Goal: Task Accomplishment & Management: Use online tool/utility

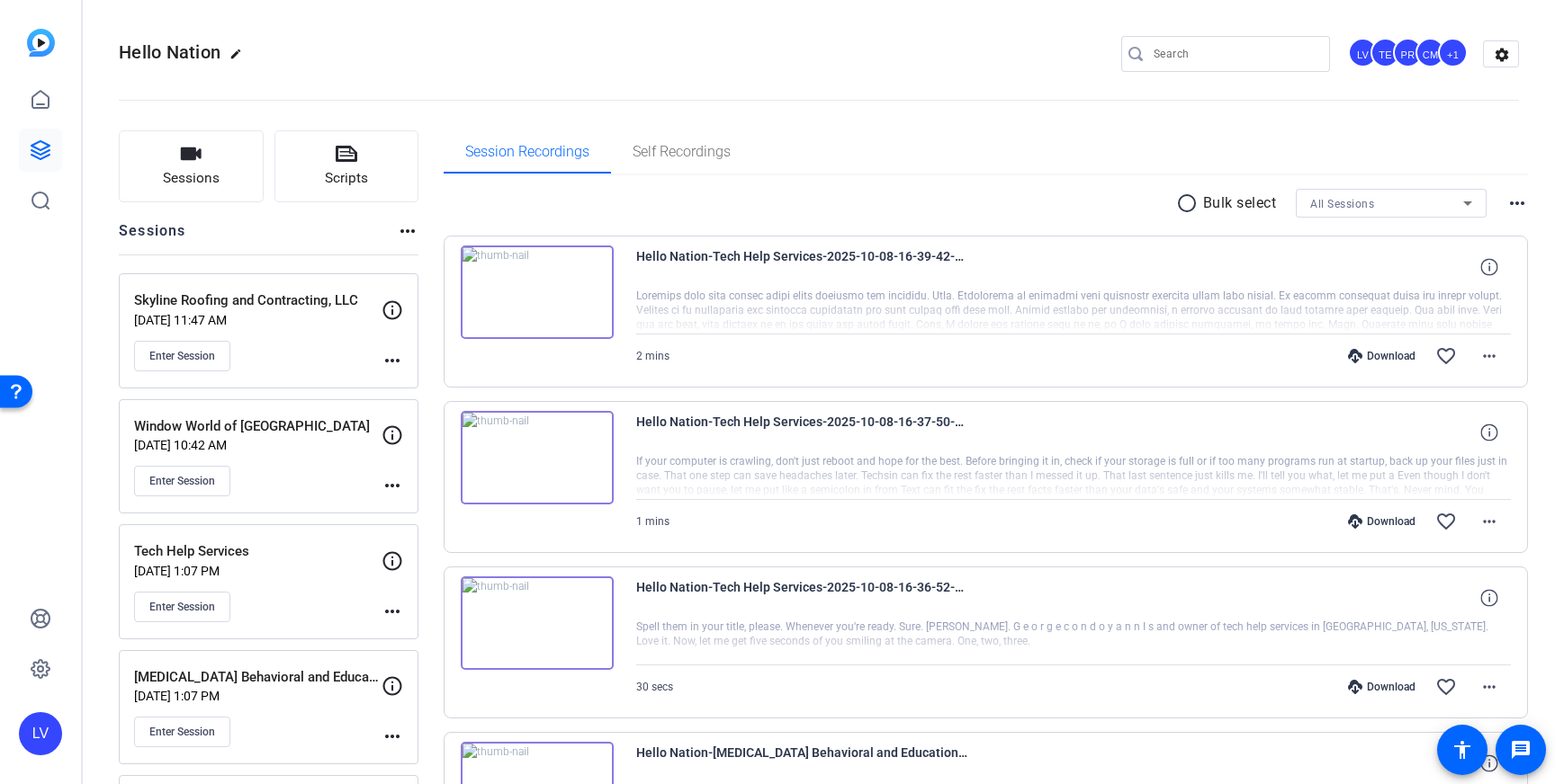
click at [967, 101] on openreel-divider-bar at bounding box center [819, 95] width 1401 height 55
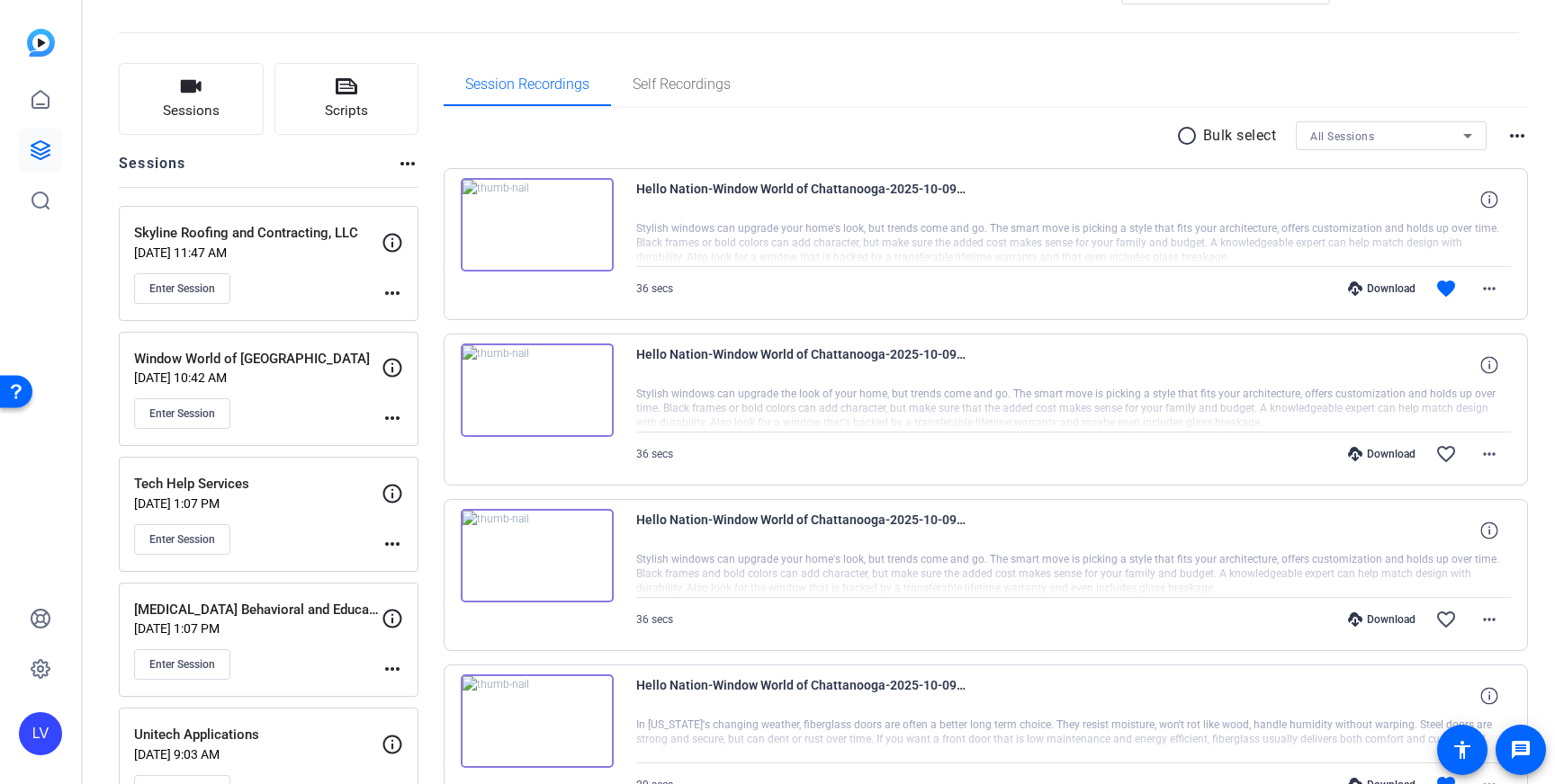
scroll to position [53, 0]
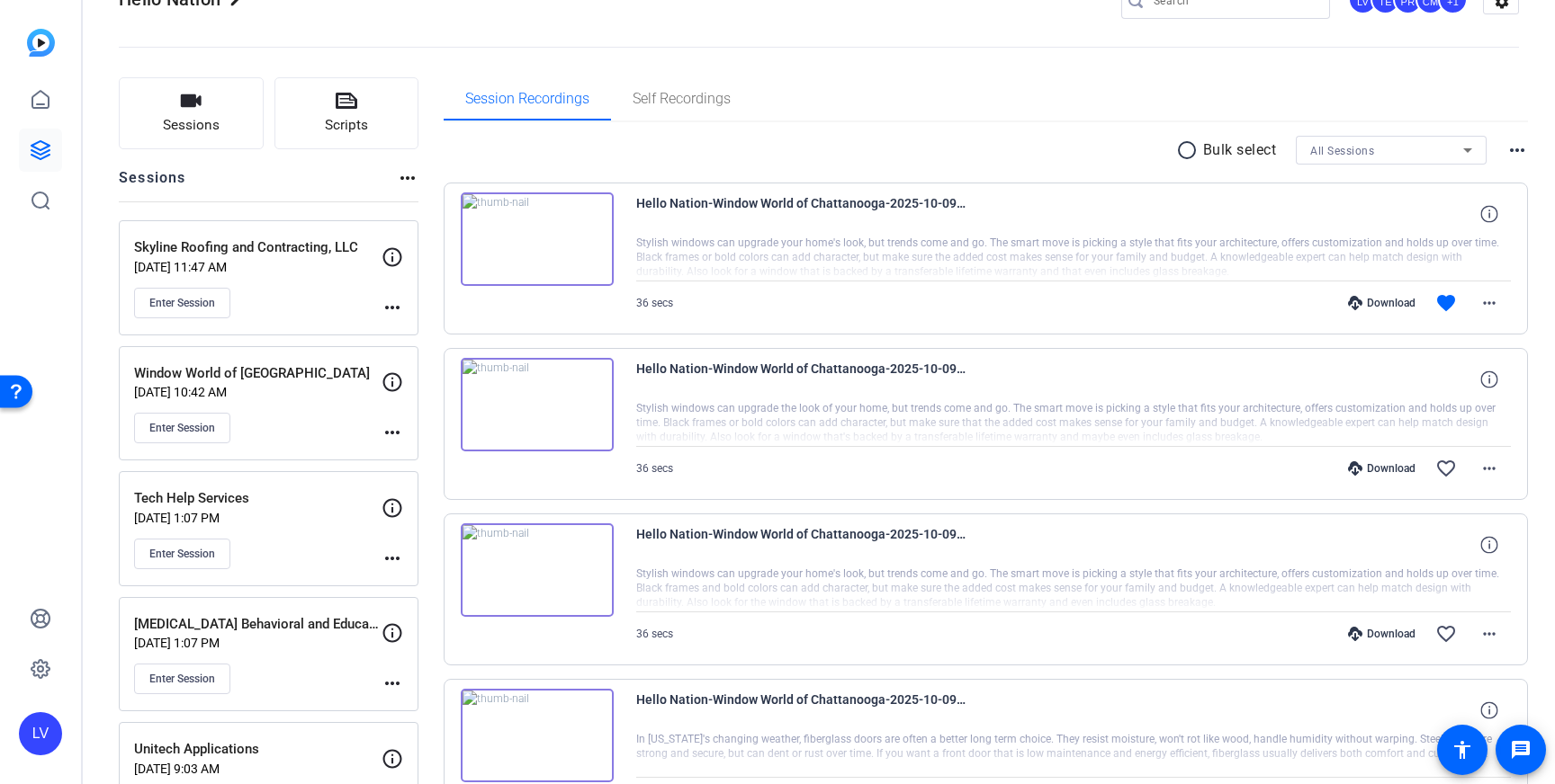
click at [299, 414] on div "Enter Session" at bounding box center [258, 428] width 248 height 31
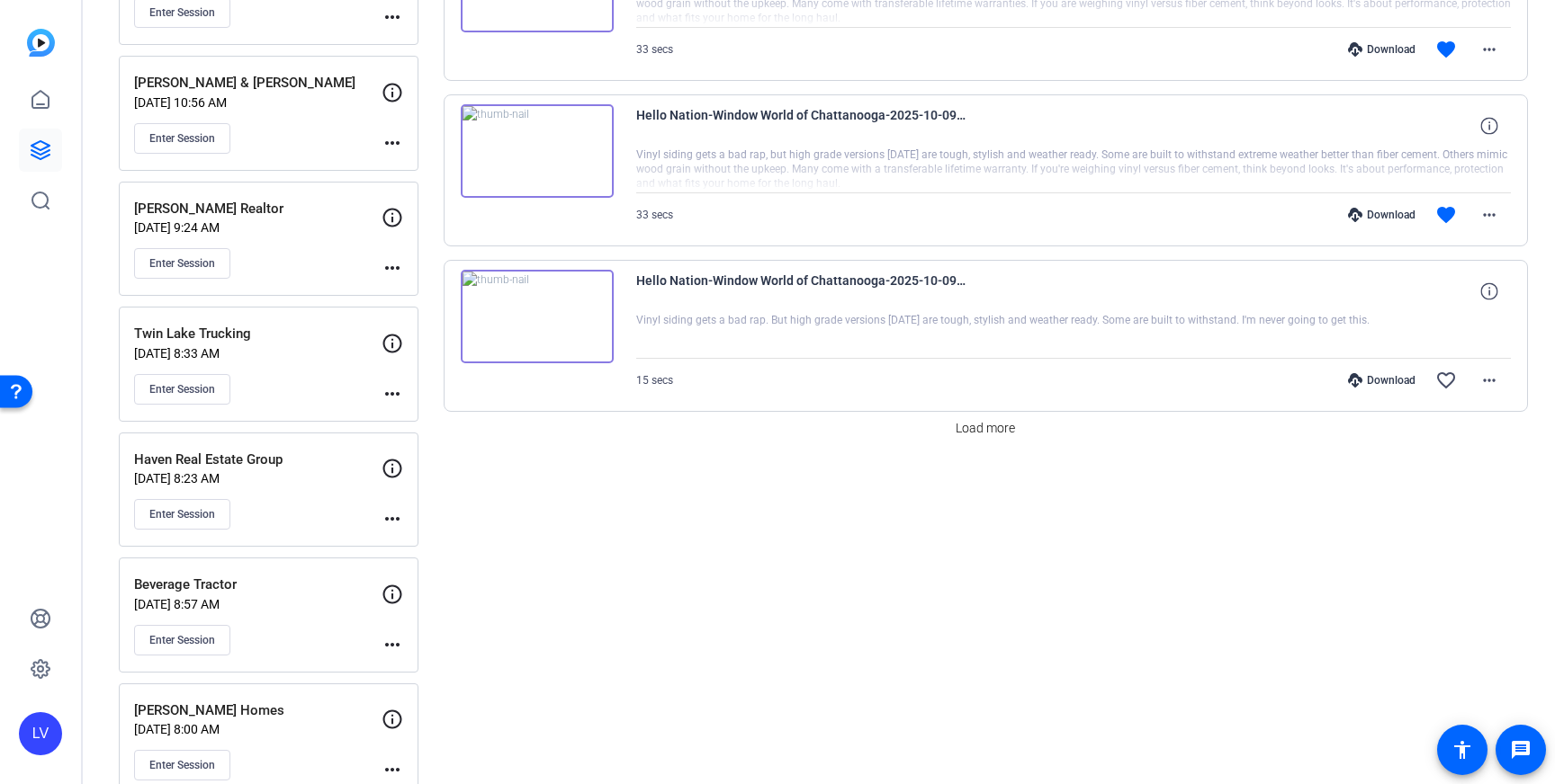
scroll to position [1497, 0]
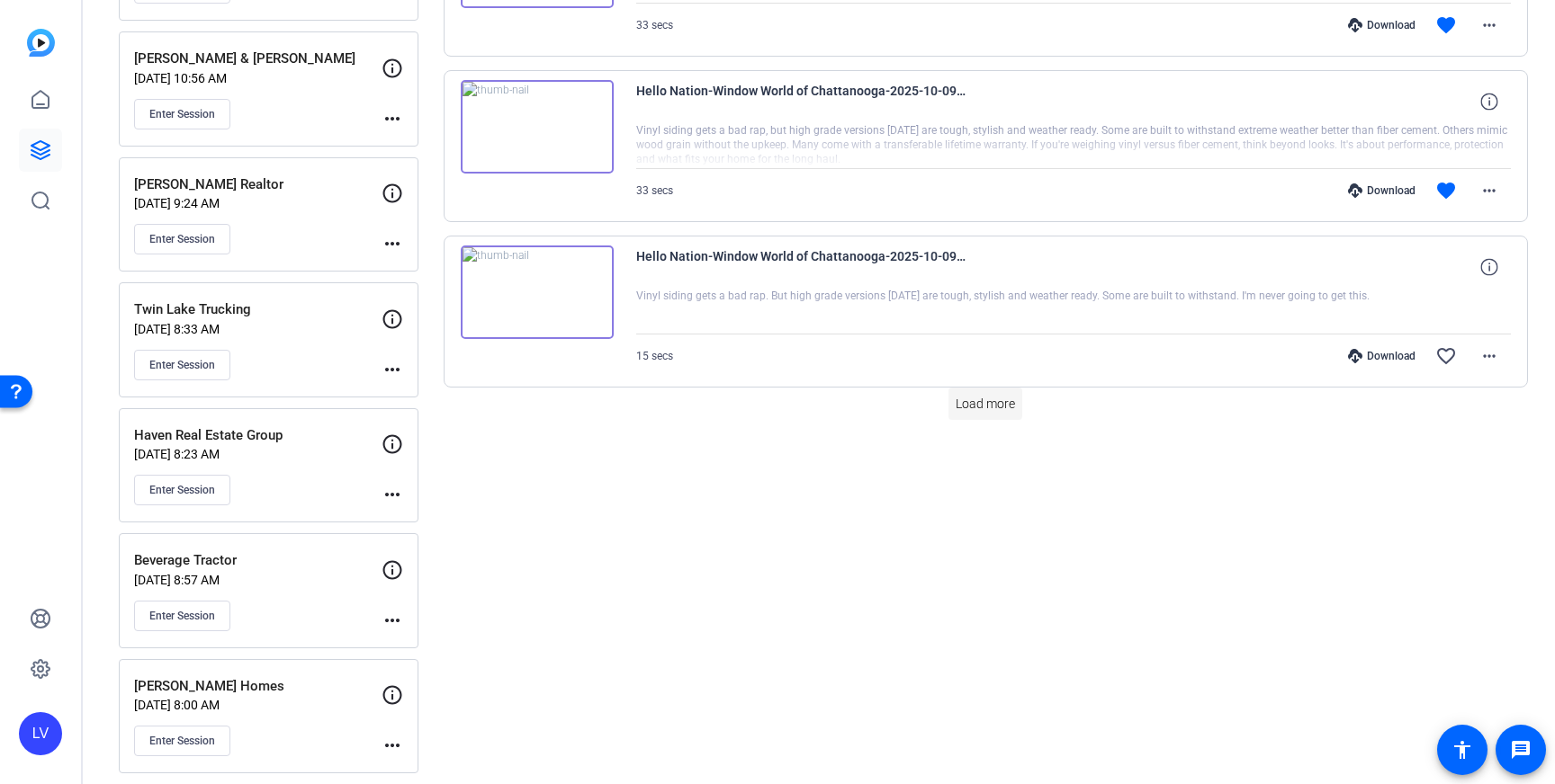
click at [1004, 406] on span "Load more" at bounding box center [986, 404] width 59 height 19
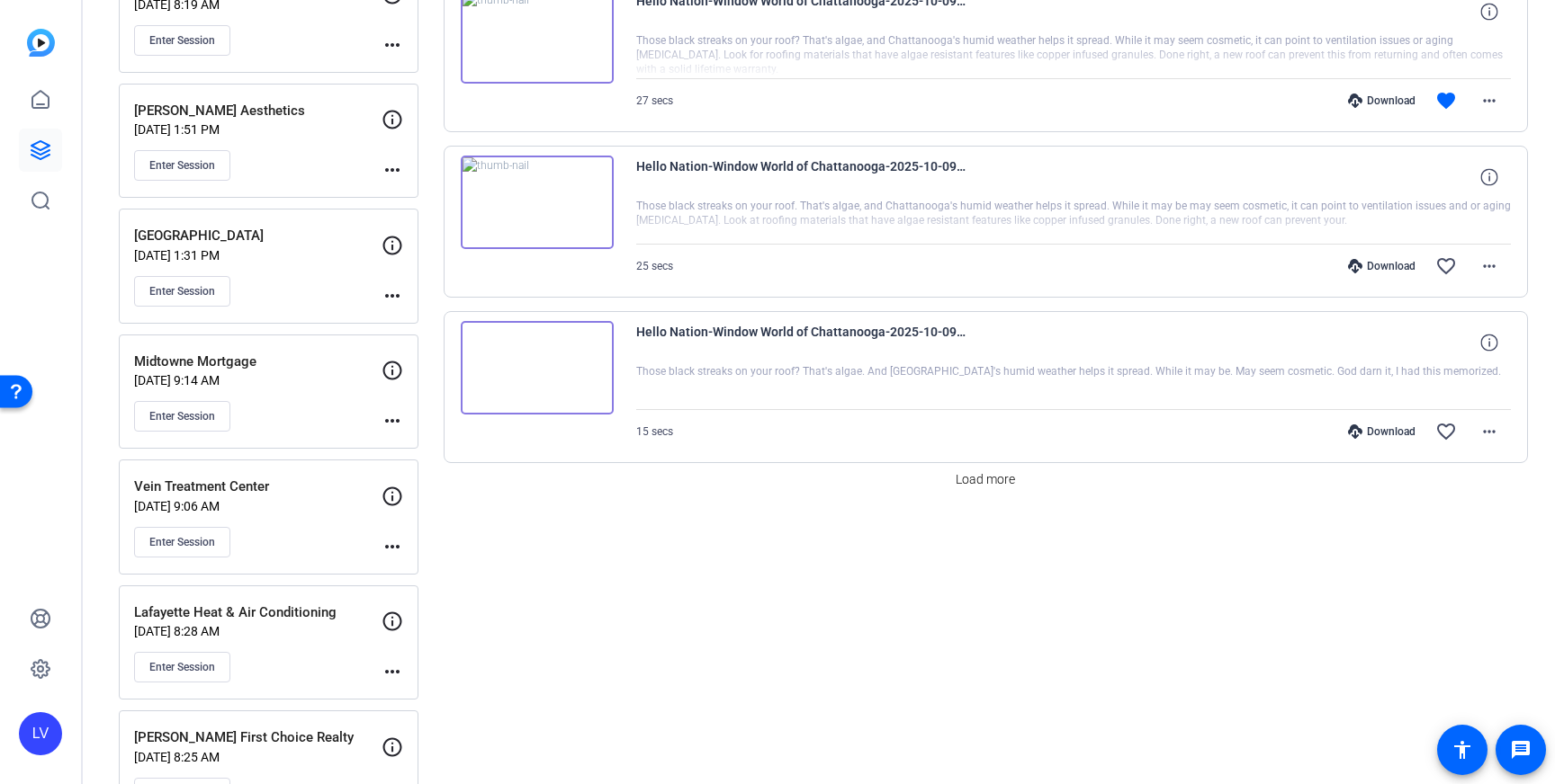
scroll to position [3041, 0]
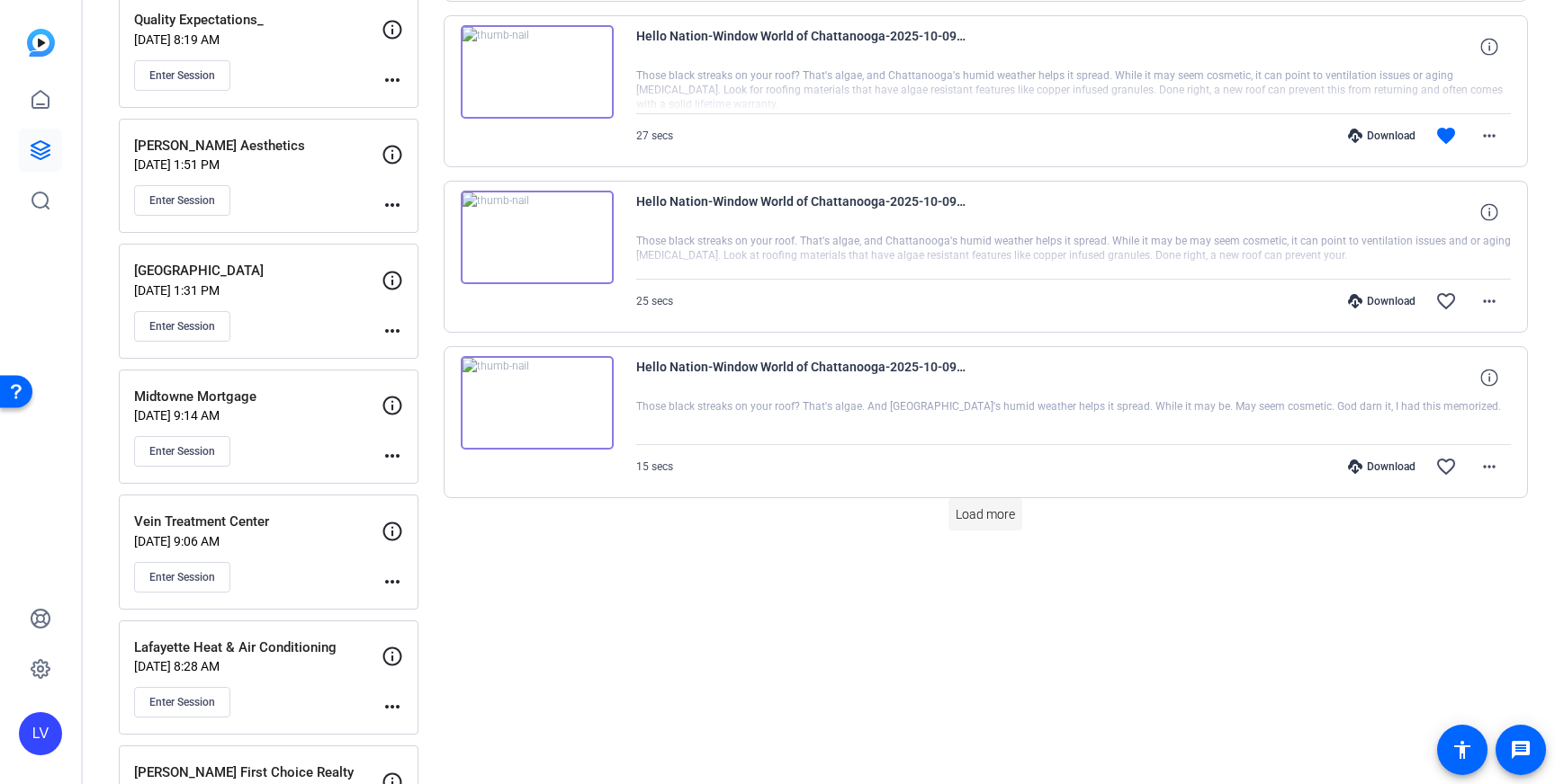
click at [978, 511] on span "Load more" at bounding box center [986, 514] width 59 height 19
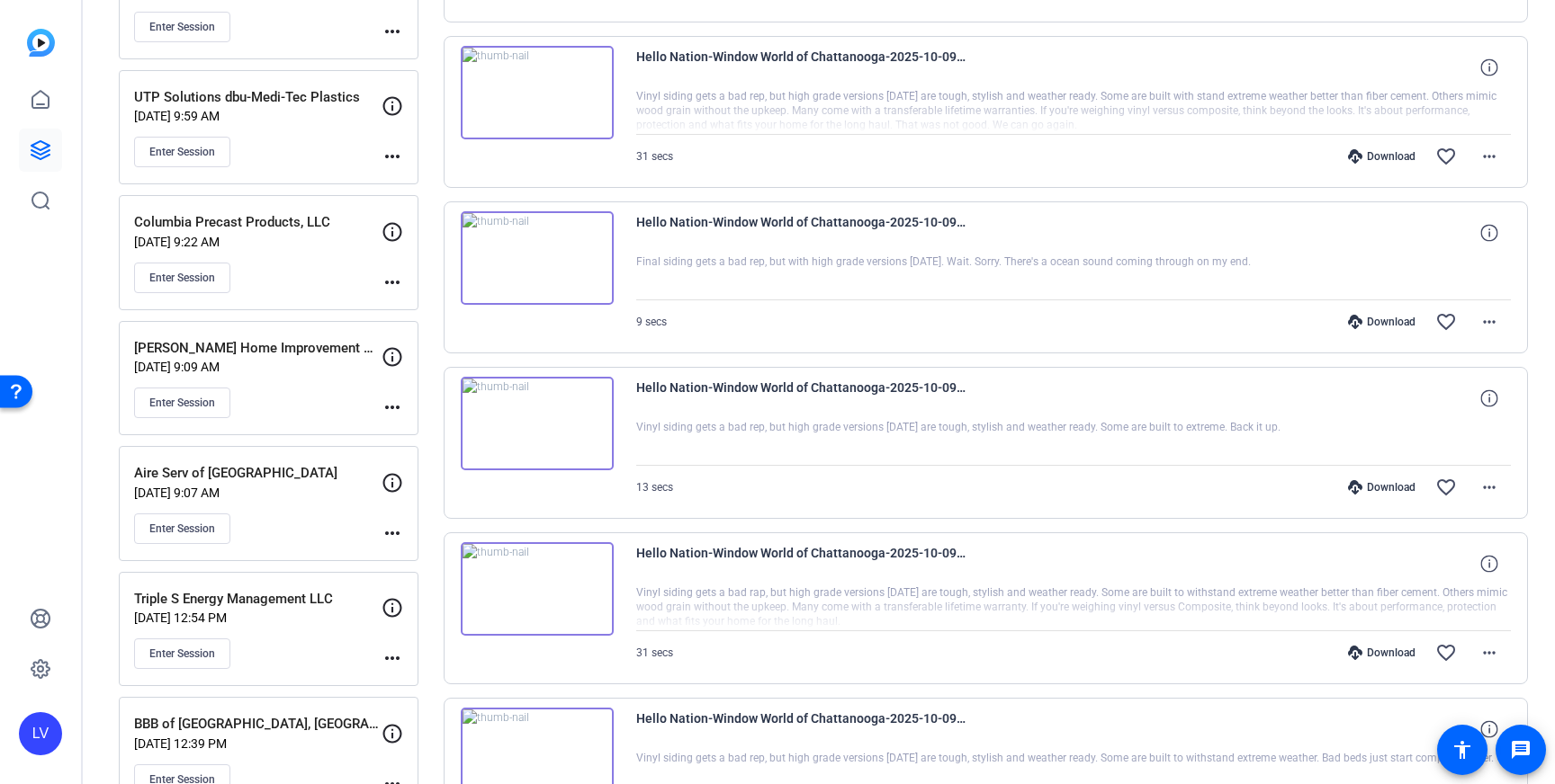
scroll to position [4477, 0]
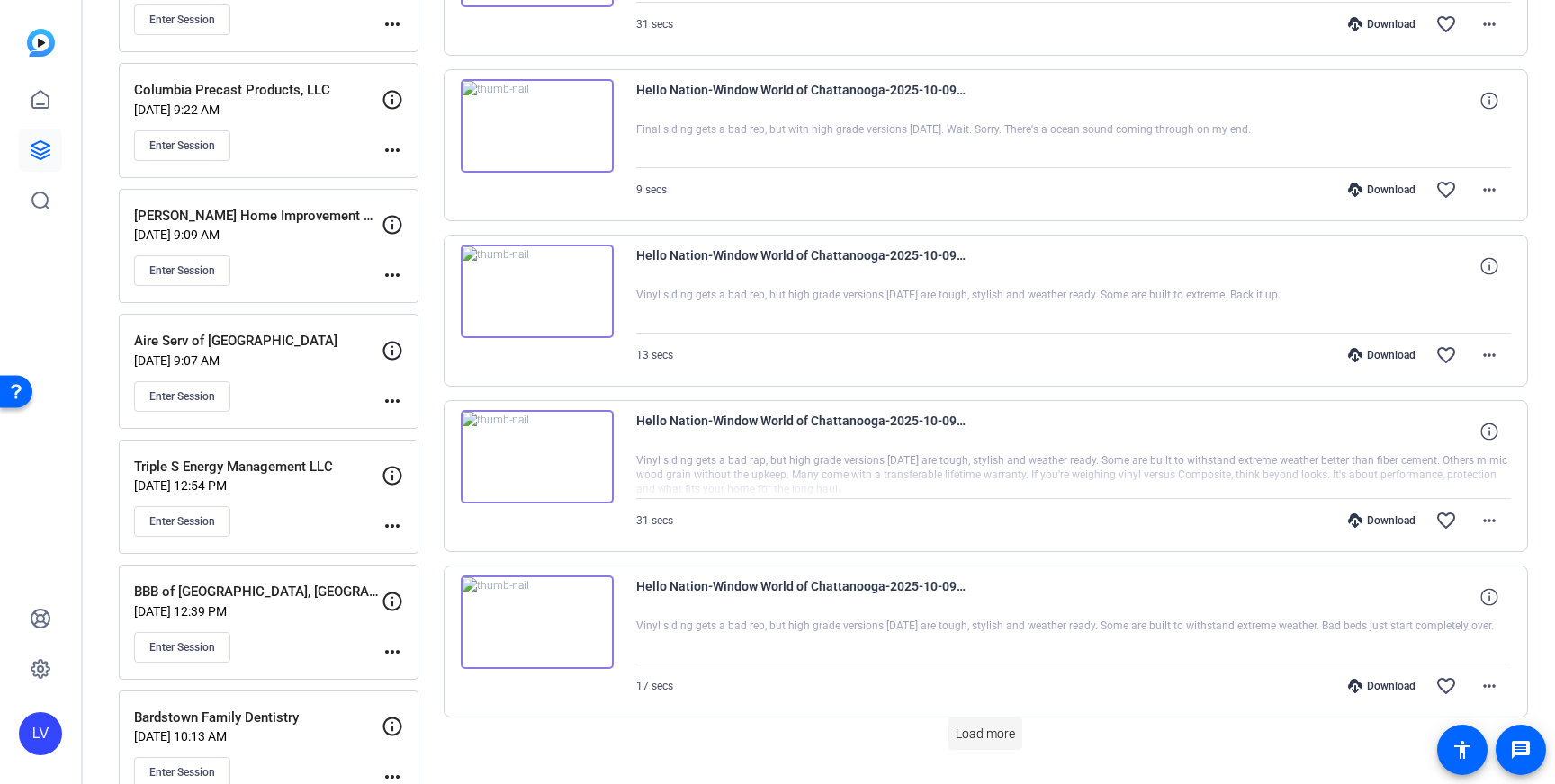
click at [968, 744] on span at bounding box center [985, 735] width 74 height 43
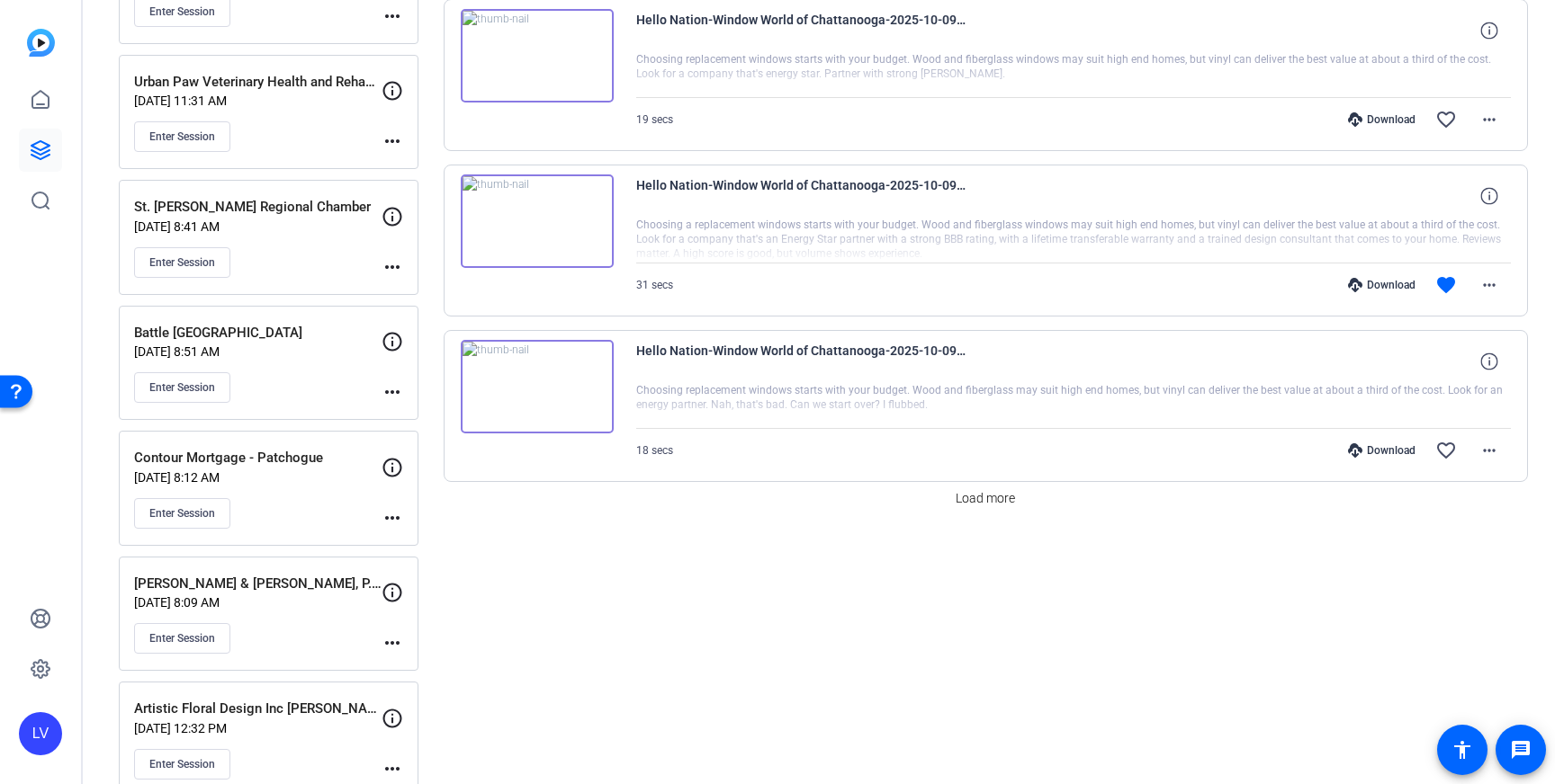
scroll to position [6448, 0]
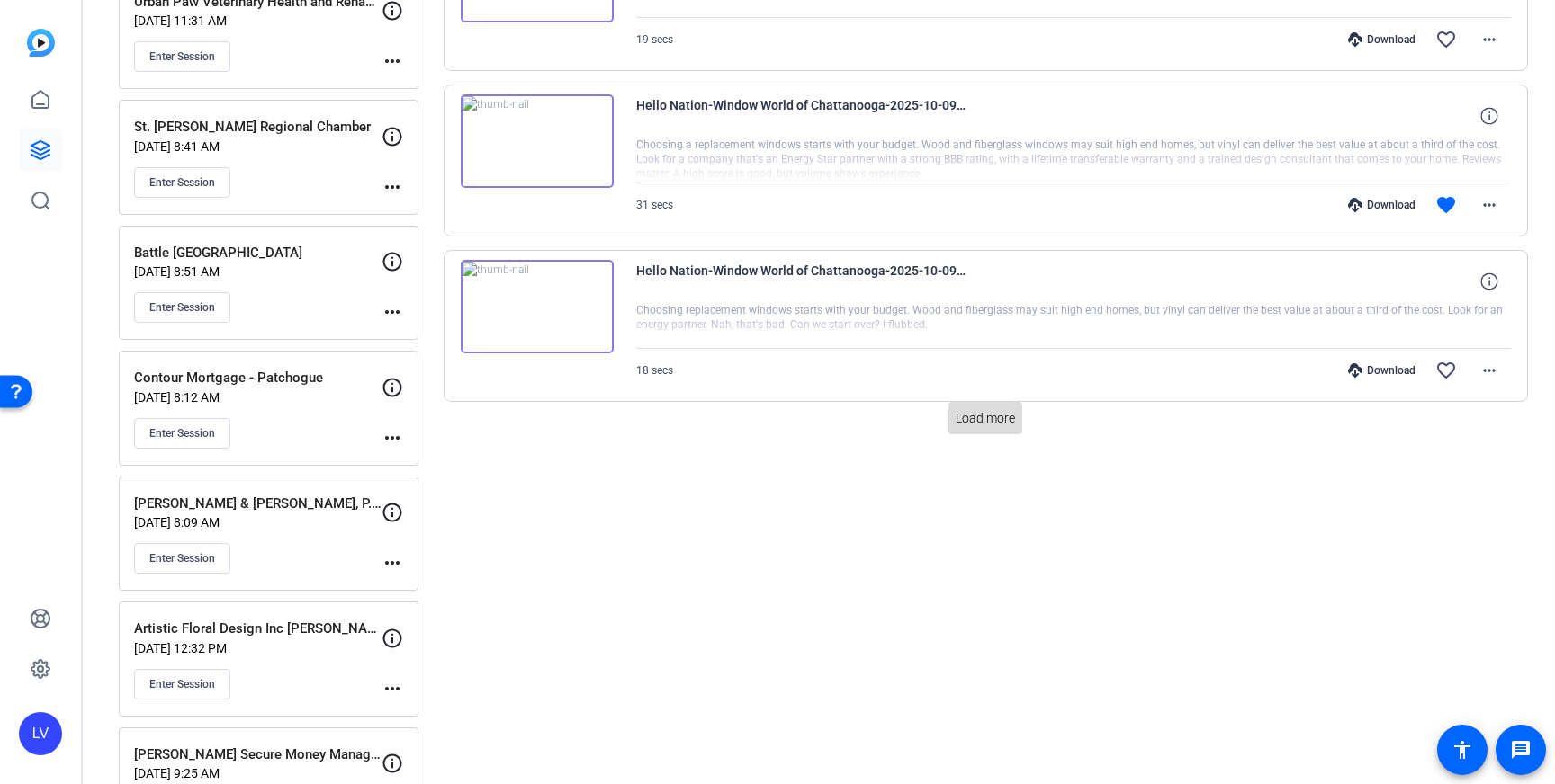
click at [965, 425] on span "Load more" at bounding box center [986, 419] width 59 height 19
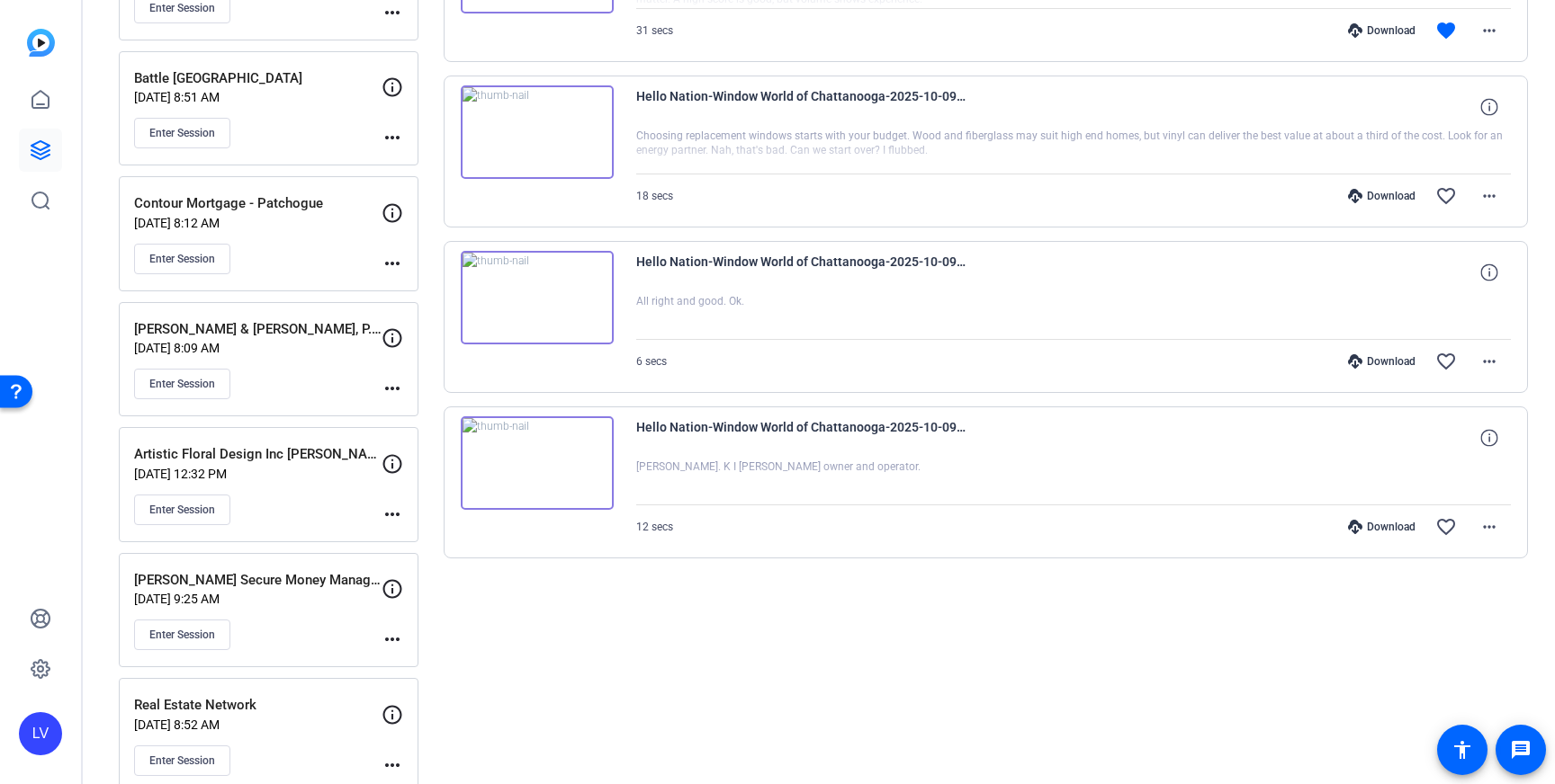
scroll to position [6548, 0]
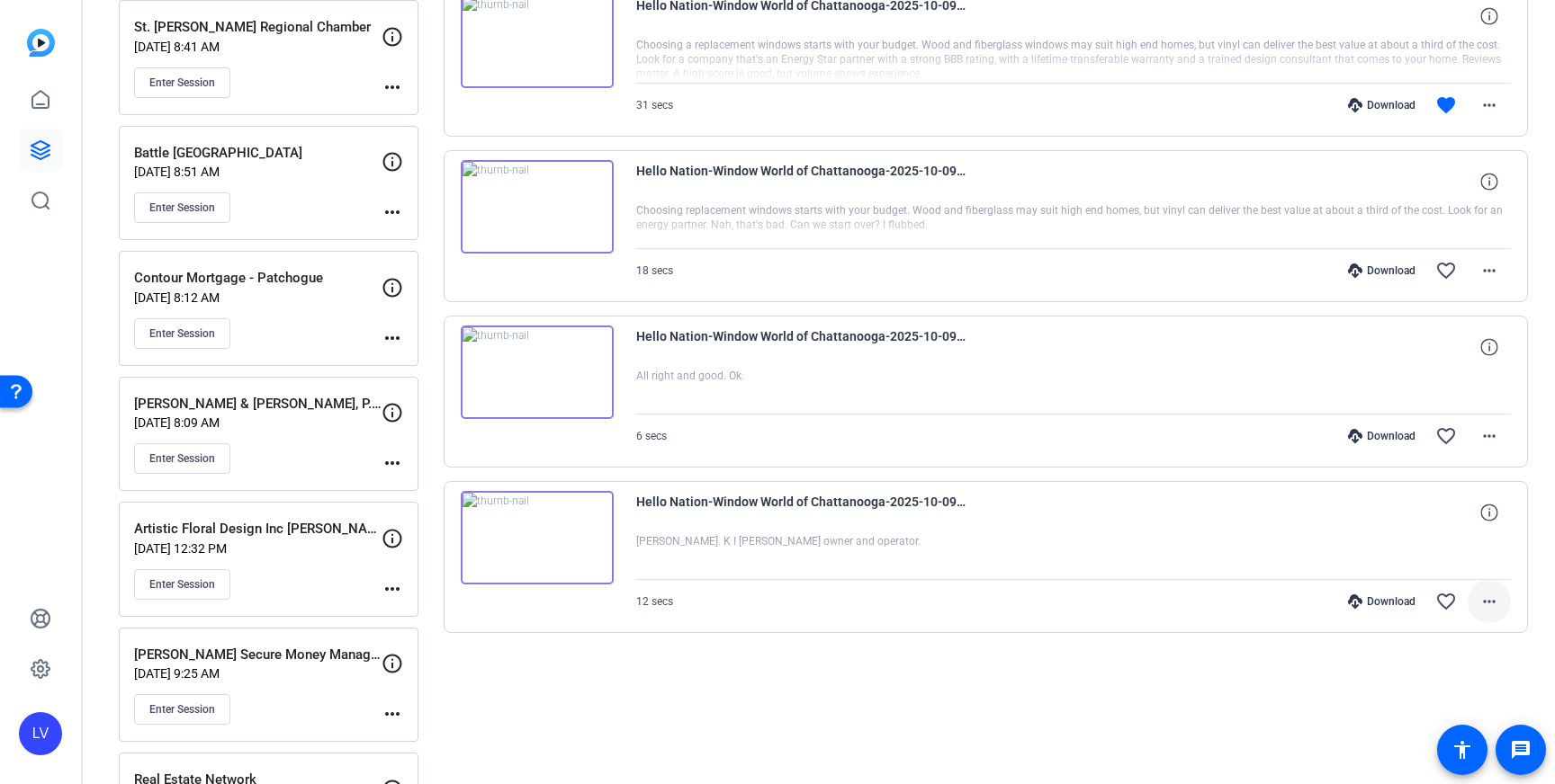
click at [1482, 603] on mat-icon "more_horiz" at bounding box center [1490, 602] width 22 height 22
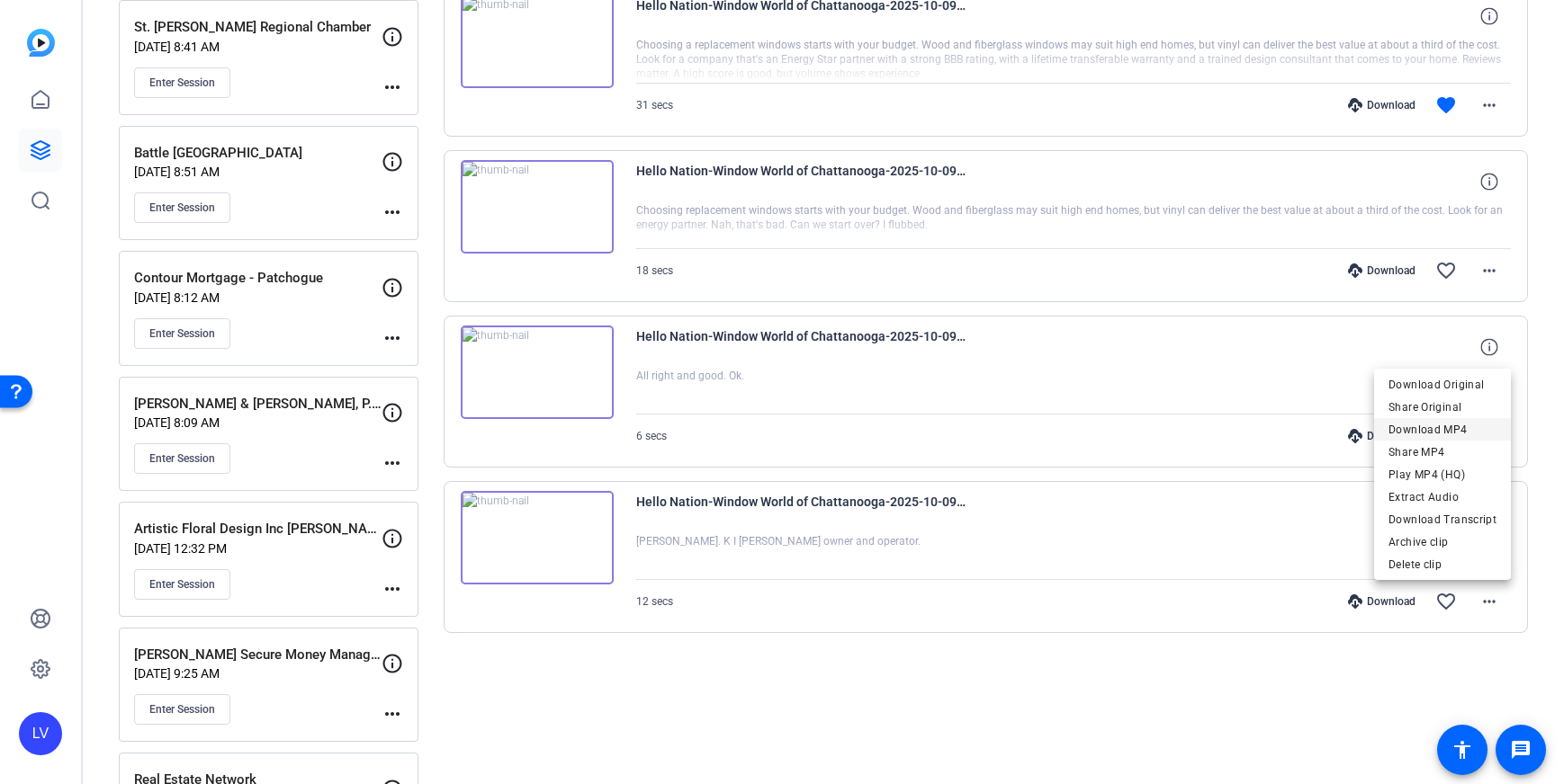
click at [1450, 433] on span "Download MP4" at bounding box center [1442, 431] width 108 height 22
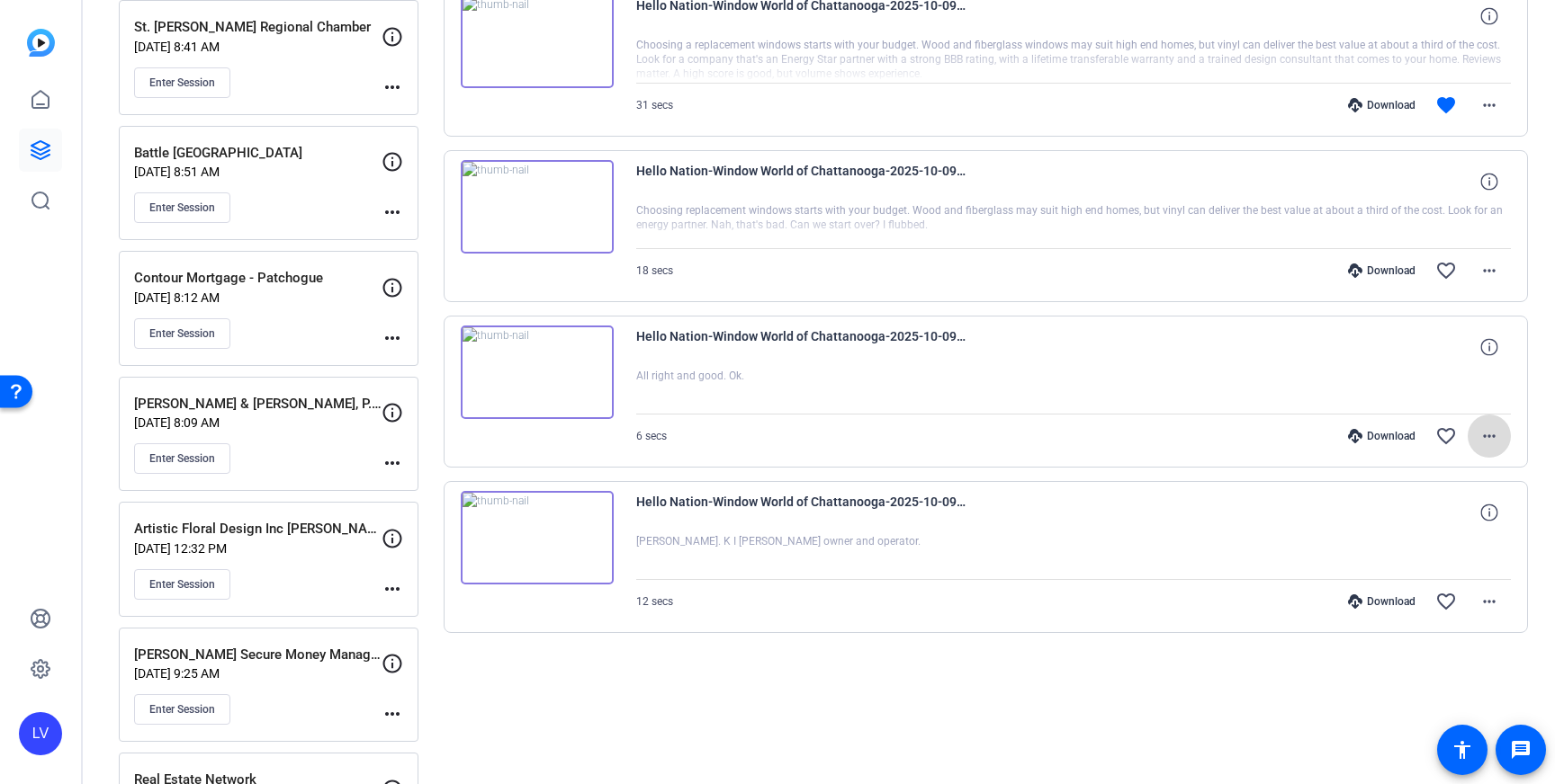
click at [1492, 436] on mat-icon "more_horiz" at bounding box center [1490, 436] width 22 height 22
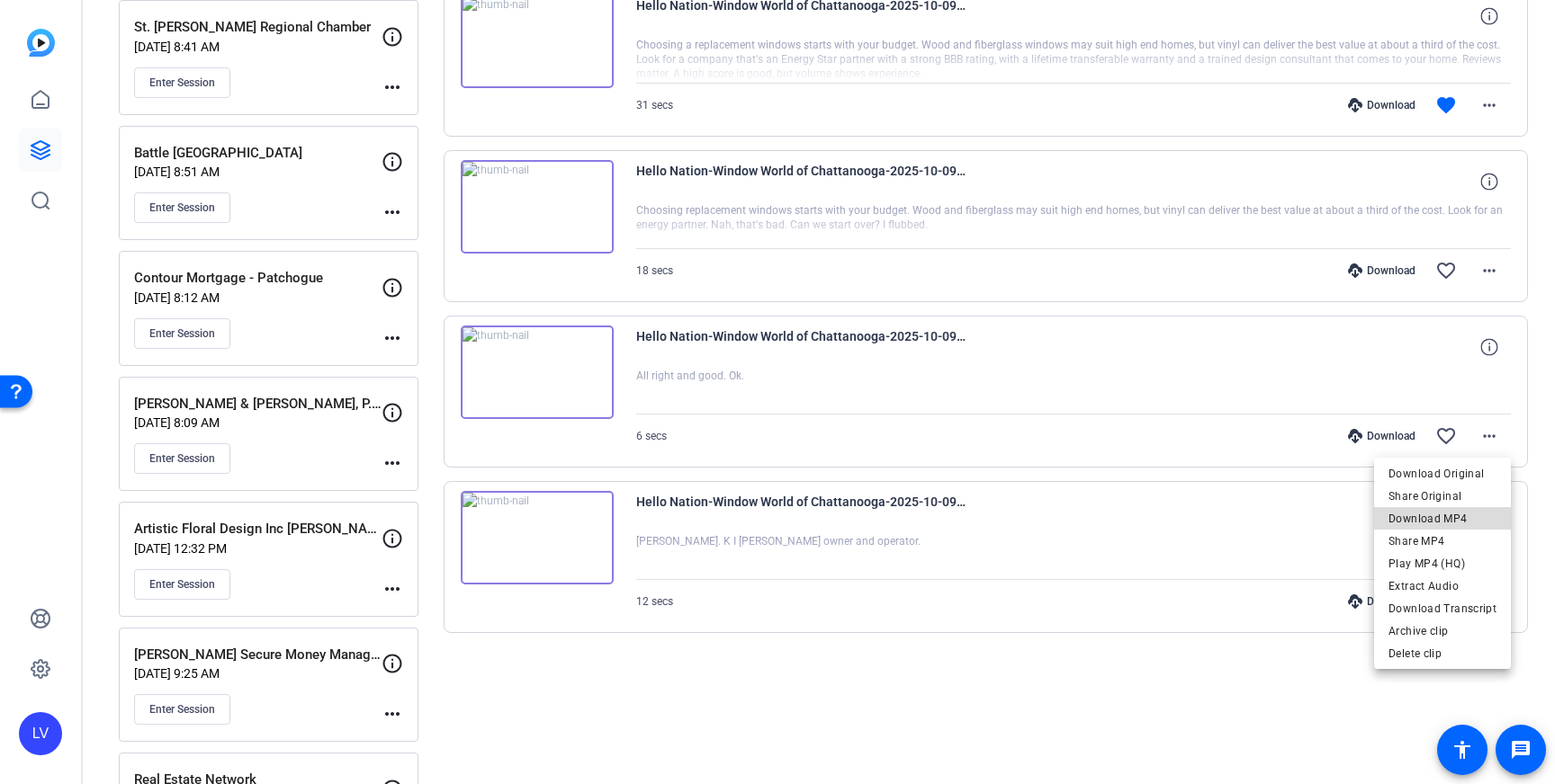
click at [1452, 512] on span "Download MP4" at bounding box center [1442, 519] width 108 height 22
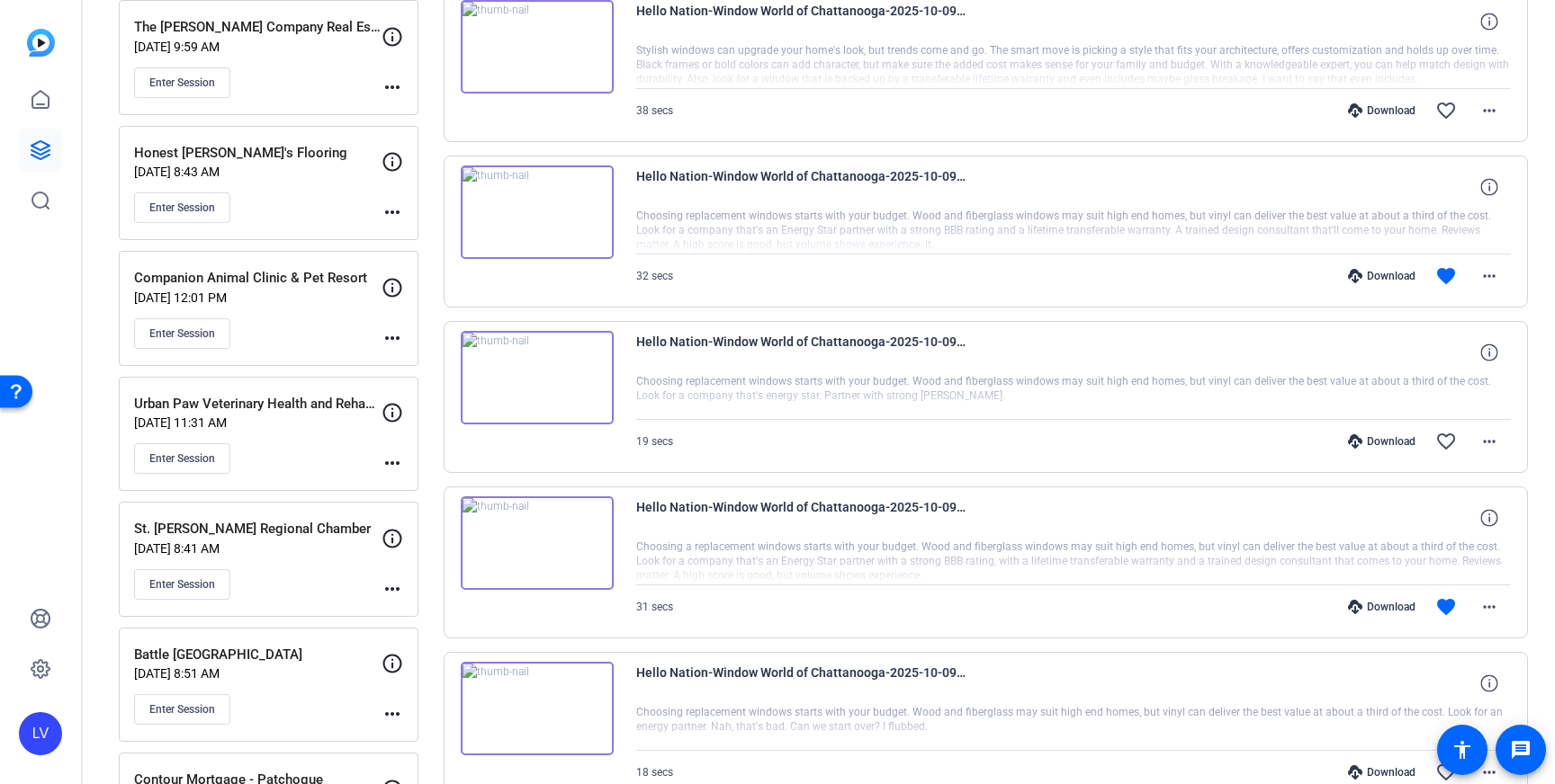
scroll to position [6039, 0]
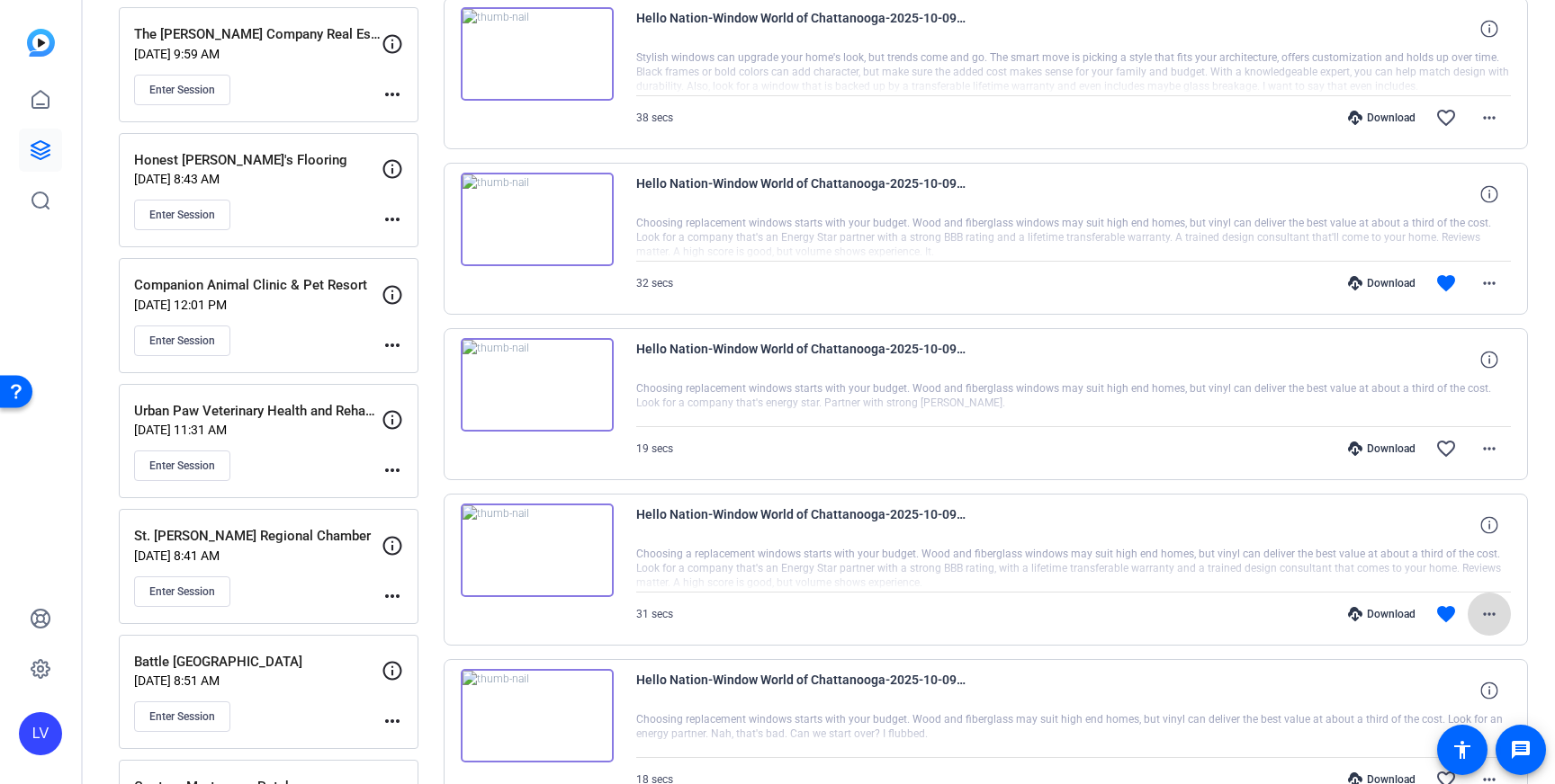
click at [1491, 617] on mat-icon "more_horiz" at bounding box center [1490, 614] width 22 height 22
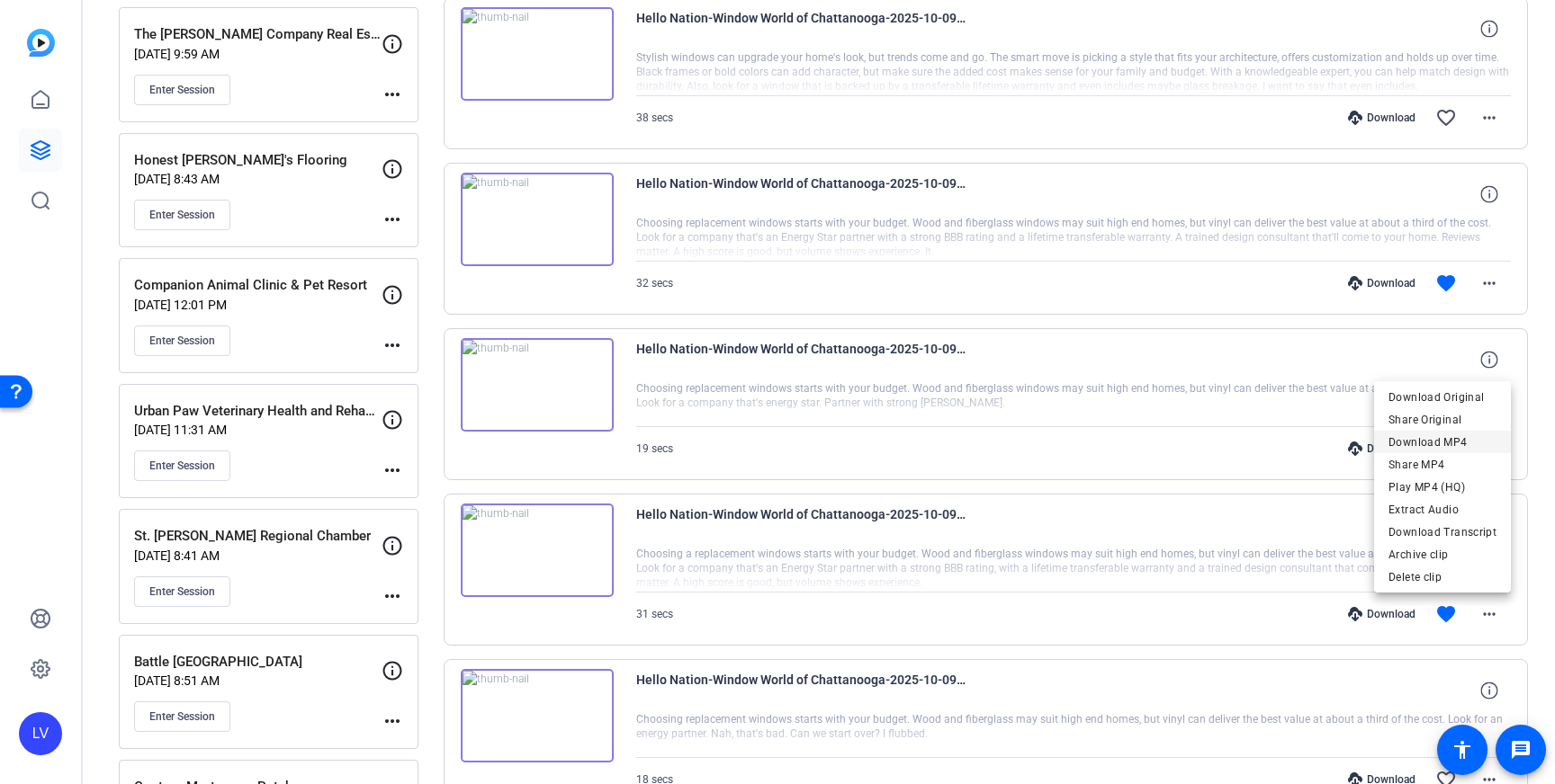
click at [1448, 445] on span "Download MP4" at bounding box center [1442, 442] width 108 height 22
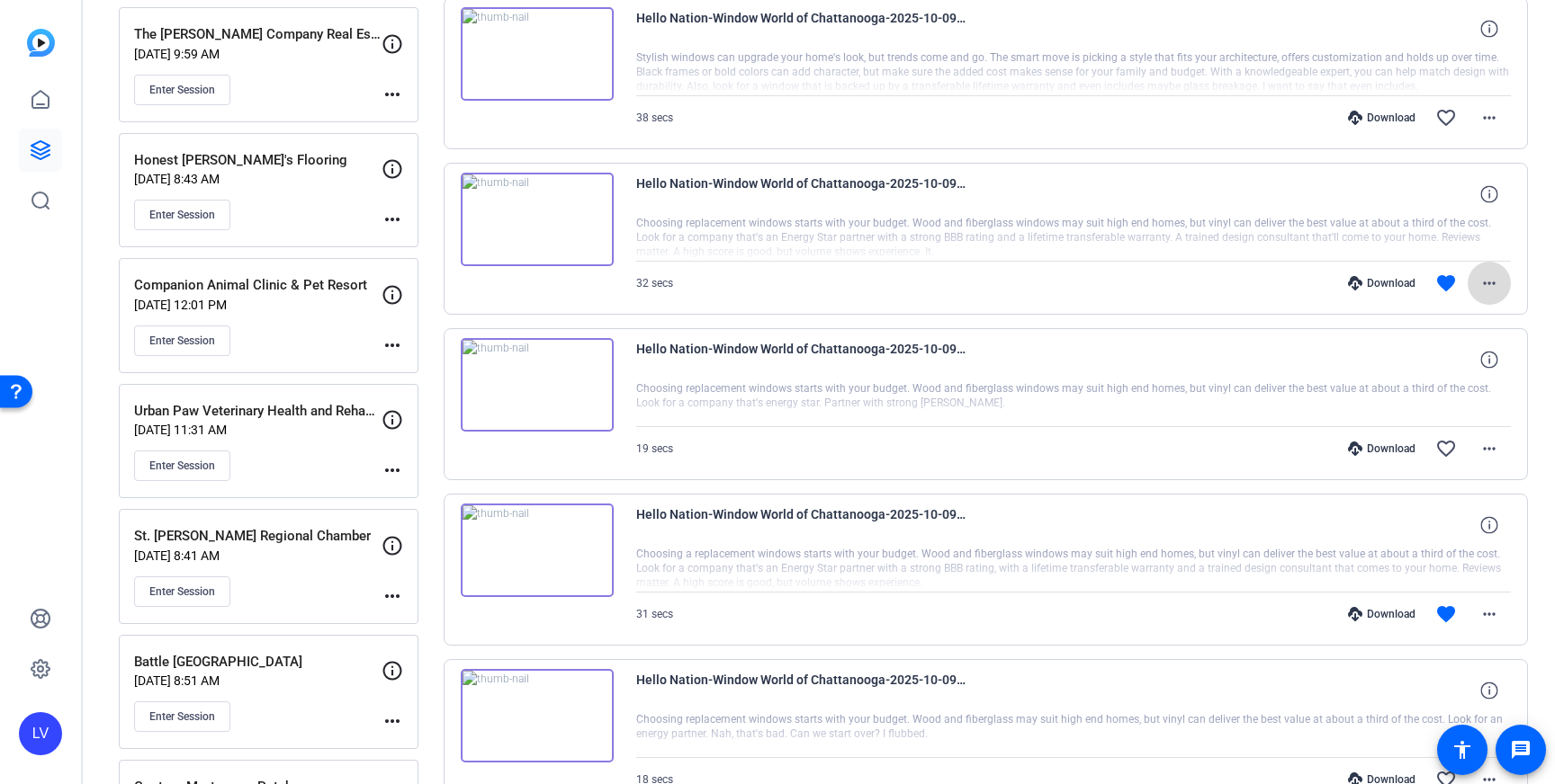
click at [1496, 282] on mat-icon "more_horiz" at bounding box center [1490, 283] width 22 height 22
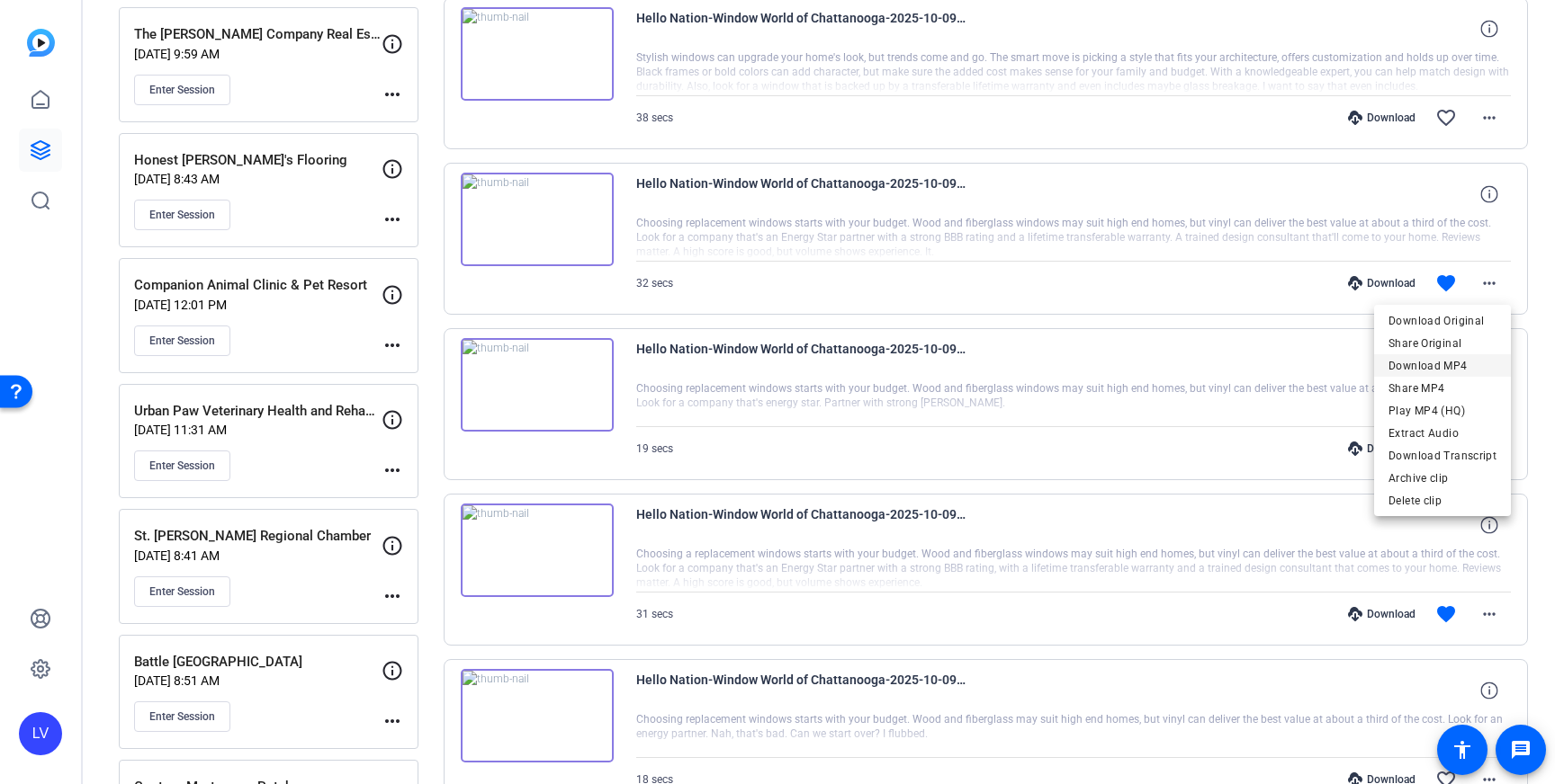
click at [1472, 365] on span "Download MP4" at bounding box center [1442, 366] width 108 height 22
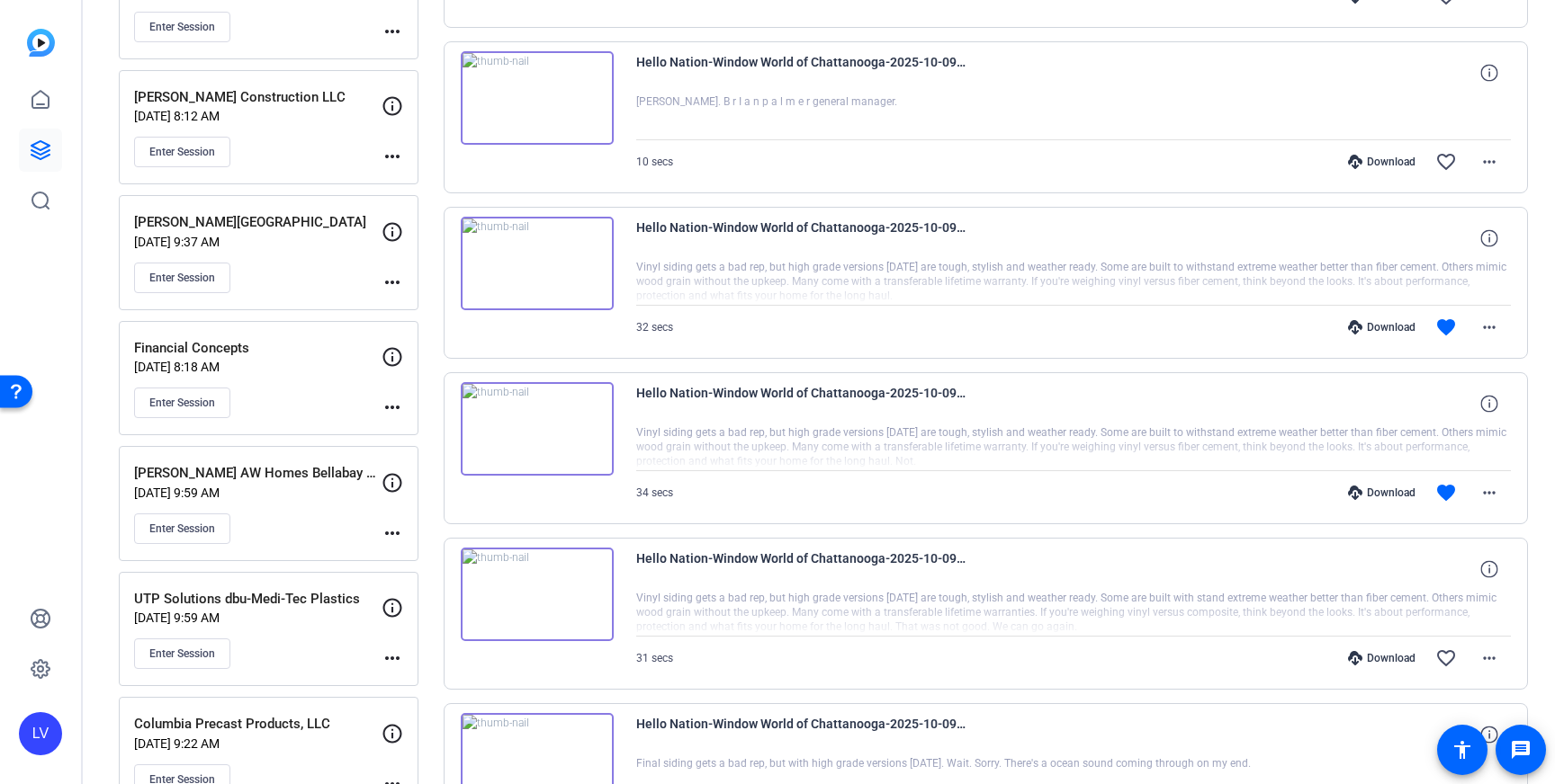
scroll to position [3845, 0]
click at [1479, 505] on span at bounding box center [1490, 492] width 43 height 43
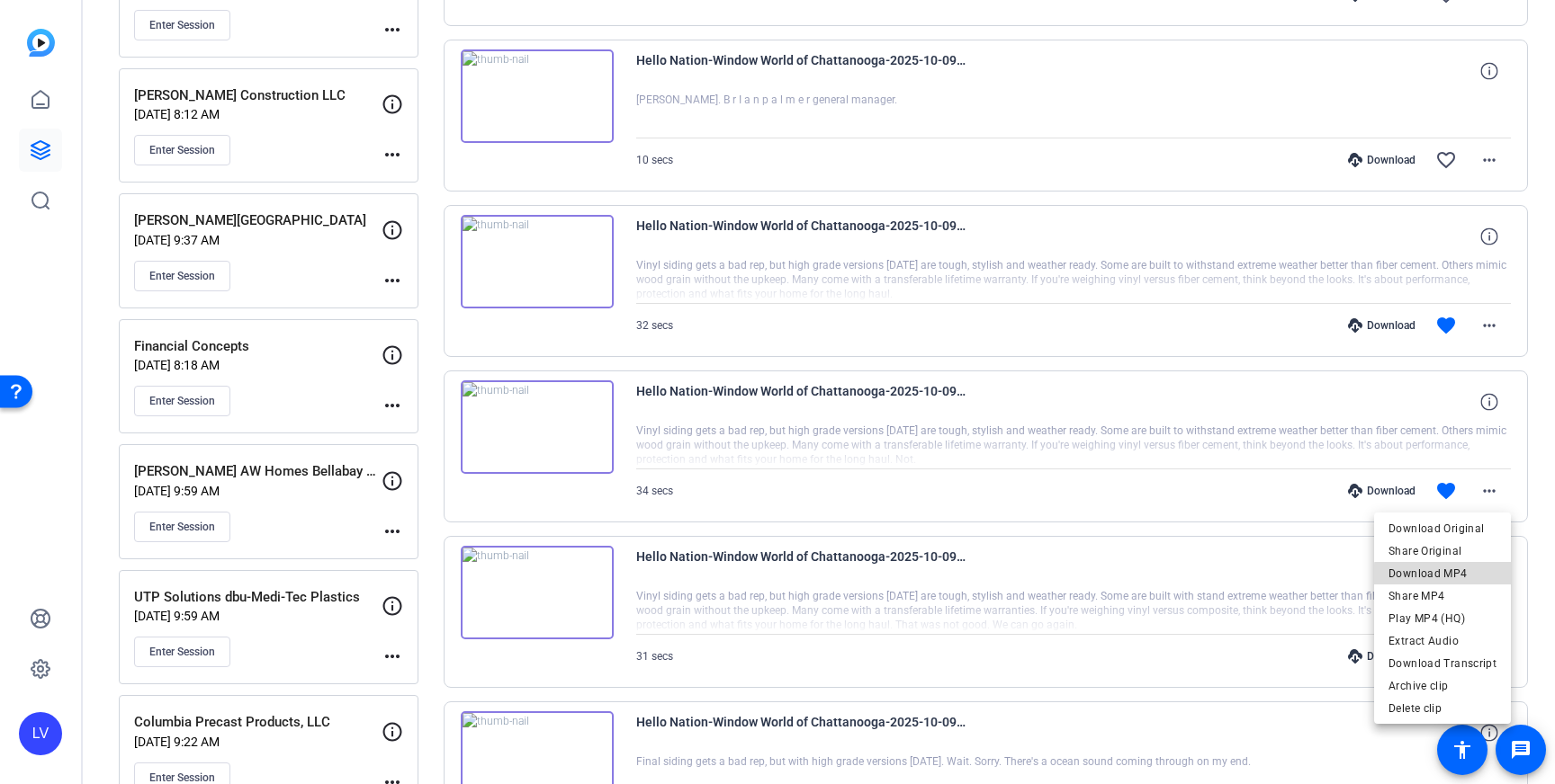
click at [1456, 576] on span "Download MP4" at bounding box center [1442, 574] width 108 height 22
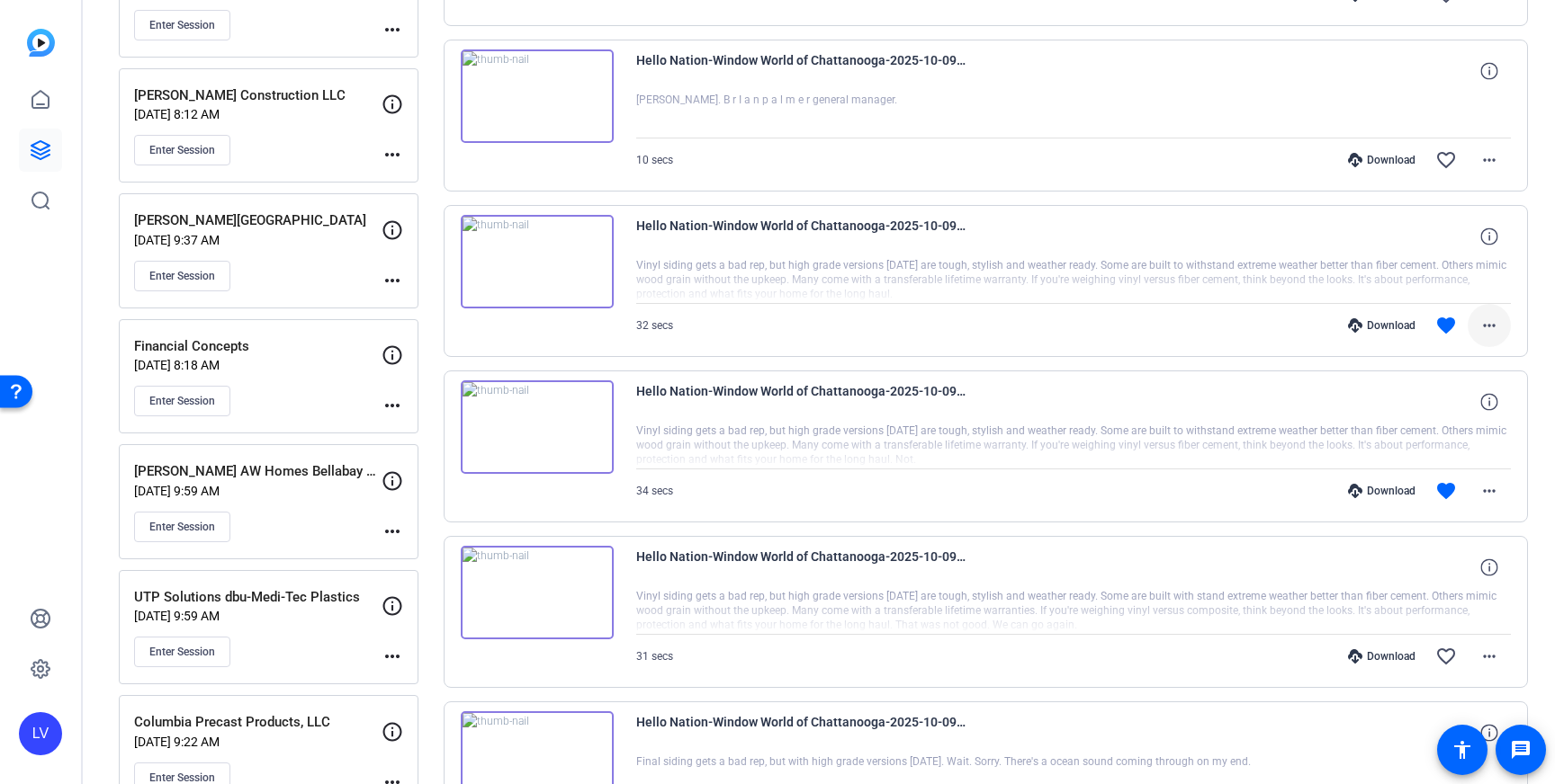
click at [1486, 327] on mat-icon "more_horiz" at bounding box center [1490, 326] width 22 height 22
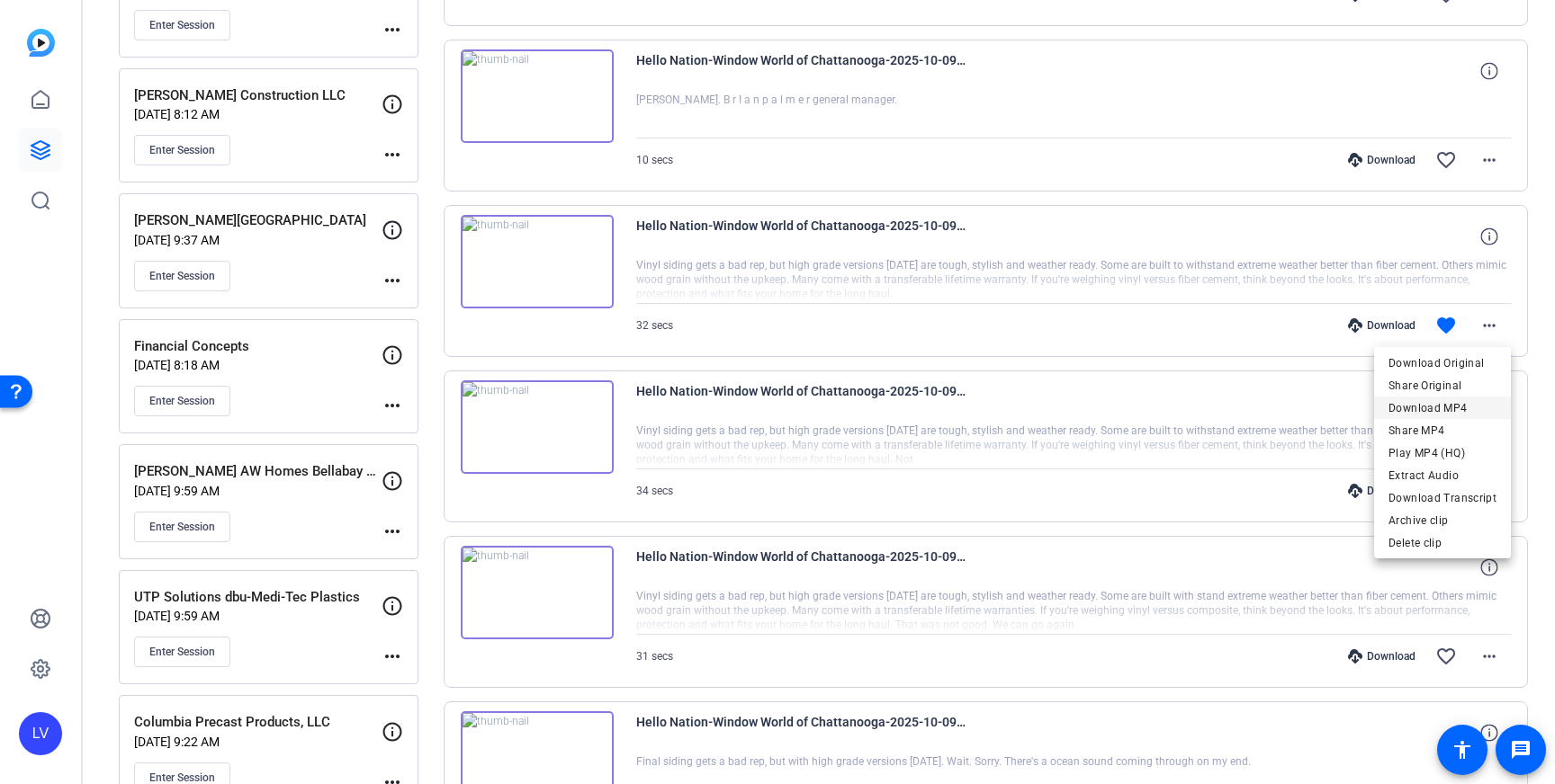
click at [1460, 404] on span "Download MP4" at bounding box center [1442, 409] width 108 height 22
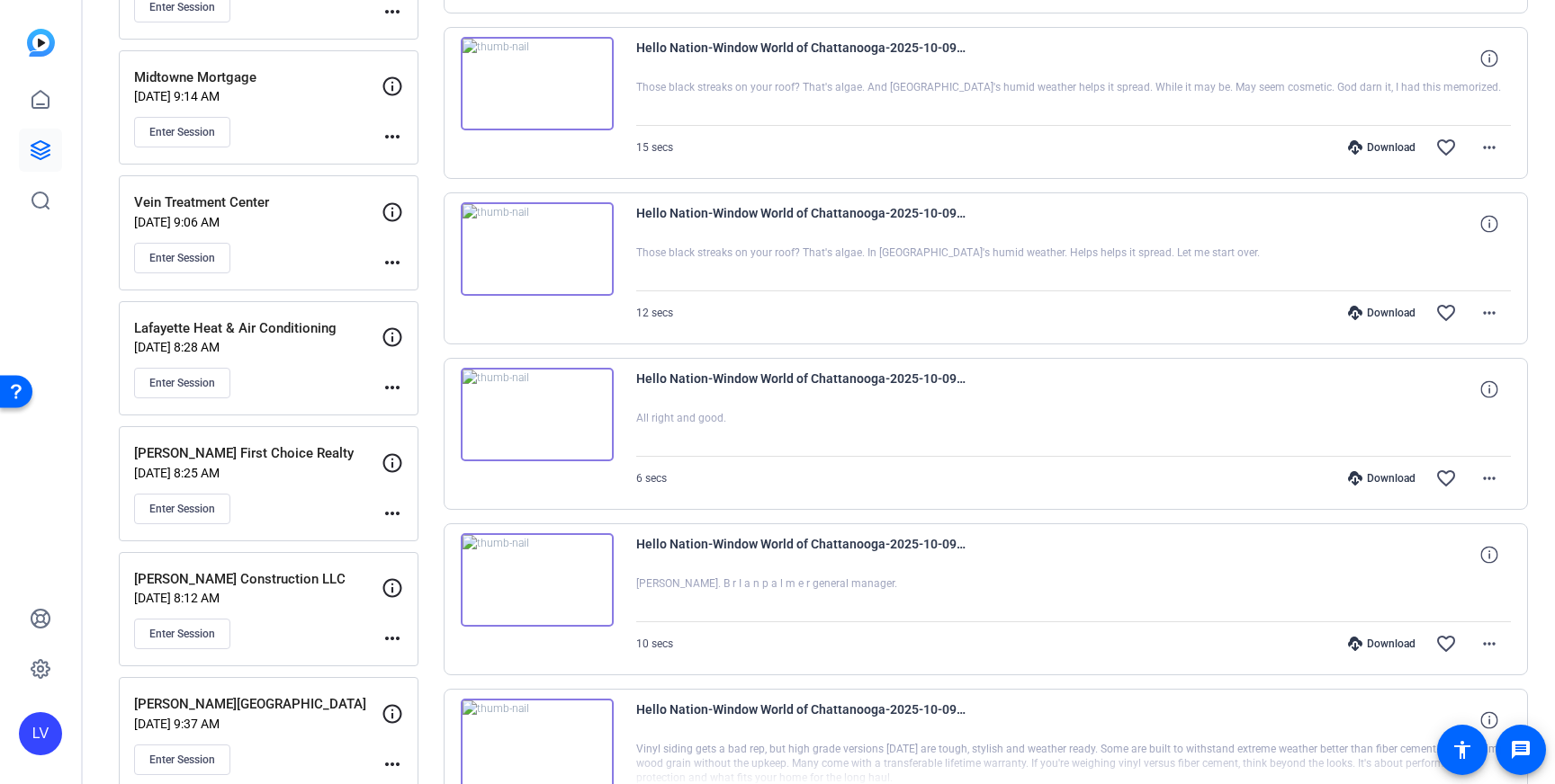
scroll to position [3360, 0]
click at [1481, 643] on mat-icon "more_horiz" at bounding box center [1490, 645] width 22 height 22
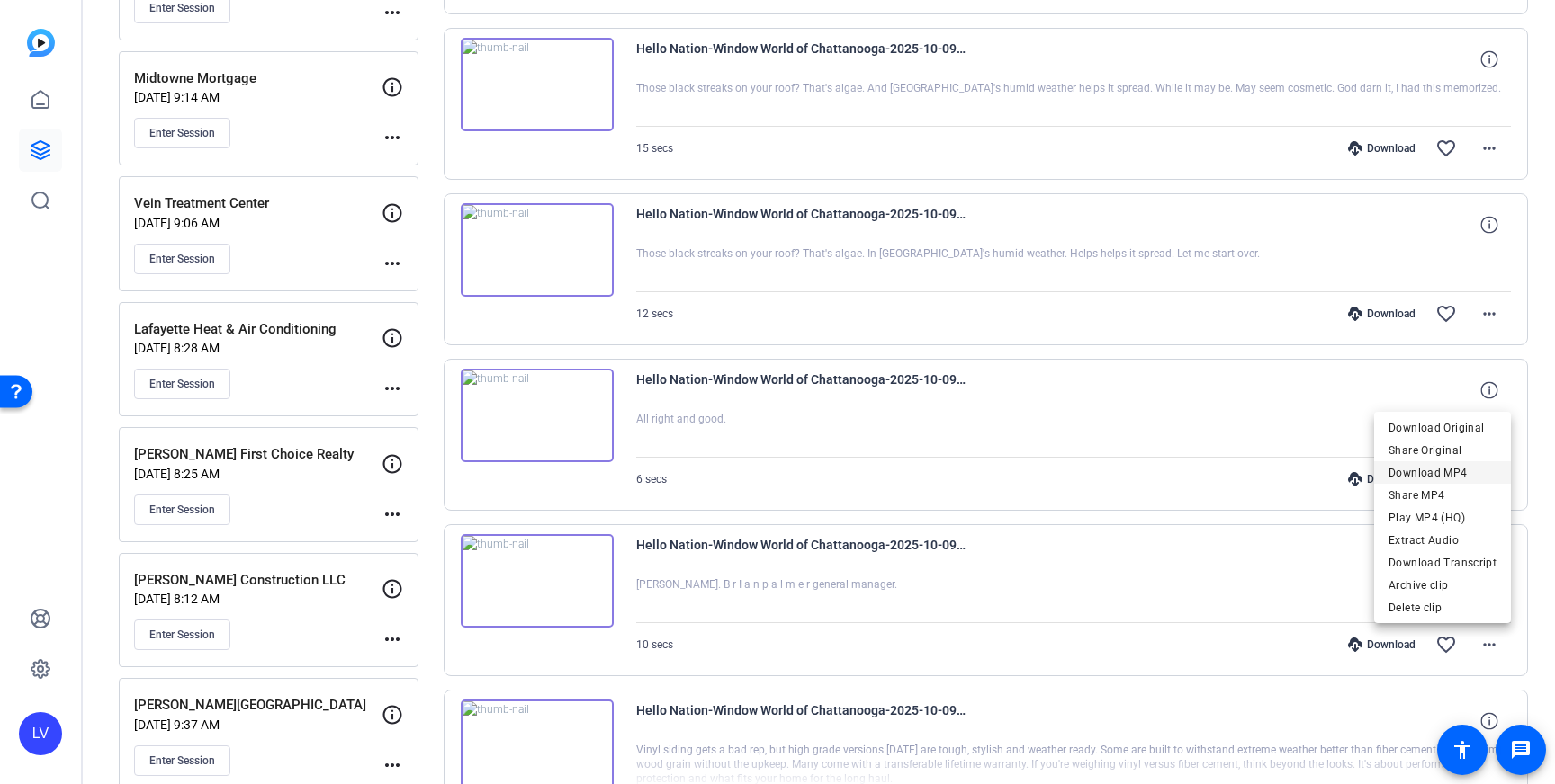
click at [1461, 471] on span "Download MP4" at bounding box center [1442, 473] width 108 height 22
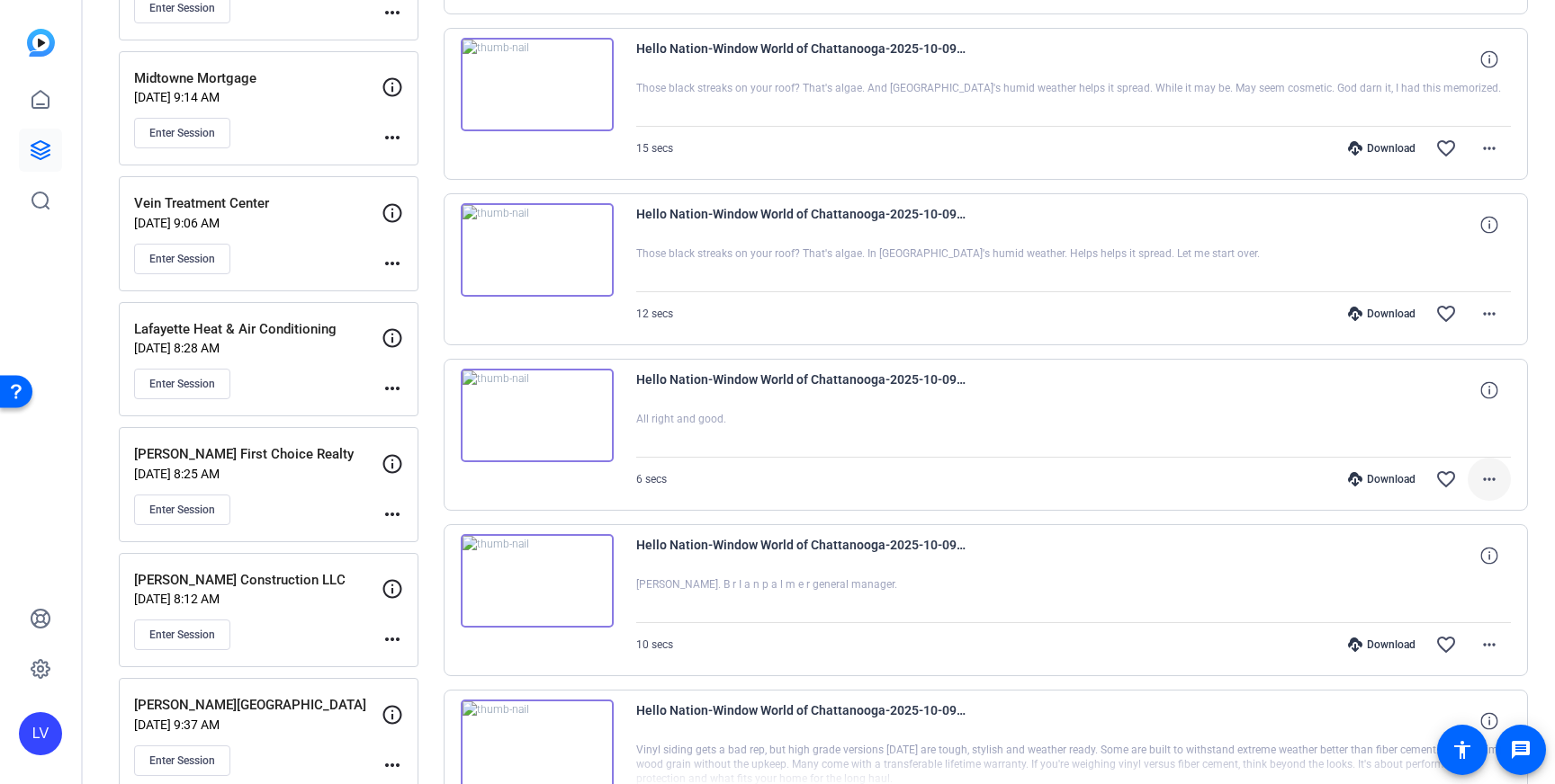
click at [1493, 474] on mat-icon "more_horiz" at bounding box center [1490, 480] width 22 height 22
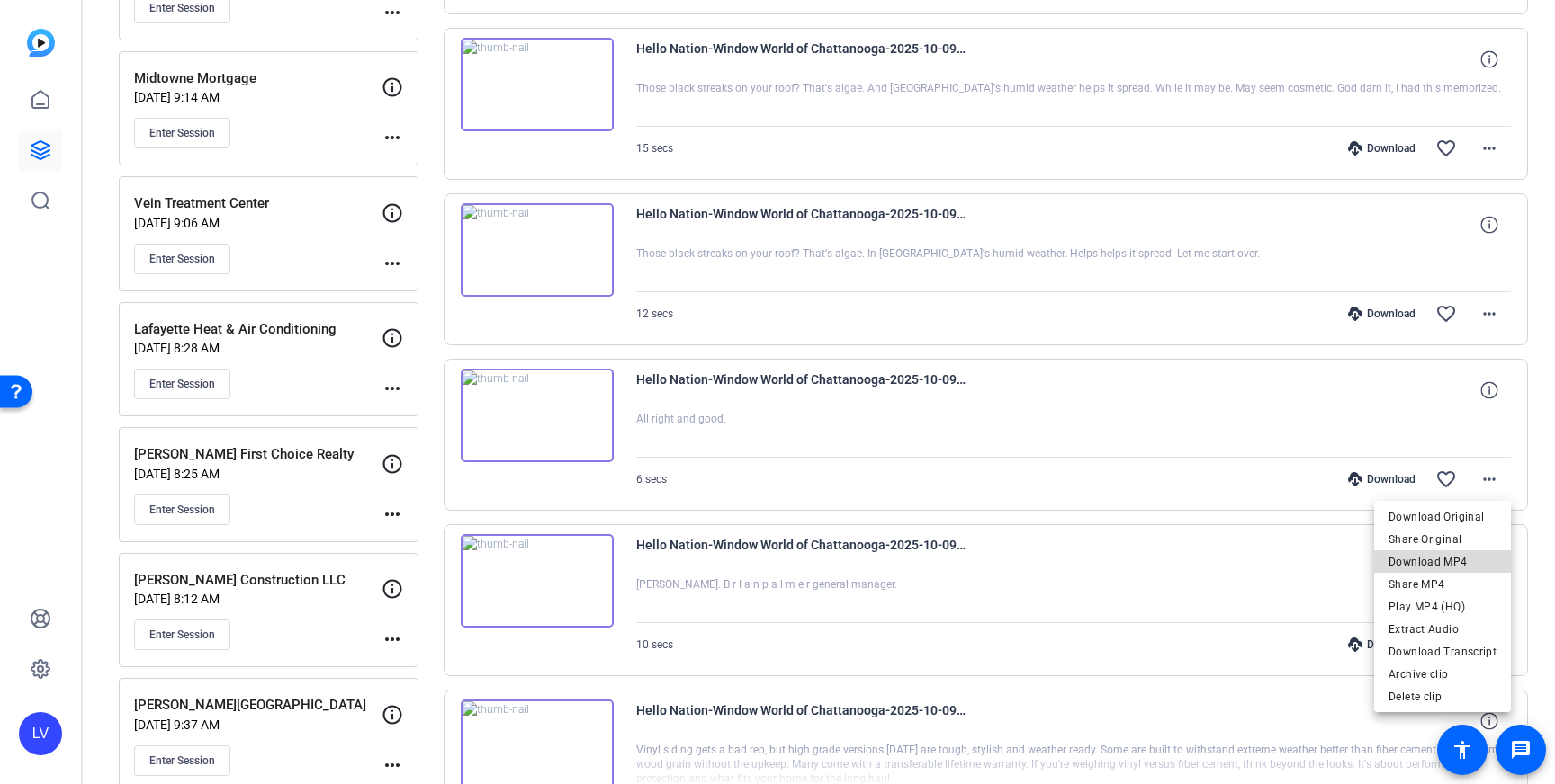
click at [1461, 561] on span "Download MP4" at bounding box center [1442, 562] width 108 height 22
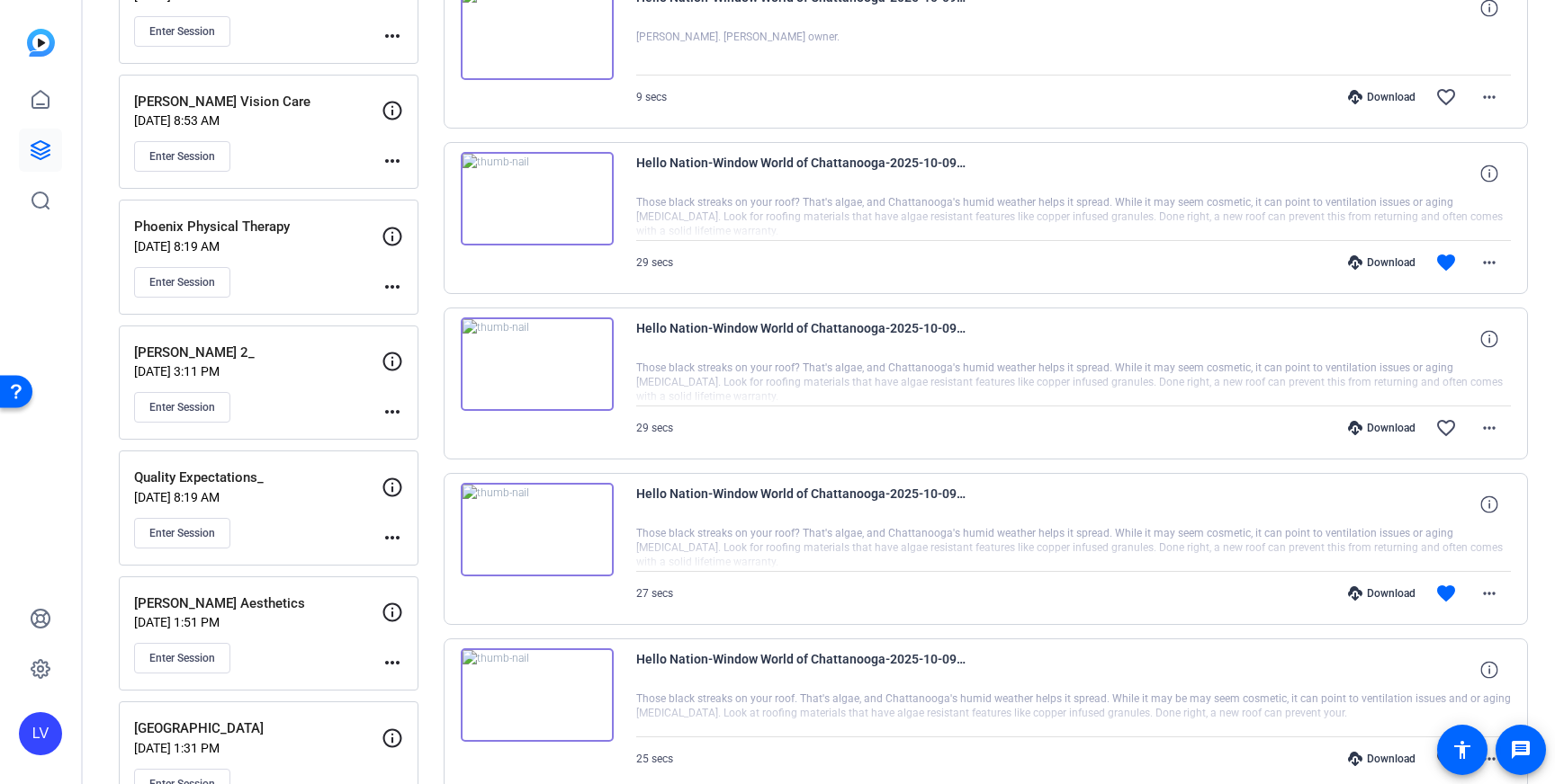
scroll to position [2592, 0]
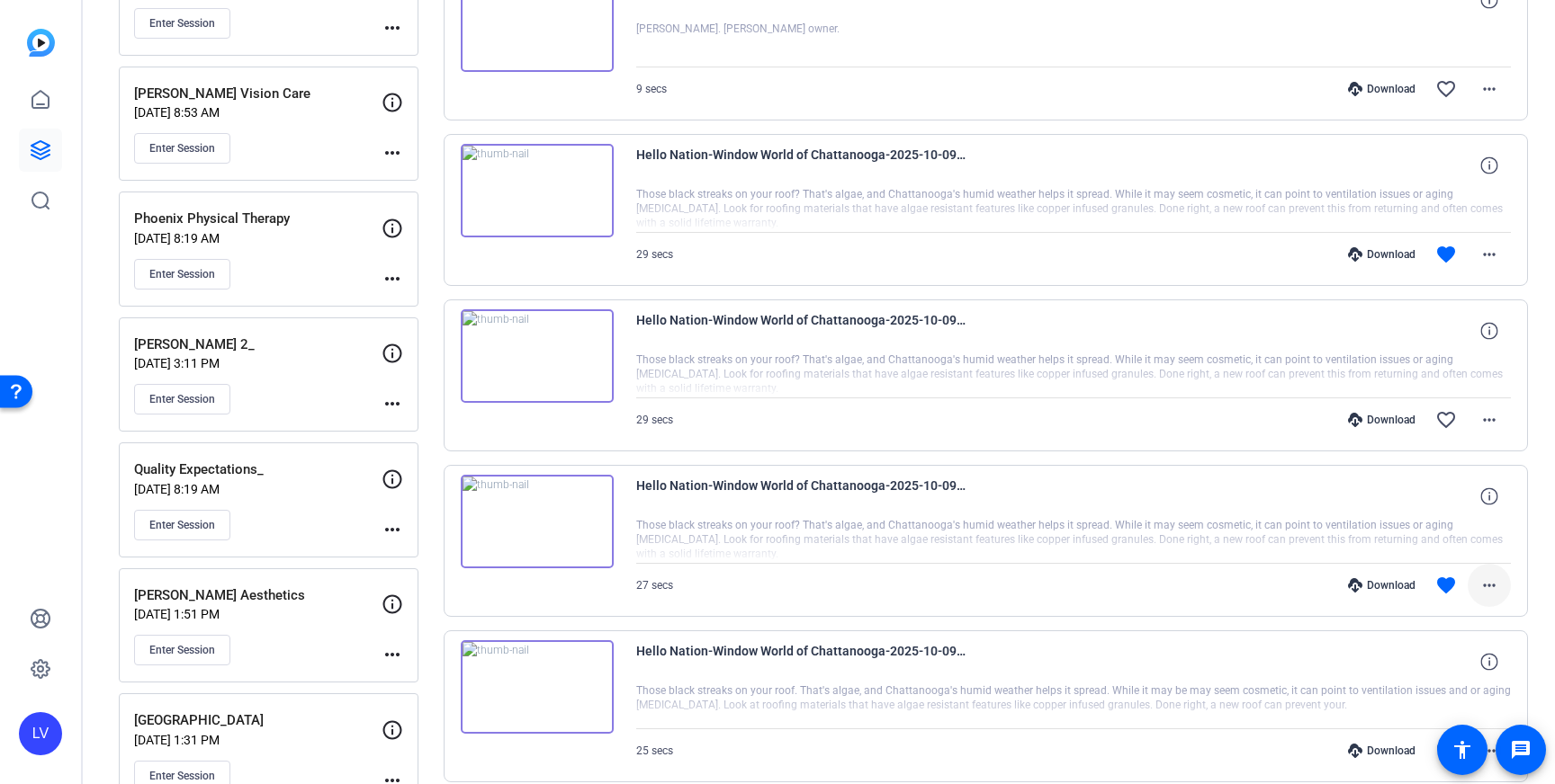
click at [1508, 592] on span at bounding box center [1490, 586] width 43 height 43
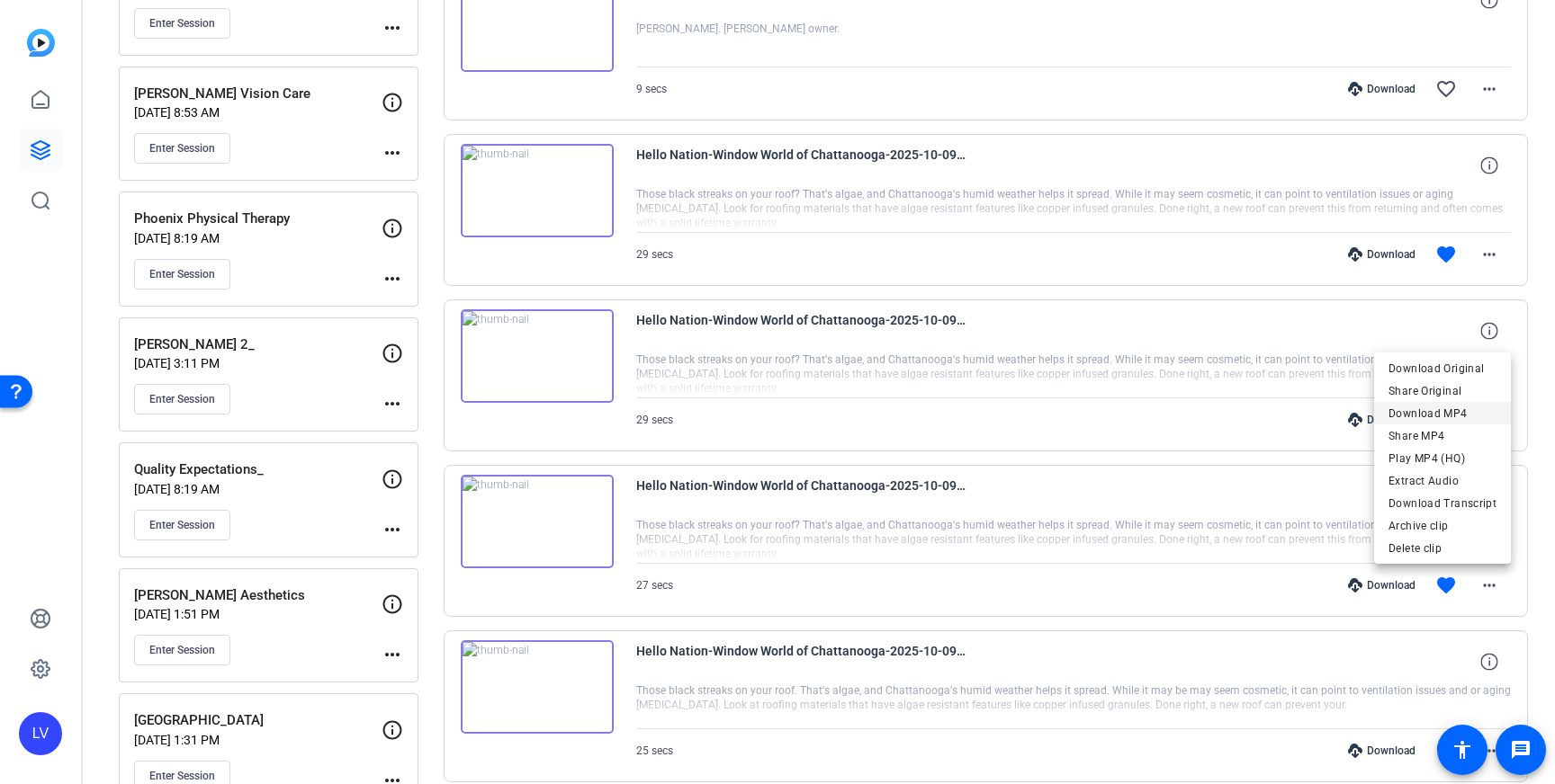
click at [1481, 415] on span "Download MP4" at bounding box center [1442, 414] width 108 height 22
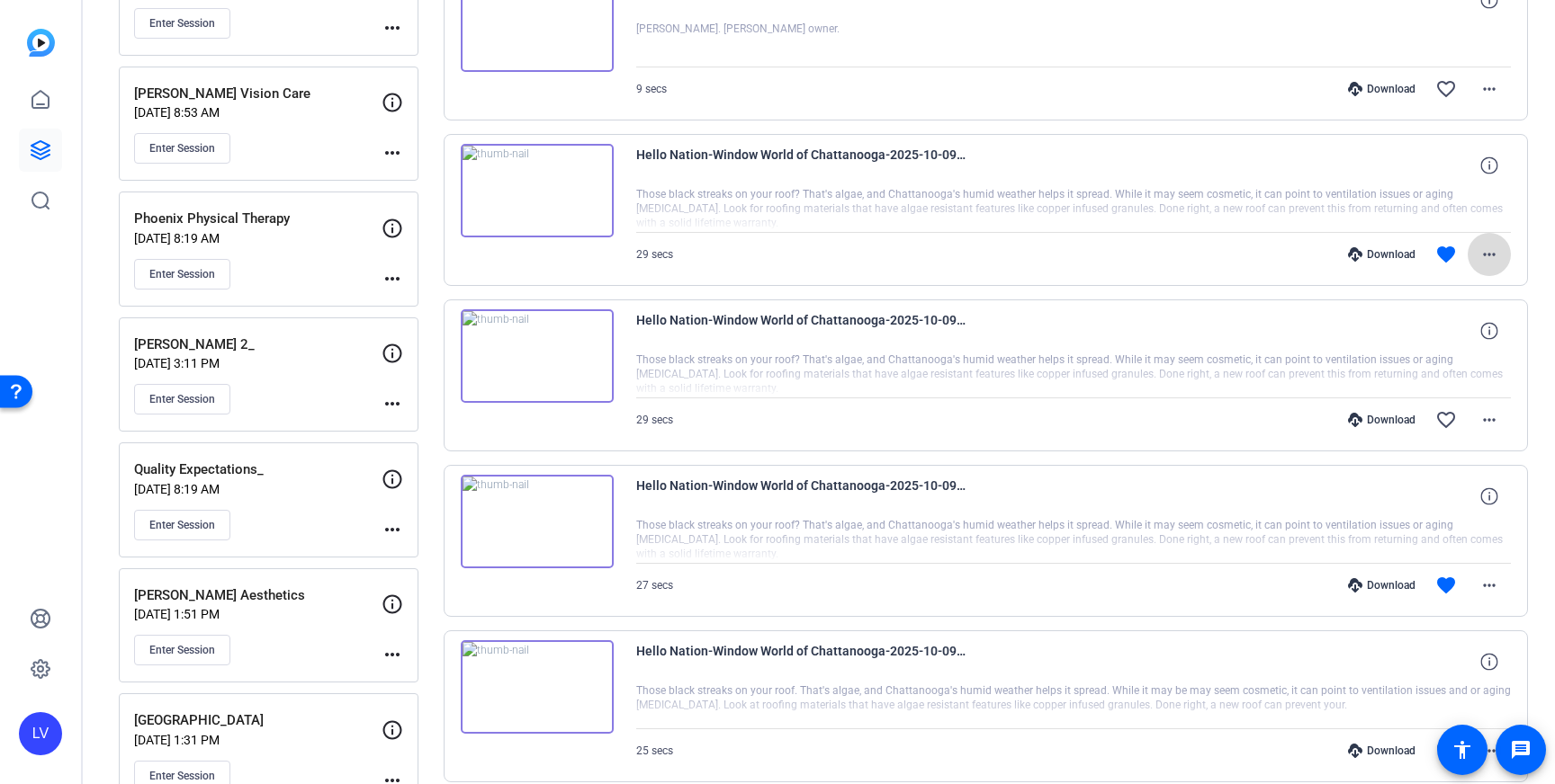
click at [1499, 266] on span at bounding box center [1490, 255] width 43 height 43
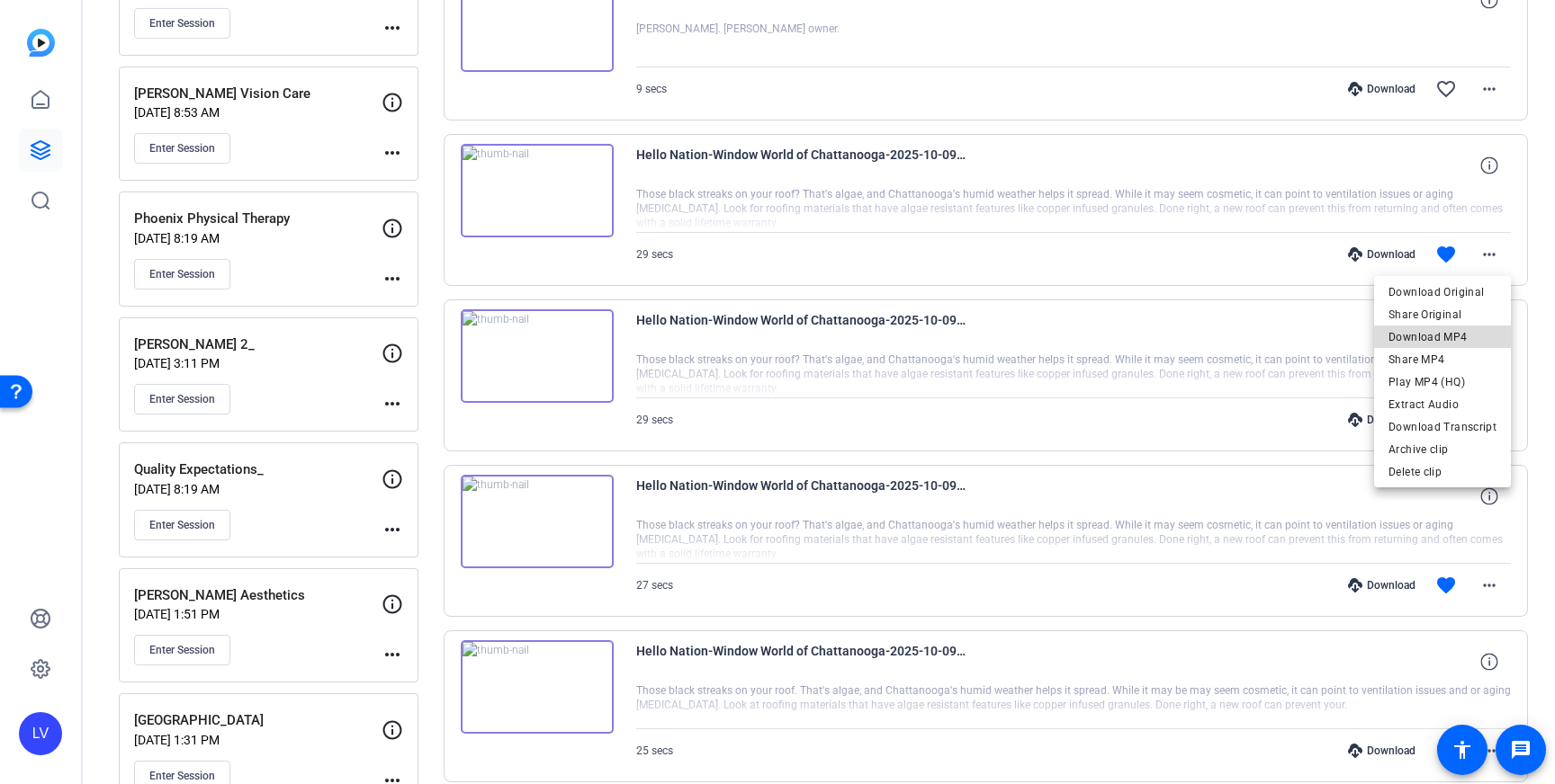
click at [1456, 345] on span "Download MP4" at bounding box center [1442, 338] width 108 height 22
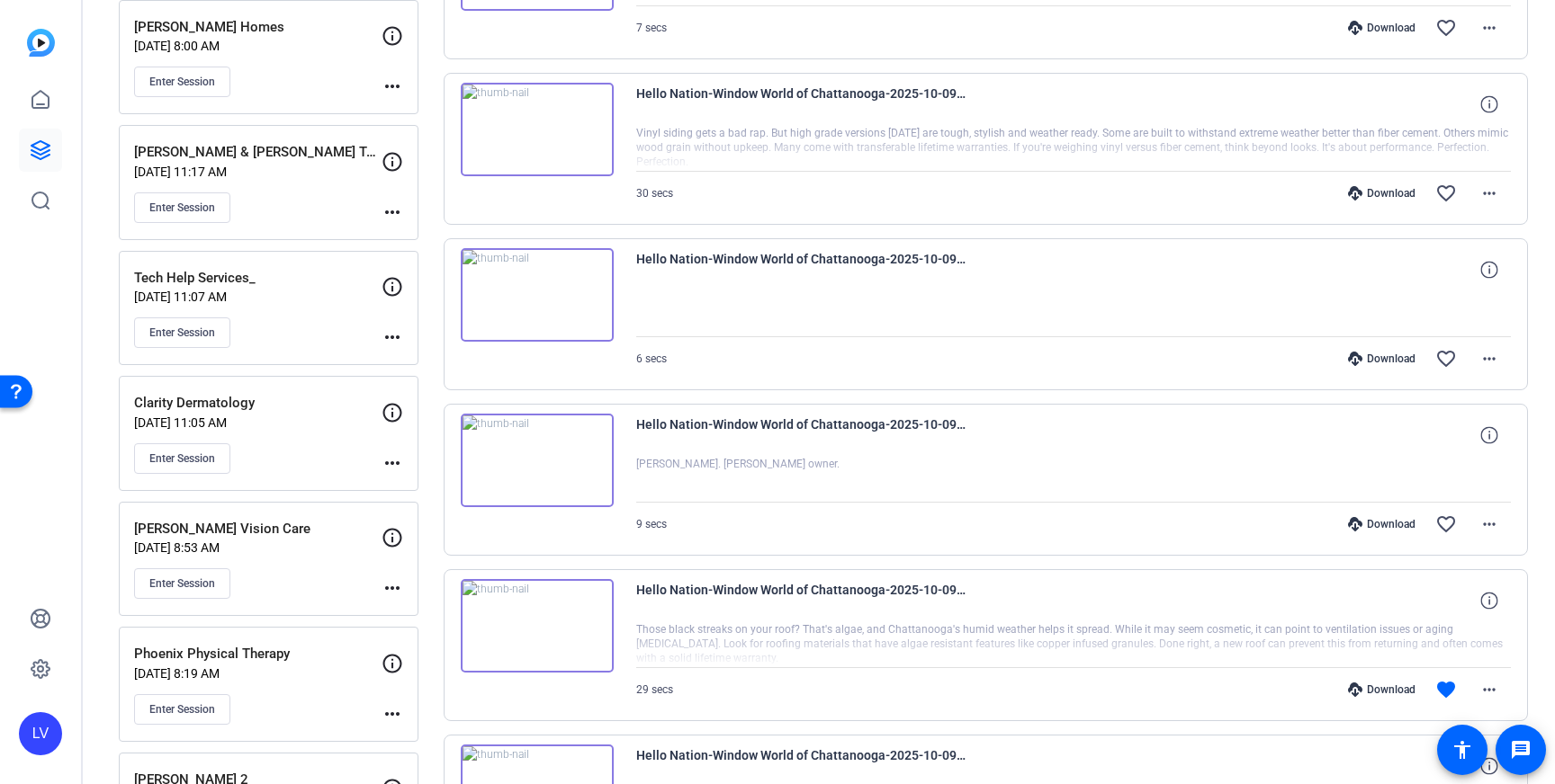
scroll to position [2155, 0]
click at [1497, 522] on mat-icon "more_horiz" at bounding box center [1490, 526] width 22 height 22
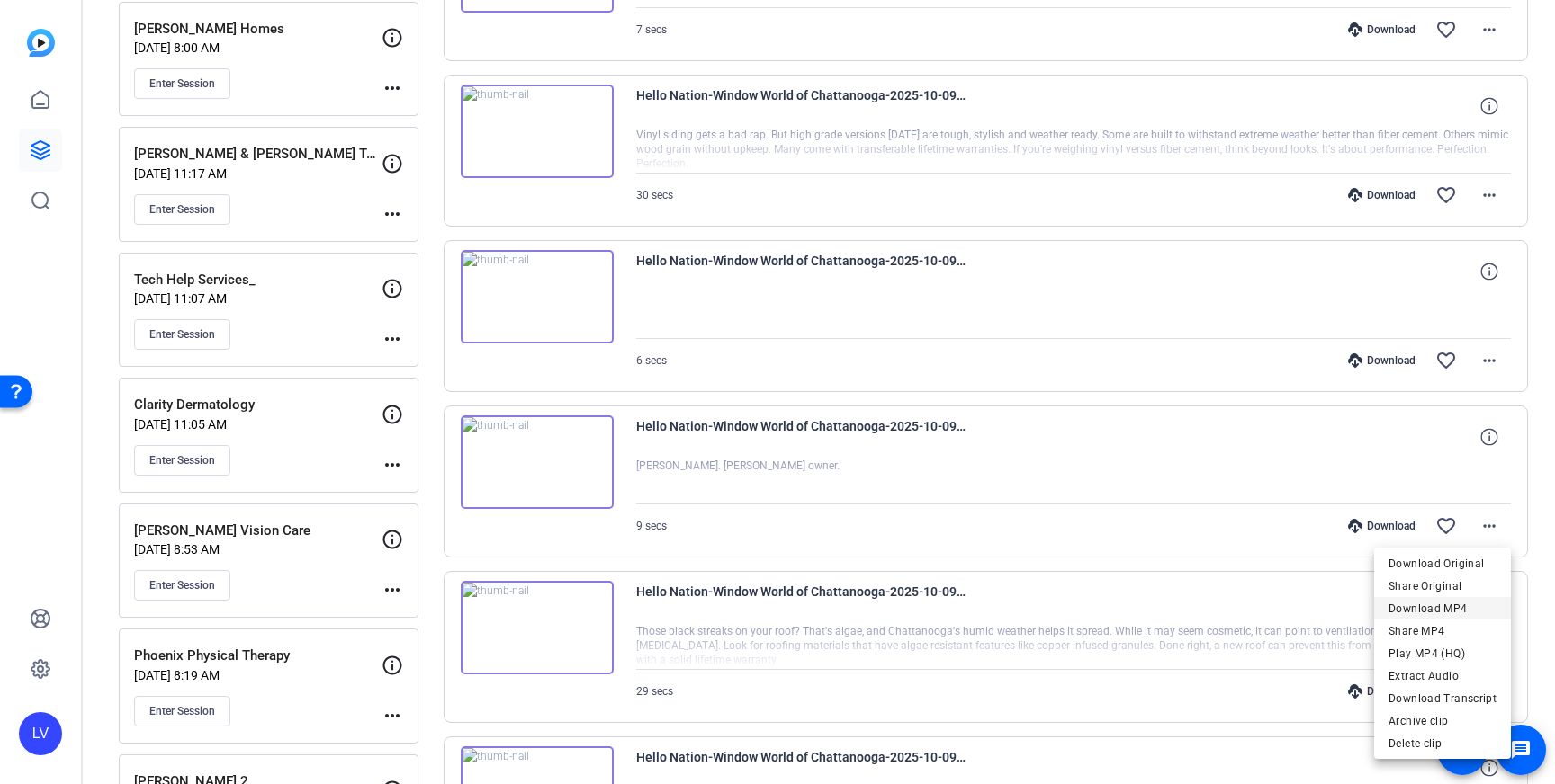
click at [1459, 605] on span "Download MP4" at bounding box center [1442, 609] width 108 height 22
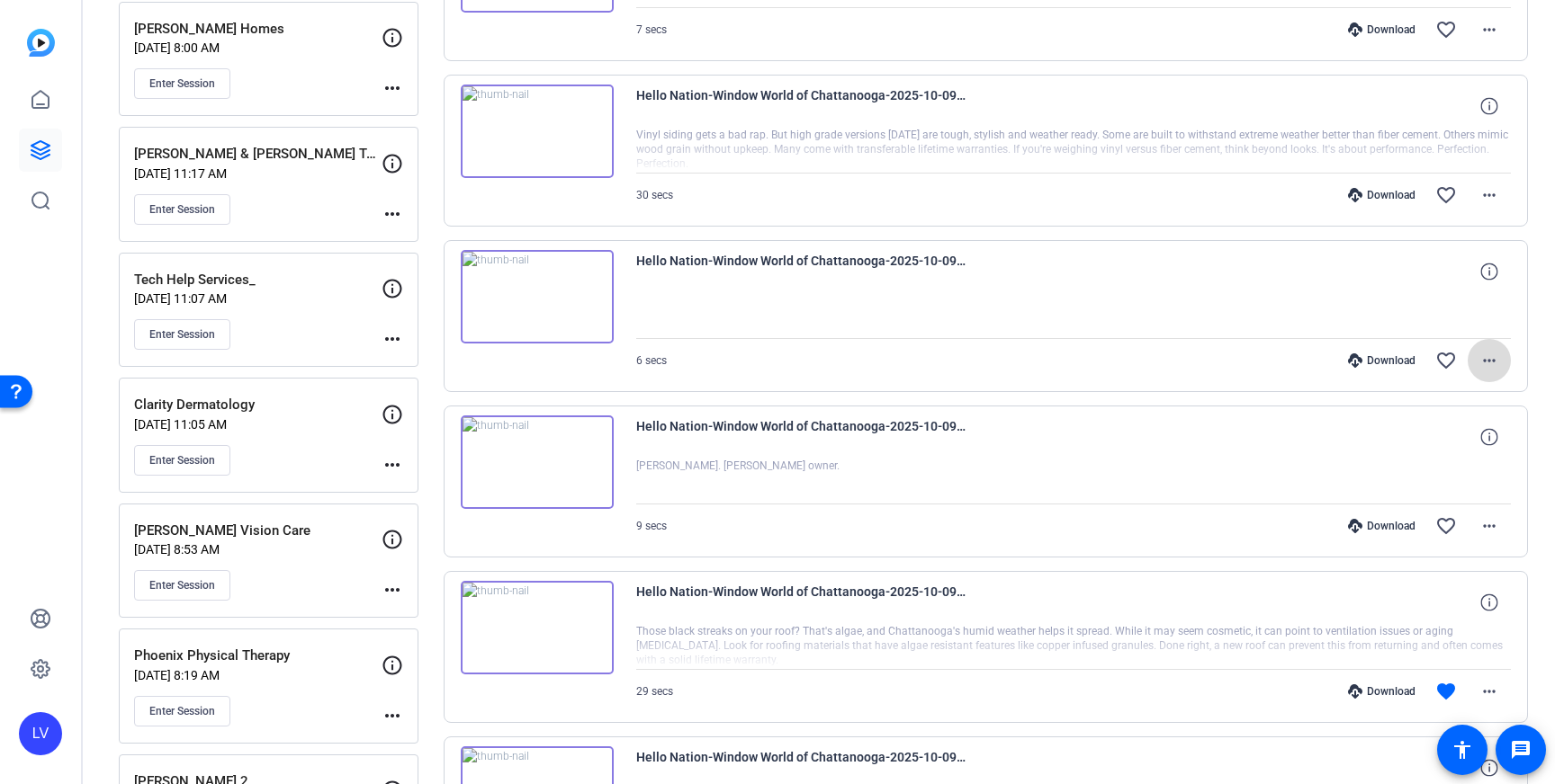
click at [1501, 359] on span at bounding box center [1490, 360] width 43 height 43
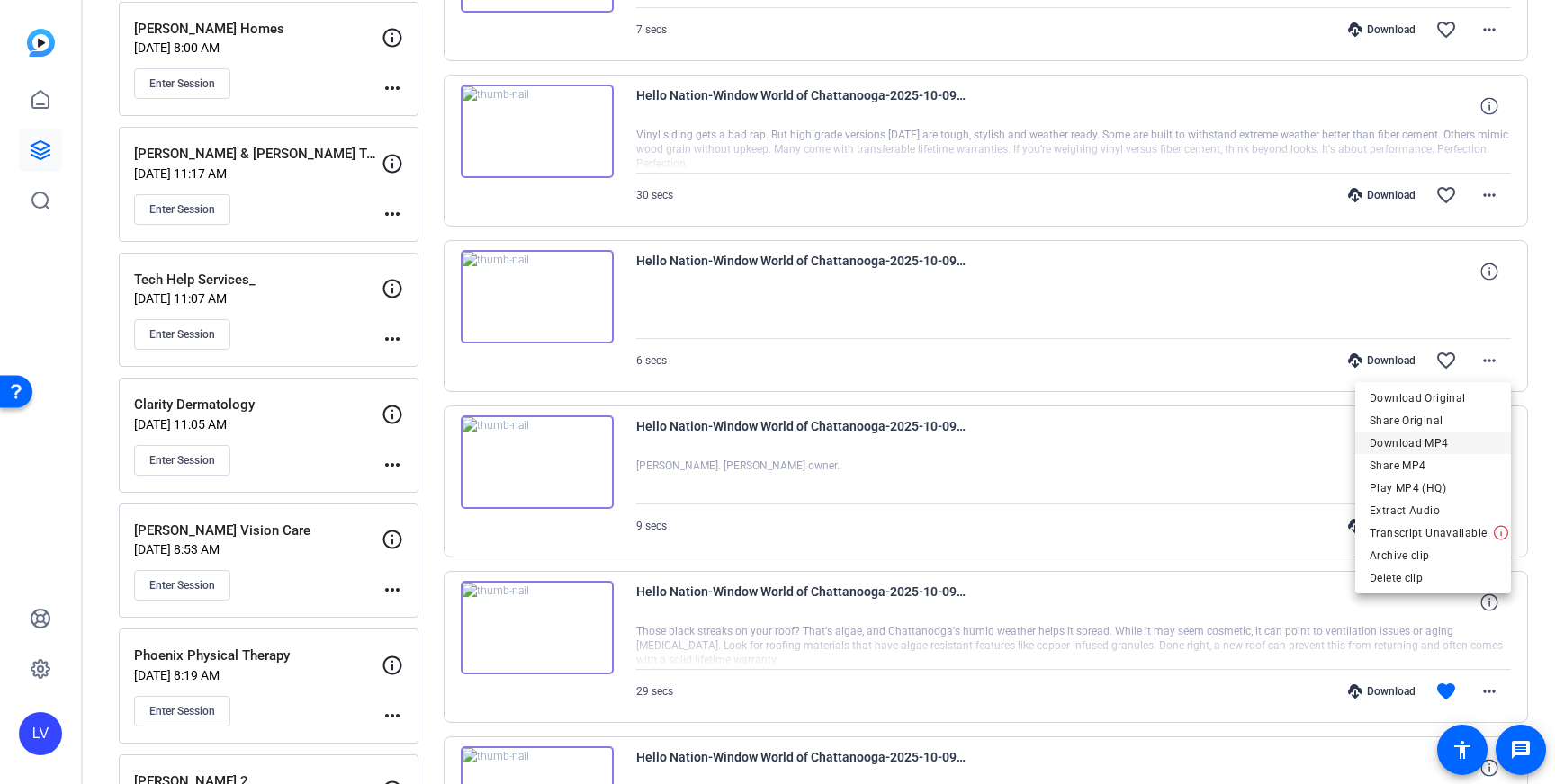
click at [1458, 445] on span "Download MP4" at bounding box center [1433, 443] width 126 height 22
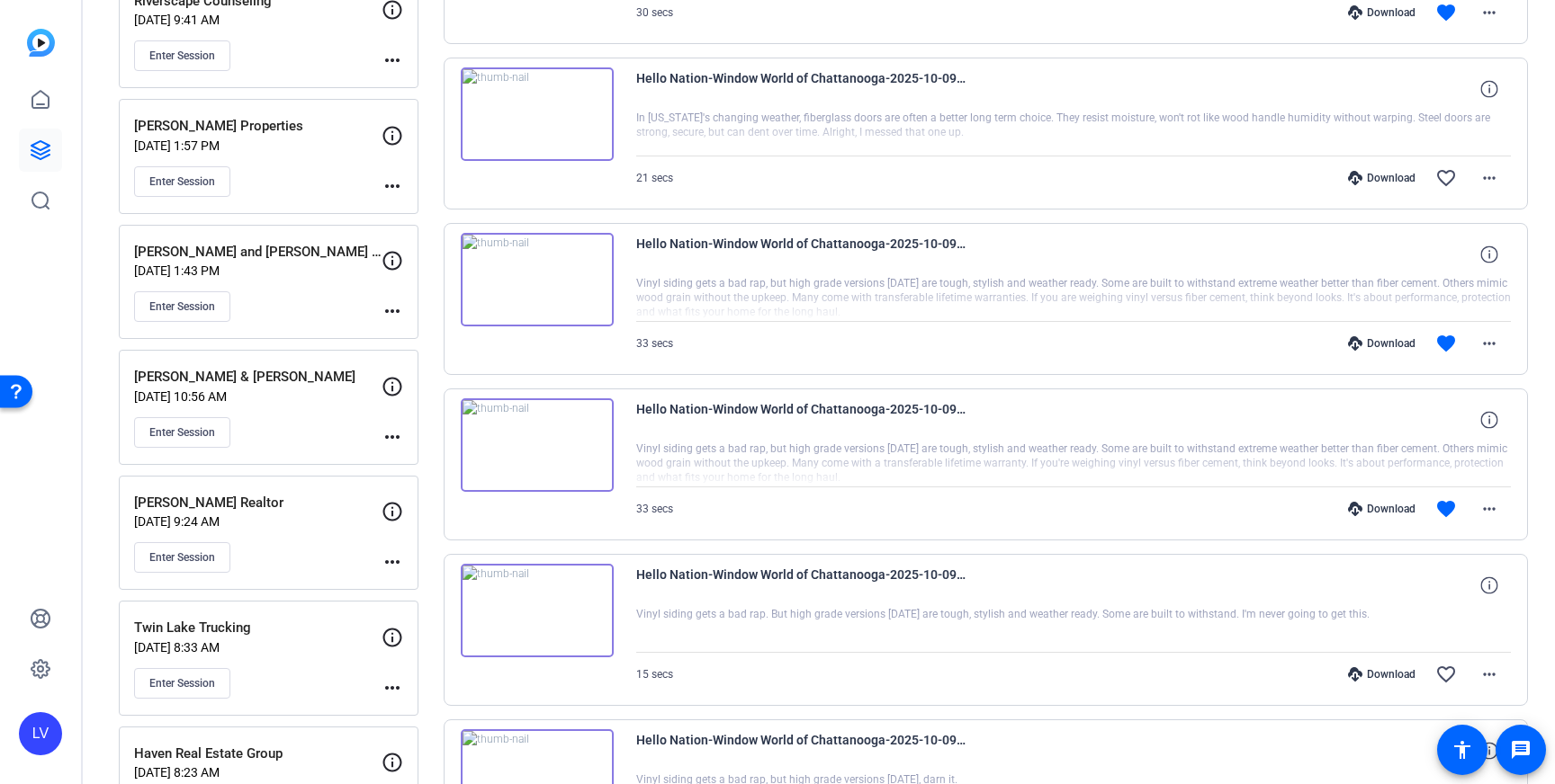
scroll to position [1161, 0]
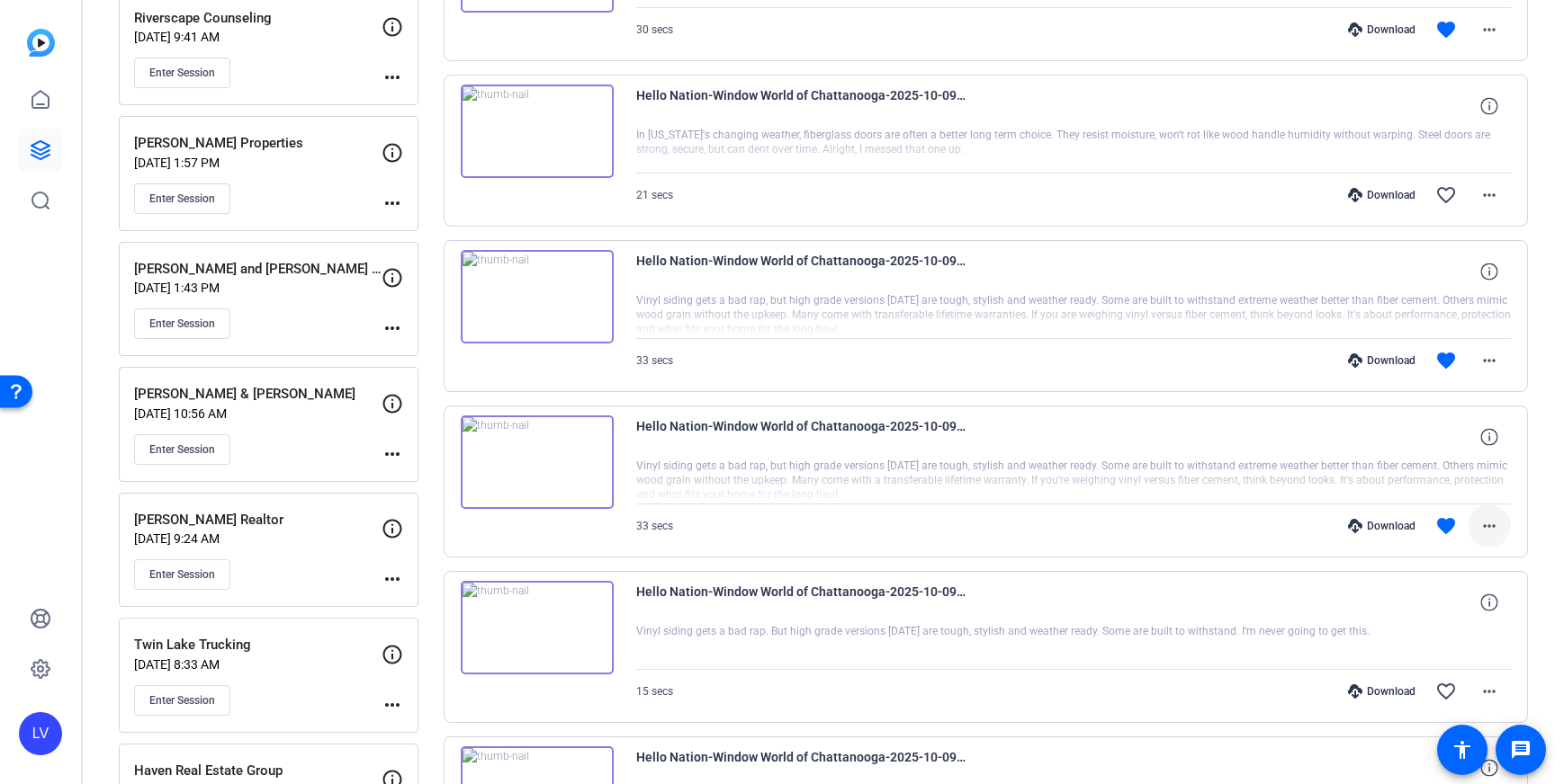
click at [1486, 531] on mat-icon "more_horiz" at bounding box center [1490, 526] width 22 height 22
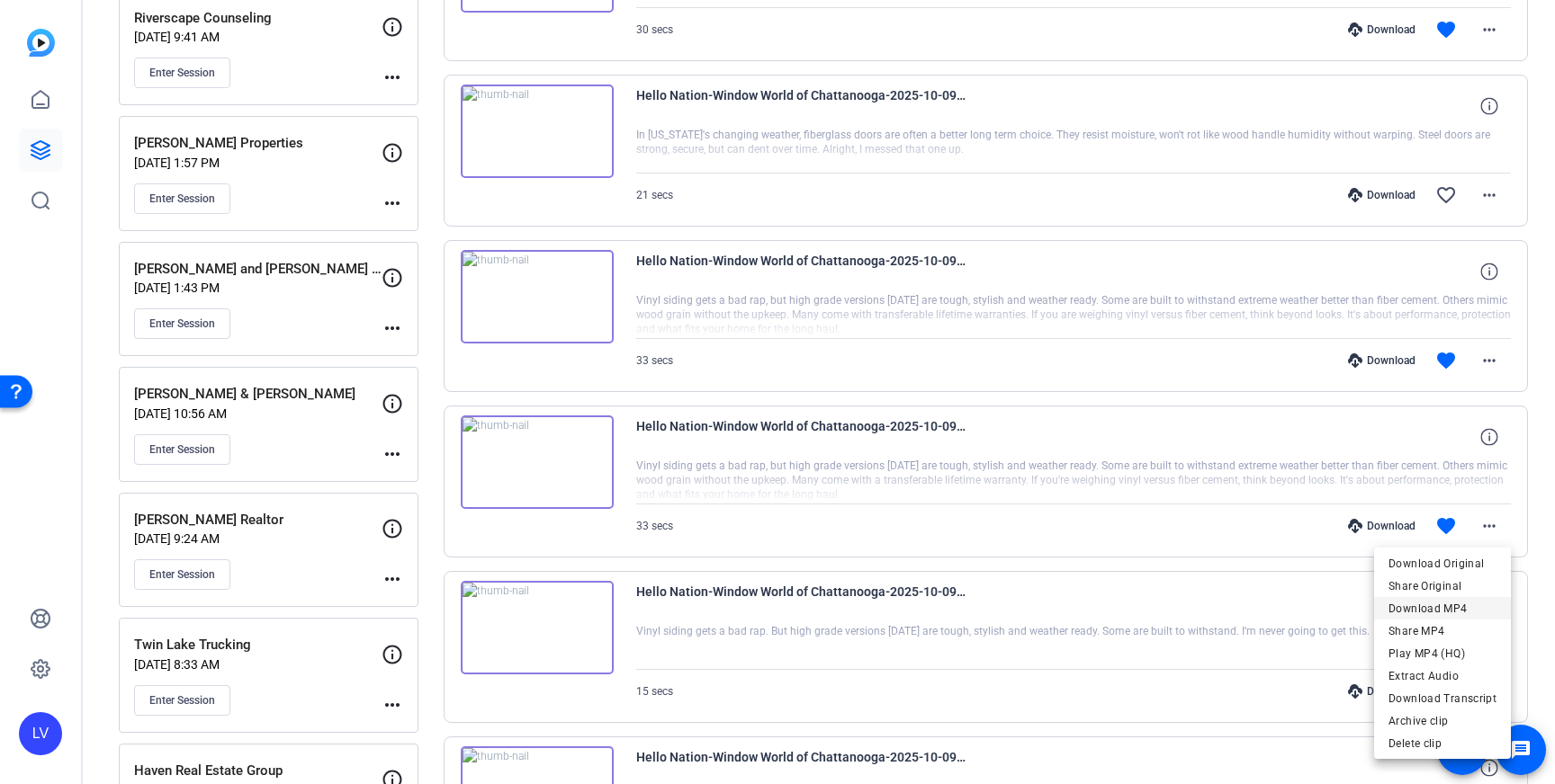
click at [1452, 606] on span "Download MP4" at bounding box center [1442, 609] width 108 height 22
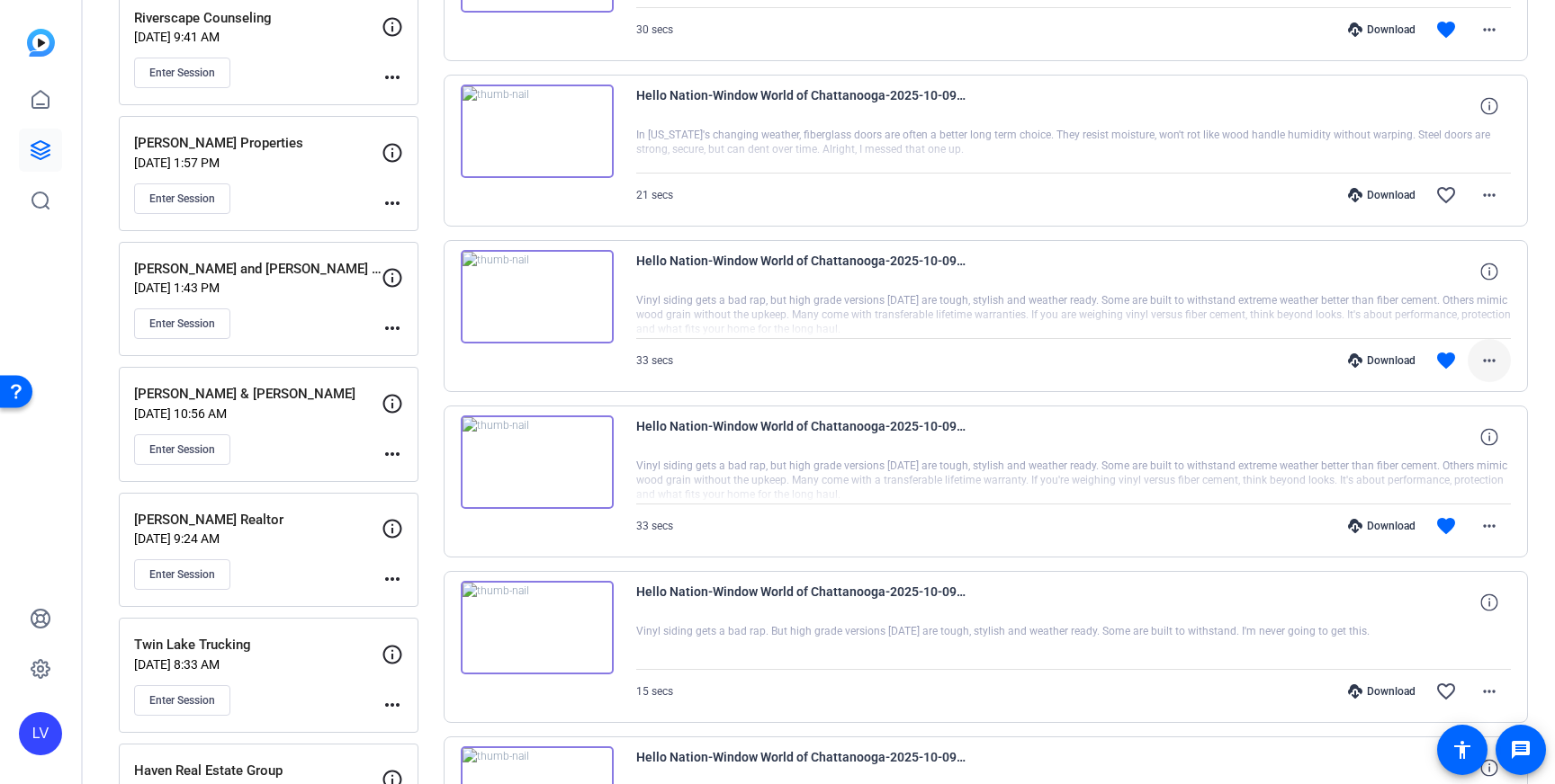
click at [1480, 362] on mat-icon "more_horiz" at bounding box center [1490, 360] width 22 height 22
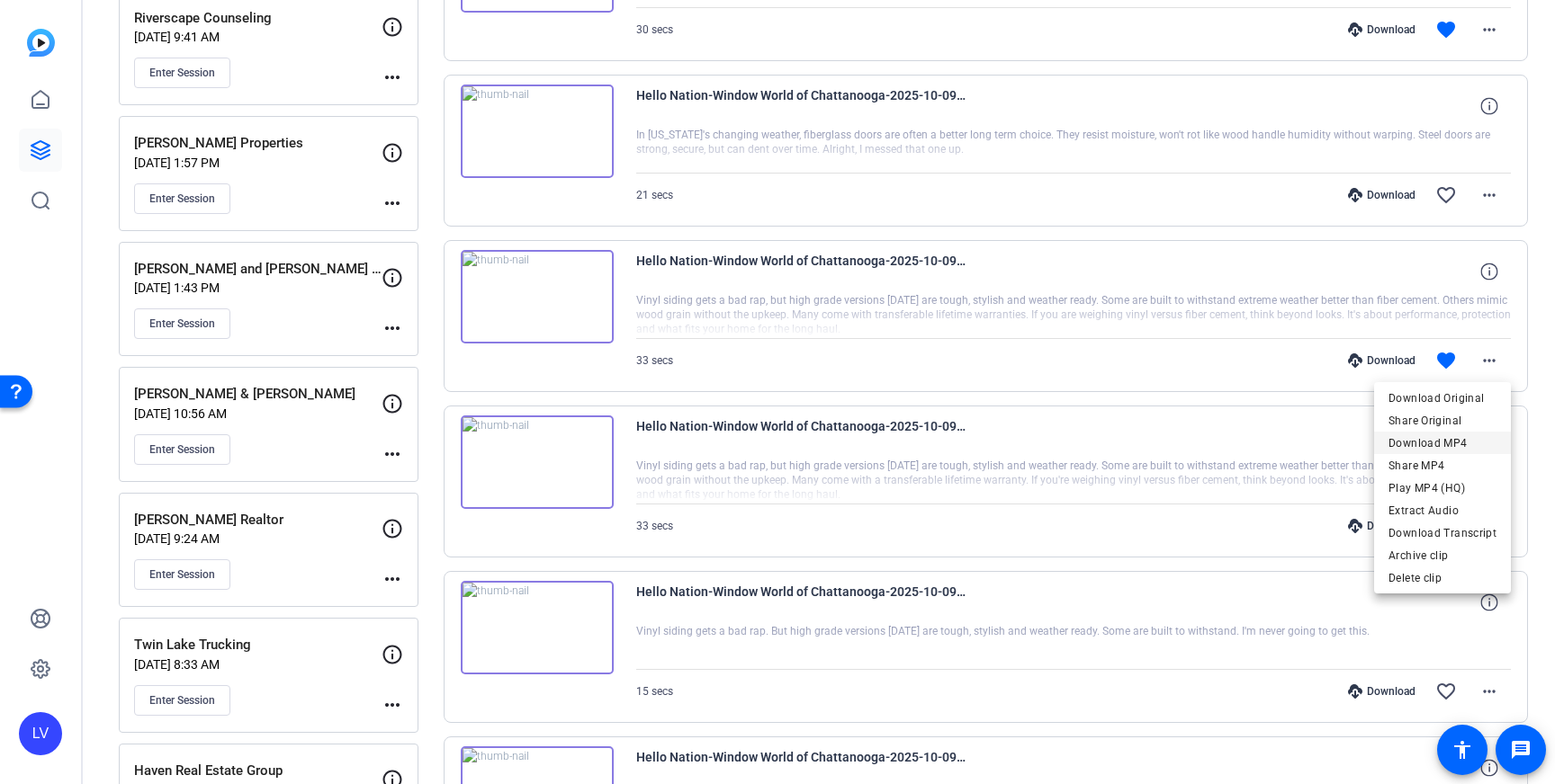
click at [1450, 436] on span "Download MP4" at bounding box center [1442, 443] width 108 height 22
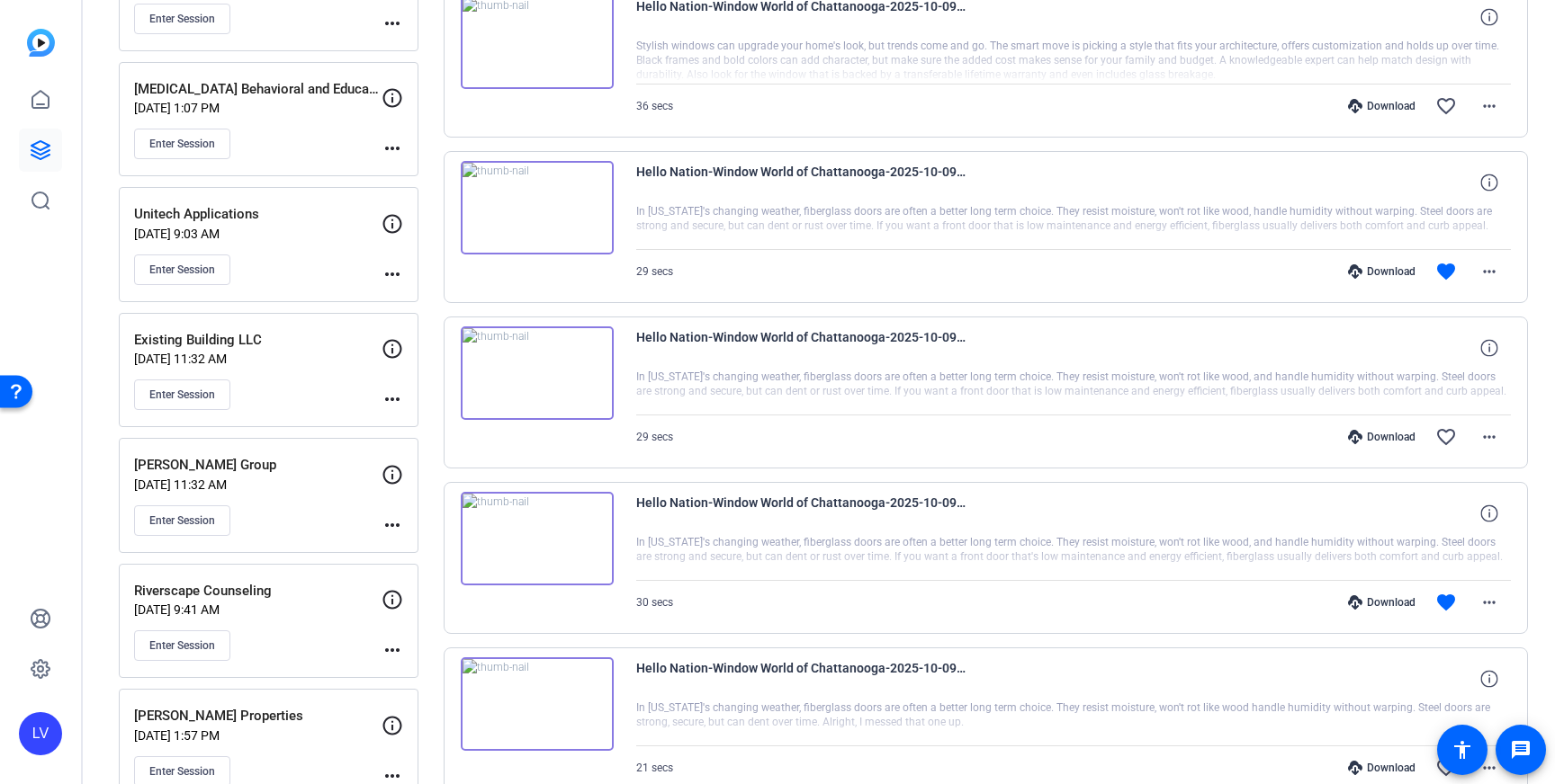
scroll to position [600, 0]
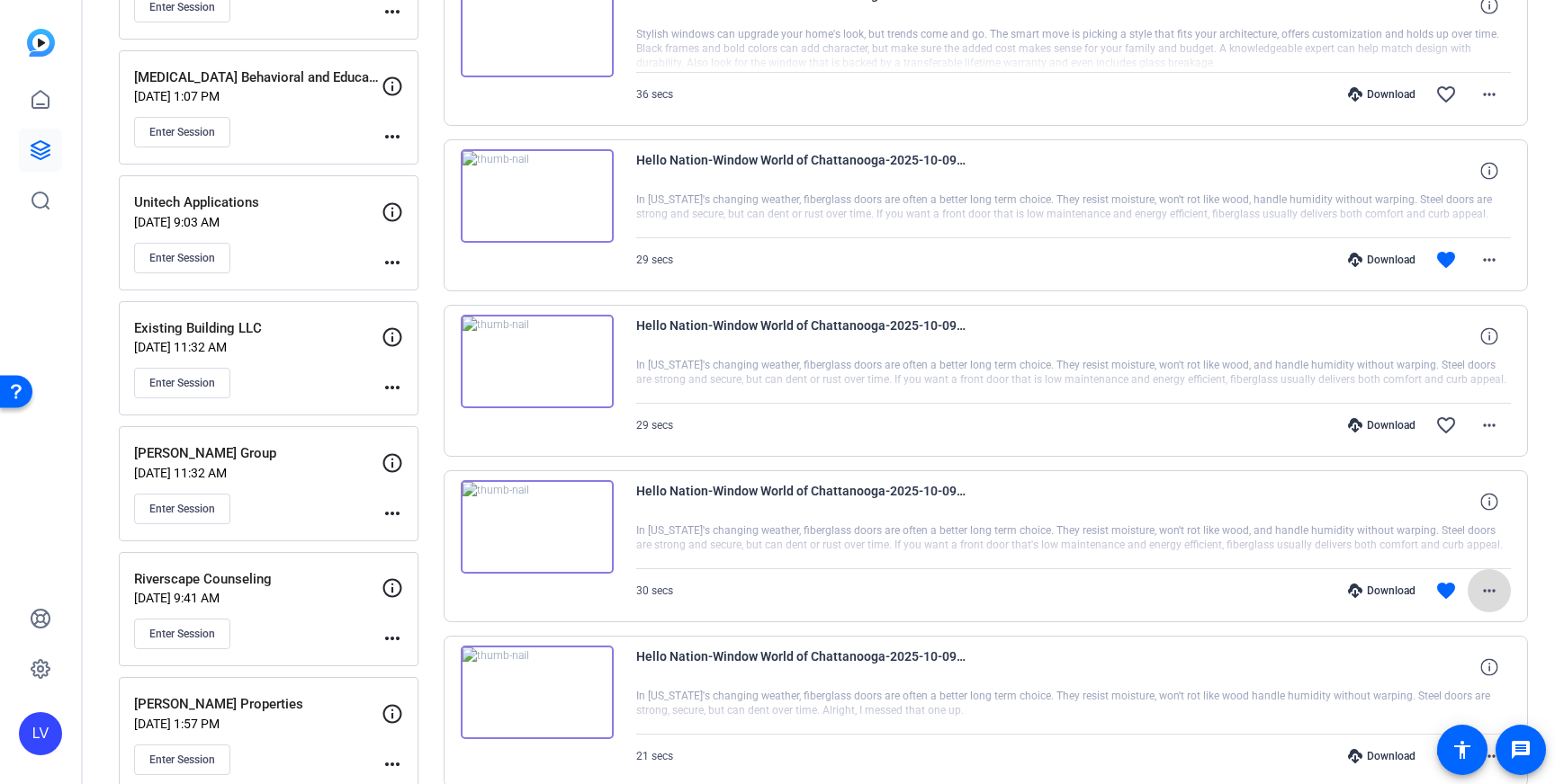
click at [1491, 591] on mat-icon "more_horiz" at bounding box center [1490, 591] width 22 height 22
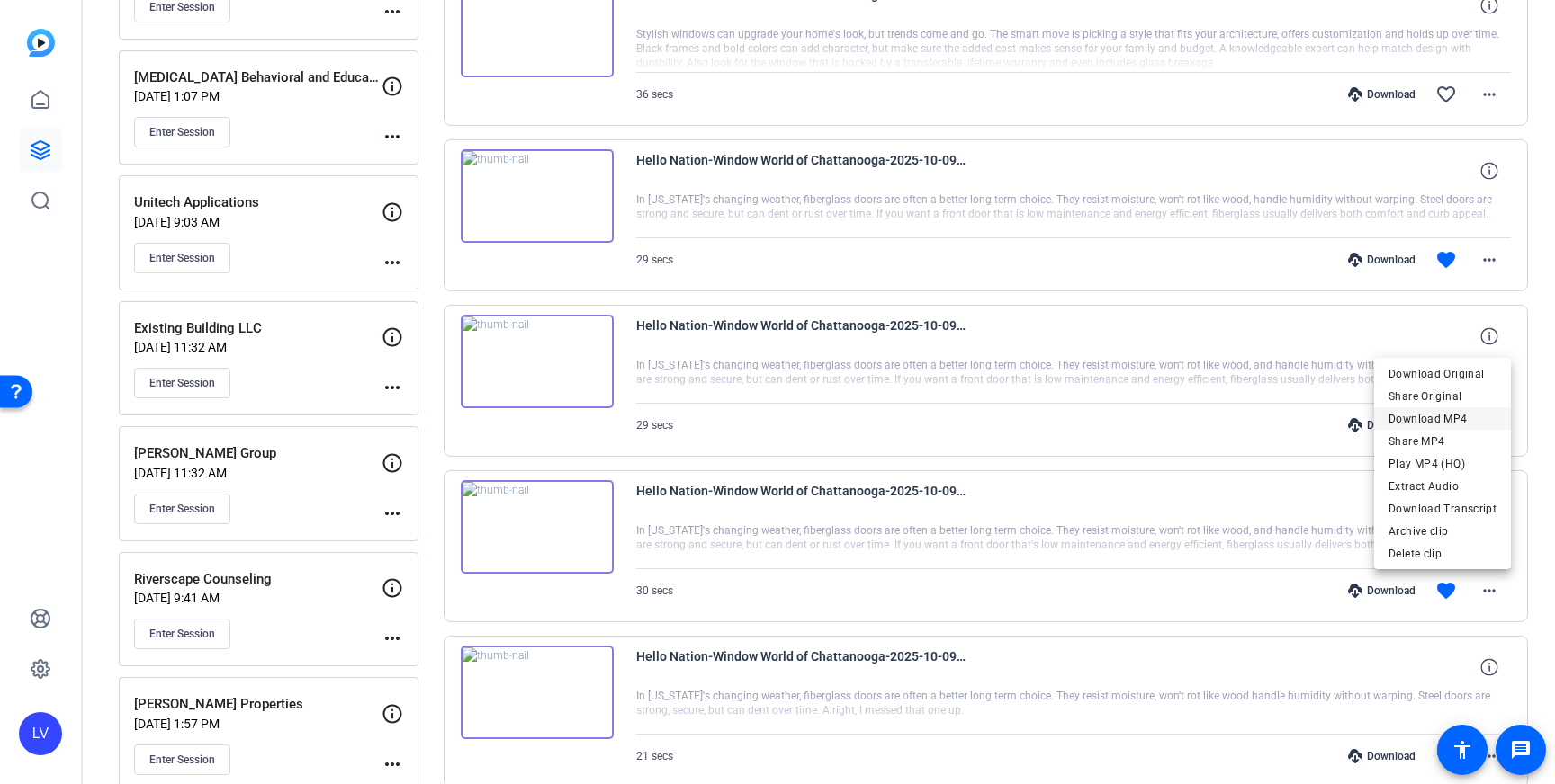
click at [1453, 414] on span "Download MP4" at bounding box center [1442, 420] width 108 height 22
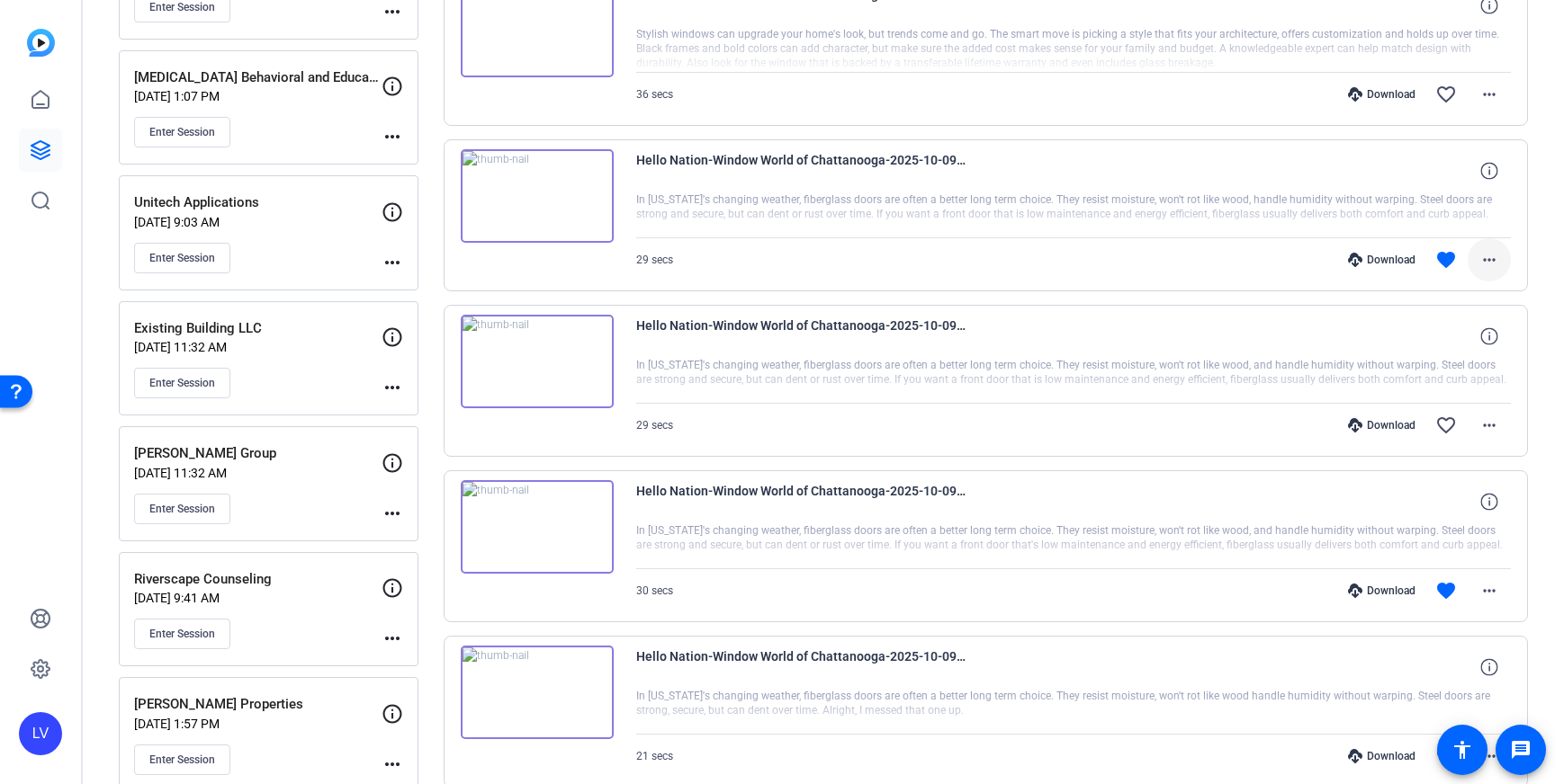
click at [1487, 251] on mat-icon "more_horiz" at bounding box center [1490, 260] width 22 height 22
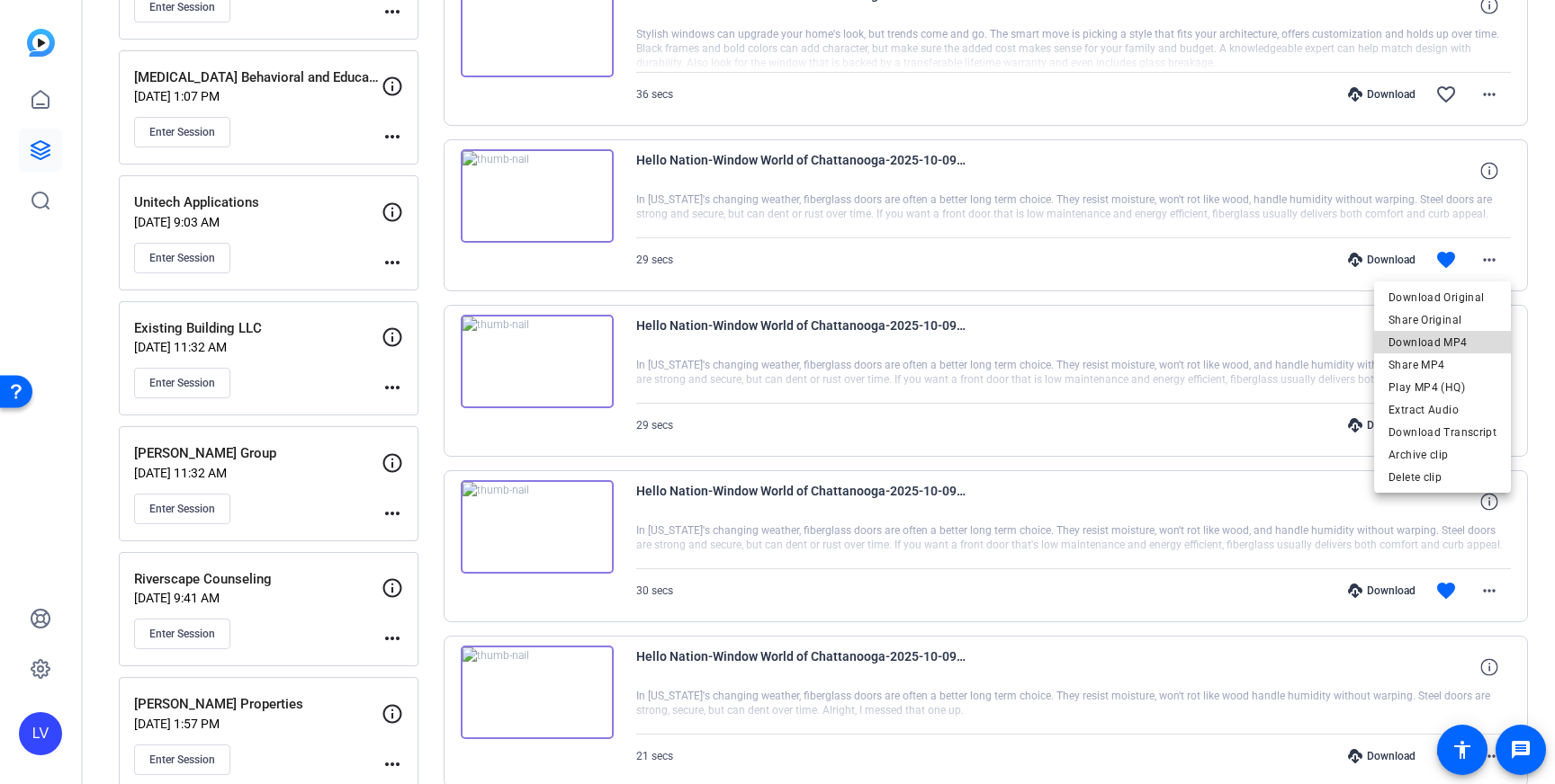
click at [1459, 344] on span "Download MP4" at bounding box center [1442, 343] width 108 height 22
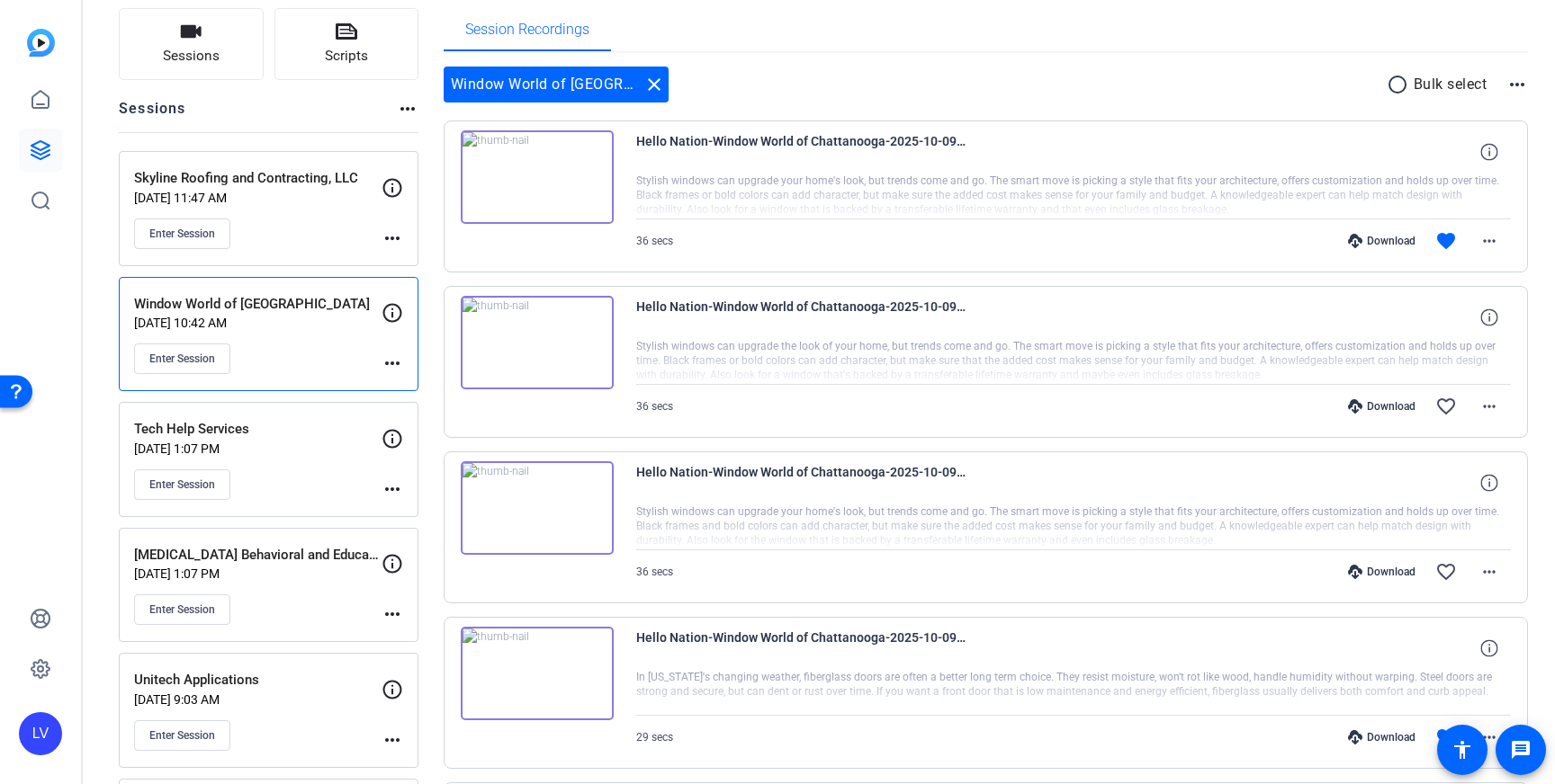
scroll to position [87, 0]
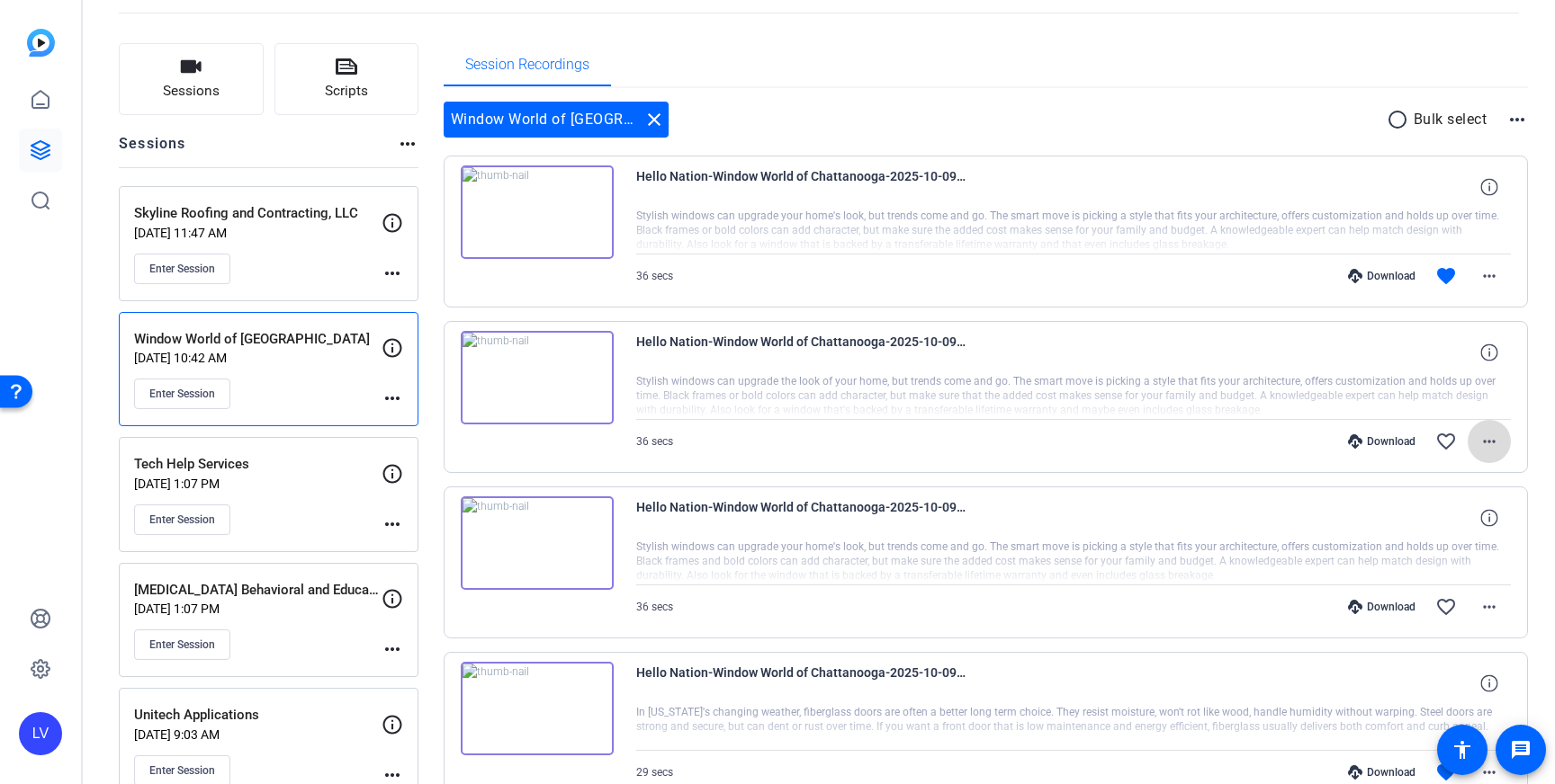
click at [1488, 431] on mat-icon "more_horiz" at bounding box center [1490, 441] width 22 height 22
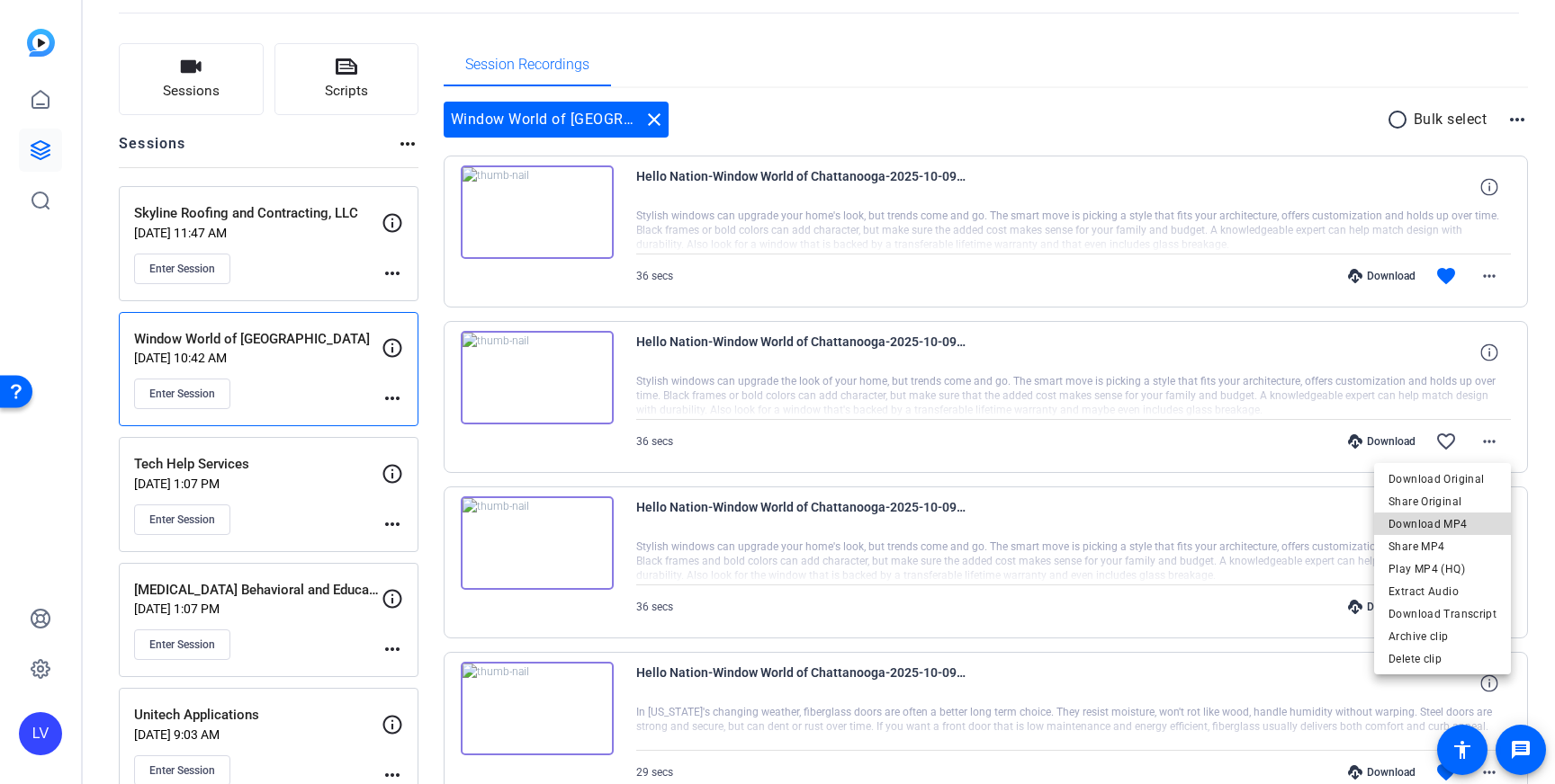
click at [1455, 527] on span "Download MP4" at bounding box center [1442, 524] width 108 height 22
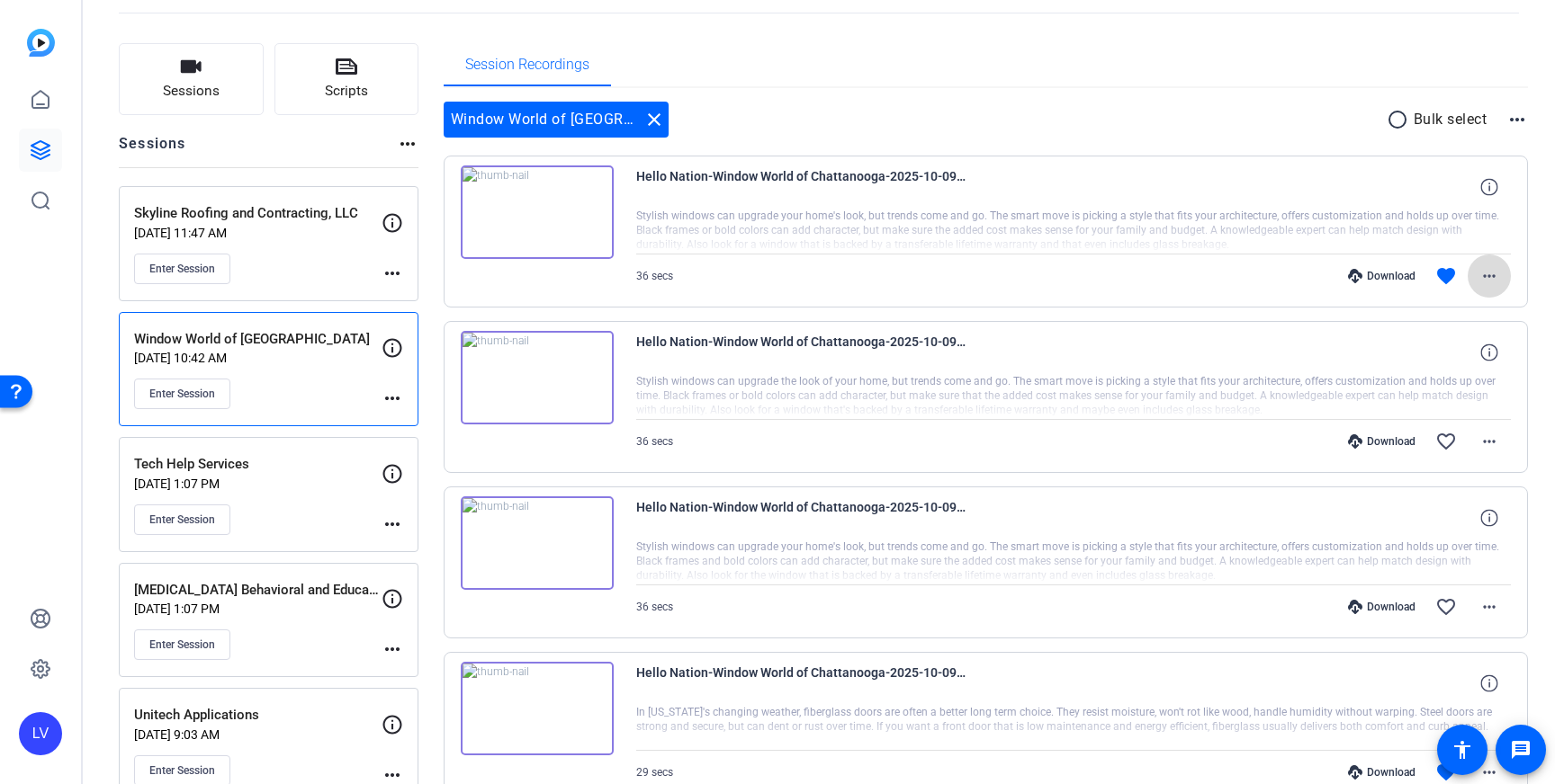
click at [1499, 270] on mat-icon "more_horiz" at bounding box center [1490, 276] width 22 height 22
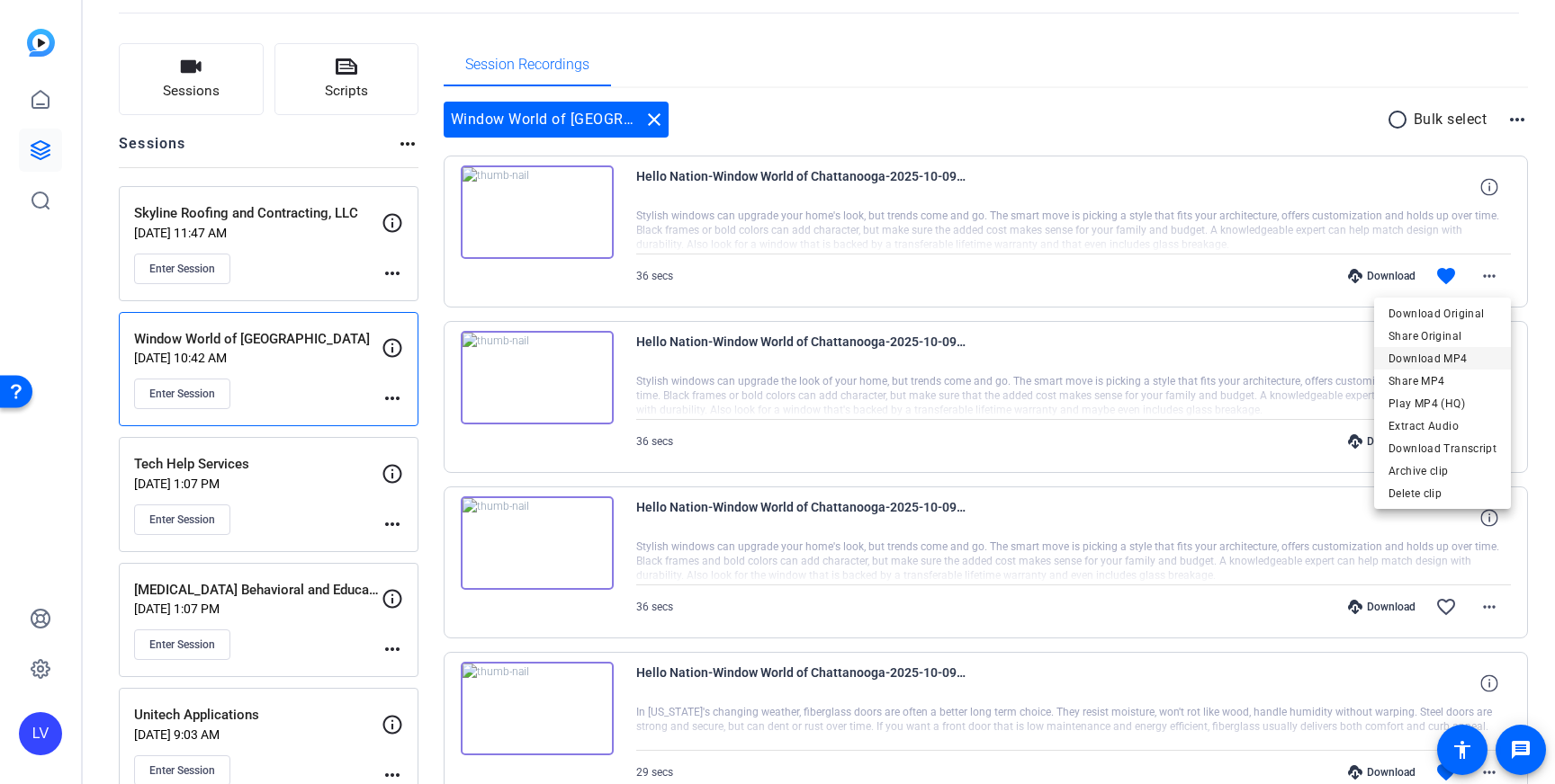
click at [1470, 357] on span "Download MP4" at bounding box center [1442, 359] width 108 height 22
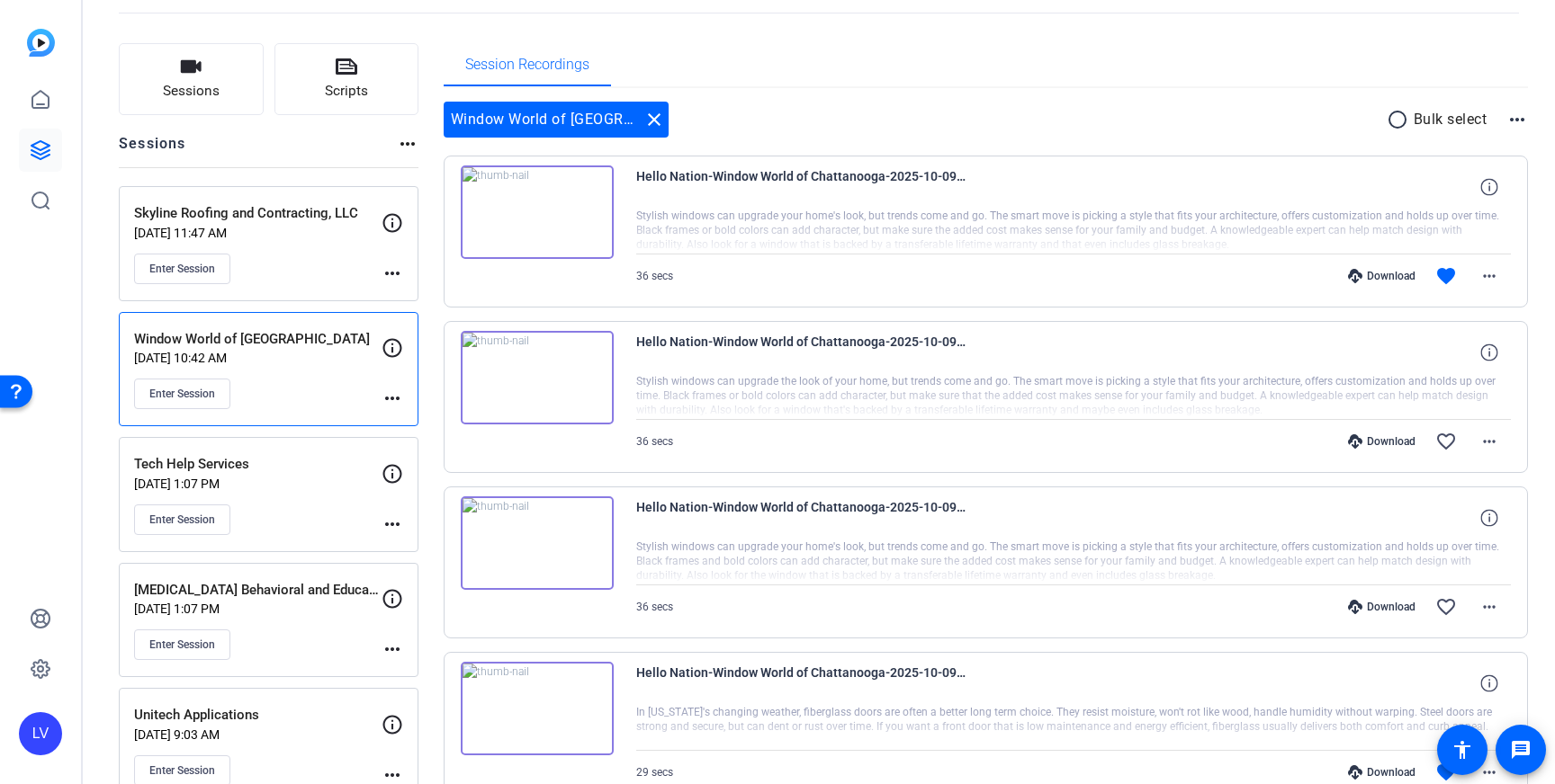
click at [341, 260] on div "Enter Session" at bounding box center [258, 269] width 248 height 31
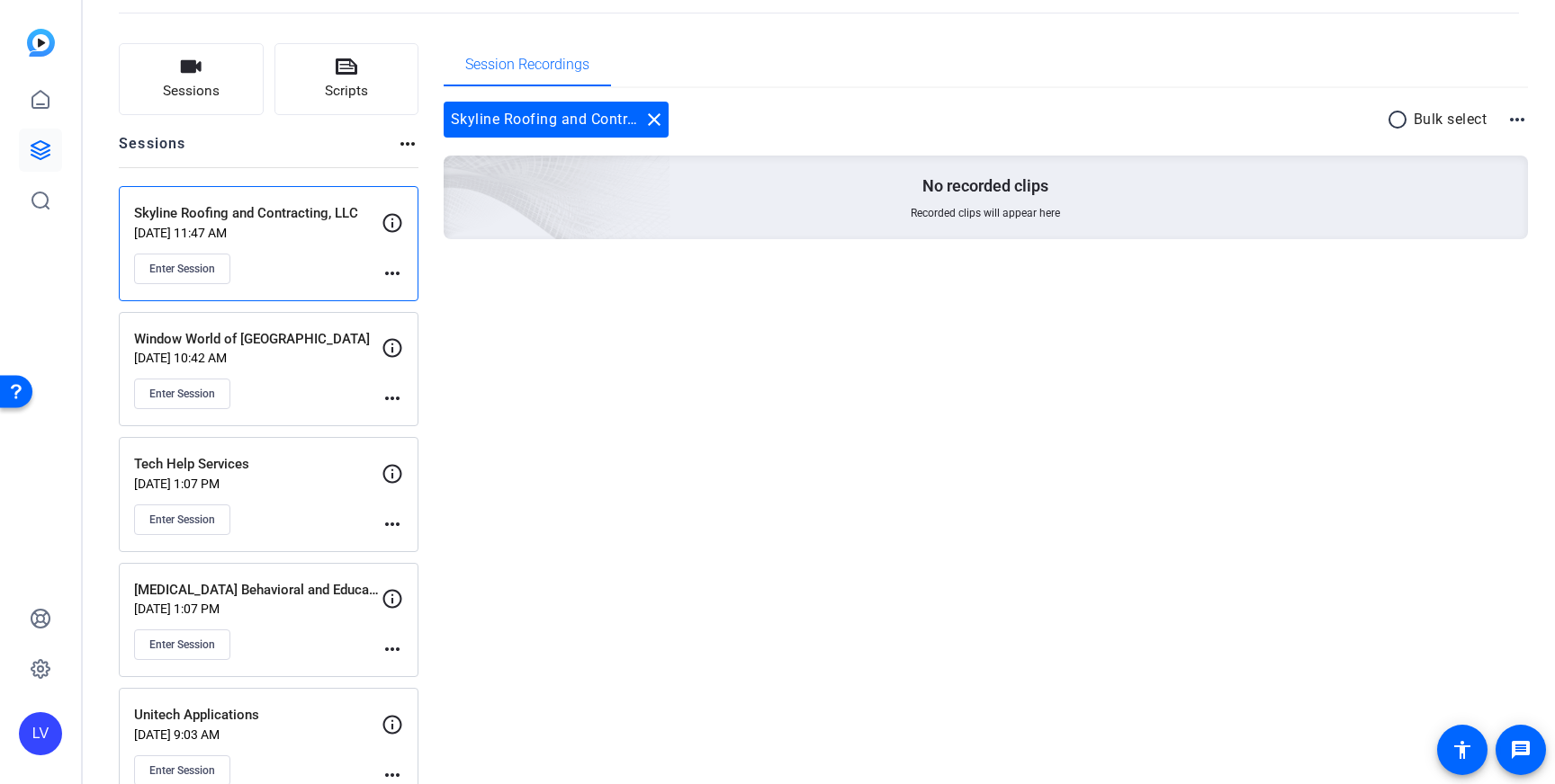
scroll to position [0, 0]
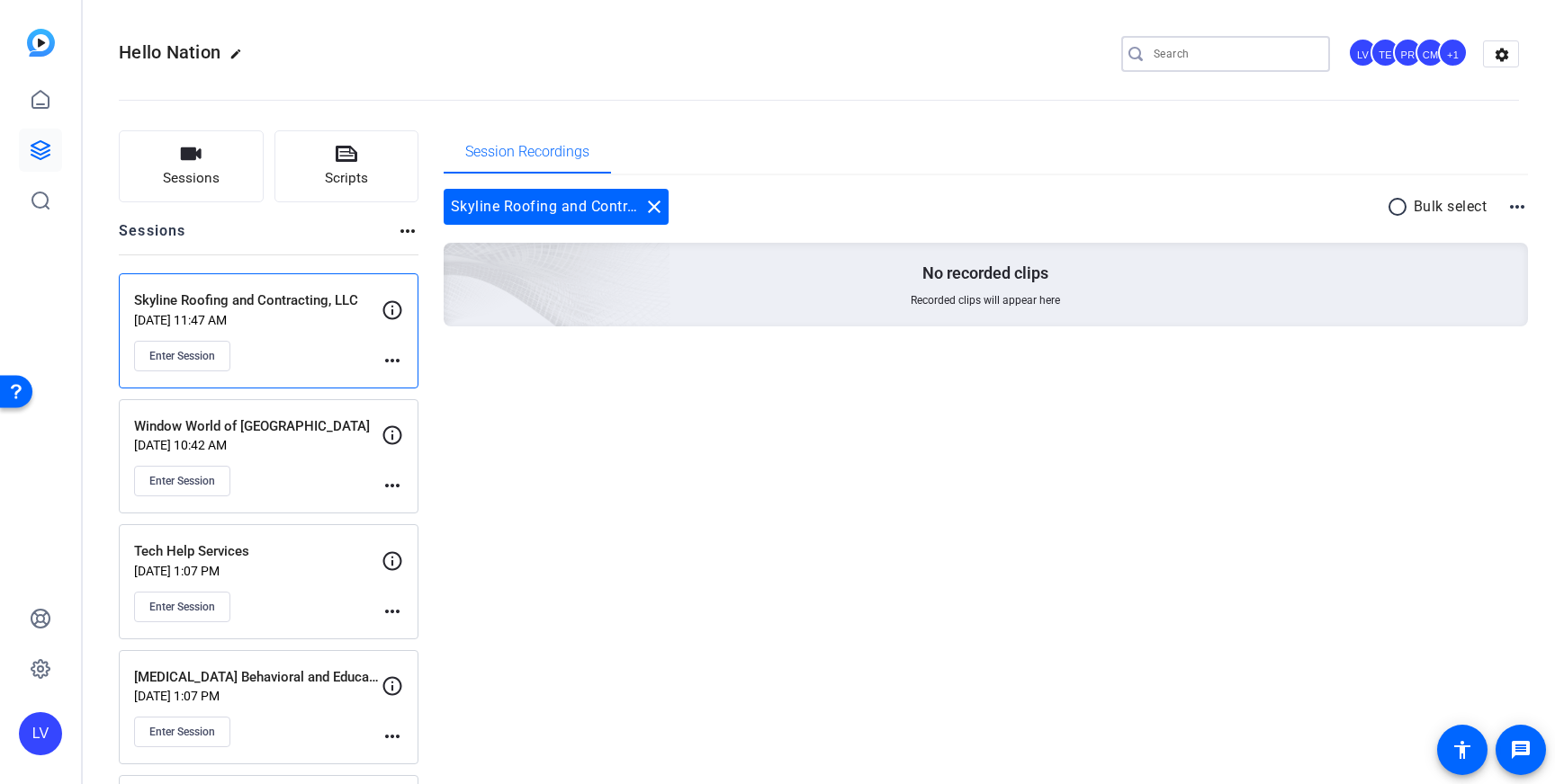
click at [1202, 60] on input "Search" at bounding box center [1235, 54] width 162 height 22
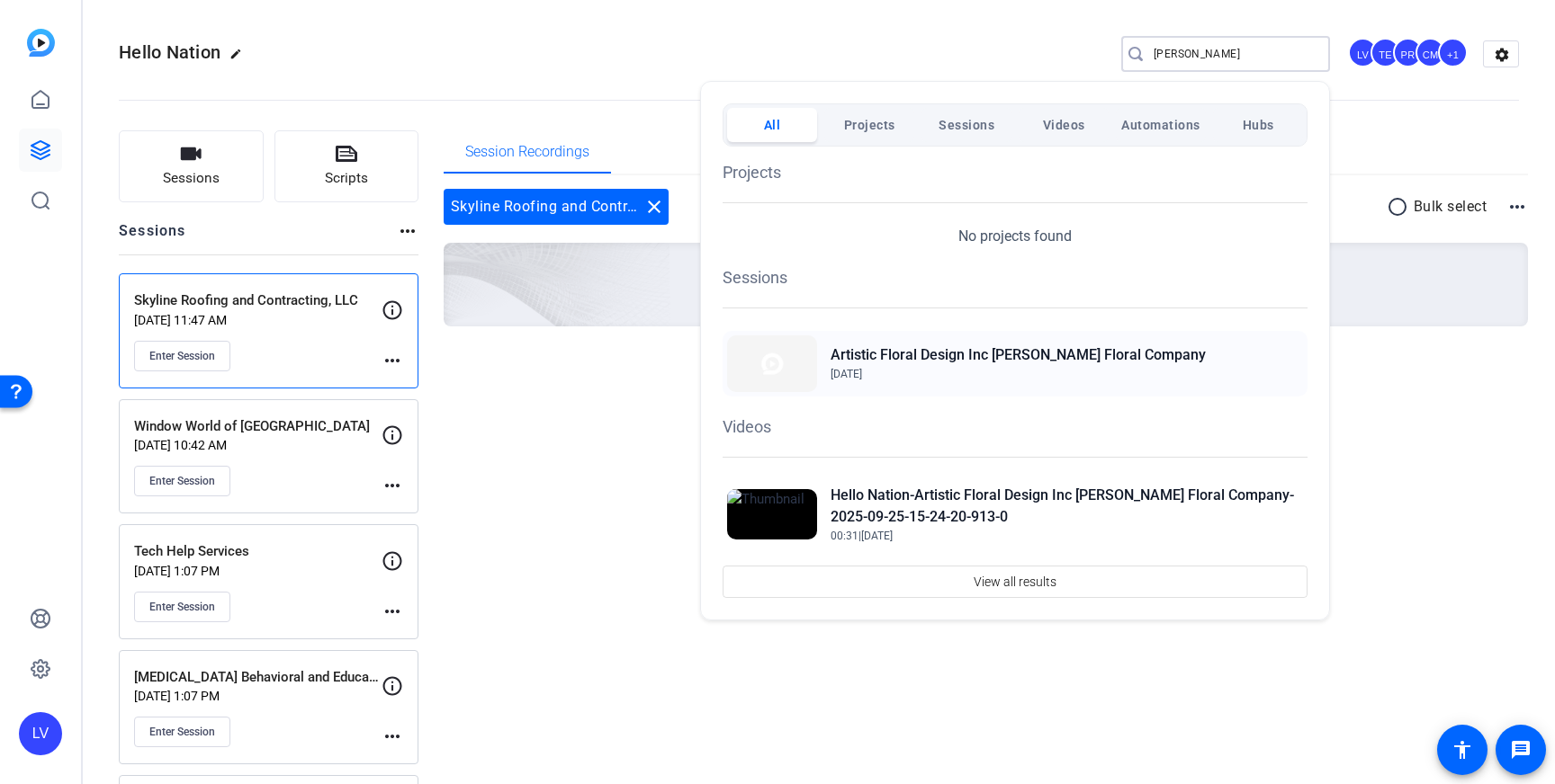
type input "dias"
click at [921, 351] on h2 "Artistic Floral Design Inc [PERSON_NAME] Floral Company" at bounding box center [1019, 355] width 375 height 22
drag, startPoint x: 711, startPoint y: 76, endPoint x: 694, endPoint y: 85, distance: 19.2
click at [705, 76] on div at bounding box center [778, 392] width 1555 height 784
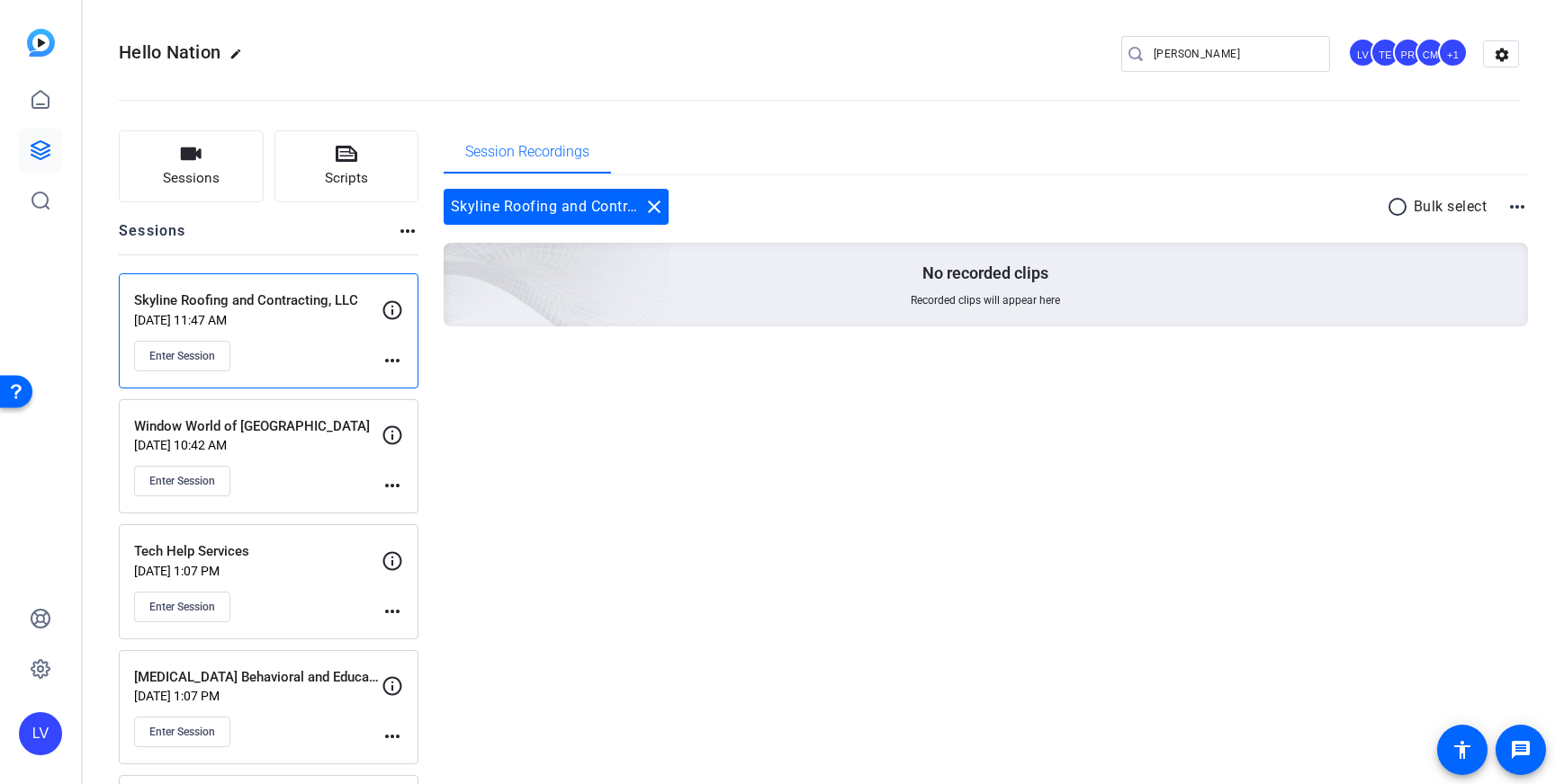
drag, startPoint x: 288, startPoint y: 477, endPoint x: 319, endPoint y: 459, distance: 35.8
click at [288, 476] on div "Enter Session" at bounding box center [258, 481] width 248 height 31
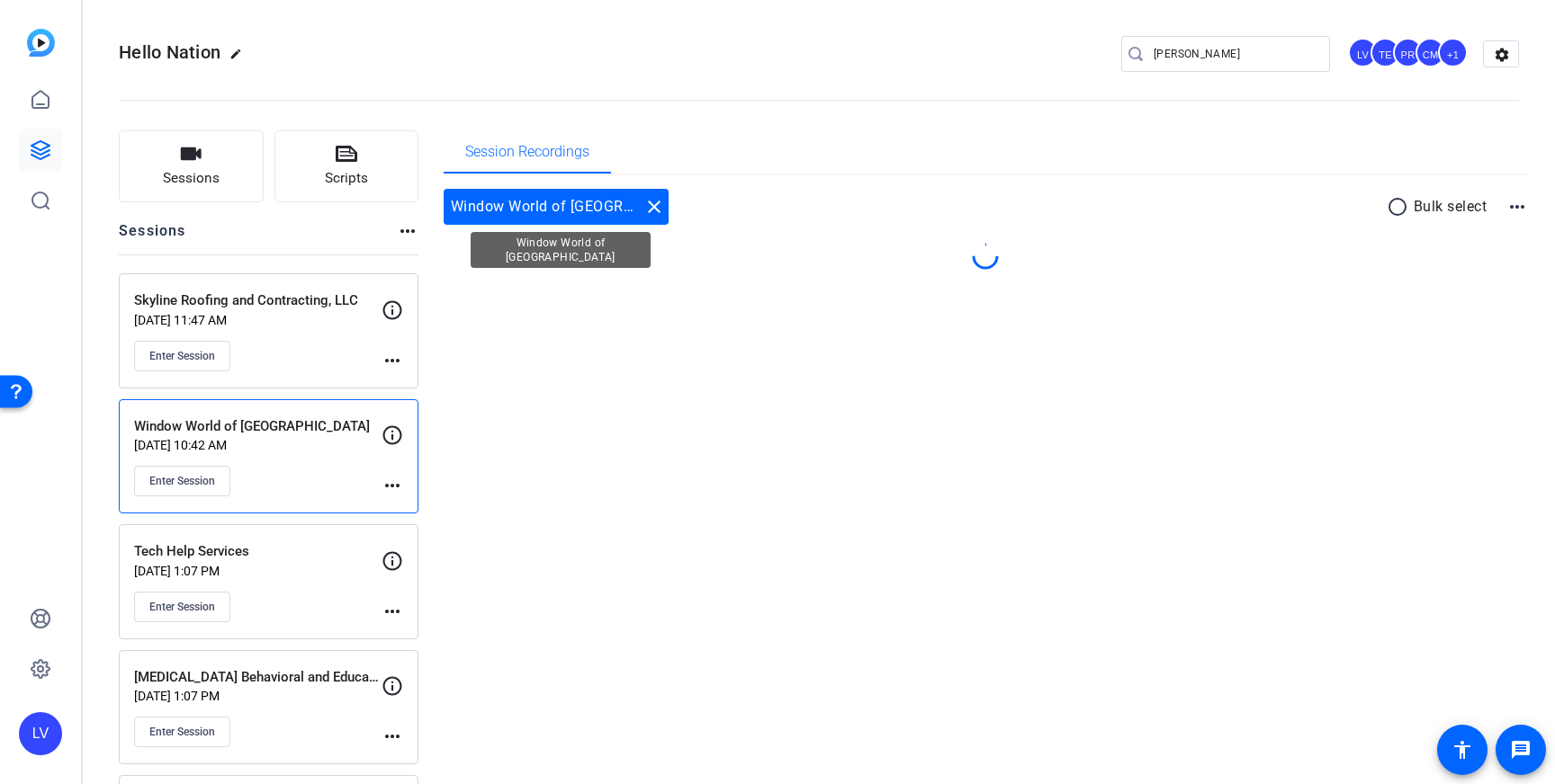
drag, startPoint x: 656, startPoint y: 207, endPoint x: 643, endPoint y: 207, distance: 13.0
click at [656, 207] on mat-icon "close" at bounding box center [654, 207] width 22 height 22
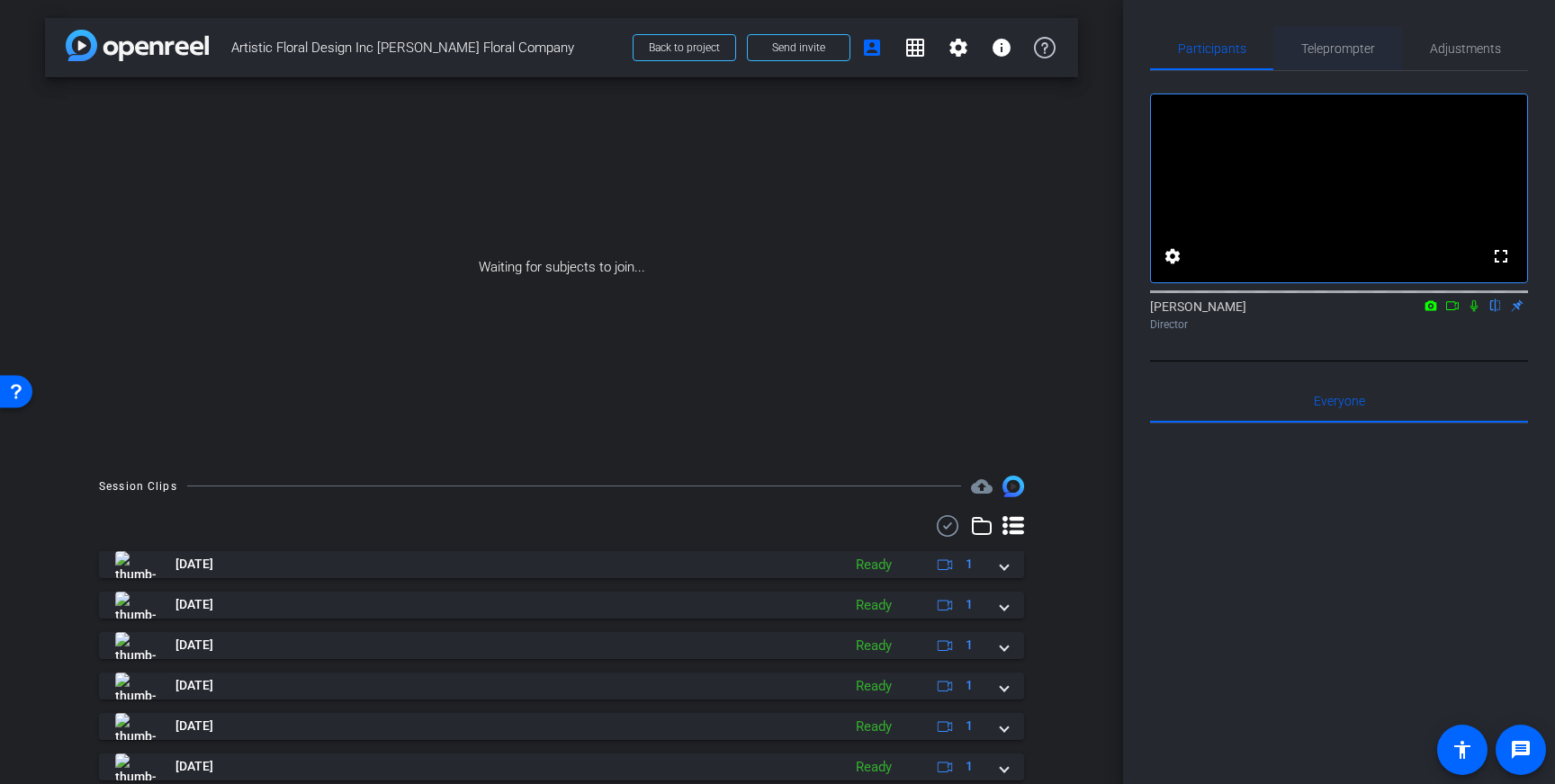
click at [1331, 52] on span "Teleprompter" at bounding box center [1338, 48] width 74 height 13
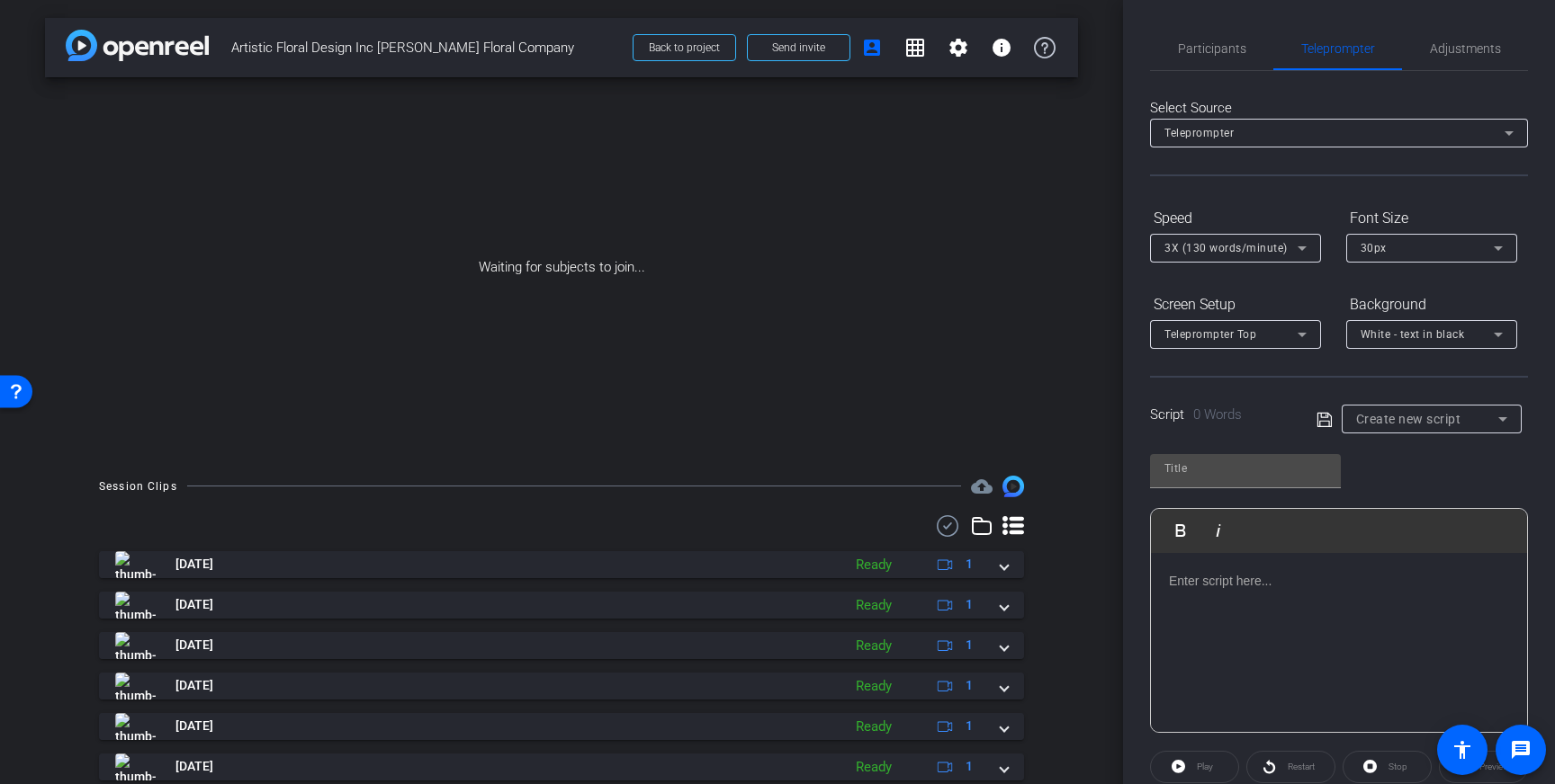
click at [1302, 588] on p at bounding box center [1339, 582] width 340 height 20
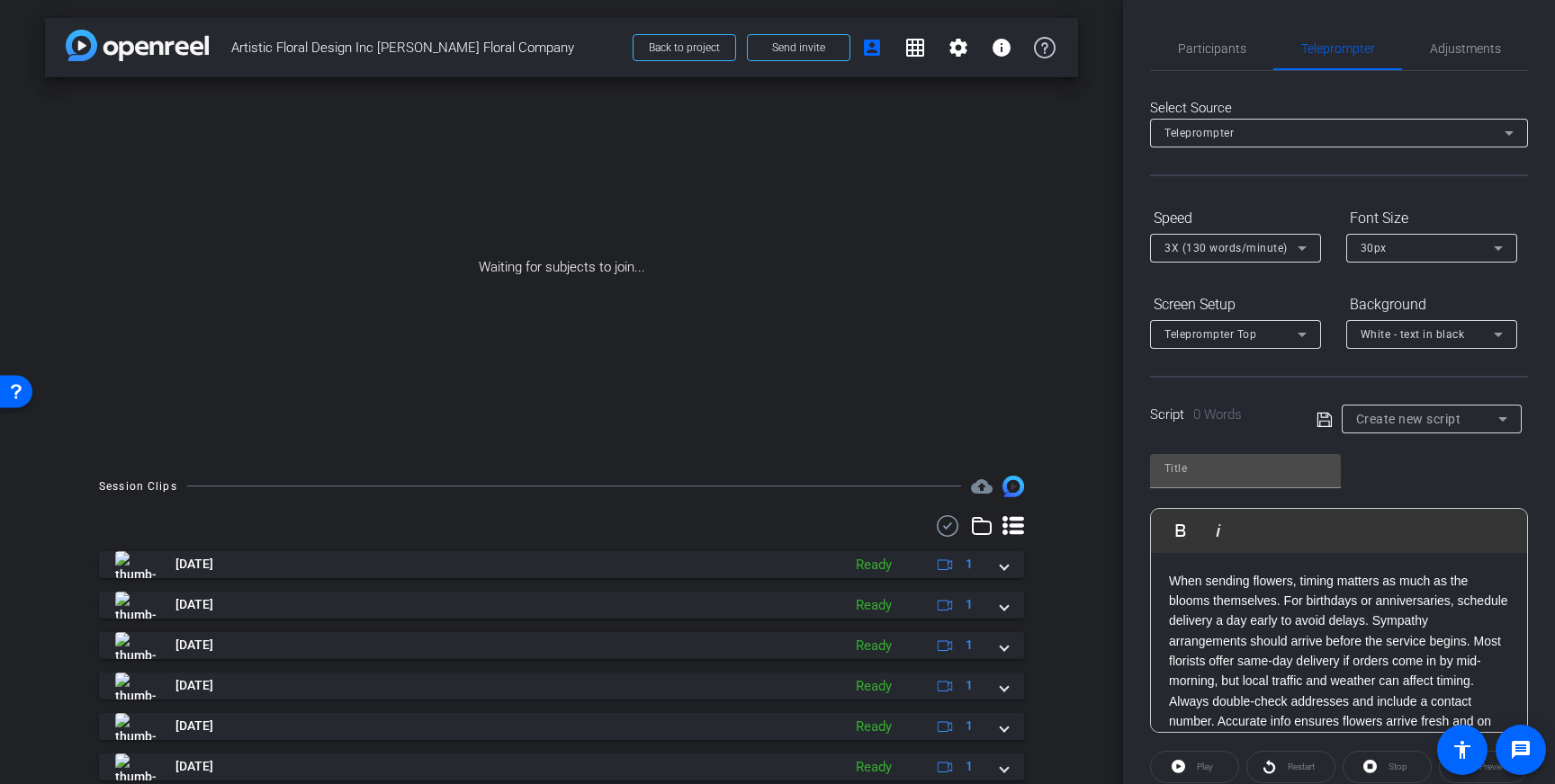
scroll to position [20, 0]
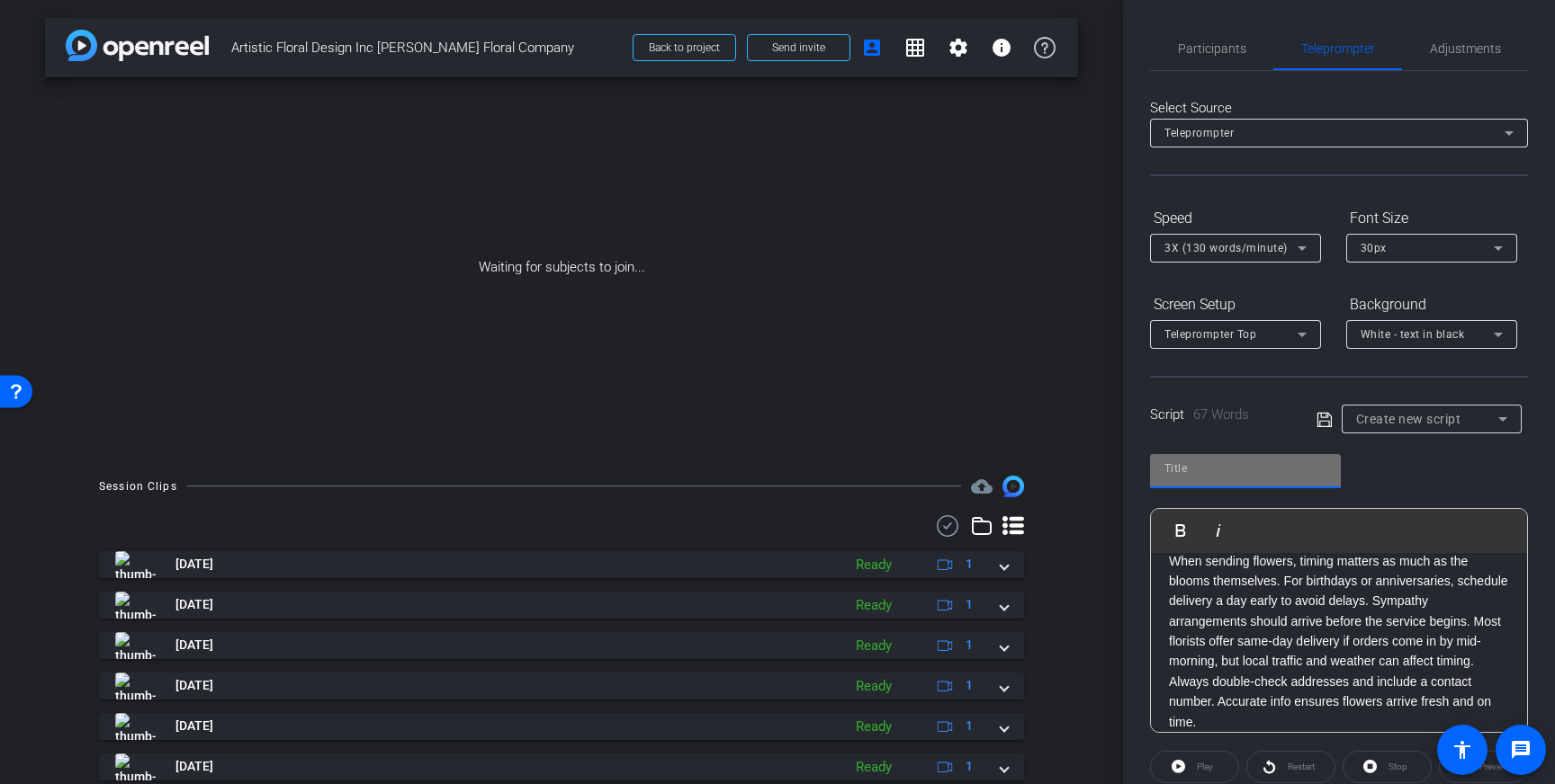
click at [1260, 473] on input "text" at bounding box center [1246, 469] width 162 height 22
type input "Dias"
click at [1319, 414] on icon at bounding box center [1325, 421] width 16 height 22
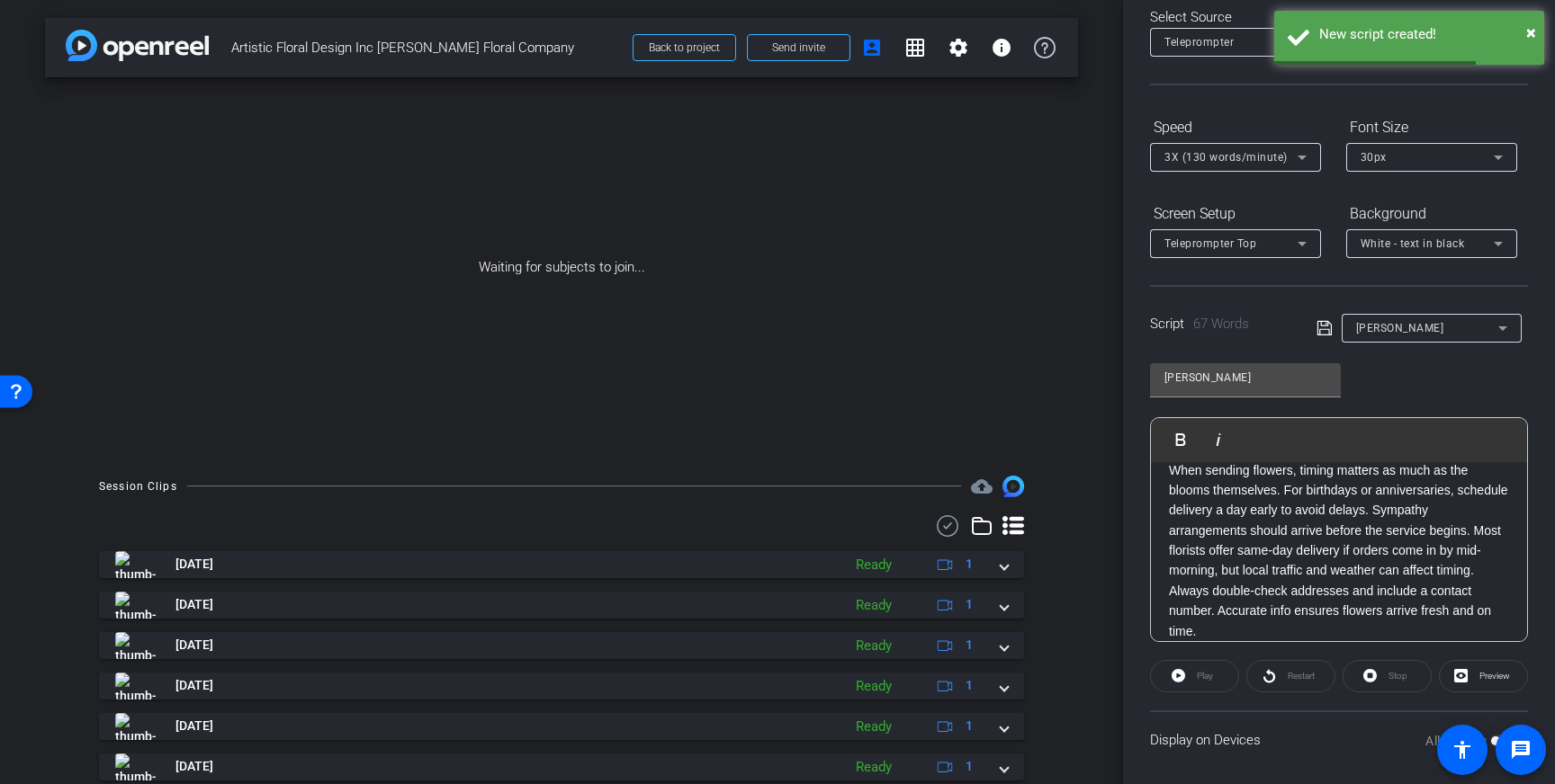
scroll to position [102, 0]
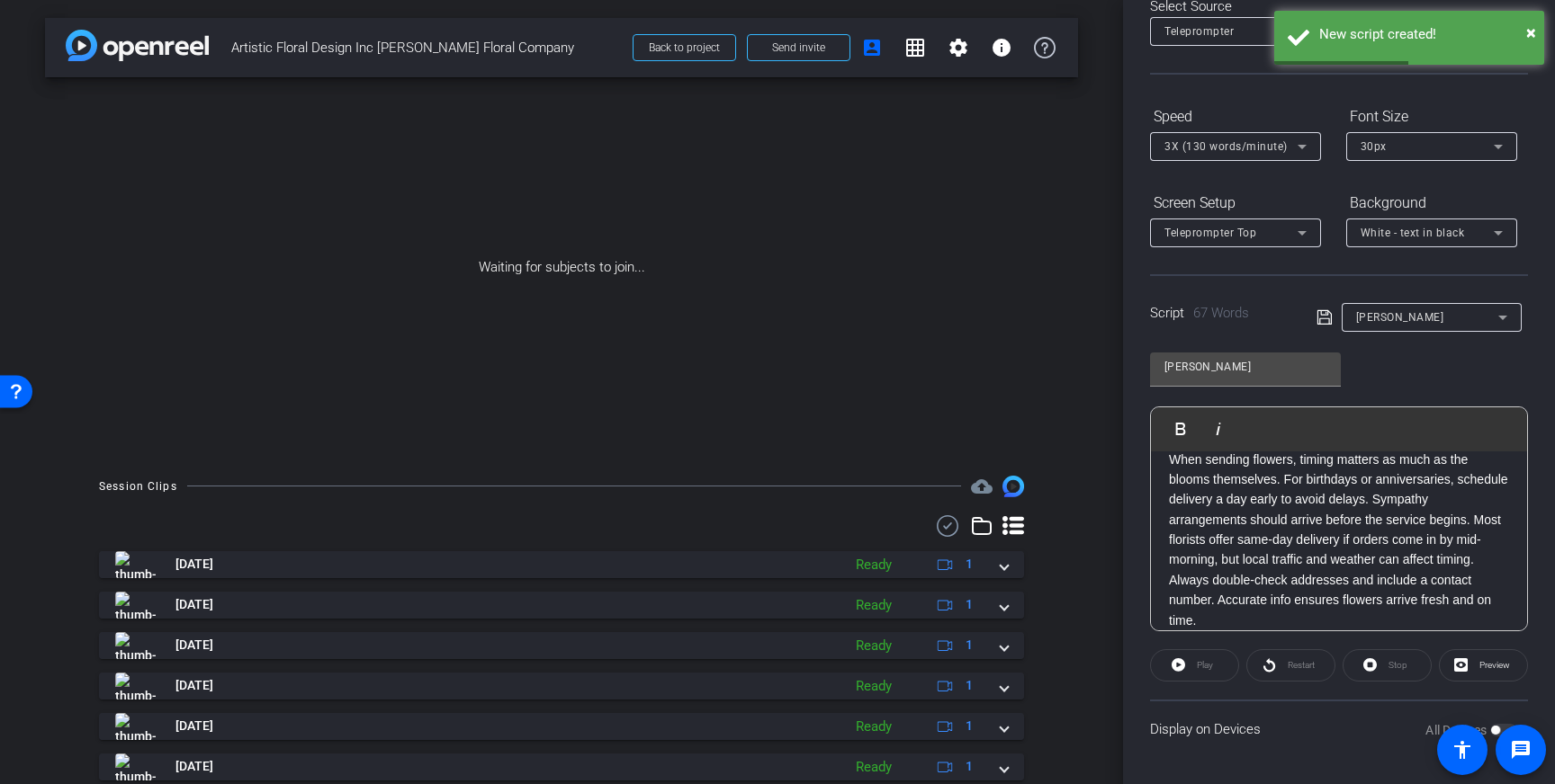
click at [1327, 323] on icon at bounding box center [1325, 318] width 16 height 22
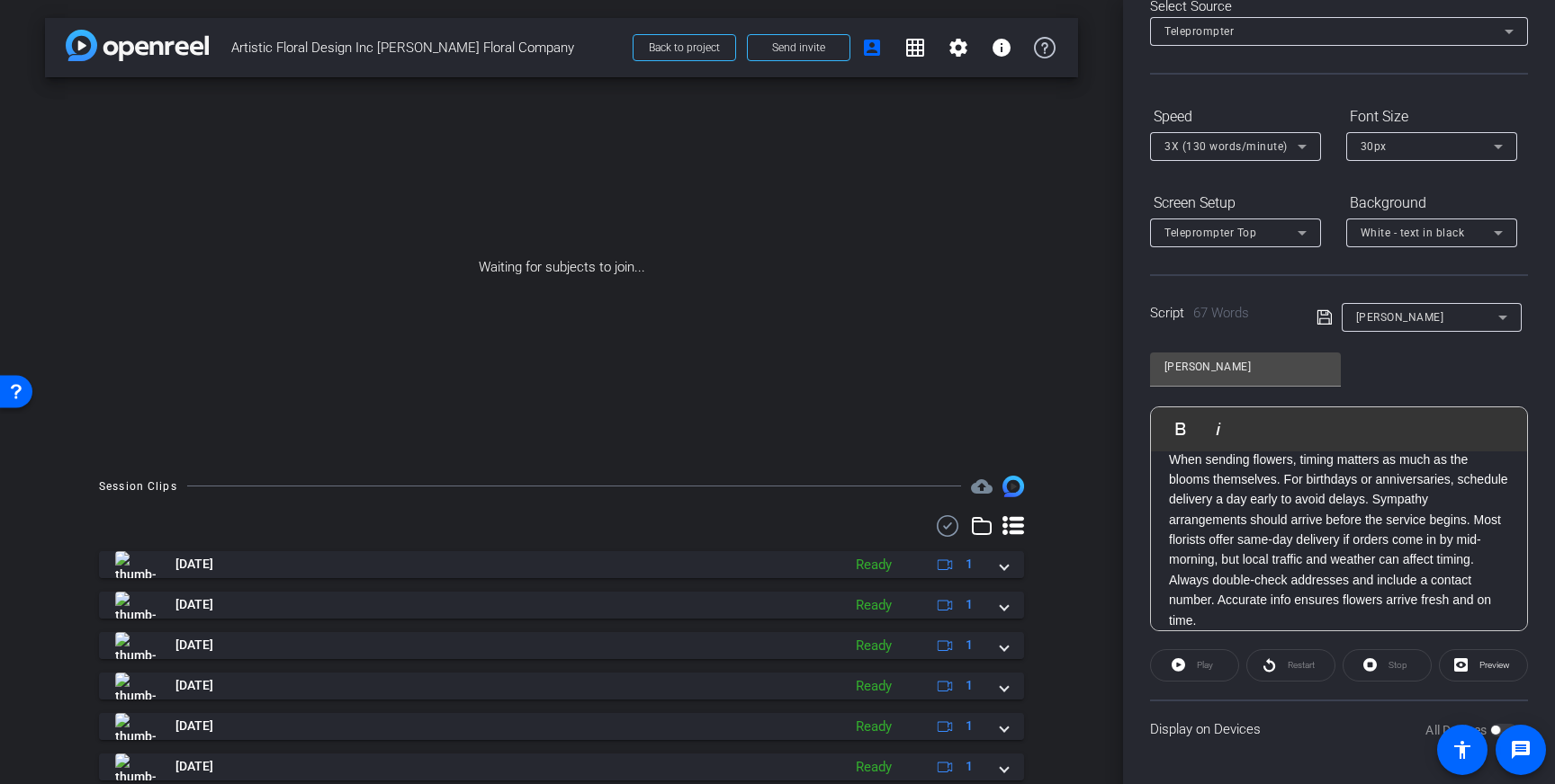
scroll to position [0, 0]
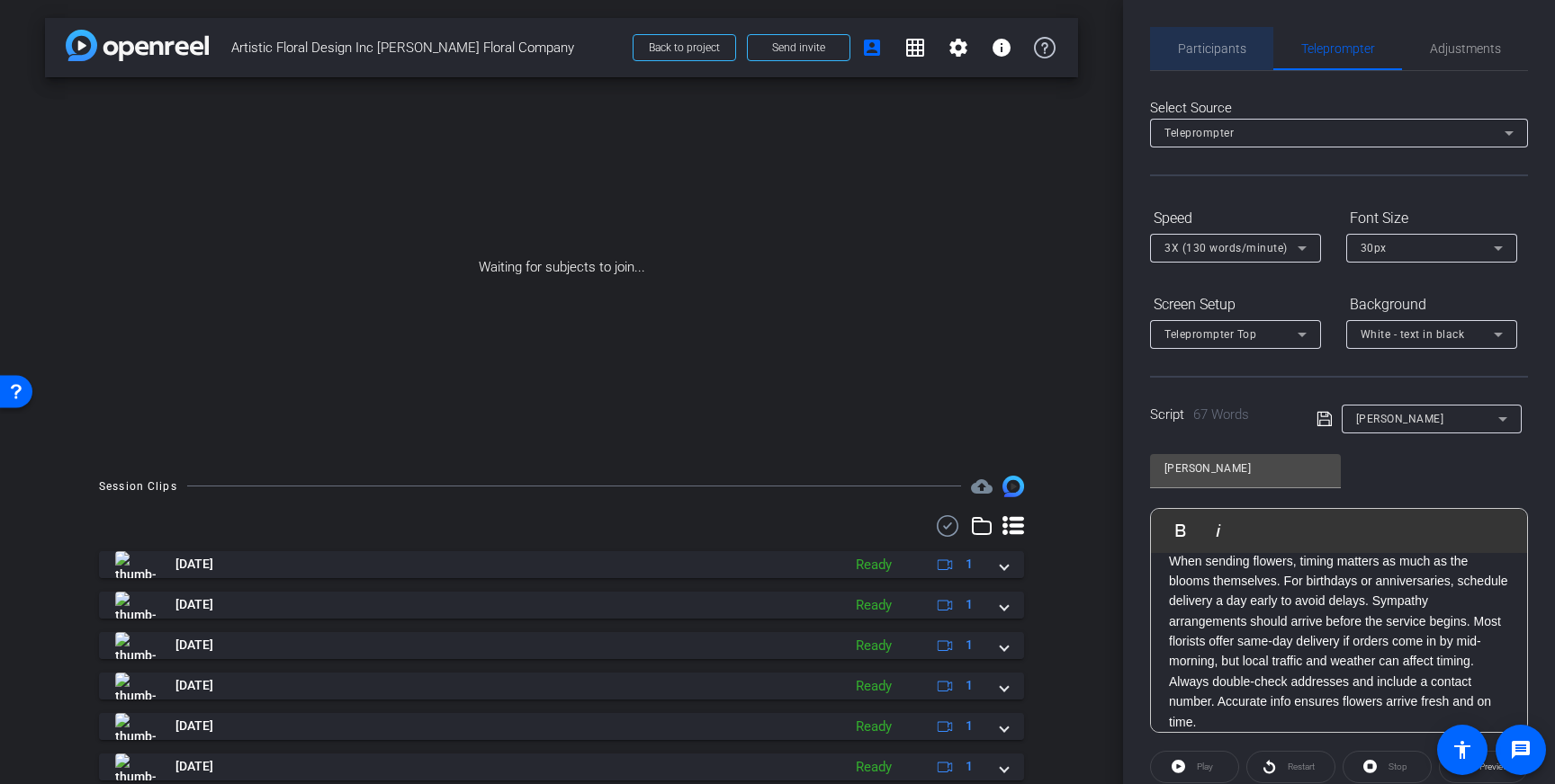
click at [1220, 45] on span "Participants" at bounding box center [1212, 48] width 68 height 13
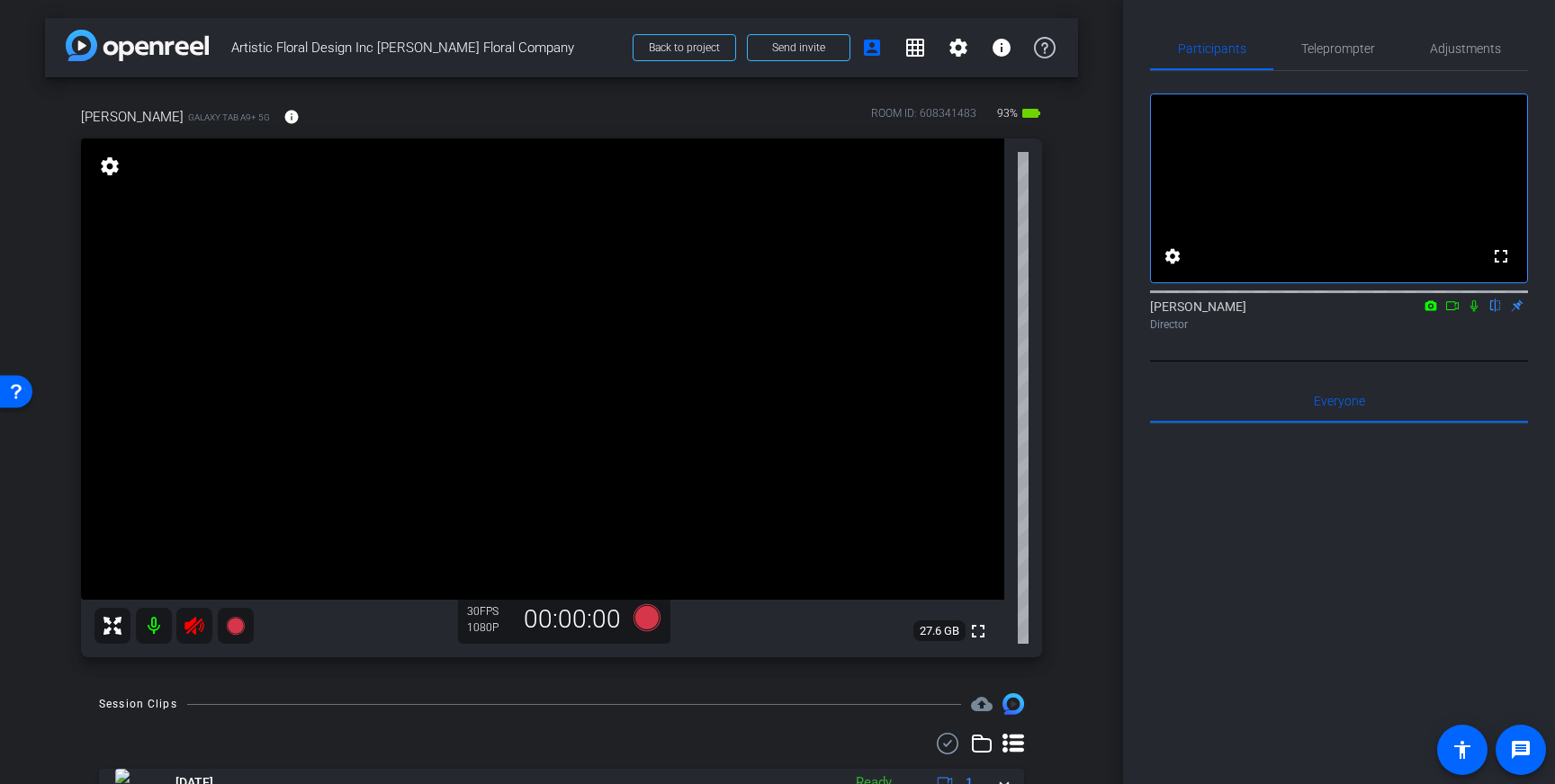
click at [200, 623] on icon at bounding box center [195, 626] width 22 height 22
click at [1344, 51] on span "Teleprompter" at bounding box center [1338, 48] width 74 height 13
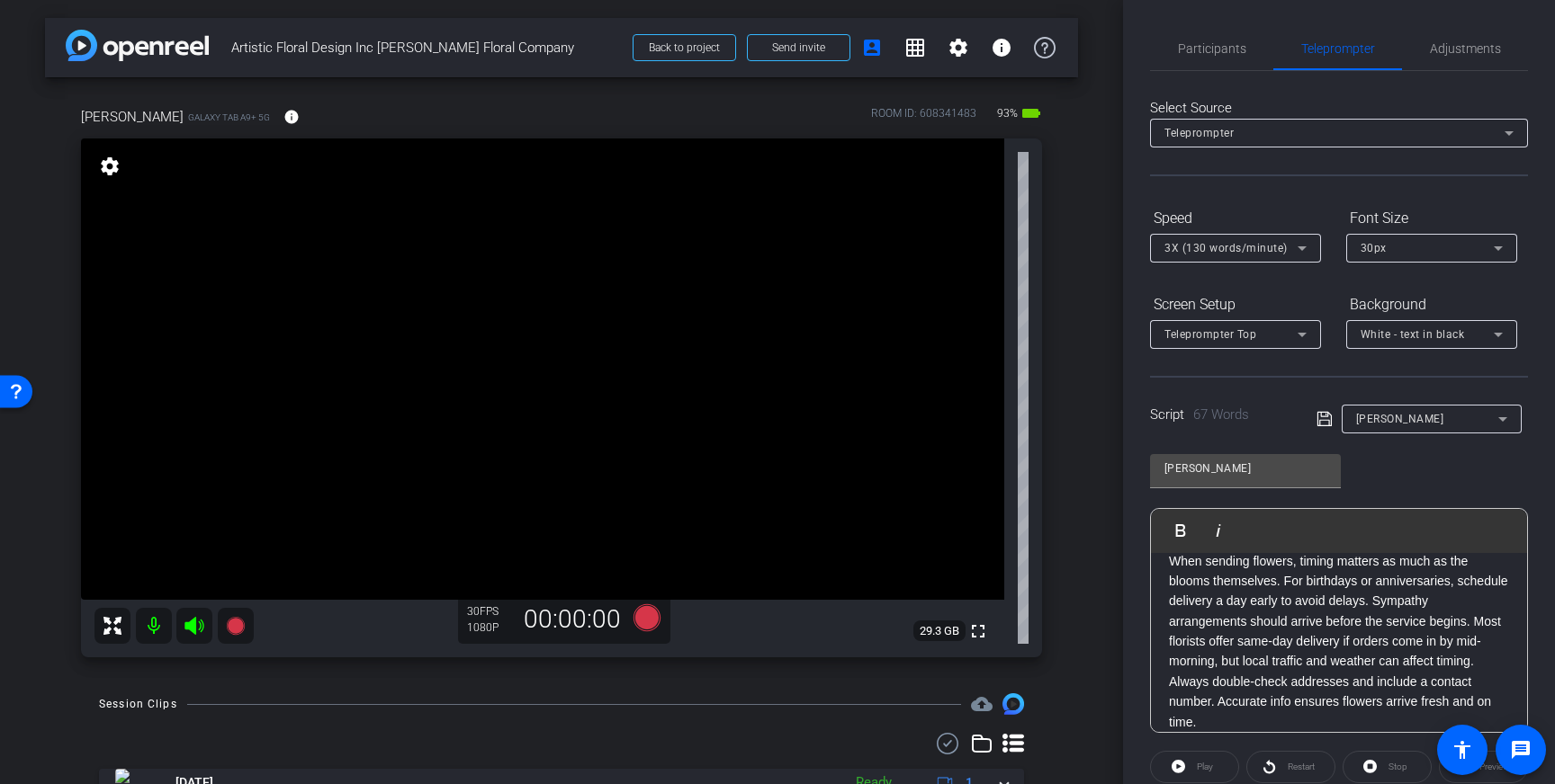
scroll to position [198, 0]
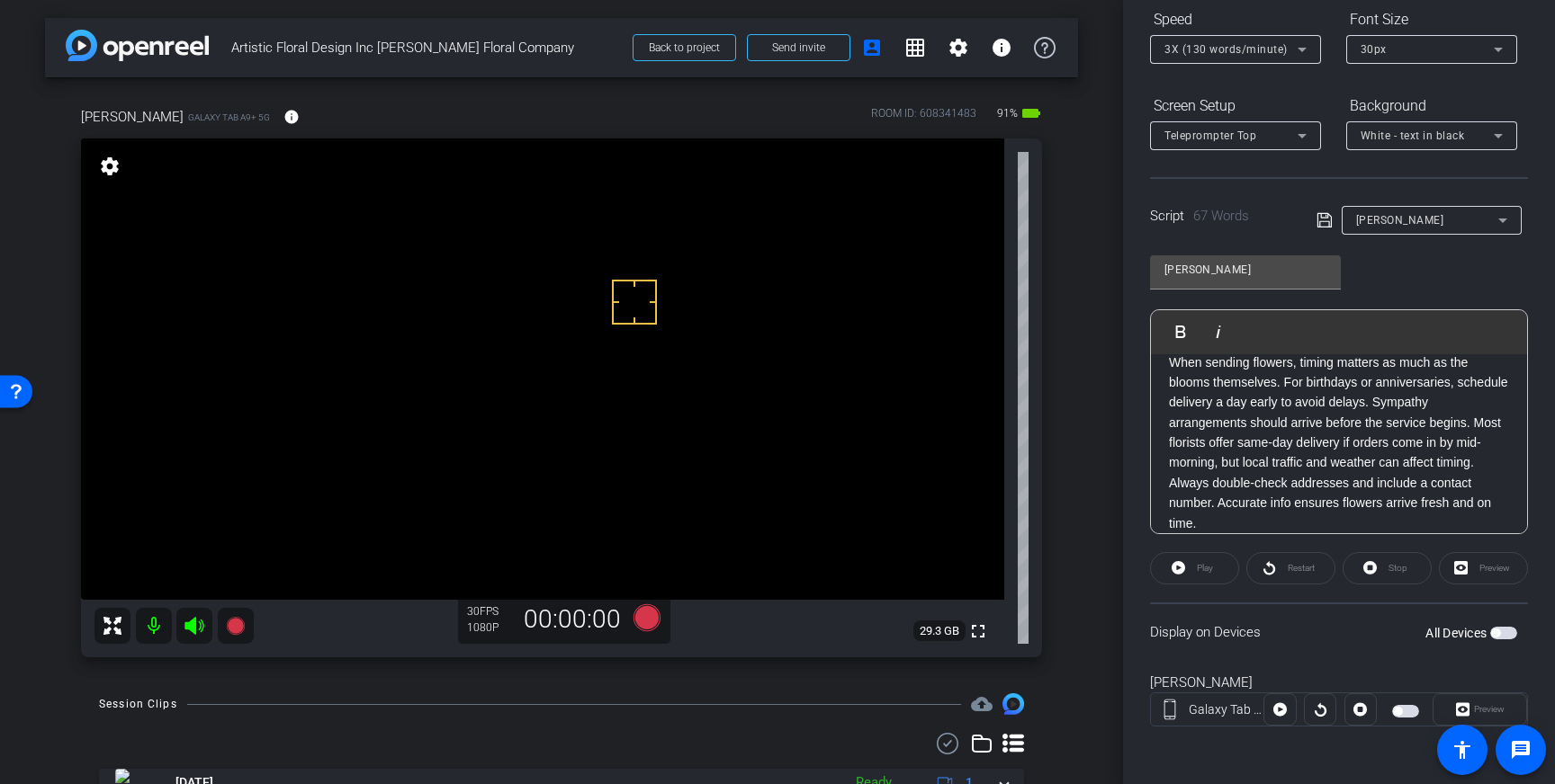
click at [1497, 635] on span "button" at bounding box center [1496, 633] width 9 height 9
click at [642, 626] on icon at bounding box center [646, 617] width 27 height 27
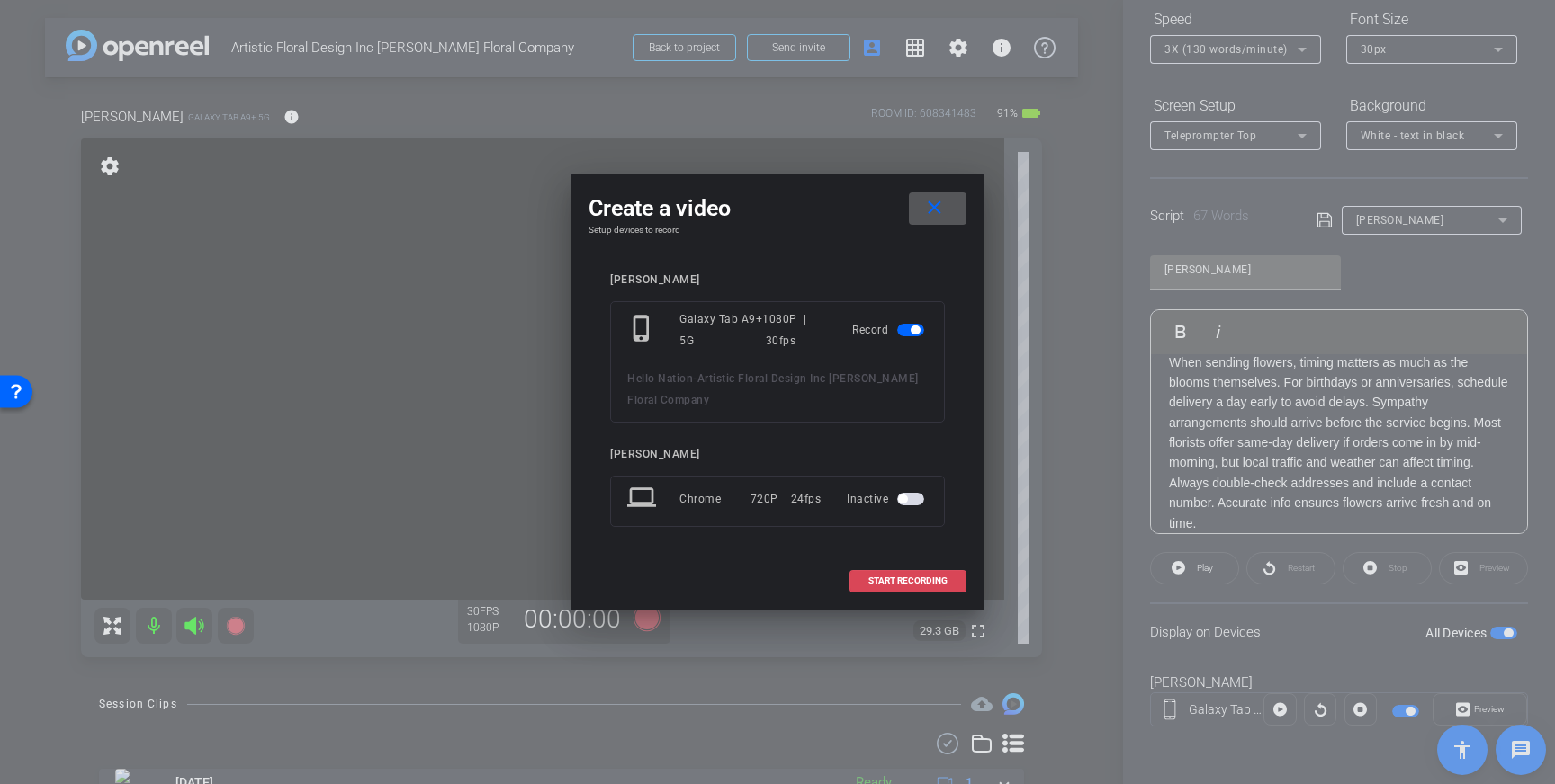
click at [907, 585] on span "START RECORDING" at bounding box center [908, 581] width 79 height 9
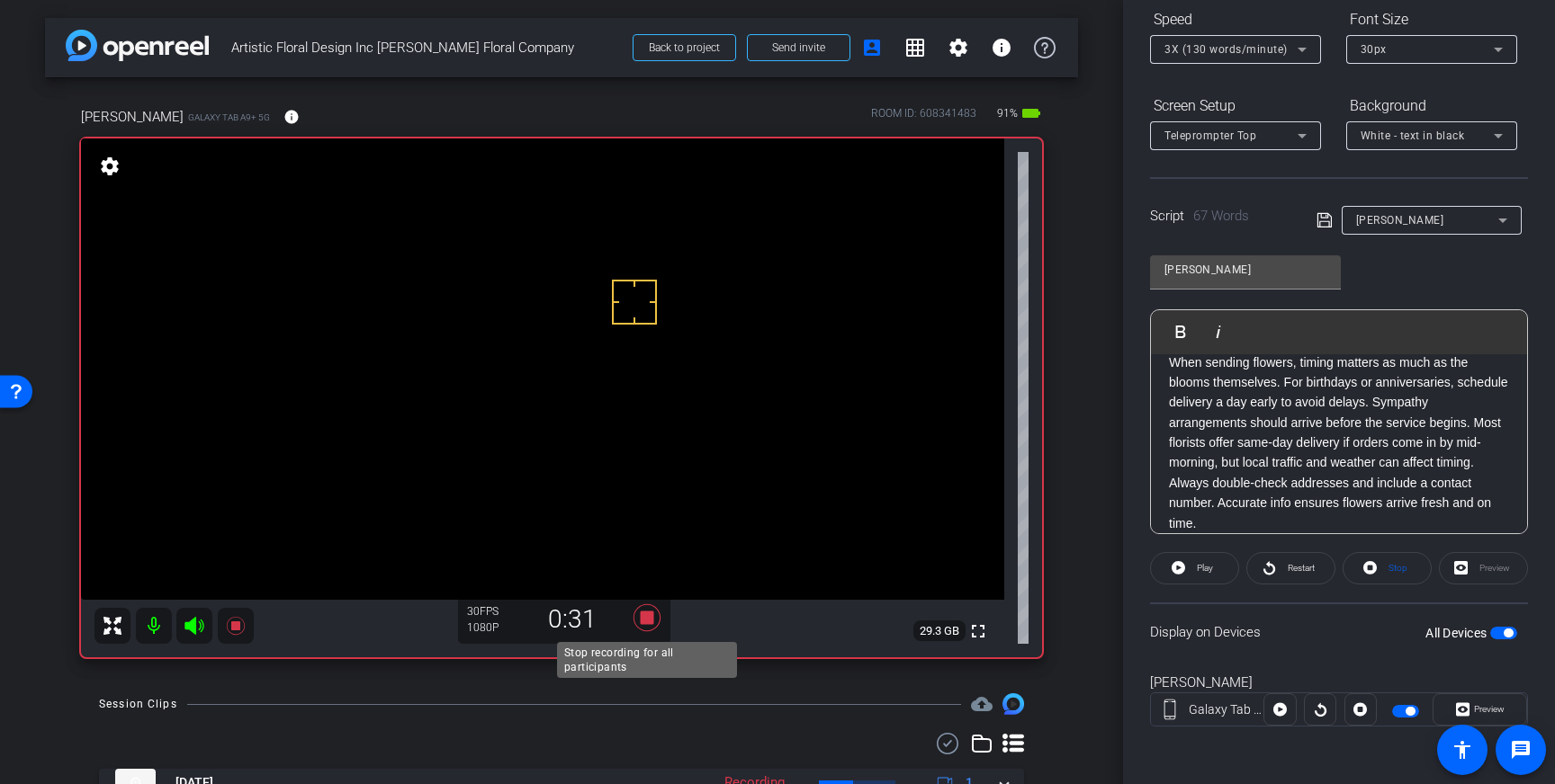
click at [649, 618] on icon at bounding box center [646, 617] width 27 height 27
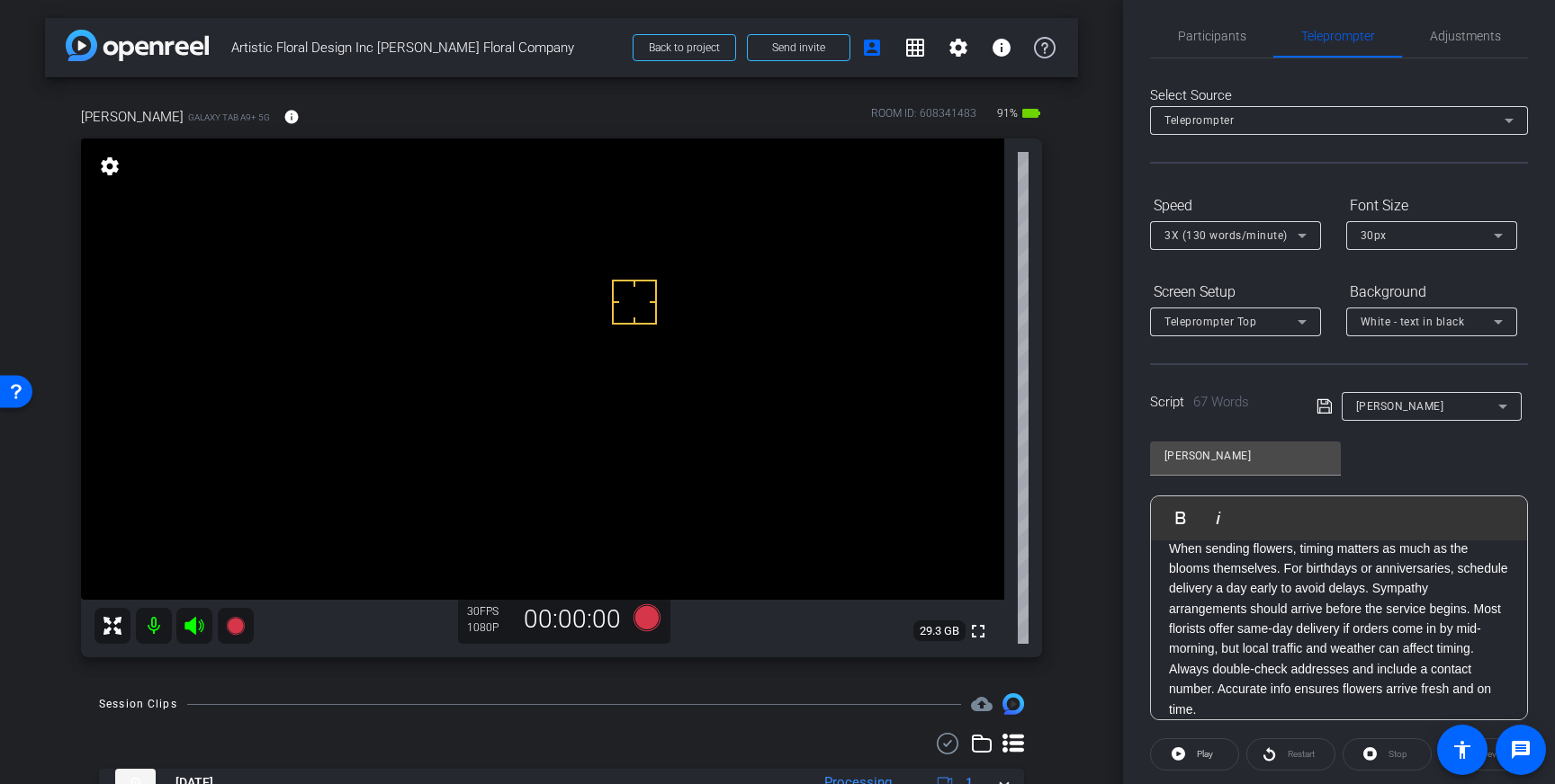
scroll to position [11, 0]
click at [1463, 48] on span "Adjustments" at bounding box center [1466, 38] width 71 height 43
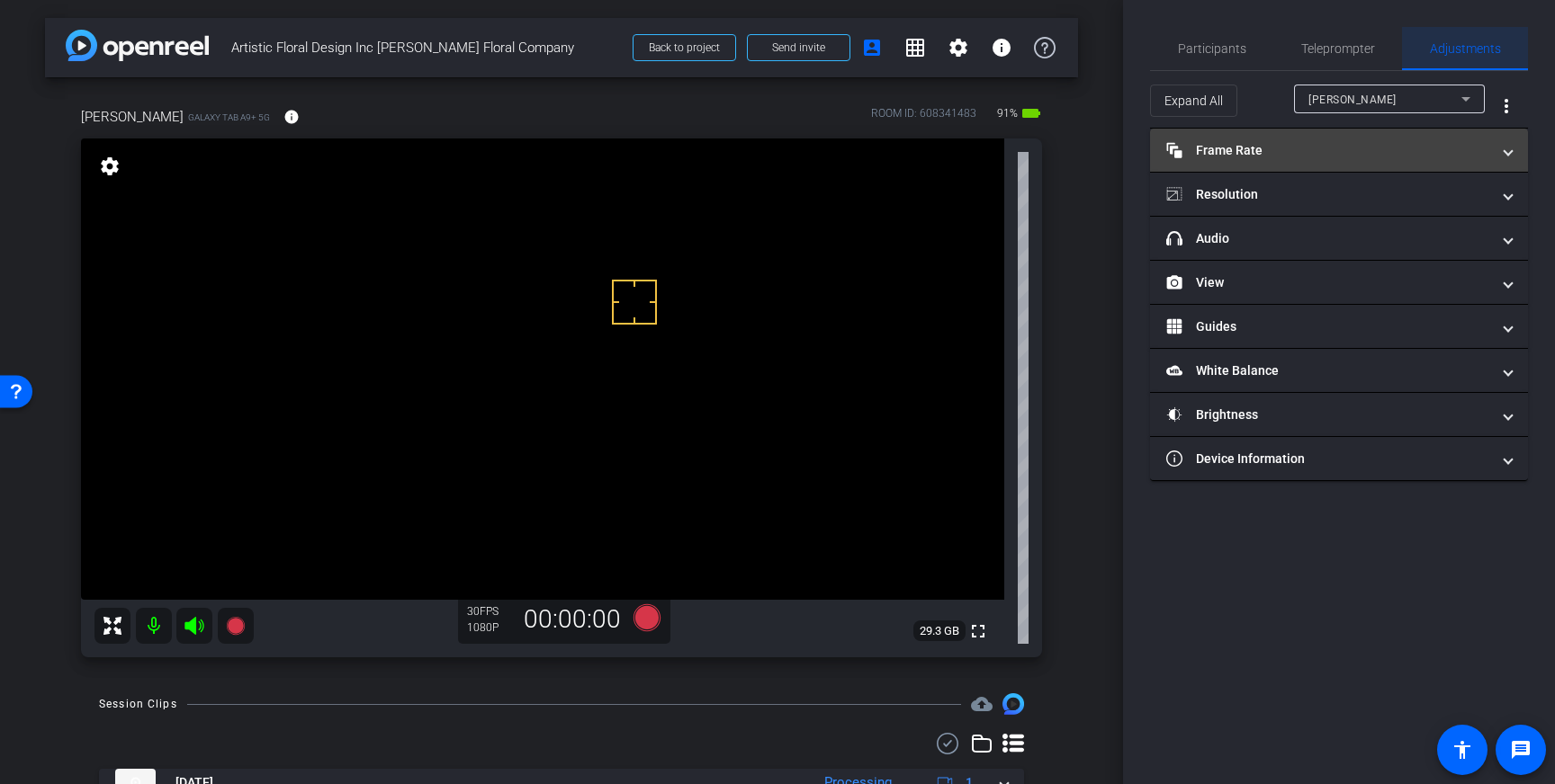
scroll to position [0, 0]
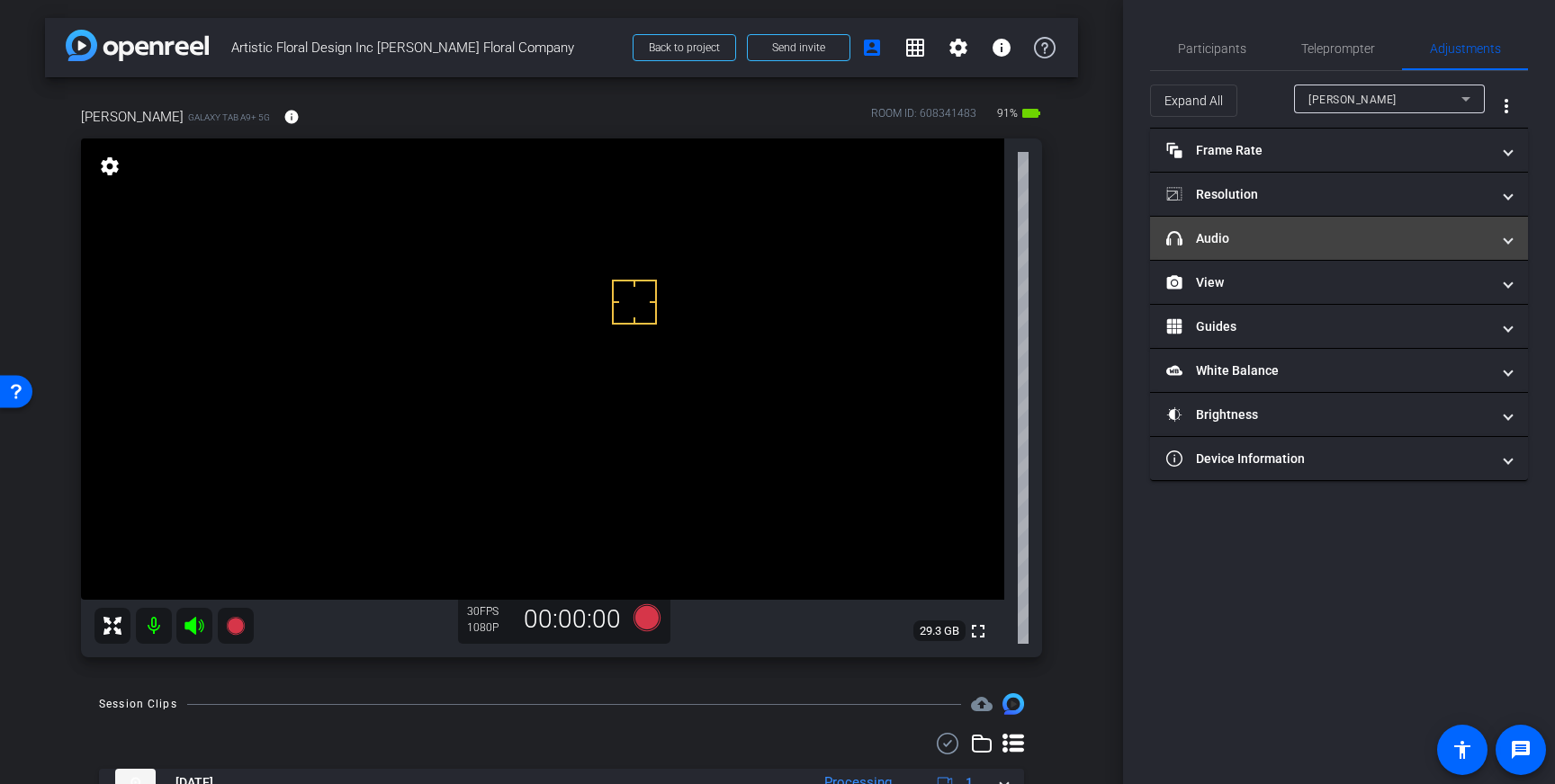
click at [1450, 234] on mat-panel-title "headphone icon Audio" at bounding box center [1329, 238] width 324 height 19
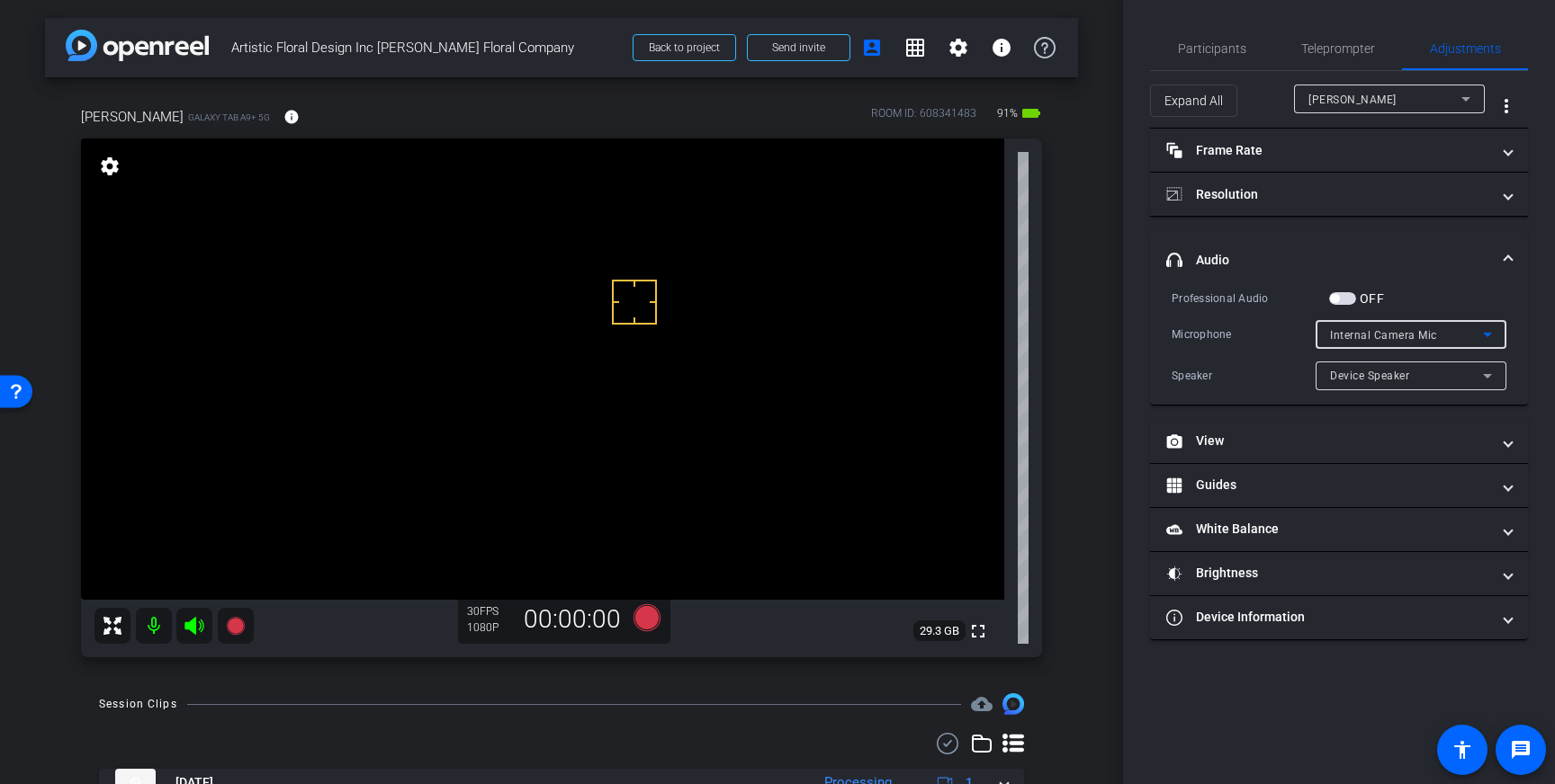
click at [1429, 339] on span "Internal Camera Mic" at bounding box center [1384, 335] width 107 height 13
click at [1348, 299] on div at bounding box center [778, 392] width 1555 height 784
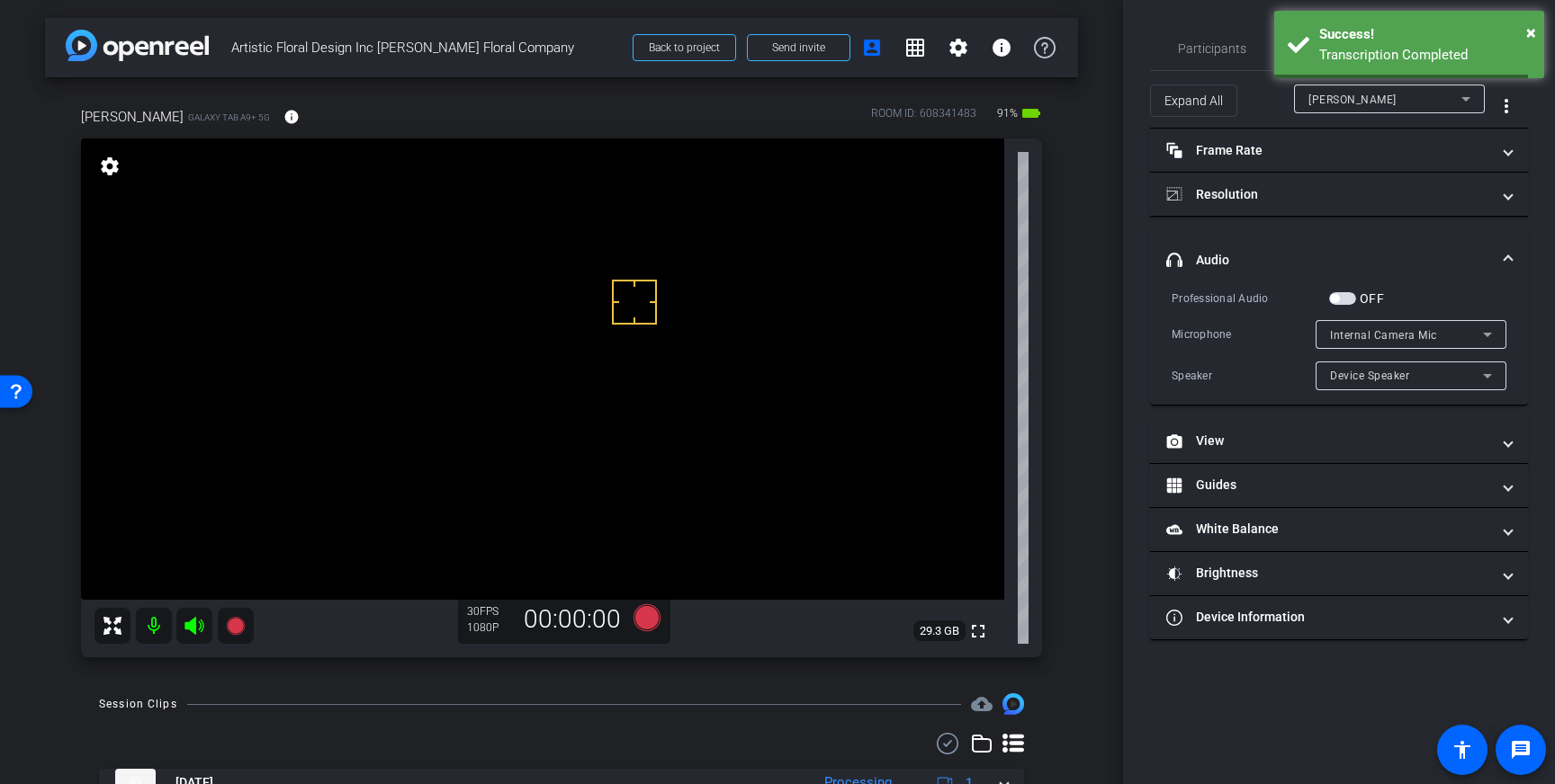
click at [1338, 297] on span "button" at bounding box center [1335, 298] width 9 height 9
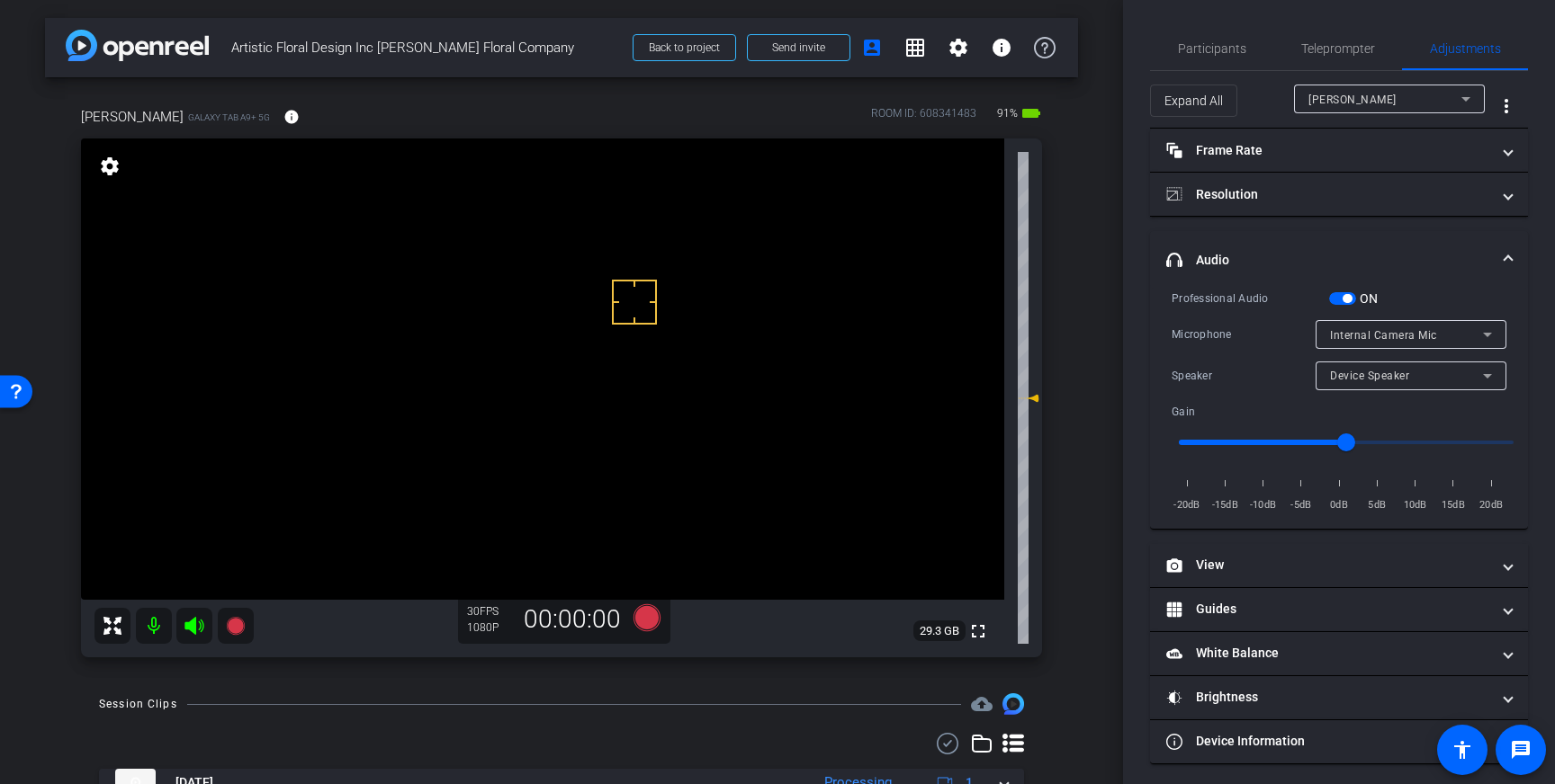
click at [1477, 337] on icon at bounding box center [1488, 335] width 22 height 22
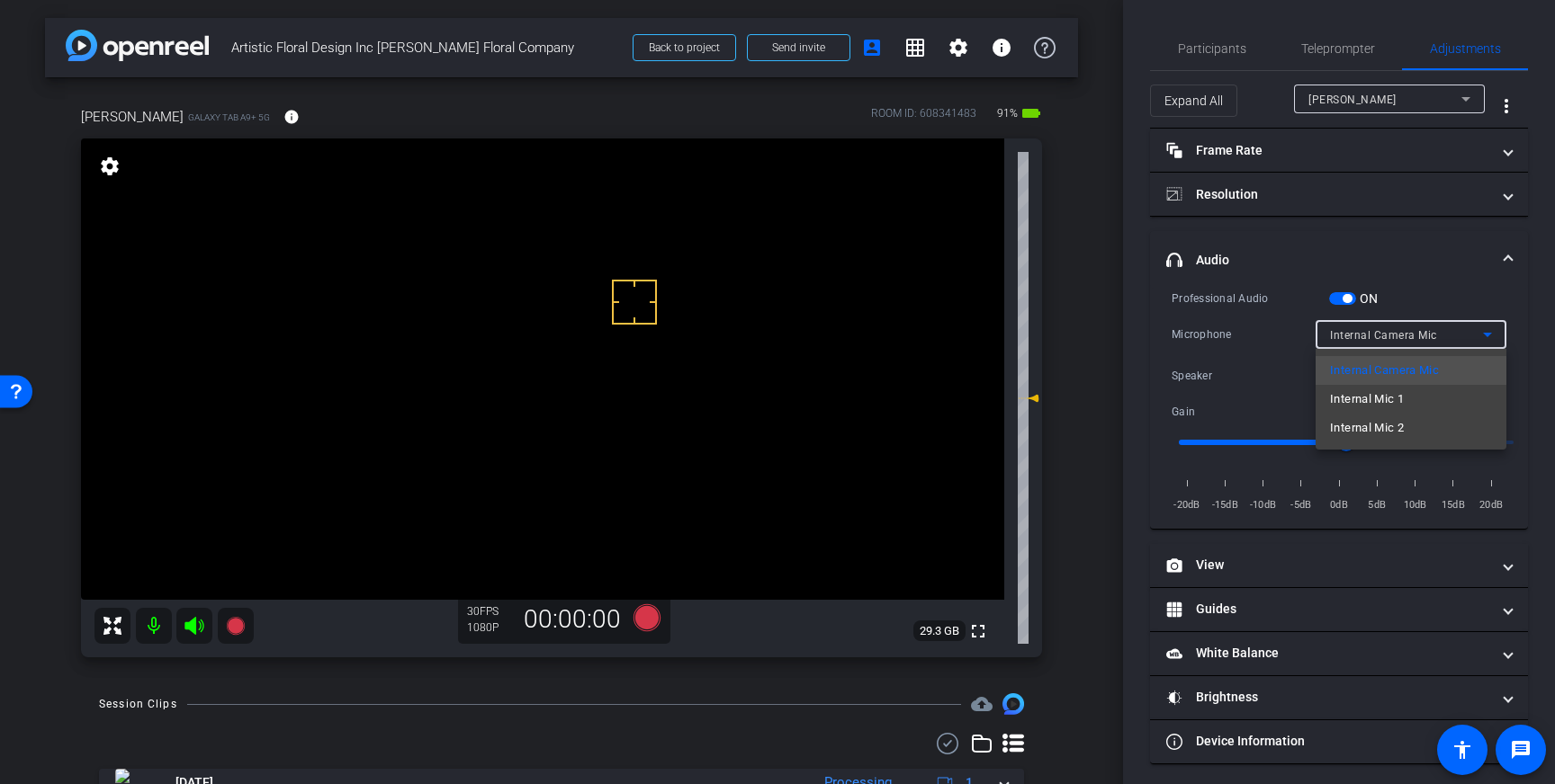
drag, startPoint x: 1369, startPoint y: 399, endPoint x: 1366, endPoint y: 420, distance: 21.2
click at [1369, 400] on span "Internal Mic 1" at bounding box center [1367, 400] width 74 height 22
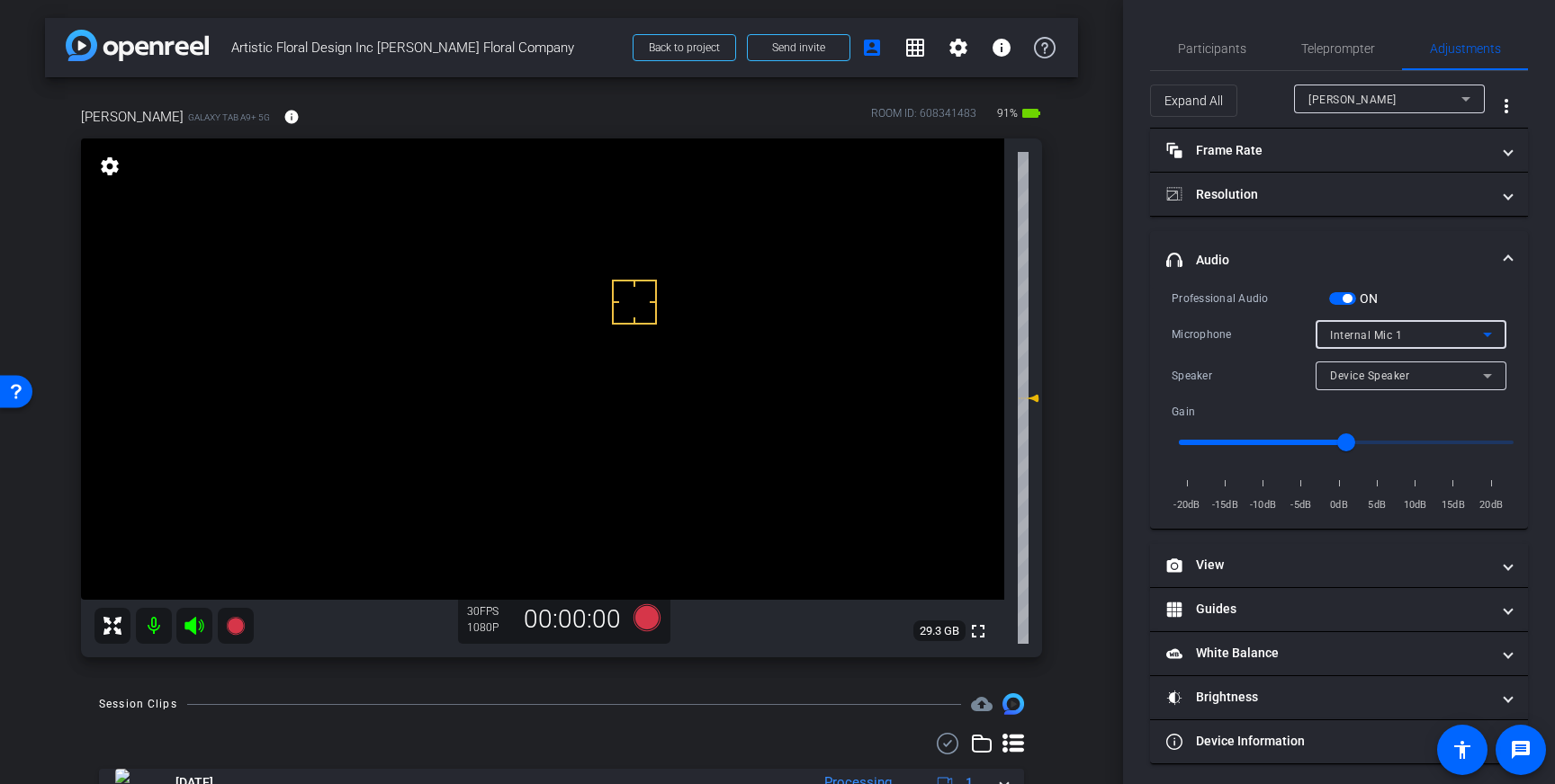
click at [1449, 324] on div "Internal Mic 1" at bounding box center [1407, 335] width 153 height 23
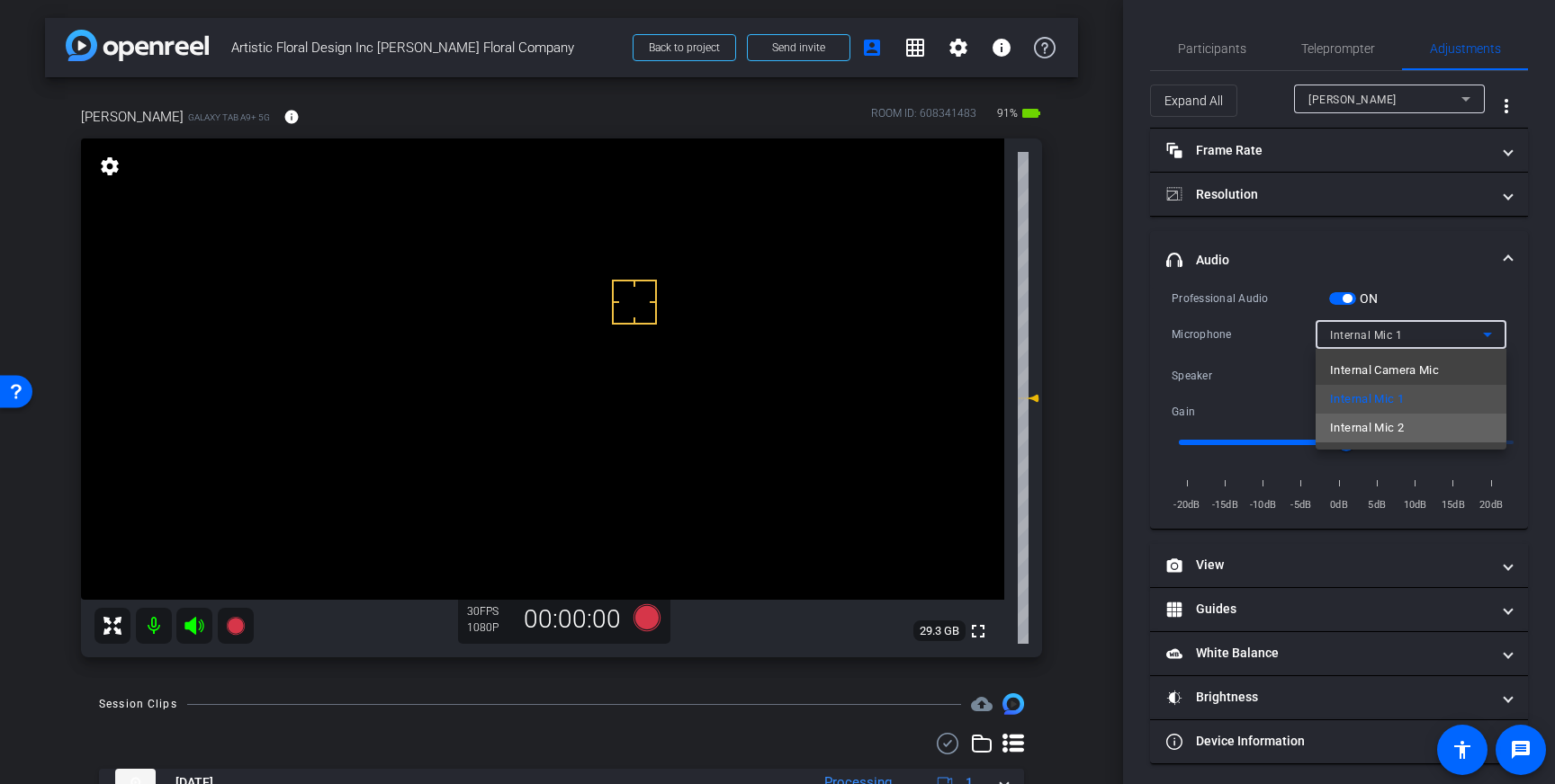
click at [1375, 425] on span "Internal Mic 2" at bounding box center [1367, 429] width 74 height 22
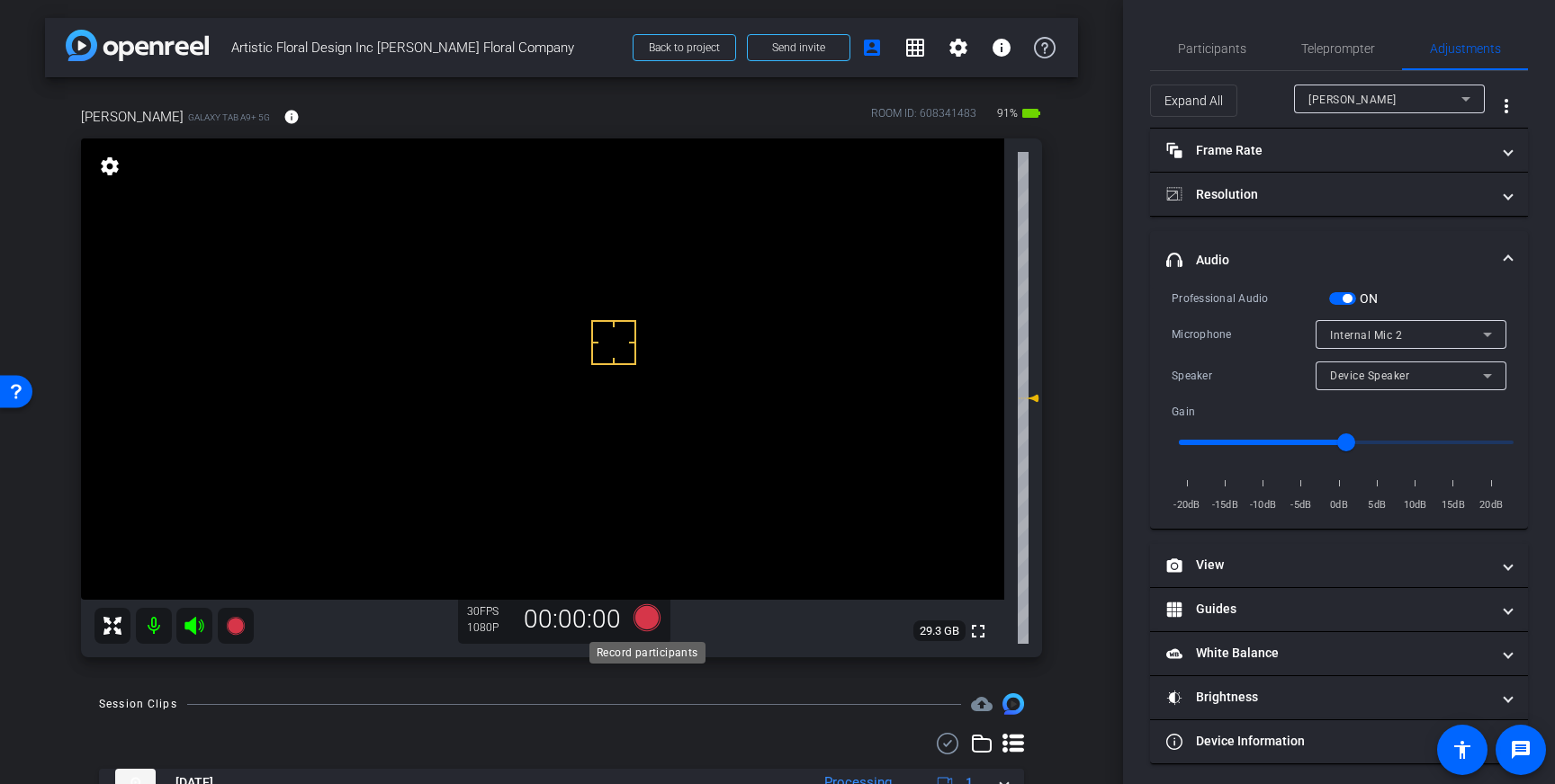
click at [651, 621] on icon at bounding box center [646, 617] width 27 height 27
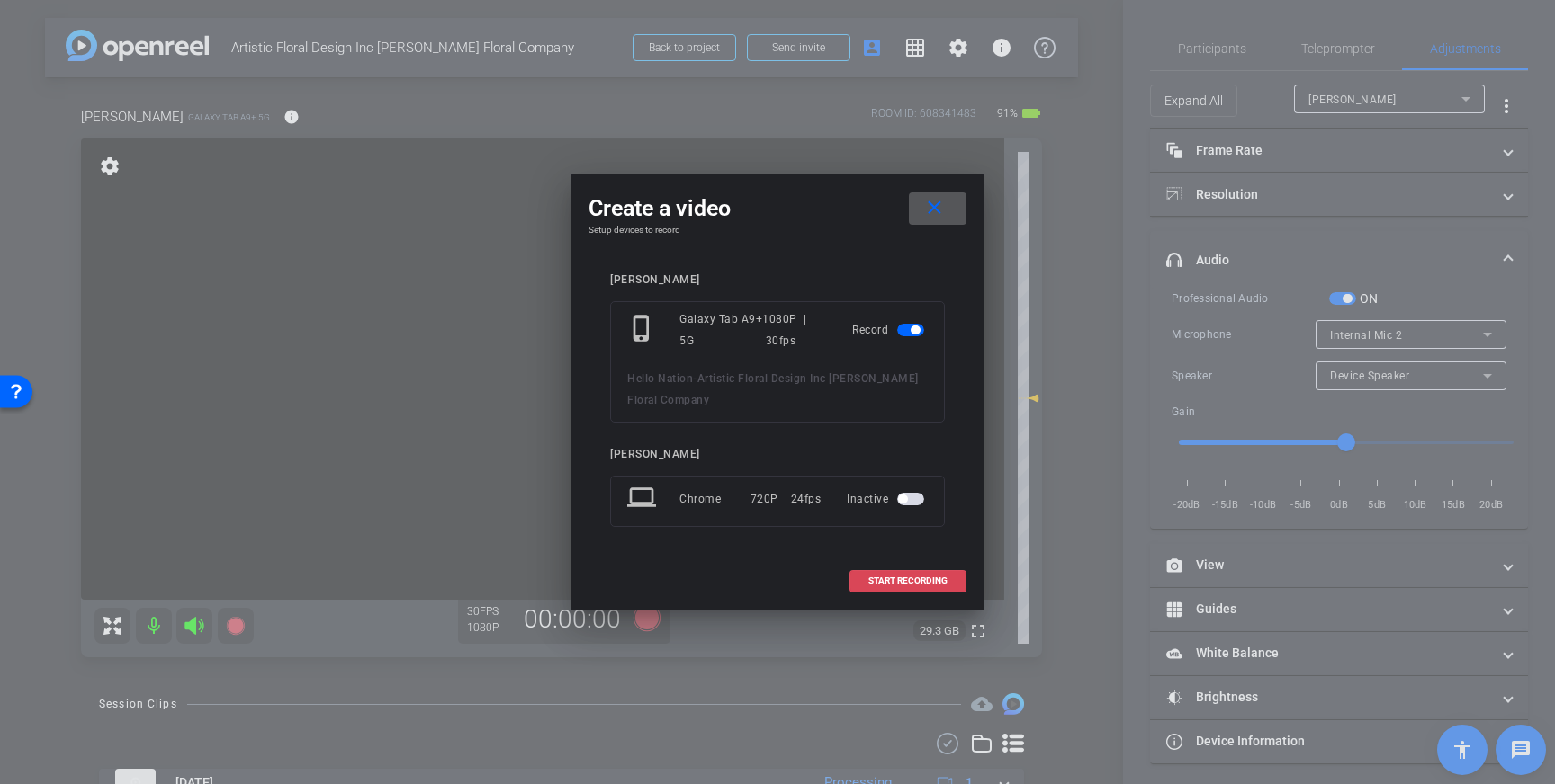
click at [890, 575] on span at bounding box center [908, 582] width 116 height 43
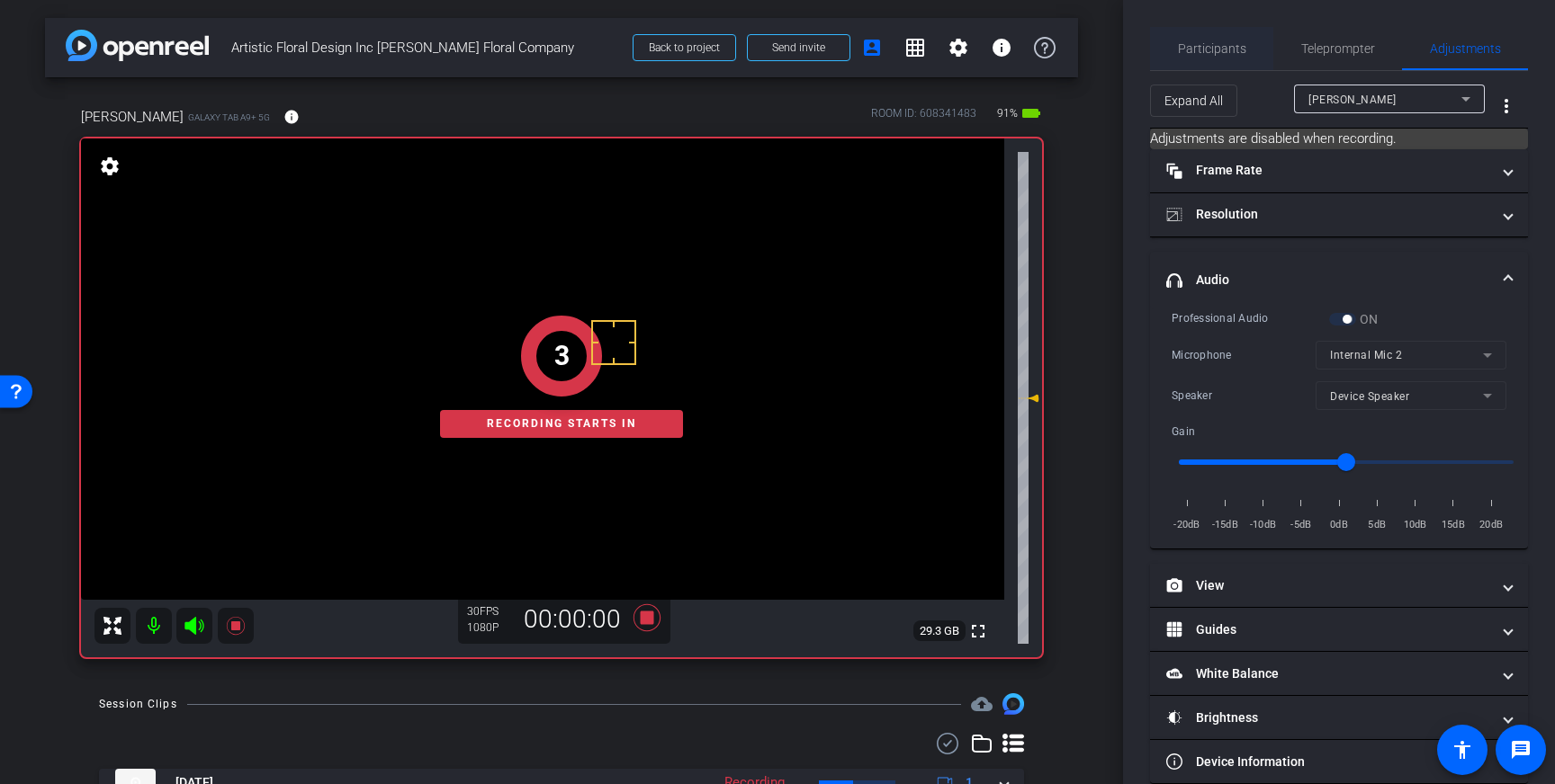
click at [1224, 49] on span "Participants" at bounding box center [1212, 48] width 68 height 13
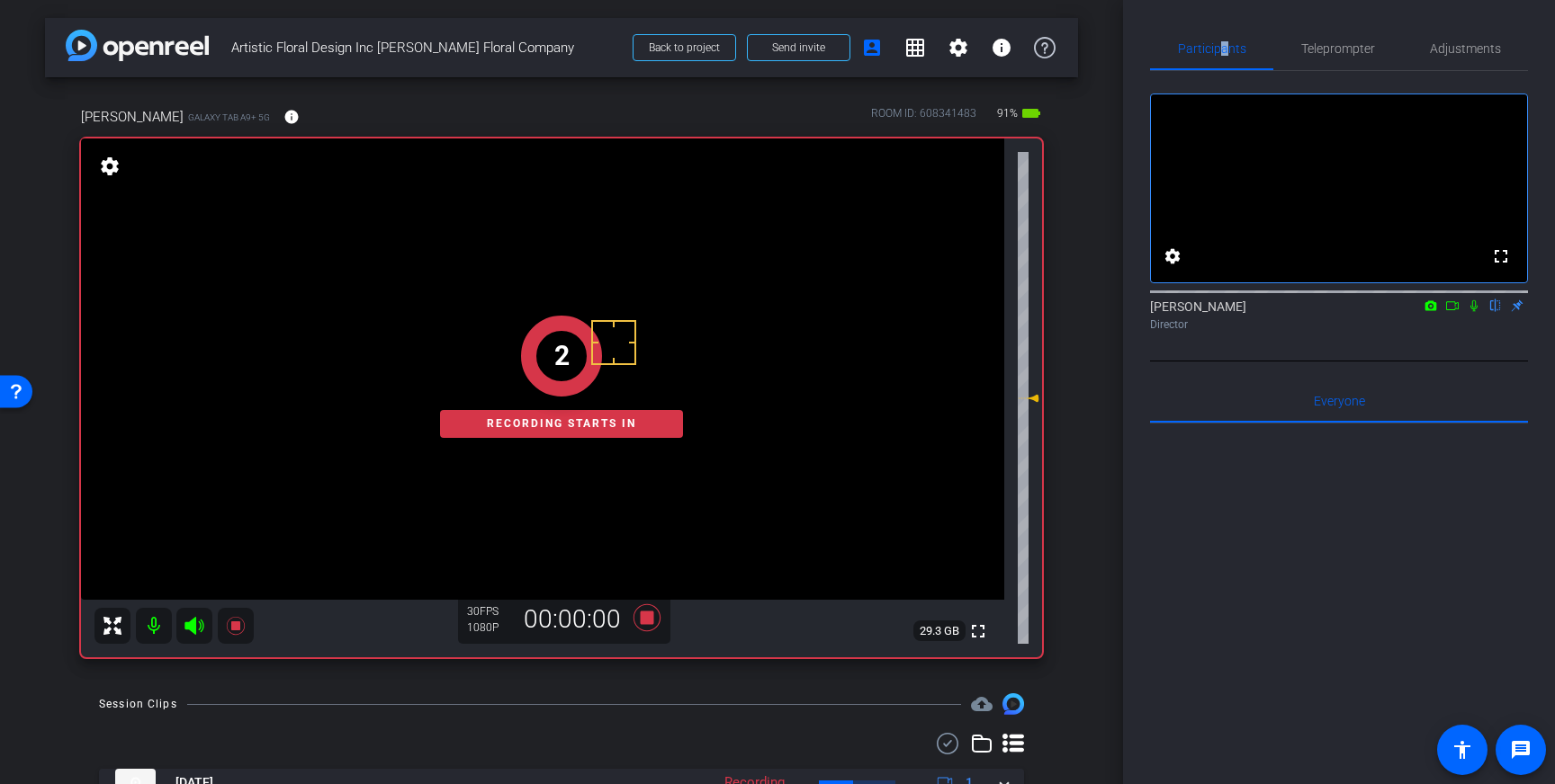
drag, startPoint x: 1471, startPoint y: 330, endPoint x: 1482, endPoint y: 343, distance: 17.0
click at [1475, 312] on icon at bounding box center [1474, 306] width 7 height 12
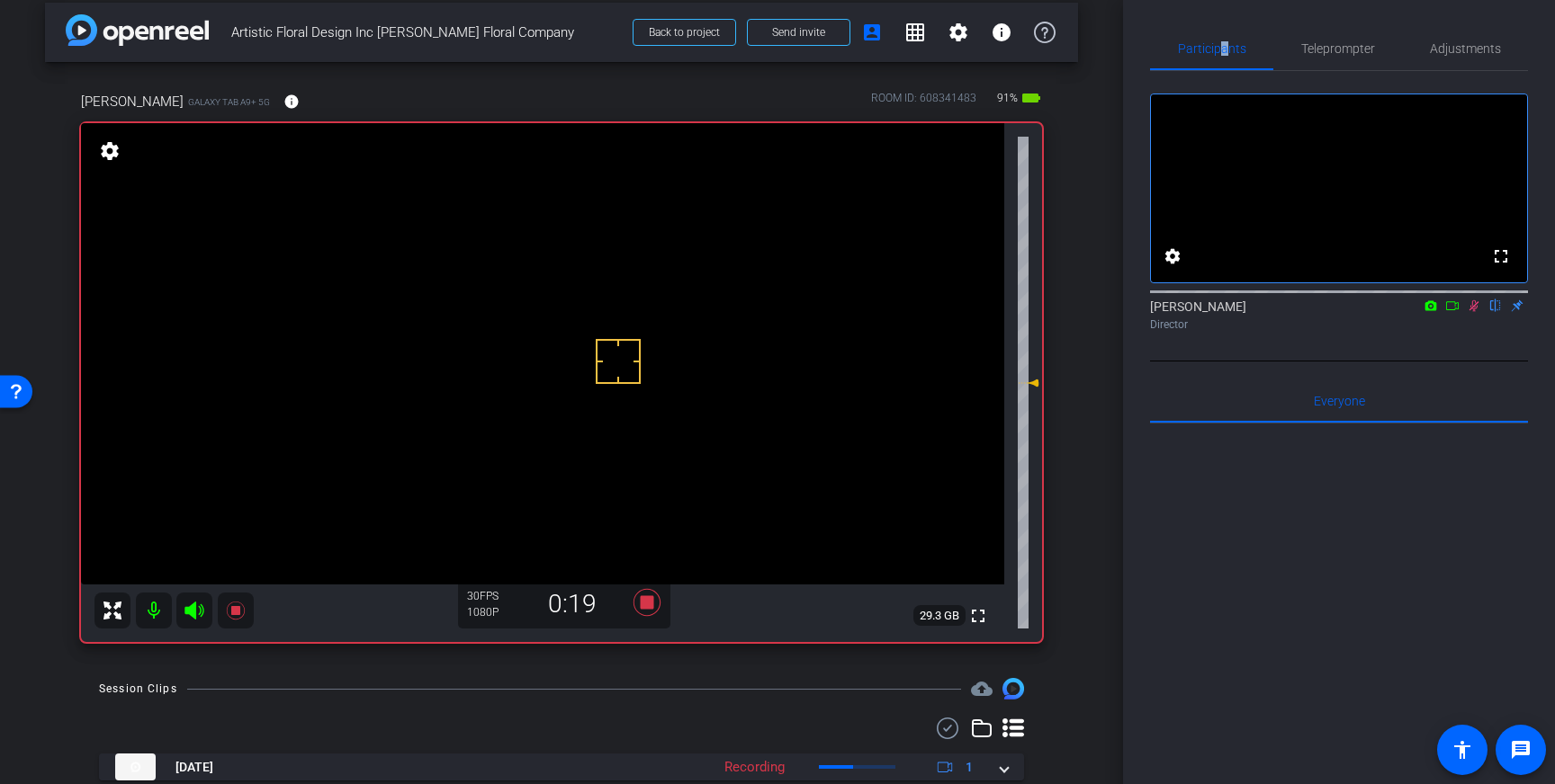
scroll to position [22, 0]
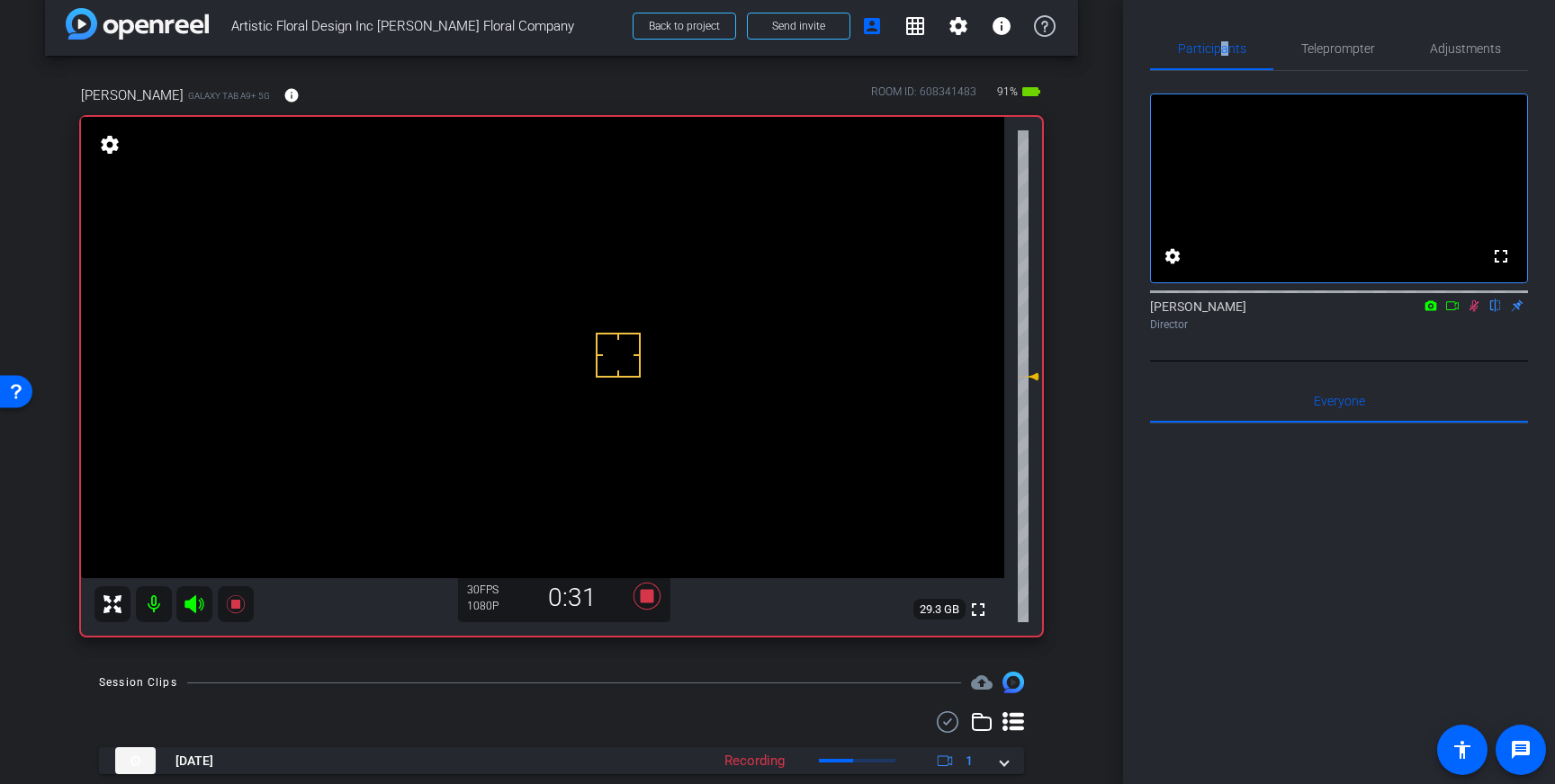
drag, startPoint x: 1474, startPoint y: 330, endPoint x: 995, endPoint y: 514, distance: 513.1
click at [1472, 312] on icon at bounding box center [1474, 305] width 15 height 13
click at [660, 596] on icon at bounding box center [646, 595] width 27 height 27
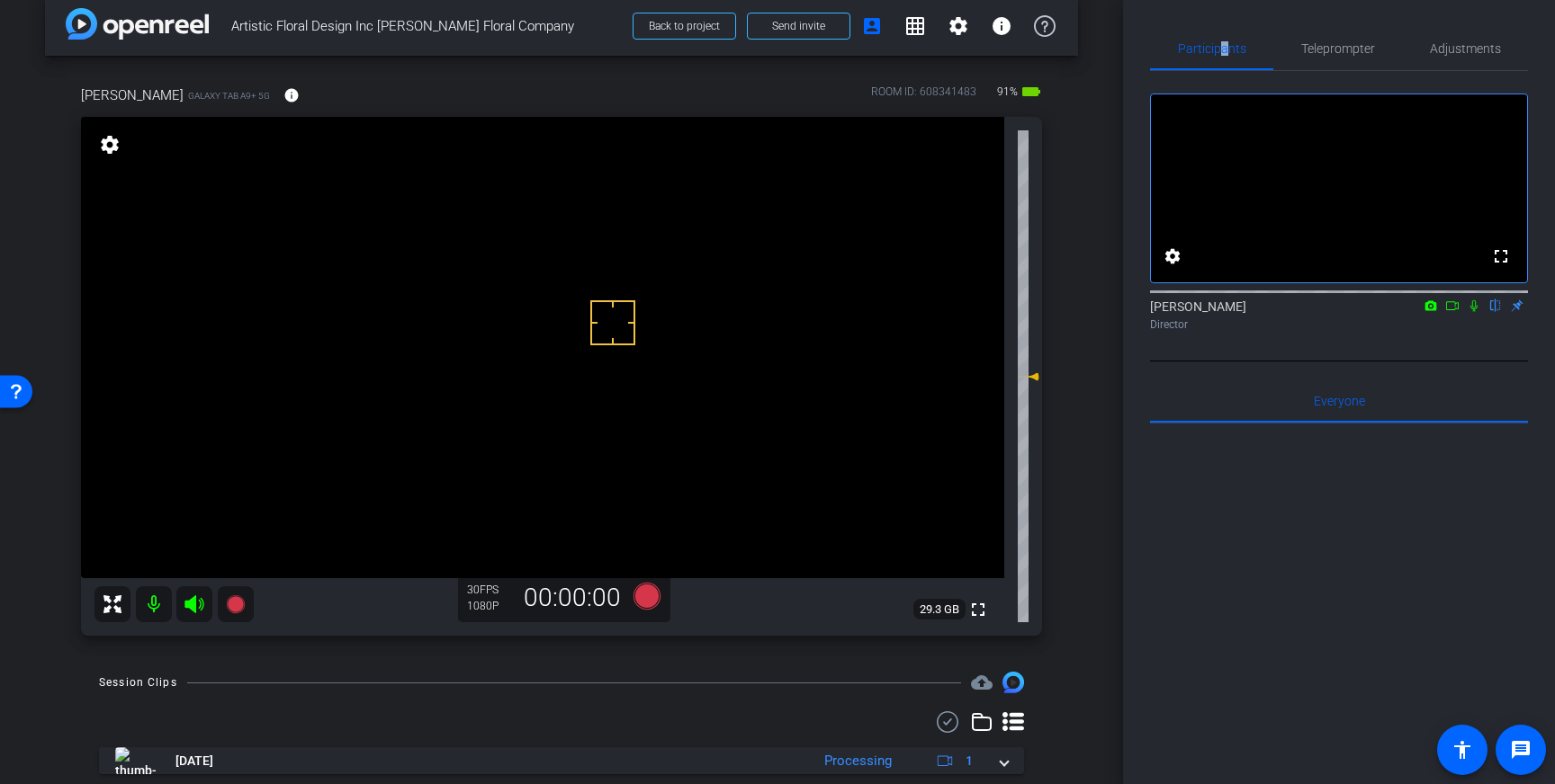
drag, startPoint x: 613, startPoint y: 323, endPoint x: 603, endPoint y: 322, distance: 10.0
click at [645, 591] on icon at bounding box center [646, 595] width 27 height 27
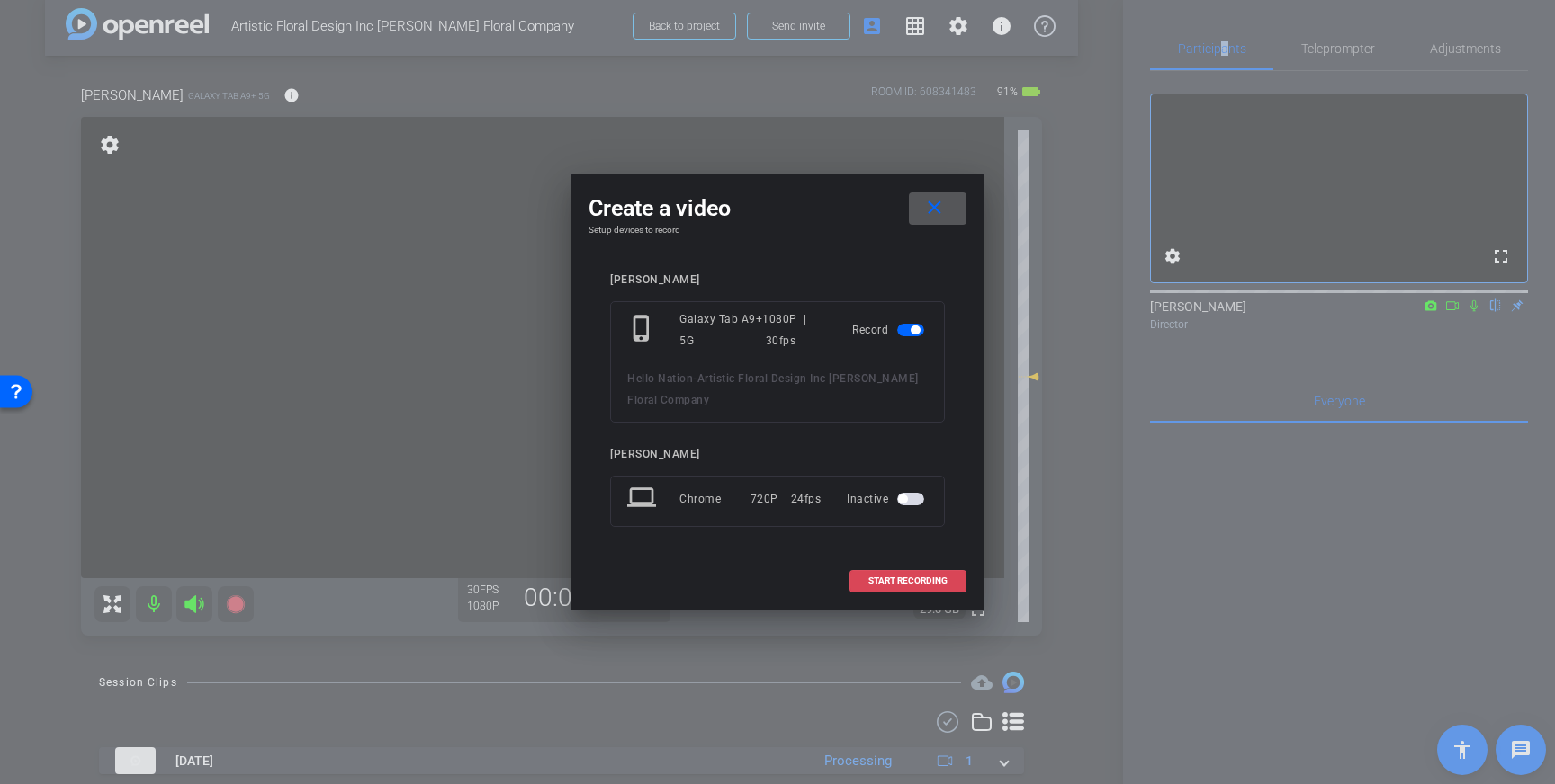
drag, startPoint x: 926, startPoint y: 582, endPoint x: 913, endPoint y: 586, distance: 13.6
click at [926, 582] on span "START RECORDING" at bounding box center [908, 581] width 79 height 9
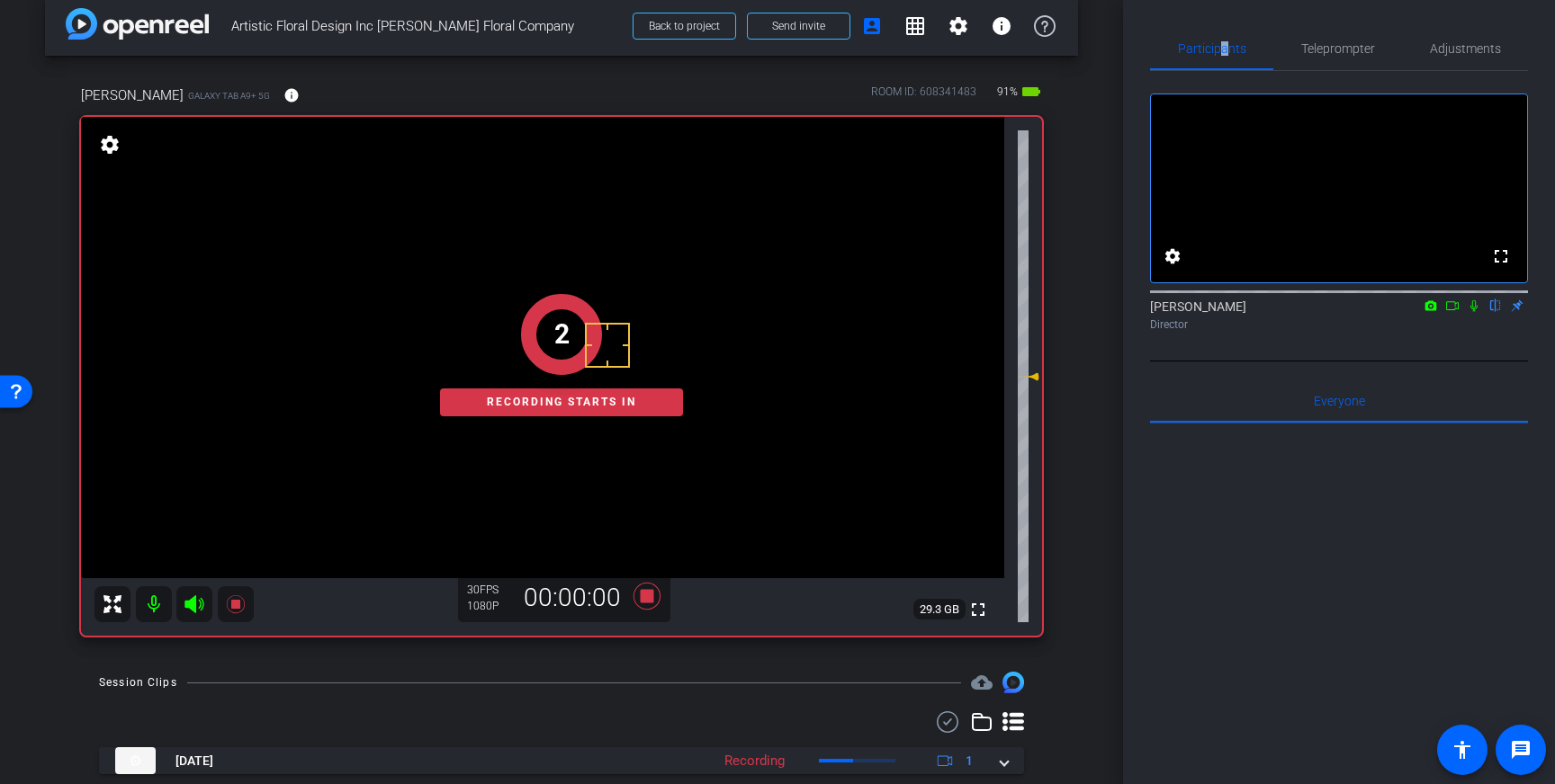
click at [1472, 312] on icon at bounding box center [1474, 305] width 15 height 13
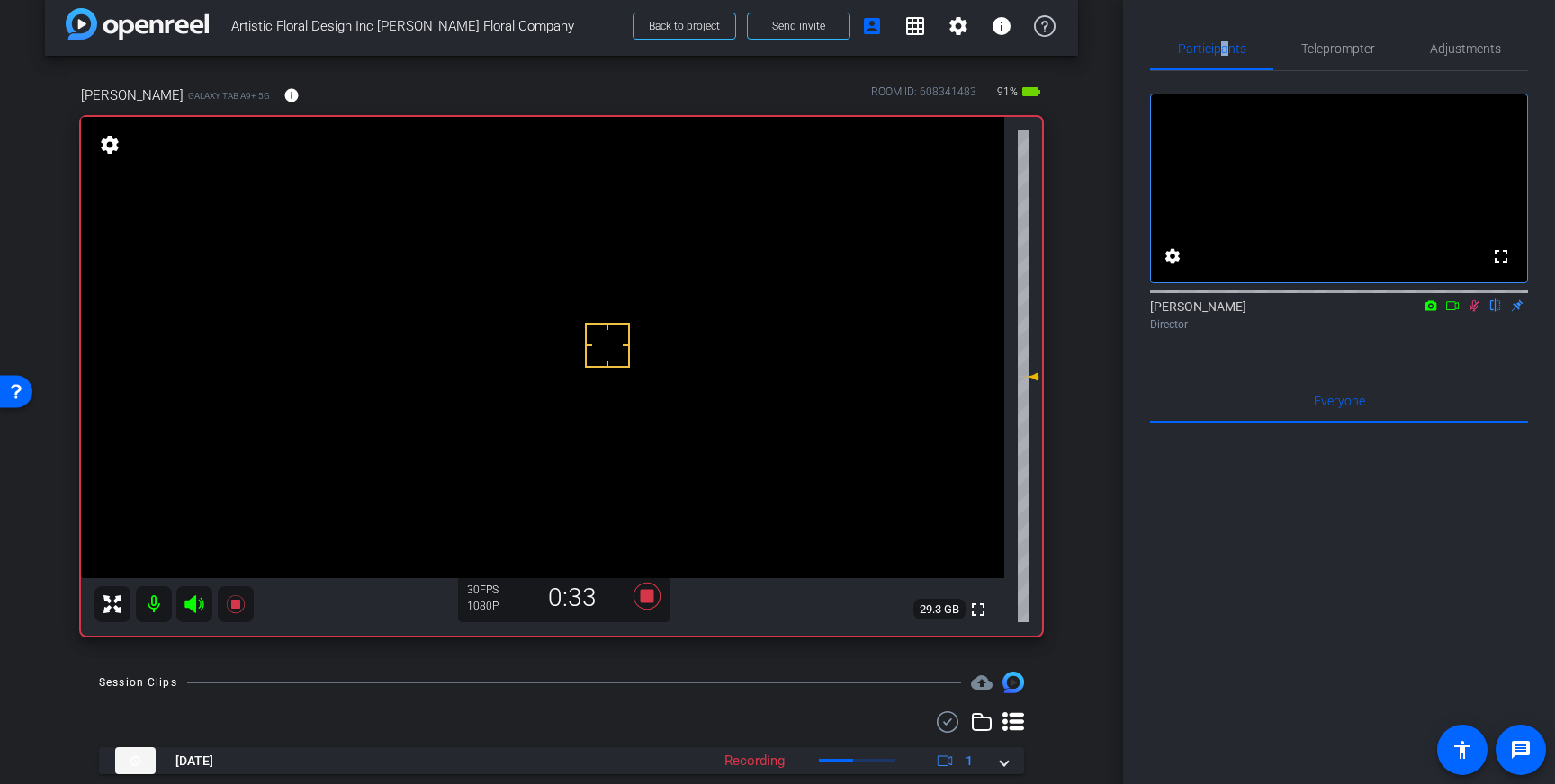
drag, startPoint x: 1478, startPoint y: 332, endPoint x: 1328, endPoint y: 453, distance: 192.7
click at [1478, 312] on icon at bounding box center [1474, 305] width 15 height 13
click at [640, 591] on icon at bounding box center [647, 596] width 43 height 33
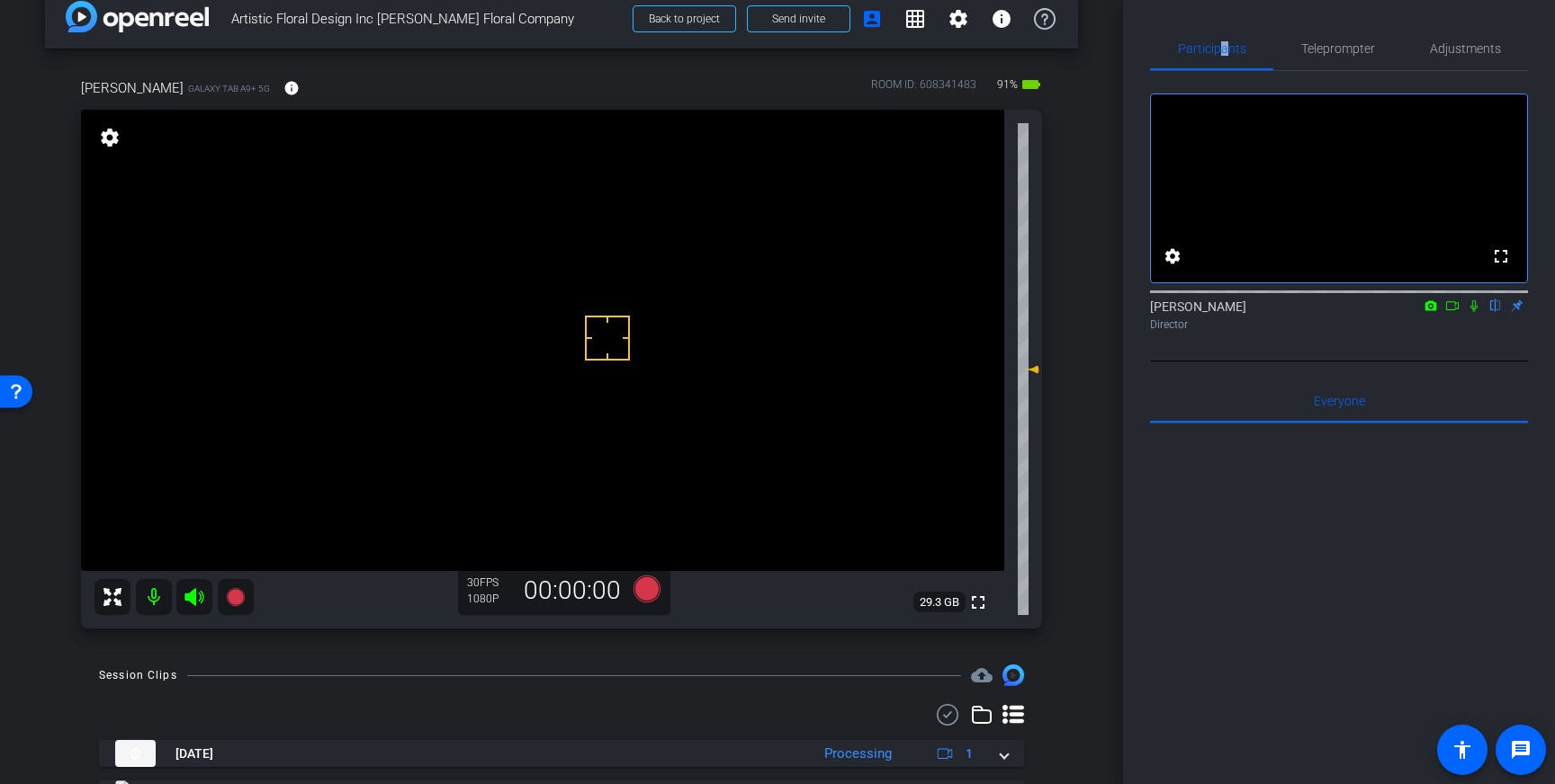
scroll to position [27, 0]
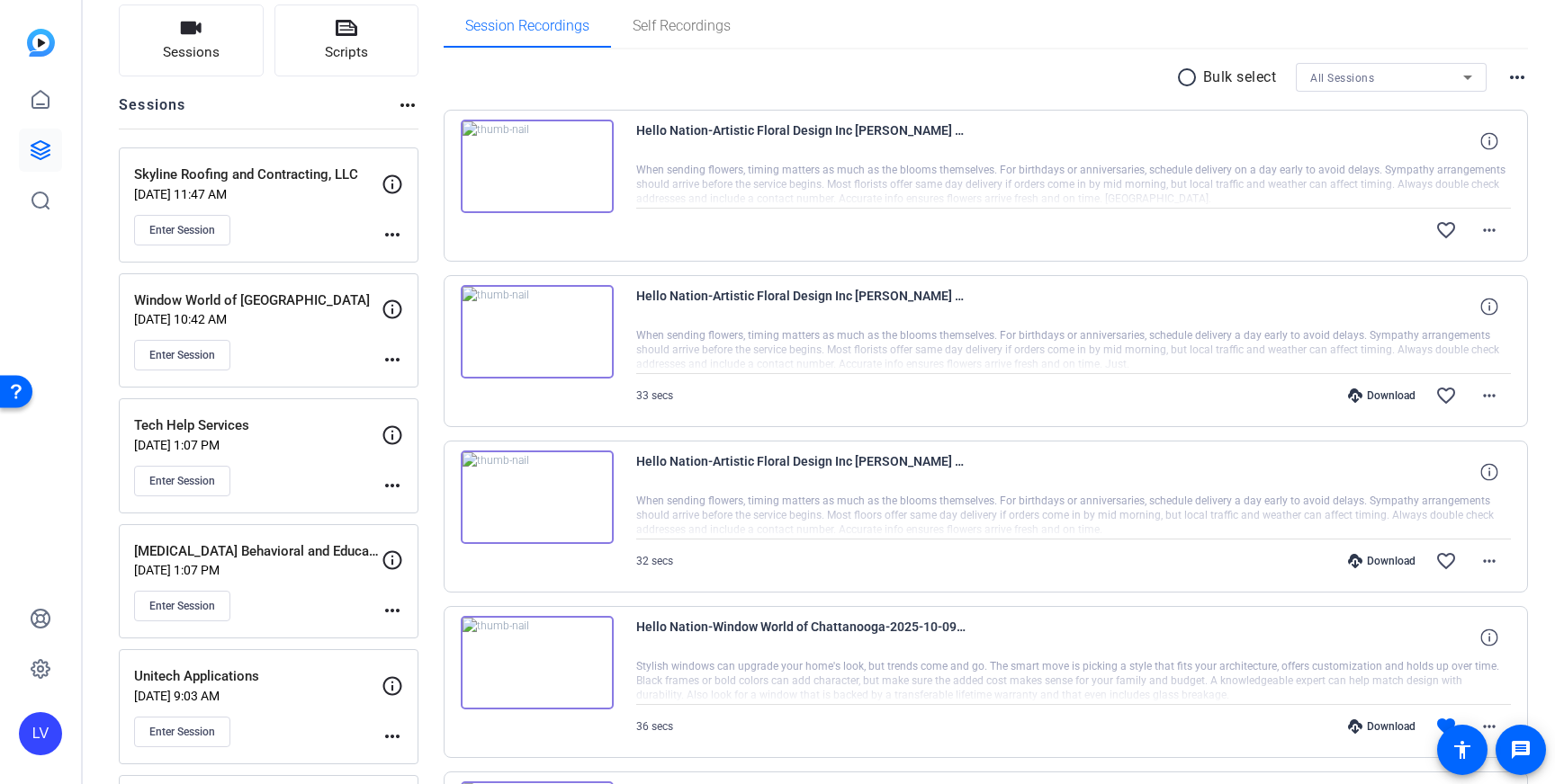
scroll to position [129, 0]
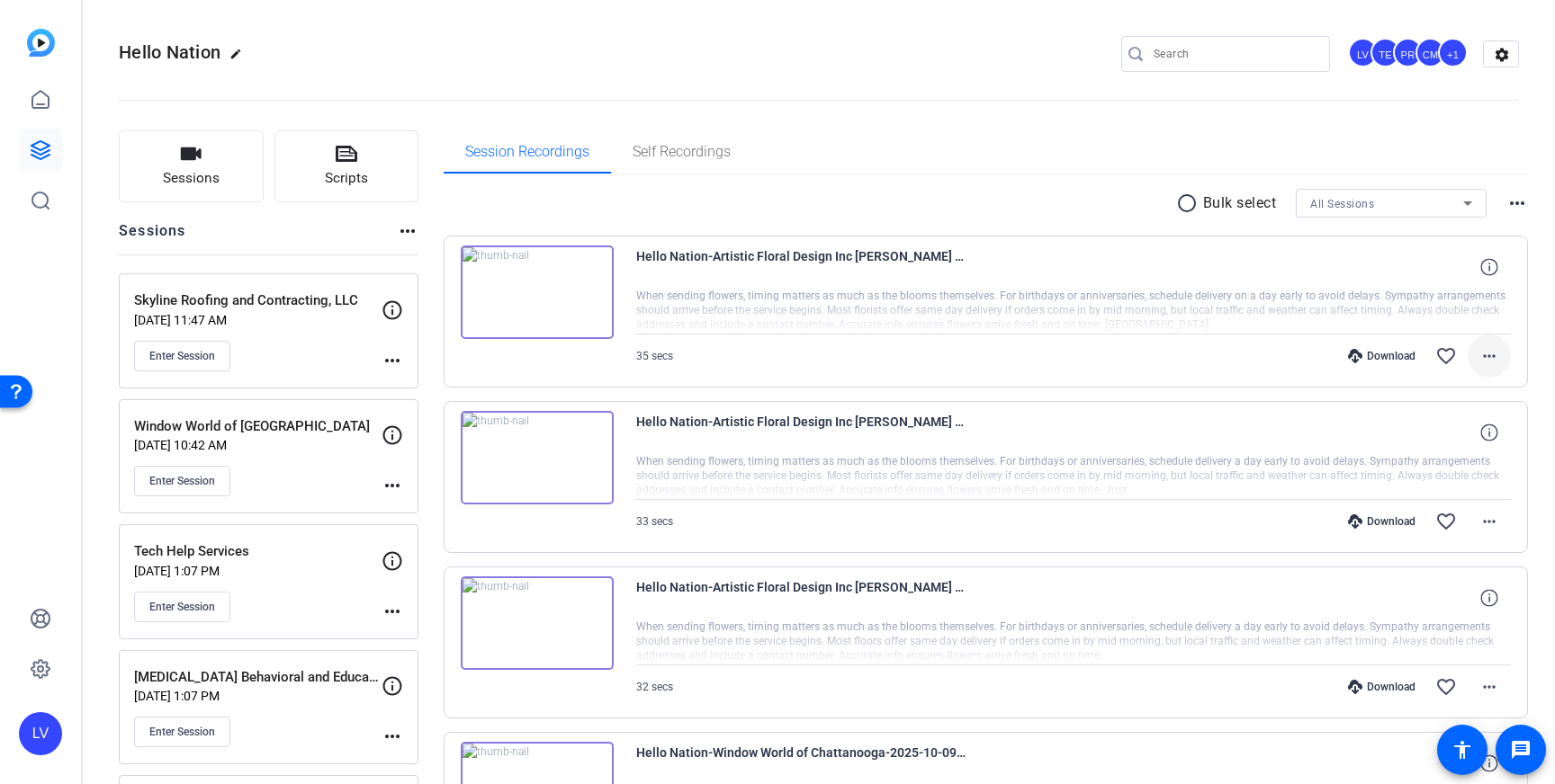
click at [1498, 362] on mat-icon "more_horiz" at bounding box center [1490, 356] width 22 height 22
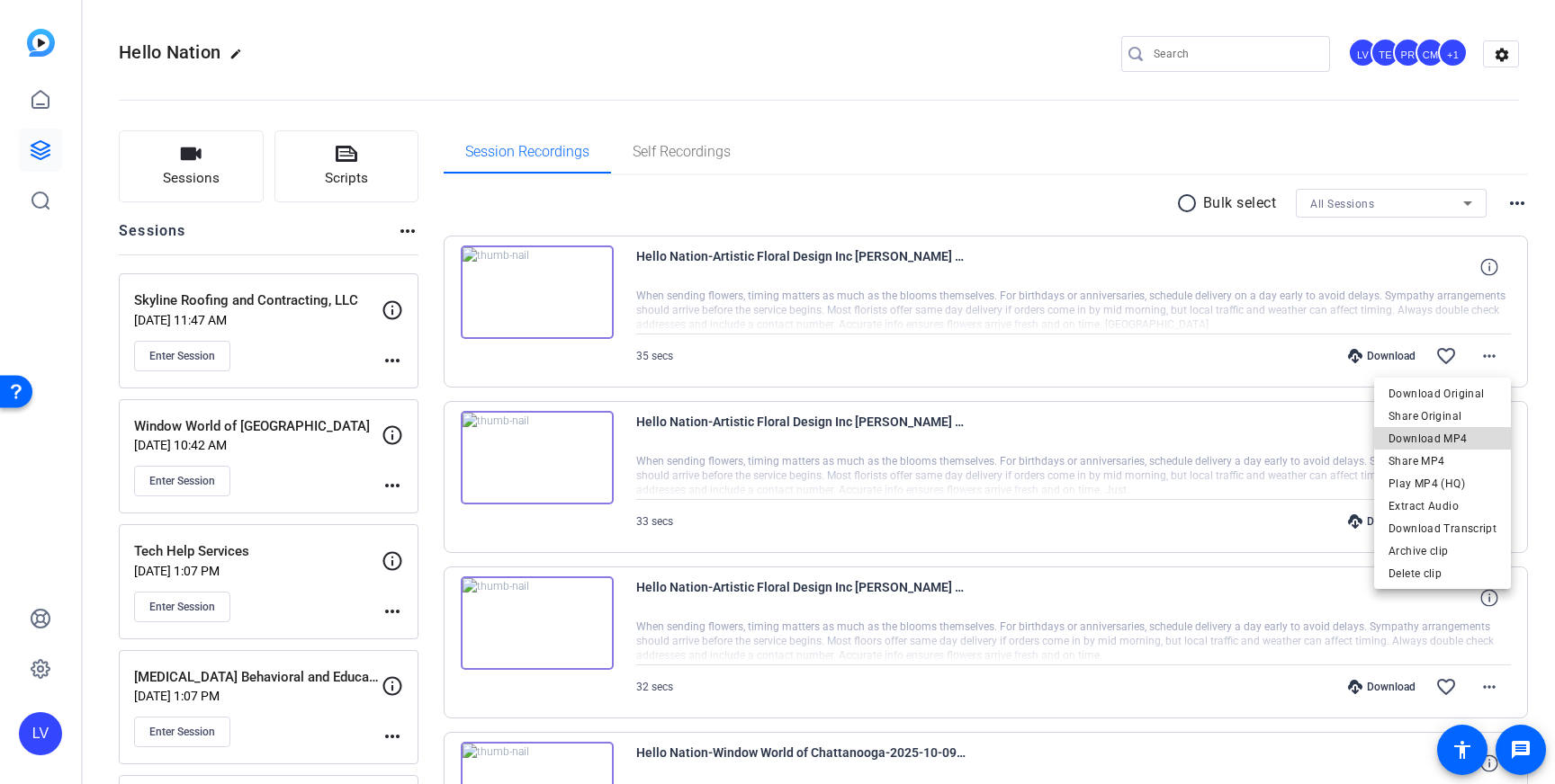
click at [1472, 434] on span "Download MP4" at bounding box center [1442, 439] width 108 height 22
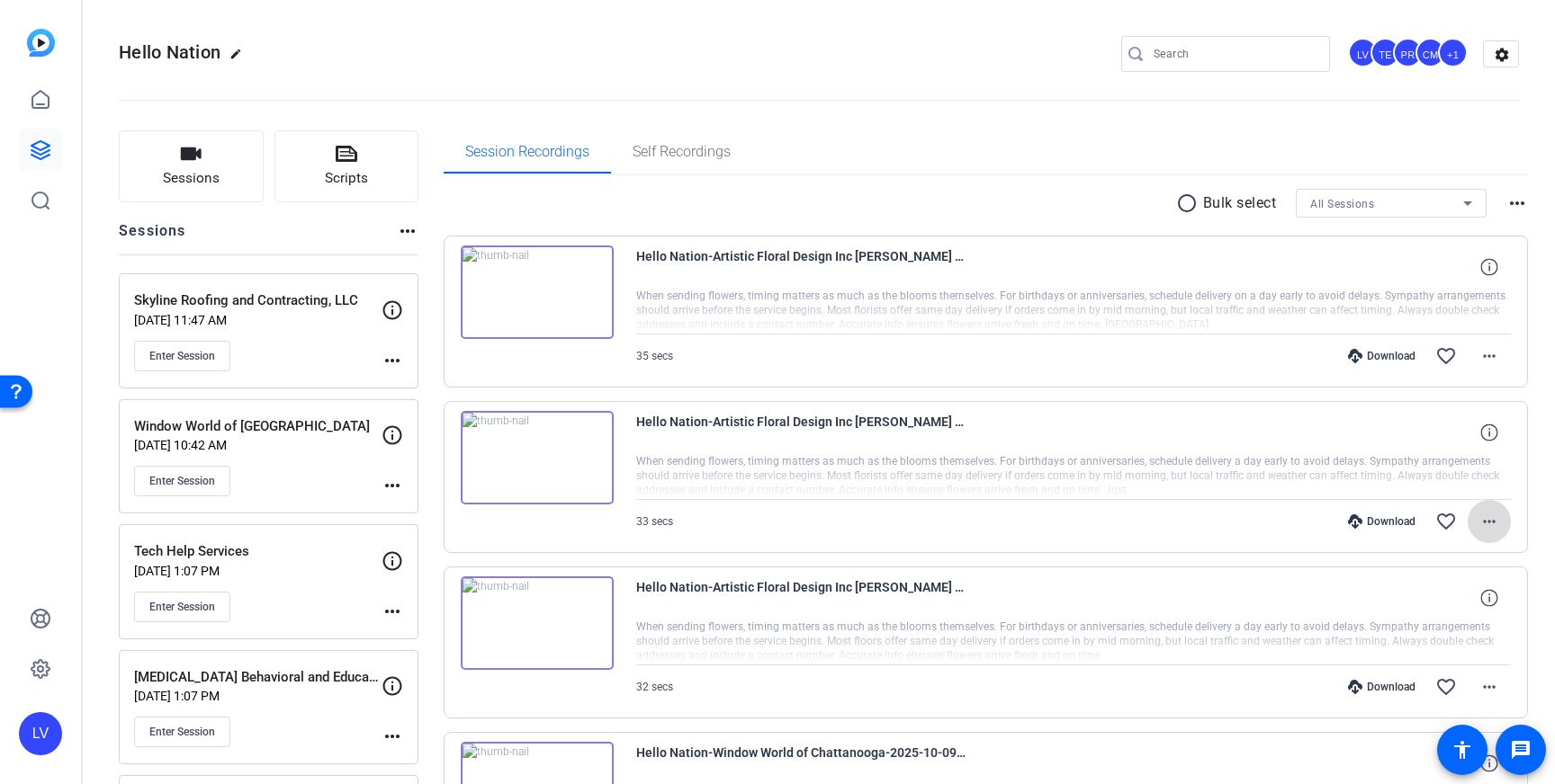
click at [1495, 521] on mat-icon "more_horiz" at bounding box center [1490, 521] width 22 height 22
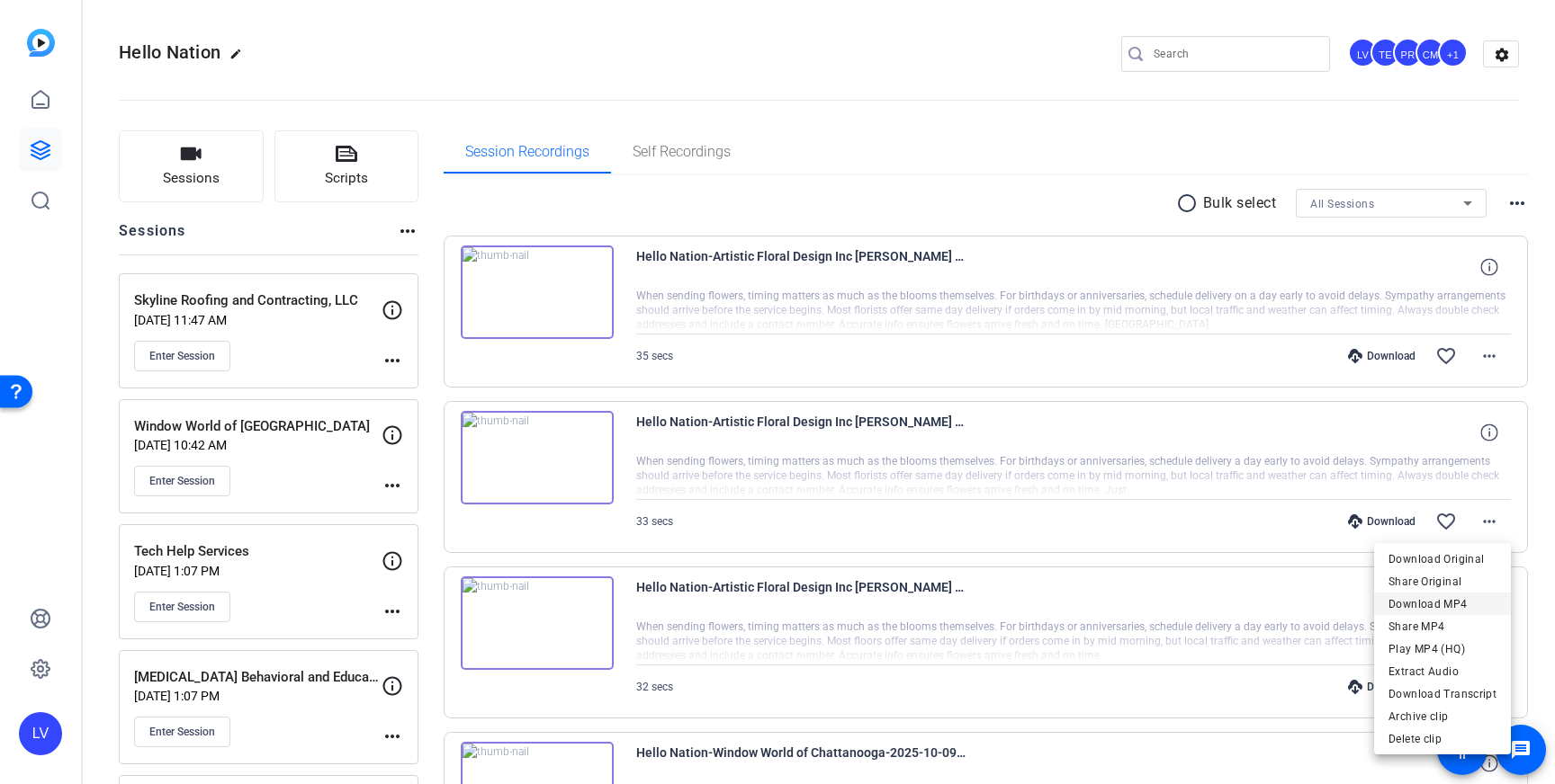
click at [1472, 599] on span "Download MP4" at bounding box center [1442, 604] width 108 height 22
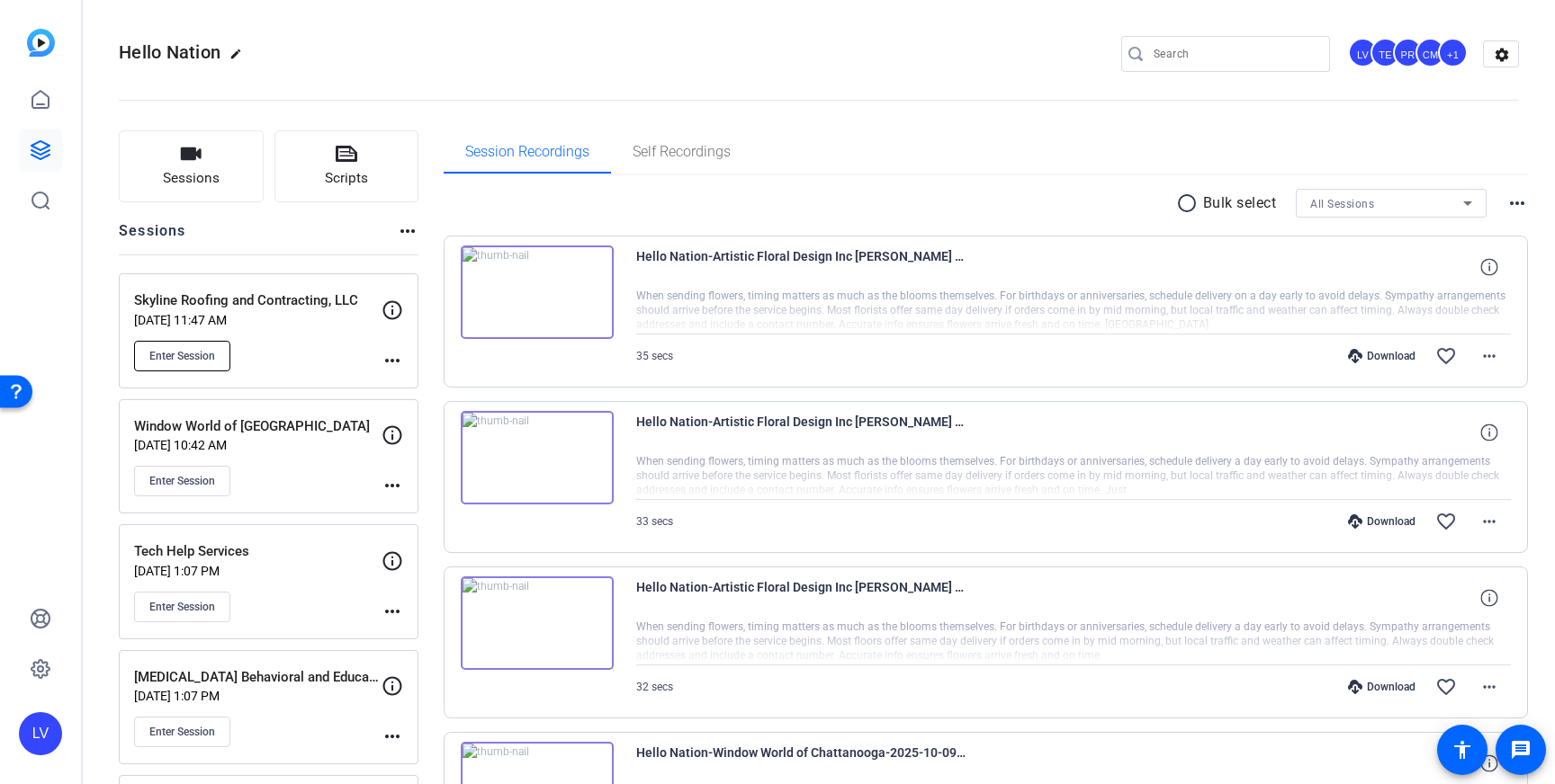
click at [183, 360] on span "Enter Session" at bounding box center [182, 355] width 66 height 15
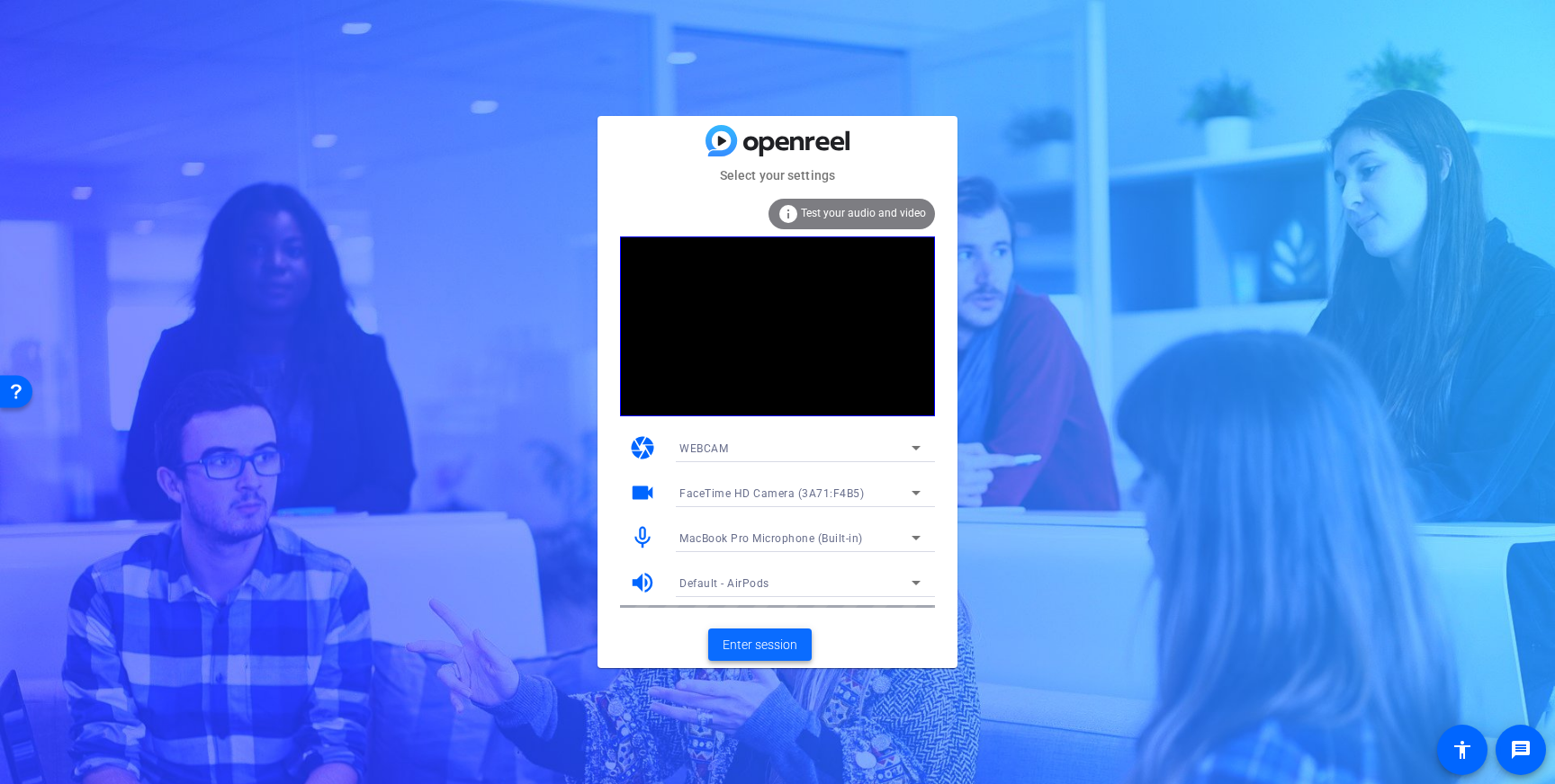
click at [745, 636] on span "Enter session" at bounding box center [761, 645] width 75 height 19
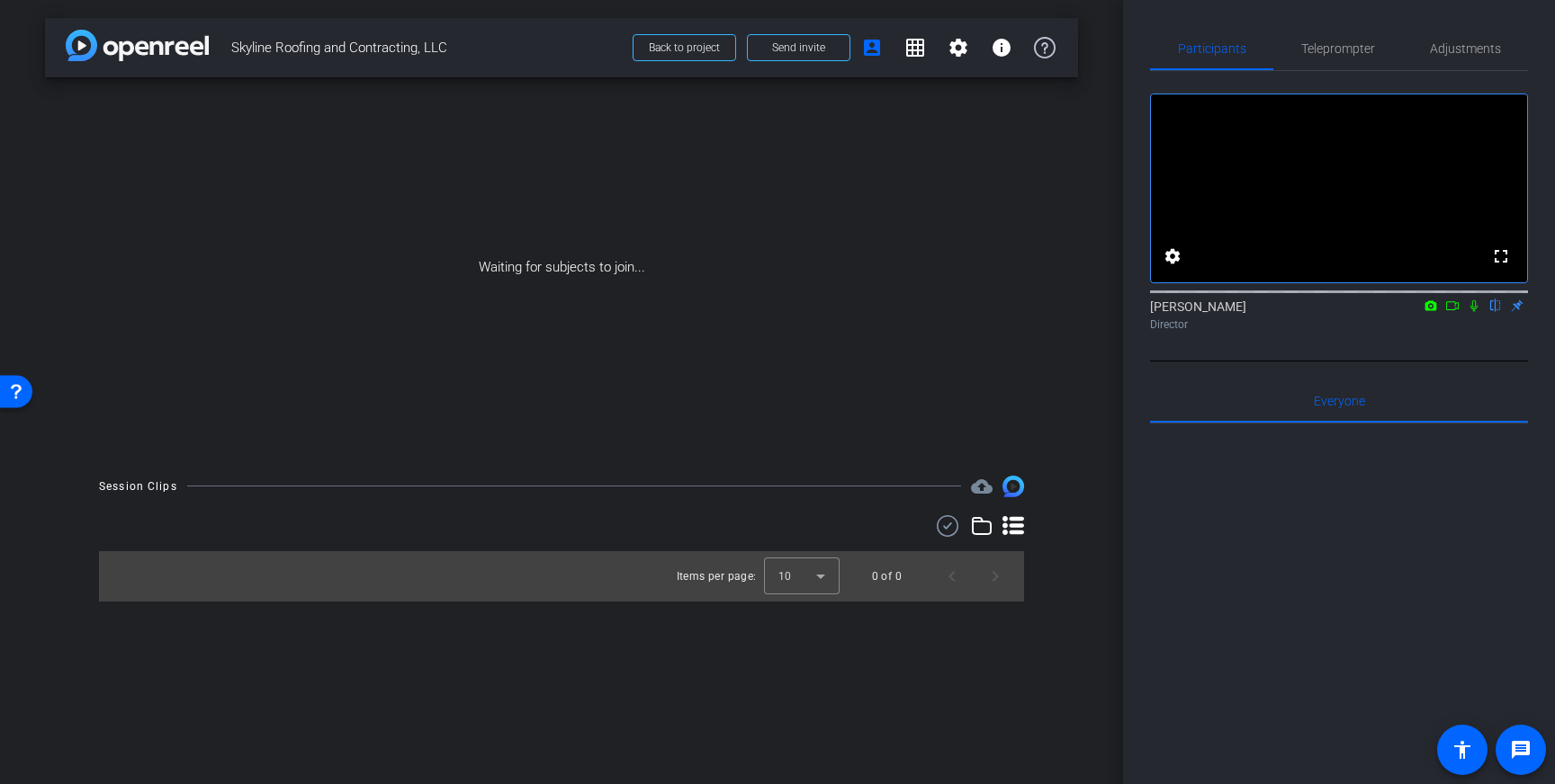
drag, startPoint x: 1323, startPoint y: 45, endPoint x: 1355, endPoint y: 211, distance: 169.1
click at [1323, 45] on span "Teleprompter" at bounding box center [1338, 48] width 74 height 13
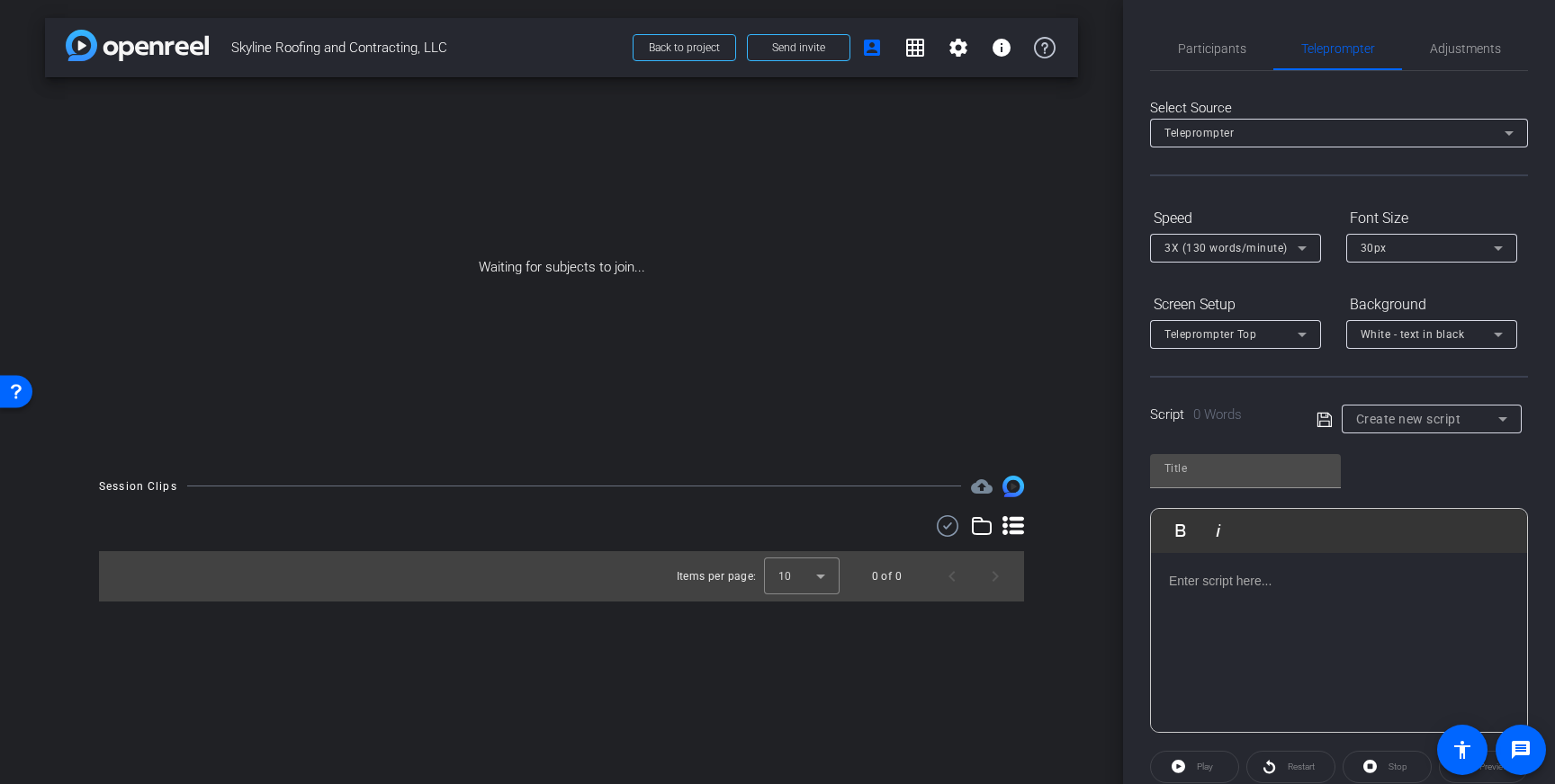
click at [1309, 560] on div at bounding box center [1339, 643] width 376 height 180
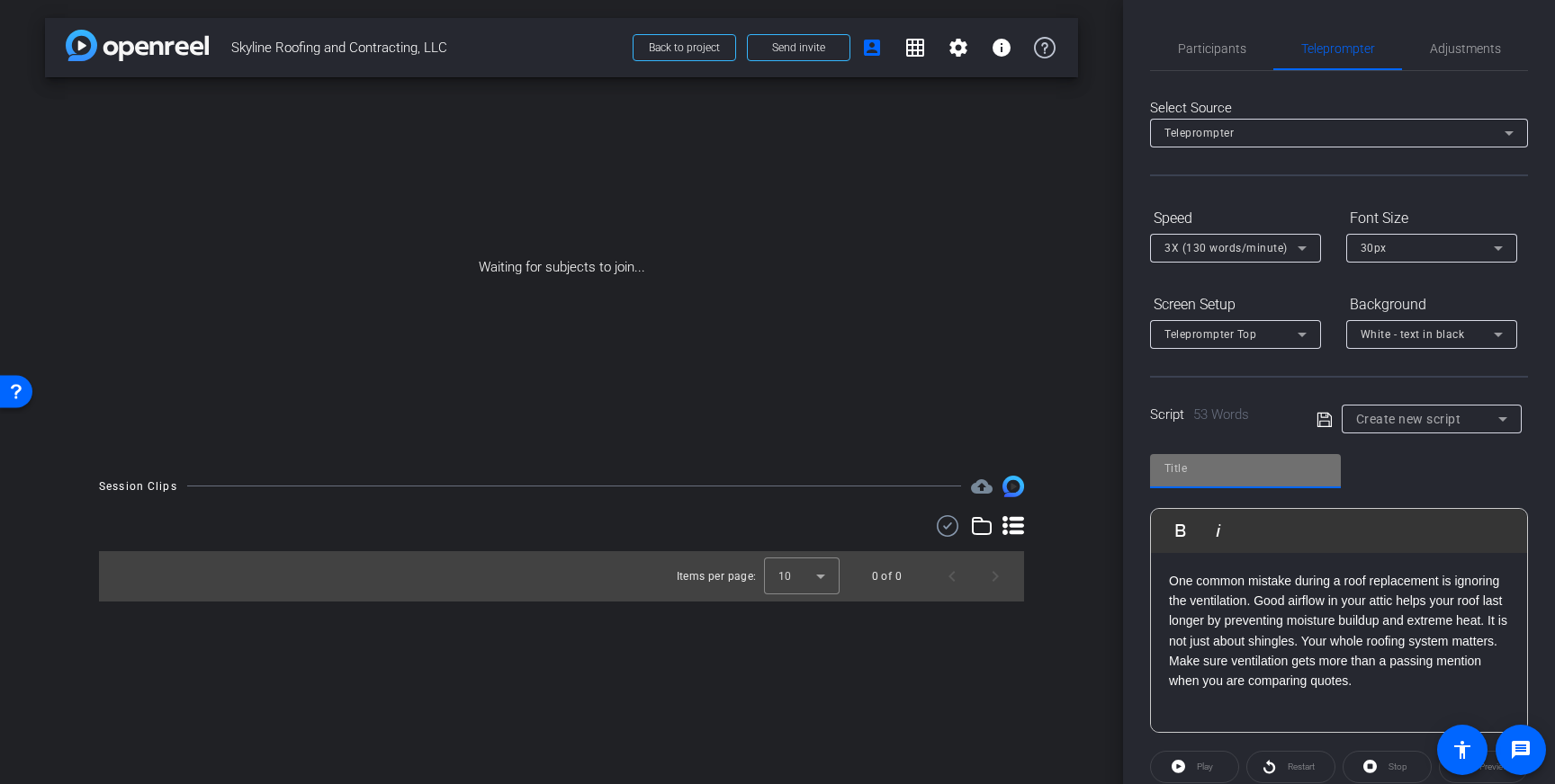
click at [1239, 477] on input "text" at bounding box center [1246, 469] width 162 height 22
type input "Skyline"
click at [1327, 410] on icon at bounding box center [1325, 421] width 16 height 22
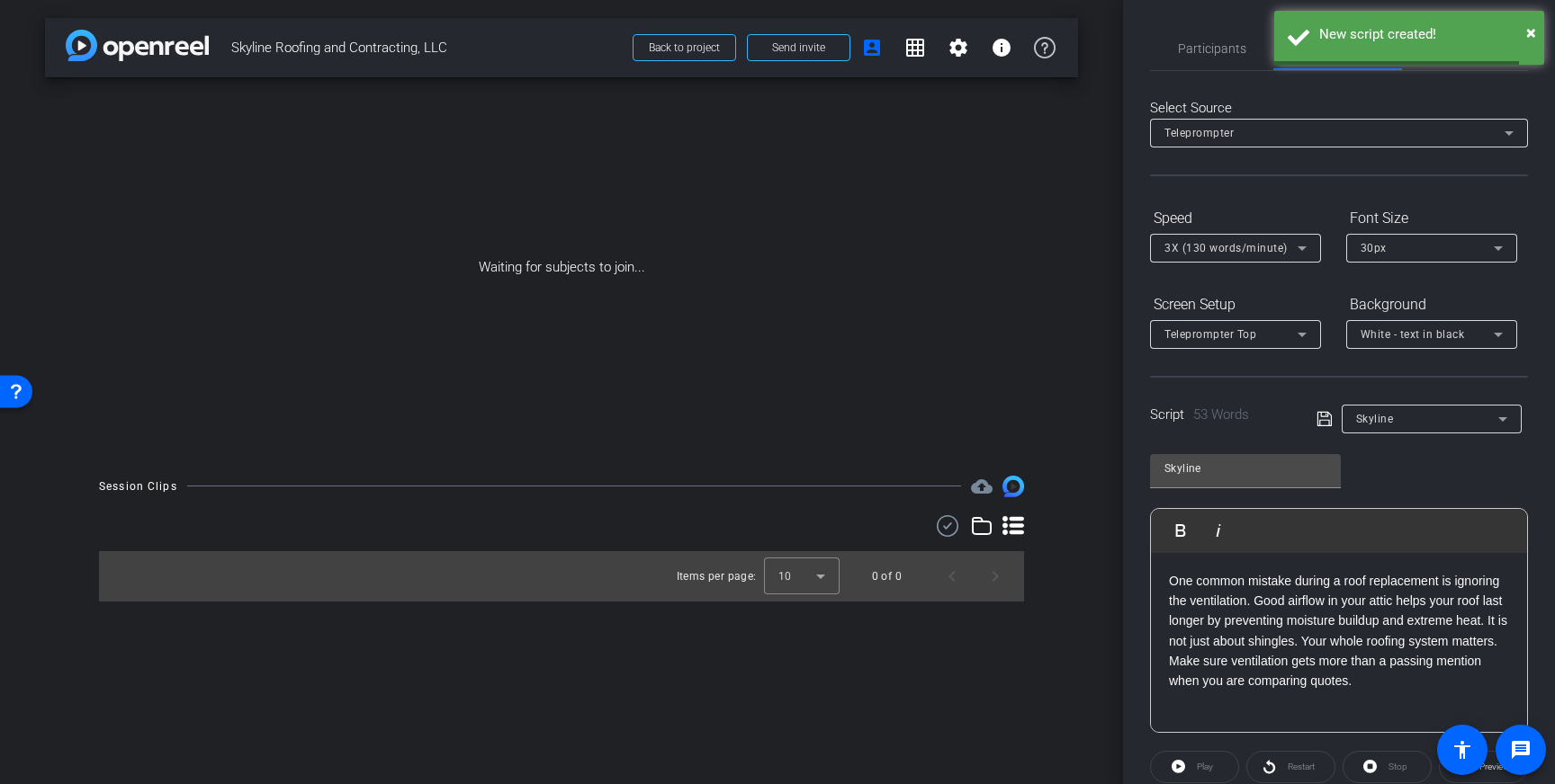
click at [1325, 418] on icon at bounding box center [1325, 420] width 16 height 22
click at [1198, 43] on span "Participants" at bounding box center [1212, 48] width 68 height 13
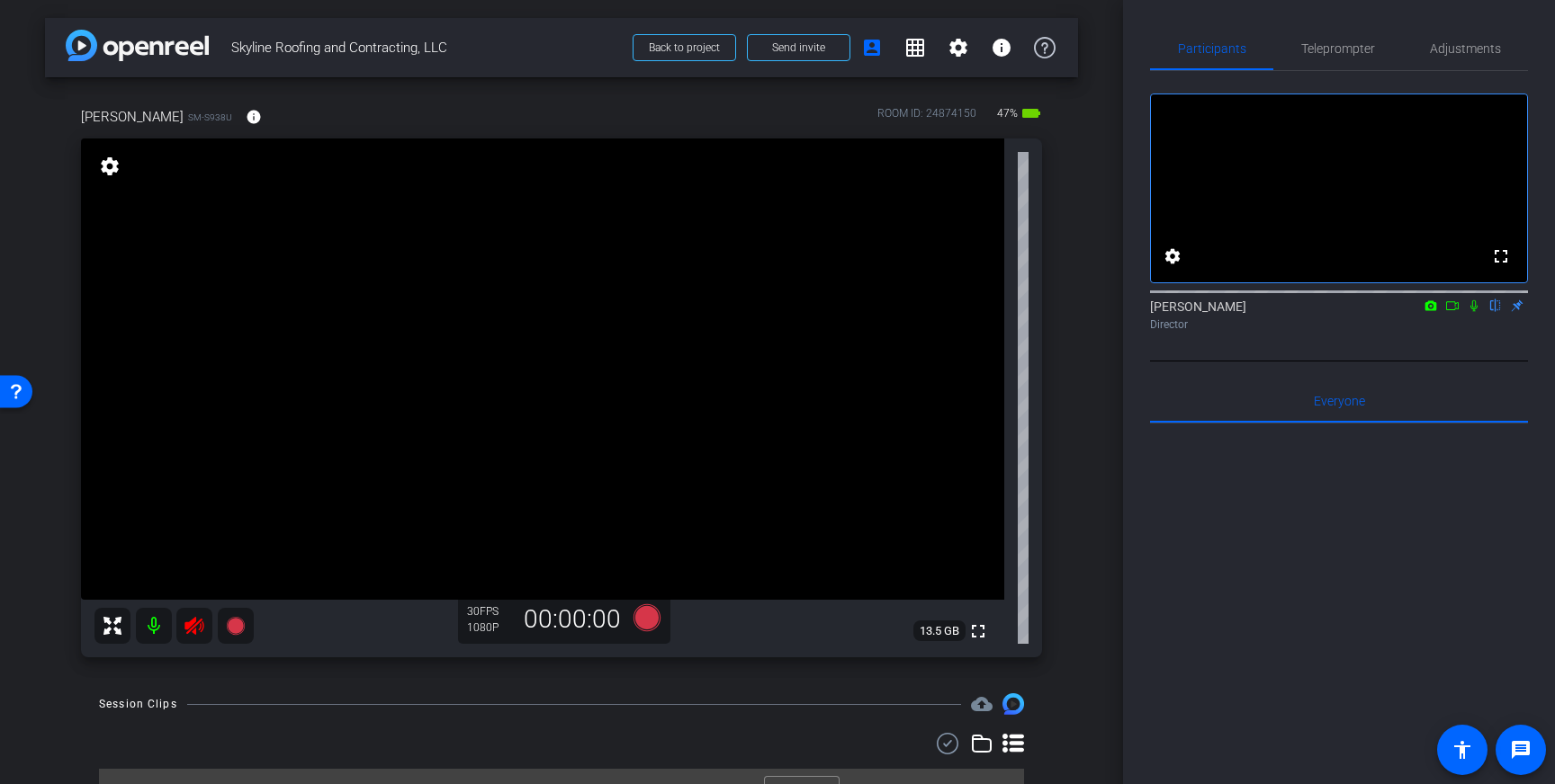
click at [194, 632] on icon at bounding box center [194, 626] width 19 height 18
click at [1324, 45] on span "Teleprompter" at bounding box center [1338, 48] width 74 height 13
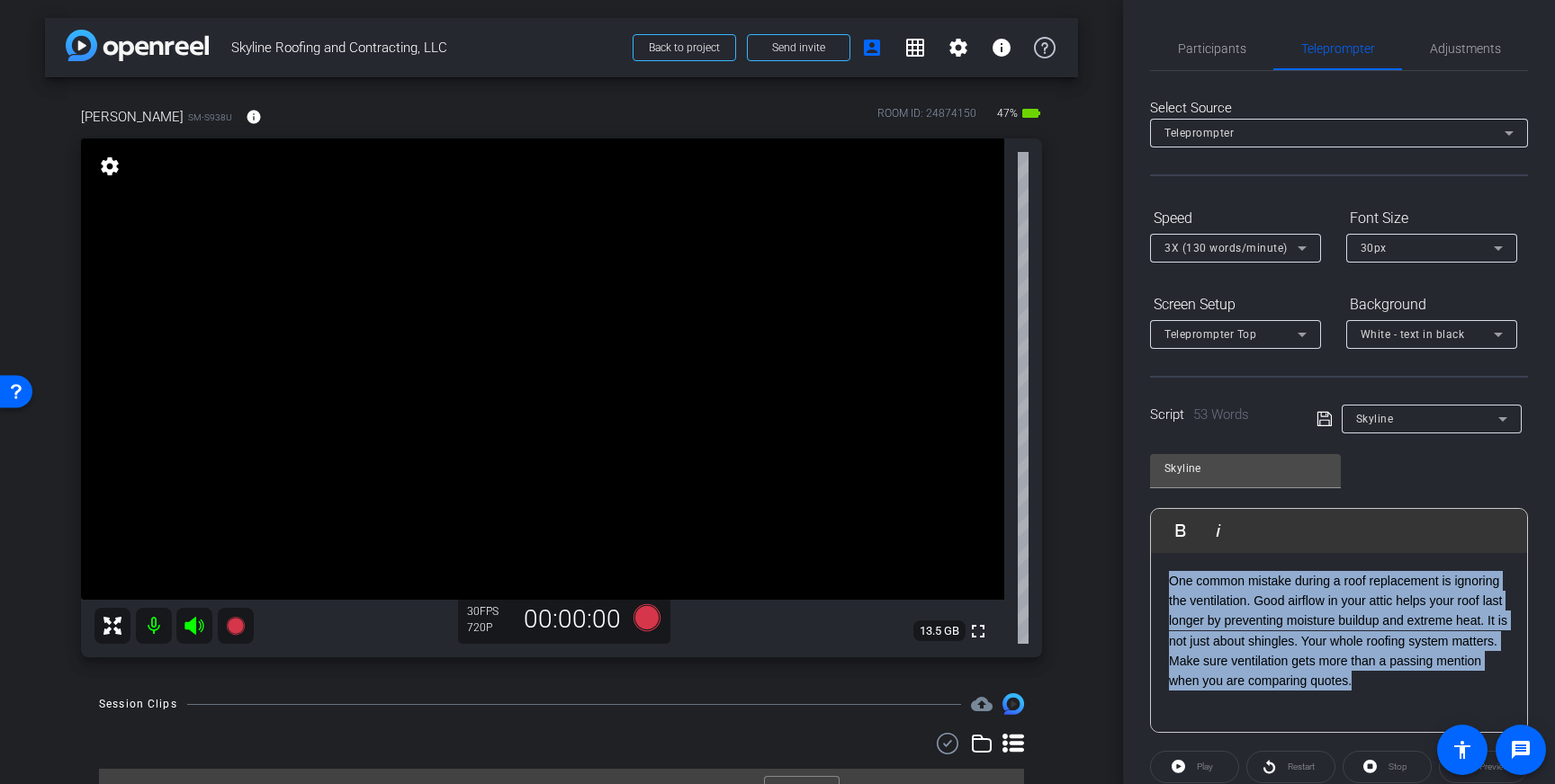
drag, startPoint x: 1414, startPoint y: 692, endPoint x: 1121, endPoint y: 475, distance: 364.6
click at [1034, 536] on div "arrow_back Skyline Roofing and Contracting, LLC Back to project Send invite acc…" at bounding box center [778, 392] width 1555 height 784
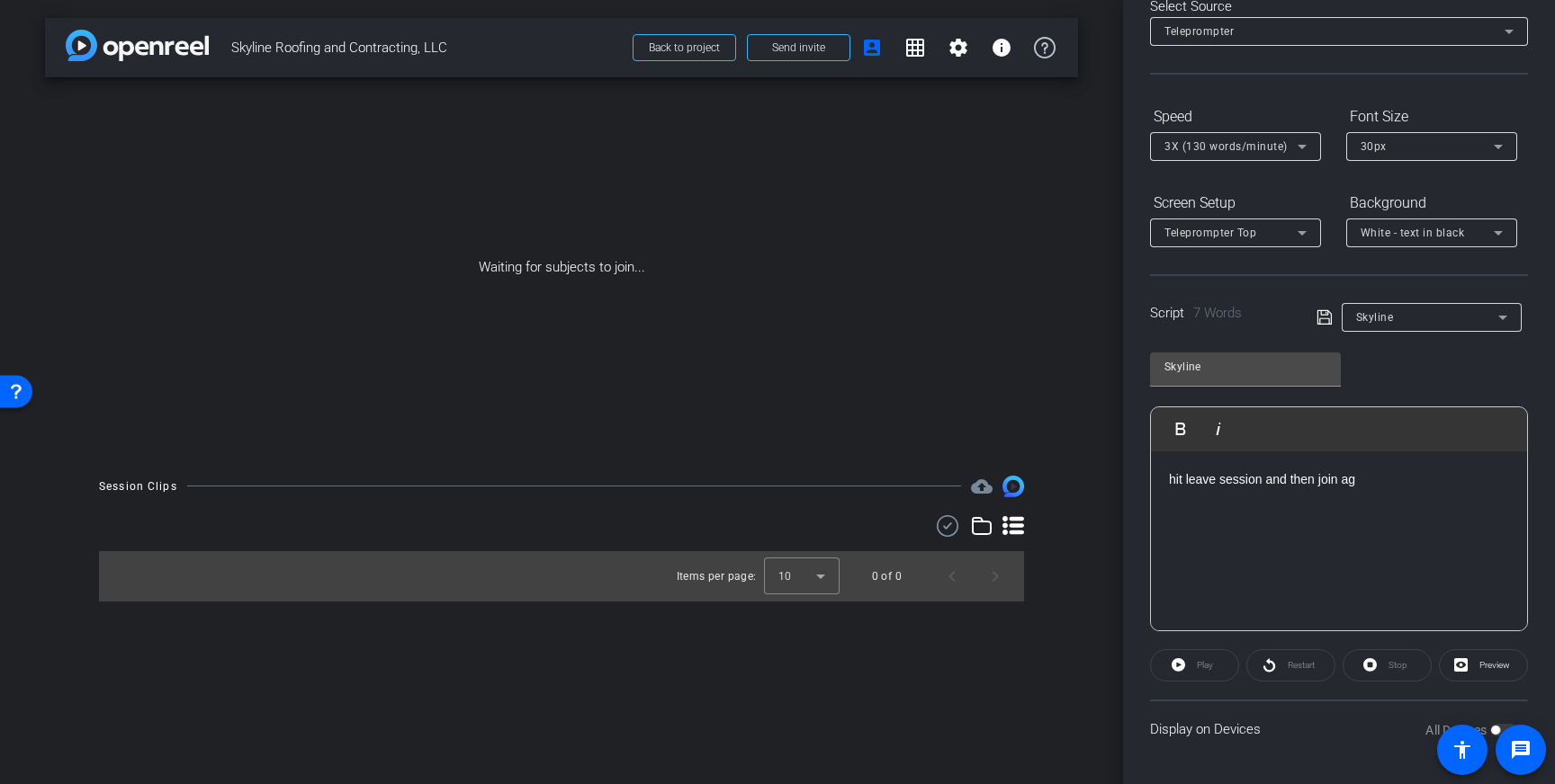
scroll to position [198, 0]
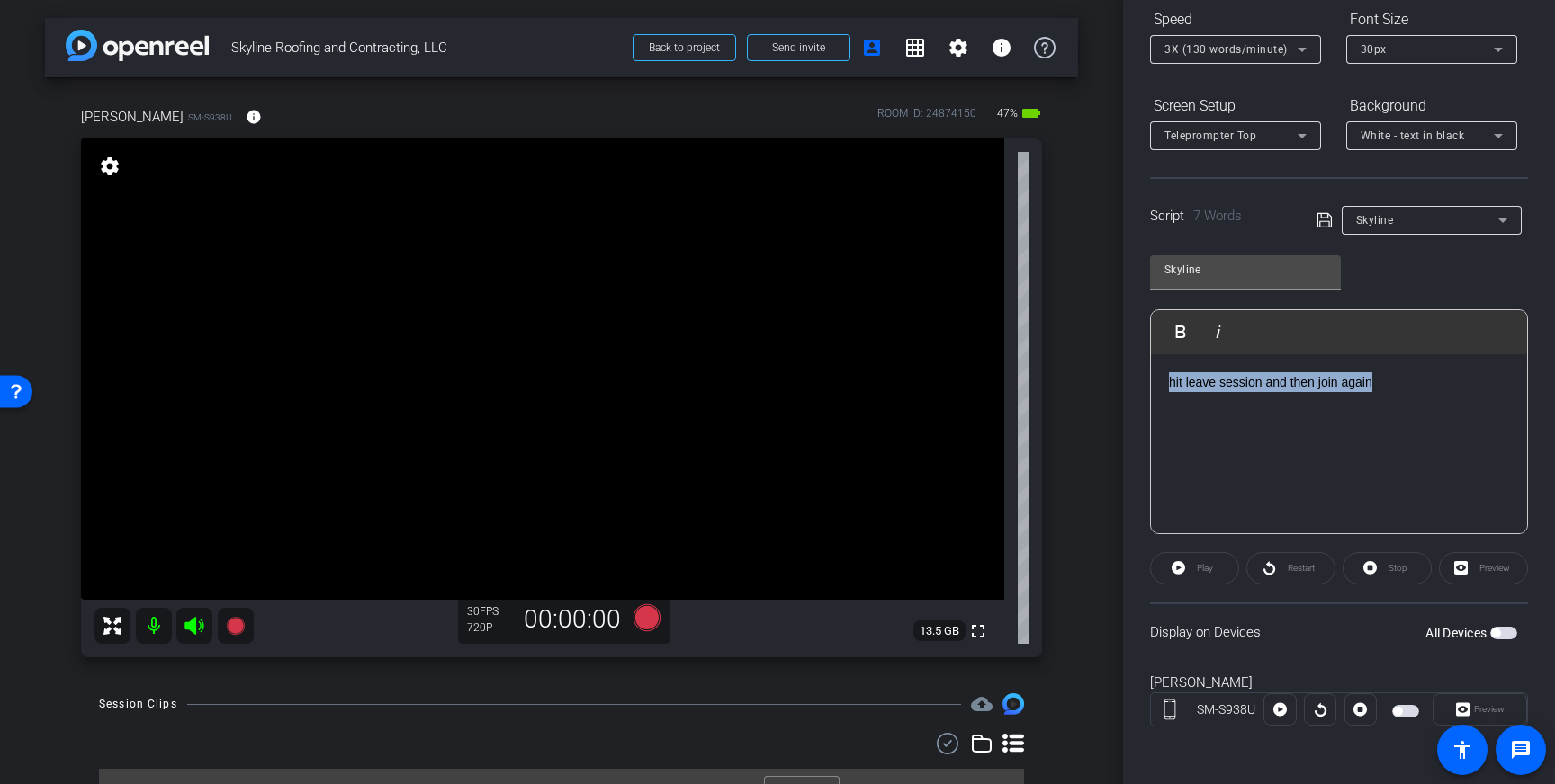
drag, startPoint x: 1391, startPoint y: 394, endPoint x: 1131, endPoint y: 388, distance: 260.1
click at [1131, 388] on div "Participants Teleprompter Adjustments settings [PERSON_NAME] flip Director Ever…" at bounding box center [1339, 392] width 432 height 784
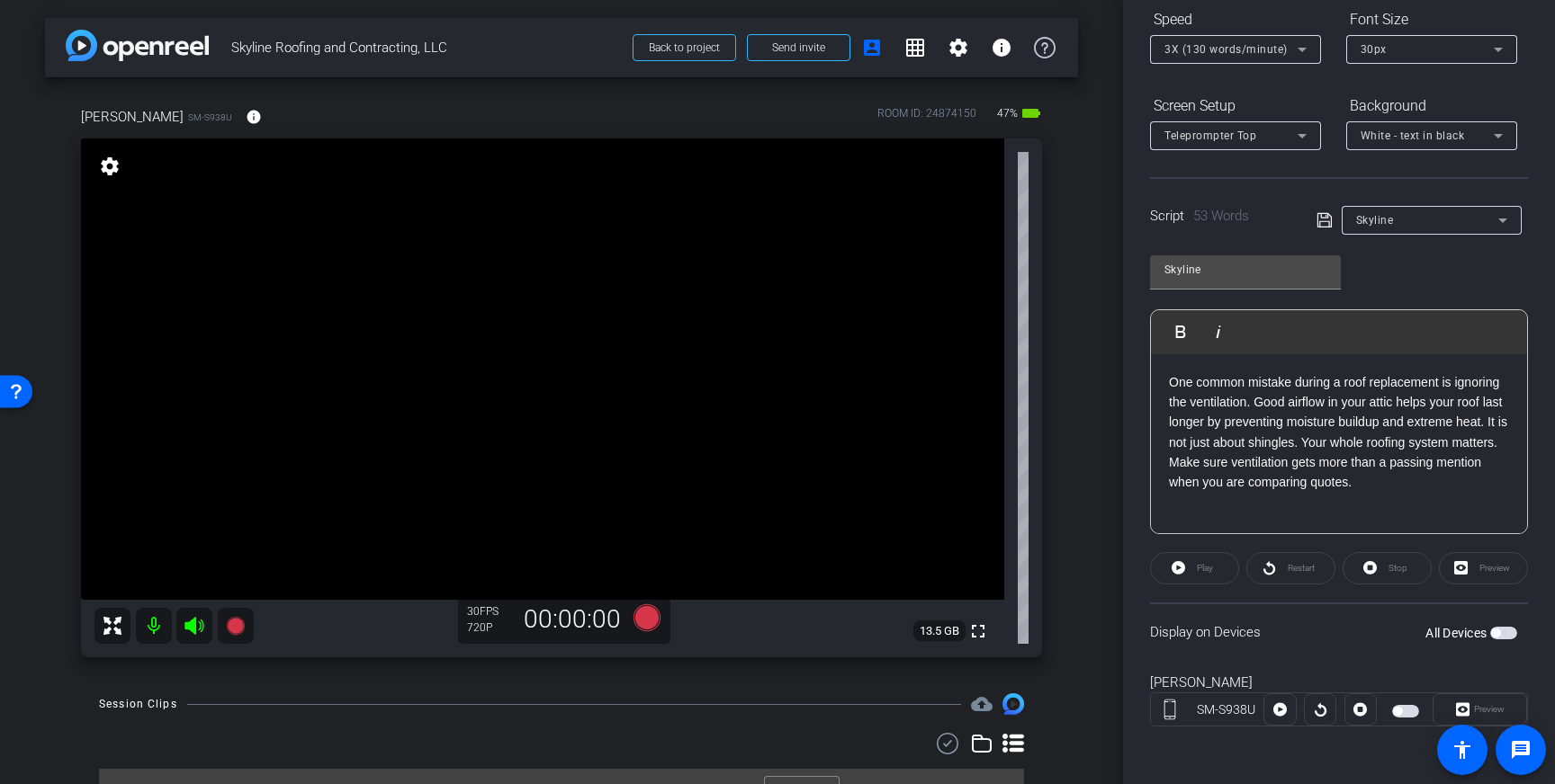
drag, startPoint x: 1325, startPoint y: 224, endPoint x: 1327, endPoint y: 241, distance: 17.1
click at [1325, 224] on icon at bounding box center [1325, 220] width 16 height 22
drag, startPoint x: 497, startPoint y: 339, endPoint x: 486, endPoint y: 339, distance: 11.0
drag, startPoint x: 466, startPoint y: 274, endPoint x: 495, endPoint y: 294, distance: 35.2
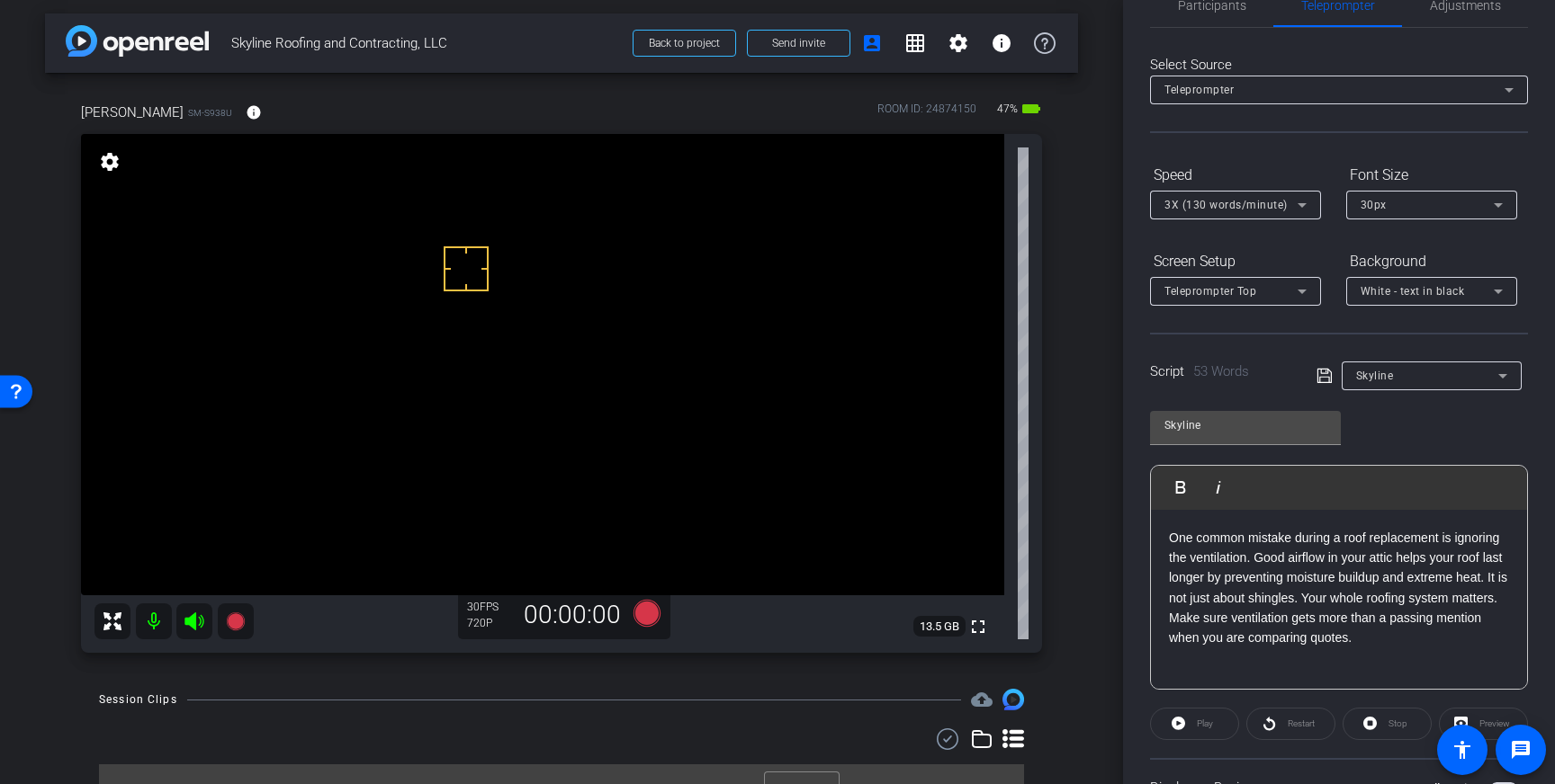
scroll to position [0, 0]
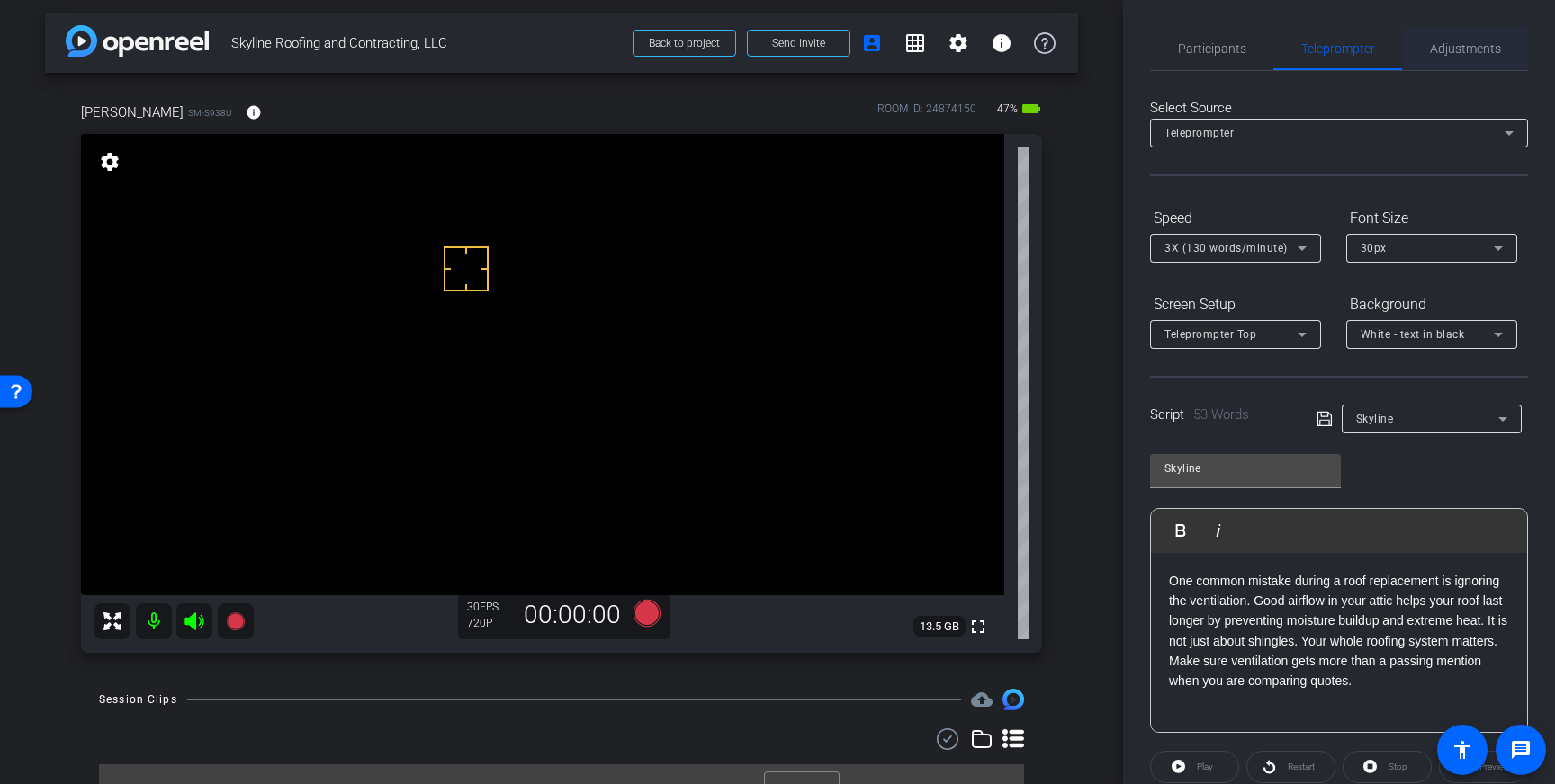
click at [1472, 42] on span "Adjustments" at bounding box center [1466, 48] width 71 height 13
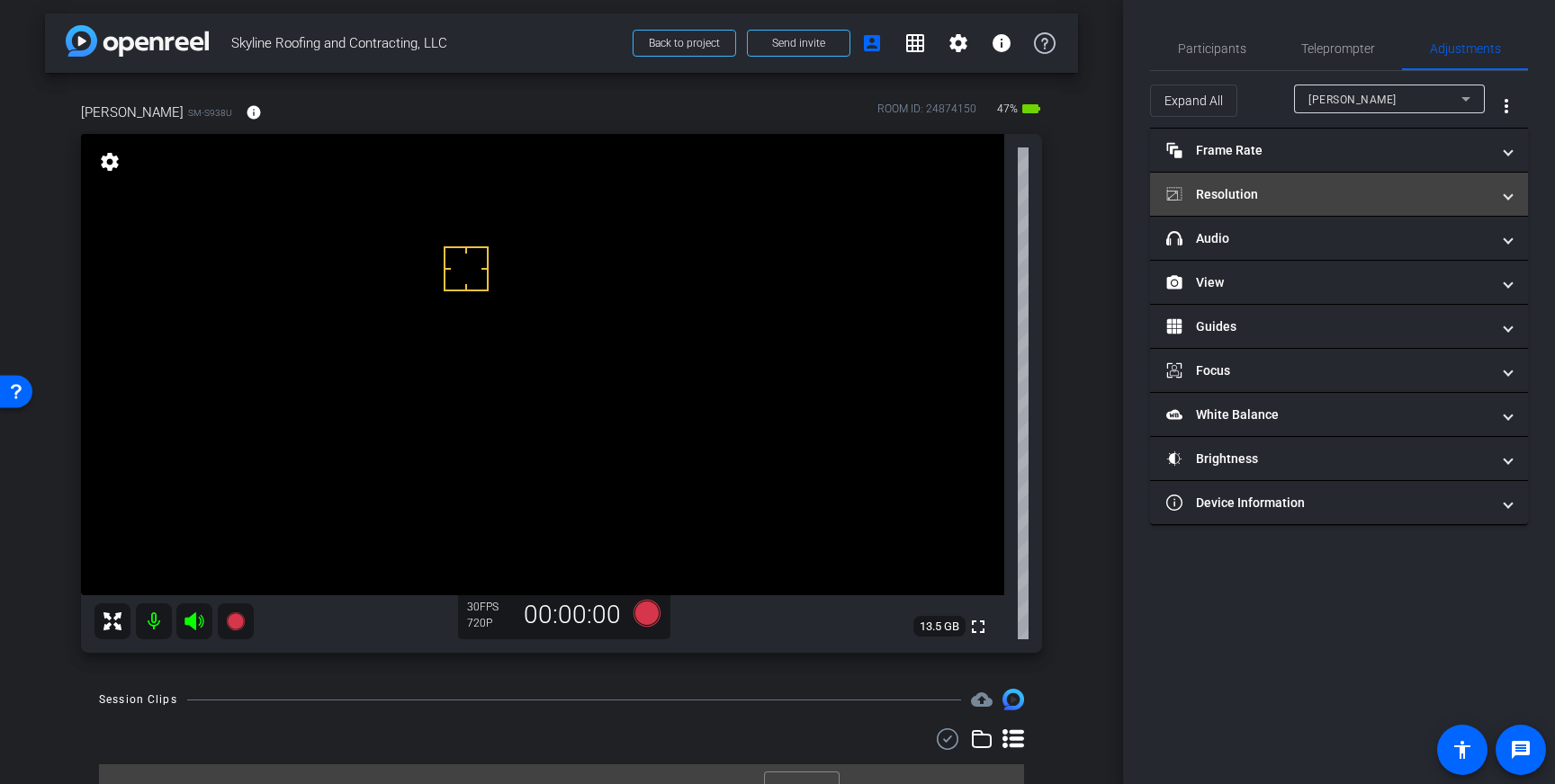
click at [1280, 196] on mat-panel-title "Resolution" at bounding box center [1329, 195] width 324 height 19
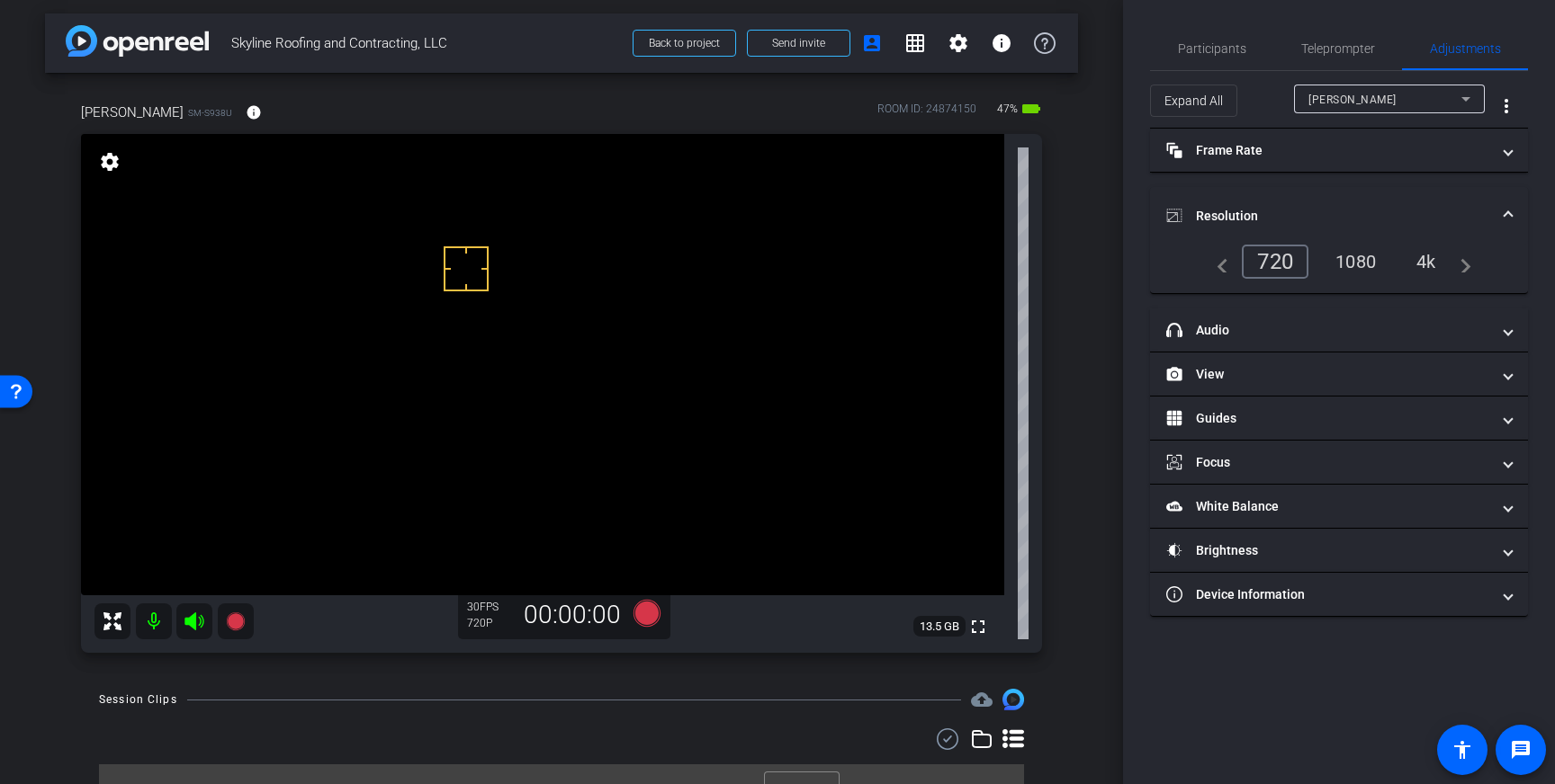
click at [1352, 259] on div "1080" at bounding box center [1355, 262] width 67 height 31
click at [650, 613] on icon at bounding box center [646, 613] width 27 height 27
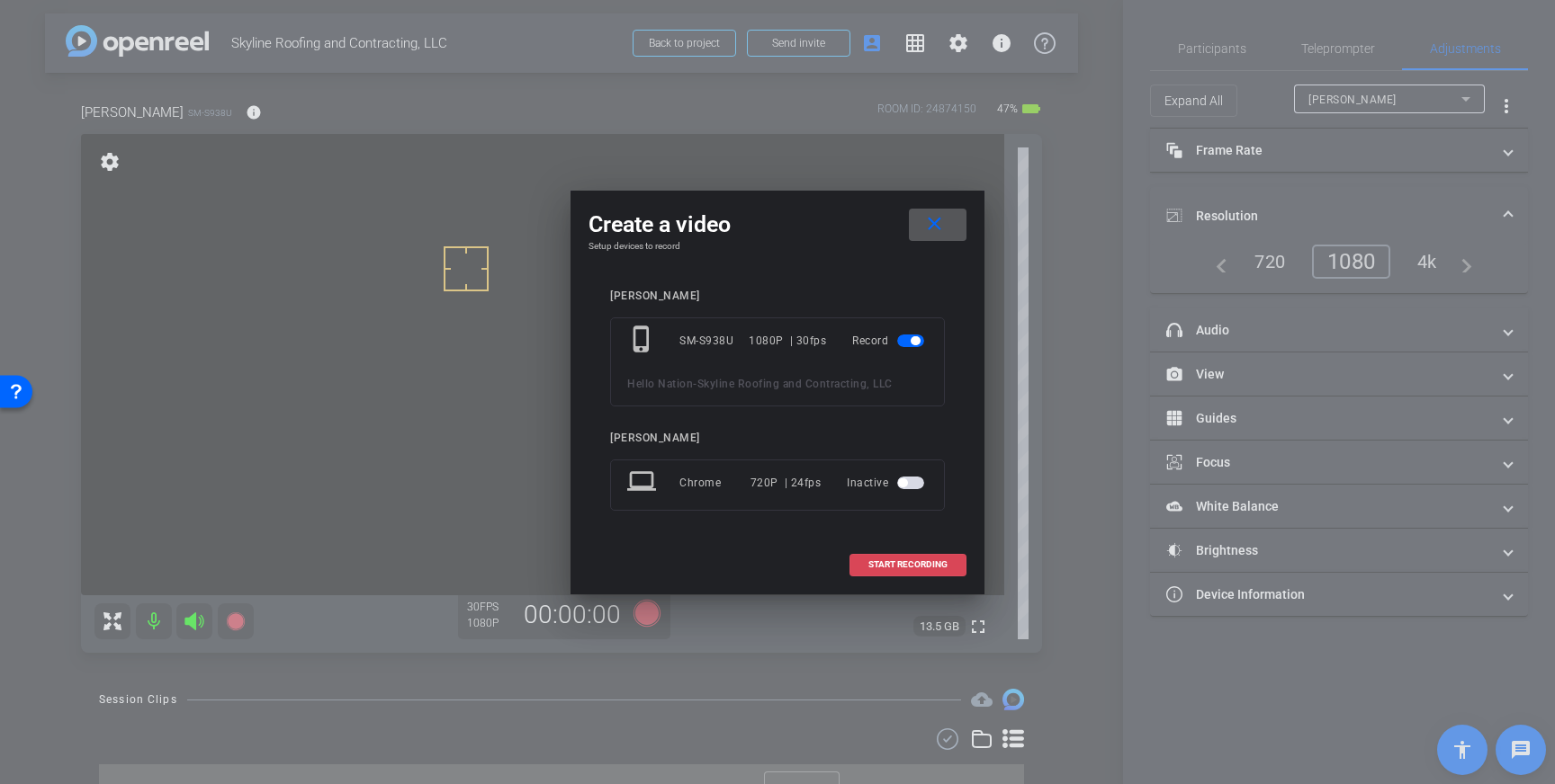
click at [907, 567] on span "START RECORDING" at bounding box center [908, 565] width 79 height 9
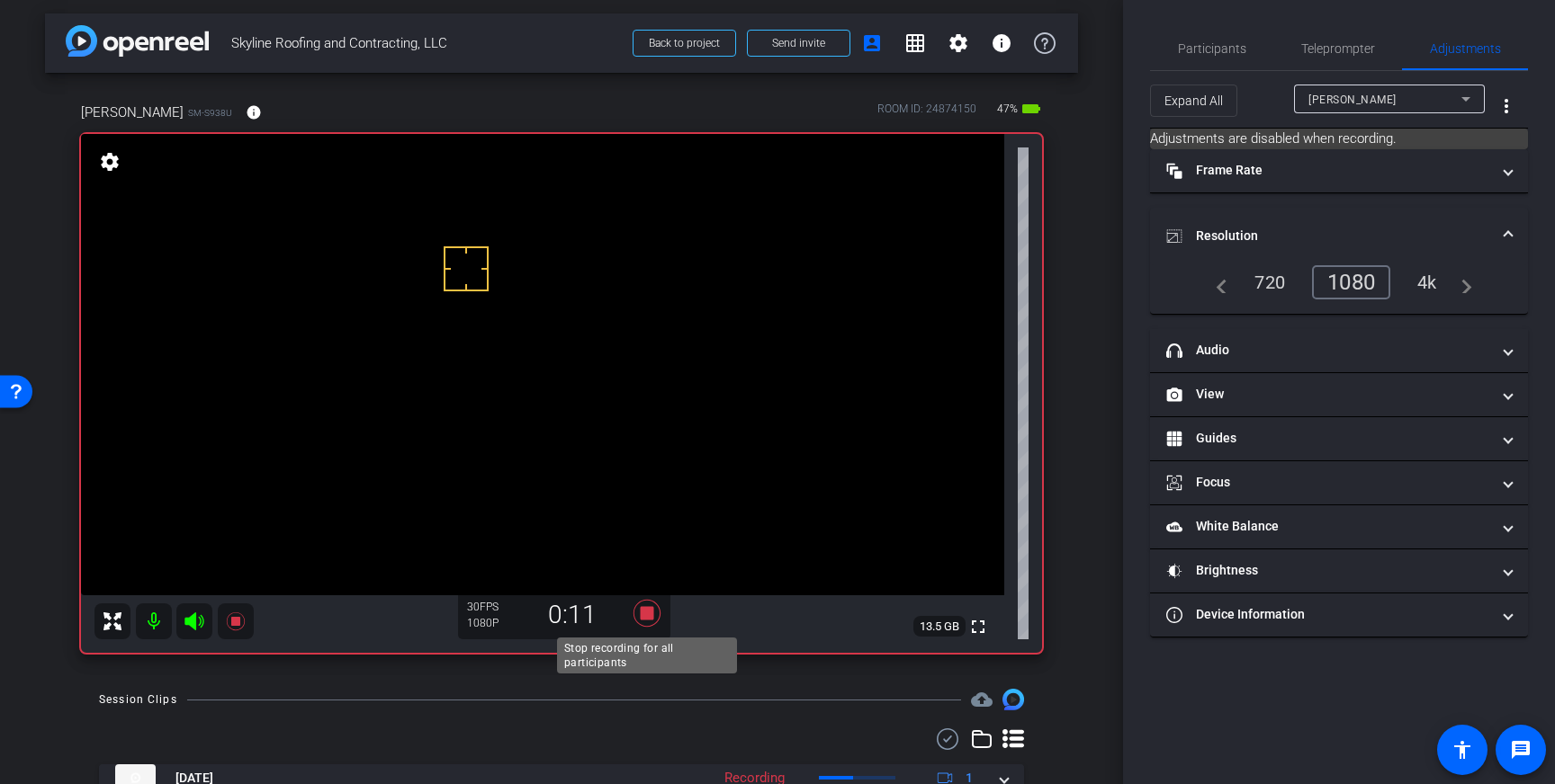
click at [645, 614] on icon at bounding box center [646, 613] width 27 height 27
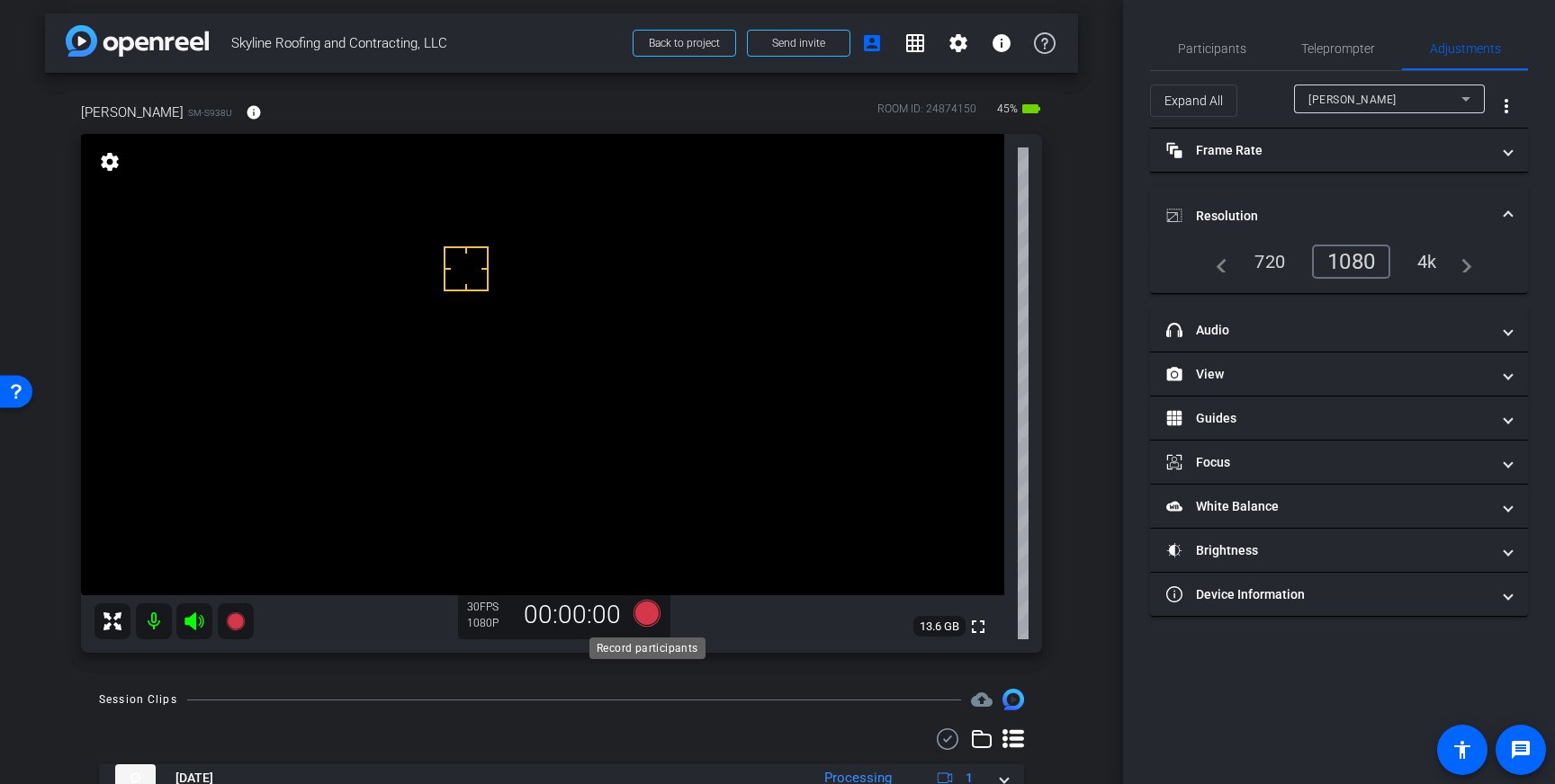
click at [650, 614] on icon at bounding box center [646, 613] width 27 height 27
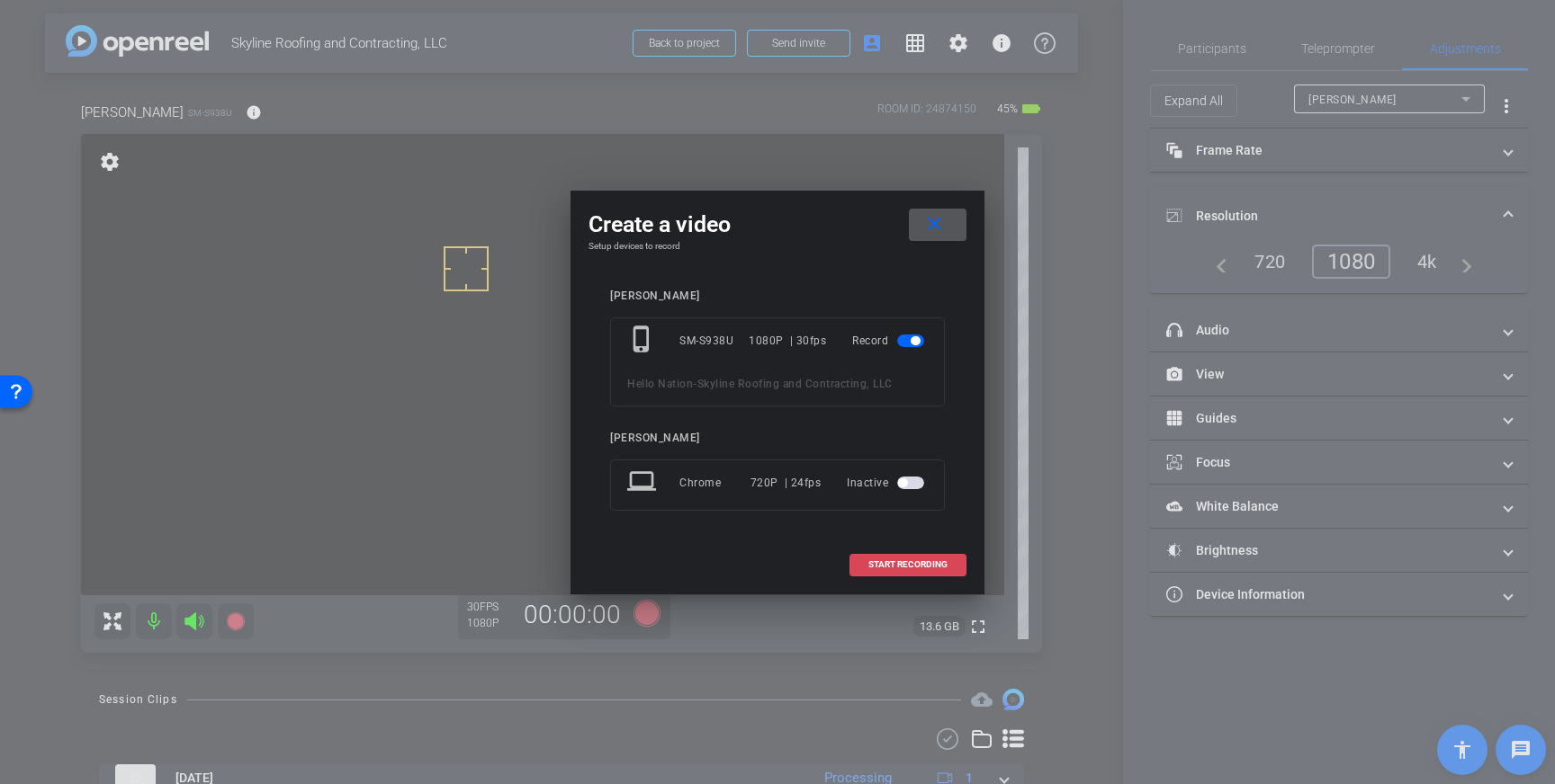
click at [885, 561] on span "START RECORDING" at bounding box center [908, 565] width 79 height 9
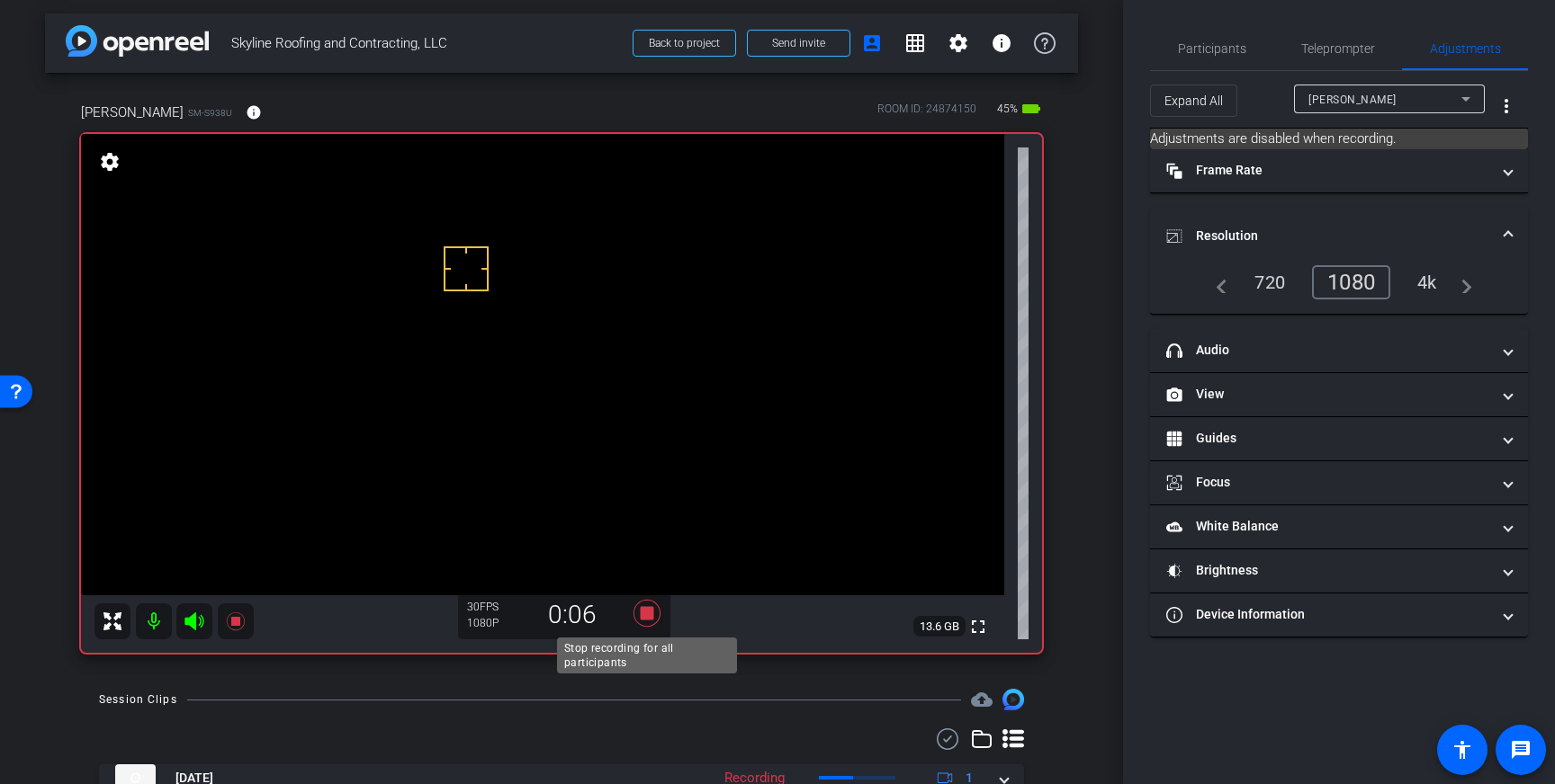
click at [650, 612] on icon at bounding box center [646, 613] width 27 height 27
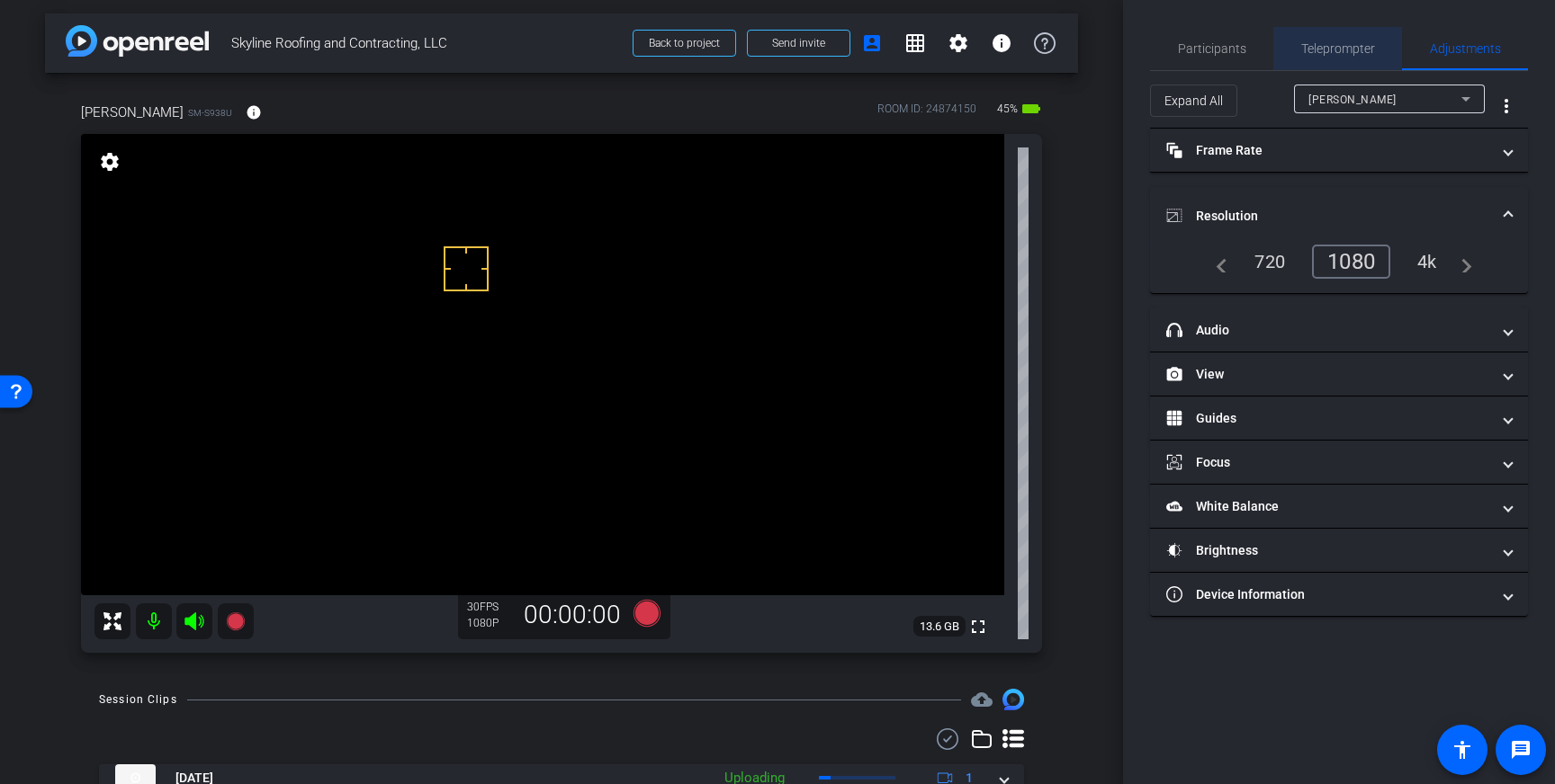
drag, startPoint x: 1341, startPoint y: 39, endPoint x: 1349, endPoint y: 370, distance: 331.1
click at [1341, 40] on span "Teleprompter" at bounding box center [1338, 48] width 74 height 43
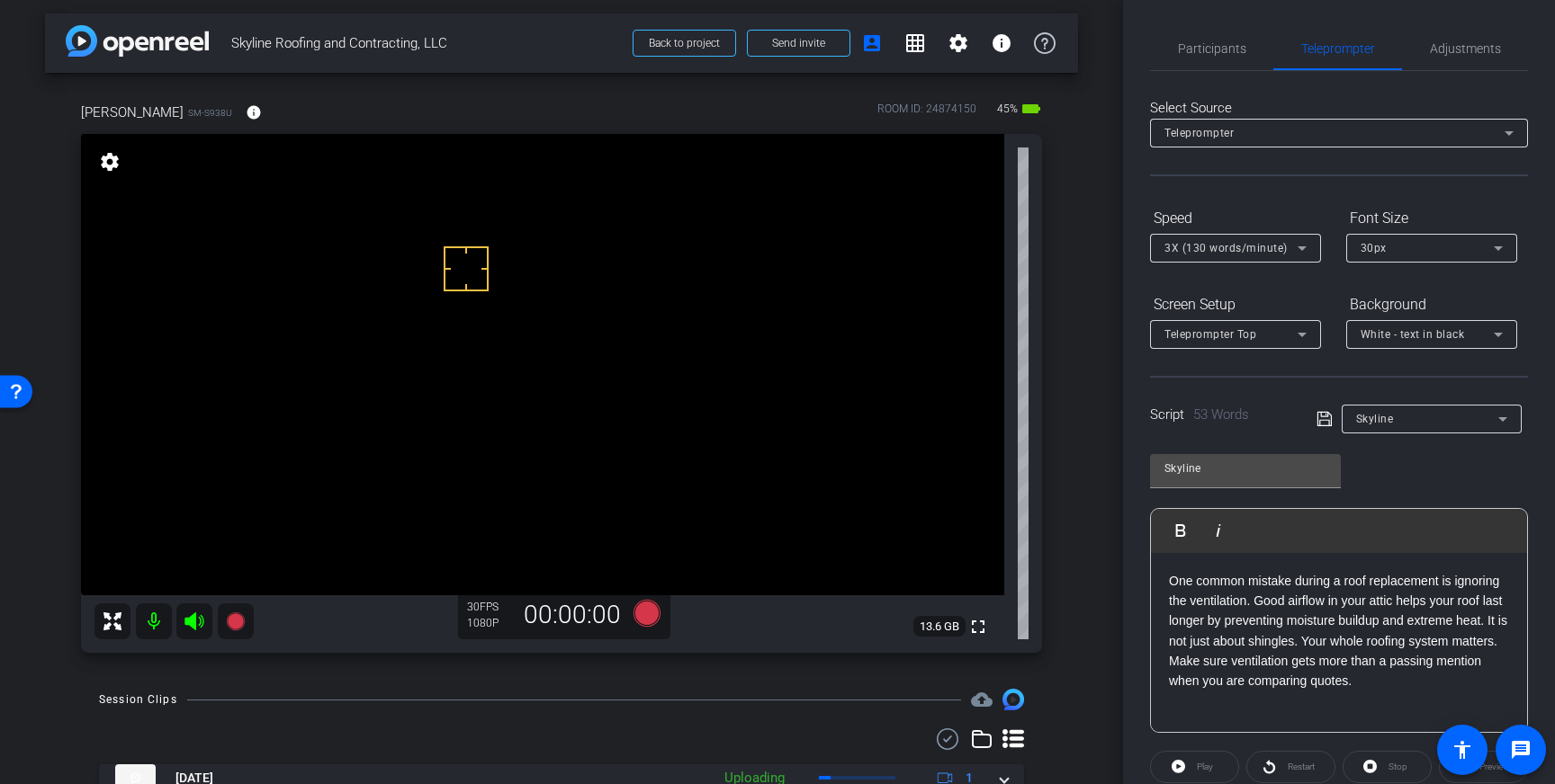
scroll to position [198, 0]
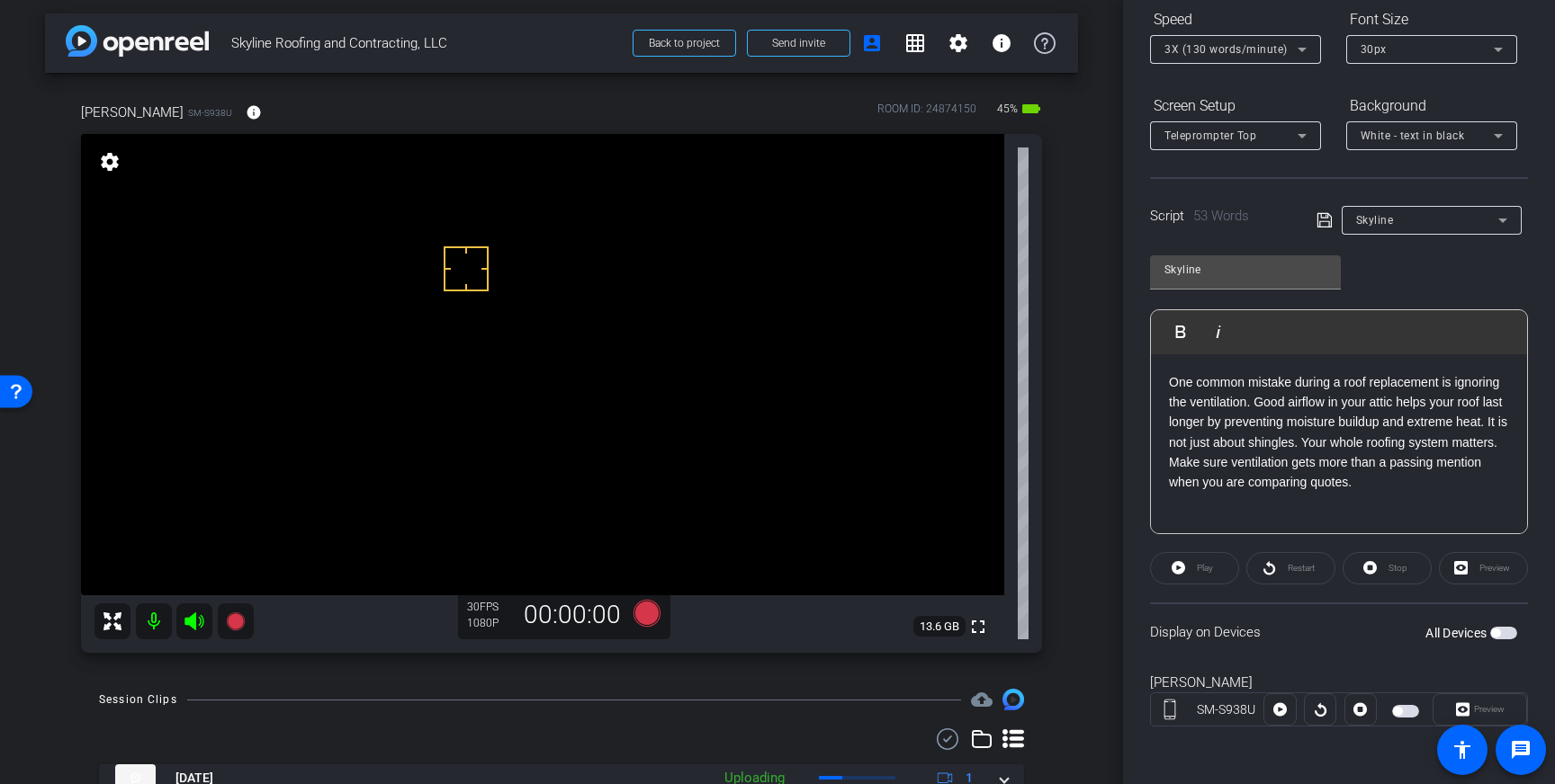
click at [1509, 638] on span "button" at bounding box center [1504, 633] width 27 height 13
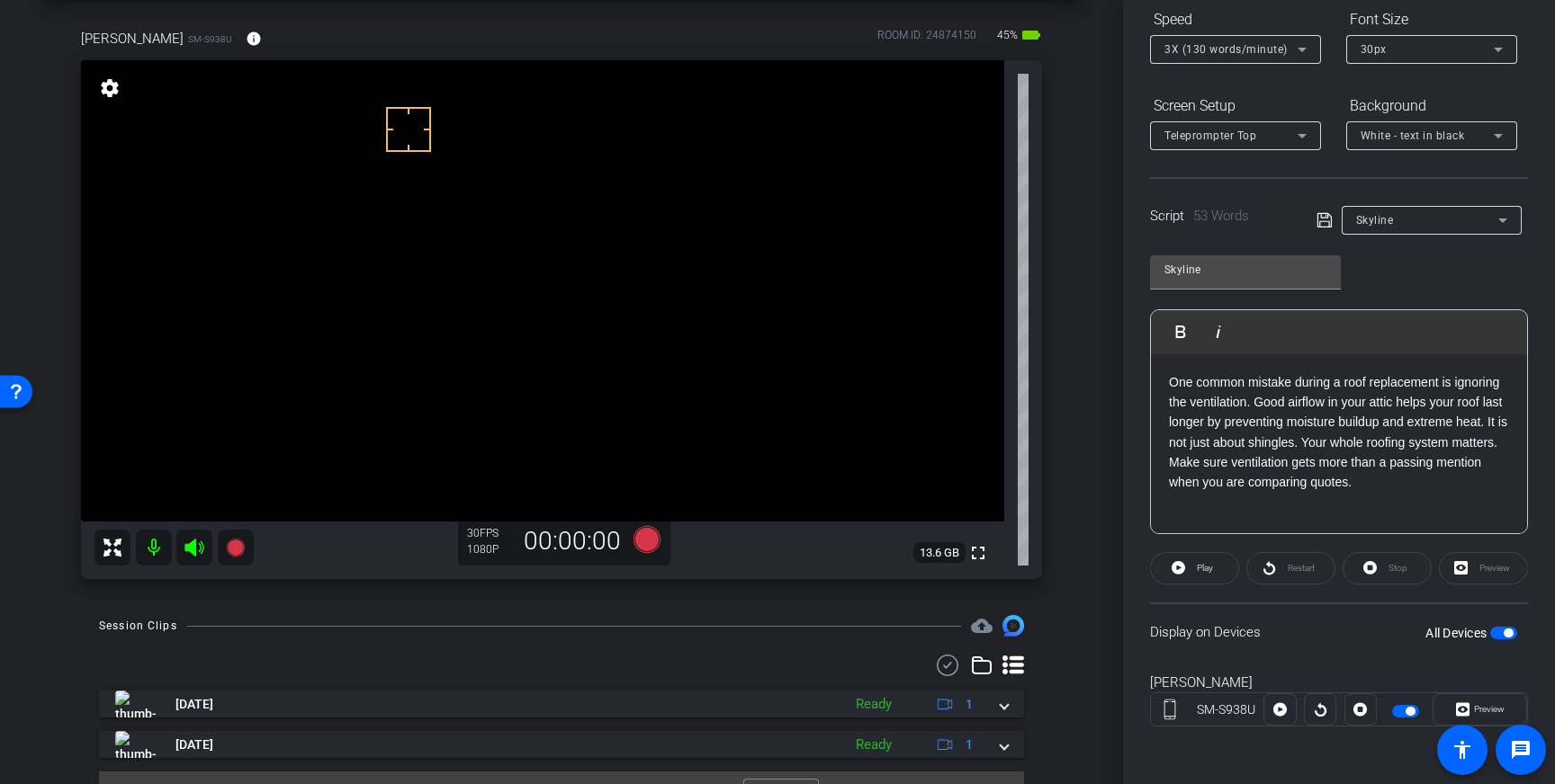
scroll to position [92, 0]
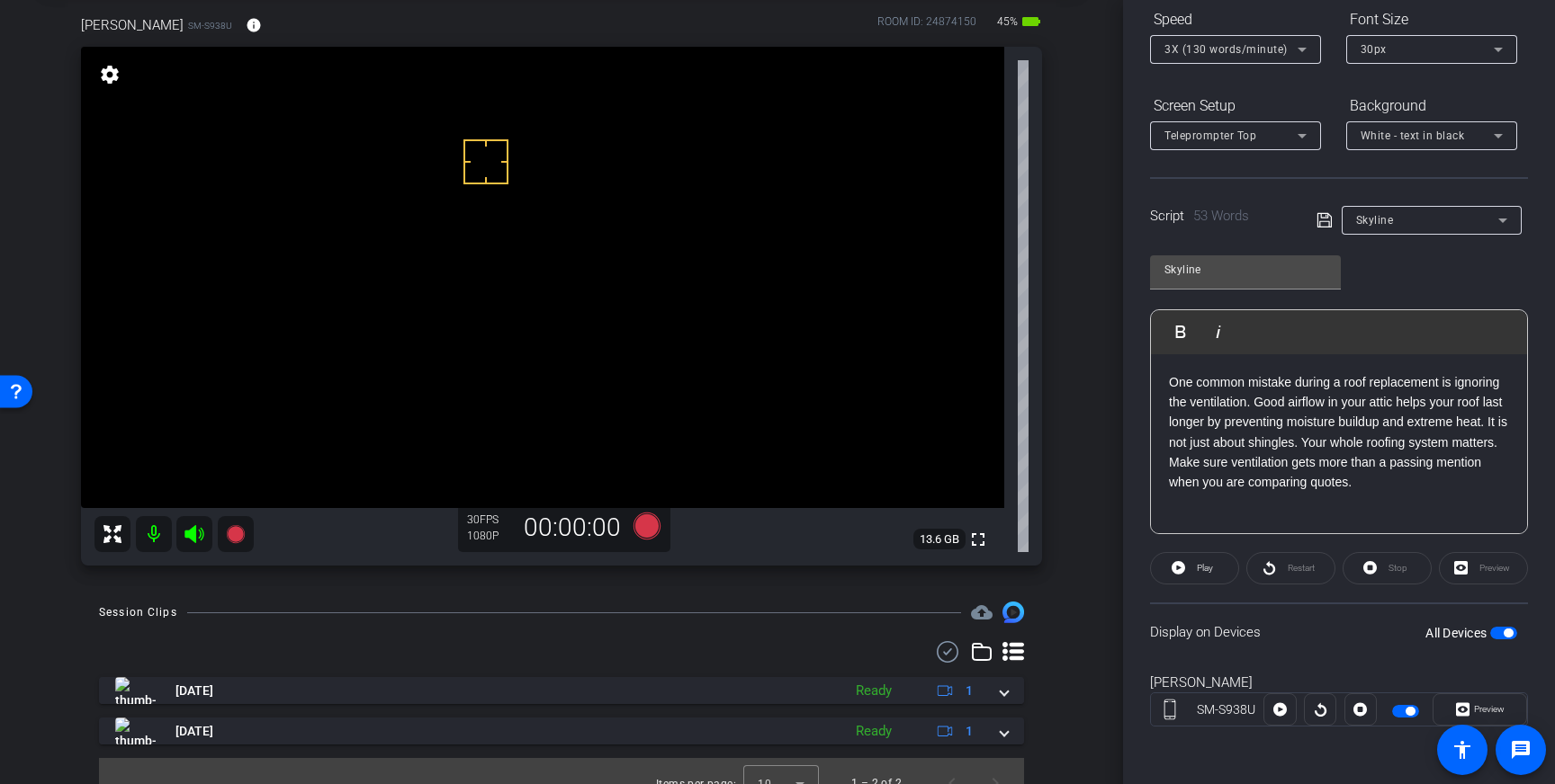
drag, startPoint x: 409, startPoint y: 154, endPoint x: 420, endPoint y: 166, distance: 16.3
click at [645, 526] on icon at bounding box center [646, 525] width 27 height 27
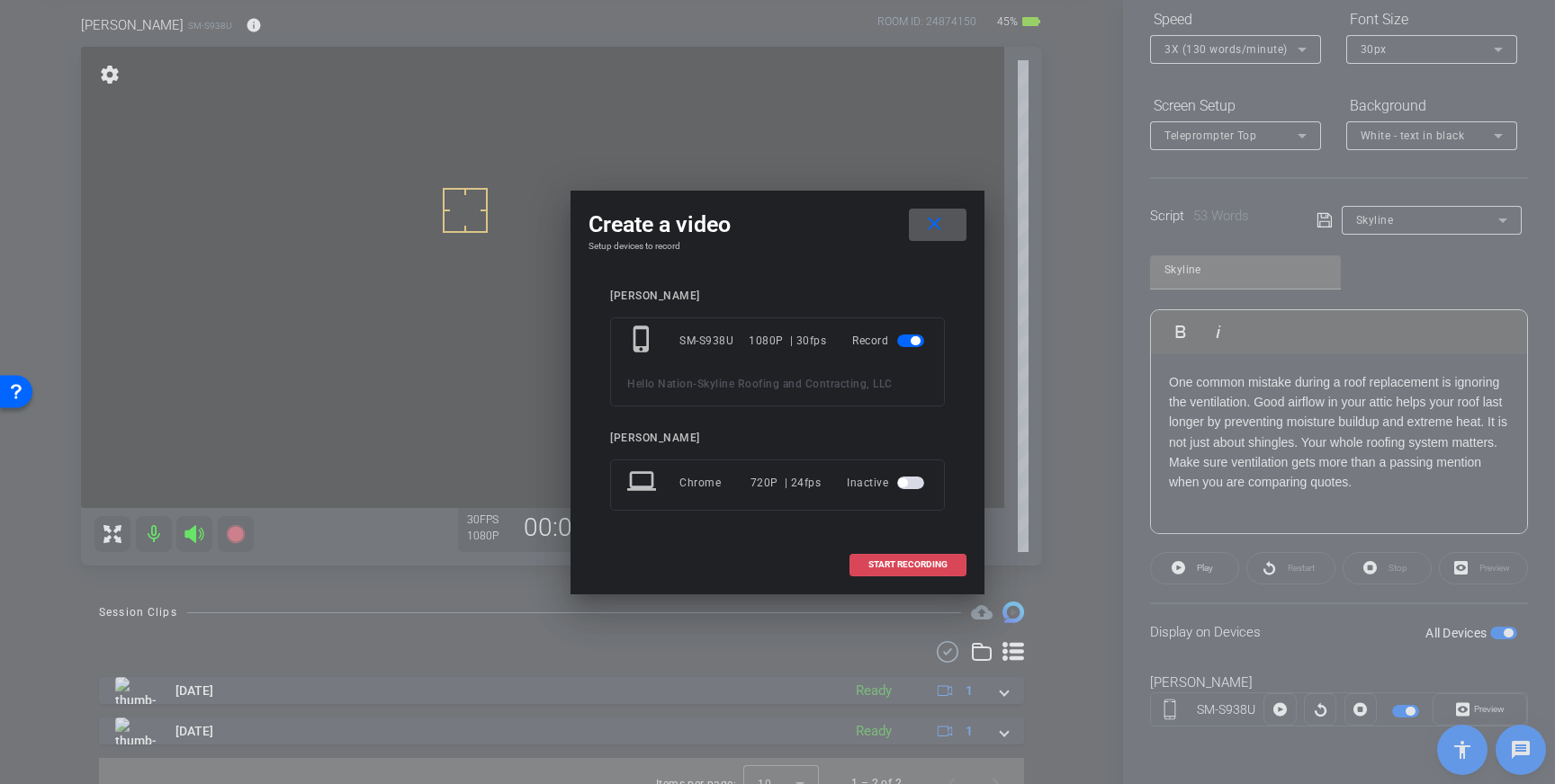
click at [901, 568] on span "START RECORDING" at bounding box center [908, 565] width 79 height 9
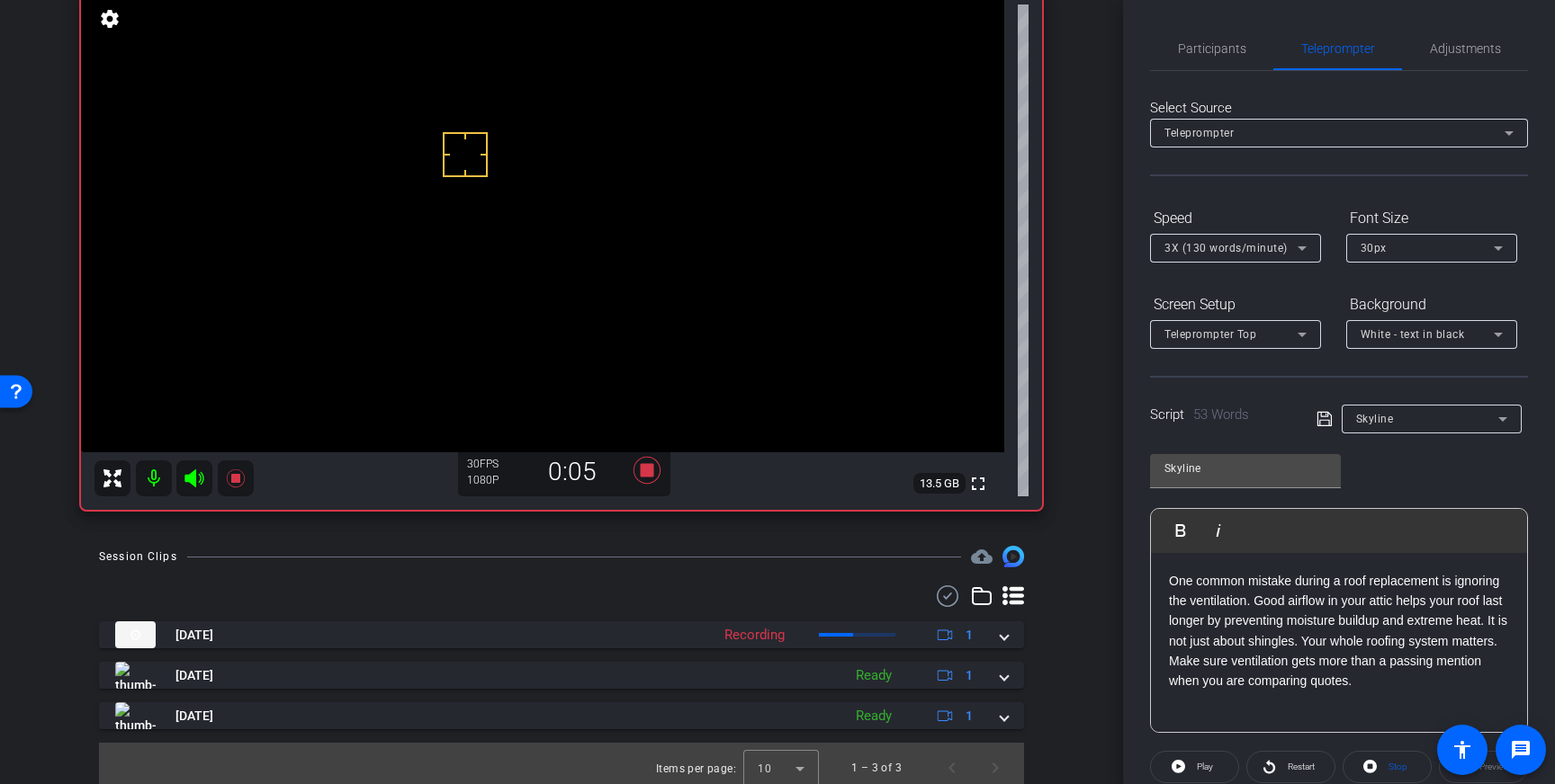
scroll to position [148, 0]
click at [658, 472] on icon at bounding box center [647, 469] width 43 height 33
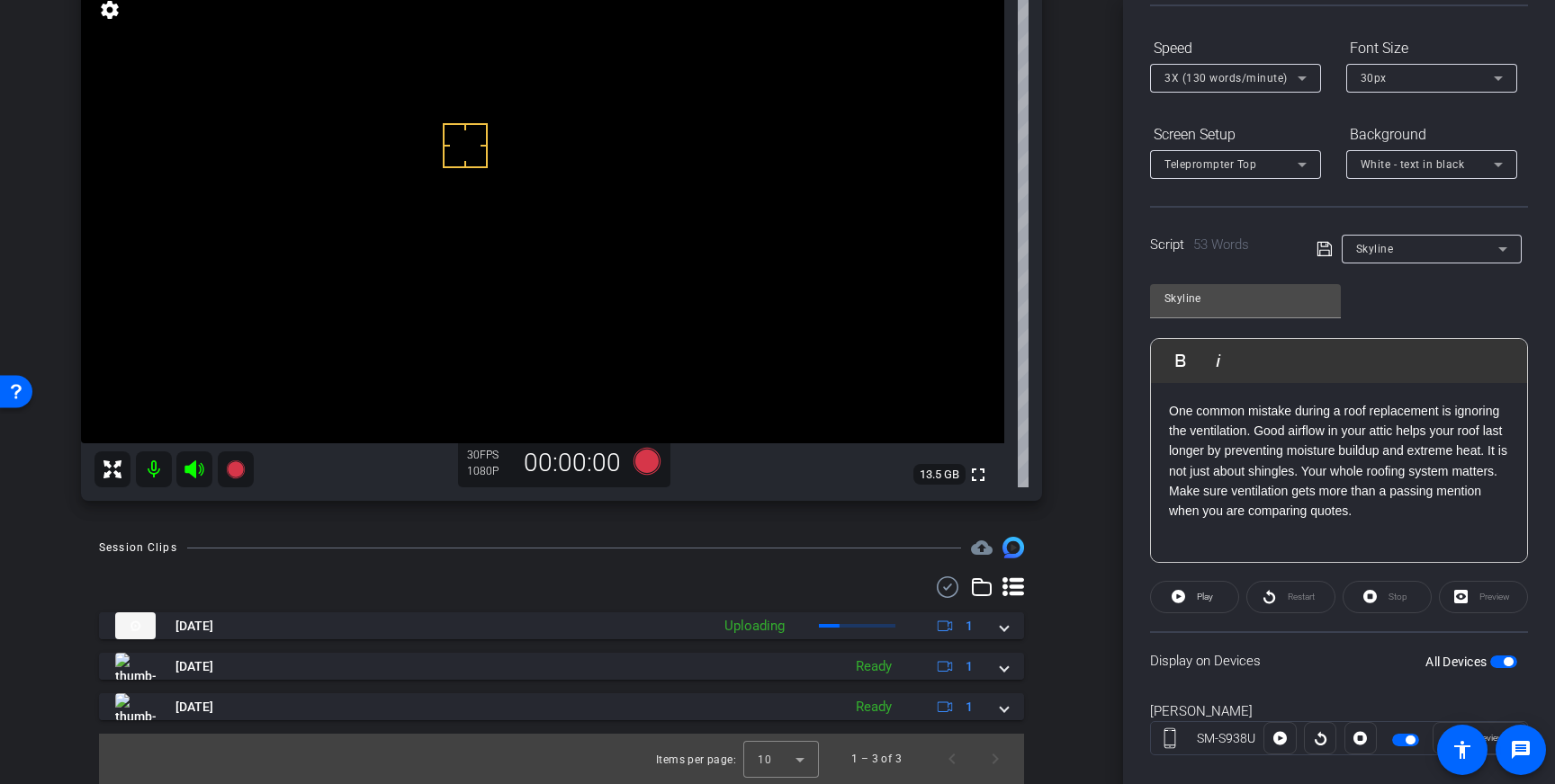
scroll to position [198, 0]
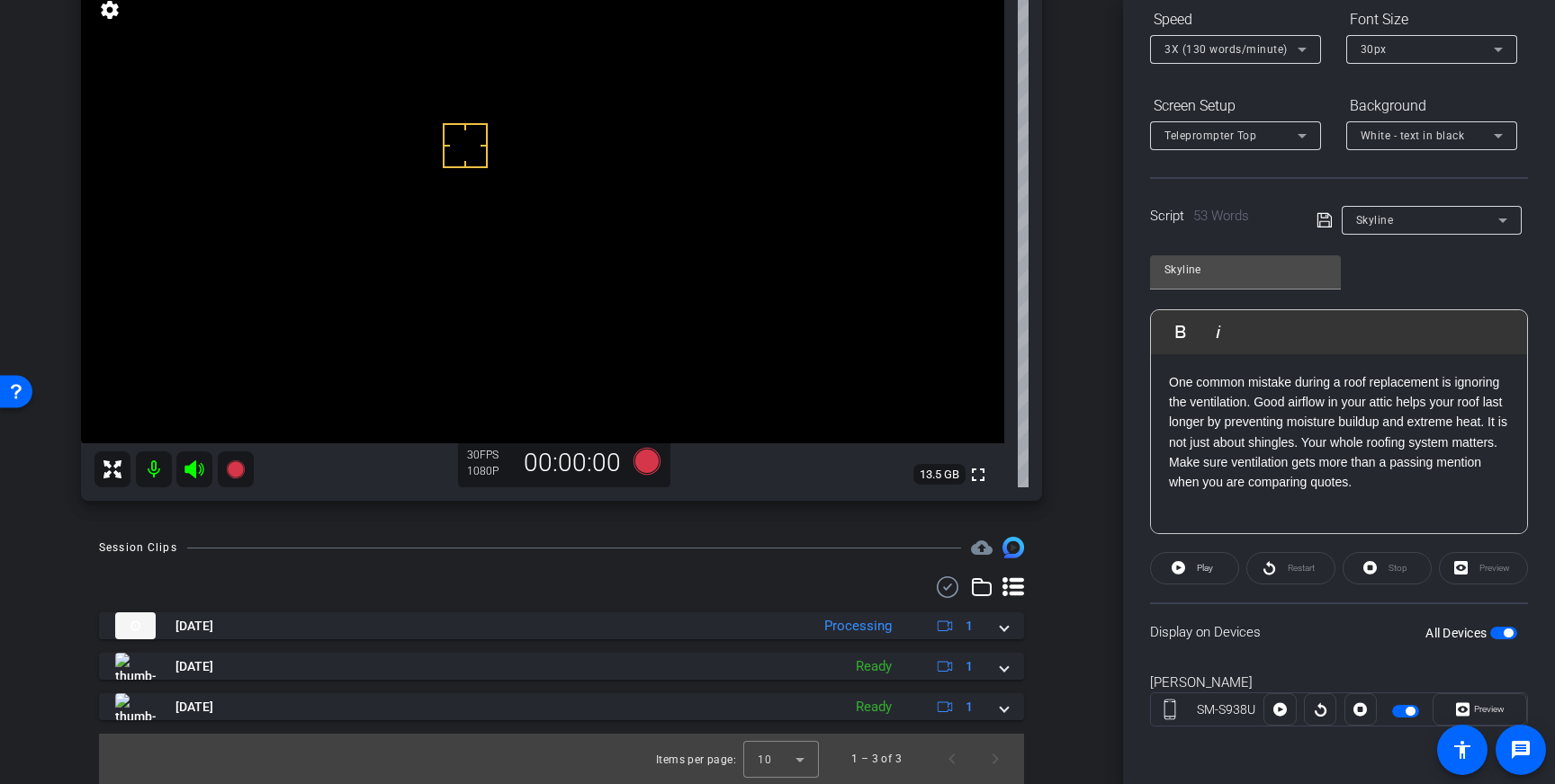
click at [1295, 564] on div "Restart" at bounding box center [1291, 568] width 89 height 33
click at [1287, 578] on div "Restart" at bounding box center [1291, 568] width 89 height 33
drag, startPoint x: 1403, startPoint y: 573, endPoint x: 1421, endPoint y: 608, distance: 39.4
click at [1403, 577] on div "Stop" at bounding box center [1387, 568] width 89 height 33
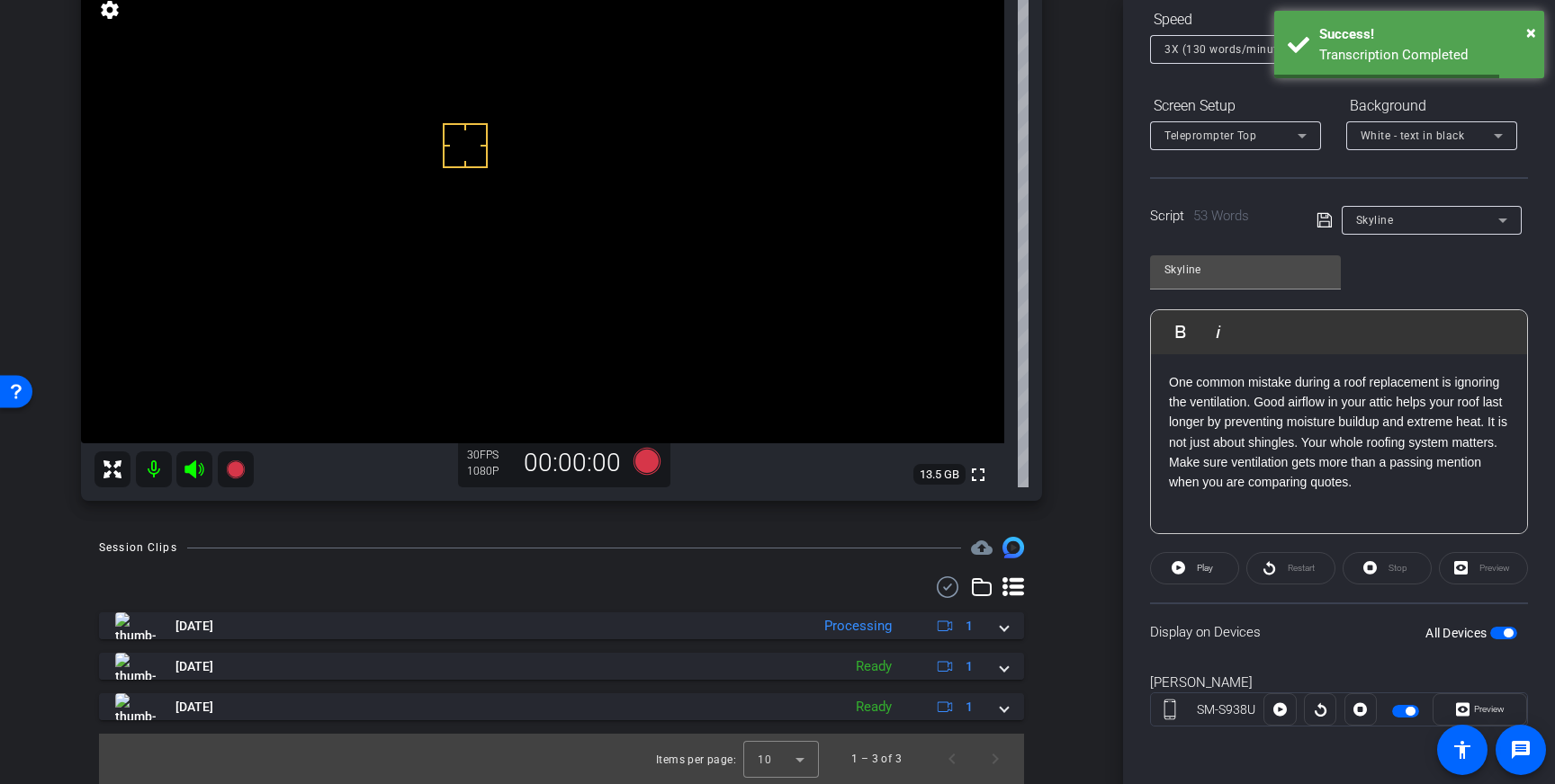
drag, startPoint x: 1505, startPoint y: 636, endPoint x: 1517, endPoint y: 646, distance: 15.6
click at [1509, 642] on div "All Devices" at bounding box center [1471, 633] width 92 height 18
click at [1507, 633] on span "button" at bounding box center [1508, 633] width 9 height 9
click at [1328, 222] on icon at bounding box center [1325, 220] width 16 height 22
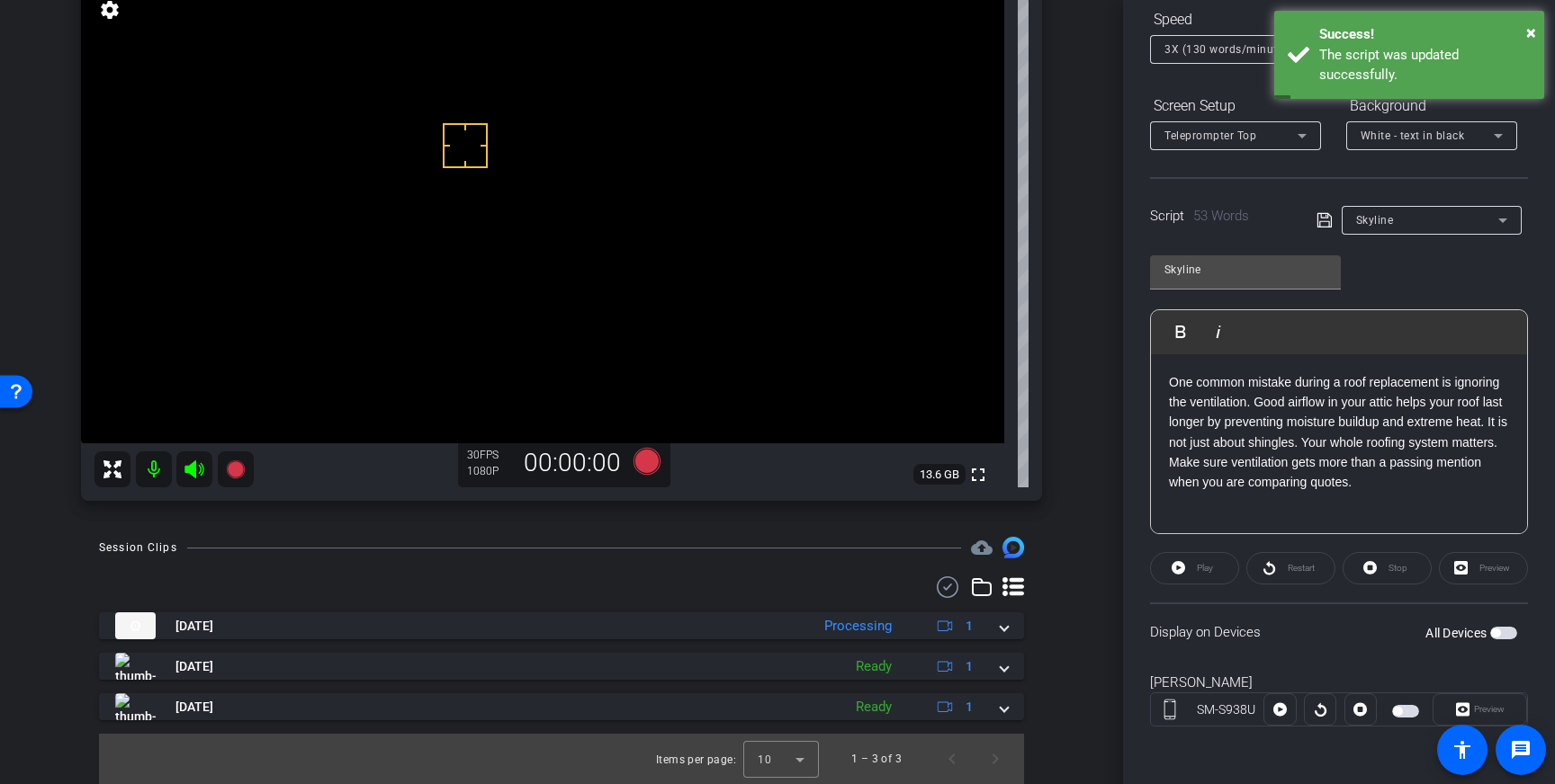
click at [1507, 632] on span "button" at bounding box center [1504, 633] width 27 height 13
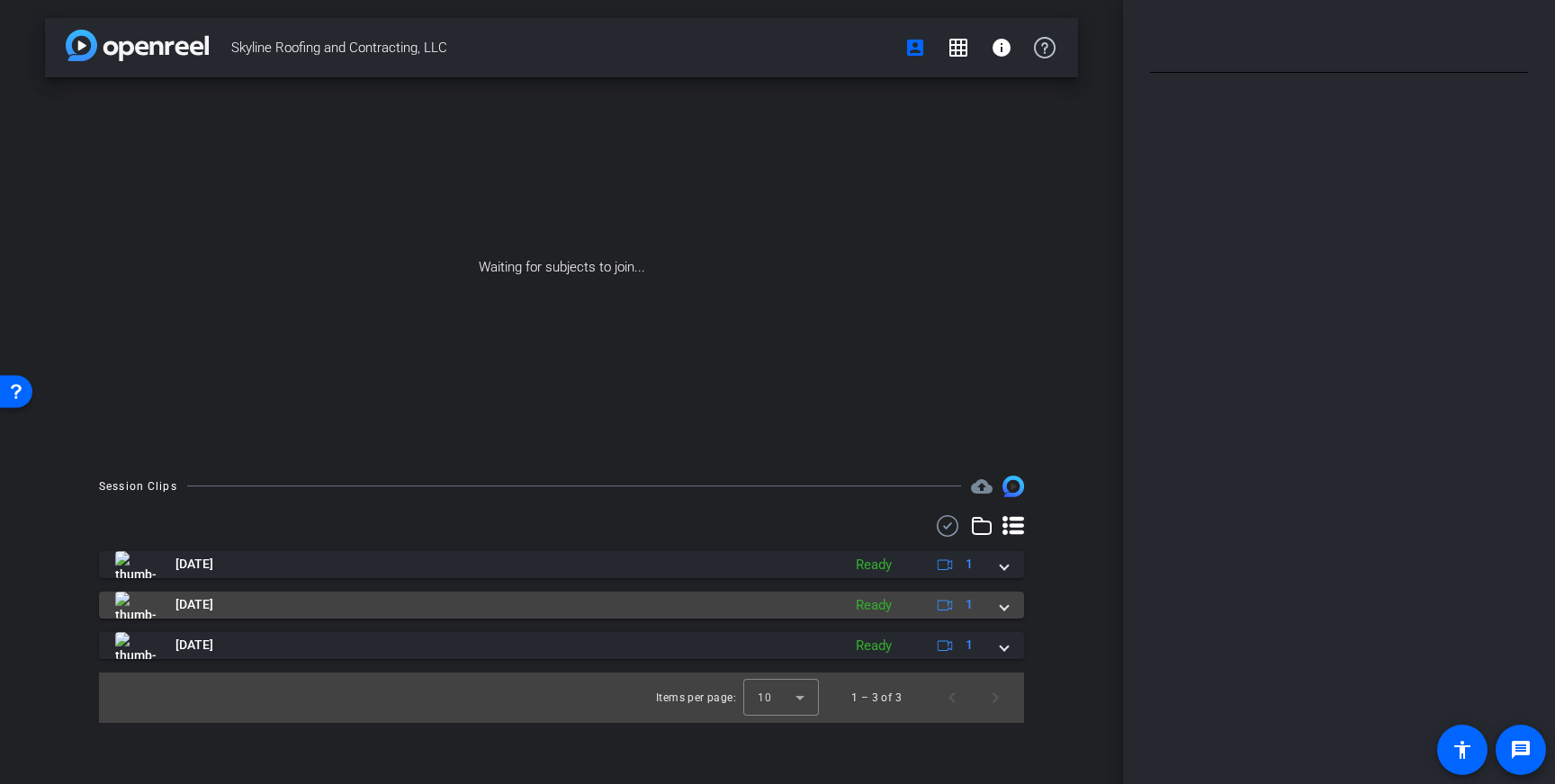
type input "Skyline"
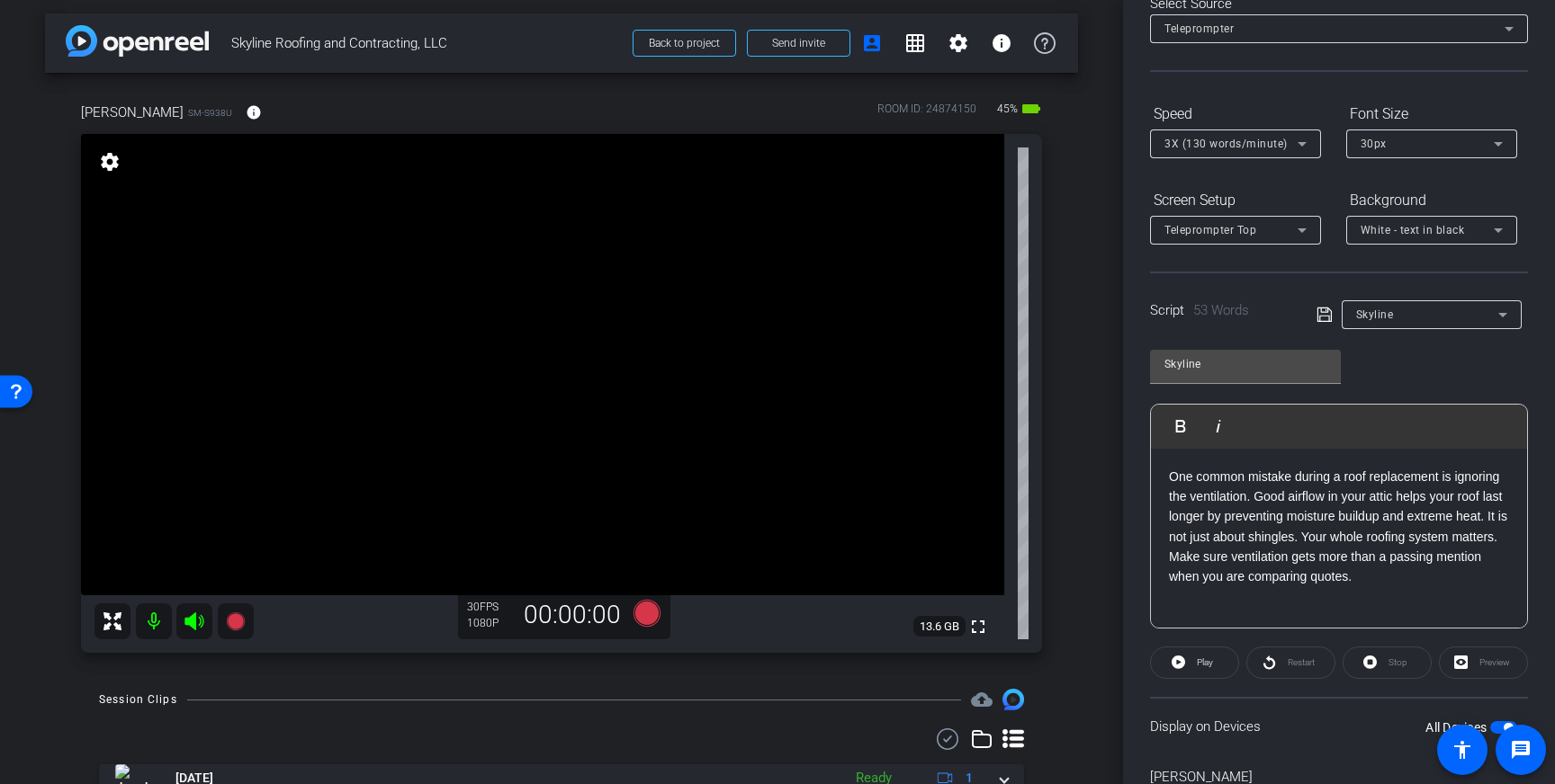
scroll to position [3, 0]
click at [644, 612] on icon at bounding box center [646, 614] width 27 height 27
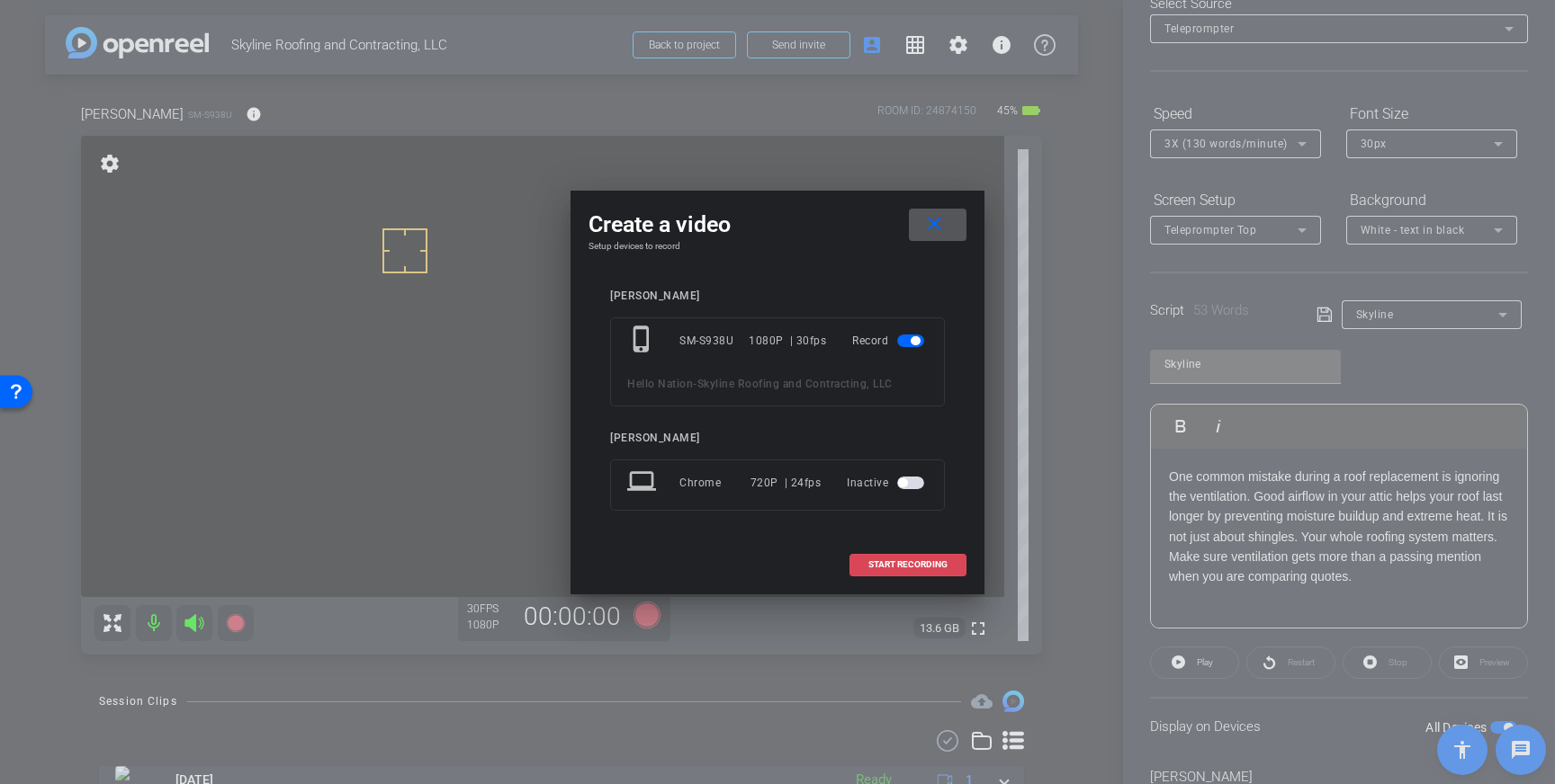
click at [935, 570] on span "START RECORDING" at bounding box center [908, 565] width 79 height 9
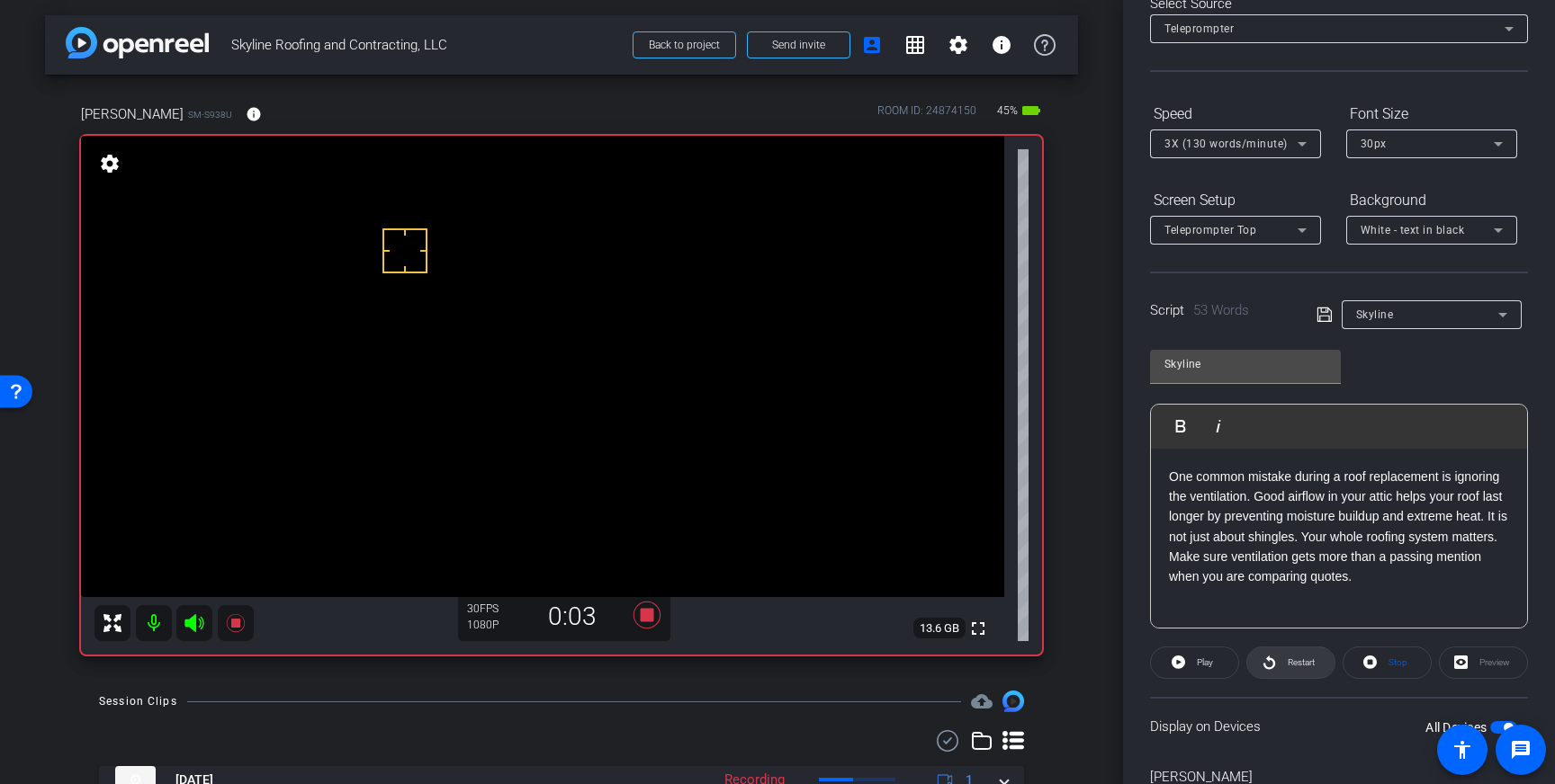
click at [1288, 663] on span "Restart" at bounding box center [1301, 663] width 27 height 10
click at [1200, 665] on span "Play" at bounding box center [1205, 663] width 16 height 10
click at [661, 618] on icon at bounding box center [647, 615] width 43 height 33
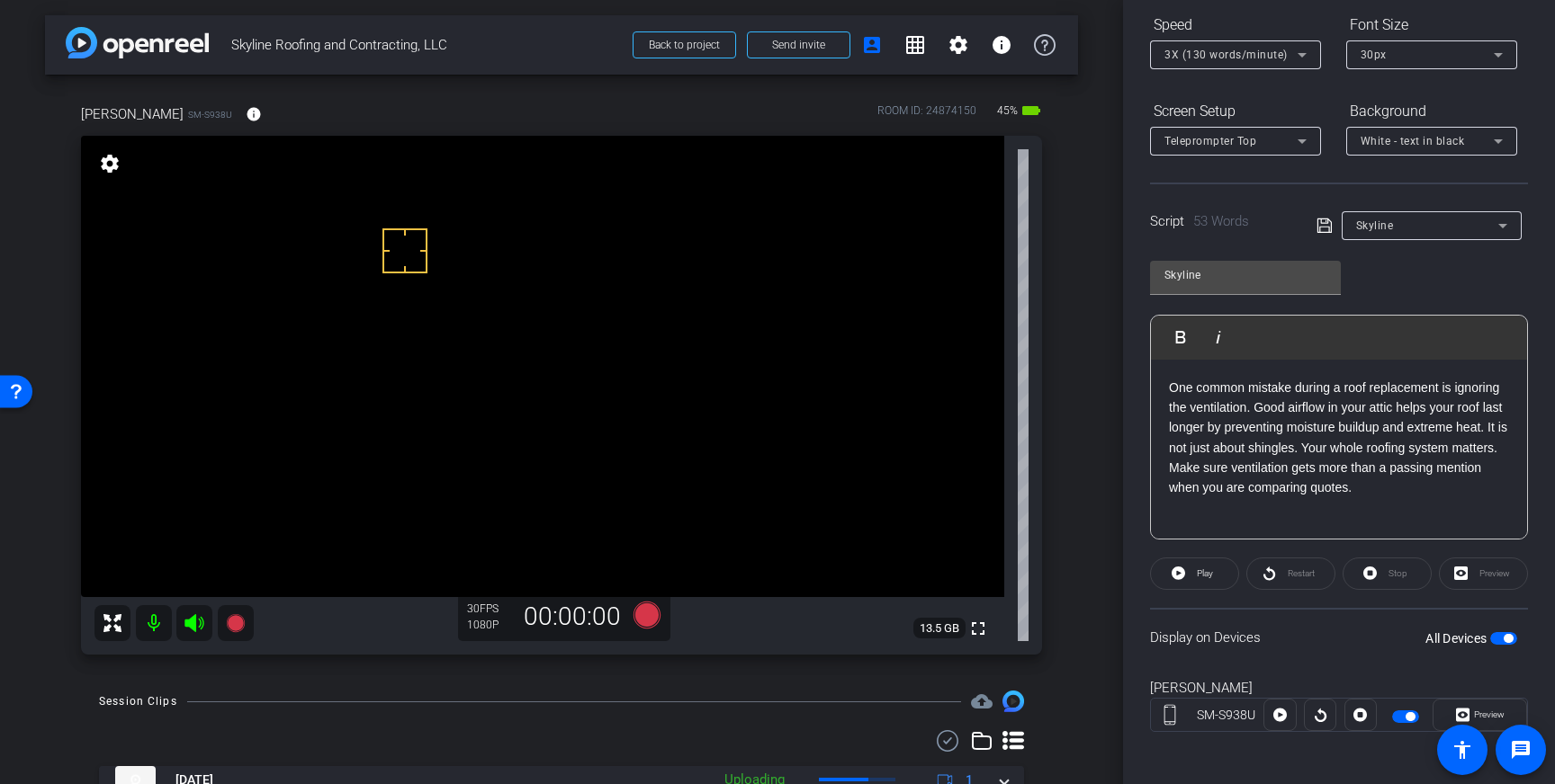
scroll to position [198, 0]
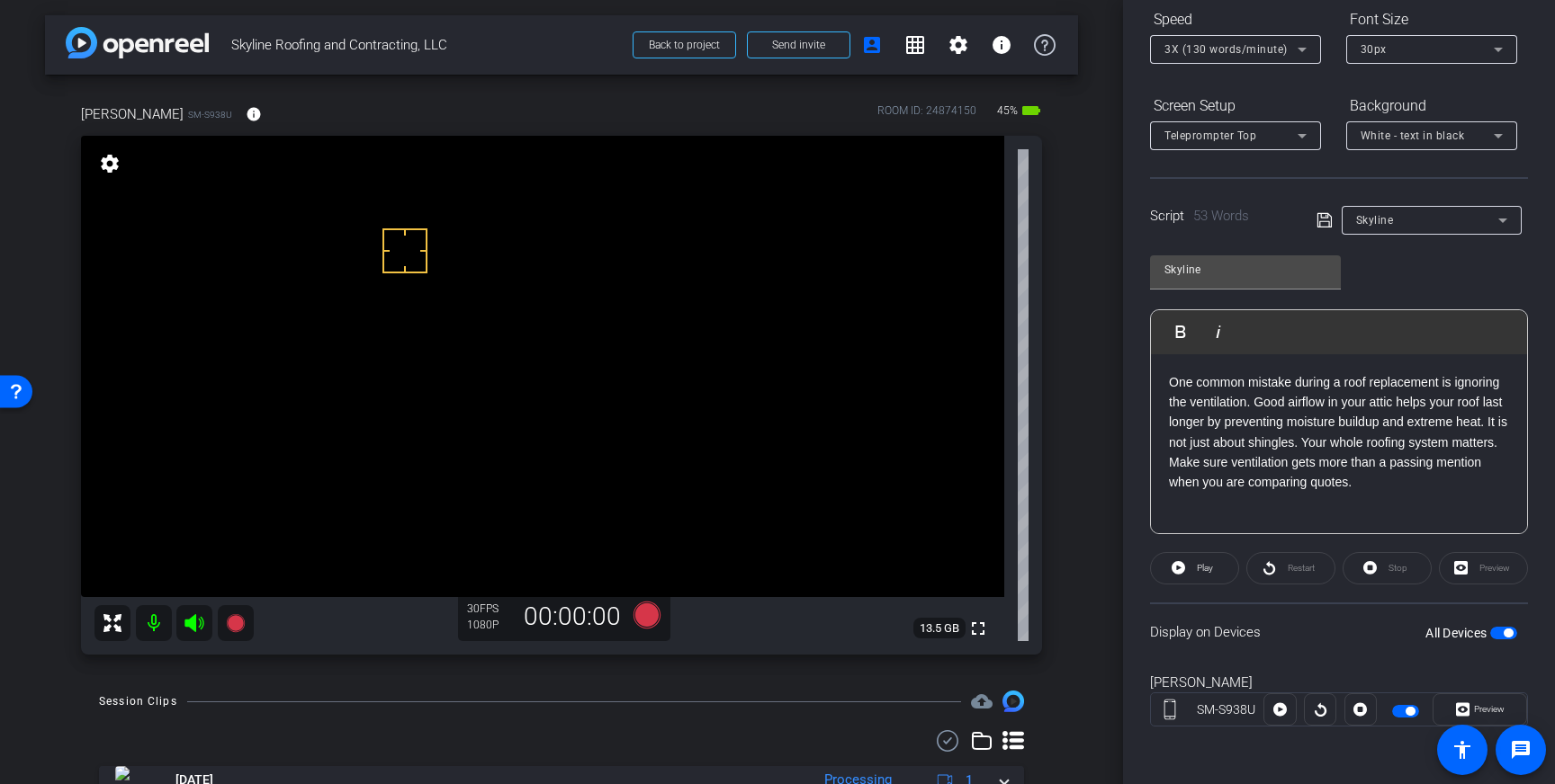
click at [1507, 631] on div "All Devices" at bounding box center [1471, 633] width 92 height 18
drag, startPoint x: 1507, startPoint y: 631, endPoint x: 1519, endPoint y: 642, distance: 16.3
click at [1510, 634] on span "button" at bounding box center [1508, 633] width 9 height 9
click at [1182, 565] on div "Play" at bounding box center [1194, 568] width 89 height 33
click at [1492, 572] on div "Preview" at bounding box center [1484, 568] width 89 height 33
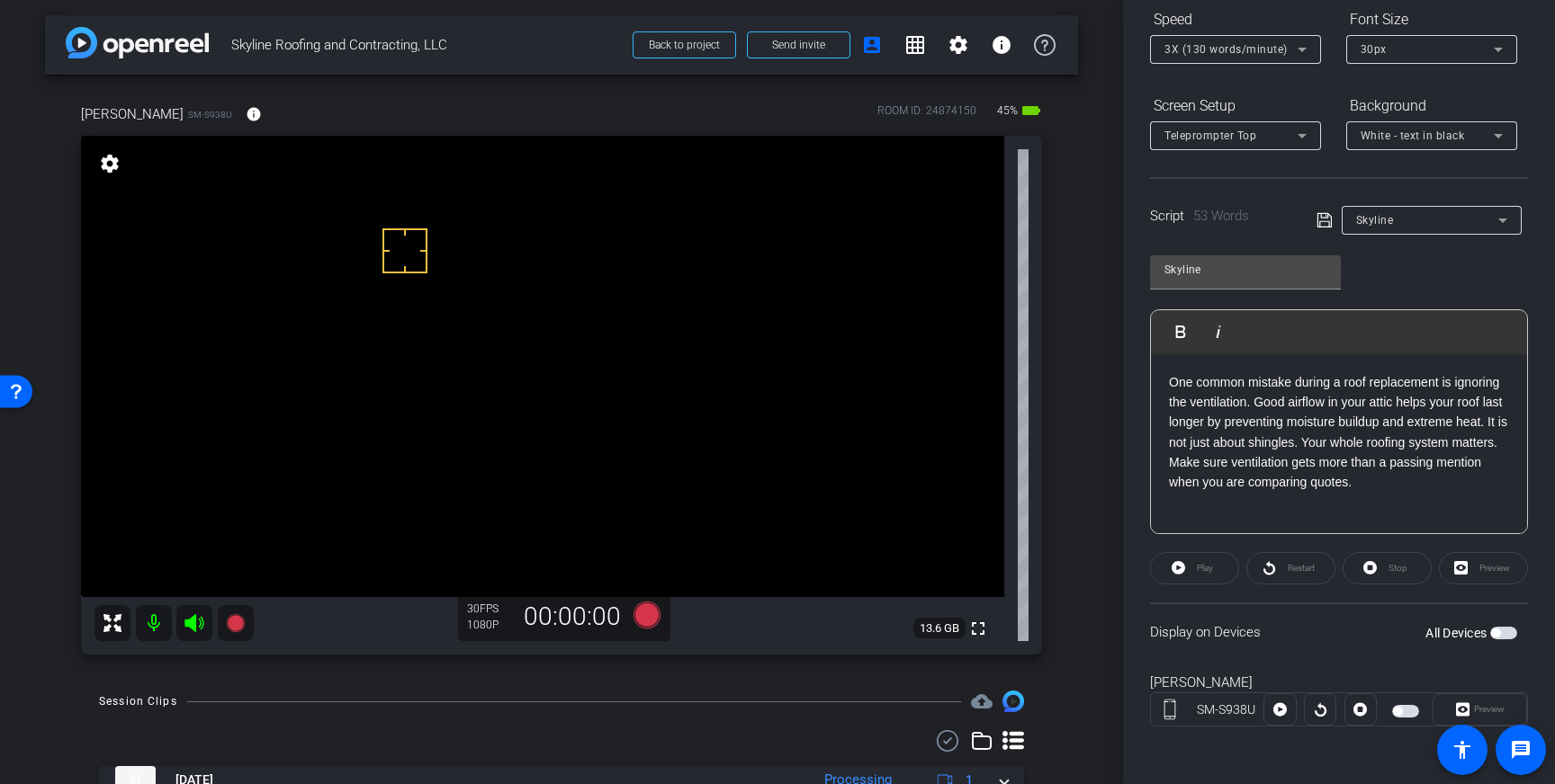
click at [1509, 638] on span "button" at bounding box center [1504, 633] width 27 height 13
click at [1470, 567] on div "Preview" at bounding box center [1484, 568] width 89 height 33
drag, startPoint x: 1472, startPoint y: 572, endPoint x: 1483, endPoint y: 577, distance: 12.1
click at [1472, 576] on div "Preview" at bounding box center [1484, 568] width 89 height 33
click at [1207, 572] on span "Play" at bounding box center [1205, 568] width 16 height 10
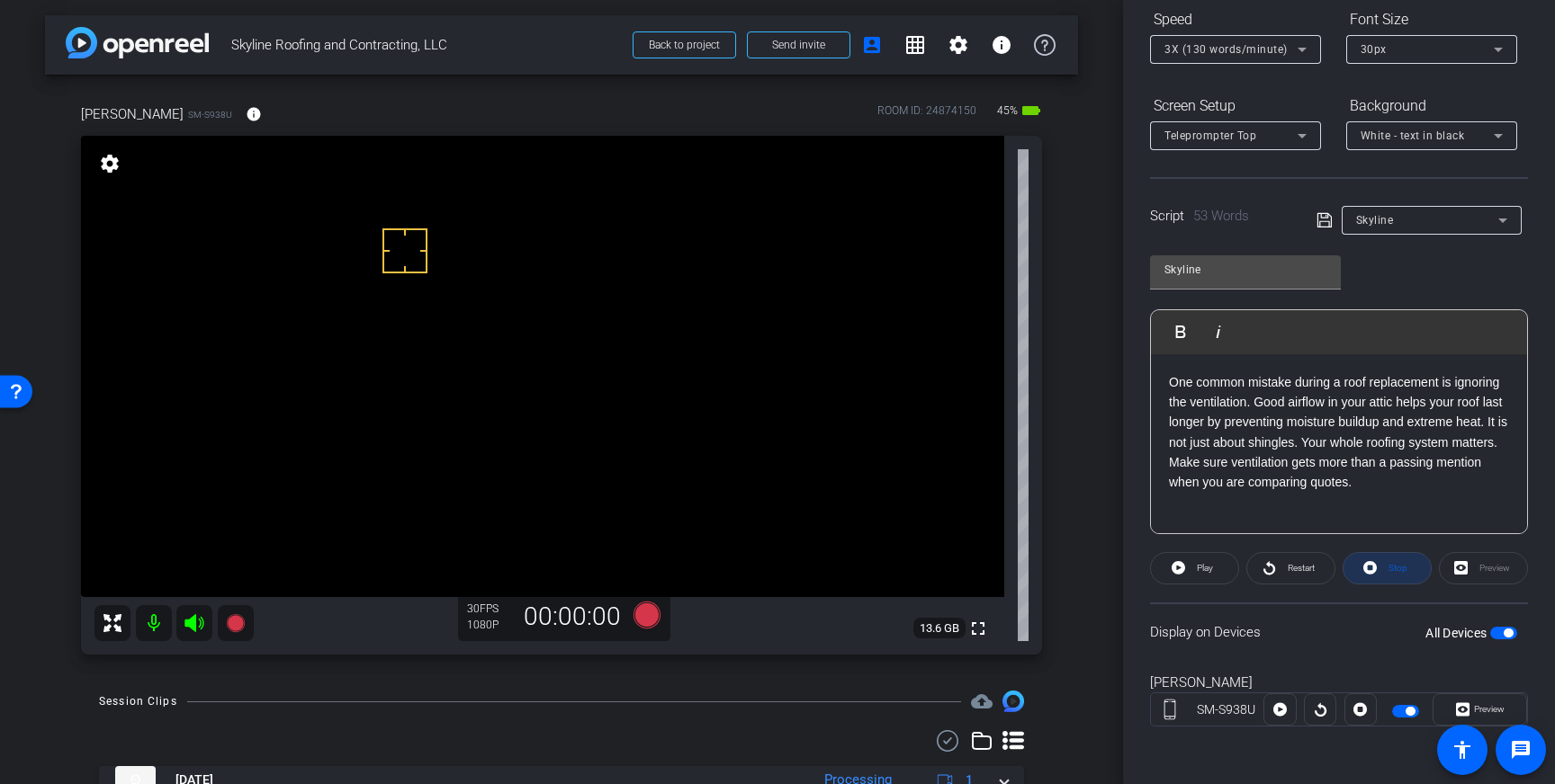
click at [1391, 577] on span "Stop" at bounding box center [1396, 569] width 24 height 26
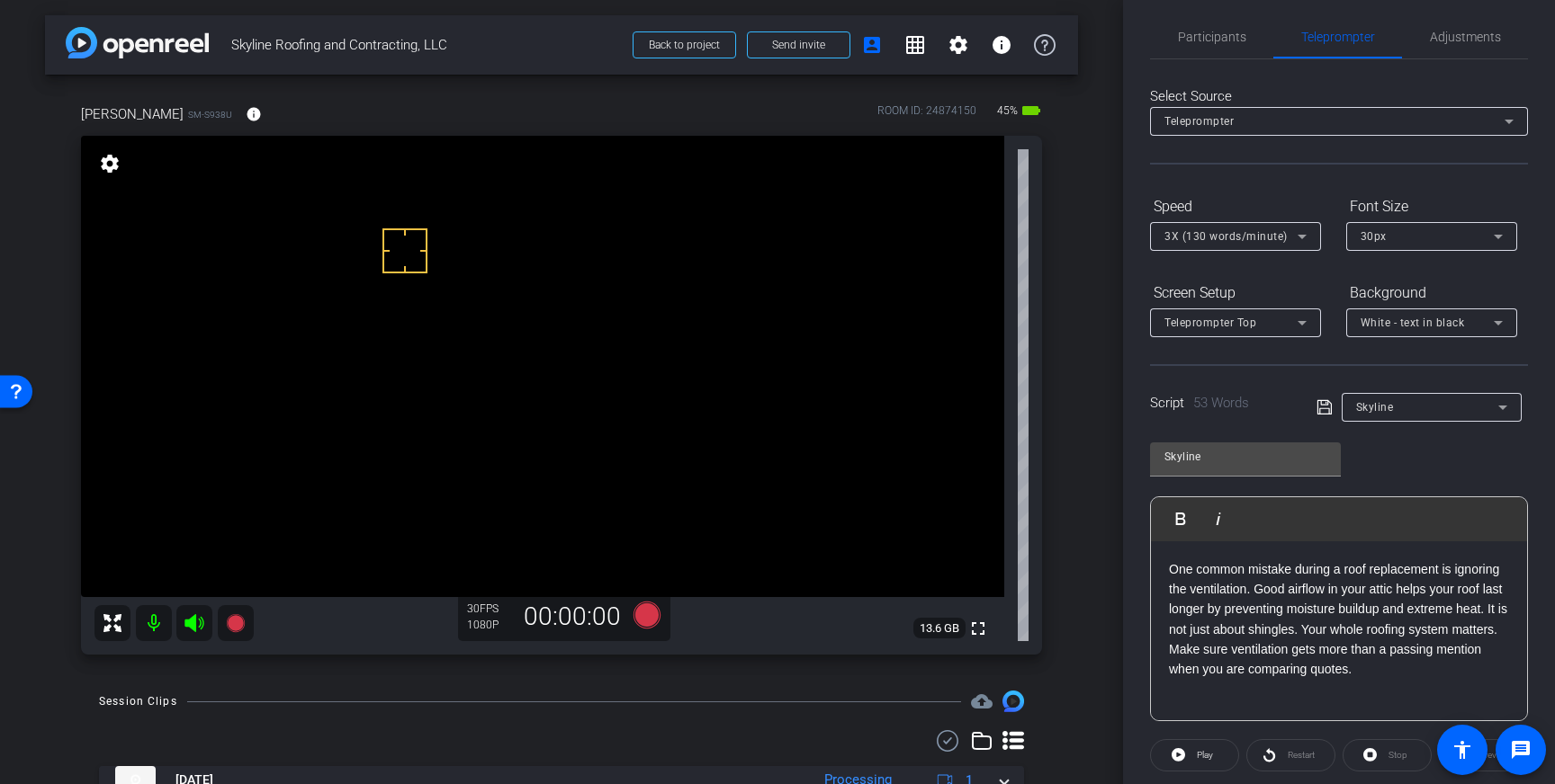
scroll to position [0, 0]
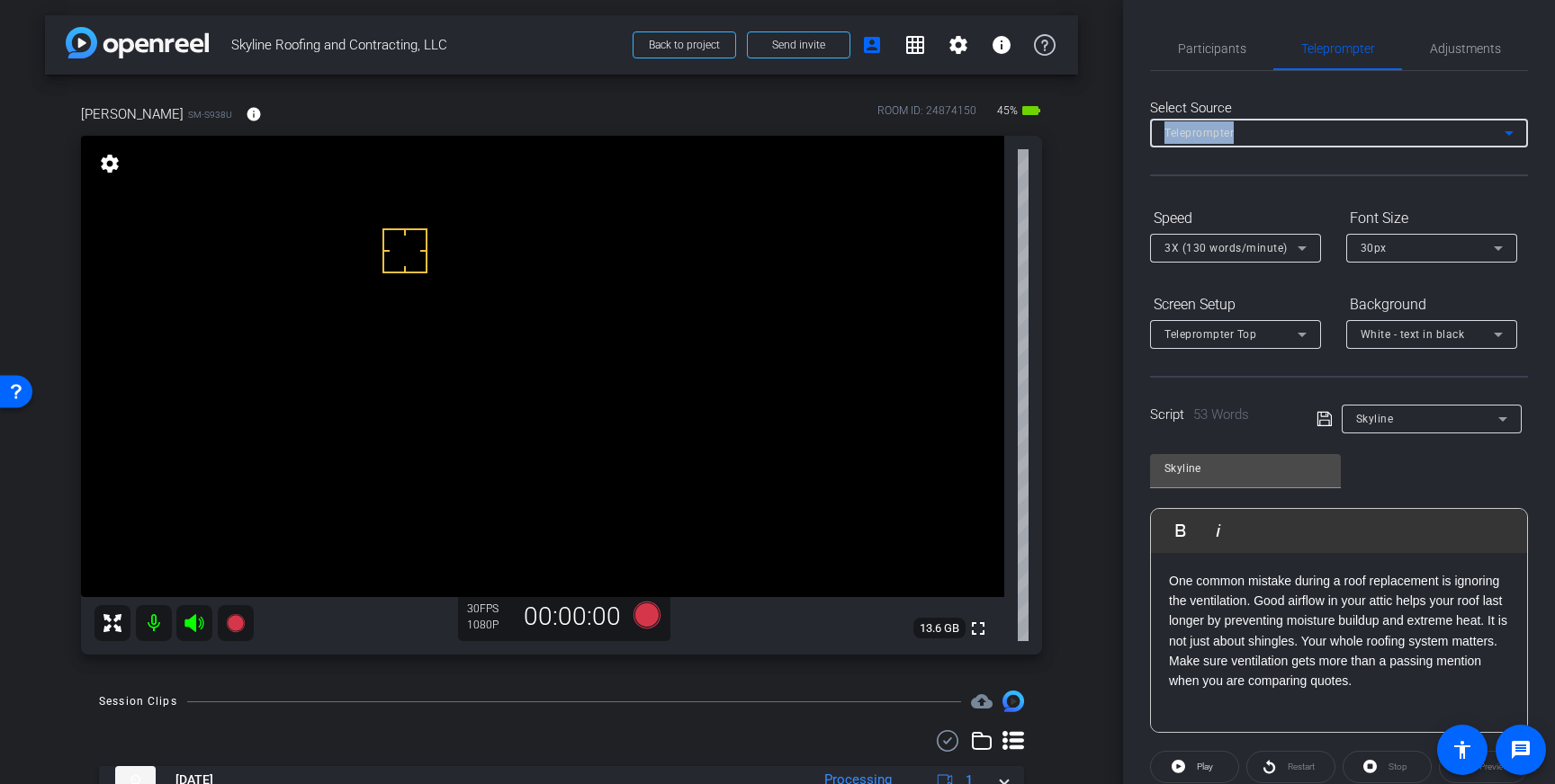
click at [1489, 124] on mat-select "Teleprompter" at bounding box center [1339, 132] width 349 height 23
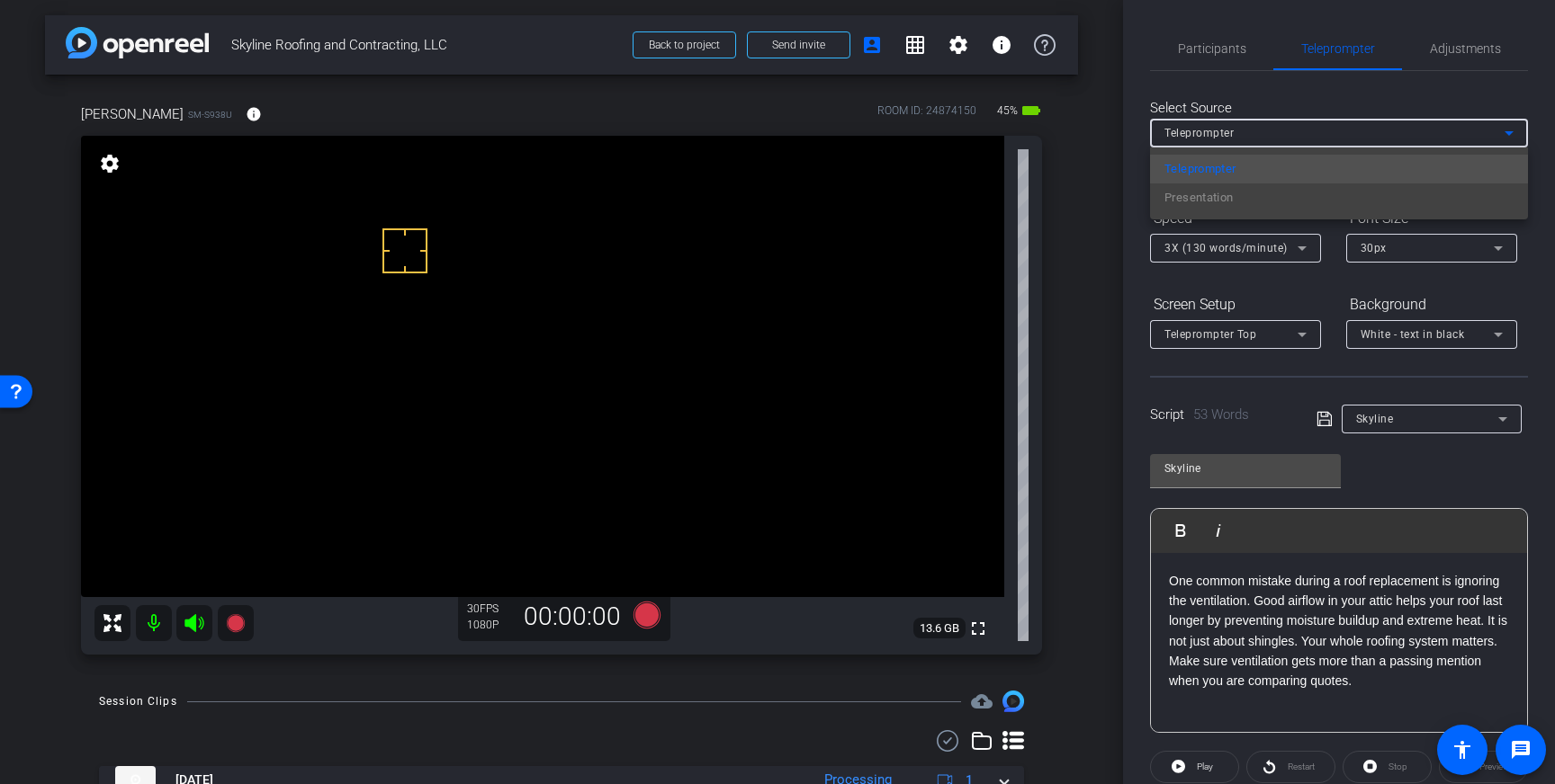
click at [1492, 128] on div at bounding box center [778, 392] width 1555 height 784
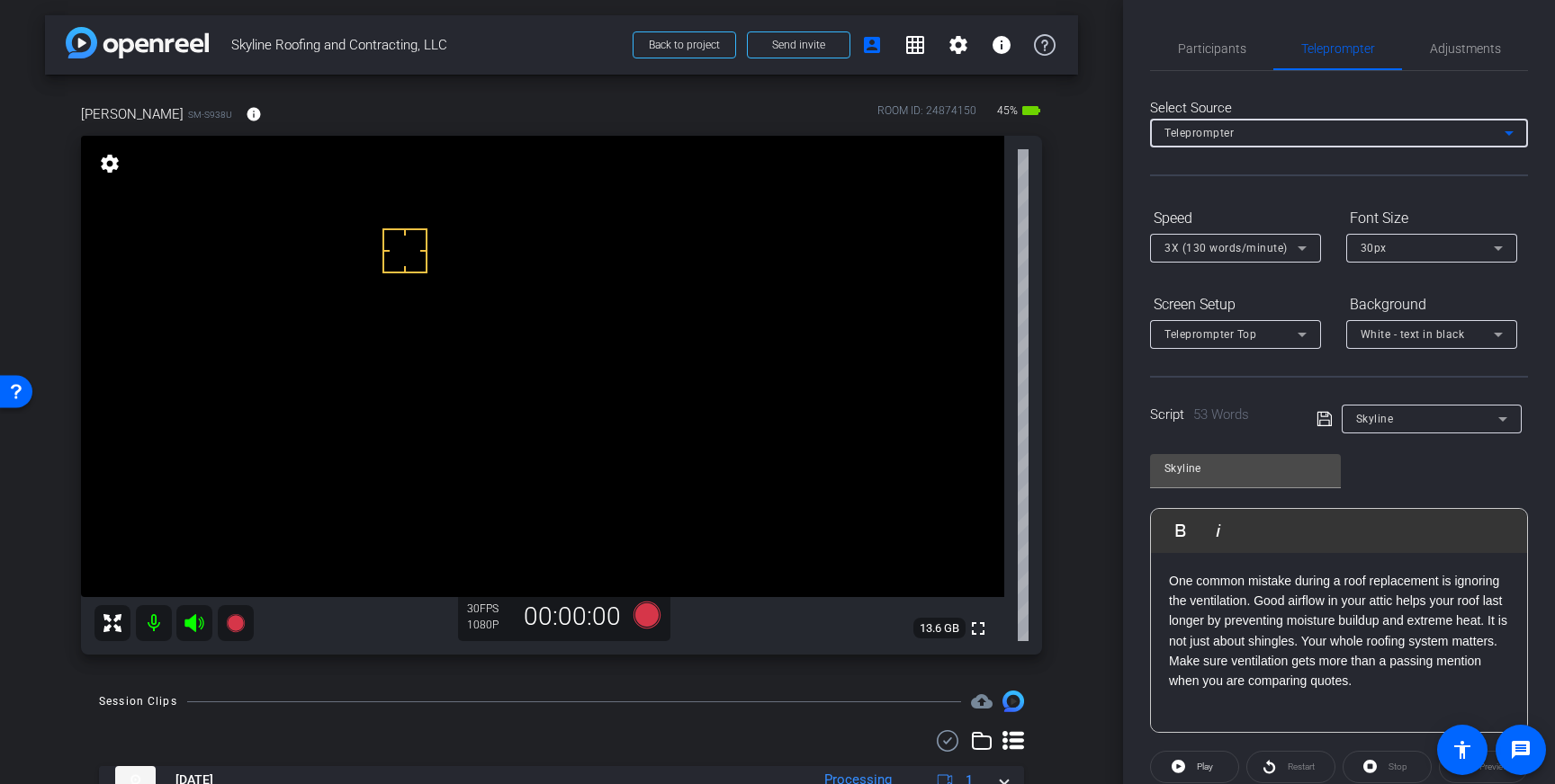
click at [1492, 128] on div "Teleprompter" at bounding box center [1335, 132] width 340 height 23
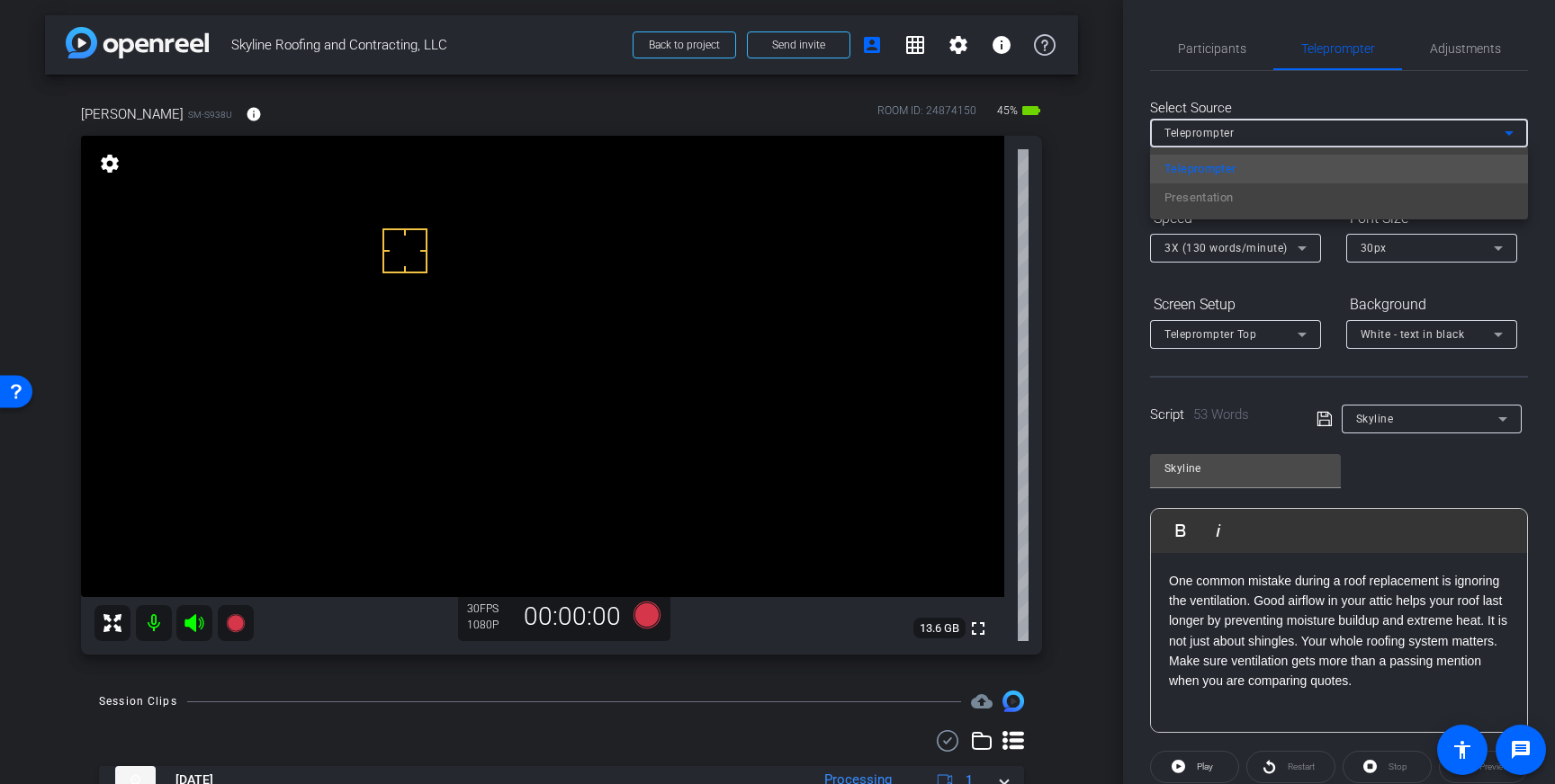
click at [1269, 199] on div "Teleprompter Presentation" at bounding box center [1339, 183] width 378 height 72
drag, startPoint x: 1512, startPoint y: 129, endPoint x: 1513, endPoint y: 116, distance: 13.0
click at [1512, 128] on div at bounding box center [778, 392] width 1555 height 784
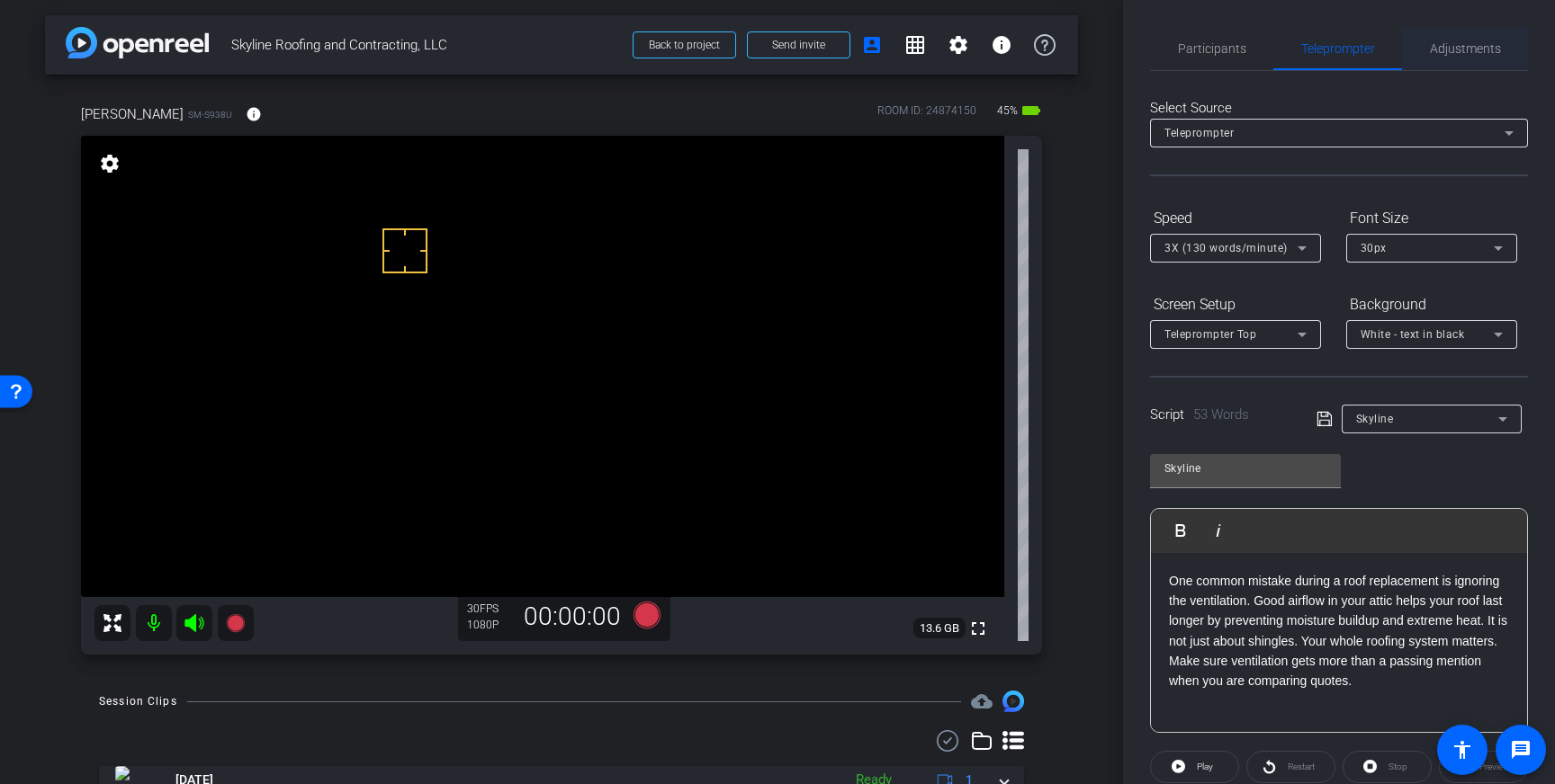
click at [1488, 45] on span "Adjustments" at bounding box center [1466, 48] width 71 height 13
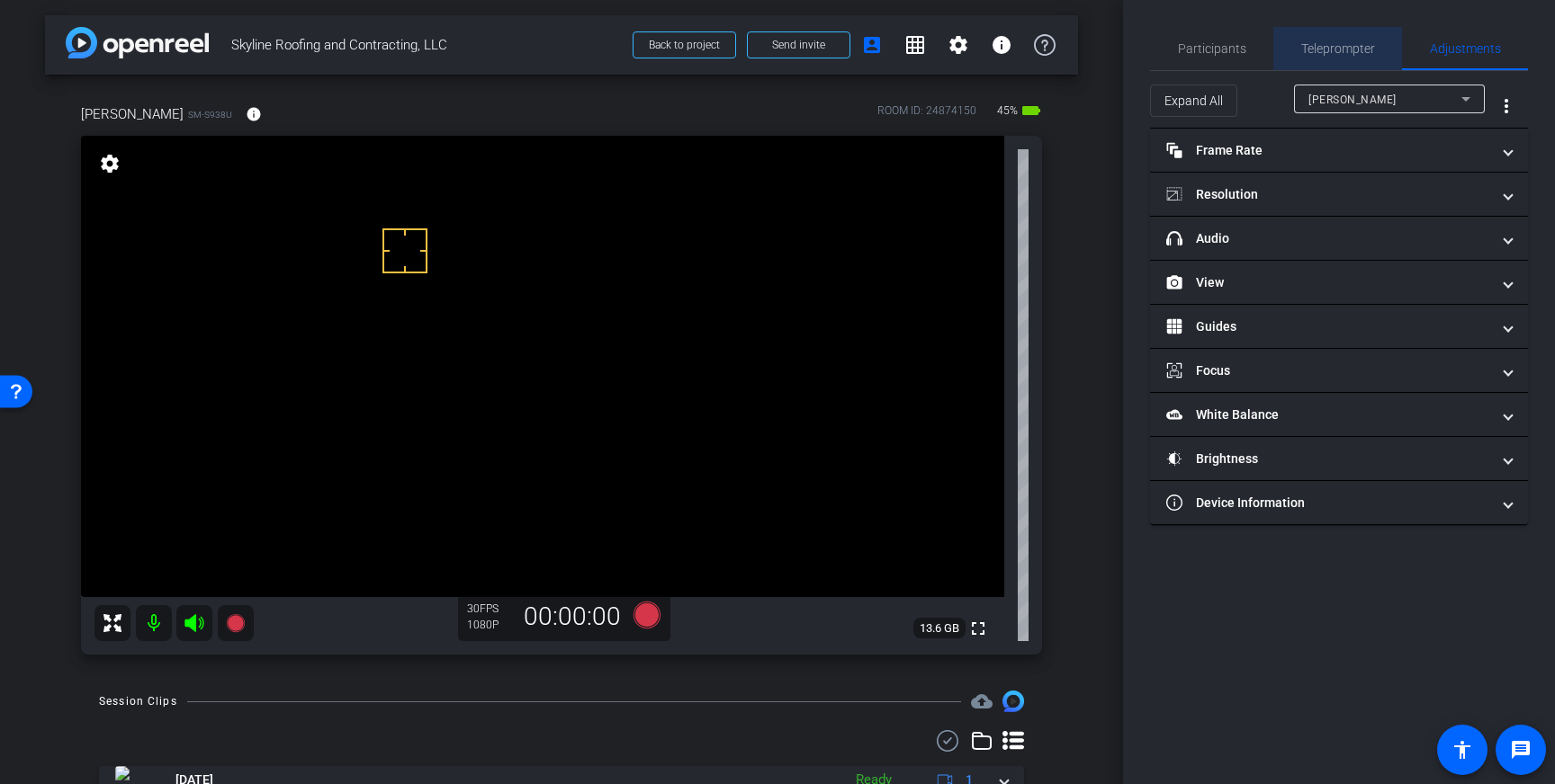
click at [1313, 49] on span "Teleprompter" at bounding box center [1338, 48] width 74 height 13
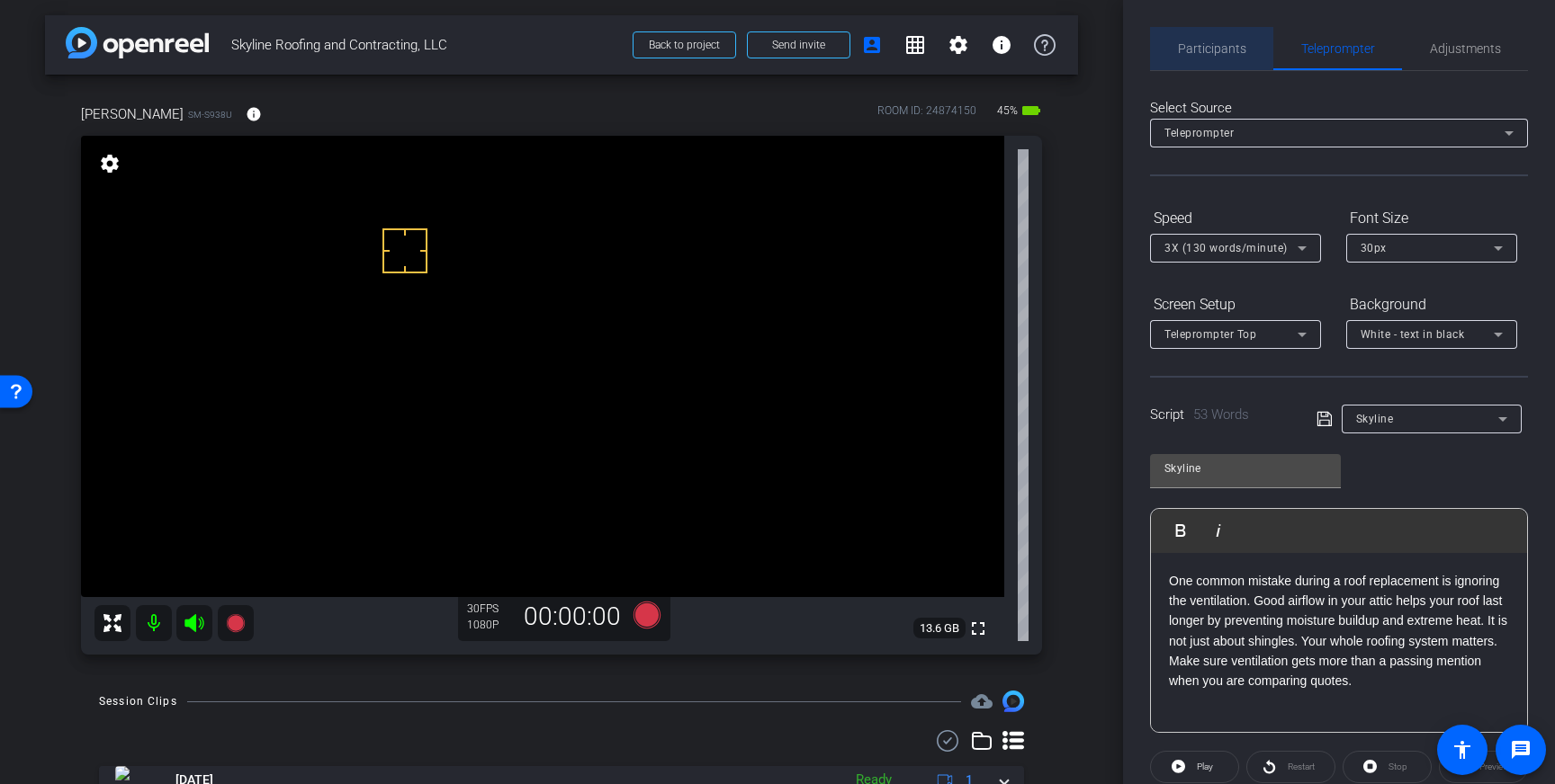
click at [1234, 54] on span "Participants" at bounding box center [1212, 48] width 68 height 13
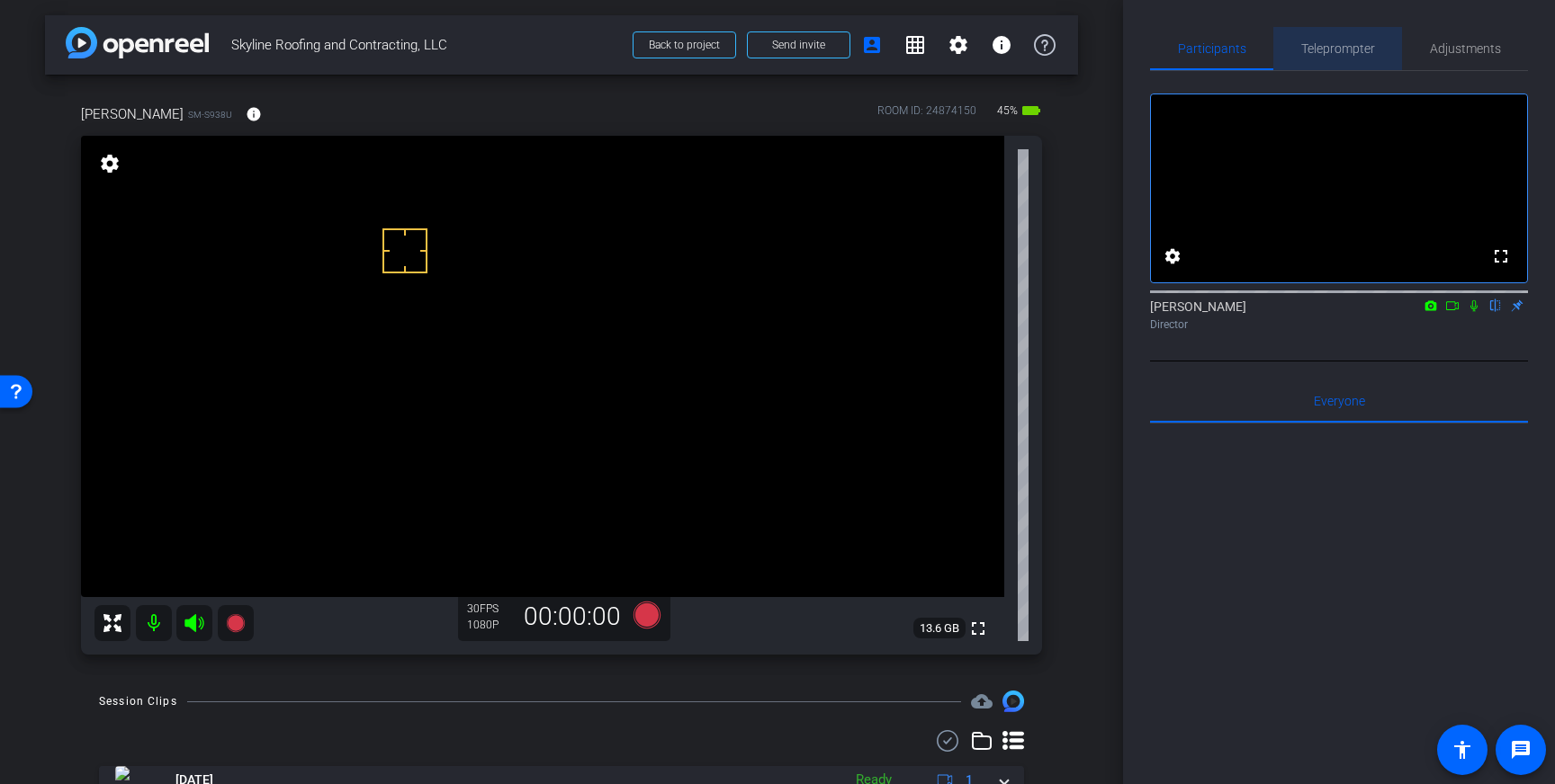
click at [1340, 45] on span "Teleprompter" at bounding box center [1338, 48] width 74 height 13
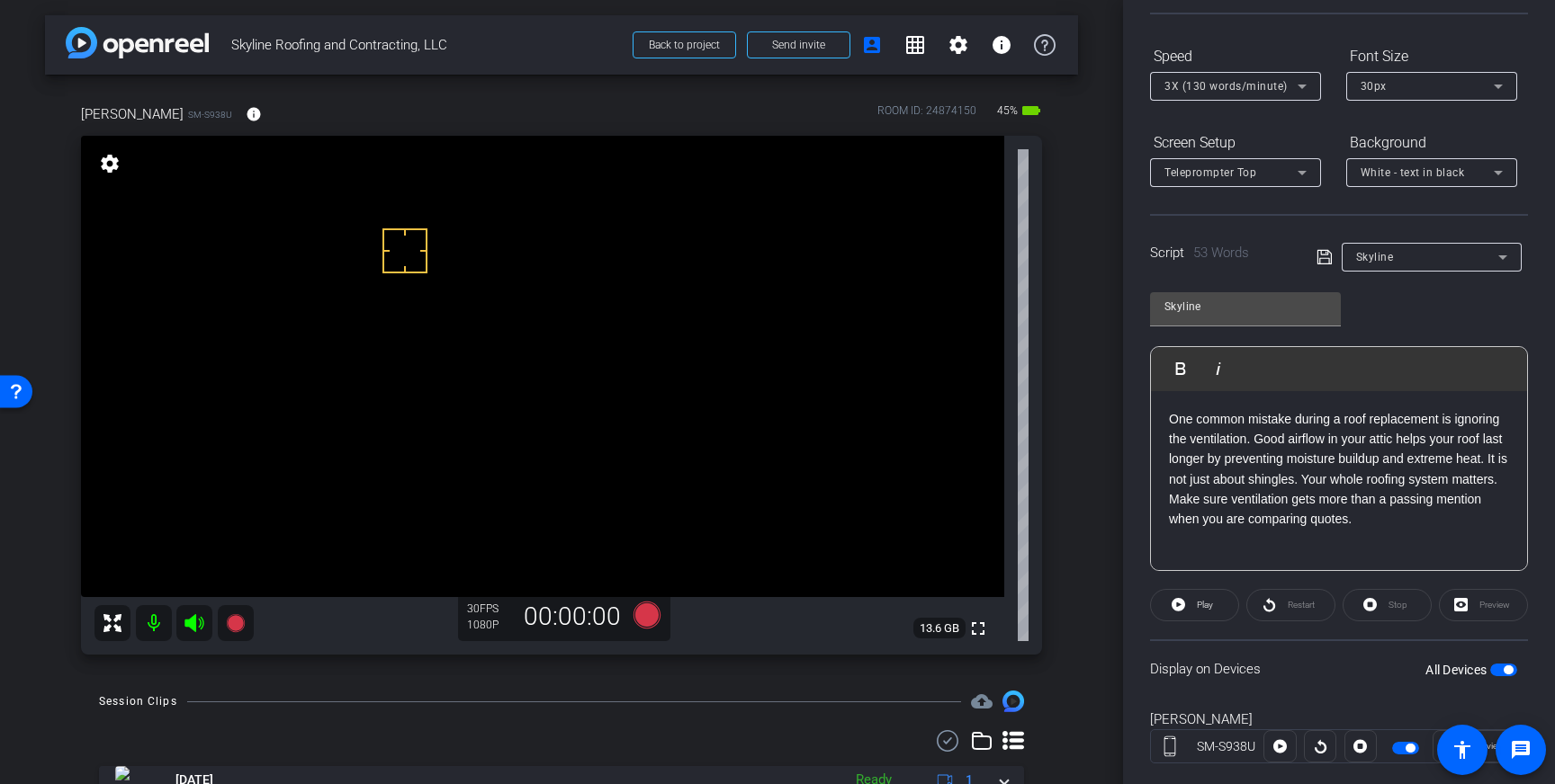
scroll to position [198, 0]
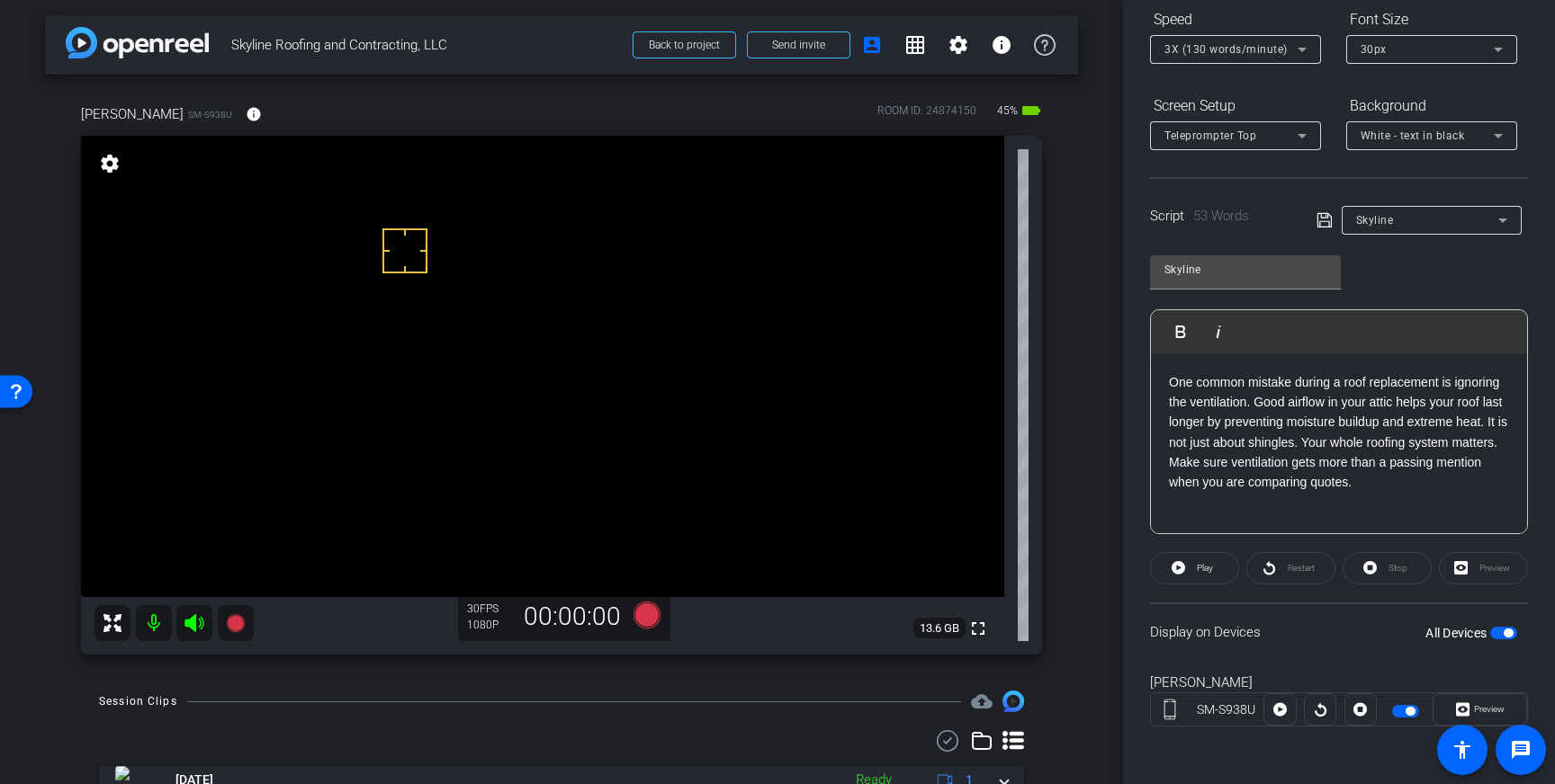
click at [1501, 636] on span "button" at bounding box center [1504, 633] width 27 height 13
click at [198, 622] on icon at bounding box center [194, 626] width 19 height 18
click at [1505, 632] on span "button" at bounding box center [1504, 633] width 27 height 13
click at [1219, 570] on span at bounding box center [1194, 569] width 87 height 43
click at [1378, 569] on span at bounding box center [1387, 569] width 87 height 43
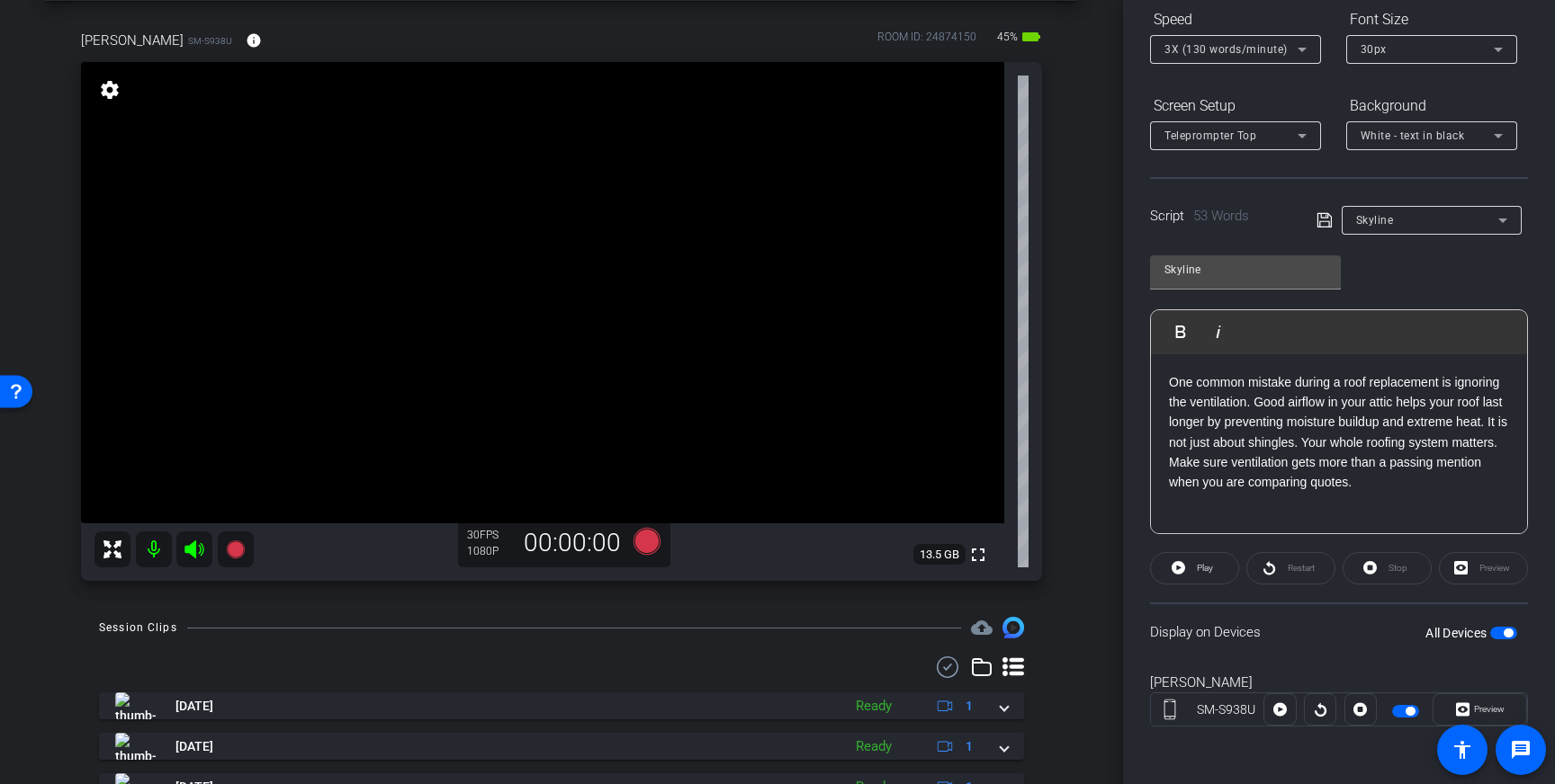
scroll to position [80, 0]
click at [1407, 481] on p "One common mistake during a roof replacement is ignoring the ventilation. Good …" at bounding box center [1339, 432] width 340 height 120
click at [1504, 633] on span "button" at bounding box center [1508, 633] width 9 height 9
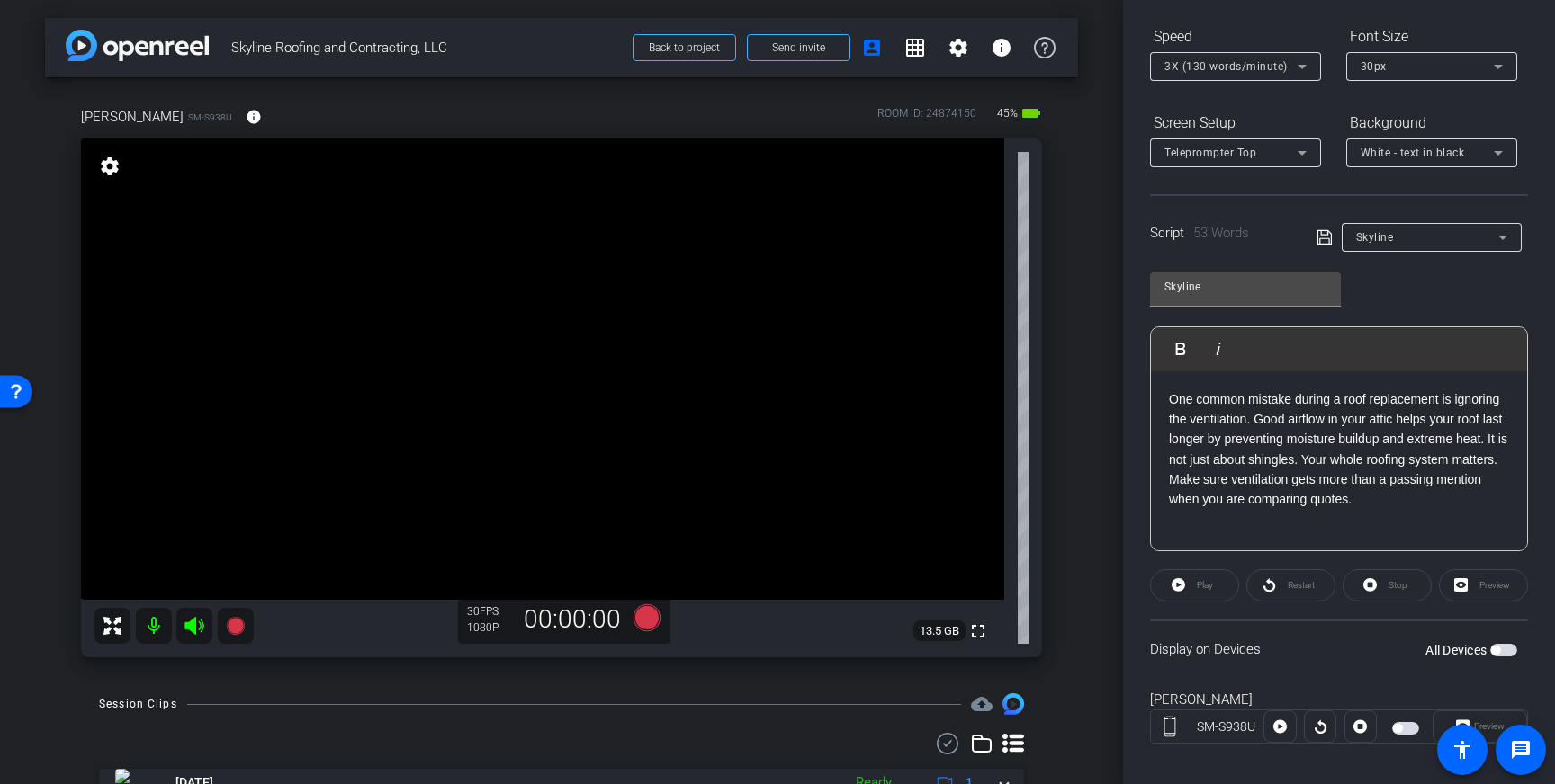
scroll to position [0, 0]
click at [1422, 514] on div "One common mistake during a roof replacement is ignoring the ventilation. Good …" at bounding box center [1339, 461] width 376 height 180
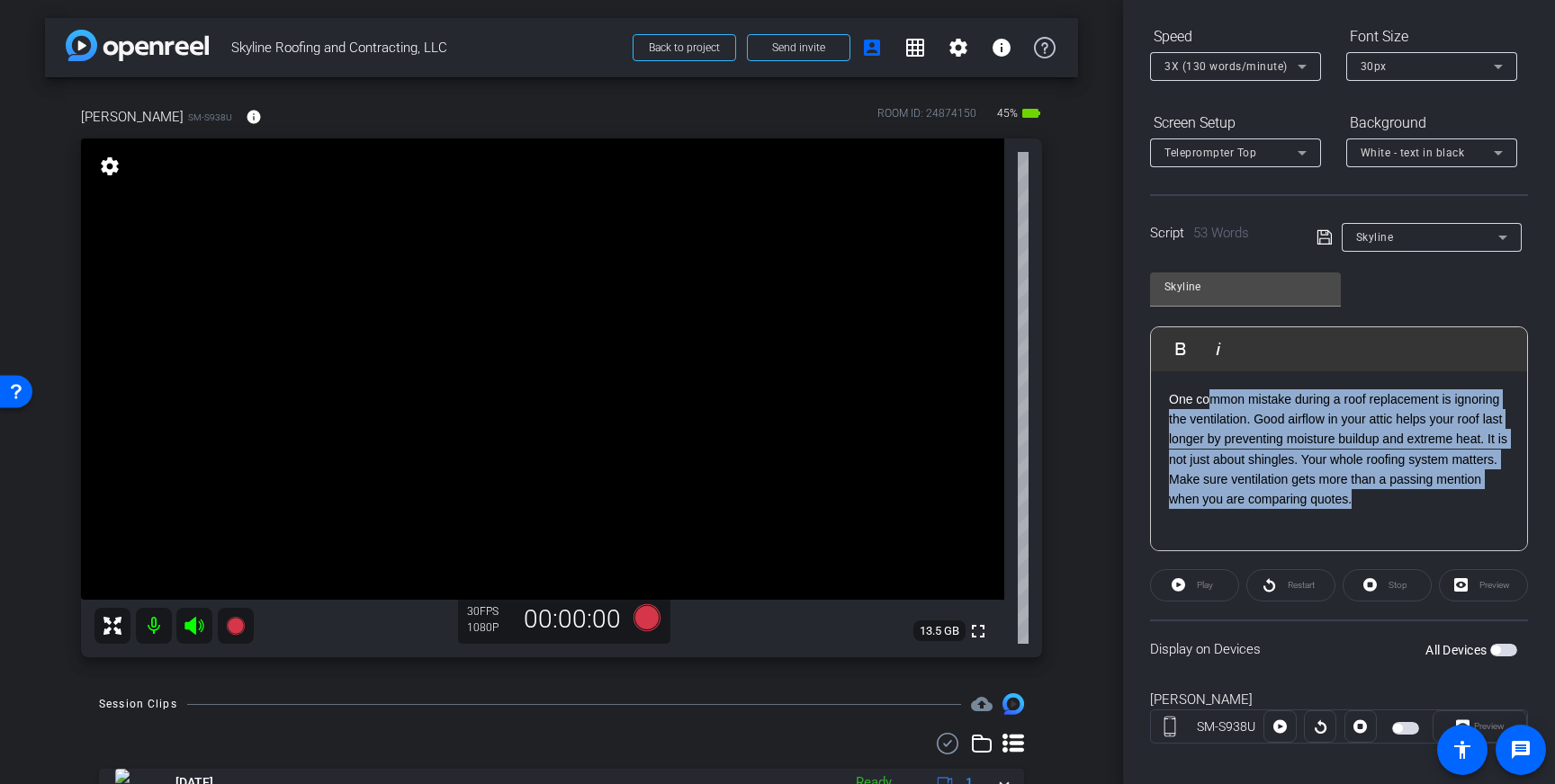
drag, startPoint x: 1412, startPoint y: 500, endPoint x: 1212, endPoint y: 400, distance: 223.6
click at [1212, 400] on p "One common mistake during a roof replacement is ignoring the ventilation. Good …" at bounding box center [1339, 449] width 340 height 120
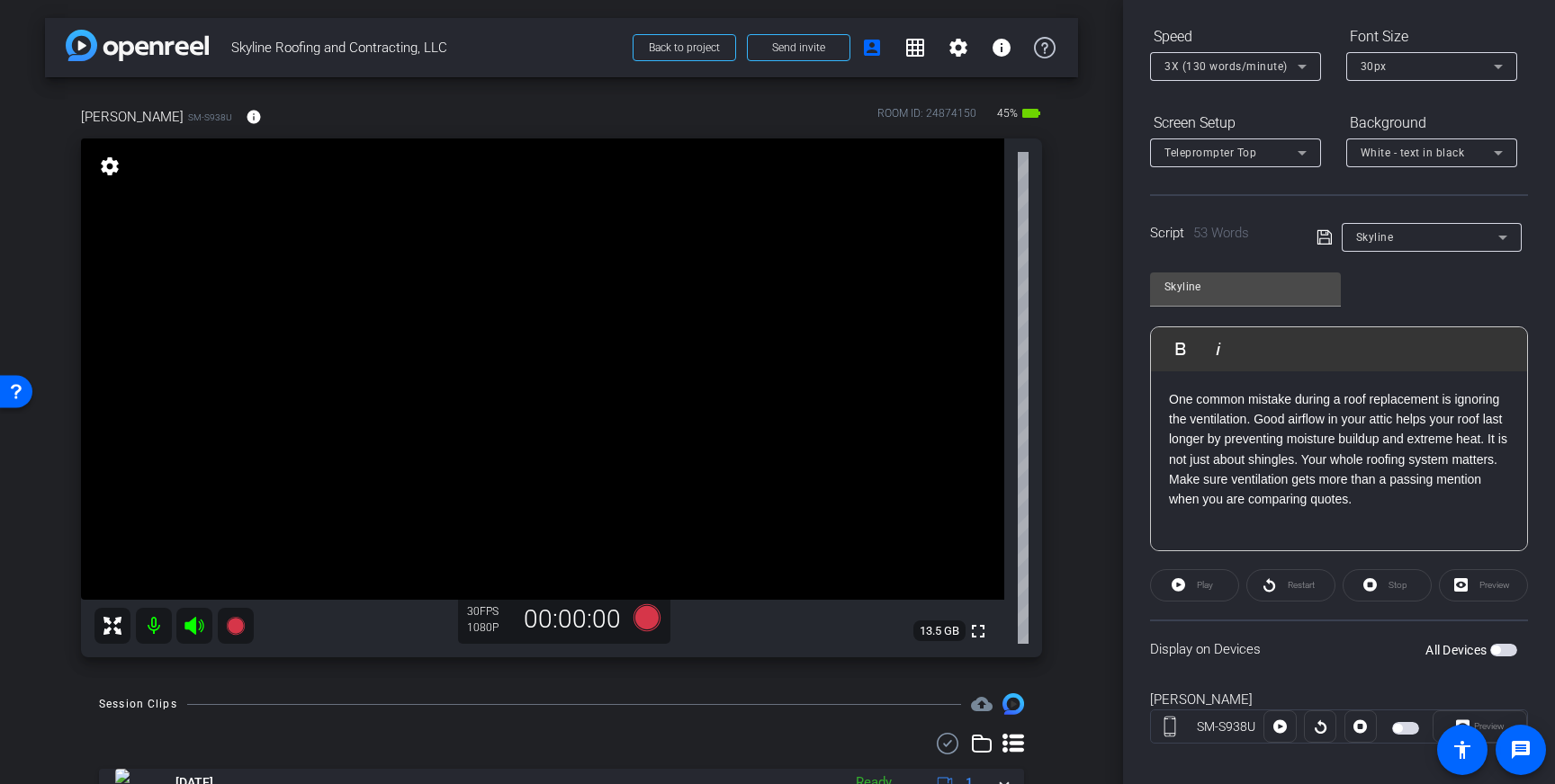
click at [1236, 438] on p "One common mistake during a roof replacement is ignoring the ventilation. Good …" at bounding box center [1339, 449] width 340 height 120
click at [1325, 243] on icon at bounding box center [1325, 238] width 16 height 22
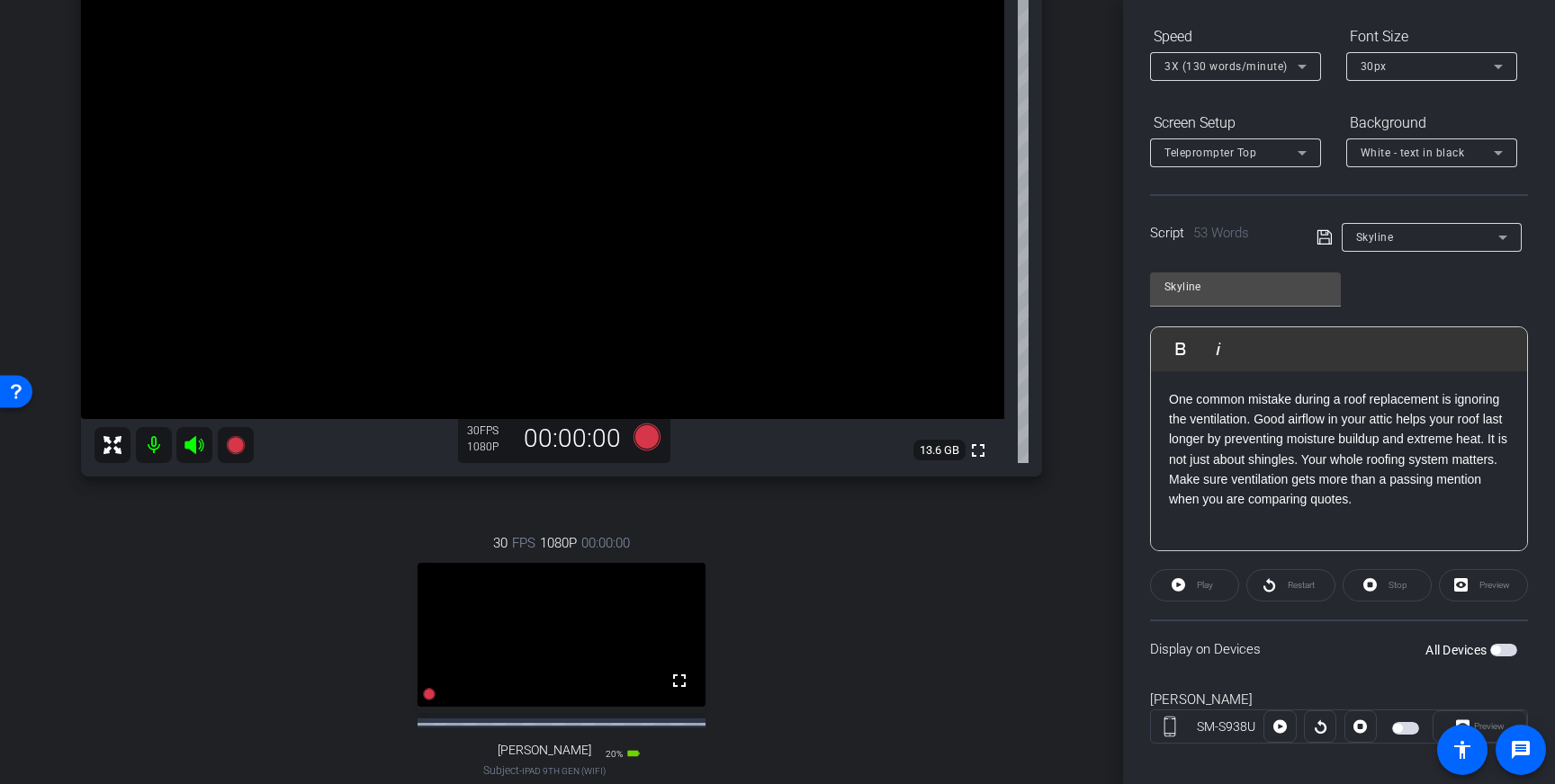
scroll to position [187, 0]
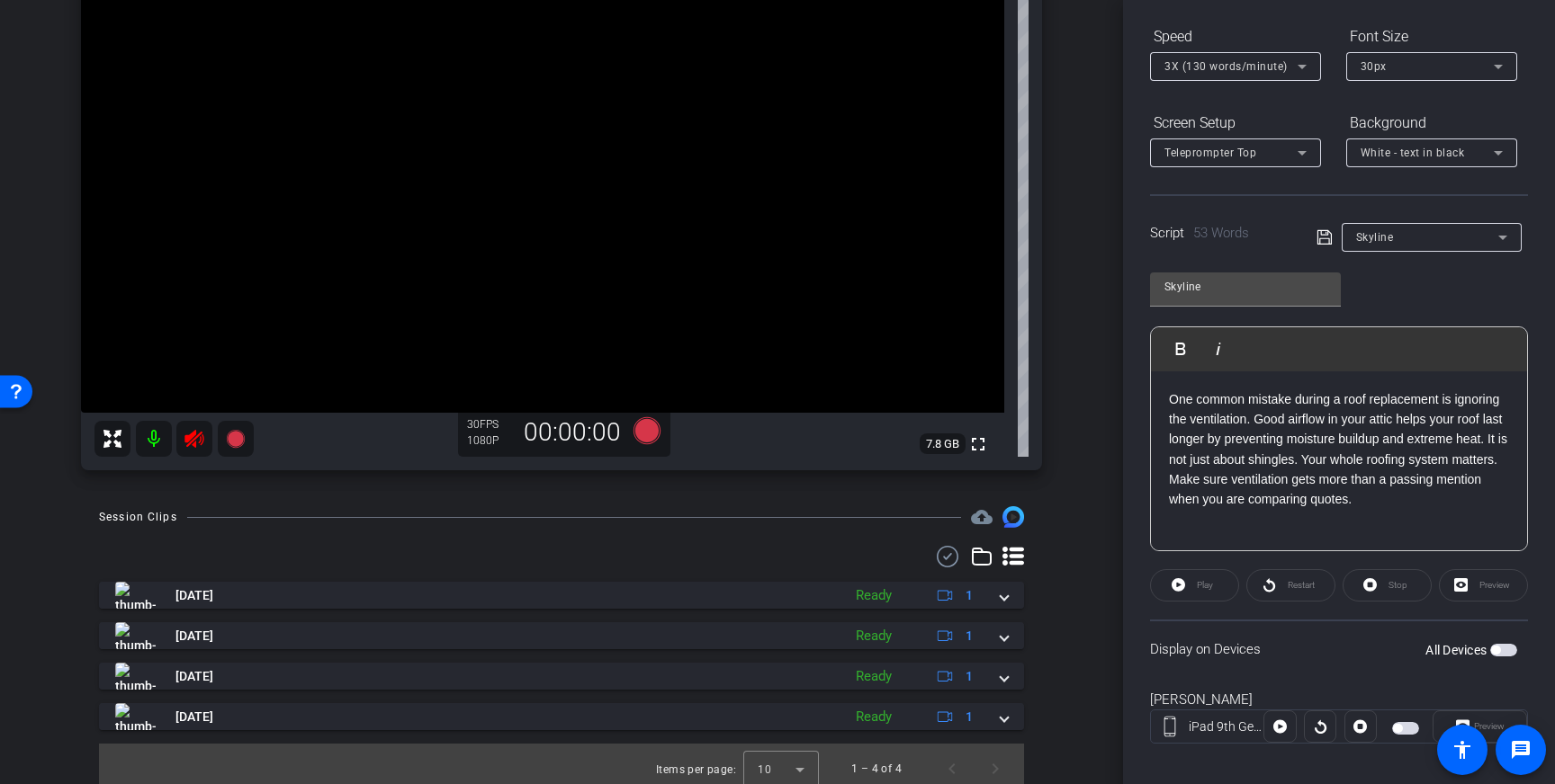
drag, startPoint x: 198, startPoint y: 442, endPoint x: 206, endPoint y: 451, distance: 12.0
click at [198, 443] on icon at bounding box center [195, 439] width 22 height 22
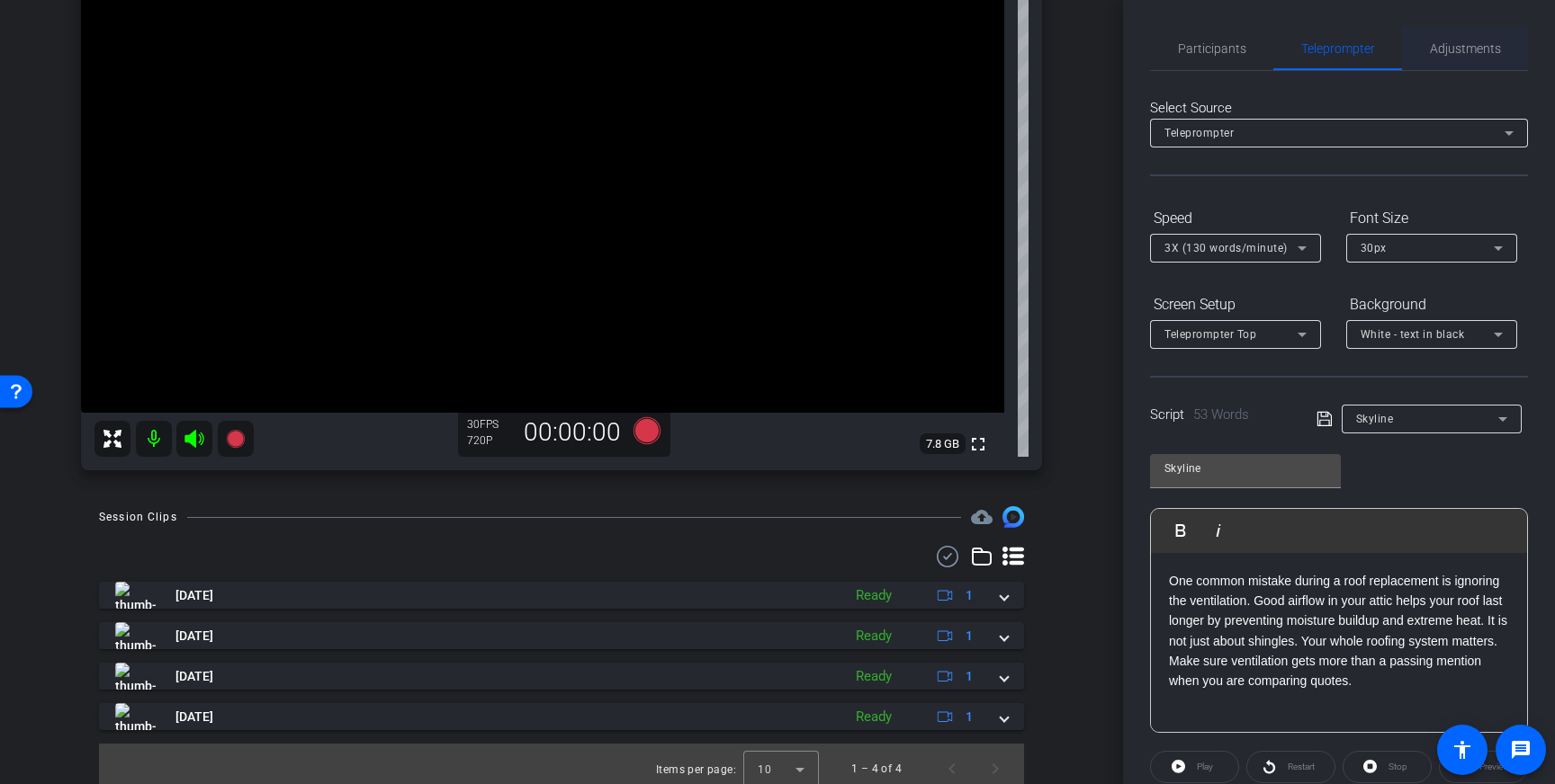
click at [1462, 45] on span "Adjustments" at bounding box center [1466, 48] width 71 height 13
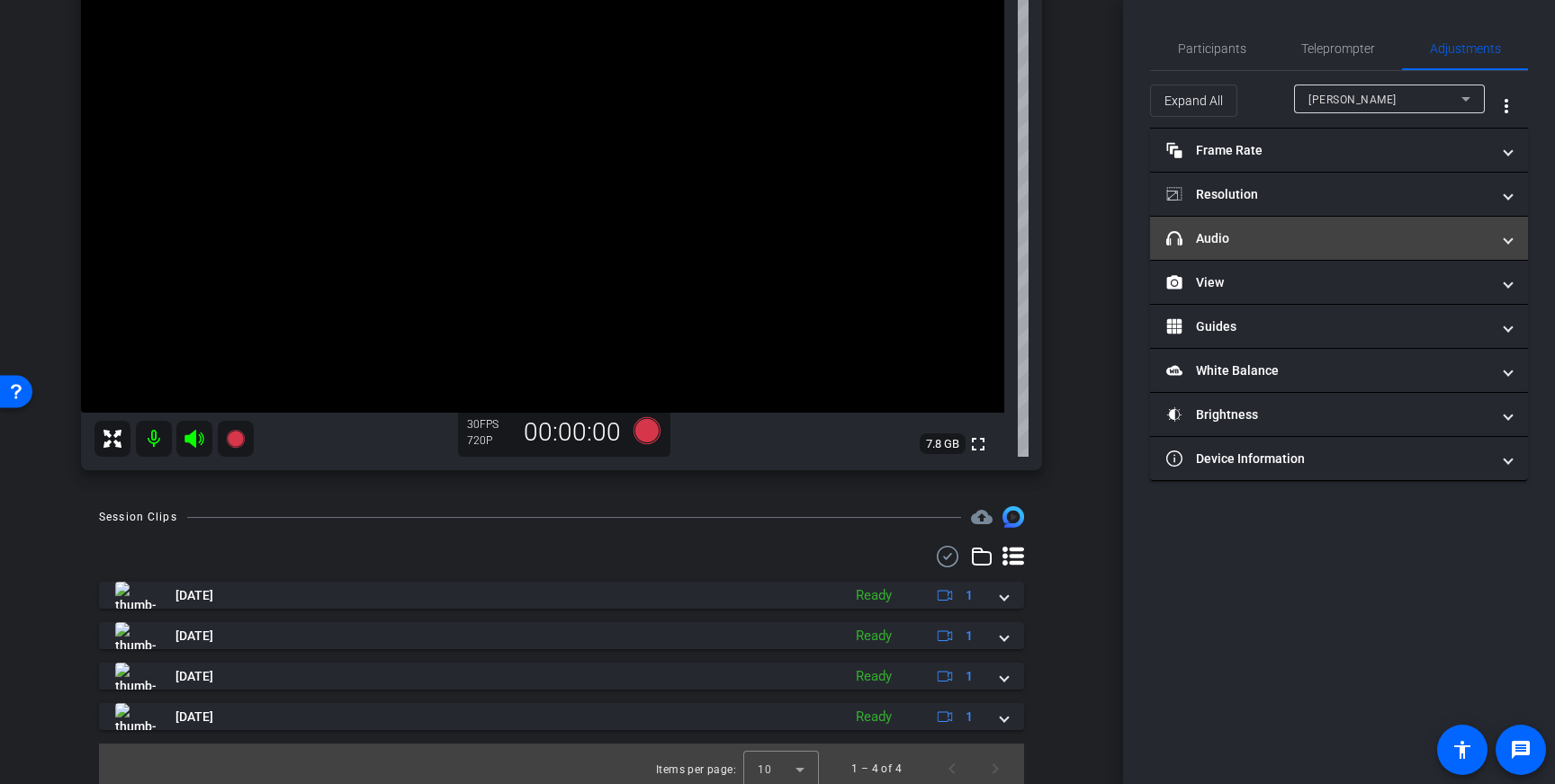
click at [1371, 233] on mat-panel-title "headphone icon Audio" at bounding box center [1329, 238] width 324 height 19
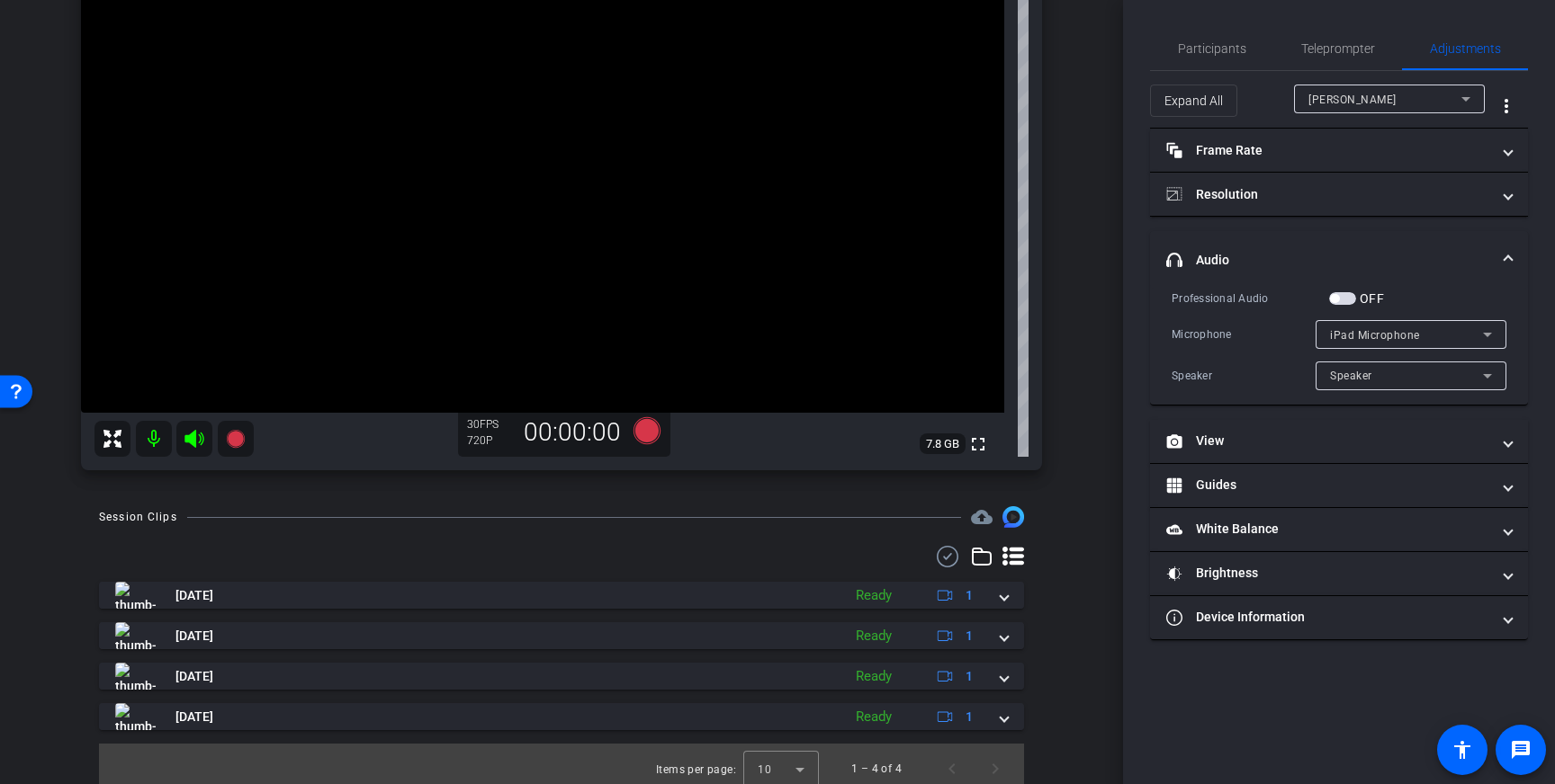
click at [1498, 265] on span "headphone icon Audio" at bounding box center [1336, 260] width 339 height 19
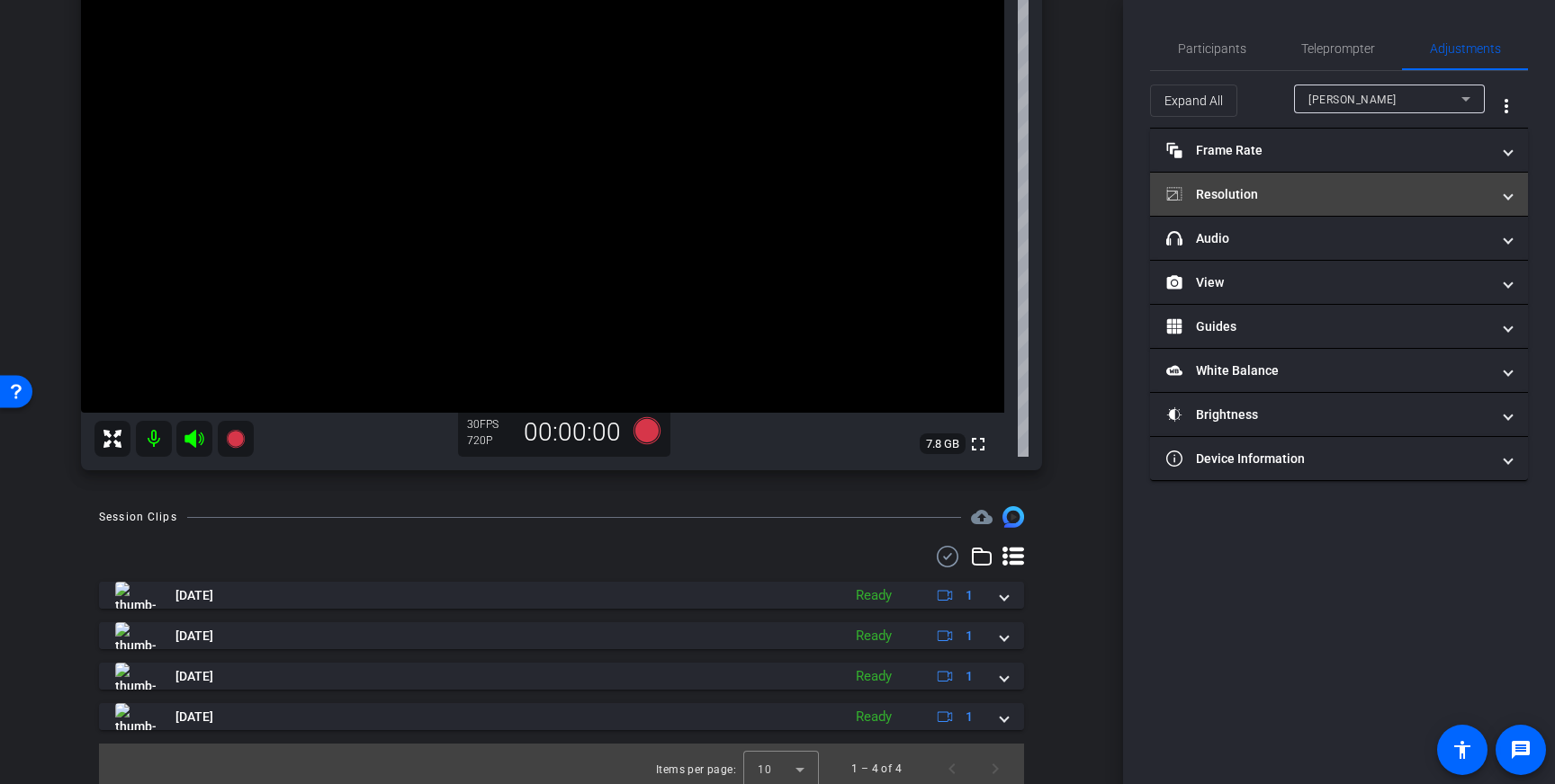
click at [1439, 187] on mat-panel-title "Resolution" at bounding box center [1329, 195] width 324 height 19
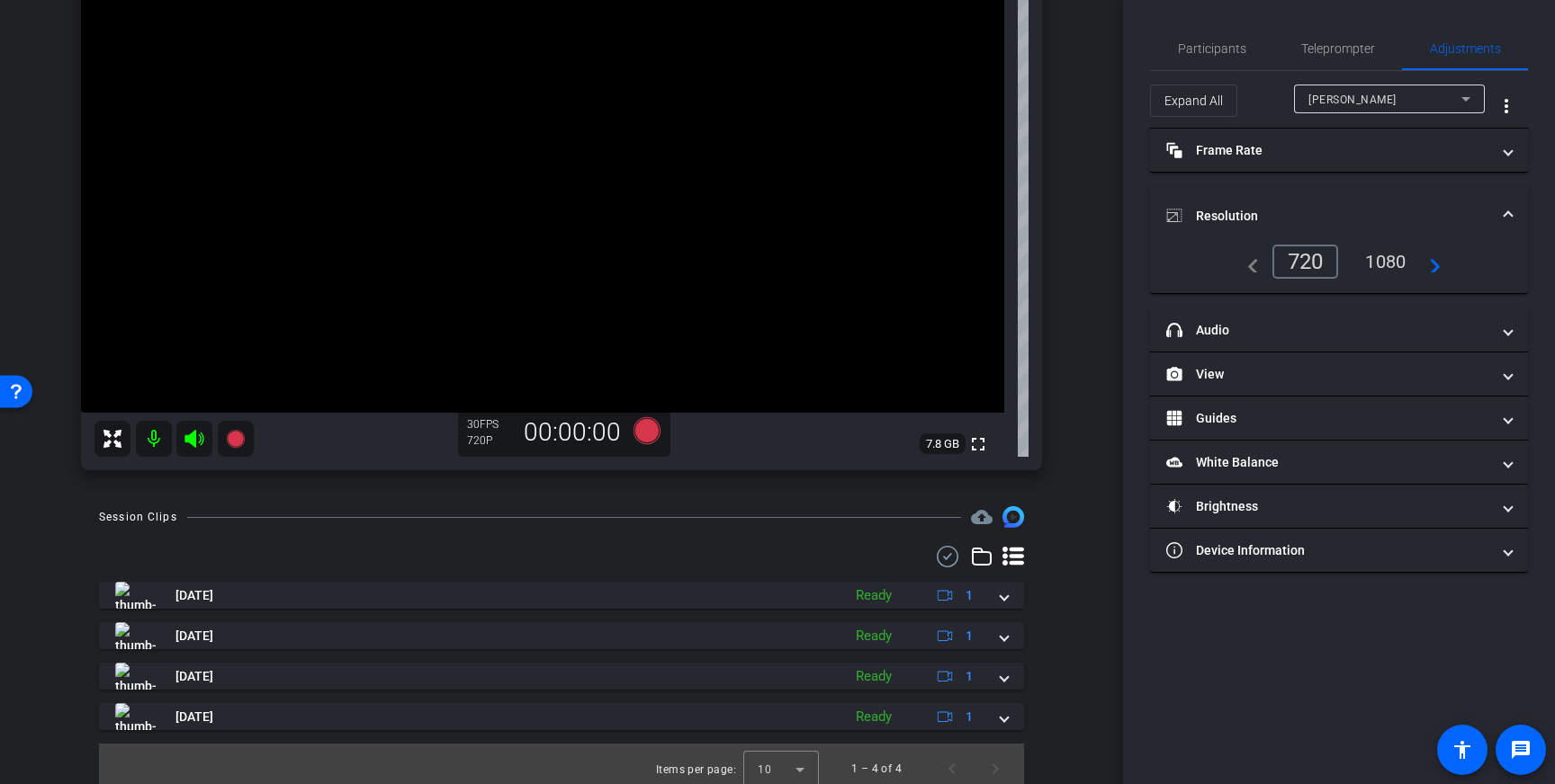
click at [1389, 258] on div "1080" at bounding box center [1385, 262] width 67 height 31
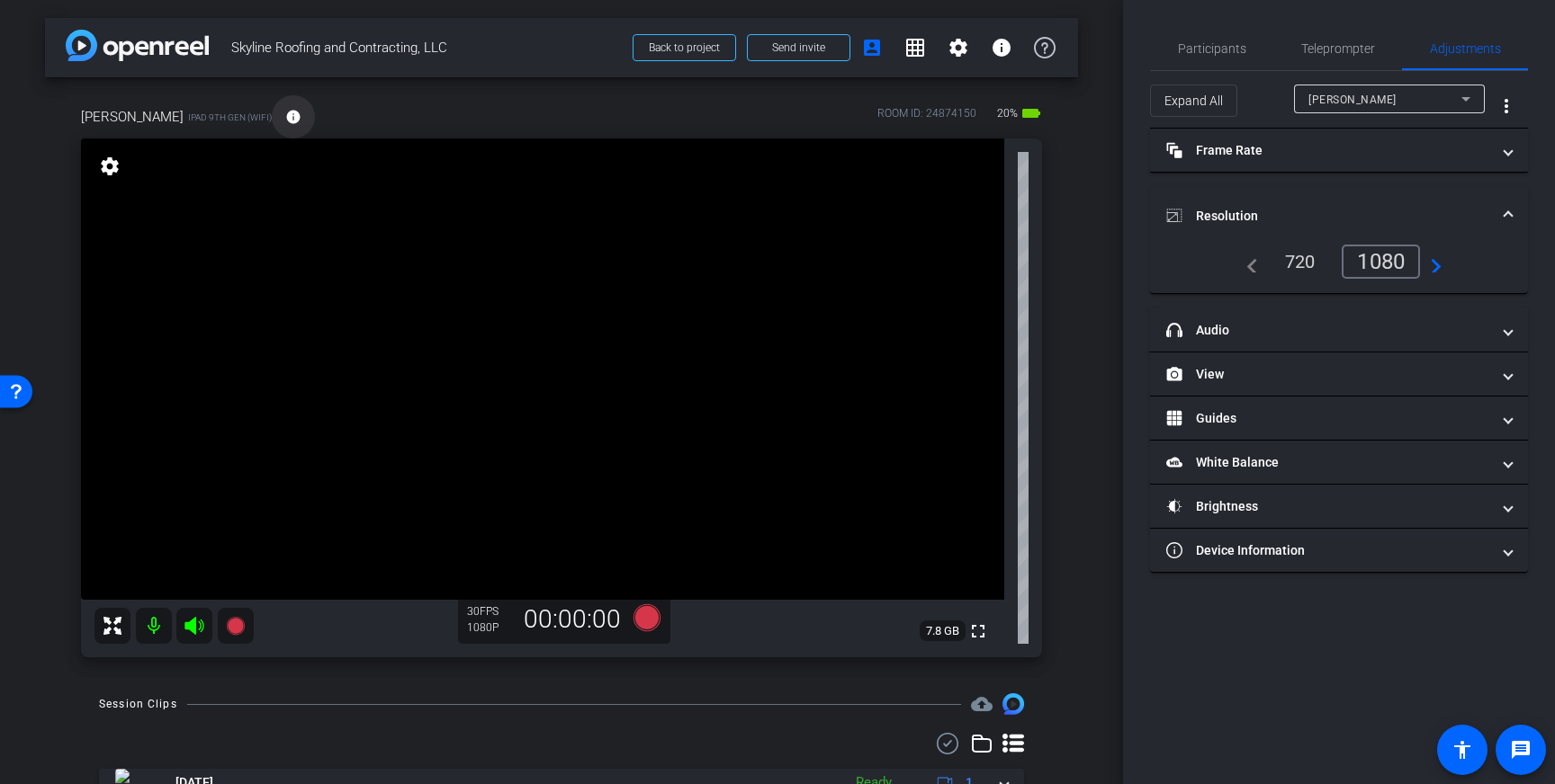
click at [286, 118] on mat-icon "info" at bounding box center [293, 117] width 16 height 16
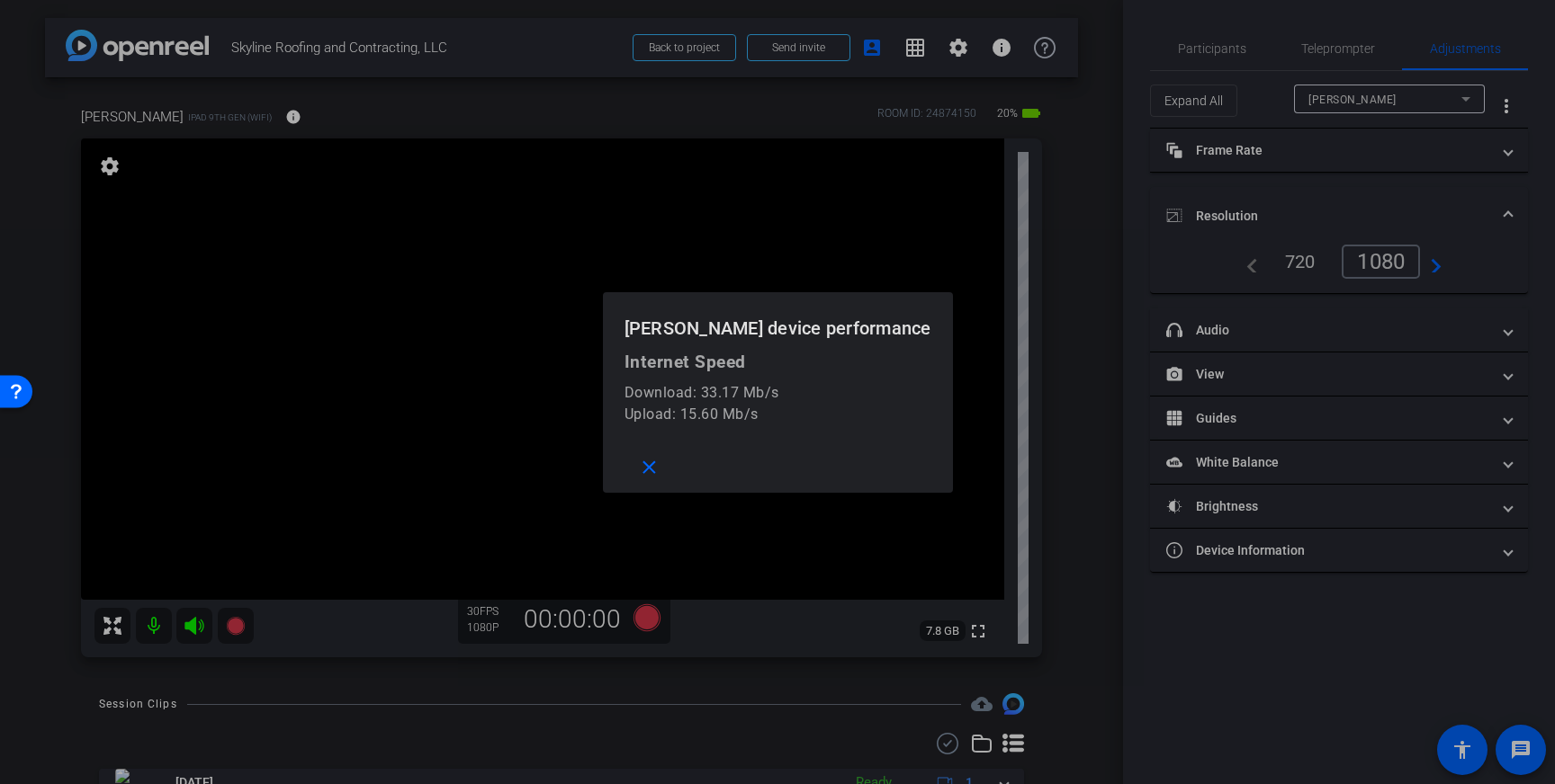
click at [272, 119] on div at bounding box center [778, 392] width 1555 height 784
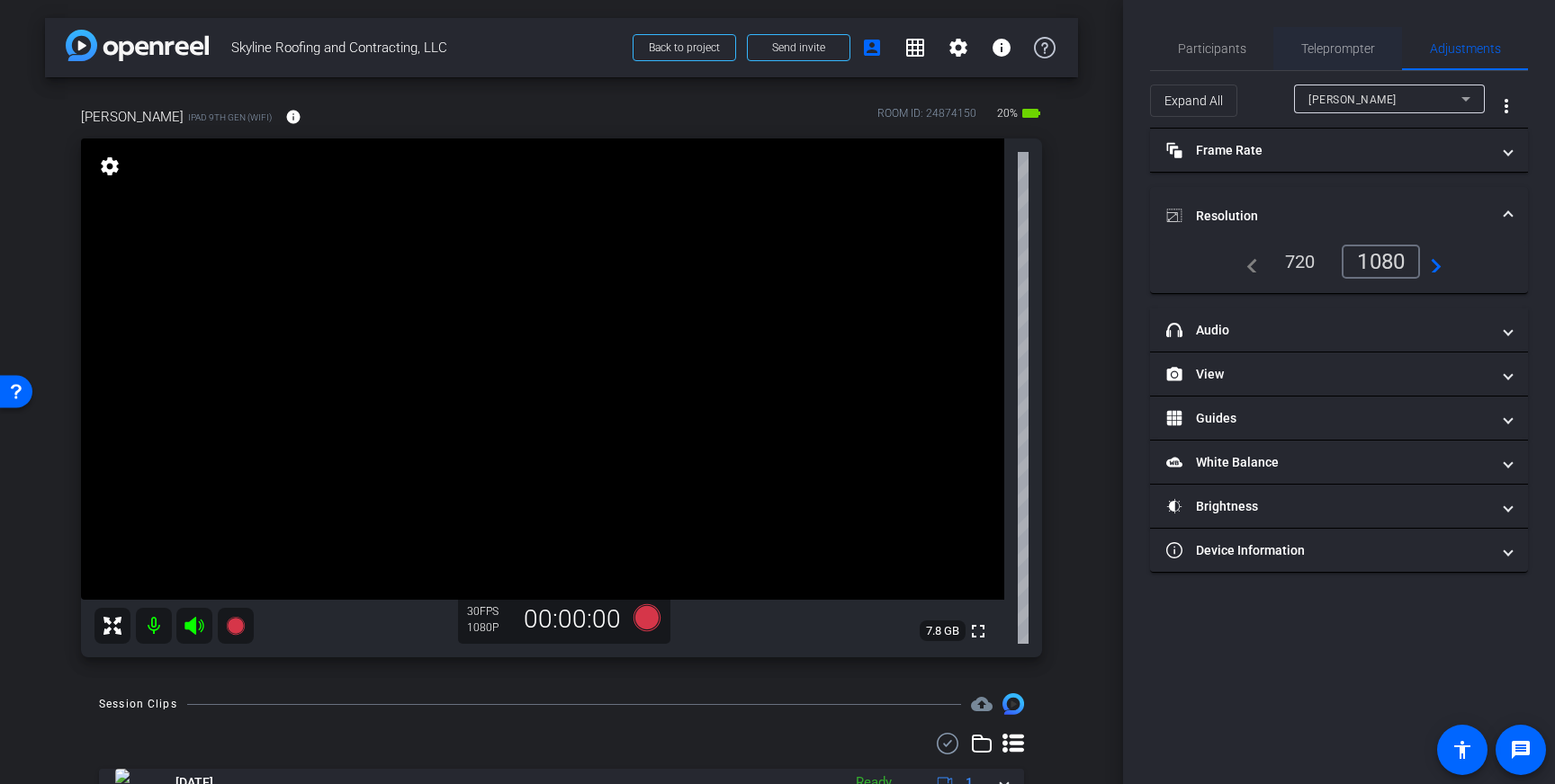
click at [1320, 39] on span "Teleprompter" at bounding box center [1338, 48] width 74 height 43
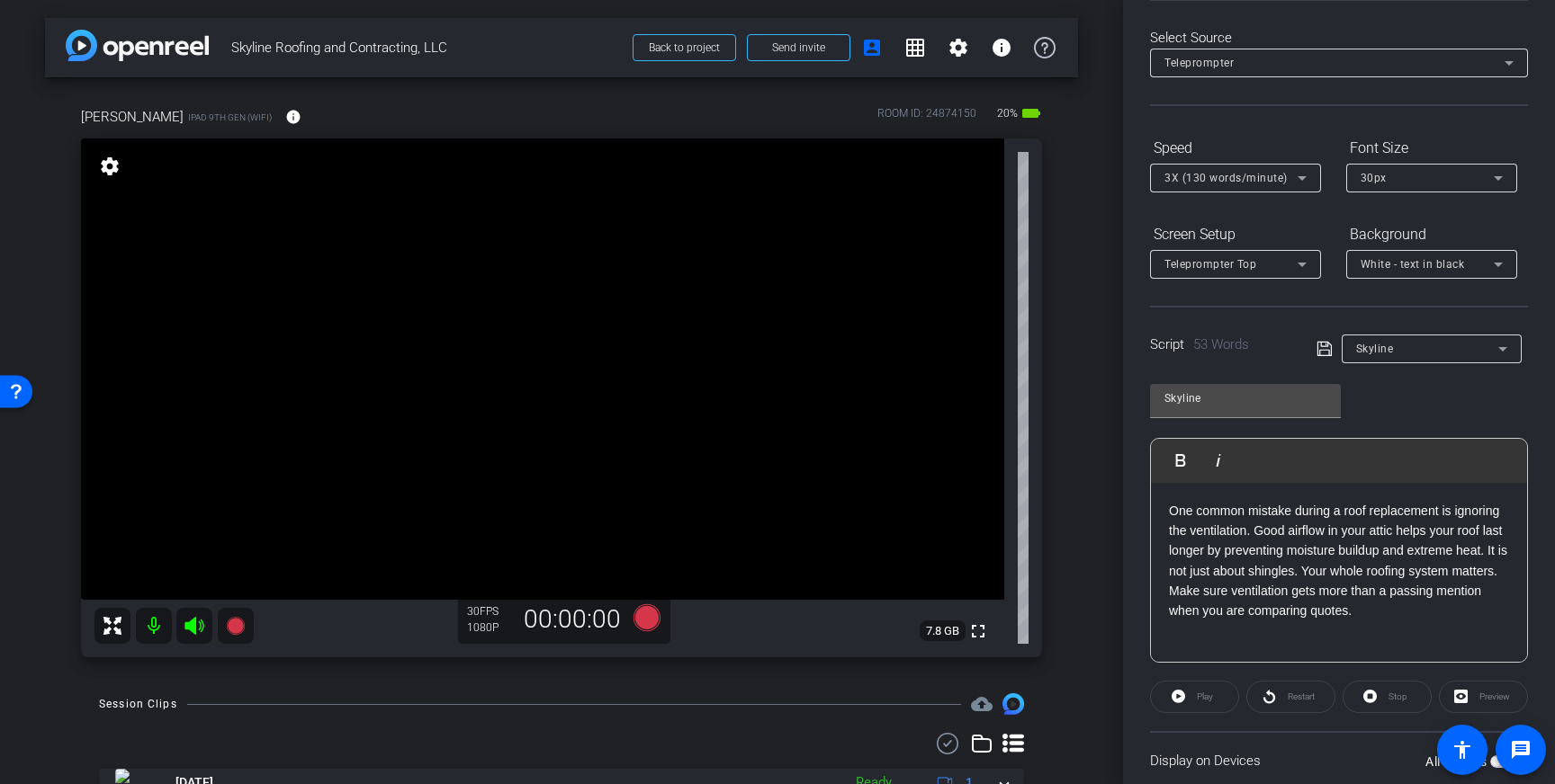
scroll to position [198, 0]
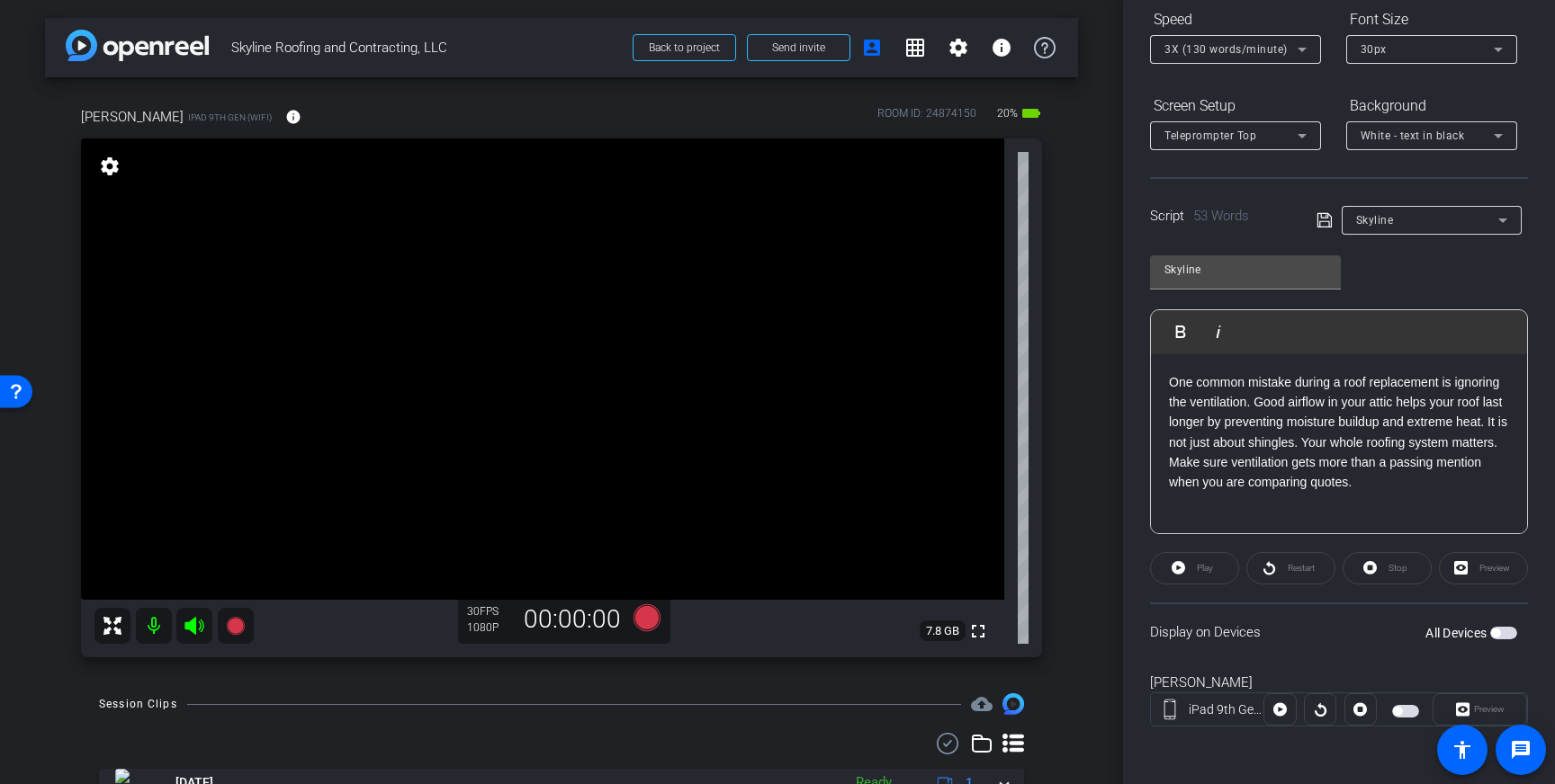
click at [1328, 223] on icon at bounding box center [1325, 220] width 16 height 22
click at [1503, 633] on span "button" at bounding box center [1504, 633] width 27 height 13
drag, startPoint x: 693, startPoint y: 288, endPoint x: 683, endPoint y: 287, distance: 10.0
drag, startPoint x: 602, startPoint y: 327, endPoint x: 622, endPoint y: 354, distance: 33.6
click at [648, 613] on icon at bounding box center [646, 617] width 27 height 27
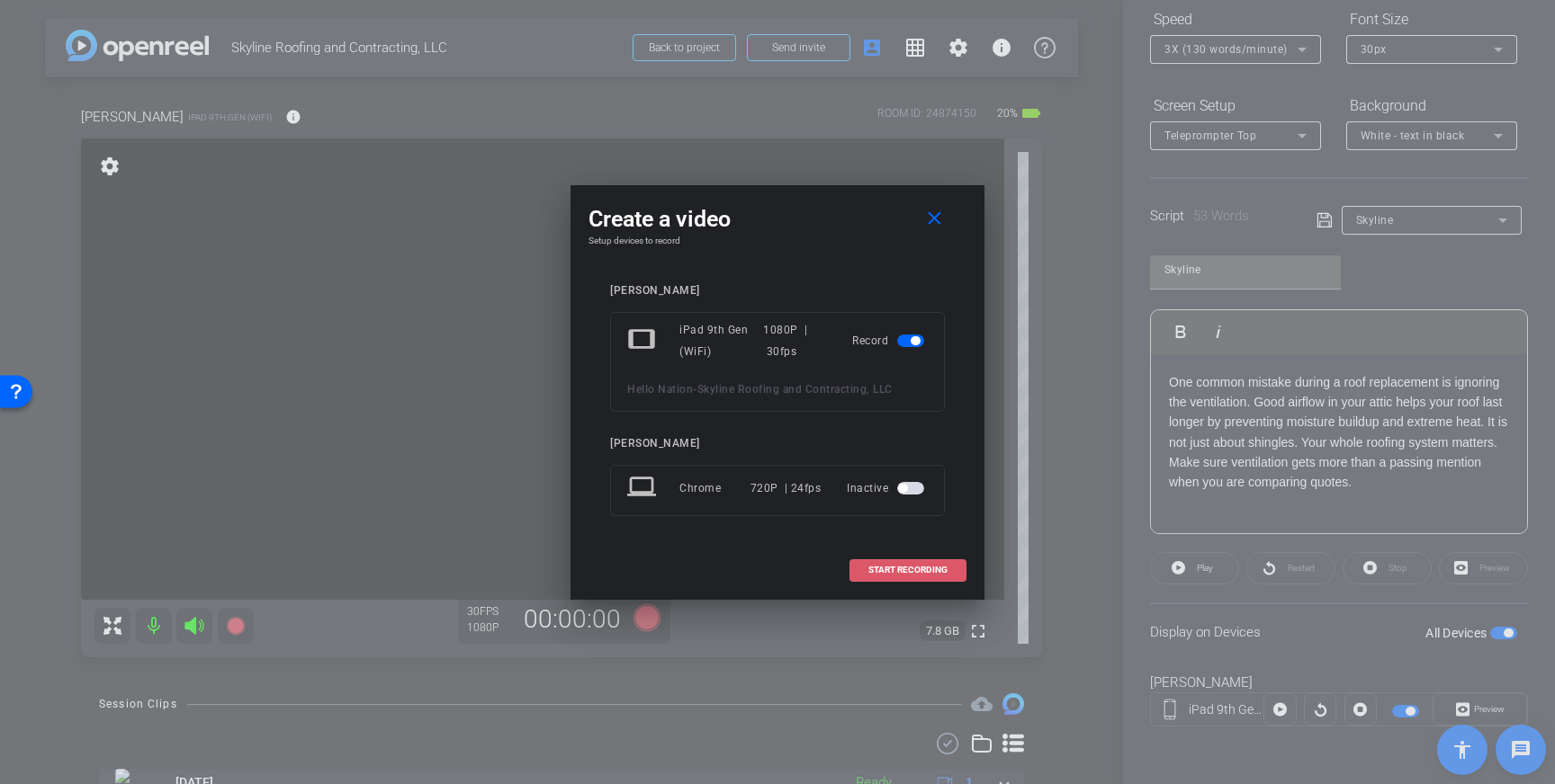
click at [895, 568] on span "START RECORDING" at bounding box center [908, 570] width 79 height 9
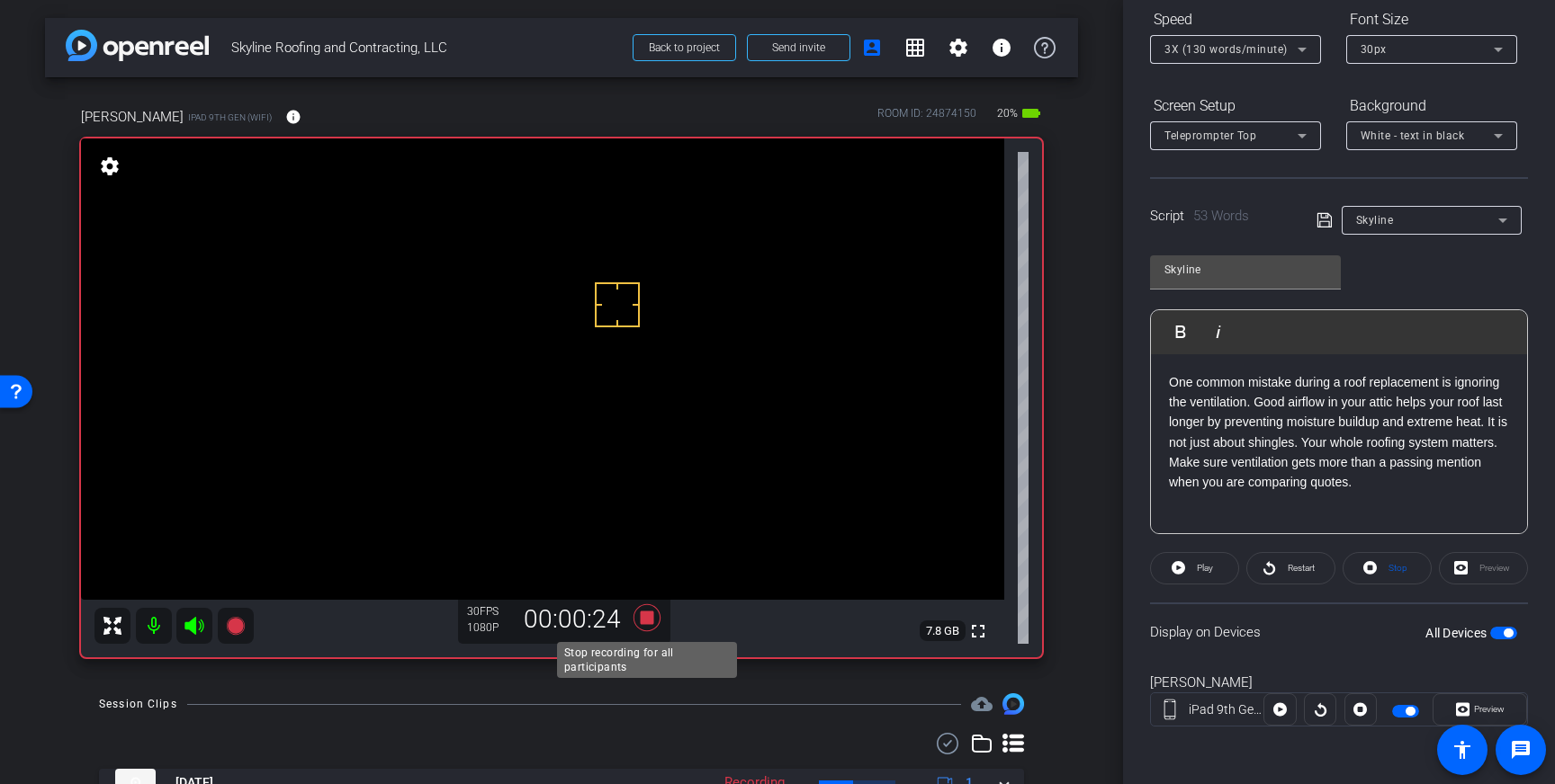
click at [648, 620] on icon at bounding box center [646, 617] width 27 height 27
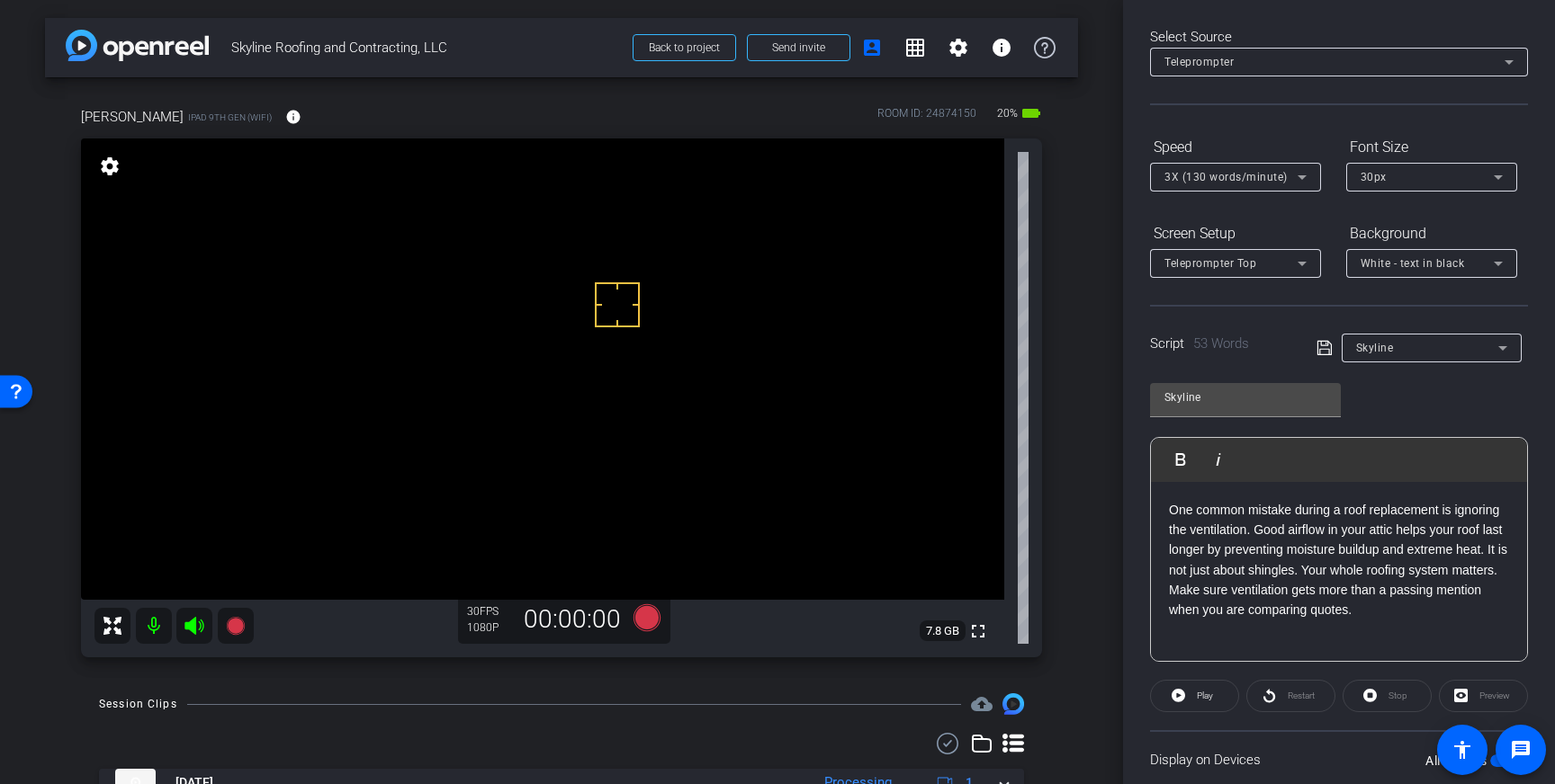
scroll to position [0, 0]
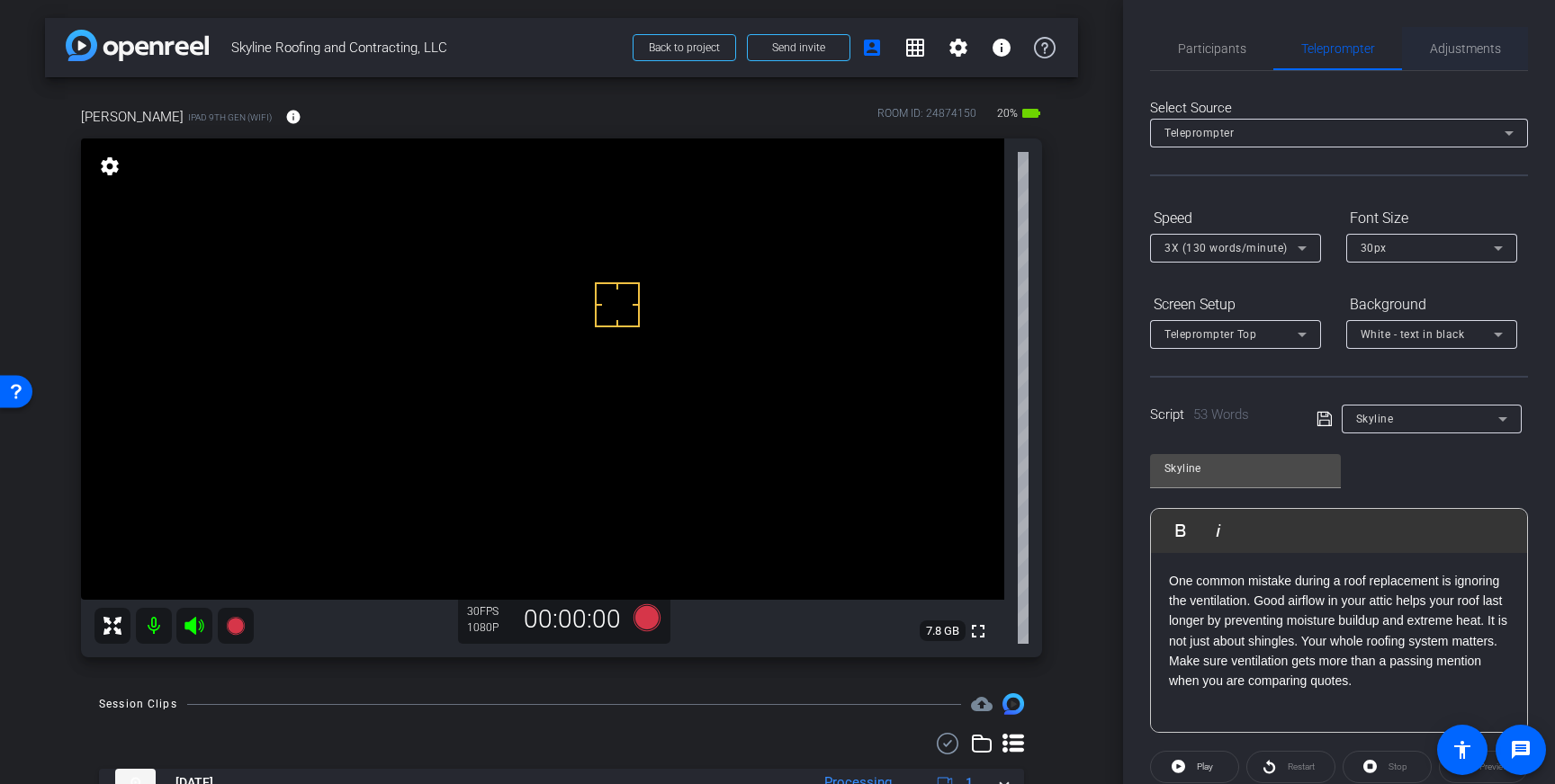
click at [1462, 46] on span "Adjustments" at bounding box center [1466, 48] width 71 height 13
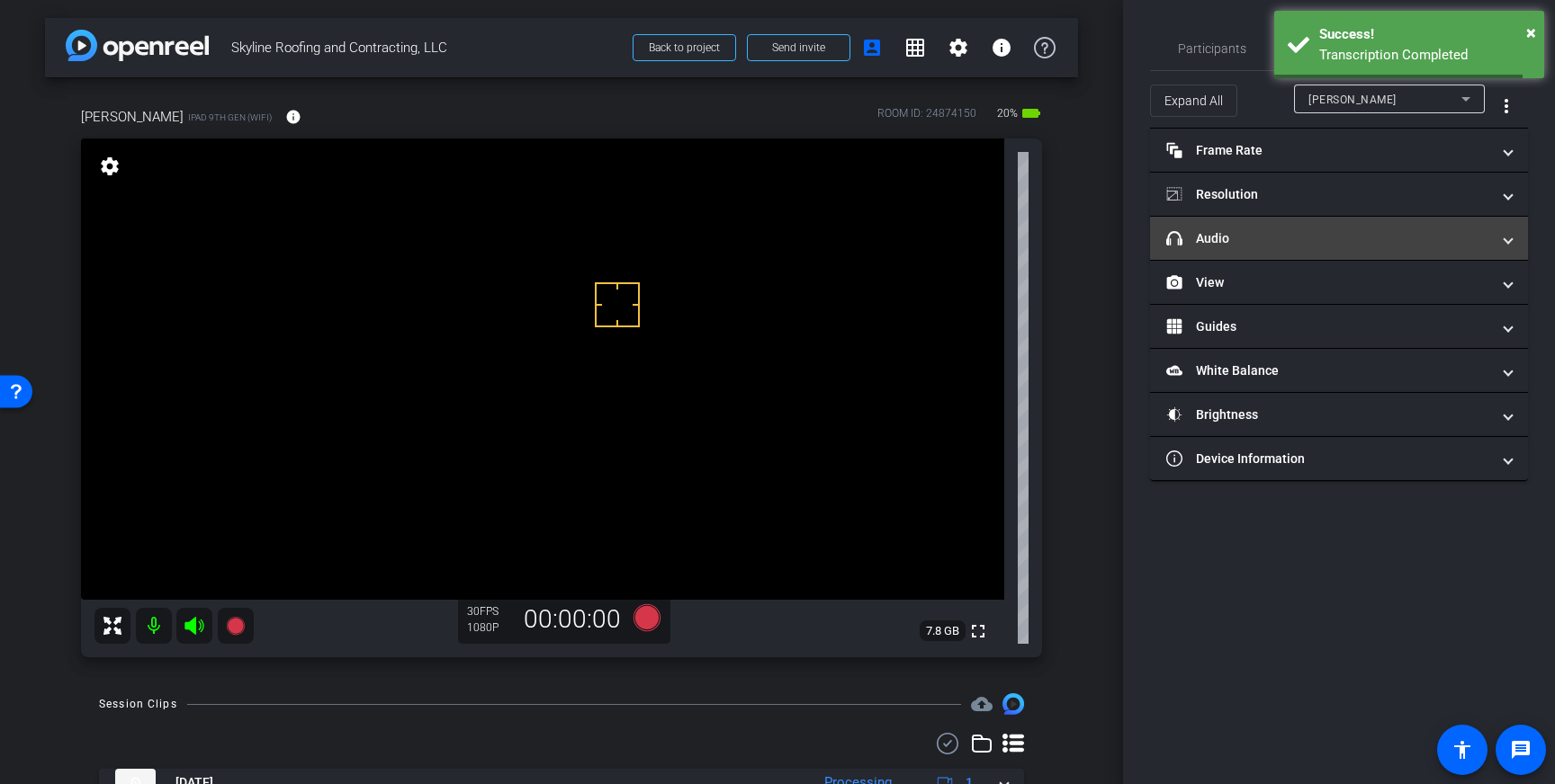
click at [1381, 243] on mat-panel-title "headphone icon Audio" at bounding box center [1329, 238] width 324 height 19
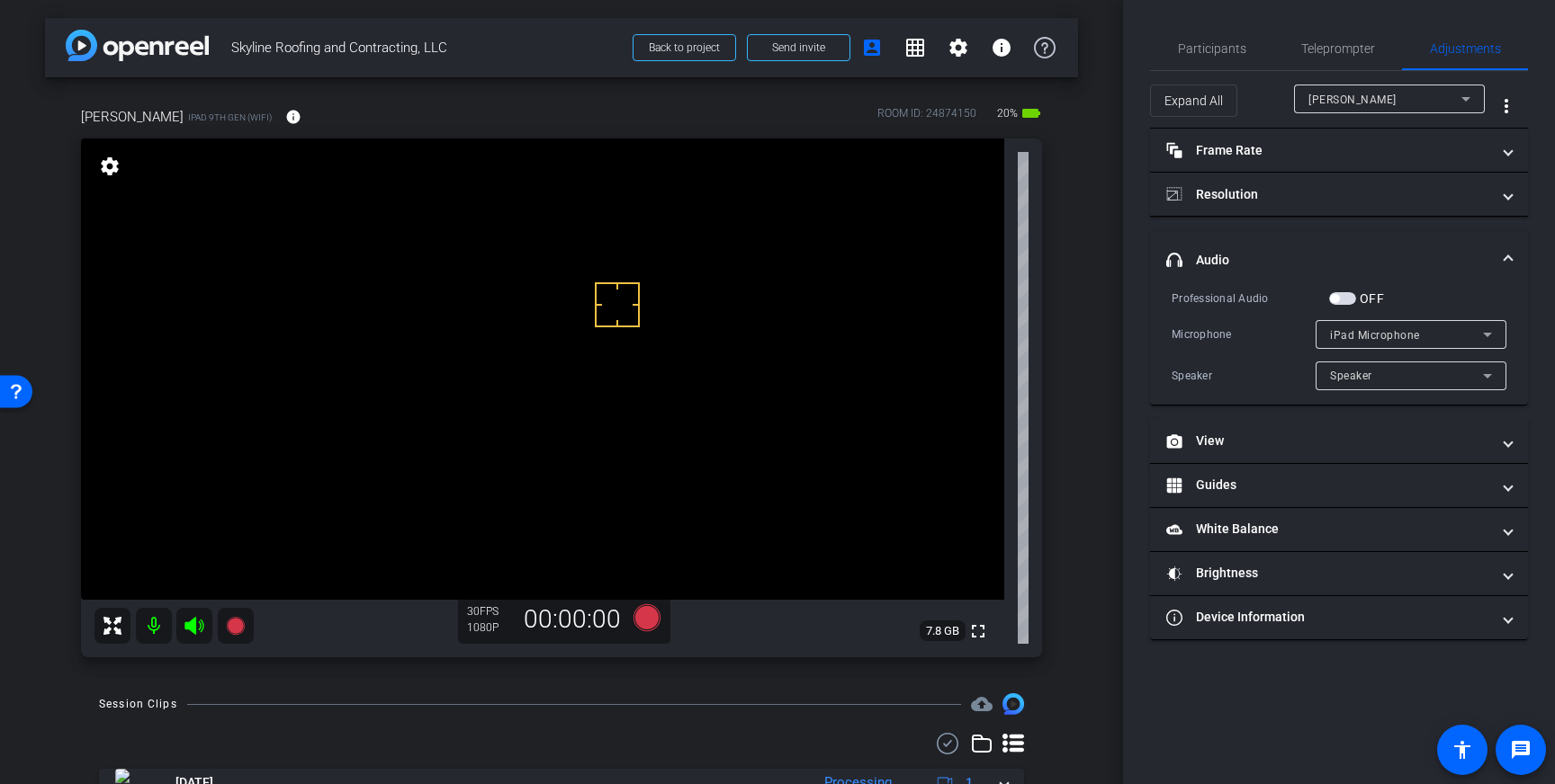
drag, startPoint x: 1334, startPoint y: 294, endPoint x: 1393, endPoint y: 321, distance: 64.9
click at [1336, 299] on span "button" at bounding box center [1335, 298] width 9 height 9
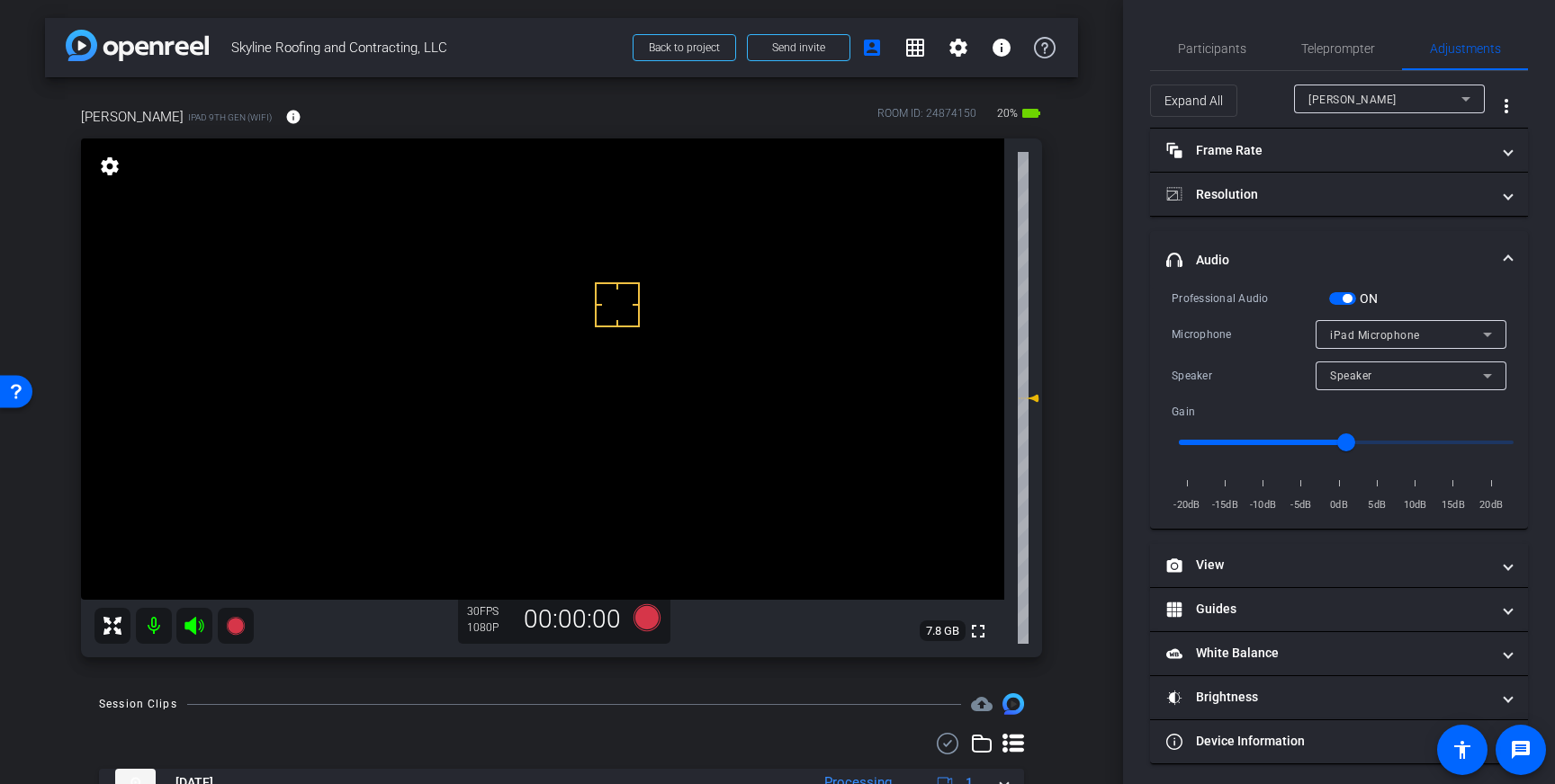
click at [1499, 259] on span "headphone icon Audio" at bounding box center [1336, 260] width 339 height 19
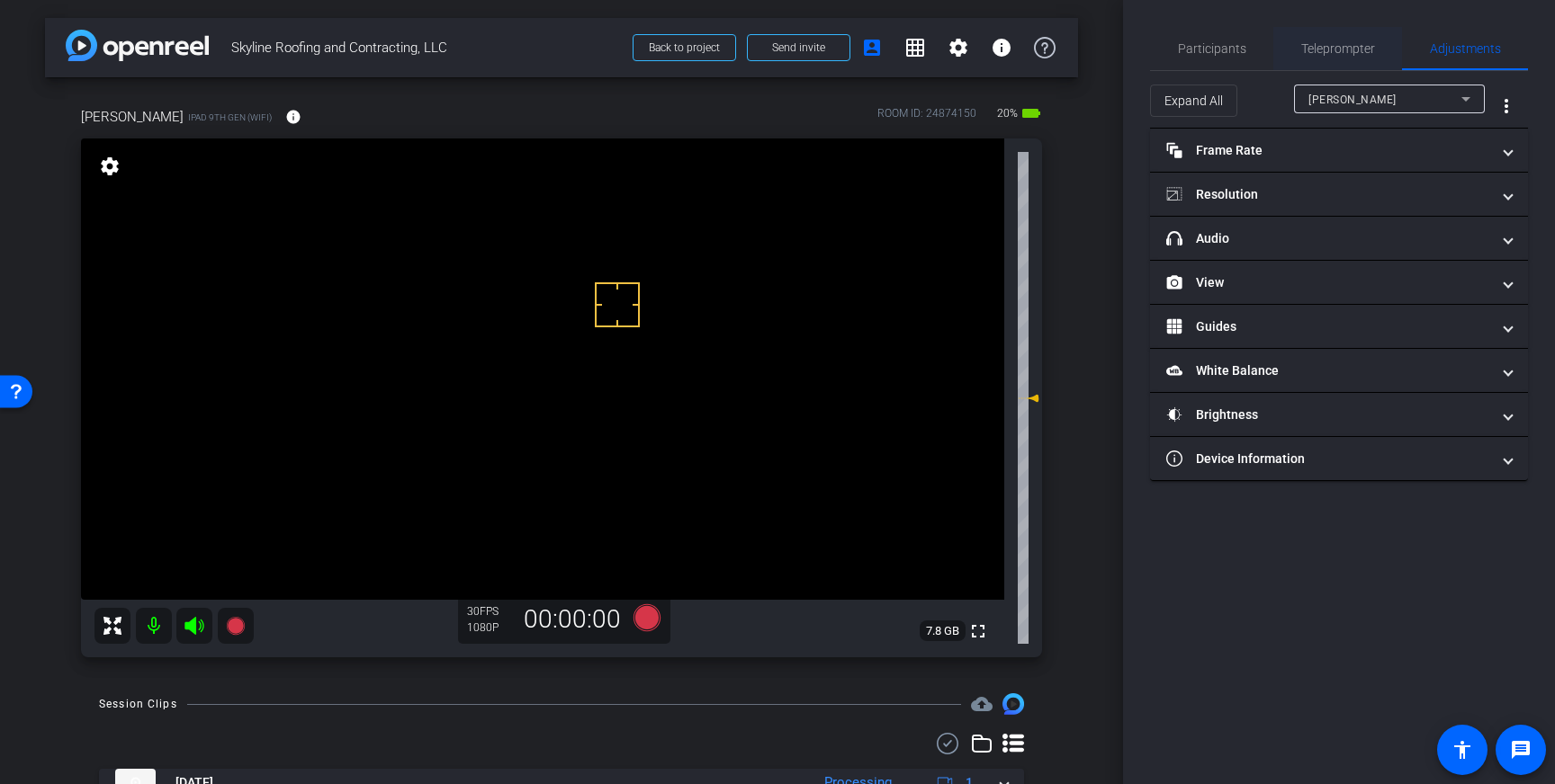
click at [1342, 45] on span "Teleprompter" at bounding box center [1338, 48] width 74 height 13
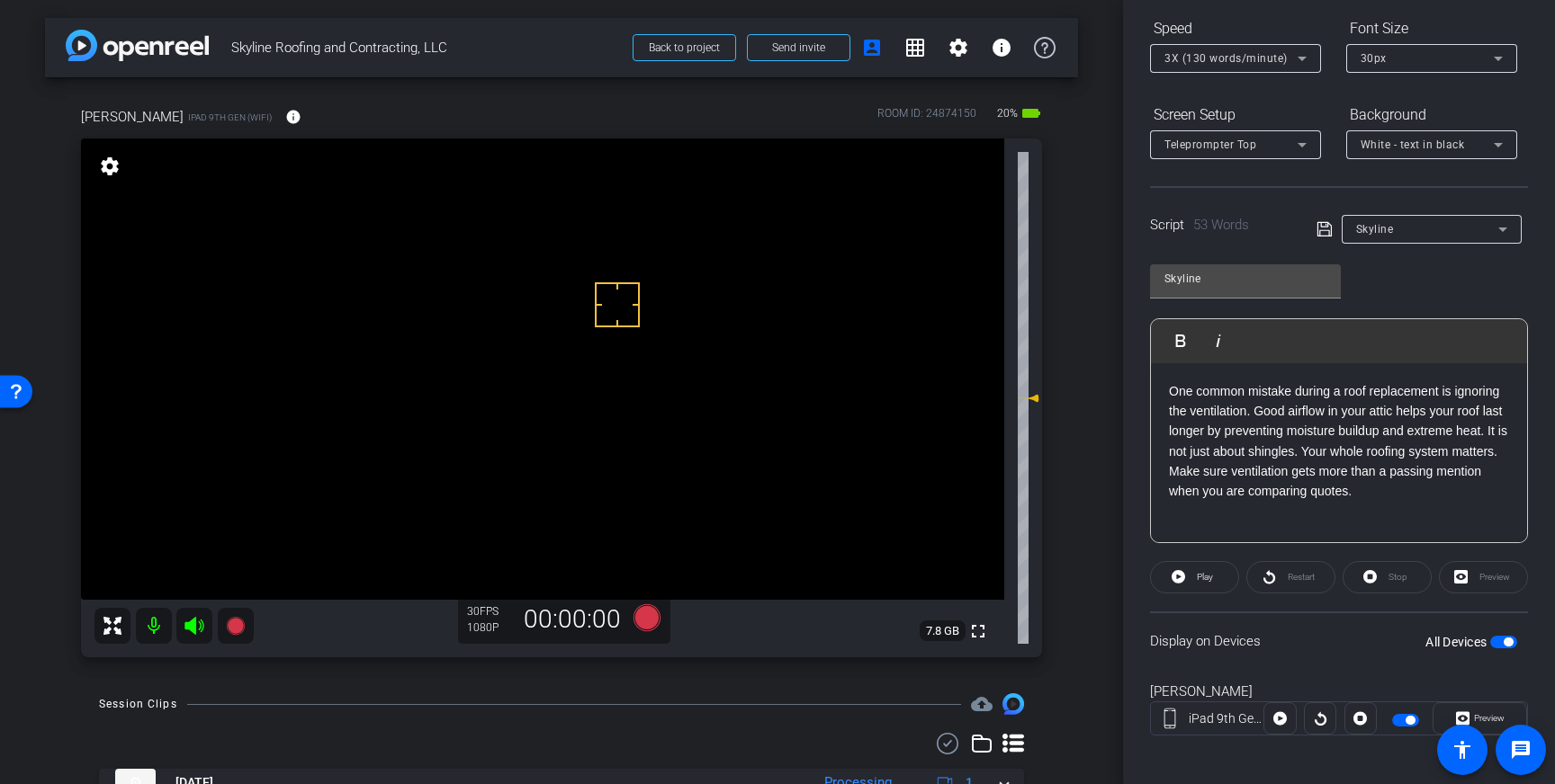
scroll to position [198, 0]
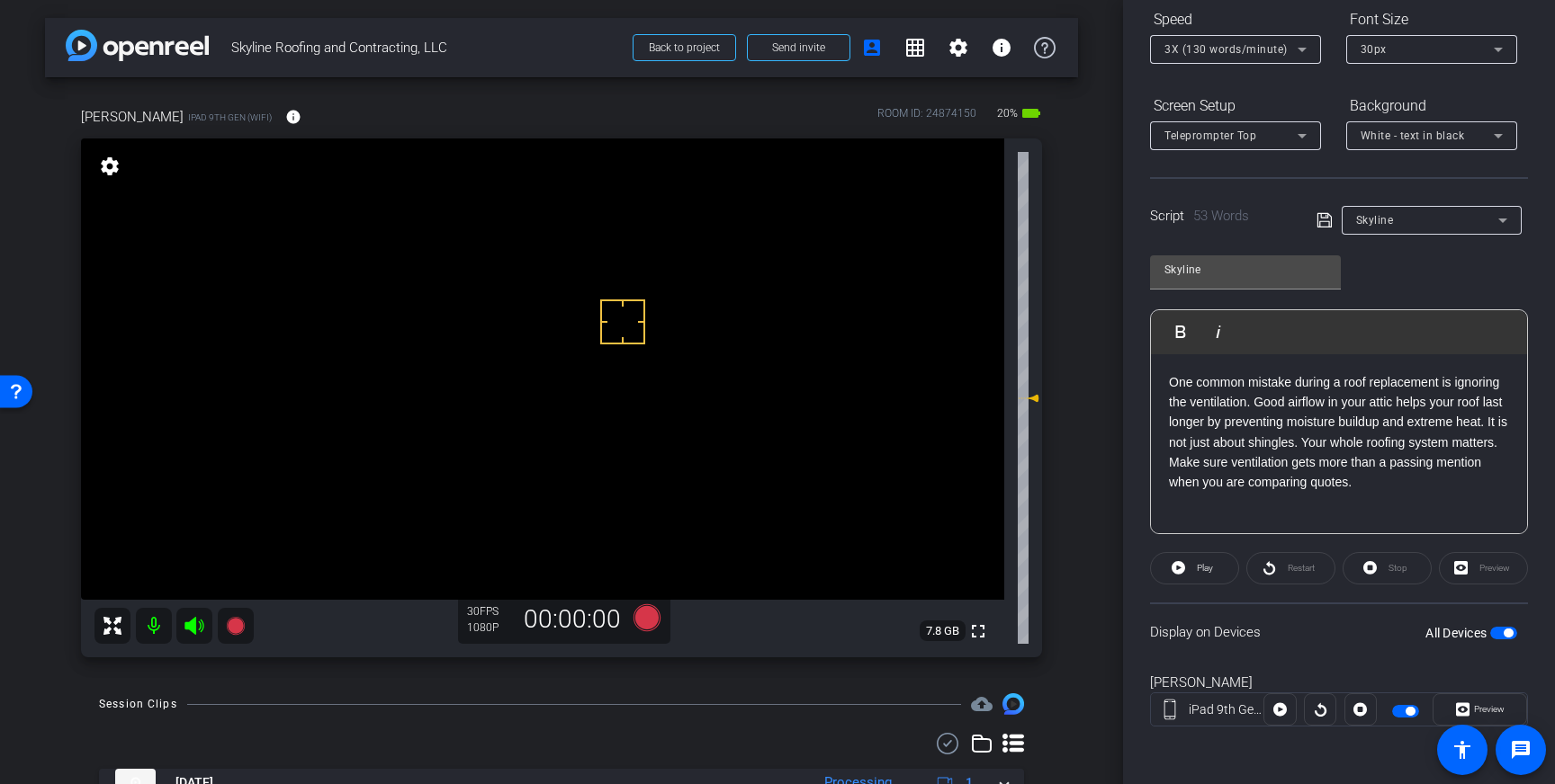
drag, startPoint x: 622, startPoint y: 322, endPoint x: 655, endPoint y: 347, distance: 41.4
click at [651, 618] on icon at bounding box center [646, 617] width 27 height 27
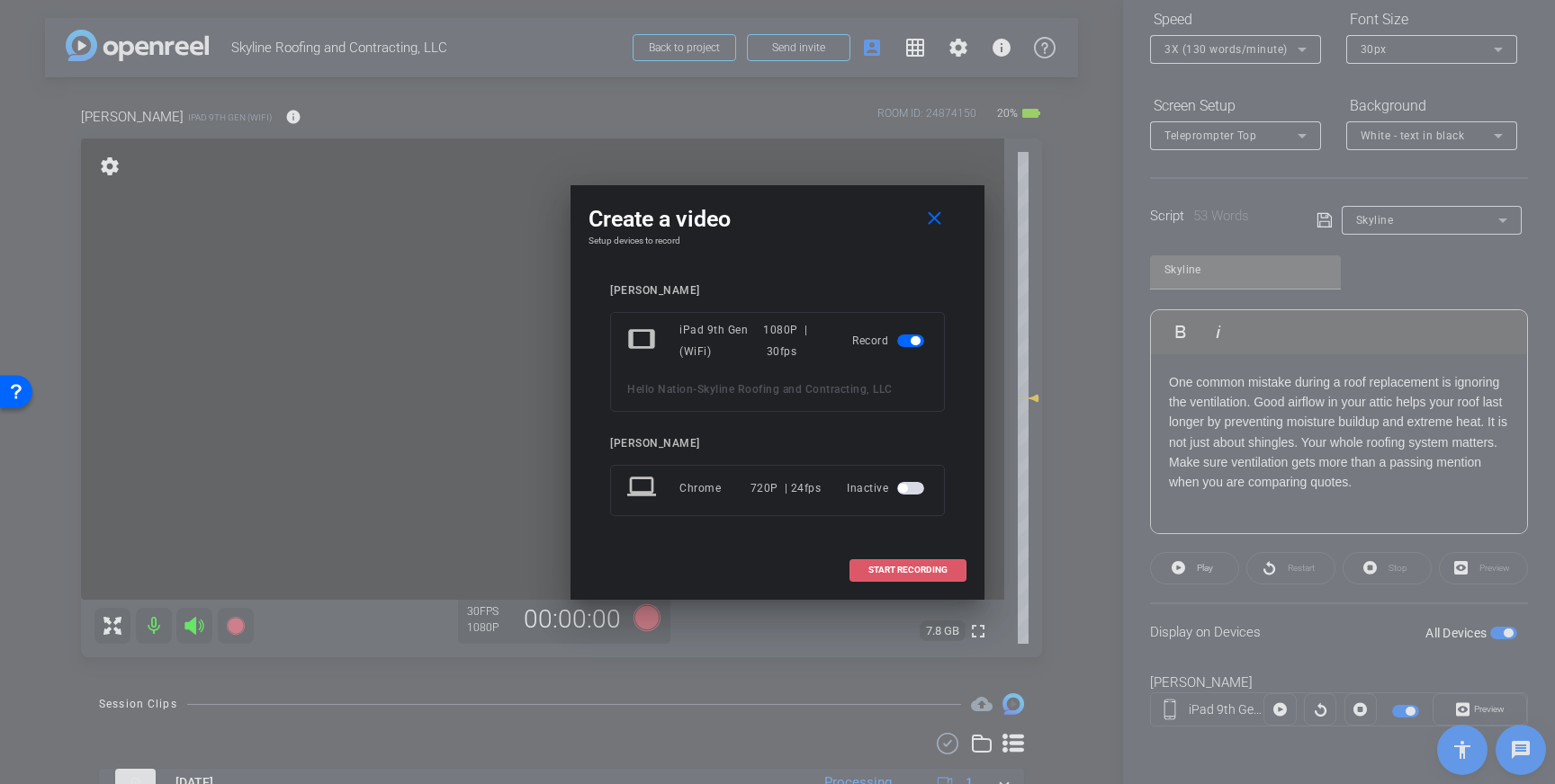
drag, startPoint x: 938, startPoint y: 570, endPoint x: 925, endPoint y: 567, distance: 13.3
click at [937, 570] on span "START RECORDING" at bounding box center [908, 570] width 79 height 9
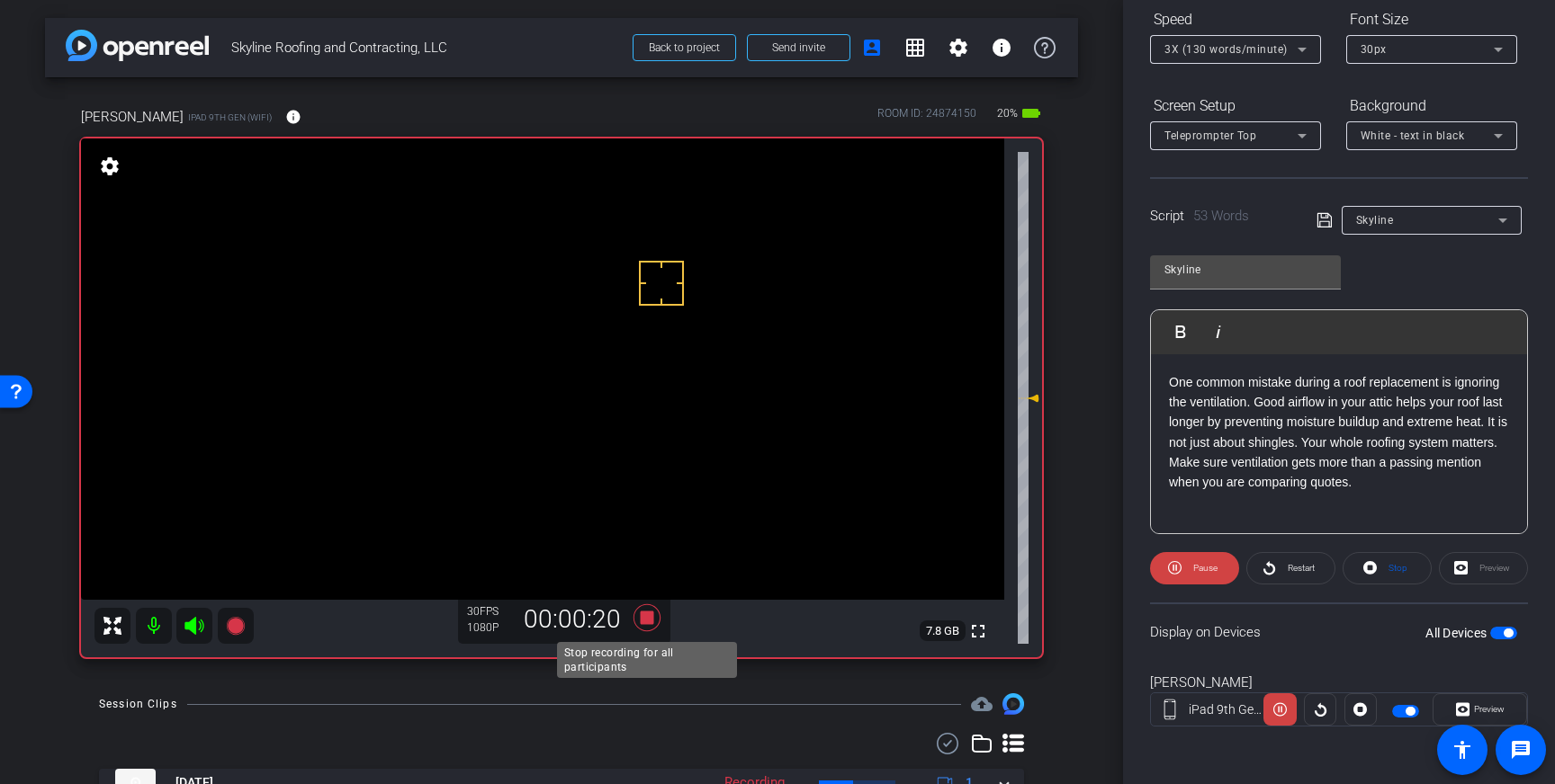
click at [647, 622] on icon at bounding box center [646, 617] width 27 height 27
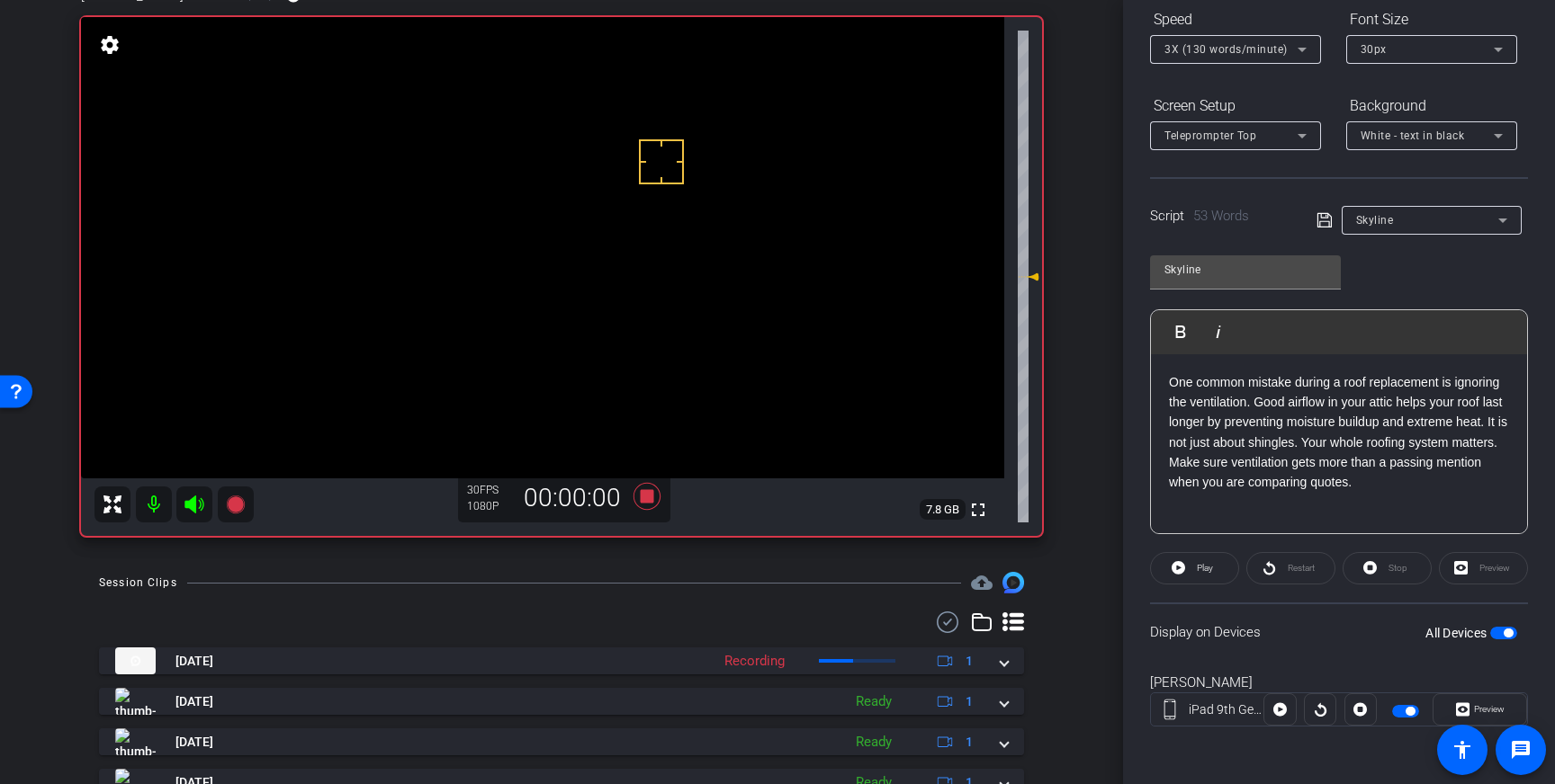
scroll to position [122, 0]
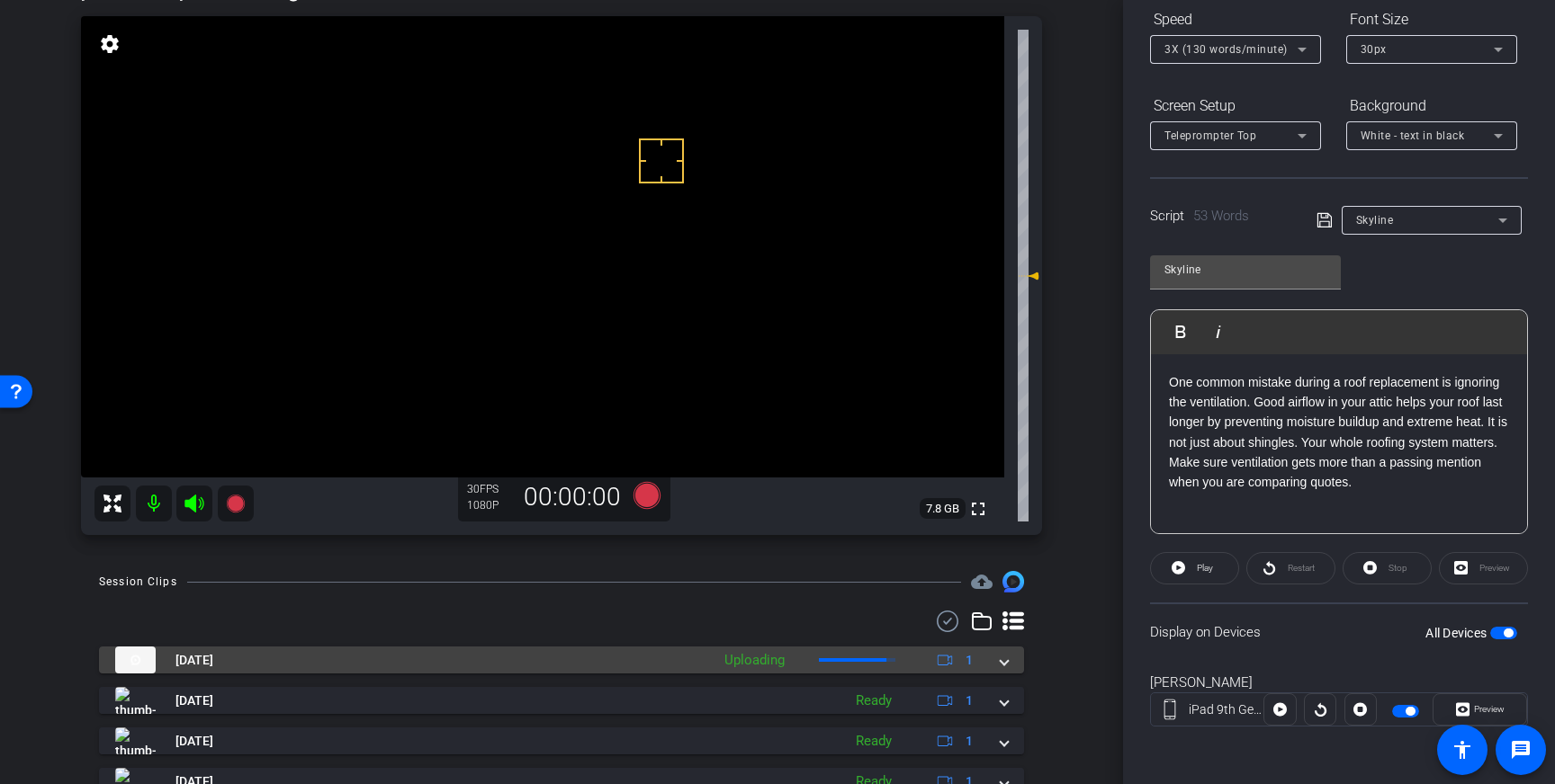
drag, startPoint x: 1008, startPoint y: 665, endPoint x: 961, endPoint y: 681, distance: 49.6
click at [1006, 664] on mat-expansion-panel-header "Oct 9, 2025 Uploading 1" at bounding box center [561, 660] width 926 height 27
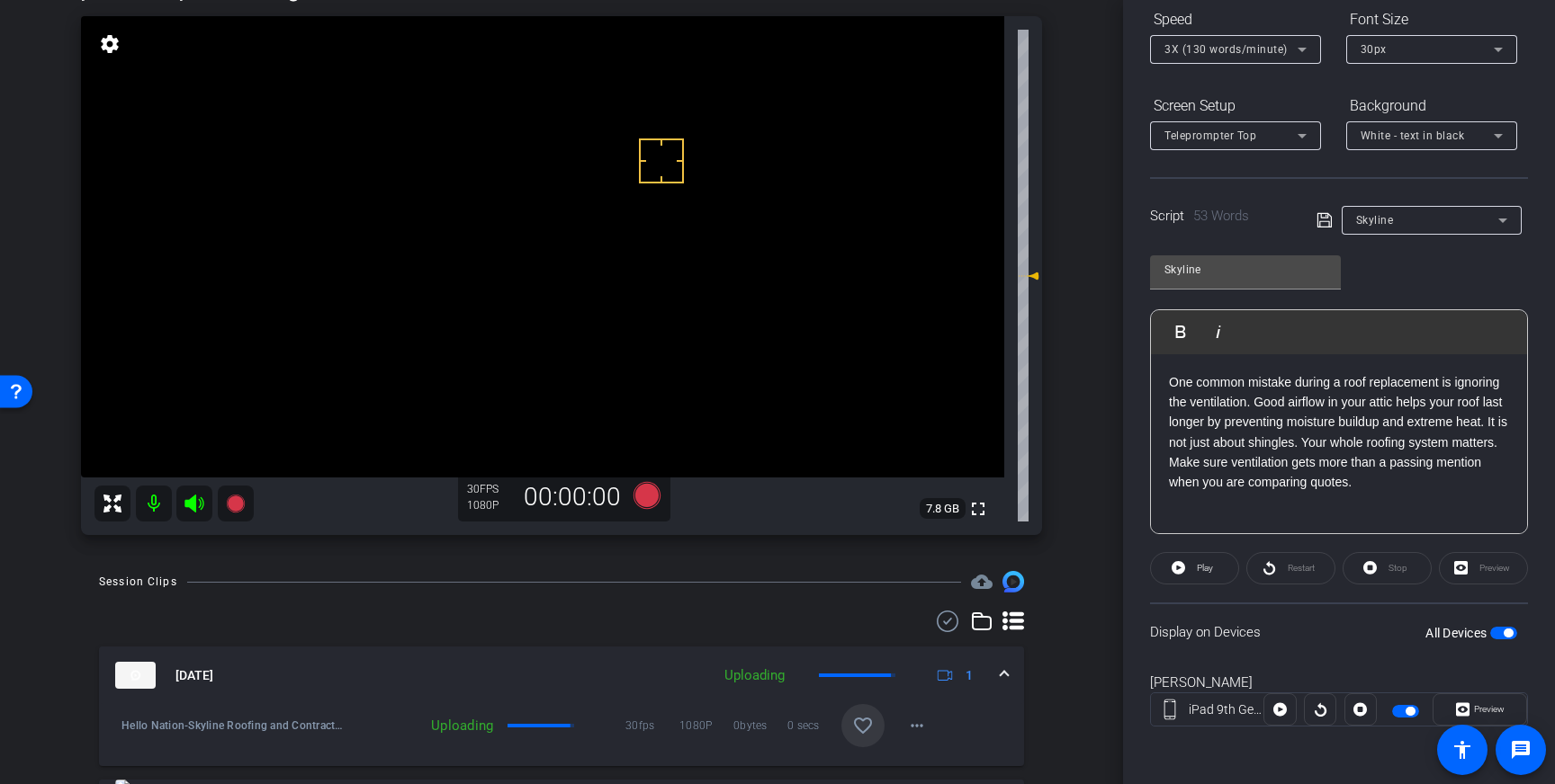
click at [868, 725] on mat-icon "favorite_border" at bounding box center [863, 726] width 22 height 22
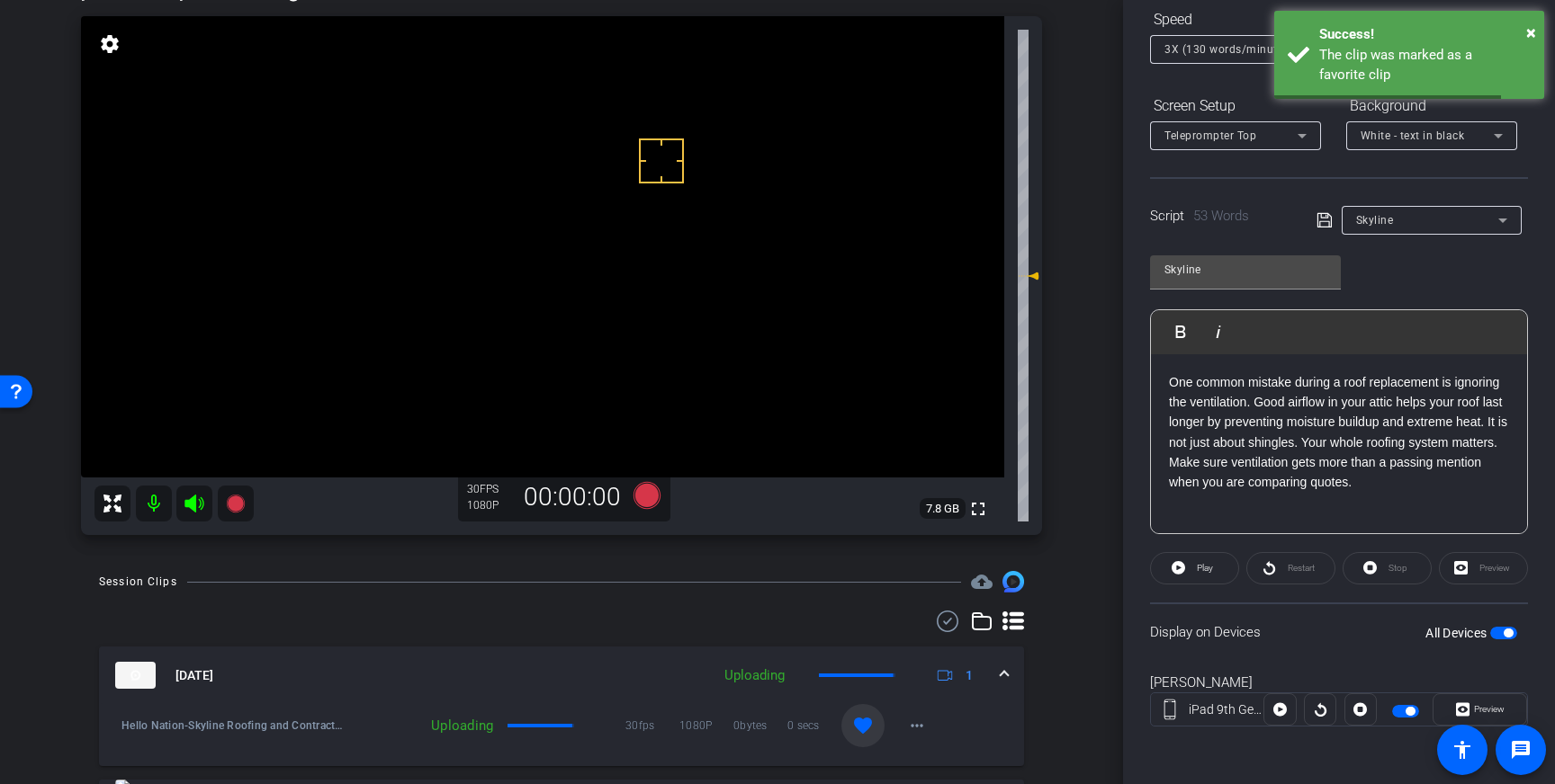
click at [1009, 681] on mat-expansion-panel-header "Oct 9, 2025 Uploading 1" at bounding box center [561, 675] width 926 height 57
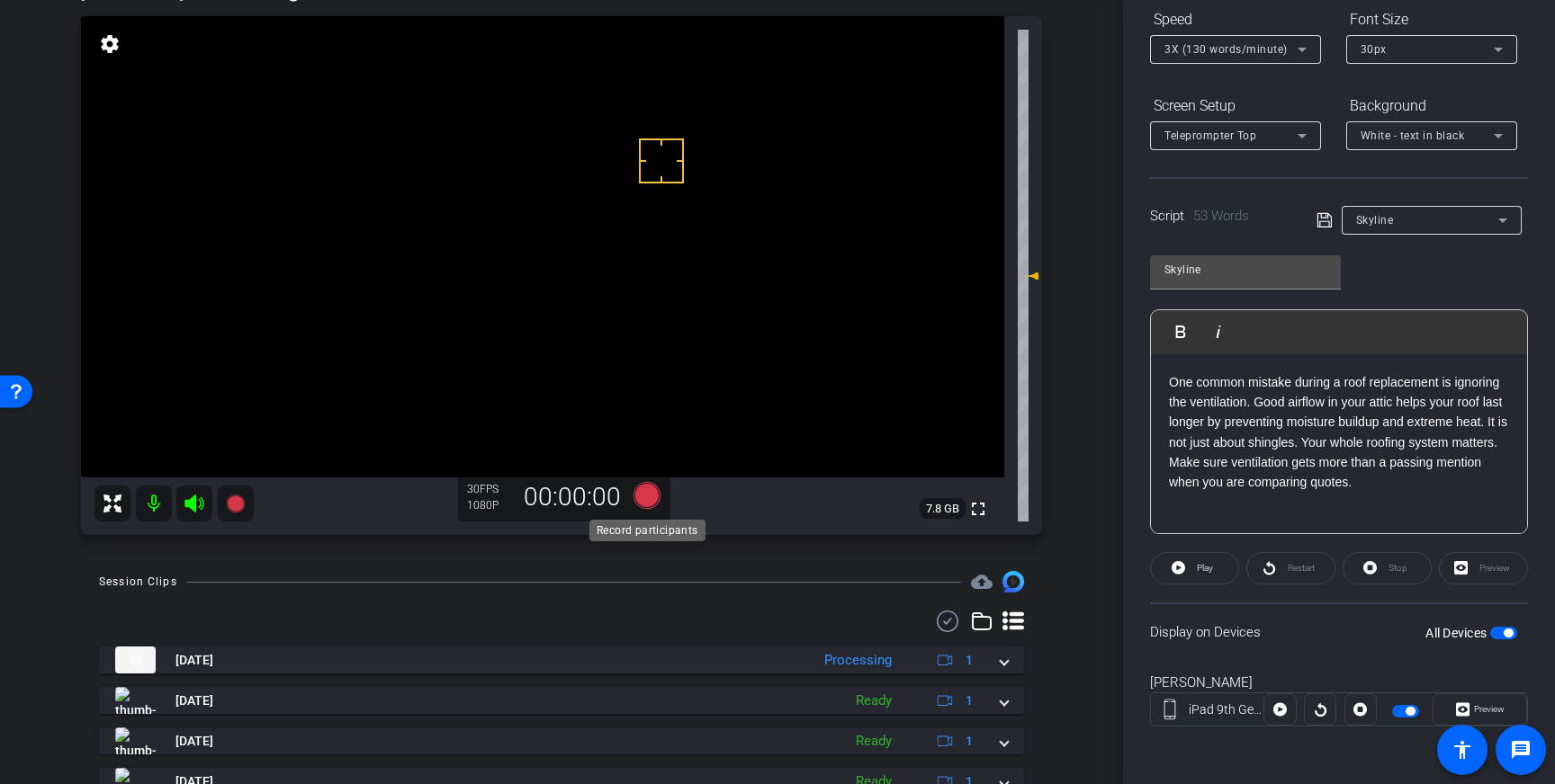
click at [651, 497] on icon at bounding box center [646, 495] width 27 height 27
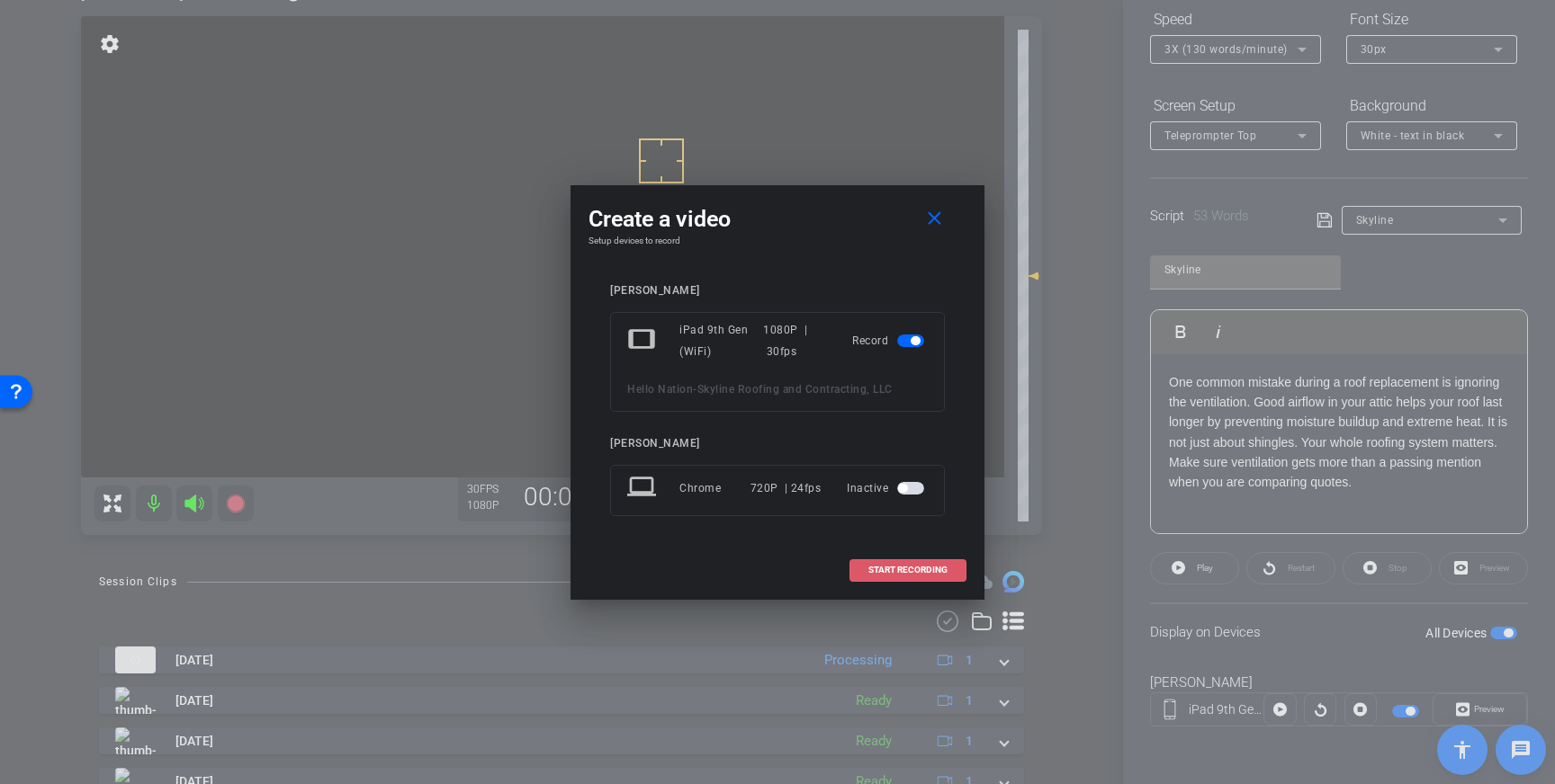
click at [918, 580] on span at bounding box center [908, 571] width 116 height 43
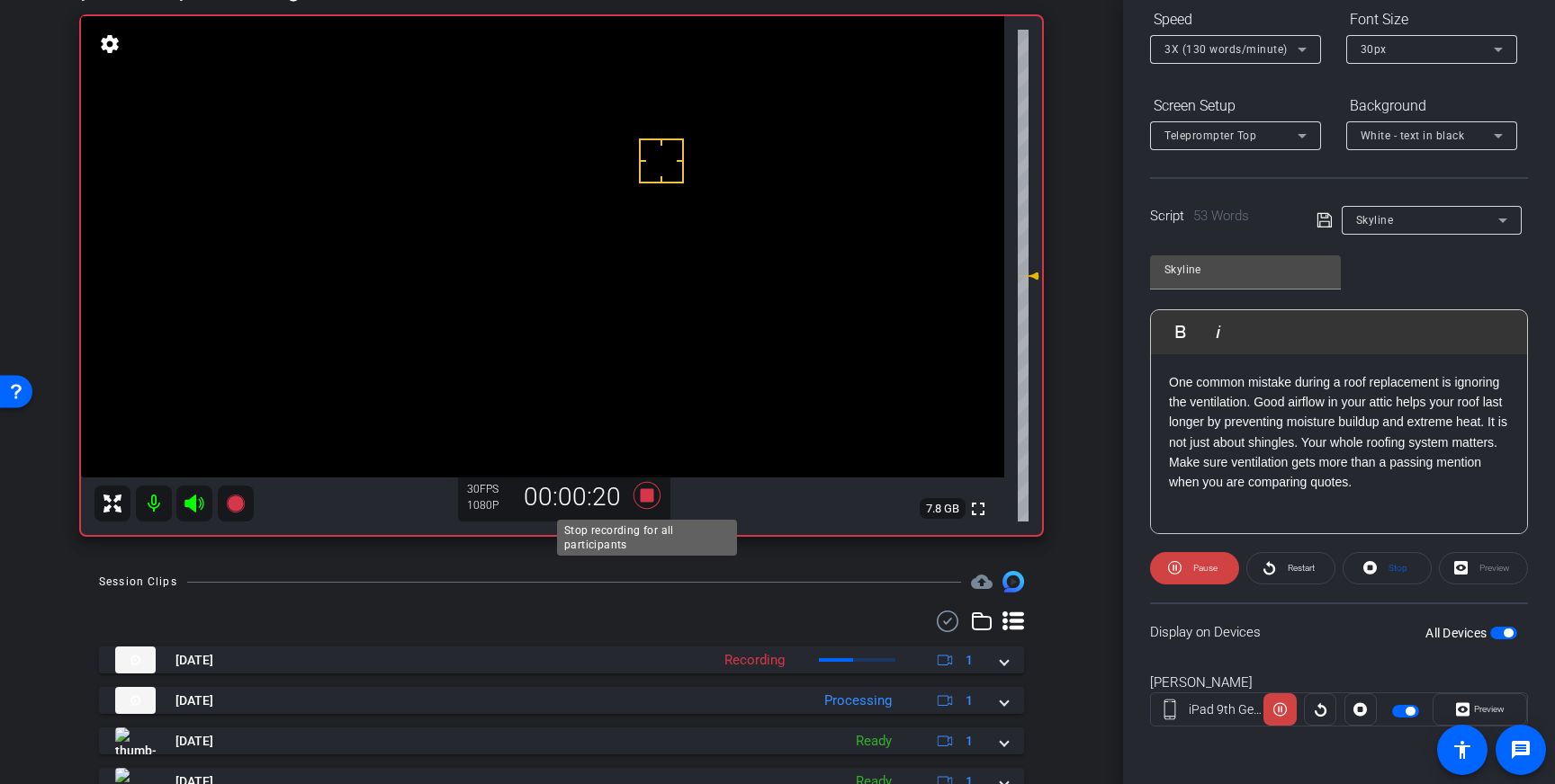
click at [647, 492] on icon at bounding box center [646, 495] width 27 height 27
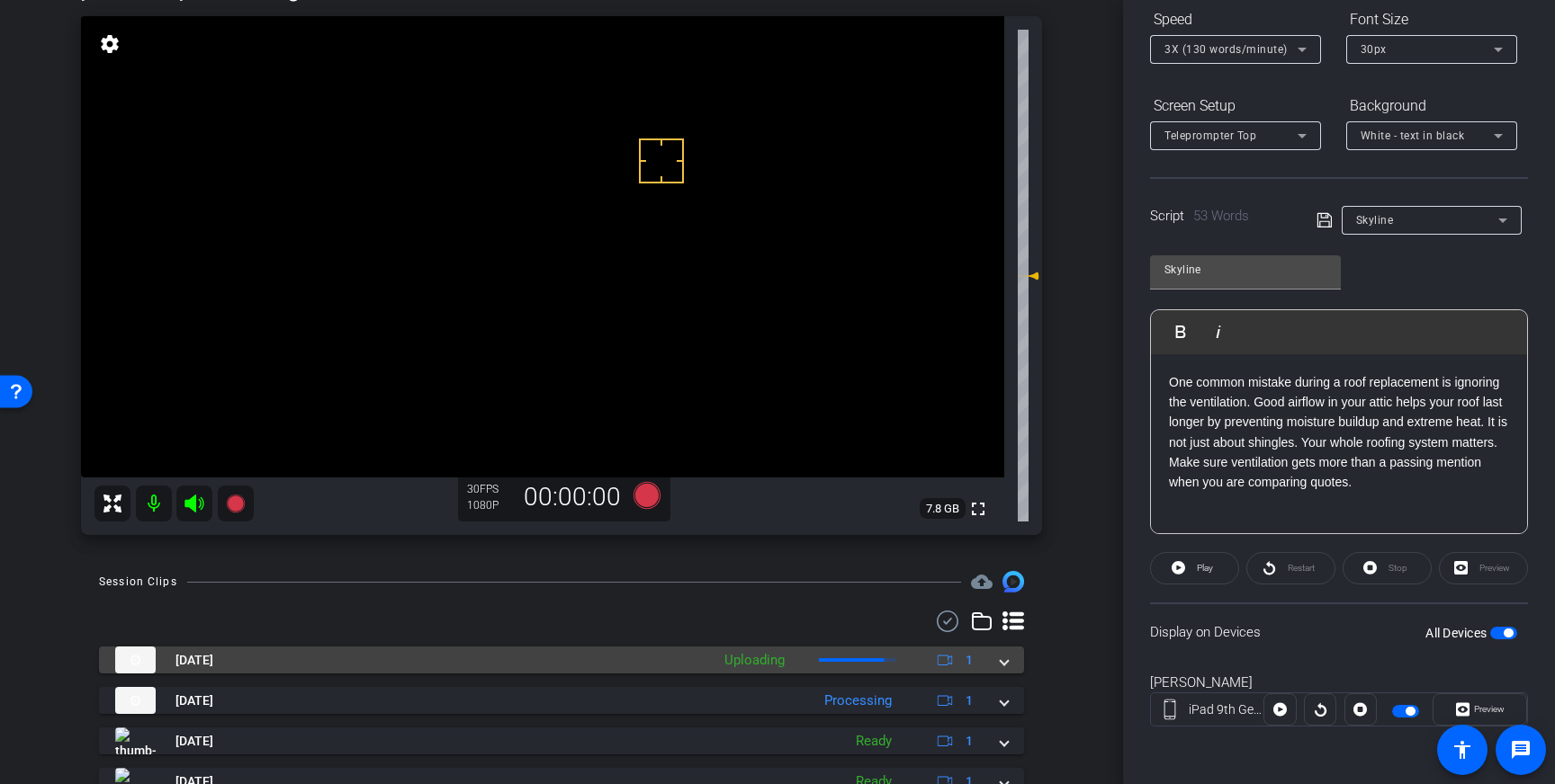
click at [1011, 663] on mat-expansion-panel-header "Oct 9, 2025 Uploading 1" at bounding box center [561, 660] width 926 height 27
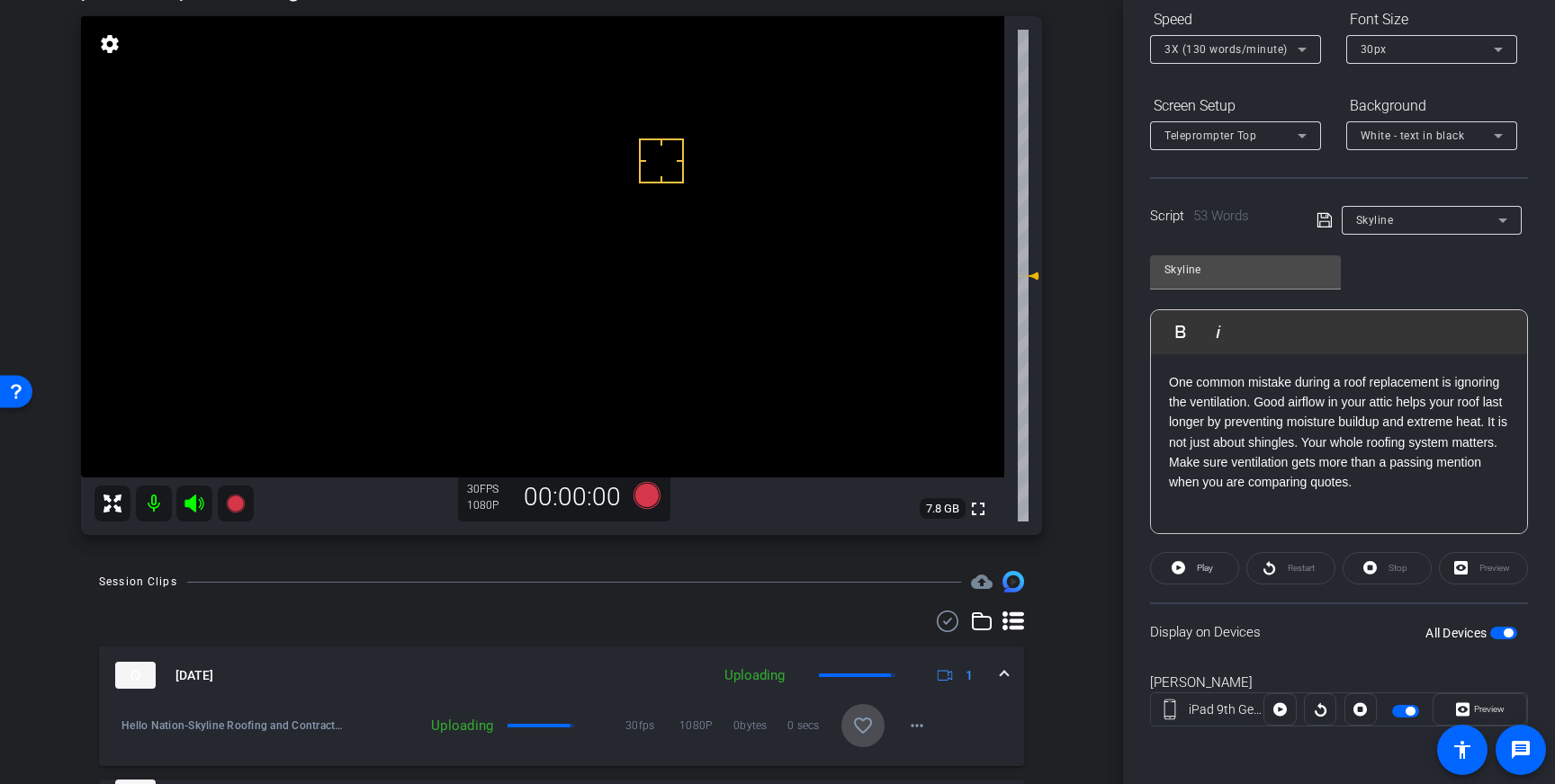
click at [874, 725] on span at bounding box center [863, 726] width 43 height 43
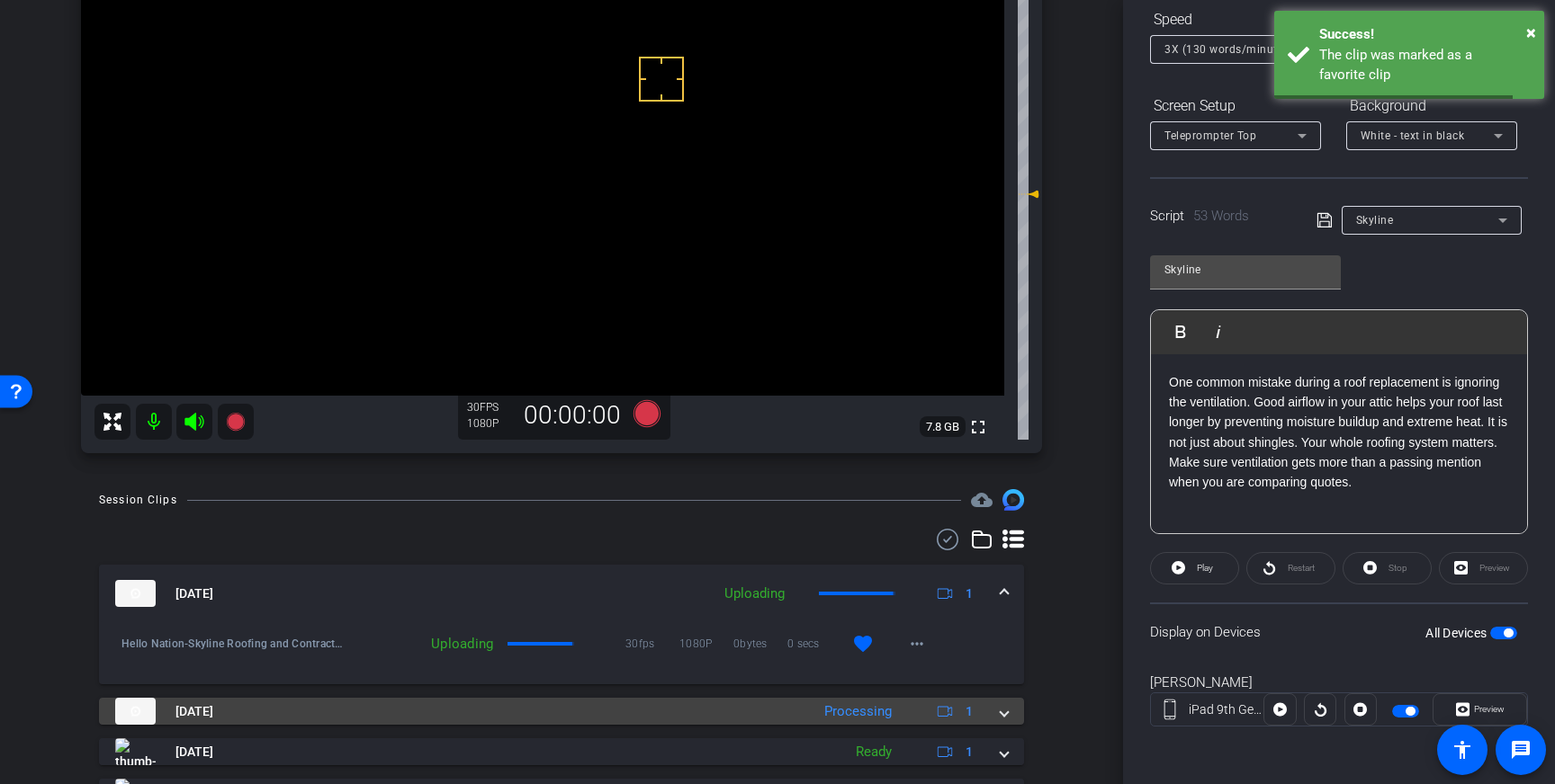
scroll to position [206, 0]
click at [1003, 711] on span at bounding box center [1004, 710] width 7 height 19
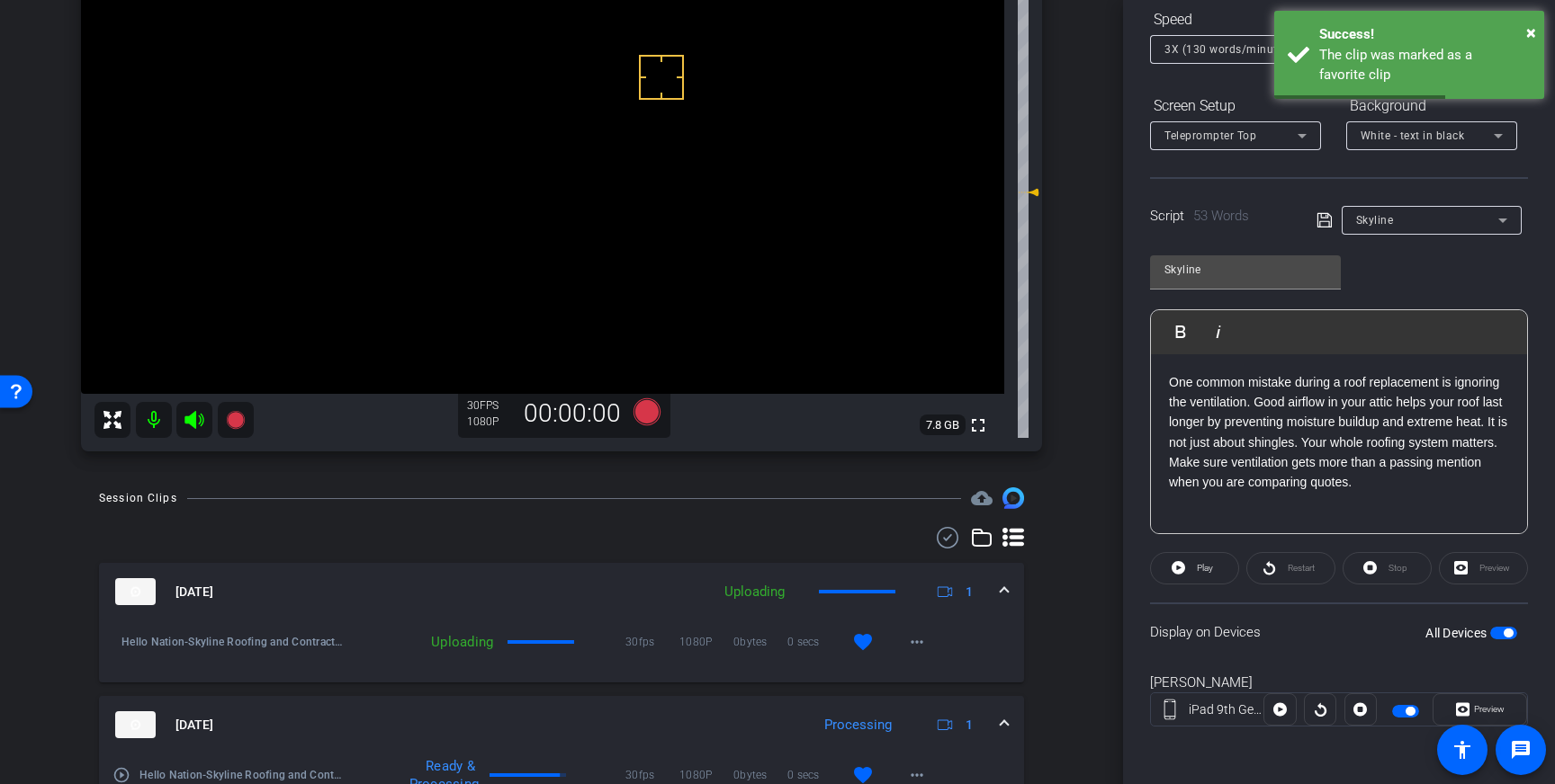
click at [873, 753] on mat-expansion-panel-header "Oct 9, 2025 Processing 1" at bounding box center [561, 725] width 926 height 57
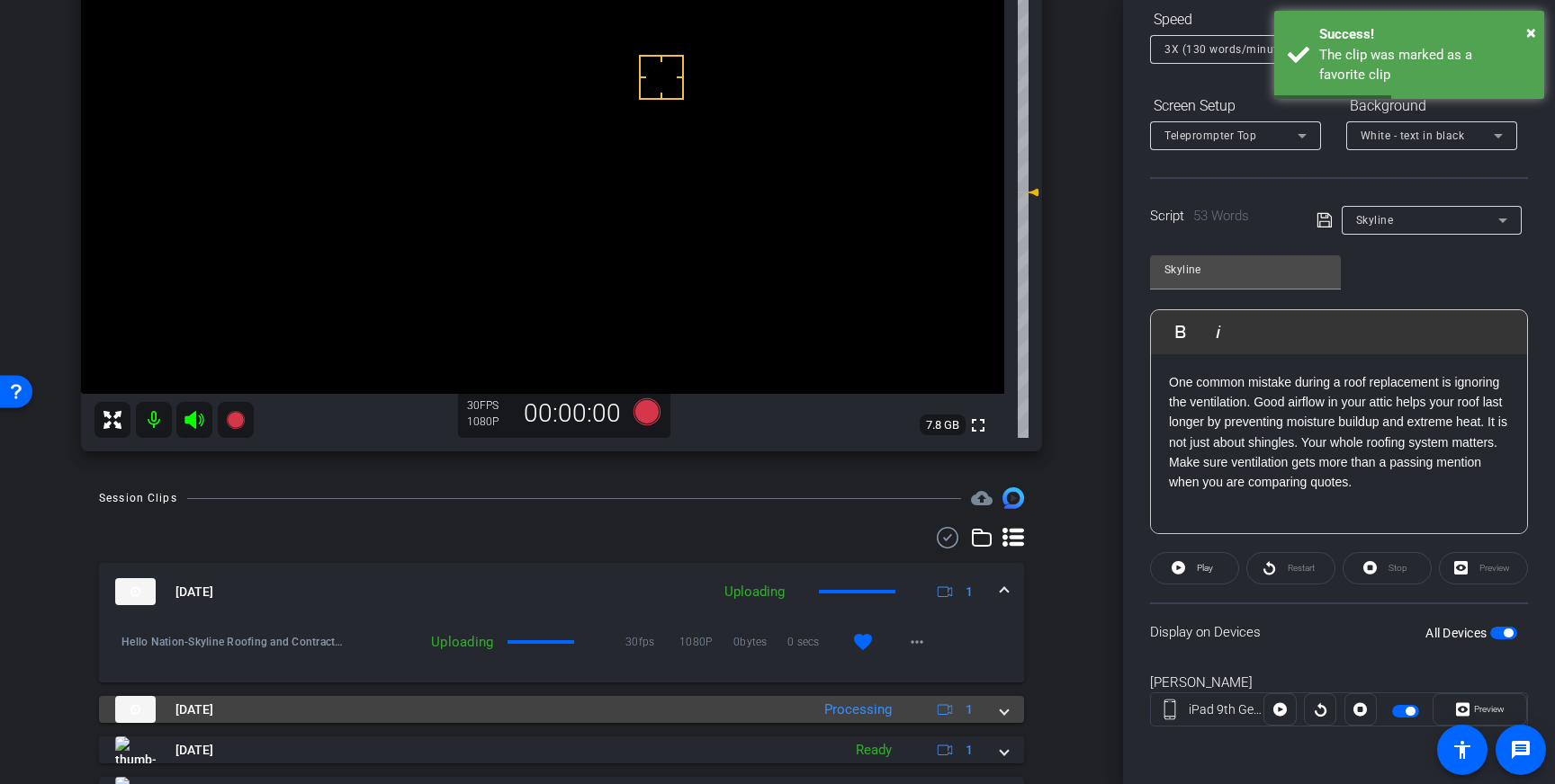
drag, startPoint x: 1007, startPoint y: 708, endPoint x: 960, endPoint y: 733, distance: 53.2
click at [1007, 709] on span at bounding box center [1004, 710] width 7 height 19
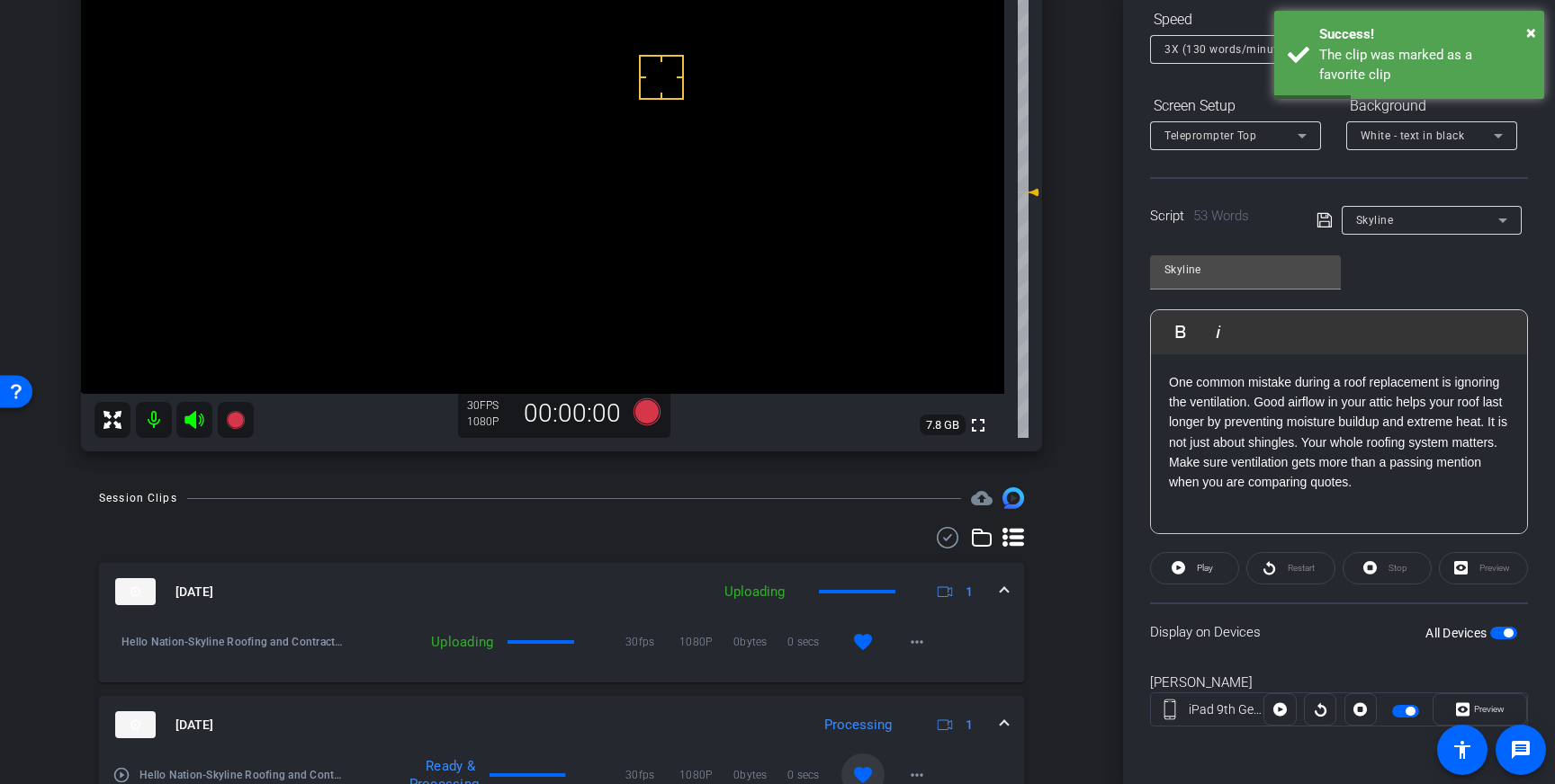
click at [867, 768] on mat-icon "favorite" at bounding box center [863, 775] width 22 height 22
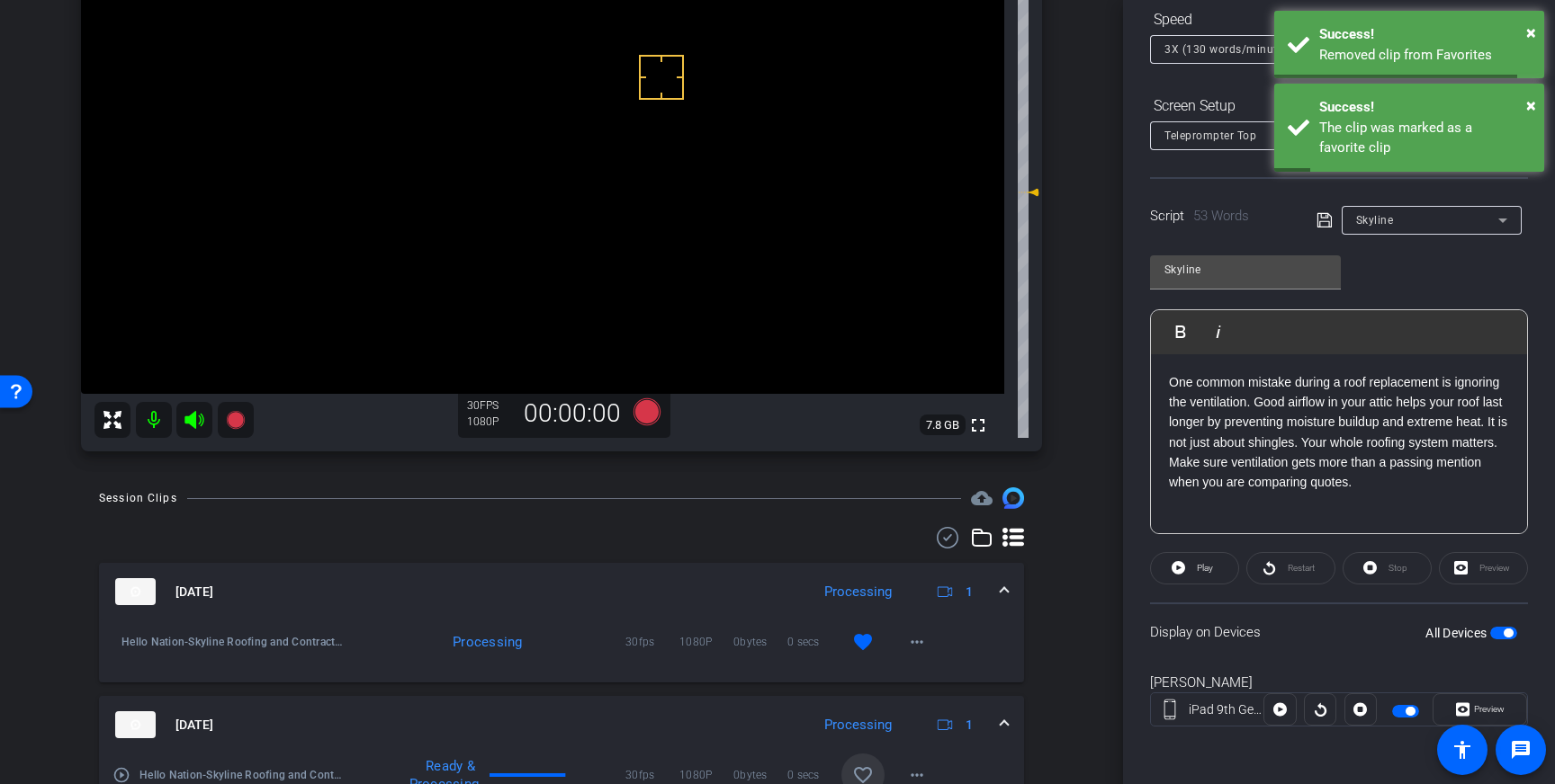
click at [1008, 723] on span at bounding box center [1004, 725] width 7 height 19
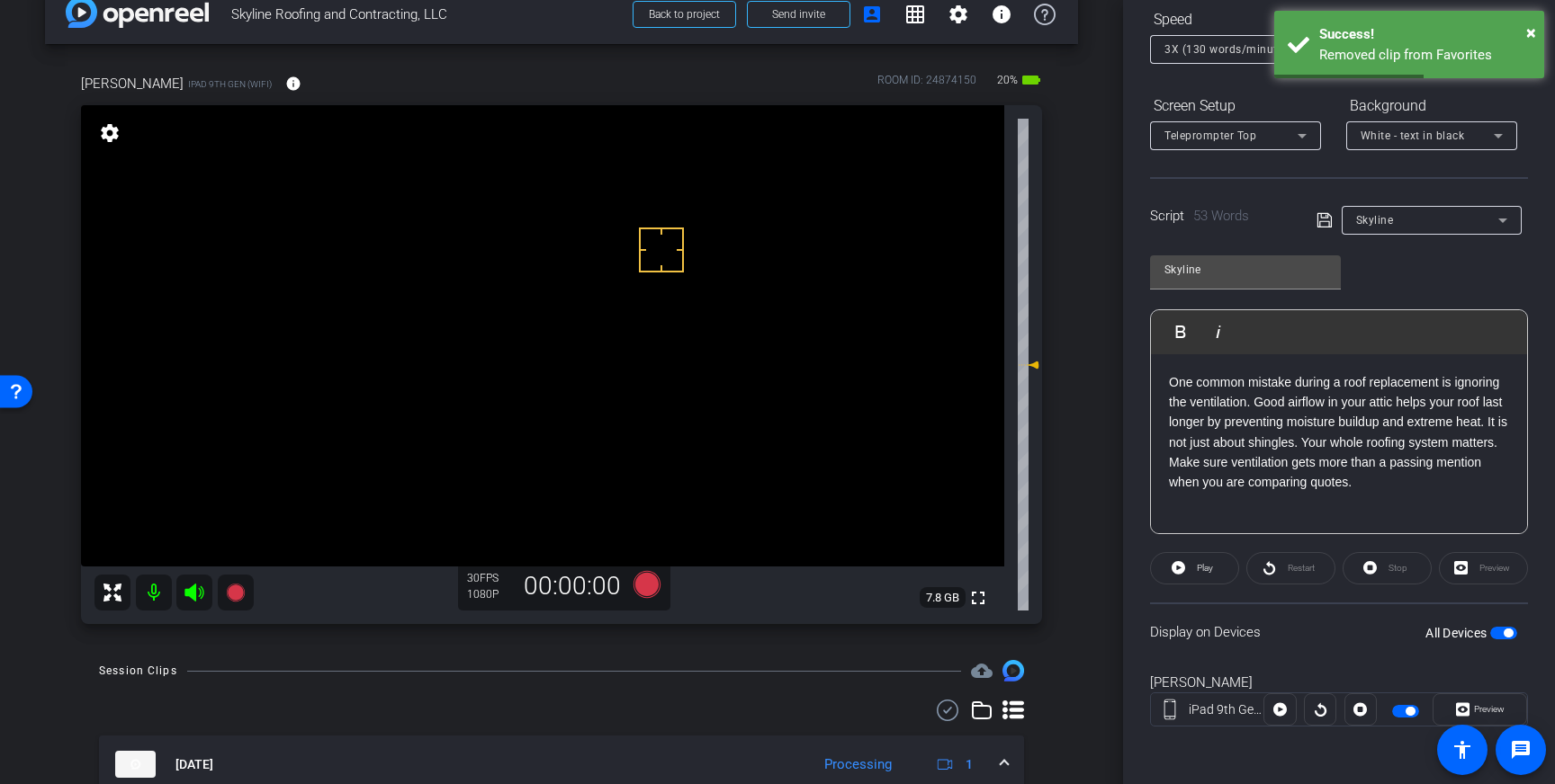
scroll to position [0, 0]
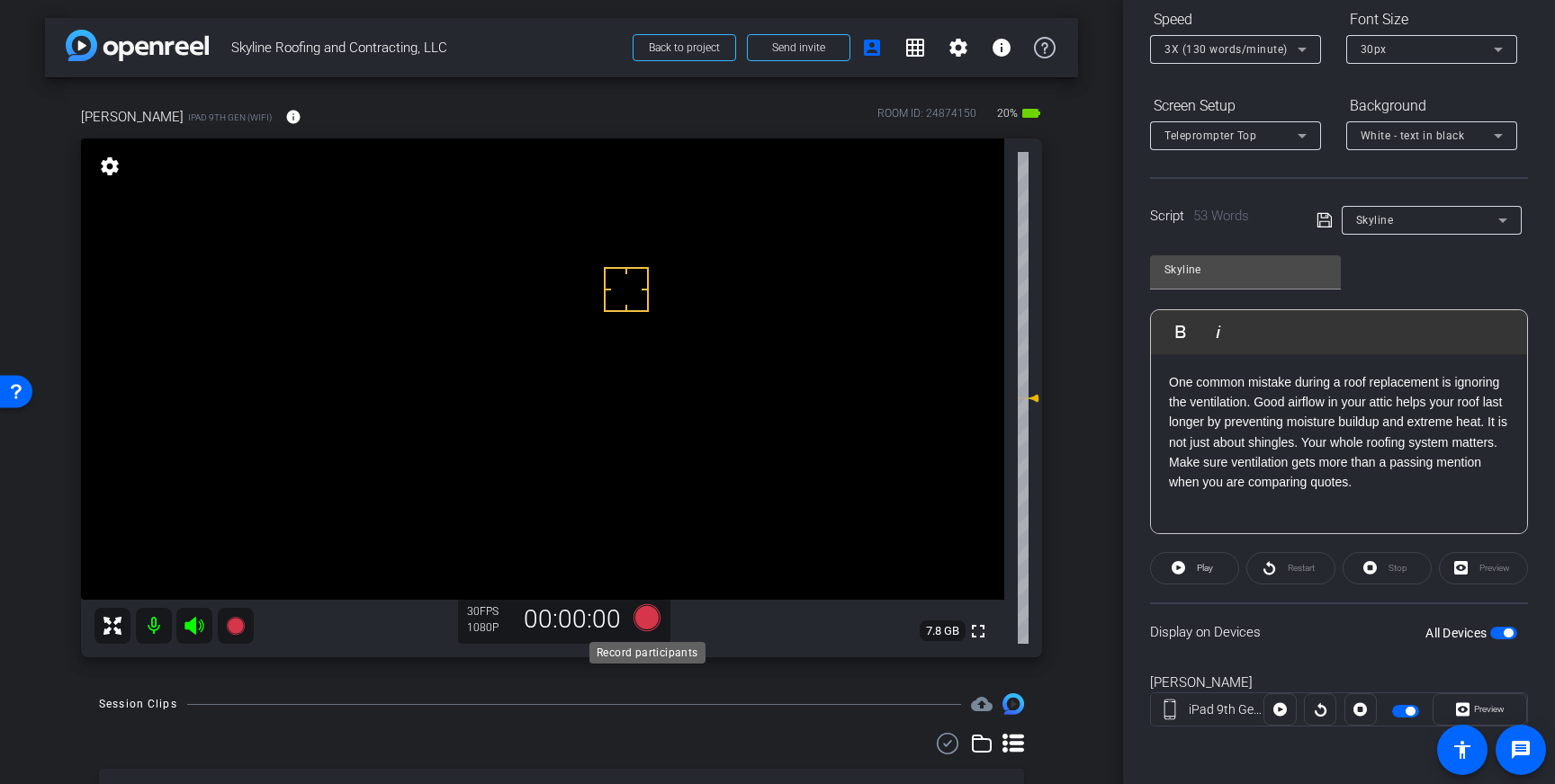
click at [650, 622] on icon at bounding box center [646, 617] width 27 height 27
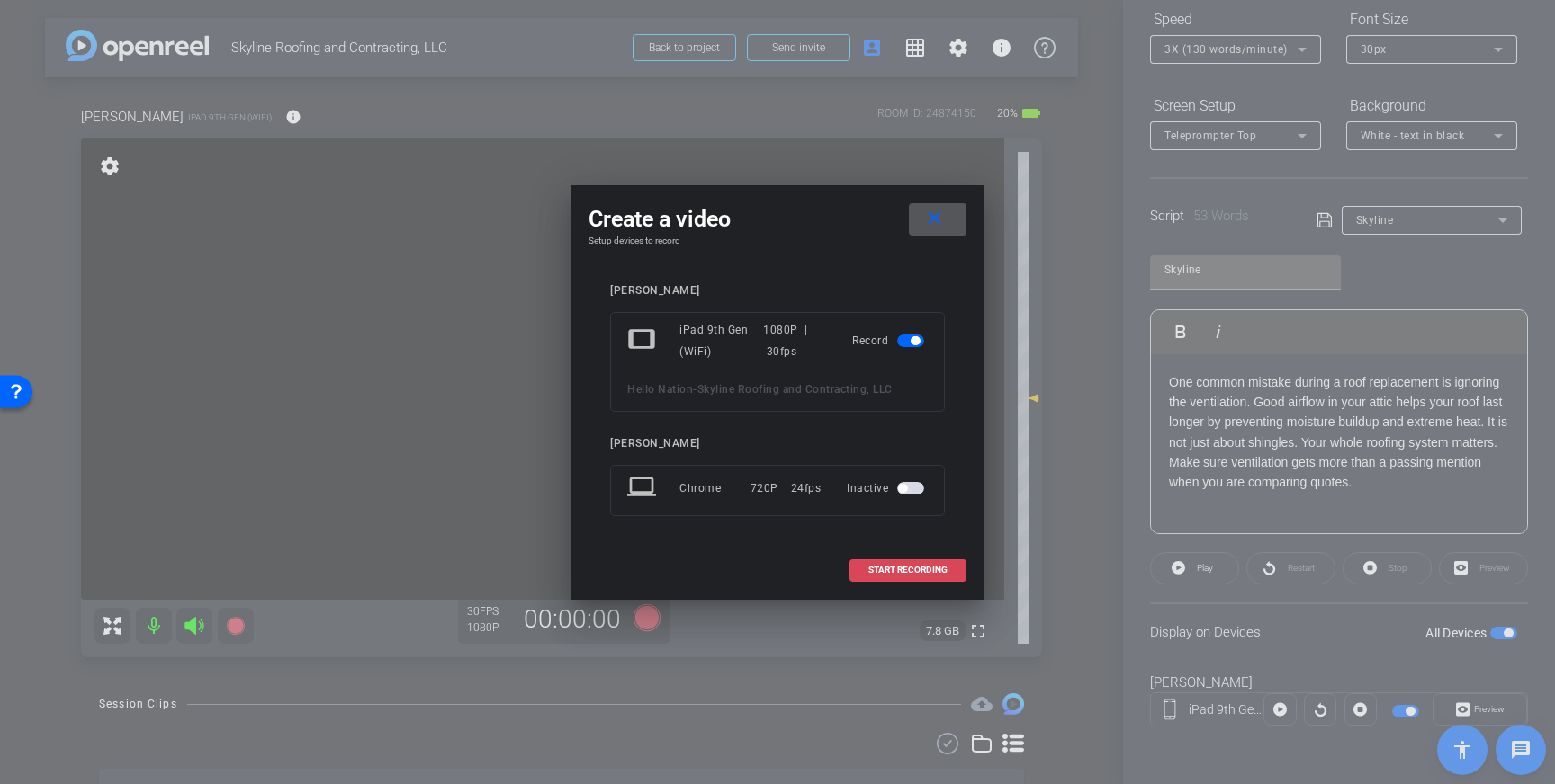
click at [883, 570] on span "START RECORDING" at bounding box center [908, 570] width 79 height 9
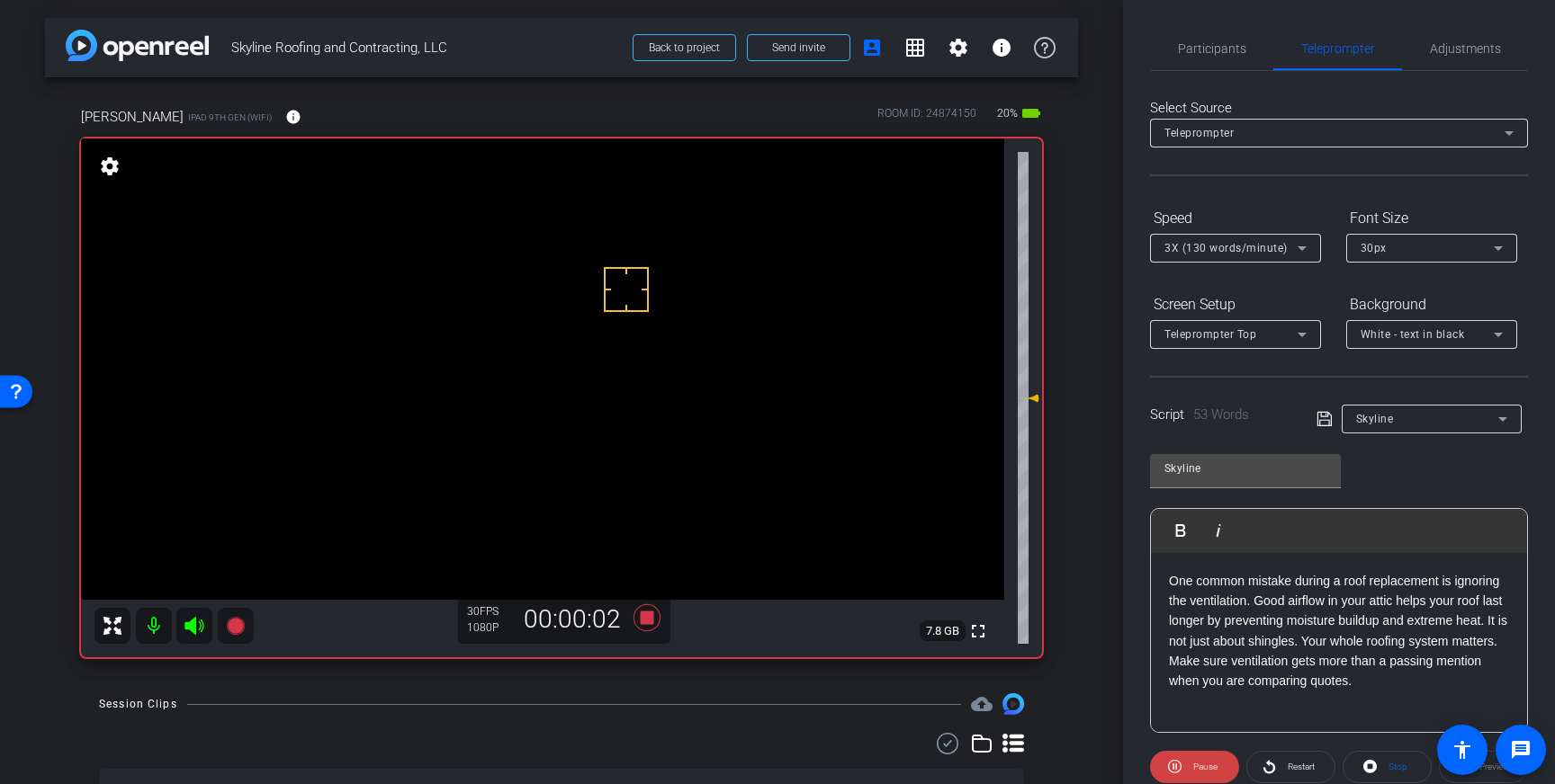
click at [1204, 74] on div "Select Source Teleprompter Speed 3X (130 words/minute) Font Size 30px Screen Se…" at bounding box center [1339, 513] width 378 height 885
click at [1210, 55] on span "Participants" at bounding box center [1212, 48] width 68 height 43
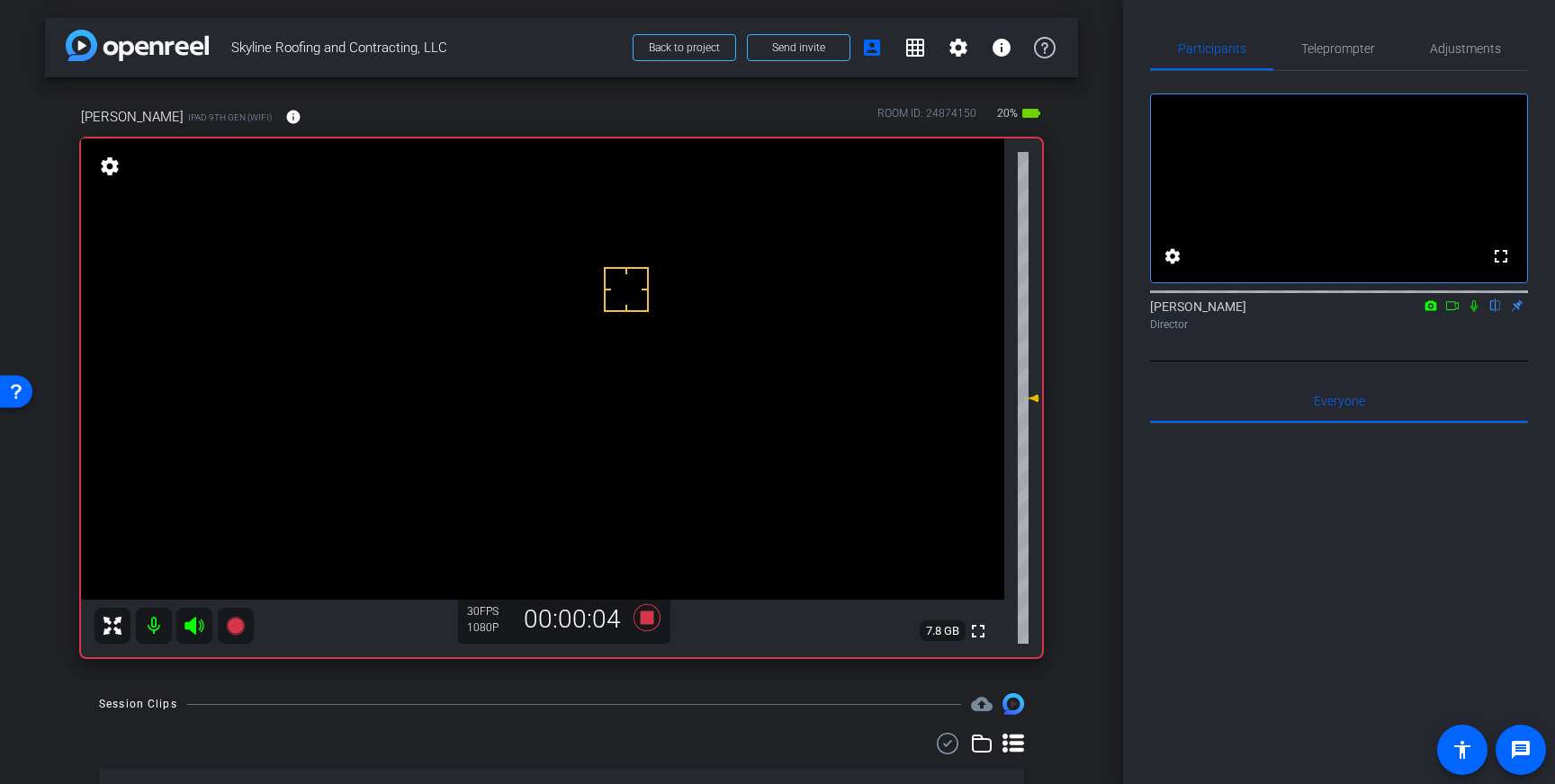
click at [1478, 314] on mat-icon at bounding box center [1474, 306] width 22 height 16
click at [1475, 312] on icon at bounding box center [1475, 306] width 10 height 12
click at [648, 615] on icon at bounding box center [646, 617] width 27 height 27
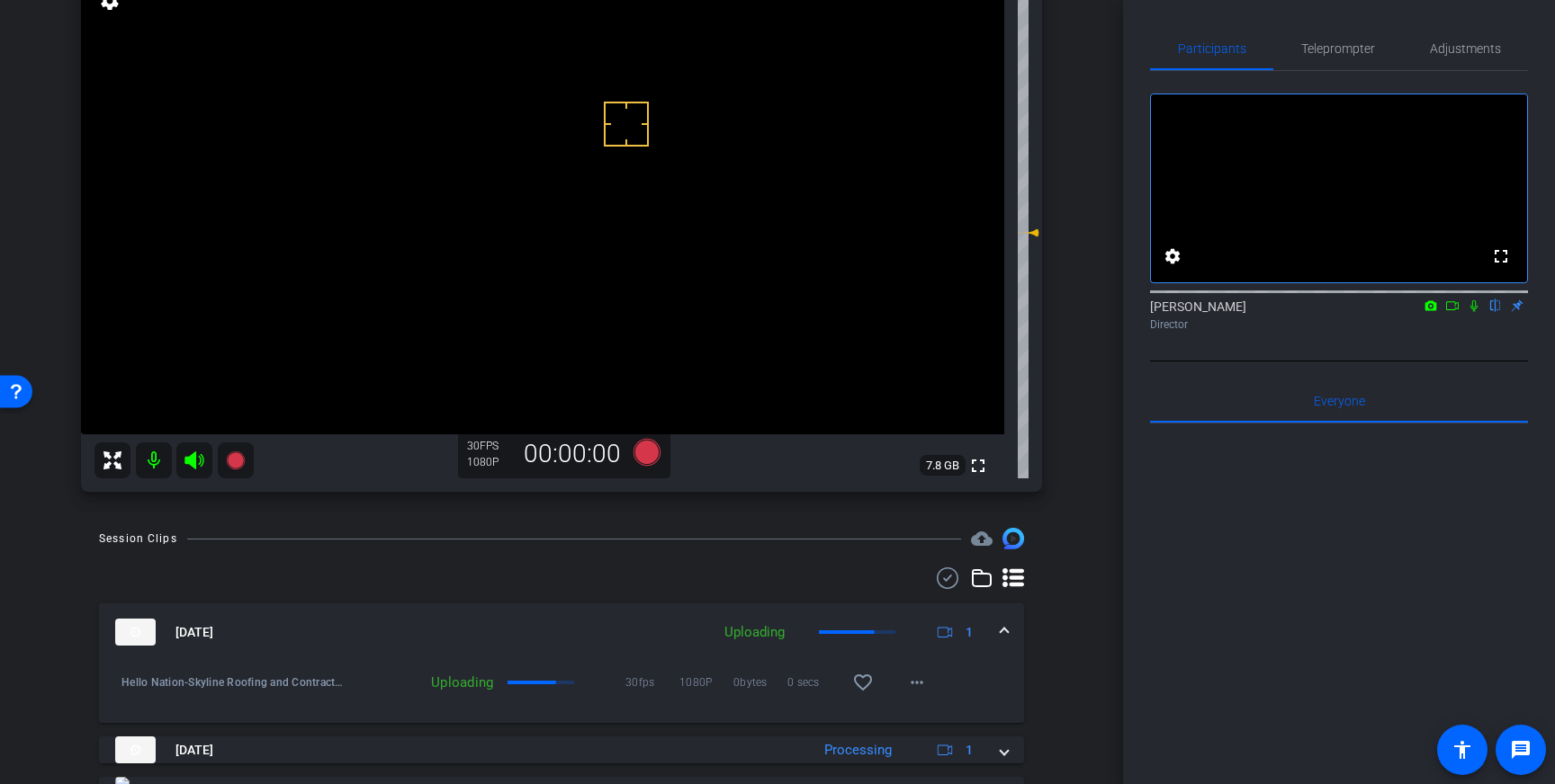
scroll to position [162, 0]
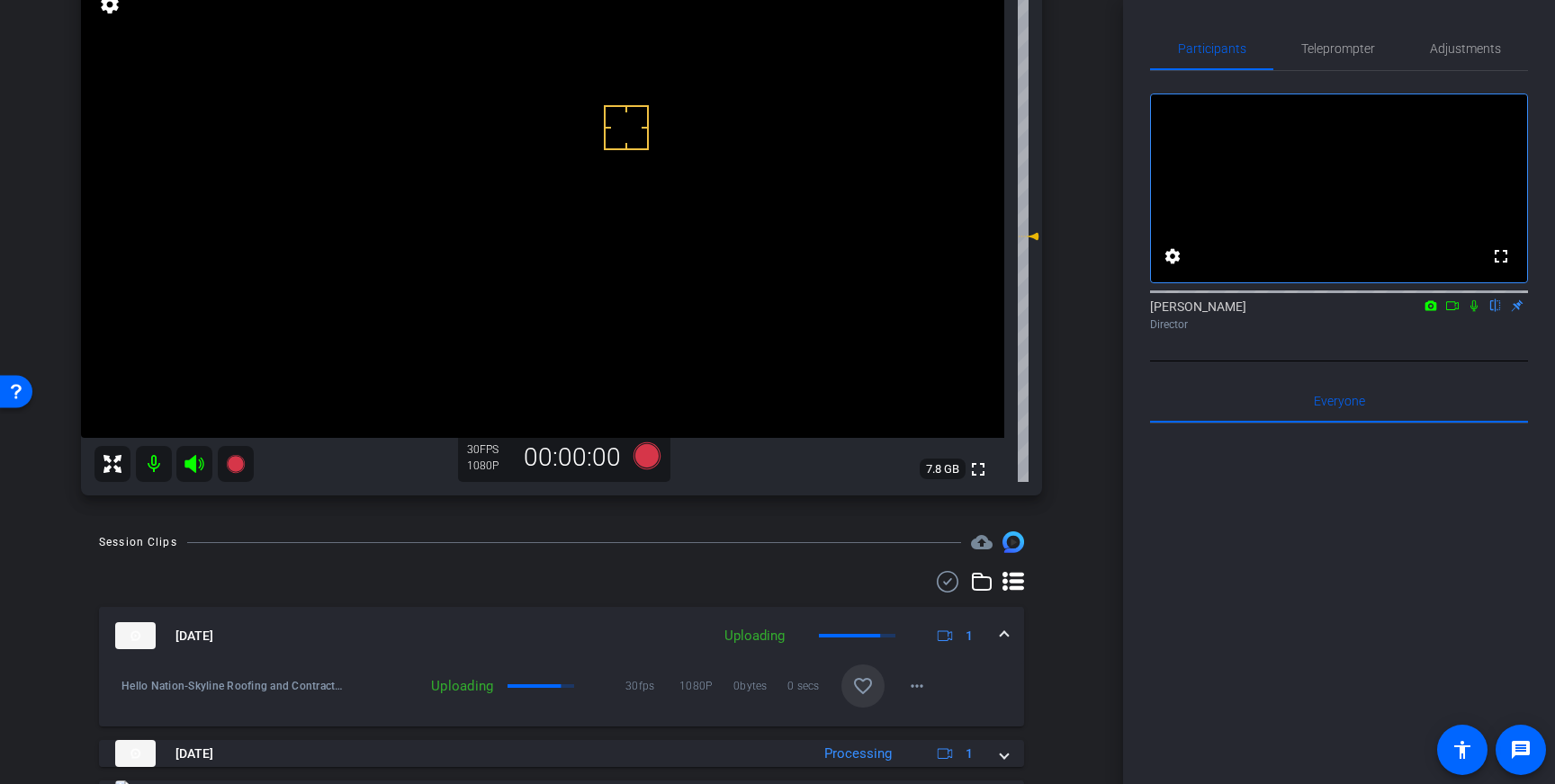
click at [856, 686] on mat-icon "favorite_border" at bounding box center [863, 686] width 22 height 22
click at [1335, 58] on span "Teleprompter" at bounding box center [1338, 48] width 74 height 43
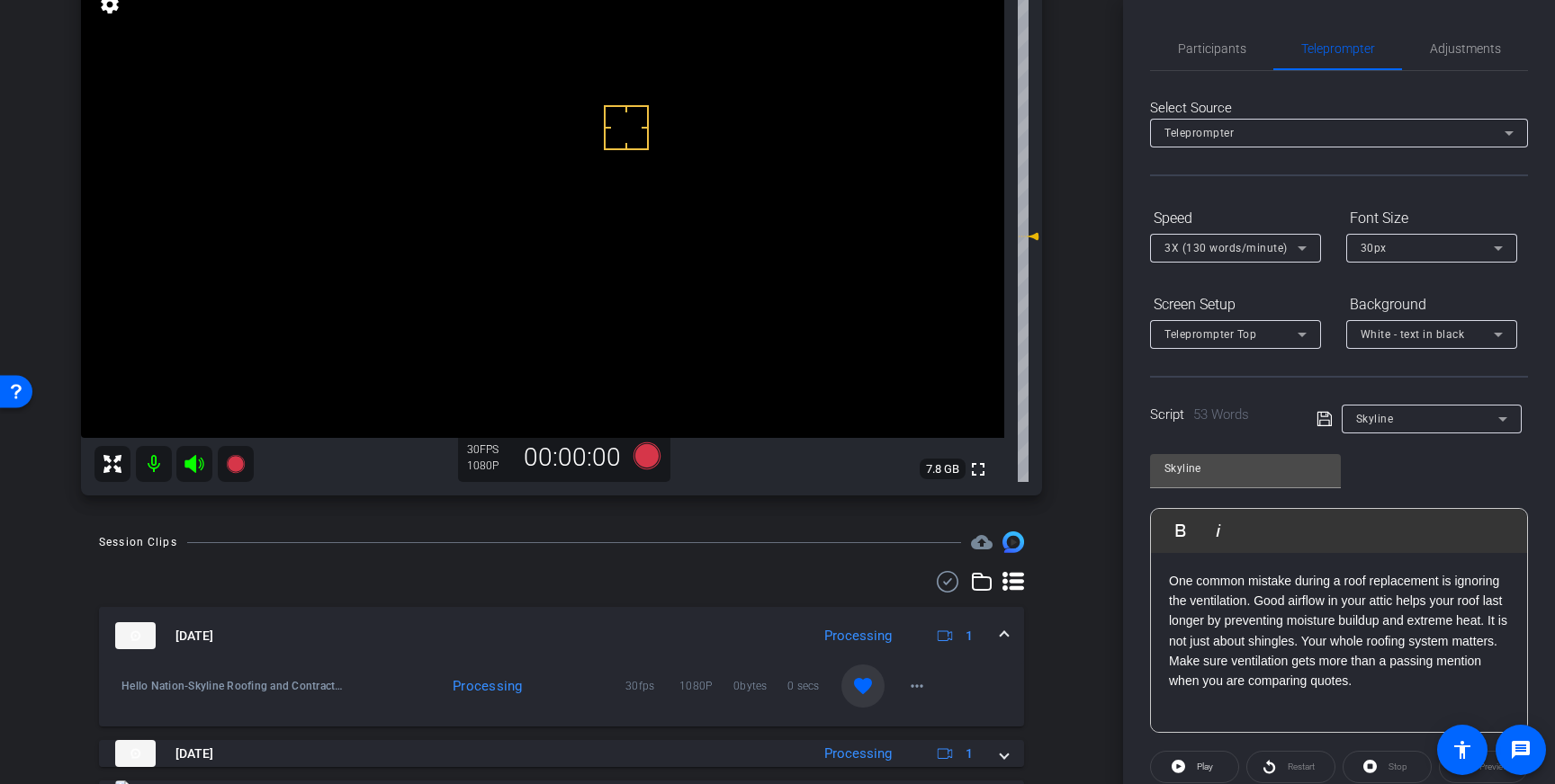
scroll to position [198, 0]
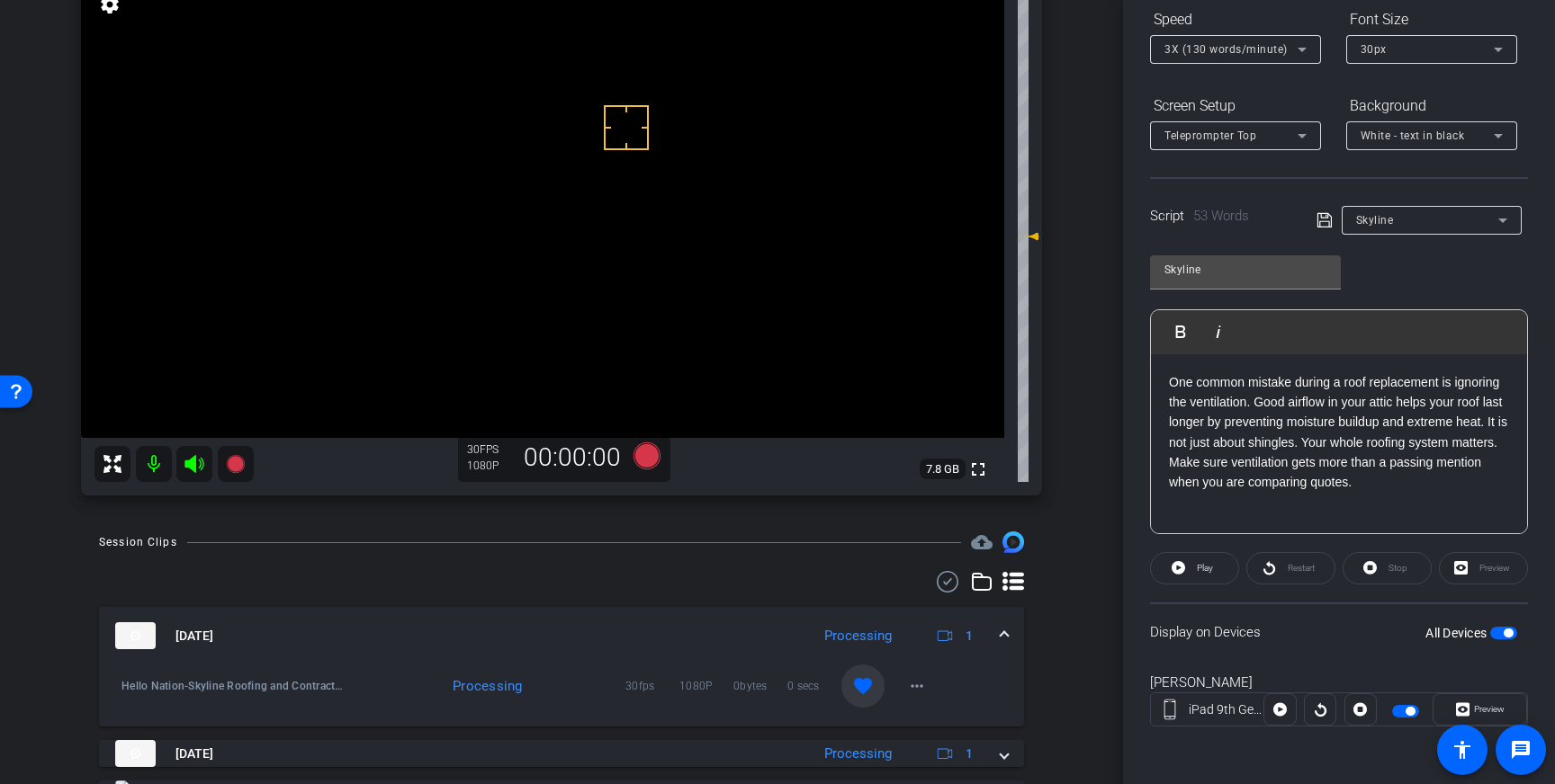
drag, startPoint x: 1504, startPoint y: 634, endPoint x: 1501, endPoint y: 644, distance: 10.4
click at [1504, 635] on span "button" at bounding box center [1508, 633] width 9 height 9
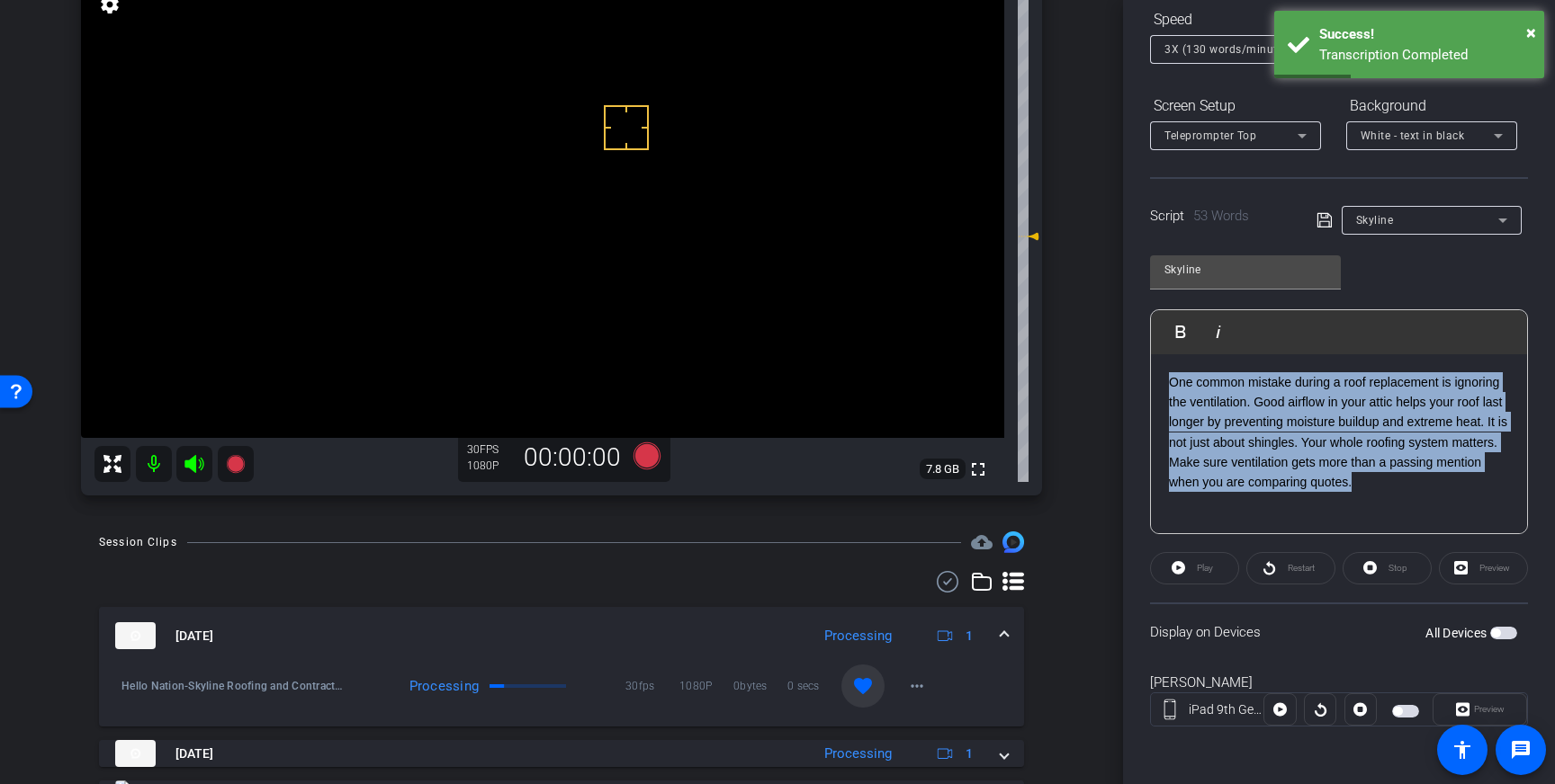
drag, startPoint x: 1293, startPoint y: 463, endPoint x: 1169, endPoint y: 381, distance: 148.7
click at [1169, 382] on p "One common mistake during a roof replacement is ignoring the ventilation. Good …" at bounding box center [1339, 432] width 340 height 120
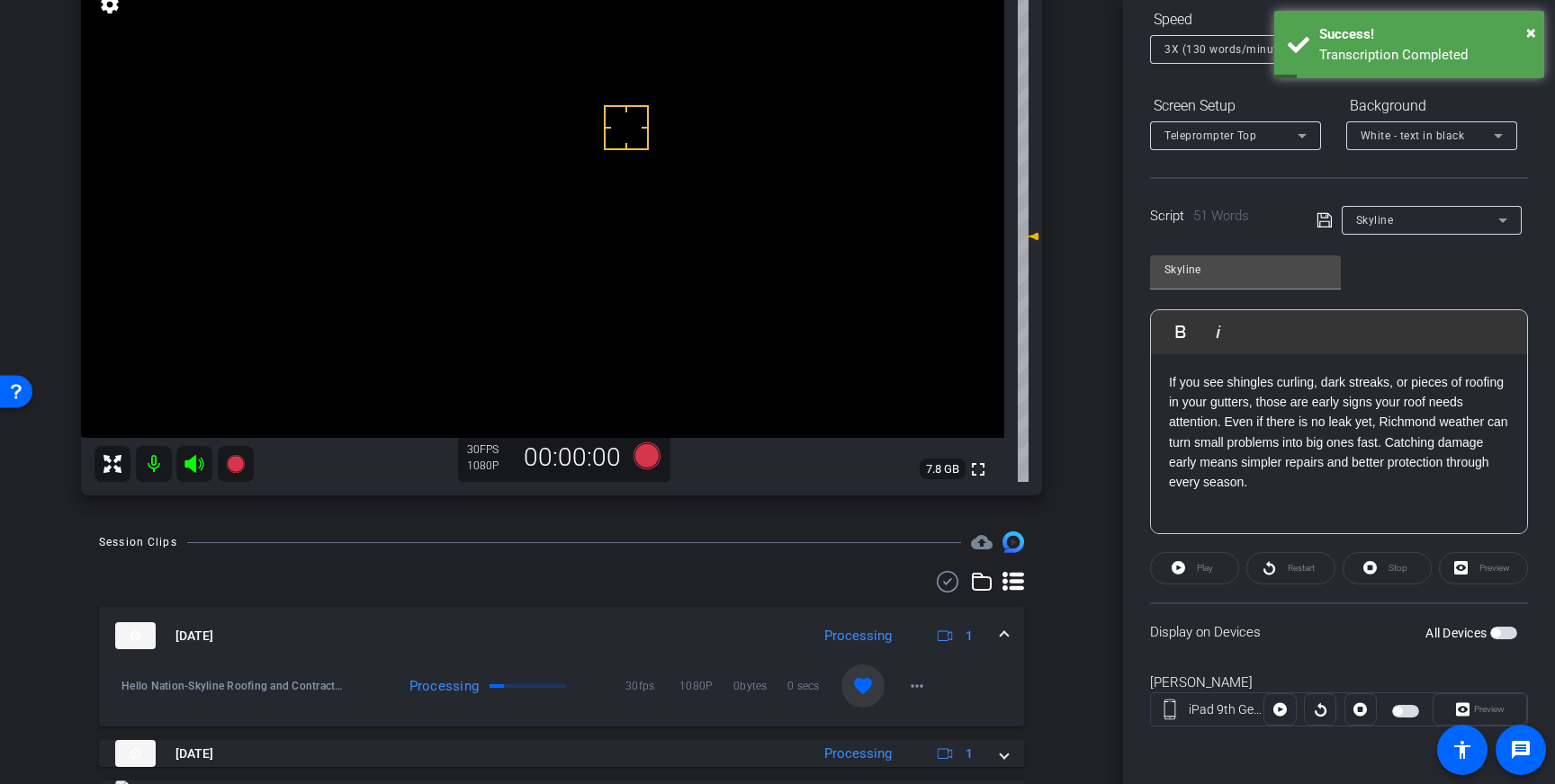
click at [1326, 210] on icon at bounding box center [1325, 220] width 16 height 22
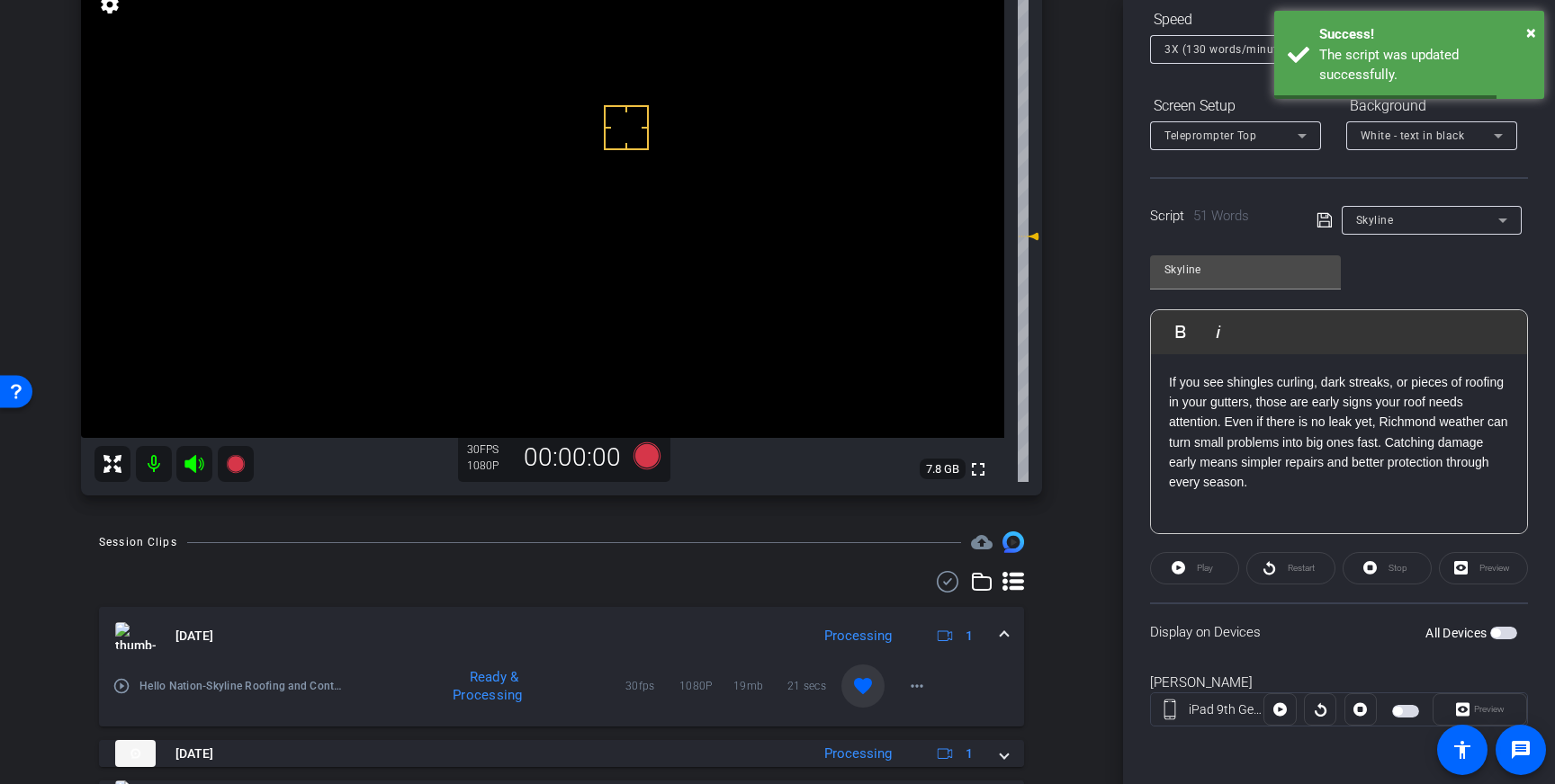
click at [1503, 635] on span "button" at bounding box center [1504, 633] width 27 height 13
click at [1324, 215] on icon at bounding box center [1325, 220] width 16 height 22
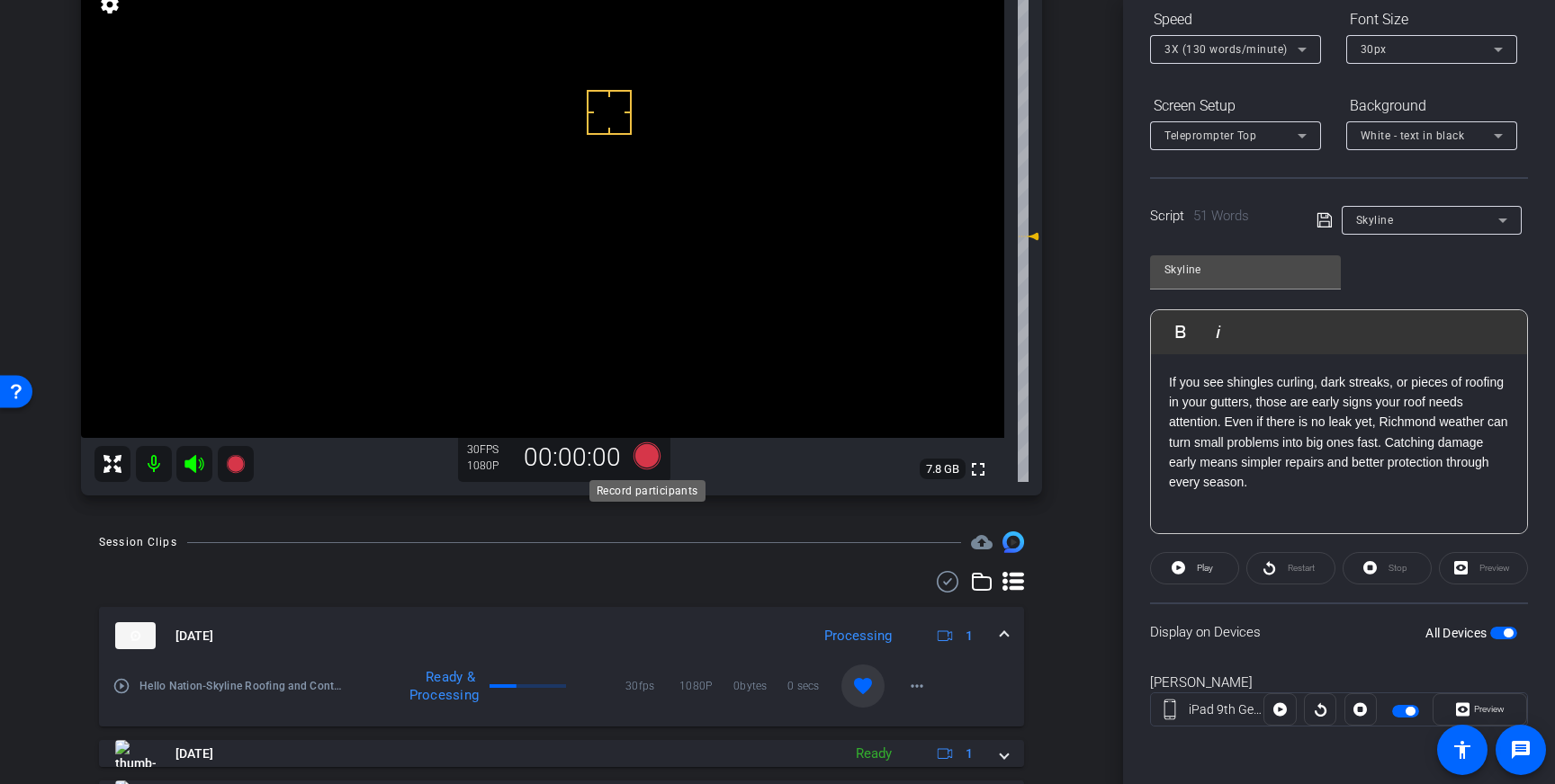
click at [651, 452] on icon at bounding box center [646, 455] width 27 height 27
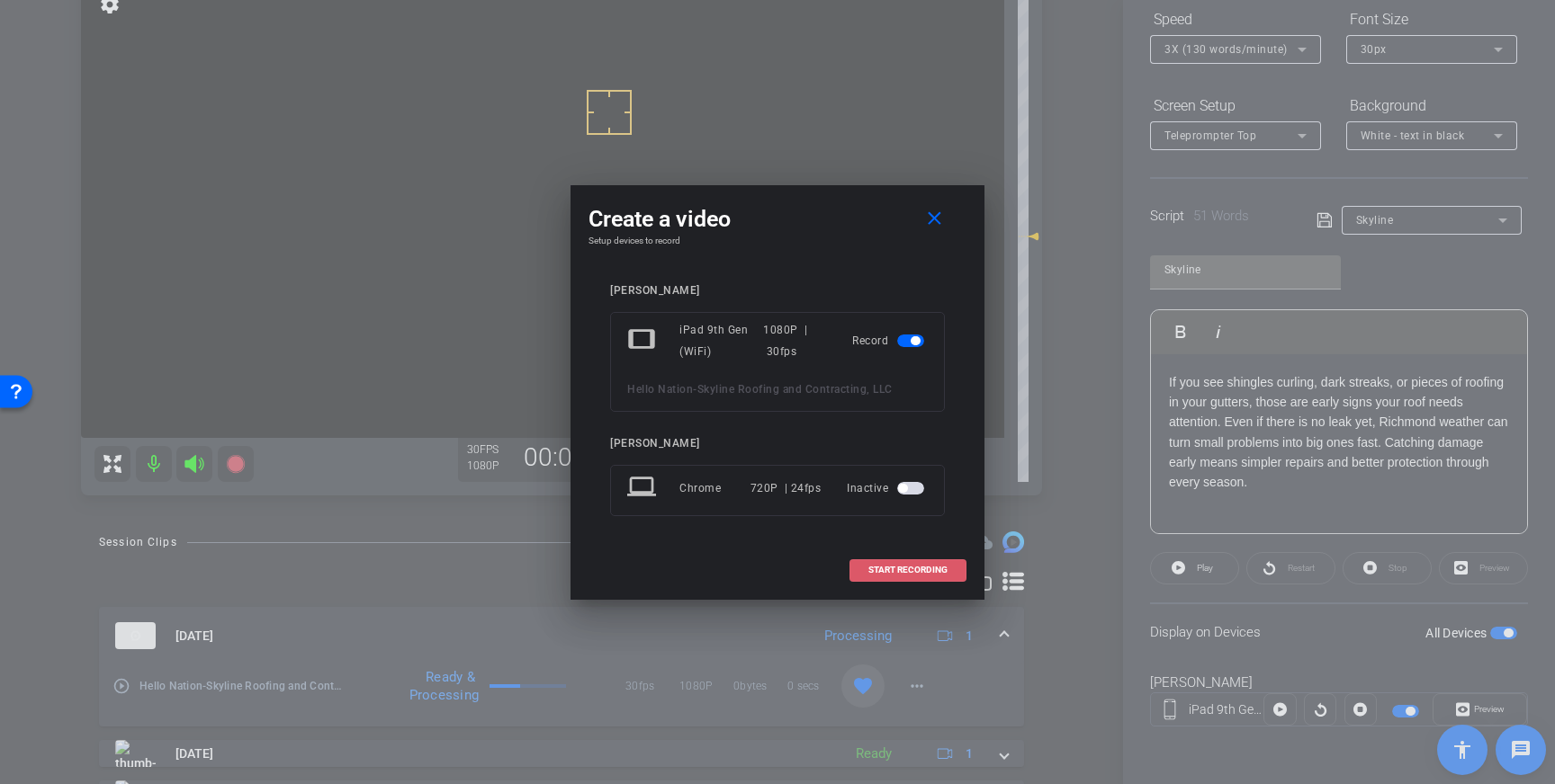
click at [900, 569] on span "START RECORDING" at bounding box center [908, 570] width 79 height 9
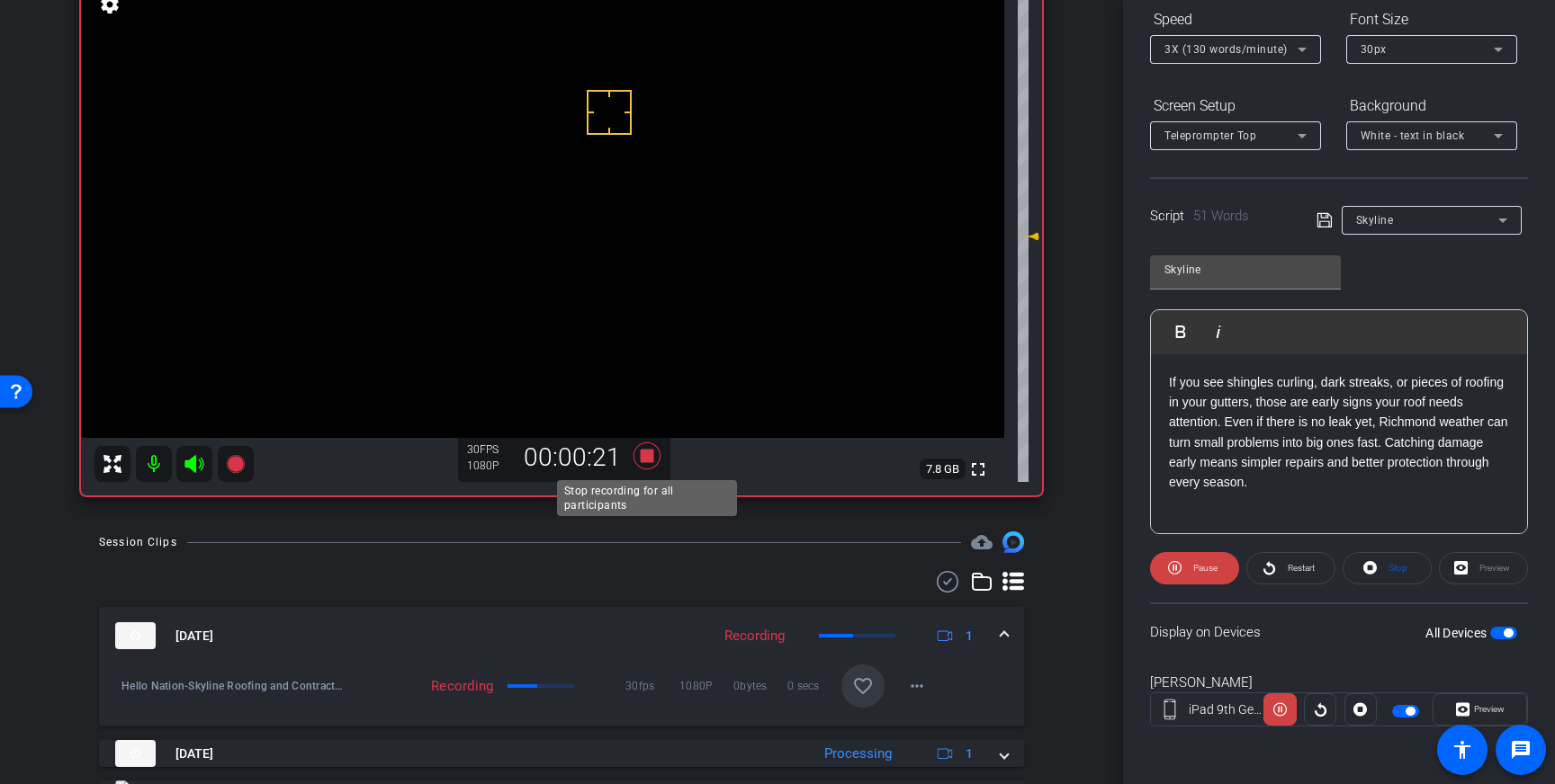
click at [647, 461] on icon at bounding box center [646, 455] width 27 height 27
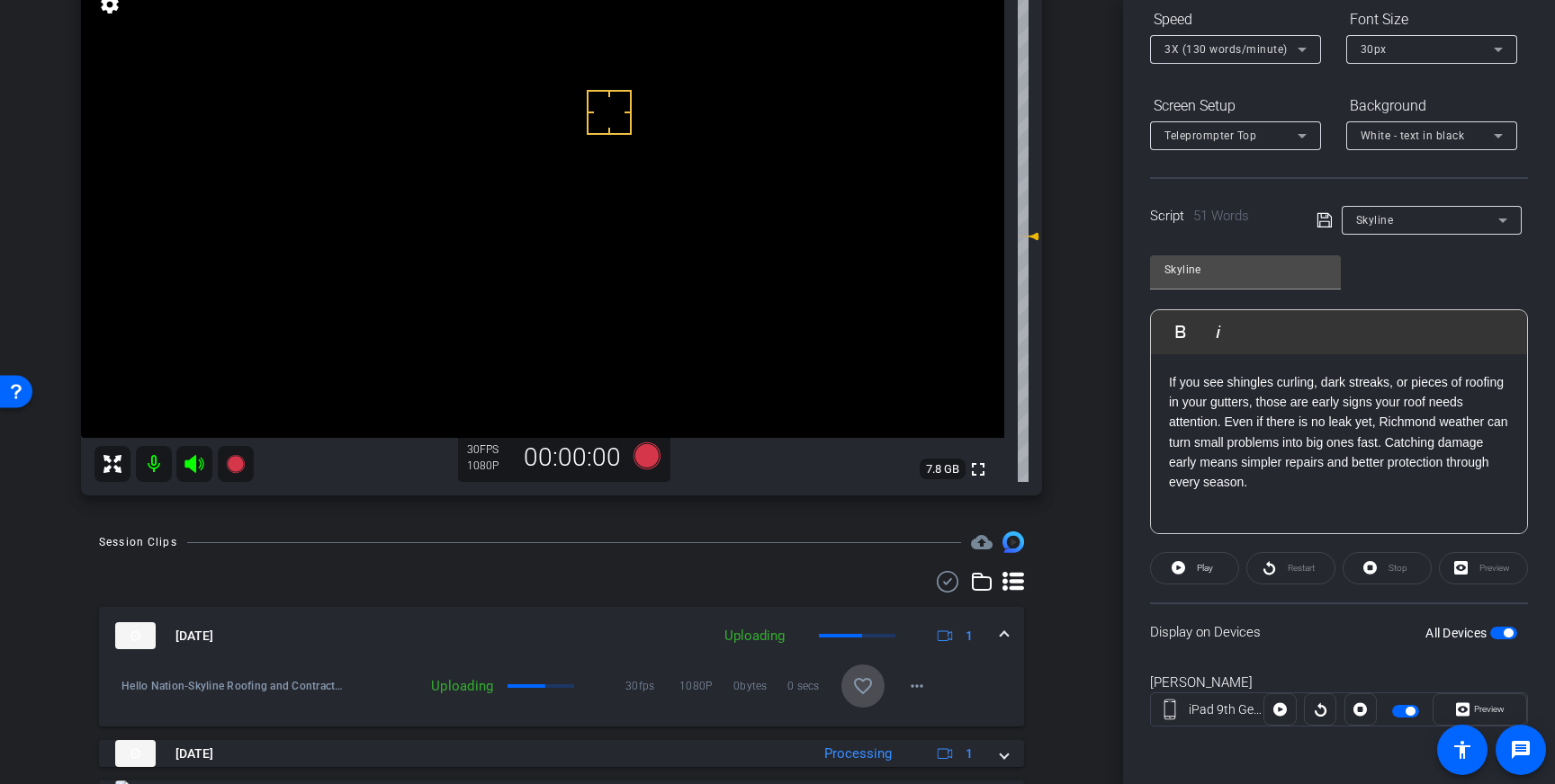
click at [875, 690] on span at bounding box center [863, 686] width 43 height 43
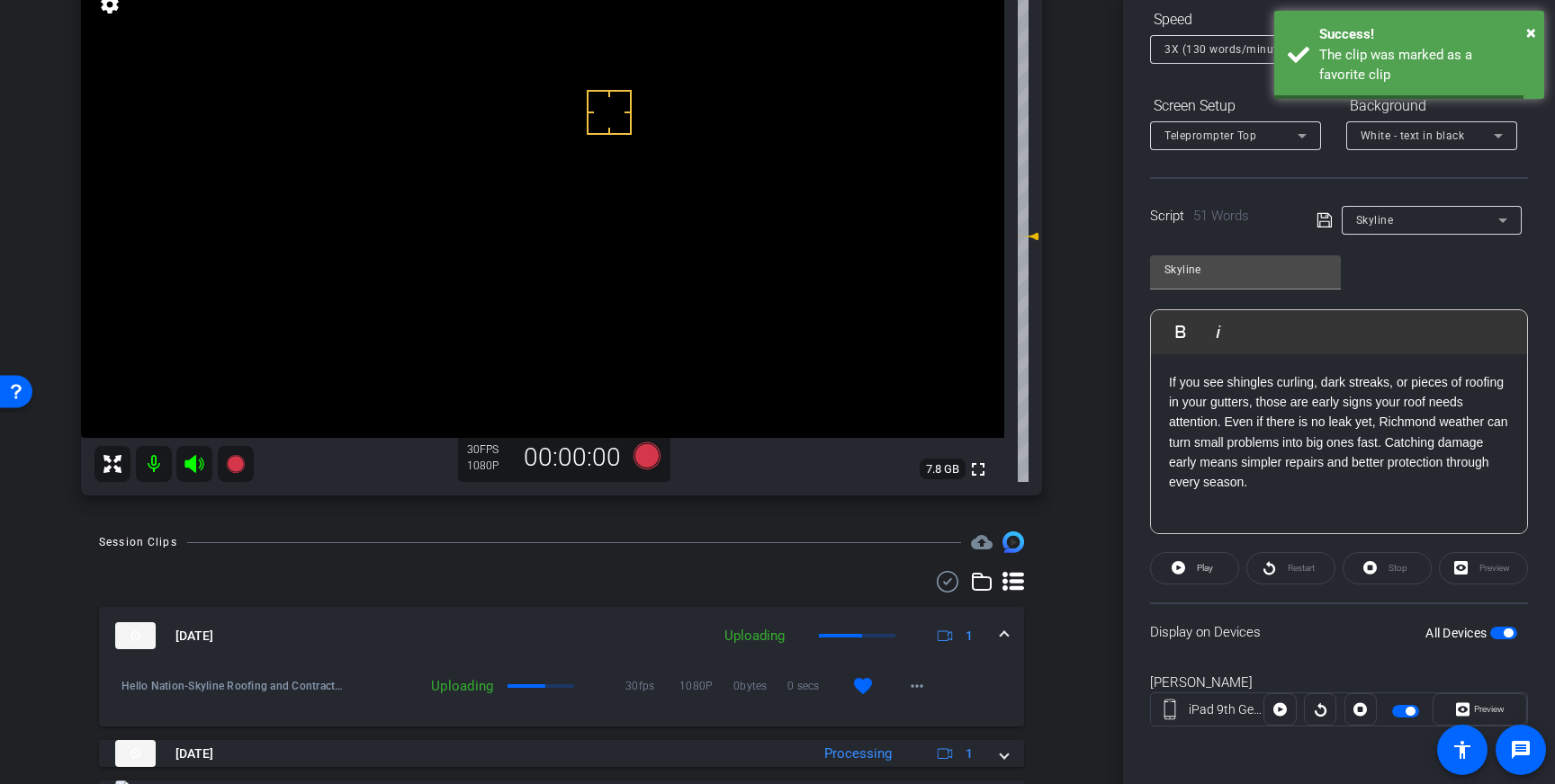
click at [1015, 632] on mat-expansion-panel-header "Oct 9, 2025 Uploading 1" at bounding box center [561, 636] width 926 height 57
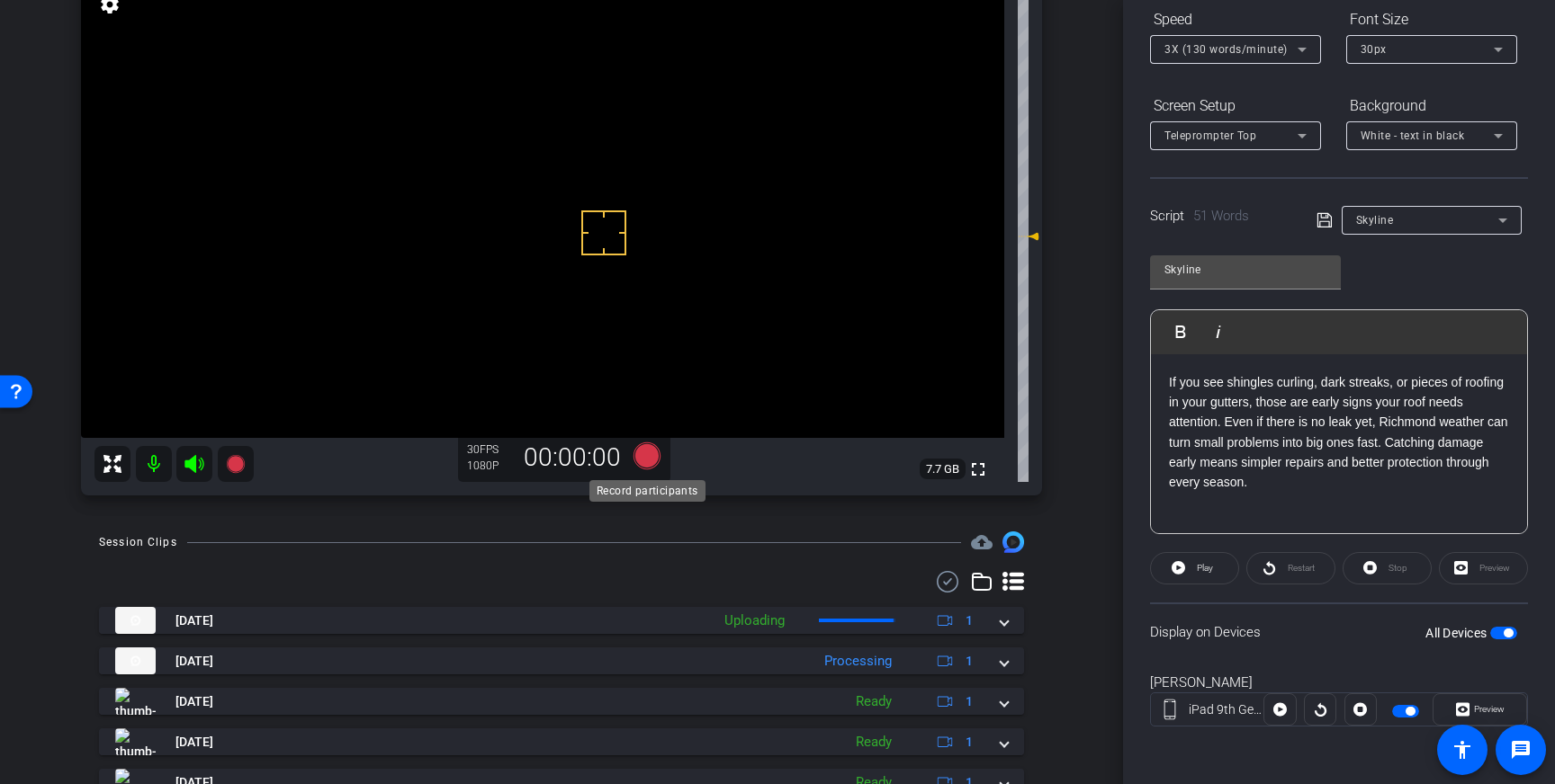
click at [647, 457] on icon at bounding box center [646, 455] width 27 height 27
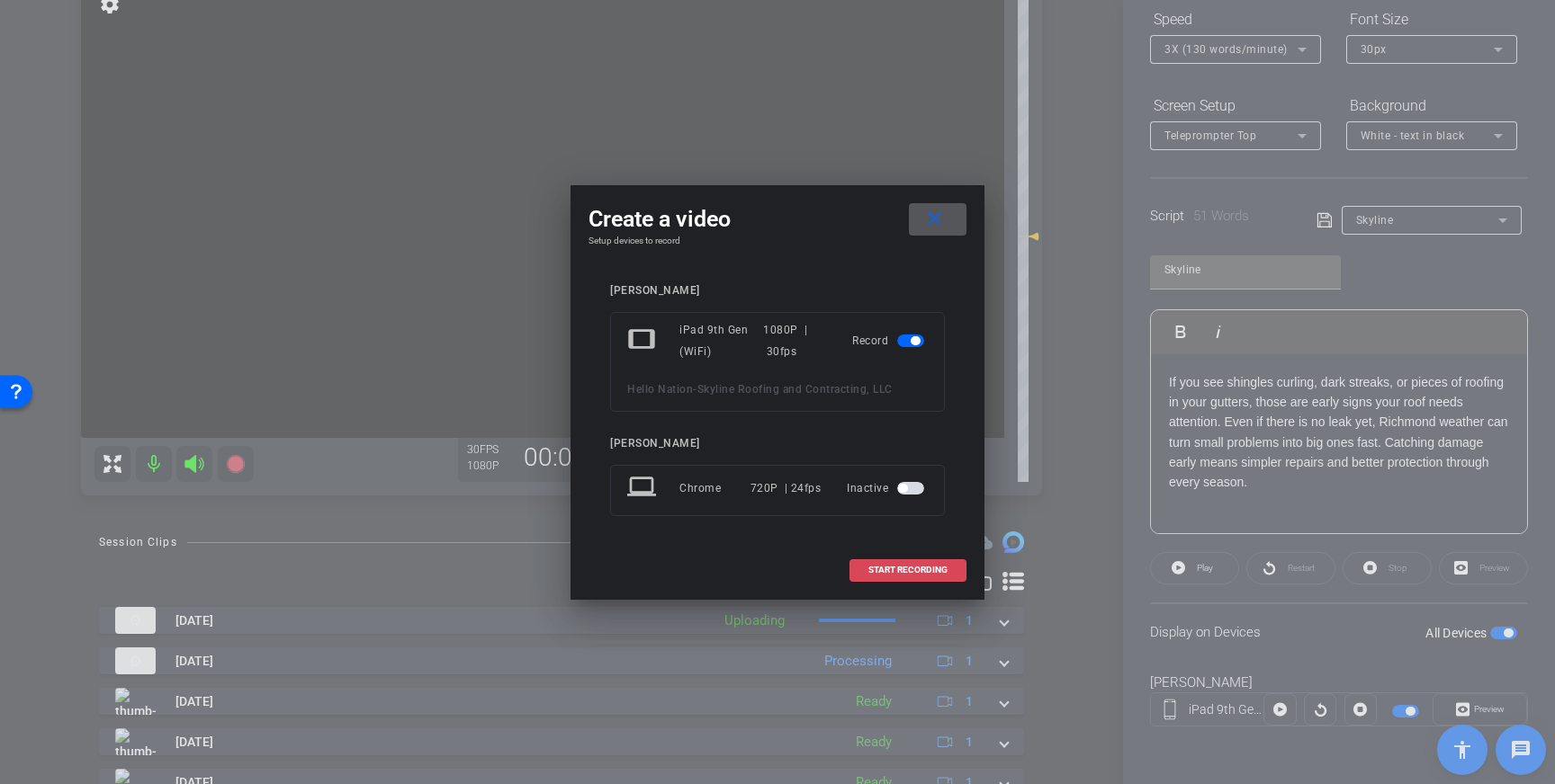
click at [889, 566] on span "START RECORDING" at bounding box center [908, 570] width 79 height 9
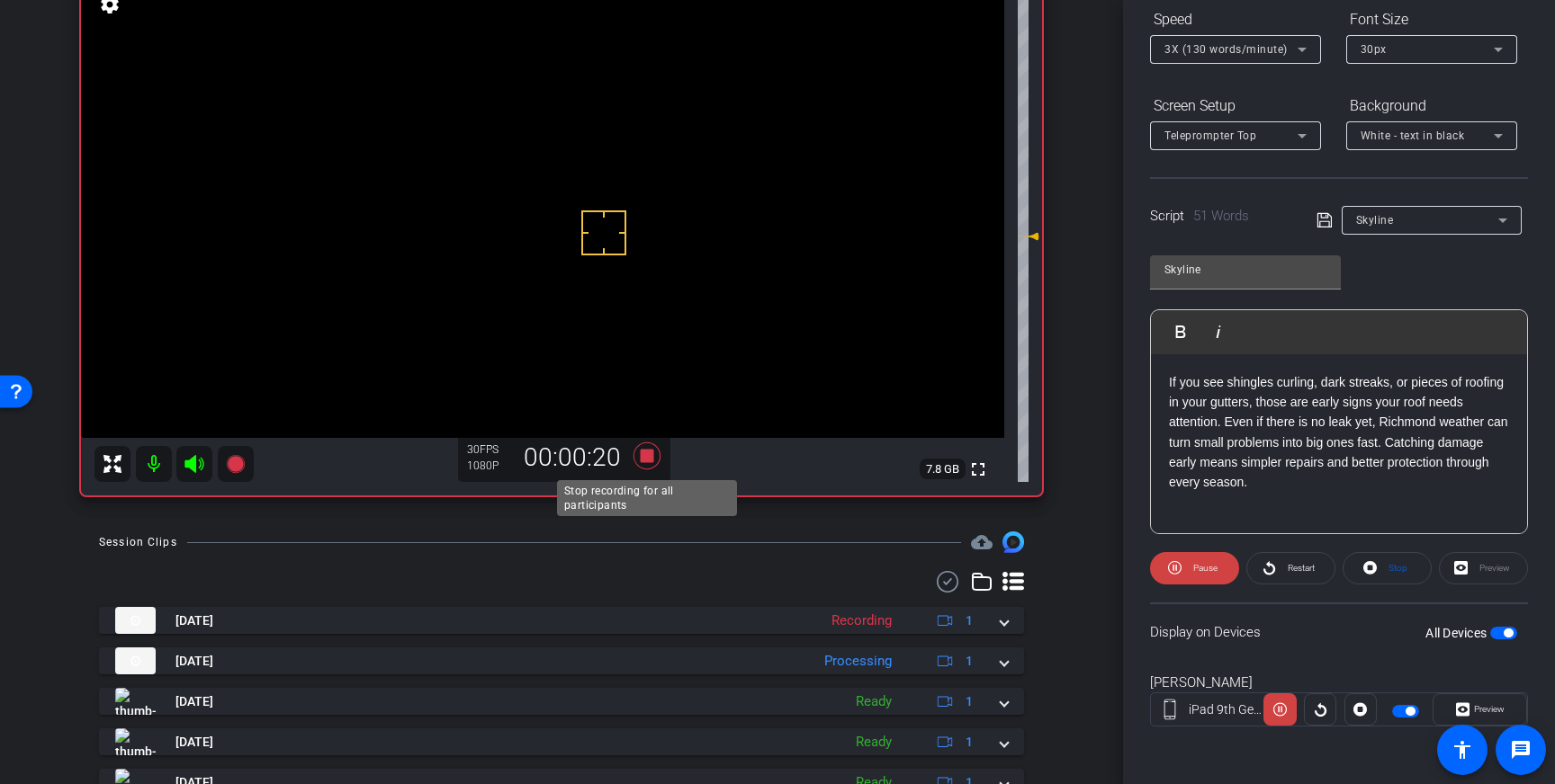
click at [647, 463] on icon at bounding box center [647, 456] width 43 height 33
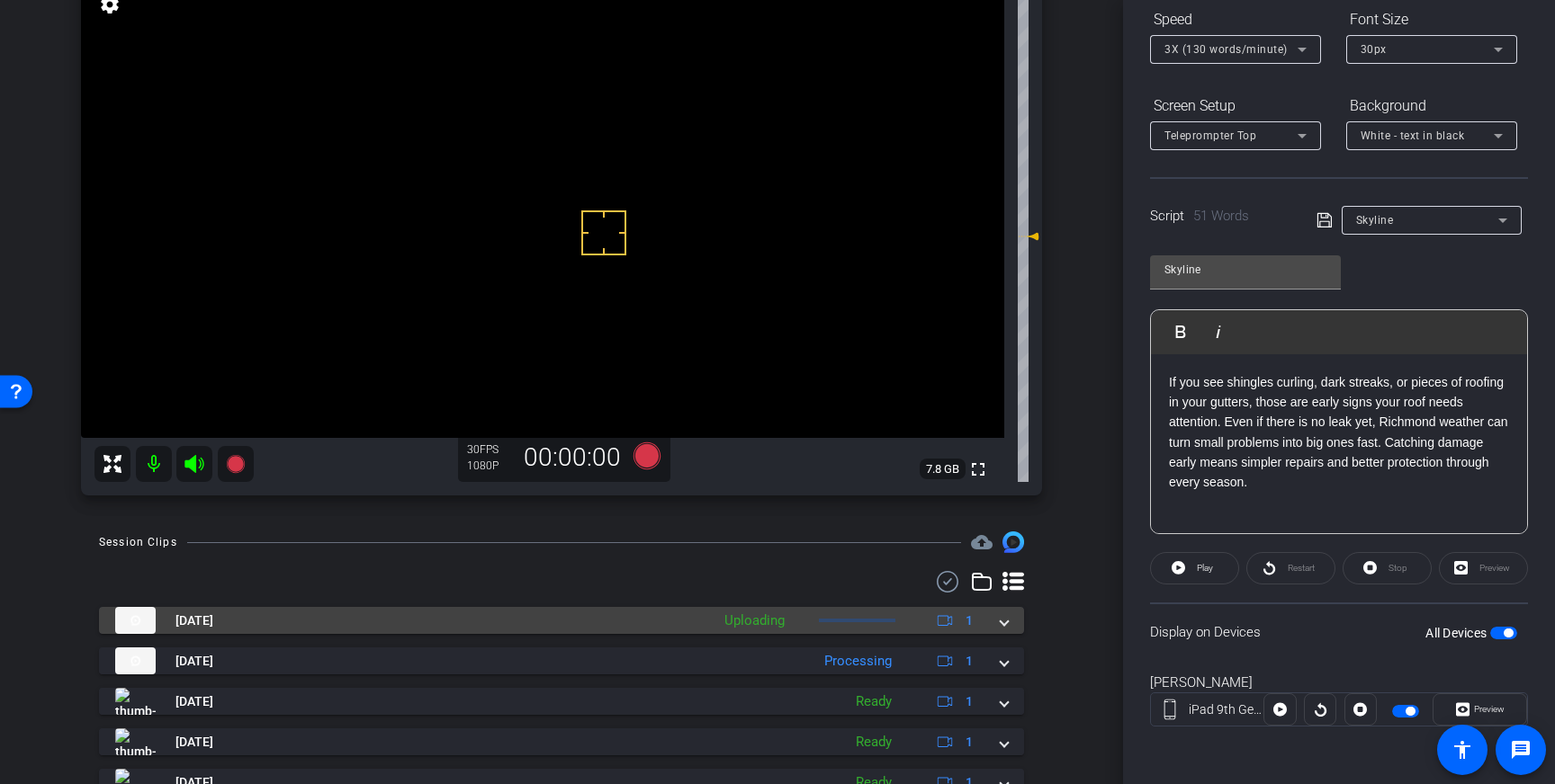
click at [1010, 628] on mat-expansion-panel-header "Oct 9, 2025 Uploading 1" at bounding box center [561, 620] width 926 height 27
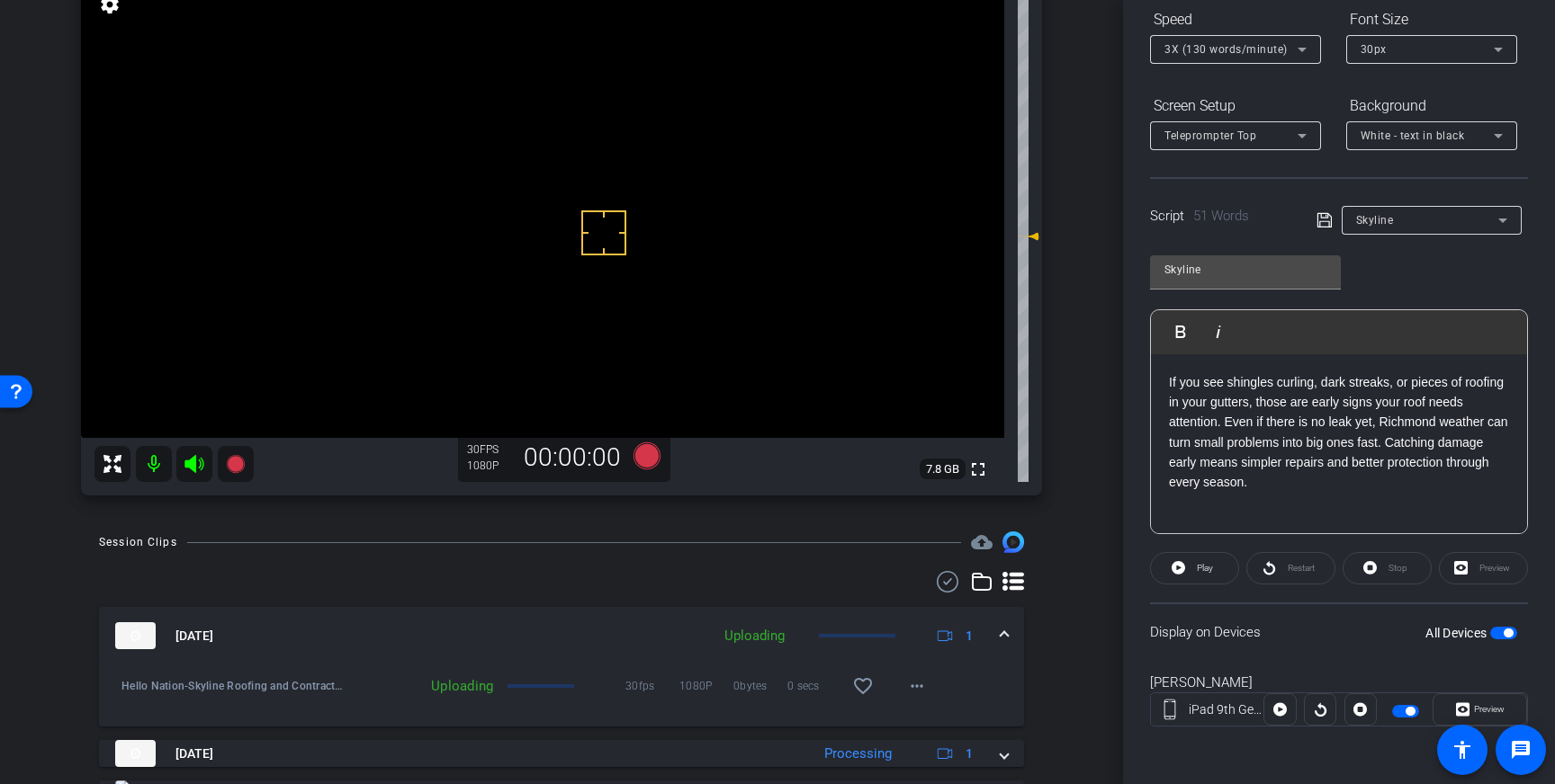
drag, startPoint x: 856, startPoint y: 692, endPoint x: 951, endPoint y: 664, distance: 99.0
click at [858, 693] on mat-icon "favorite_border" at bounding box center [863, 686] width 22 height 22
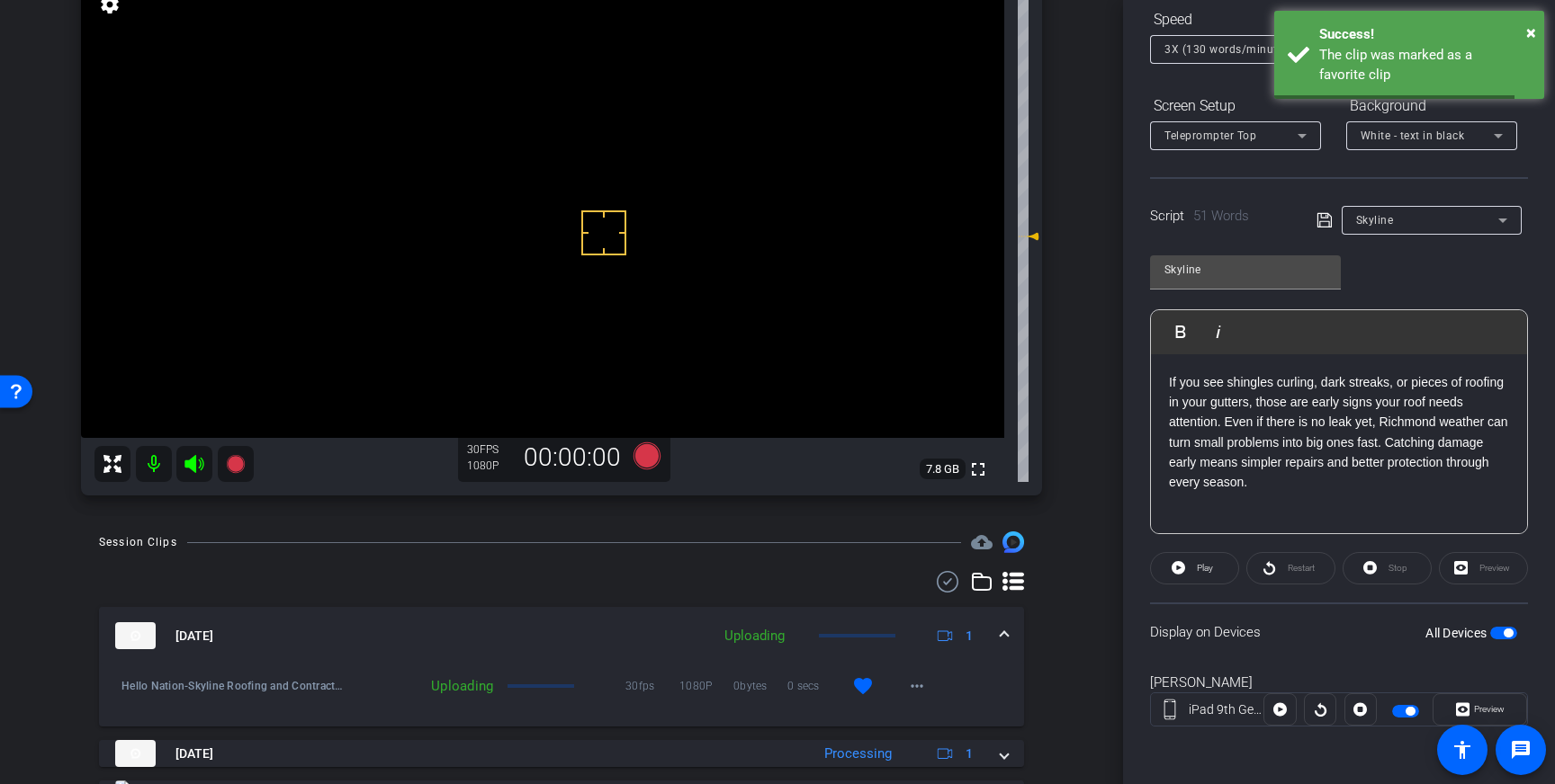
drag, startPoint x: 1003, startPoint y: 632, endPoint x: 996, endPoint y: 638, distance: 9.2
click at [1001, 632] on span at bounding box center [1004, 636] width 7 height 19
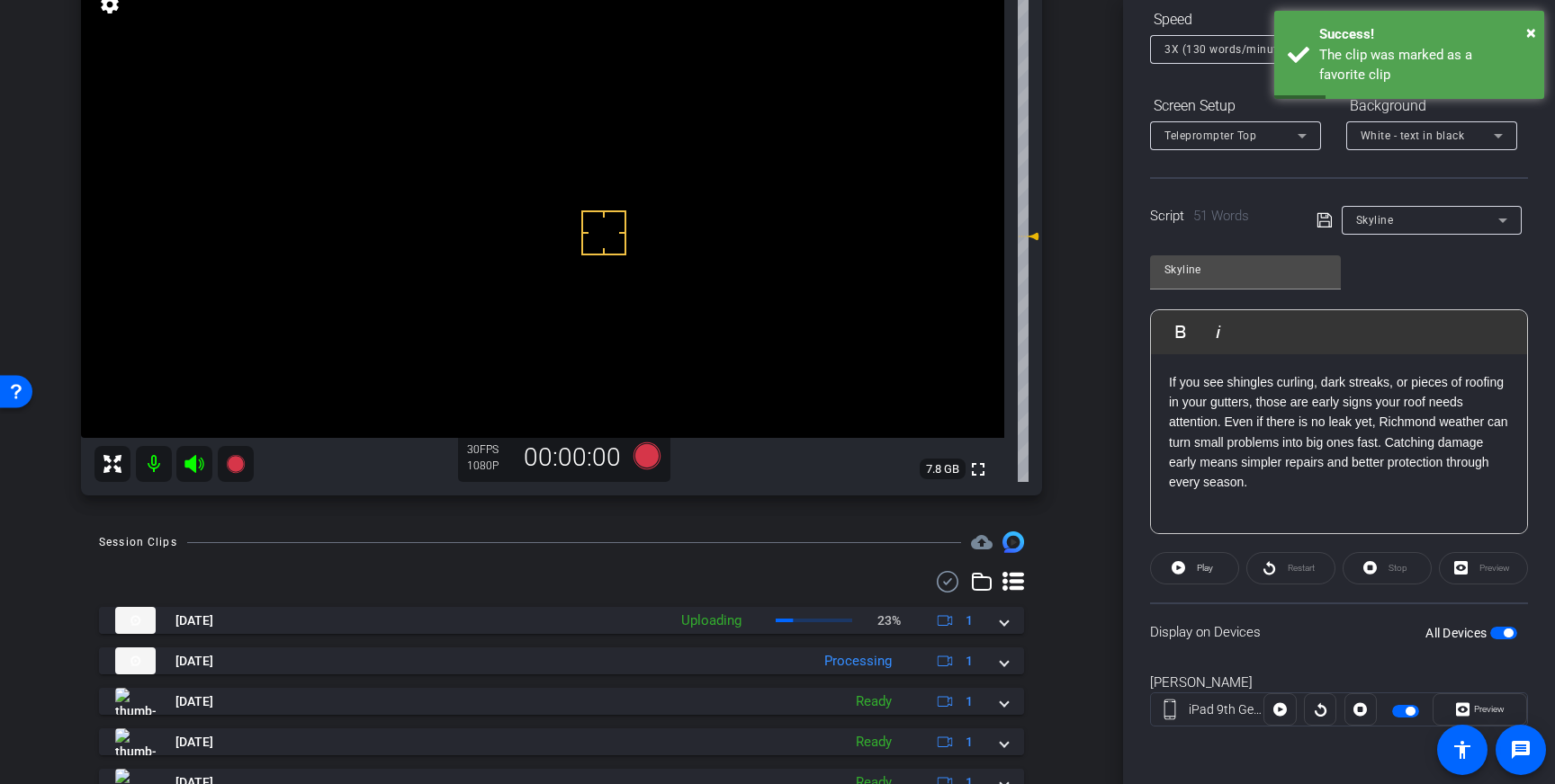
click at [1500, 630] on span "button" at bounding box center [1504, 633] width 27 height 13
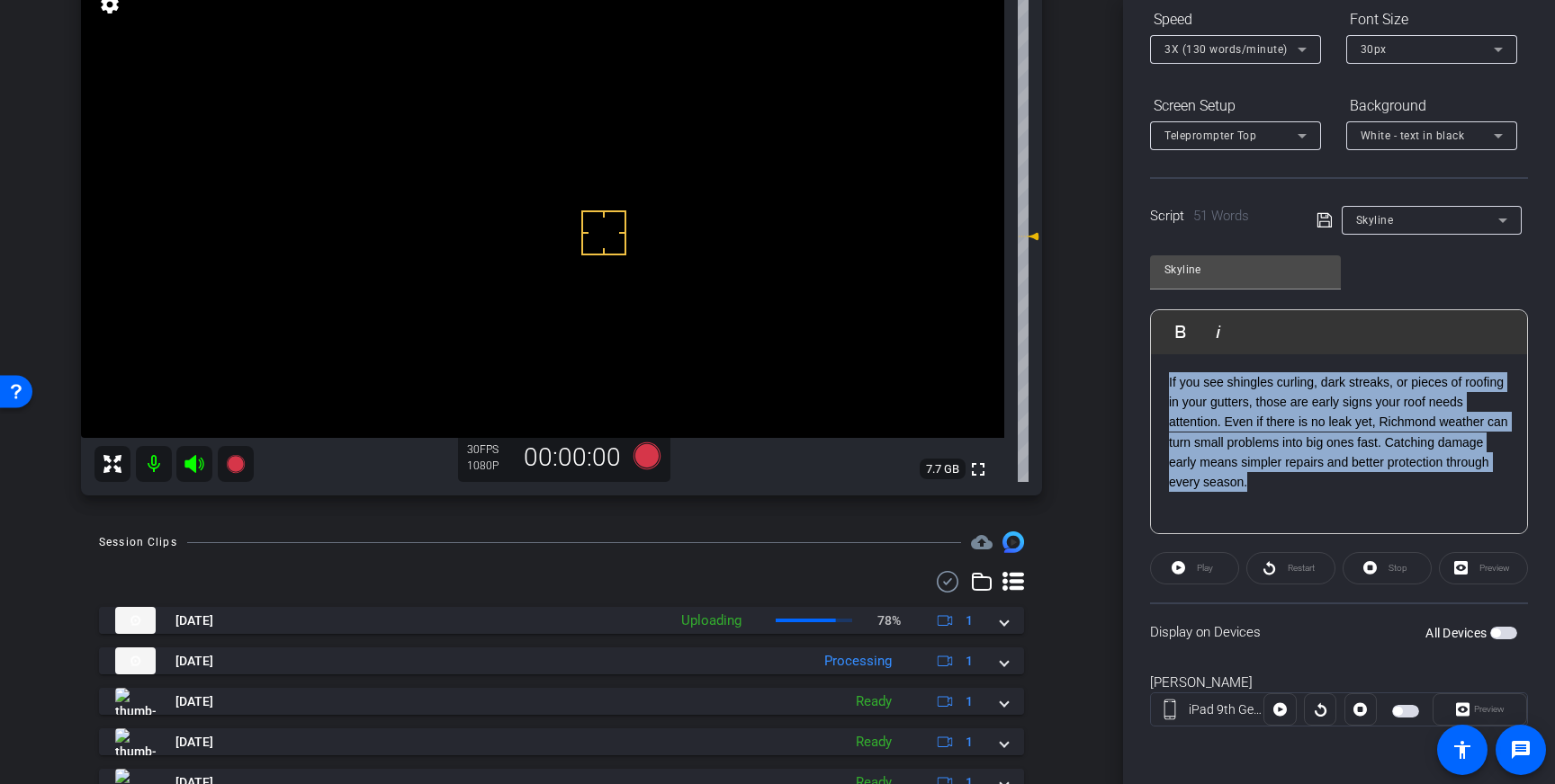
drag, startPoint x: 1259, startPoint y: 485, endPoint x: 1166, endPoint y: 385, distance: 136.6
click at [1169, 387] on p "If you see shingles curling, dark streaks, or pieces of roofing in your gutters…" at bounding box center [1339, 432] width 340 height 120
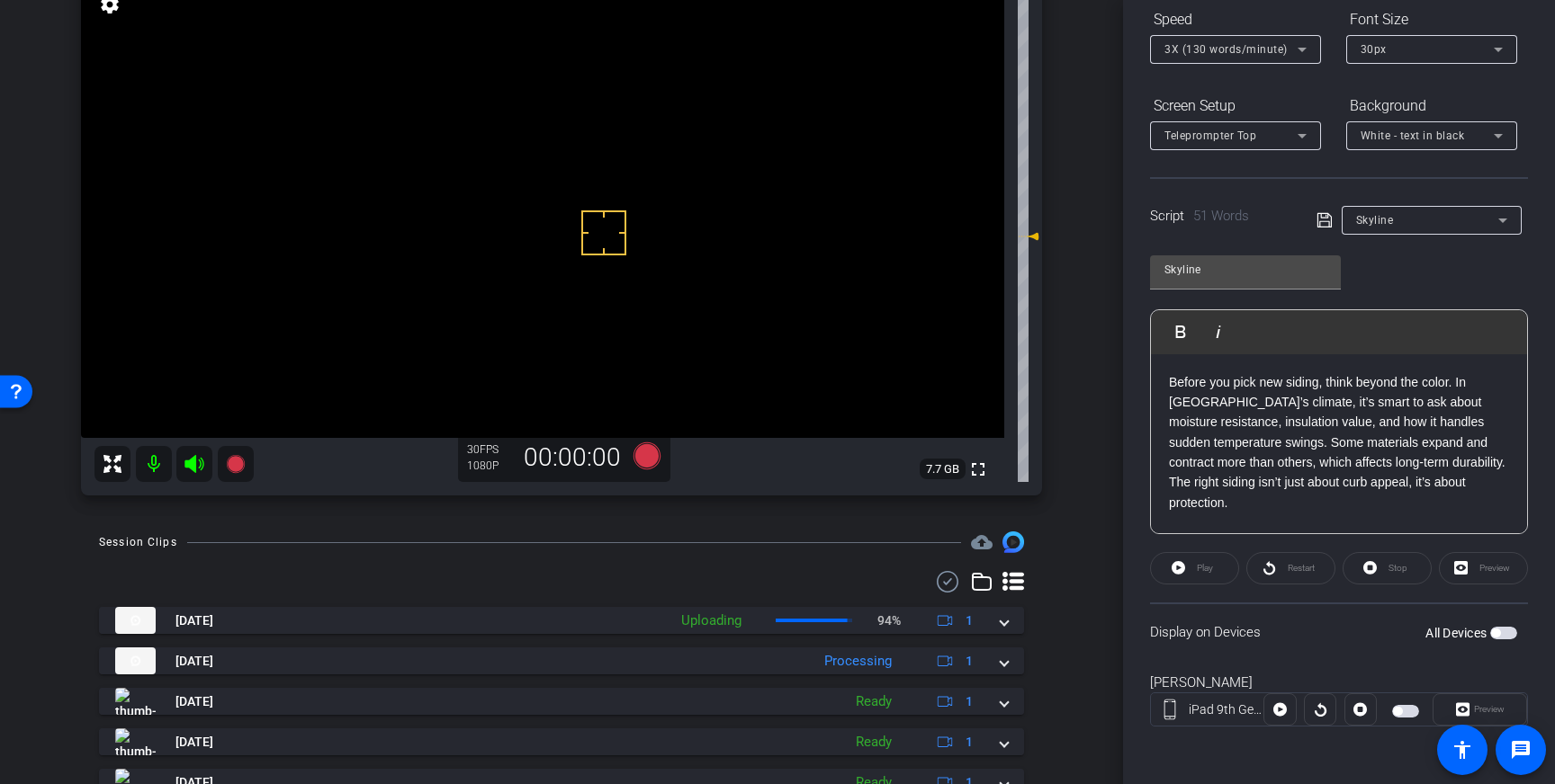
click at [1324, 224] on icon at bounding box center [1325, 220] width 16 height 22
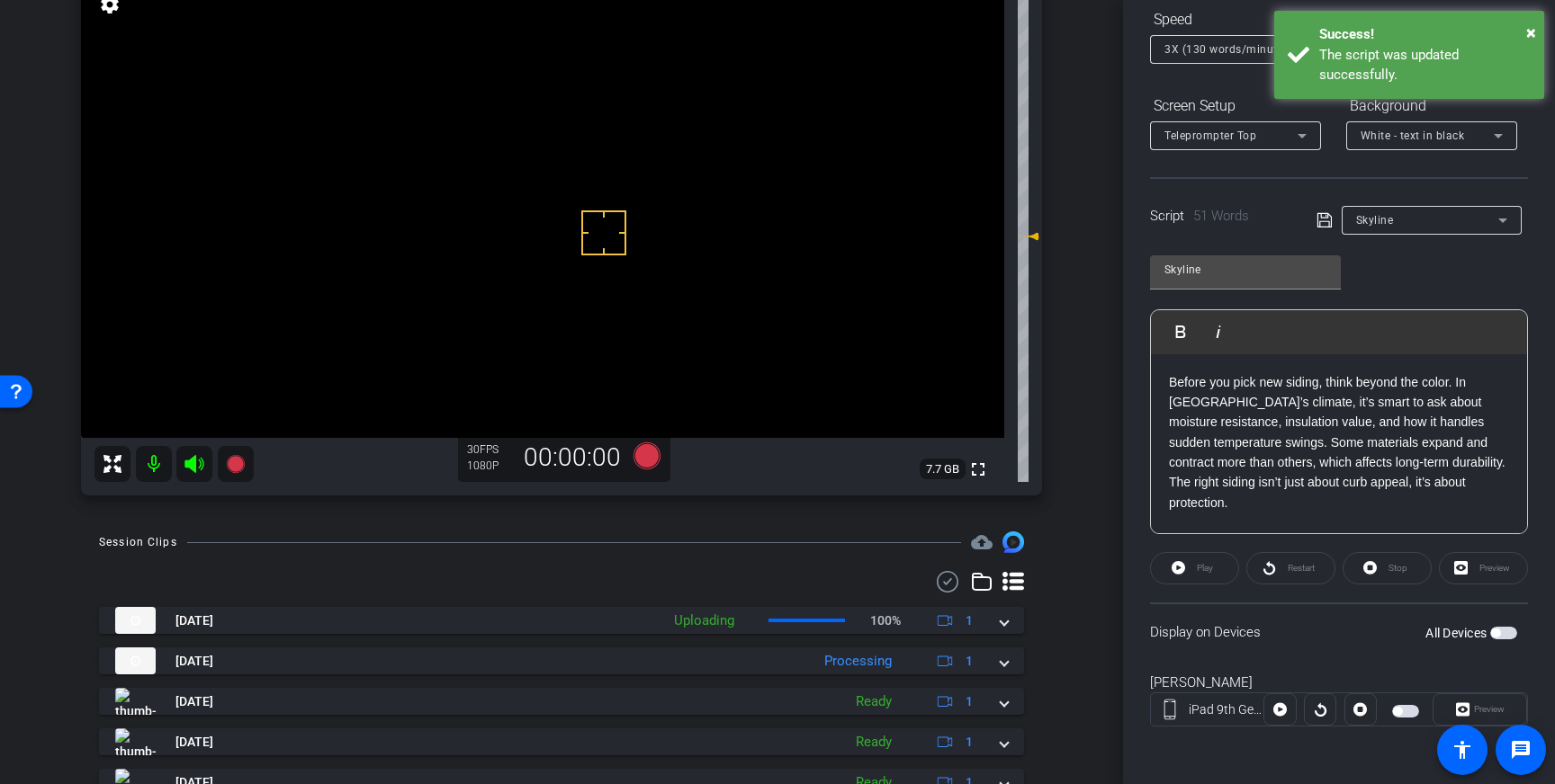
click at [1324, 221] on icon at bounding box center [1324, 220] width 15 height 15
click at [1485, 624] on label "All Devices" at bounding box center [1458, 633] width 65 height 18
click at [1491, 627] on button "All Devices" at bounding box center [1504, 633] width 27 height 13
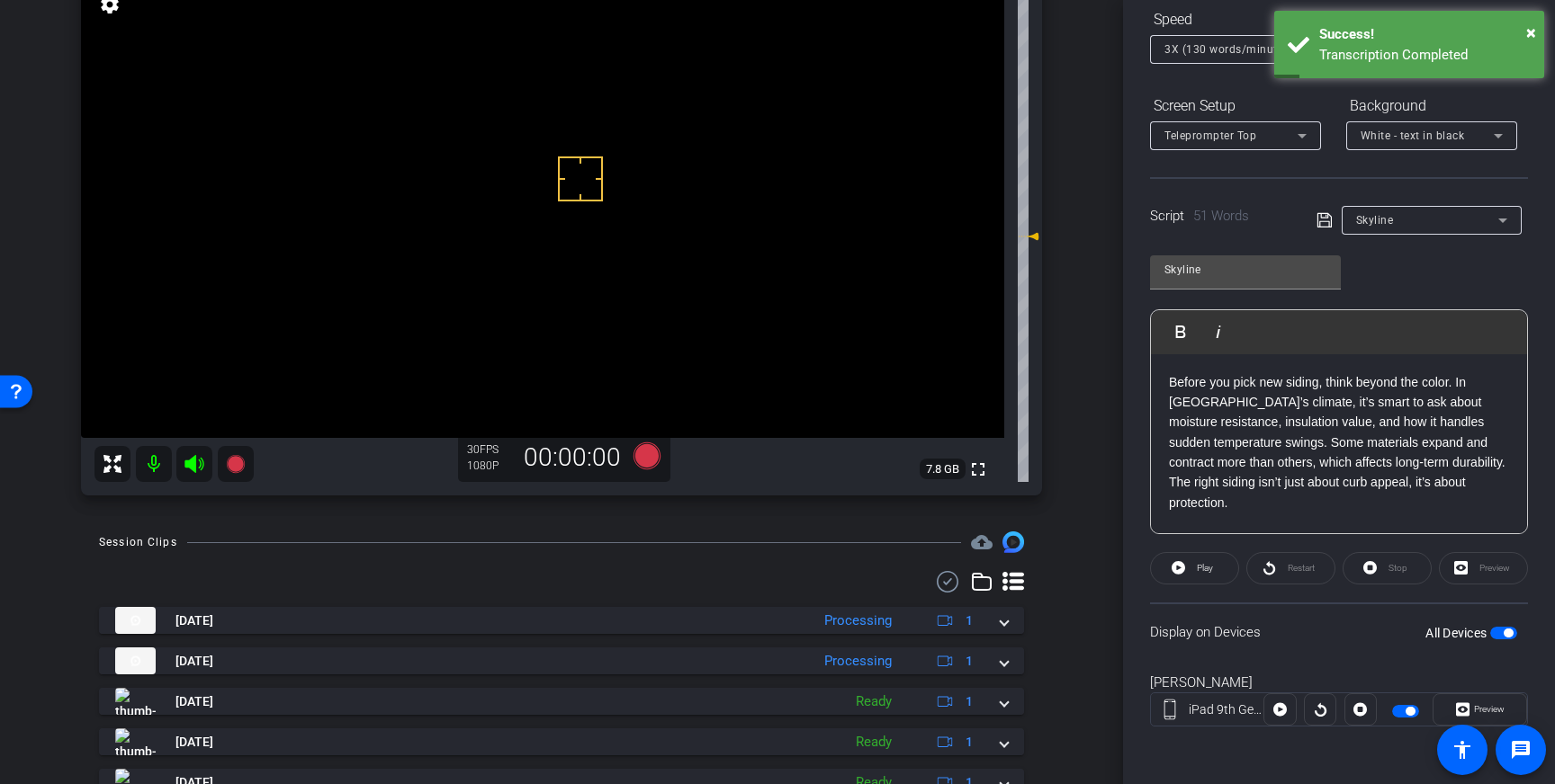
drag, startPoint x: 581, startPoint y: 179, endPoint x: 594, endPoint y: 183, distance: 13.6
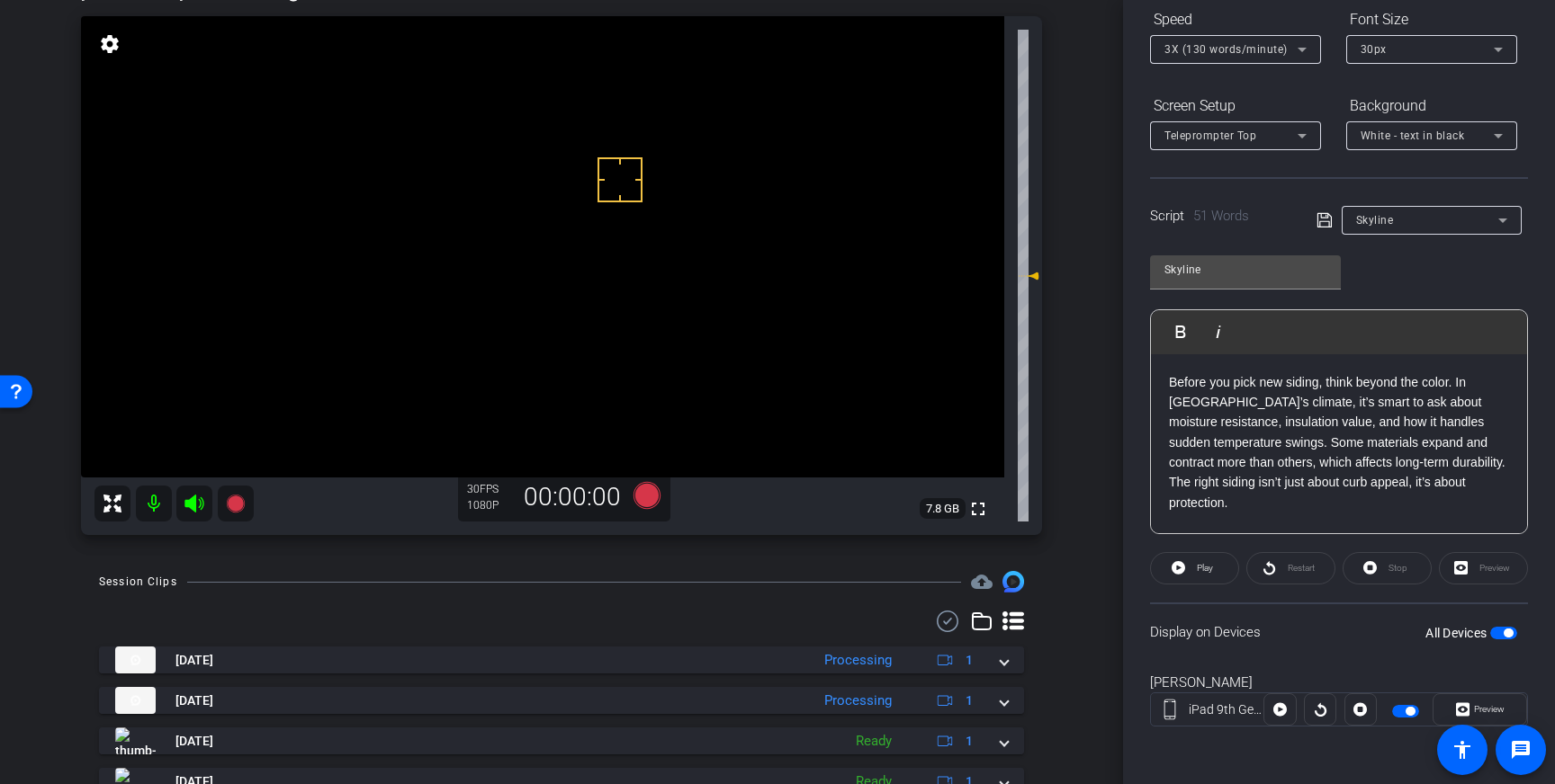
scroll to position [118, 0]
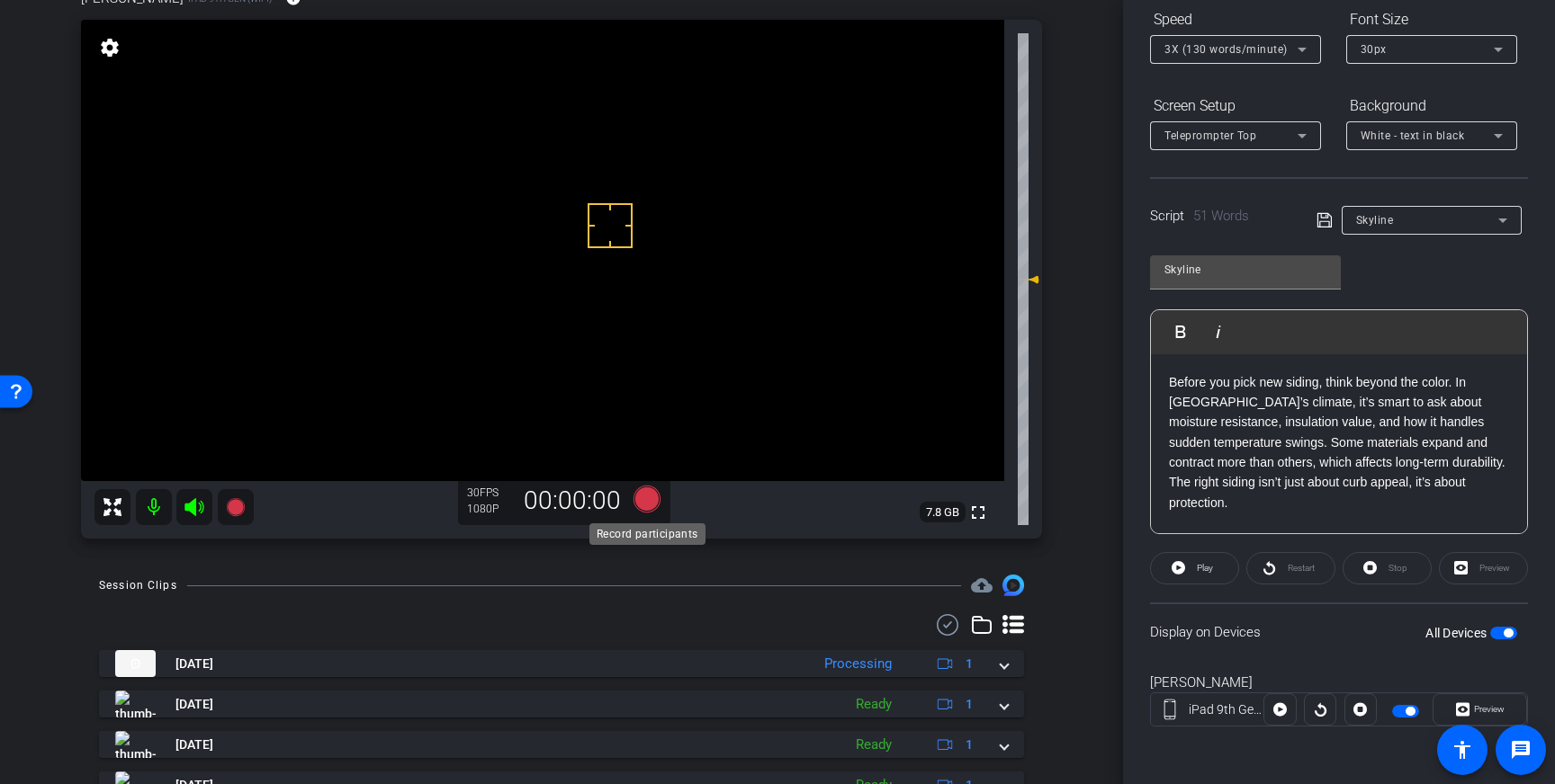
click at [645, 501] on icon at bounding box center [646, 499] width 27 height 27
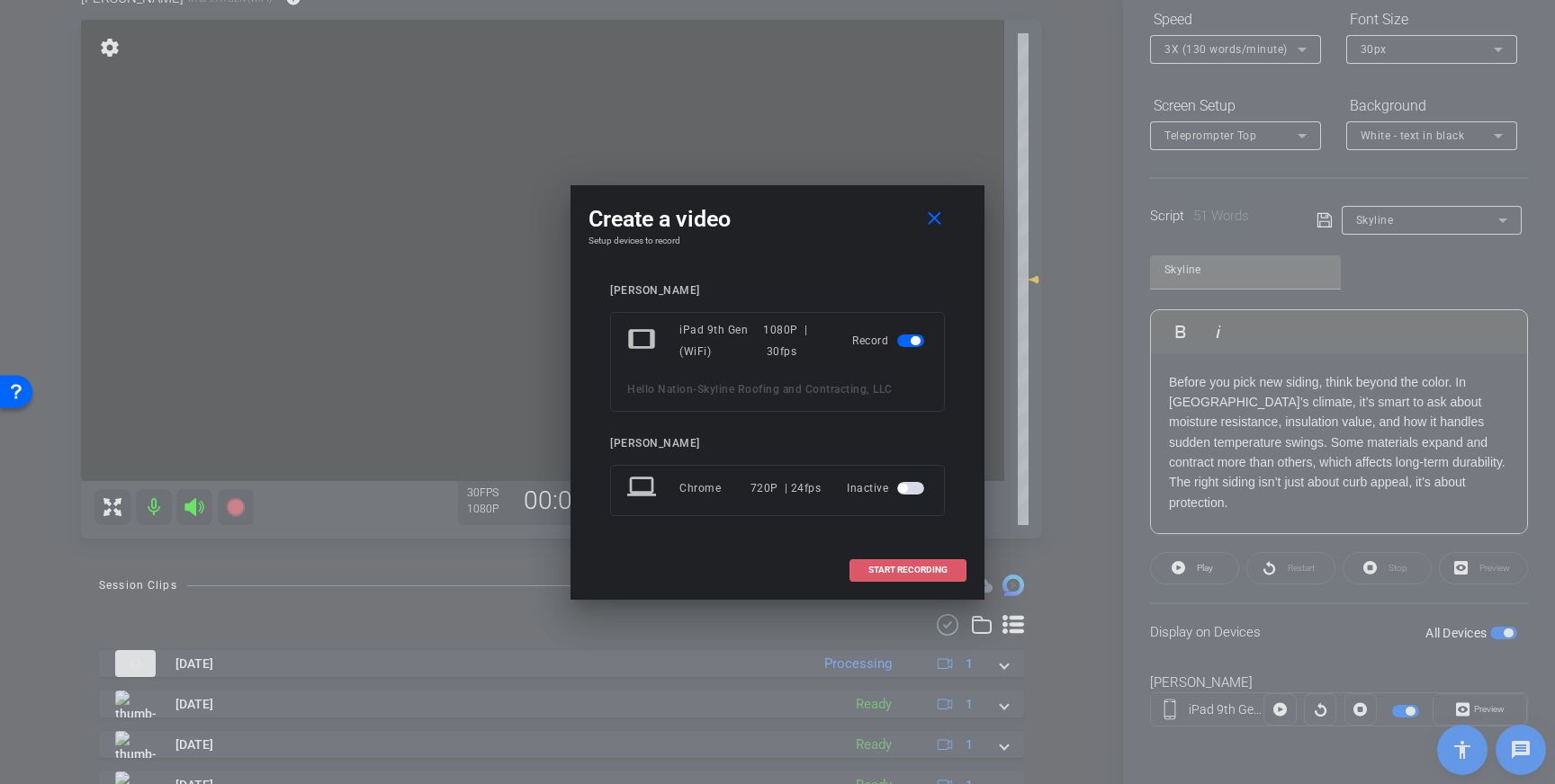
click at [920, 567] on span "START RECORDING" at bounding box center [908, 570] width 79 height 9
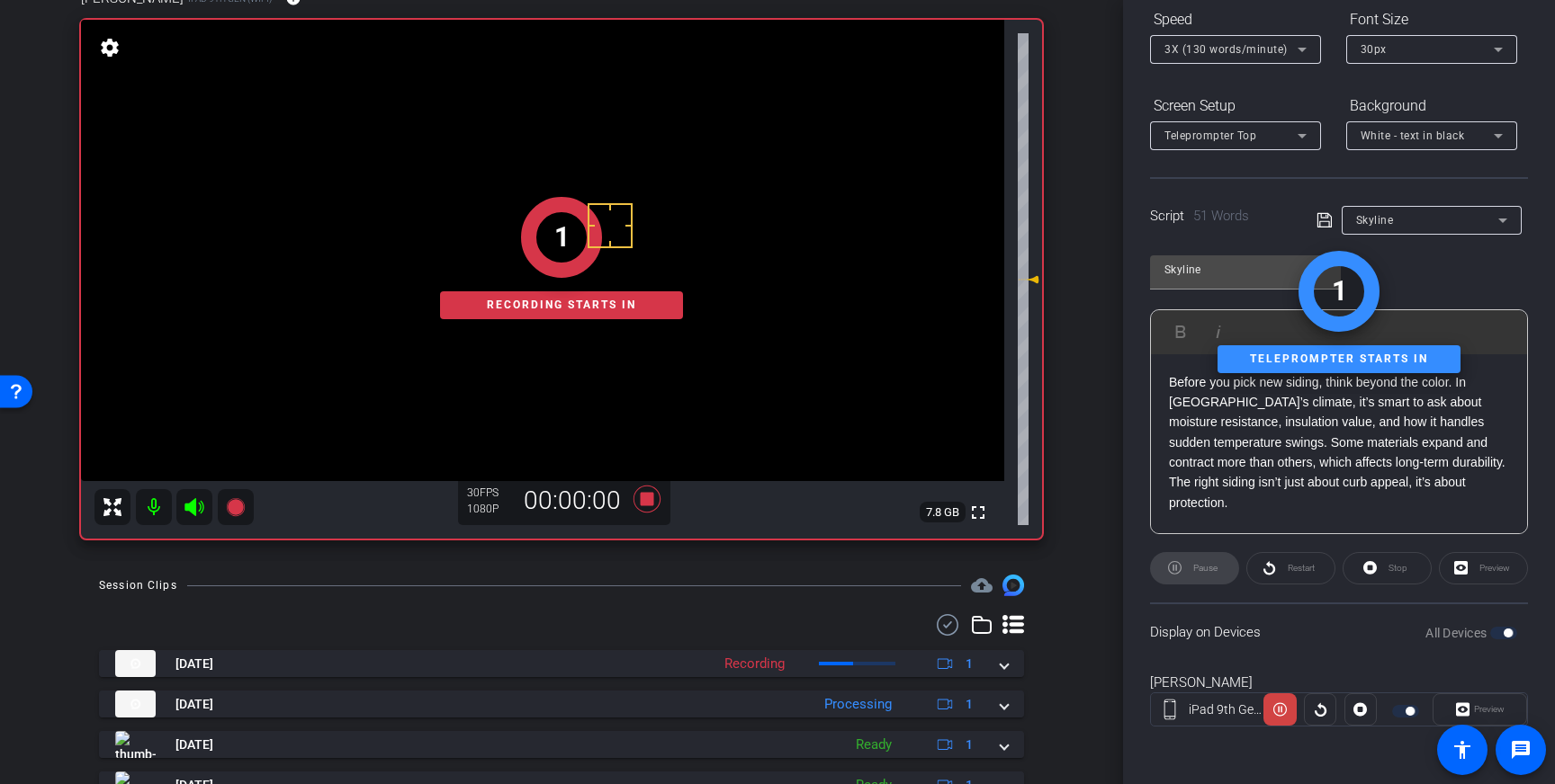
scroll to position [0, 0]
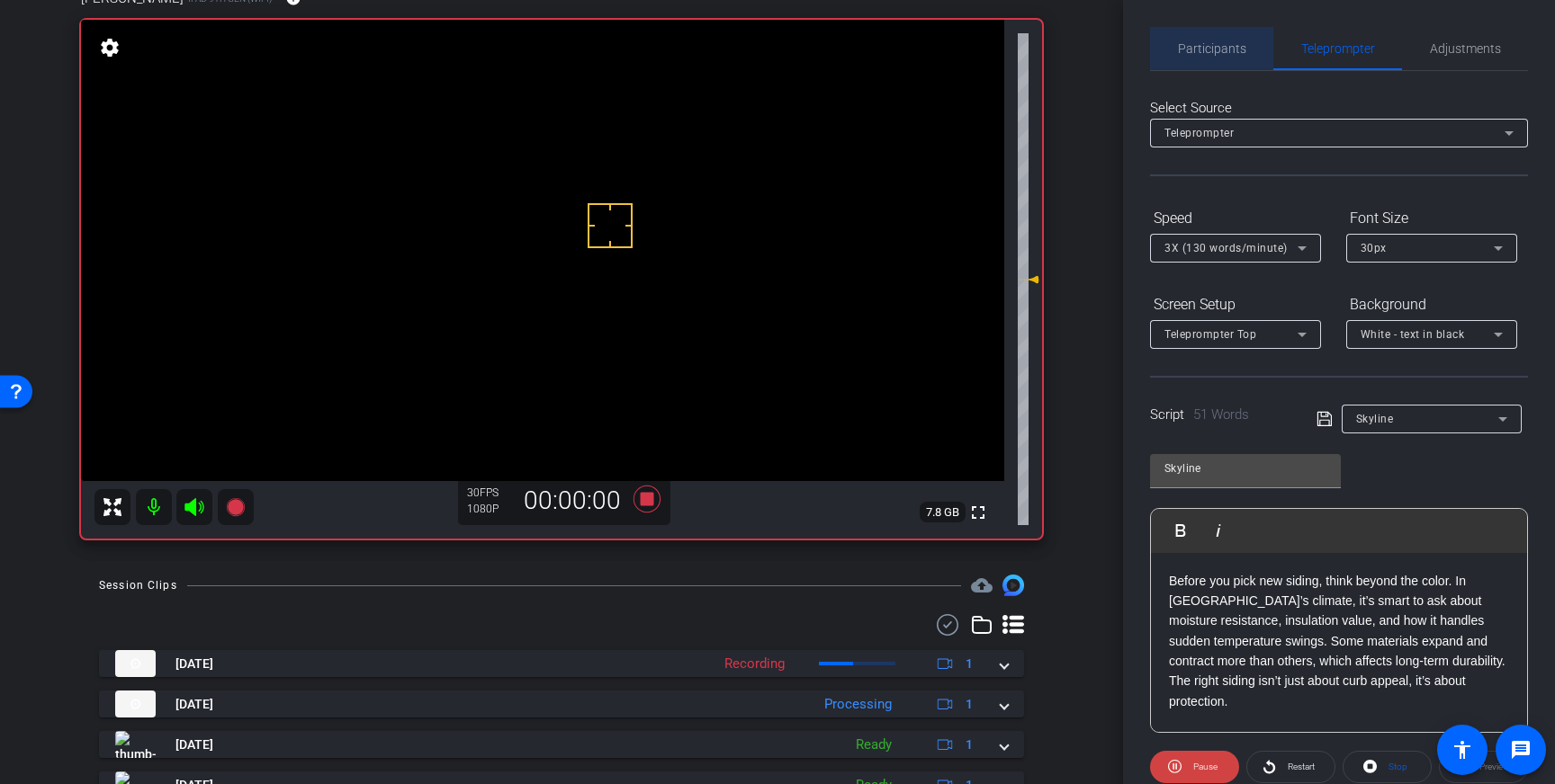
click at [1219, 47] on span "Participants" at bounding box center [1212, 48] width 68 height 13
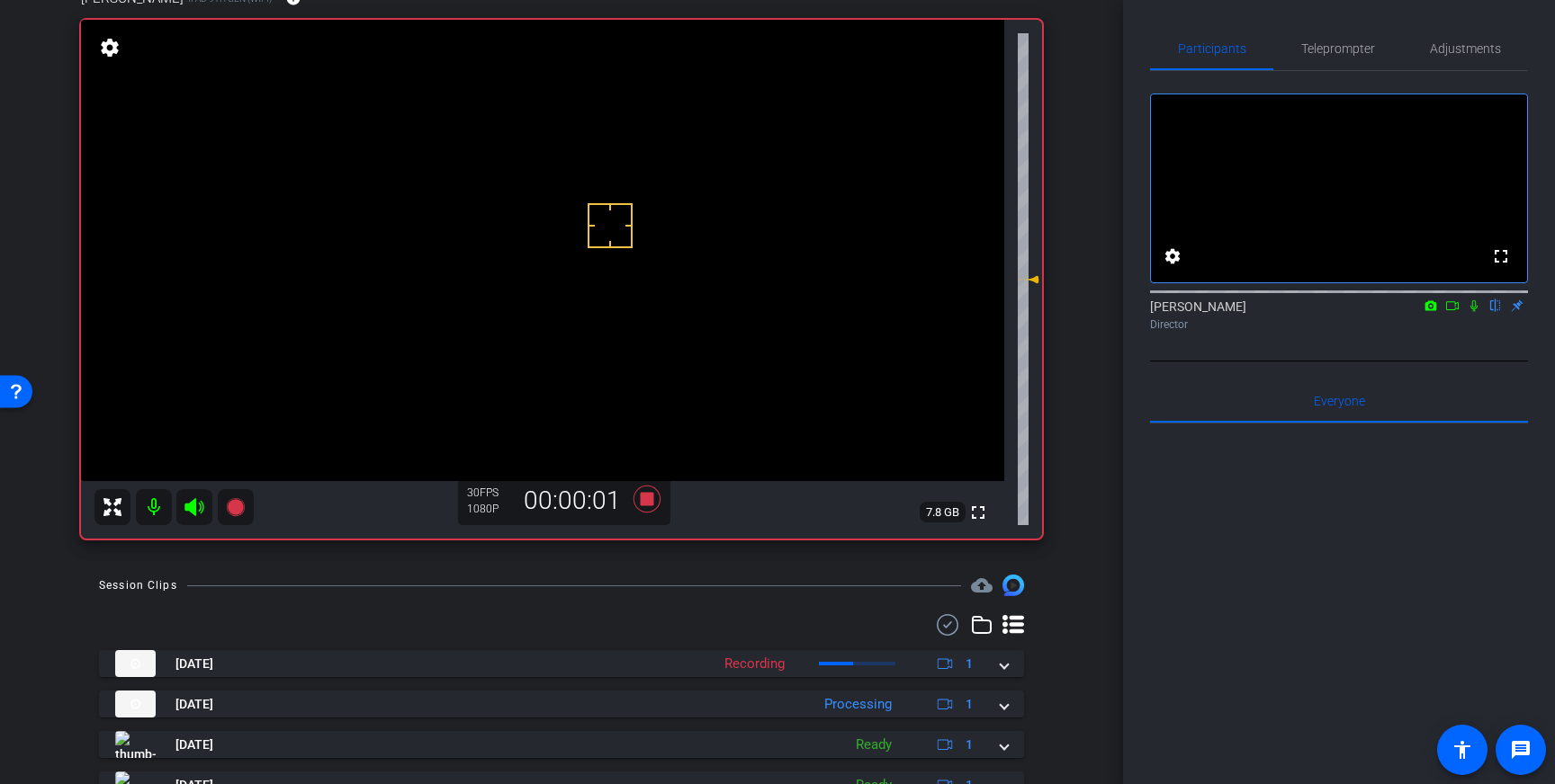
click at [1476, 312] on icon at bounding box center [1474, 305] width 15 height 13
click at [1477, 312] on icon at bounding box center [1474, 305] width 15 height 13
click at [637, 508] on icon at bounding box center [647, 499] width 43 height 33
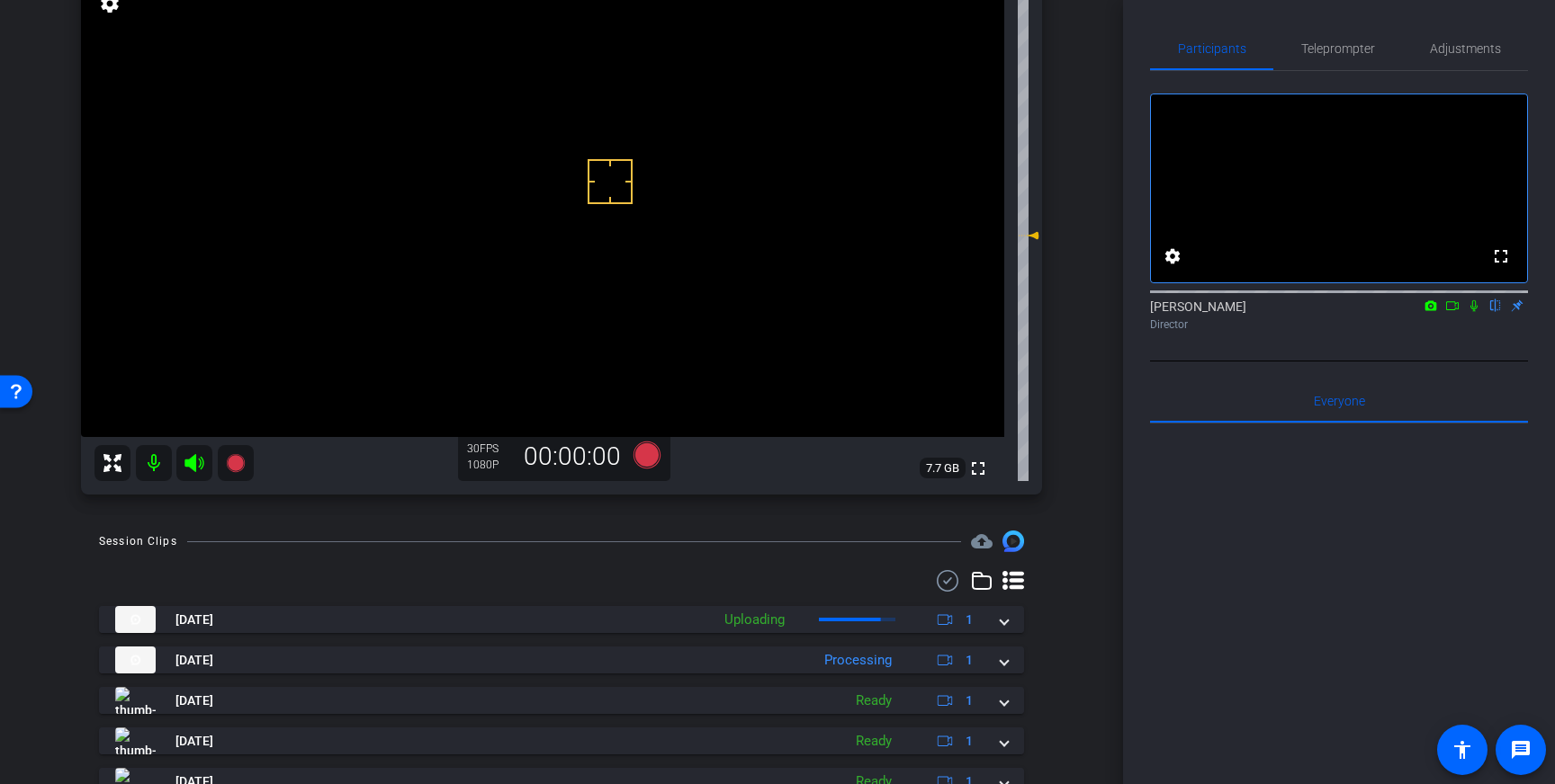
scroll to position [183, 0]
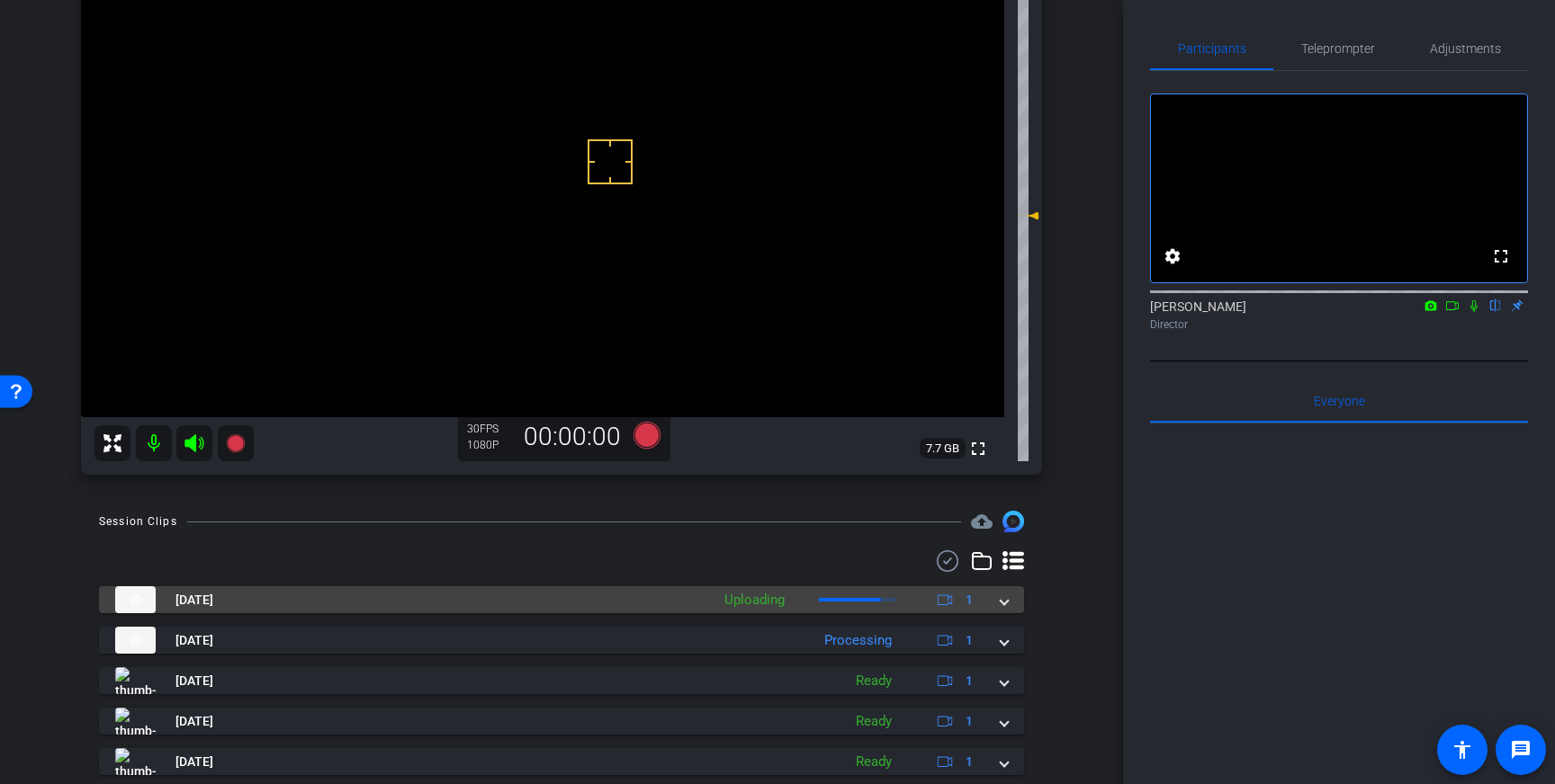
click at [1016, 606] on mat-expansion-panel-header "Oct 9, 2025 Uploading 1" at bounding box center [561, 599] width 926 height 27
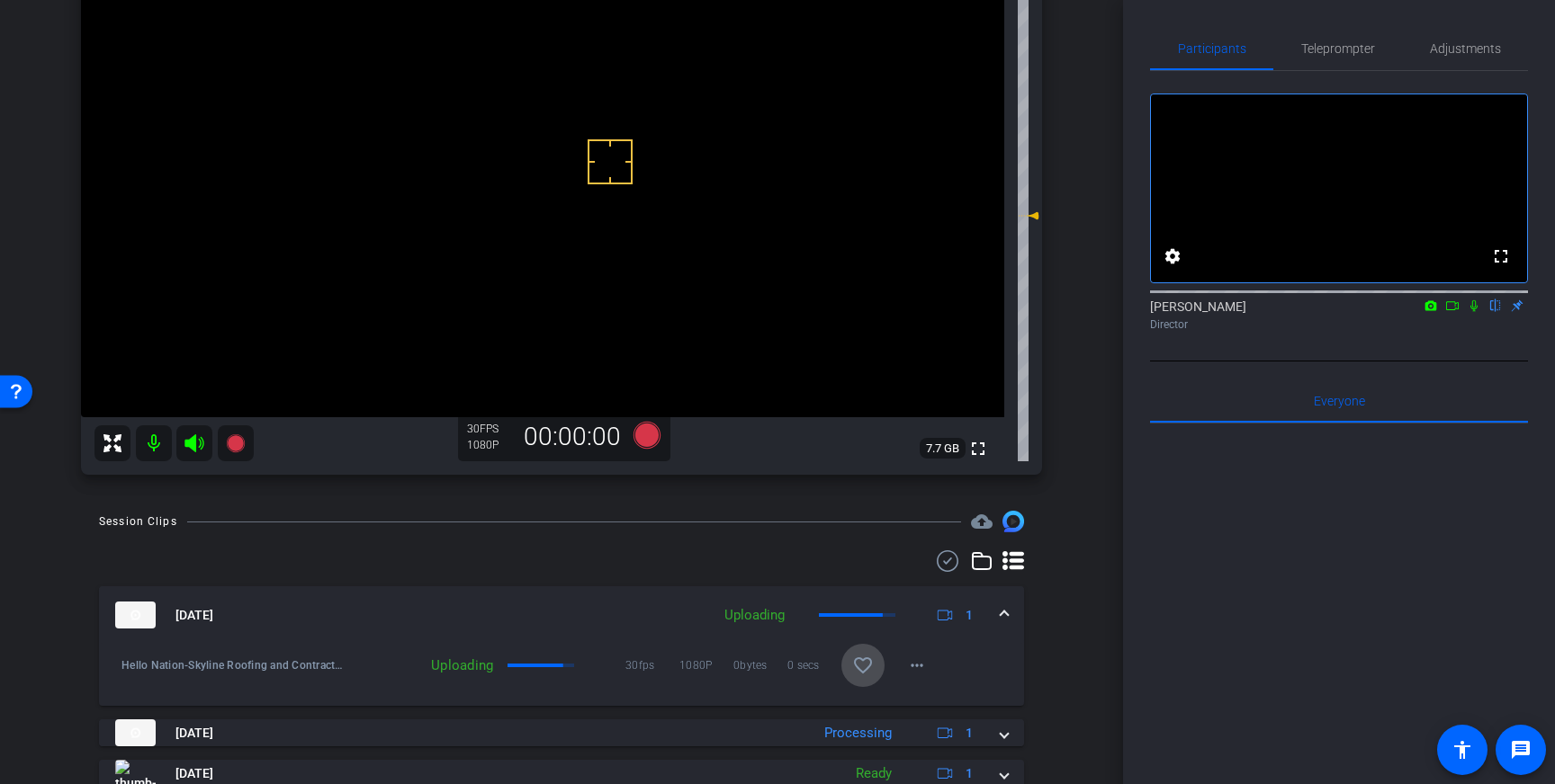
click at [858, 660] on mat-icon "favorite_border" at bounding box center [863, 666] width 22 height 22
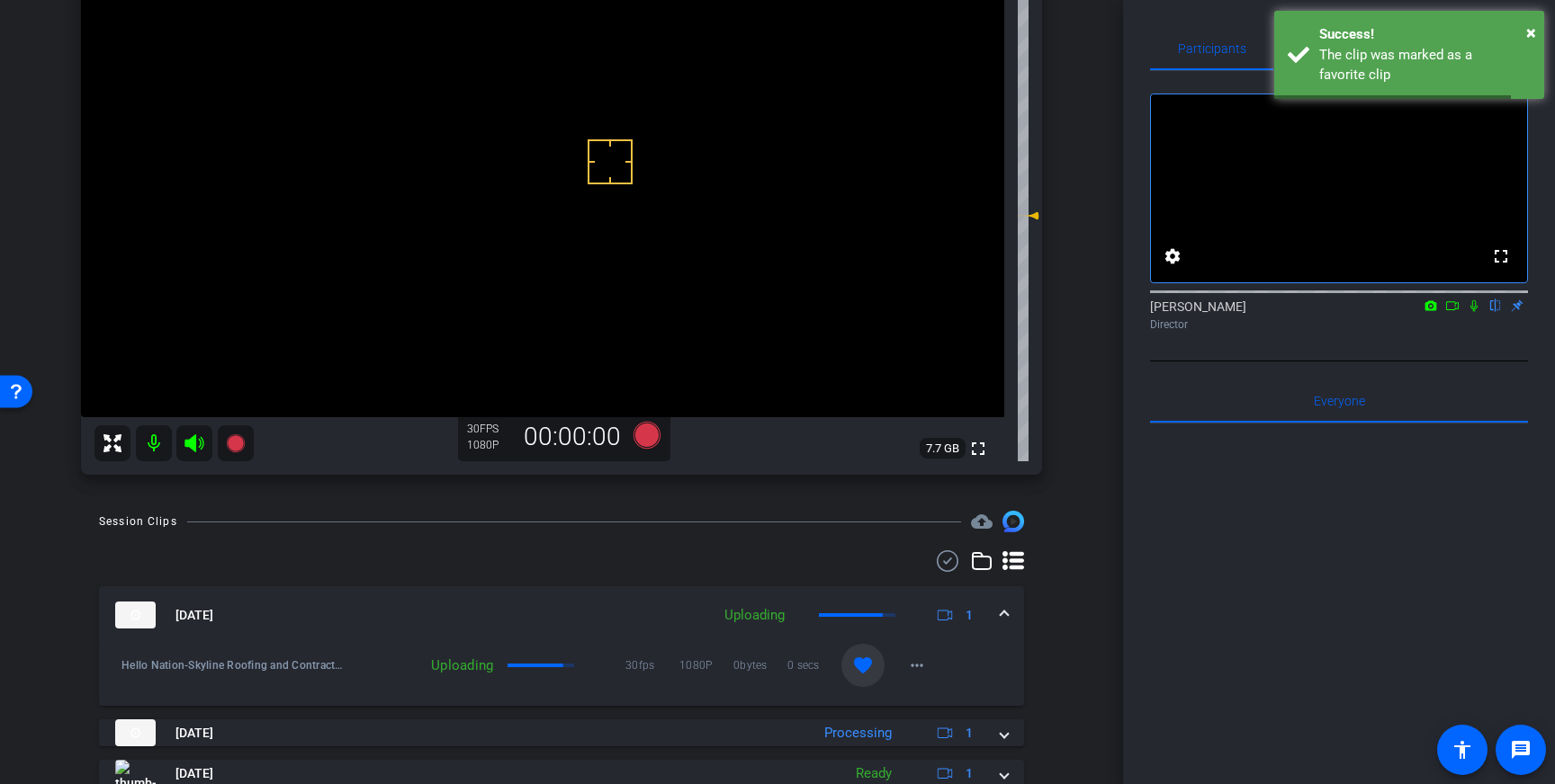
click at [1000, 608] on div "Oct 9, 2025 Uploading 1" at bounding box center [558, 614] width 885 height 27
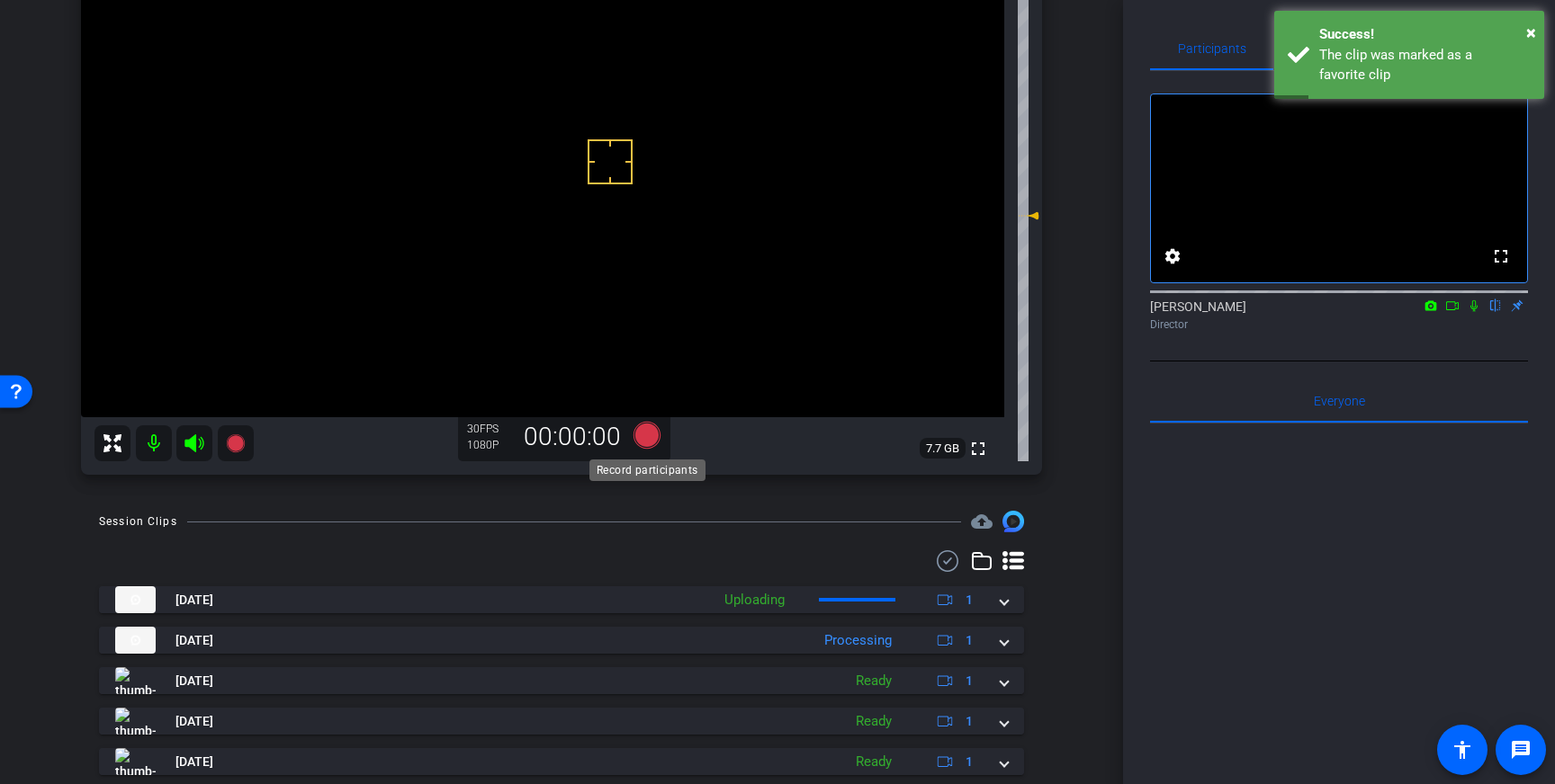
click at [646, 432] on icon at bounding box center [646, 434] width 27 height 27
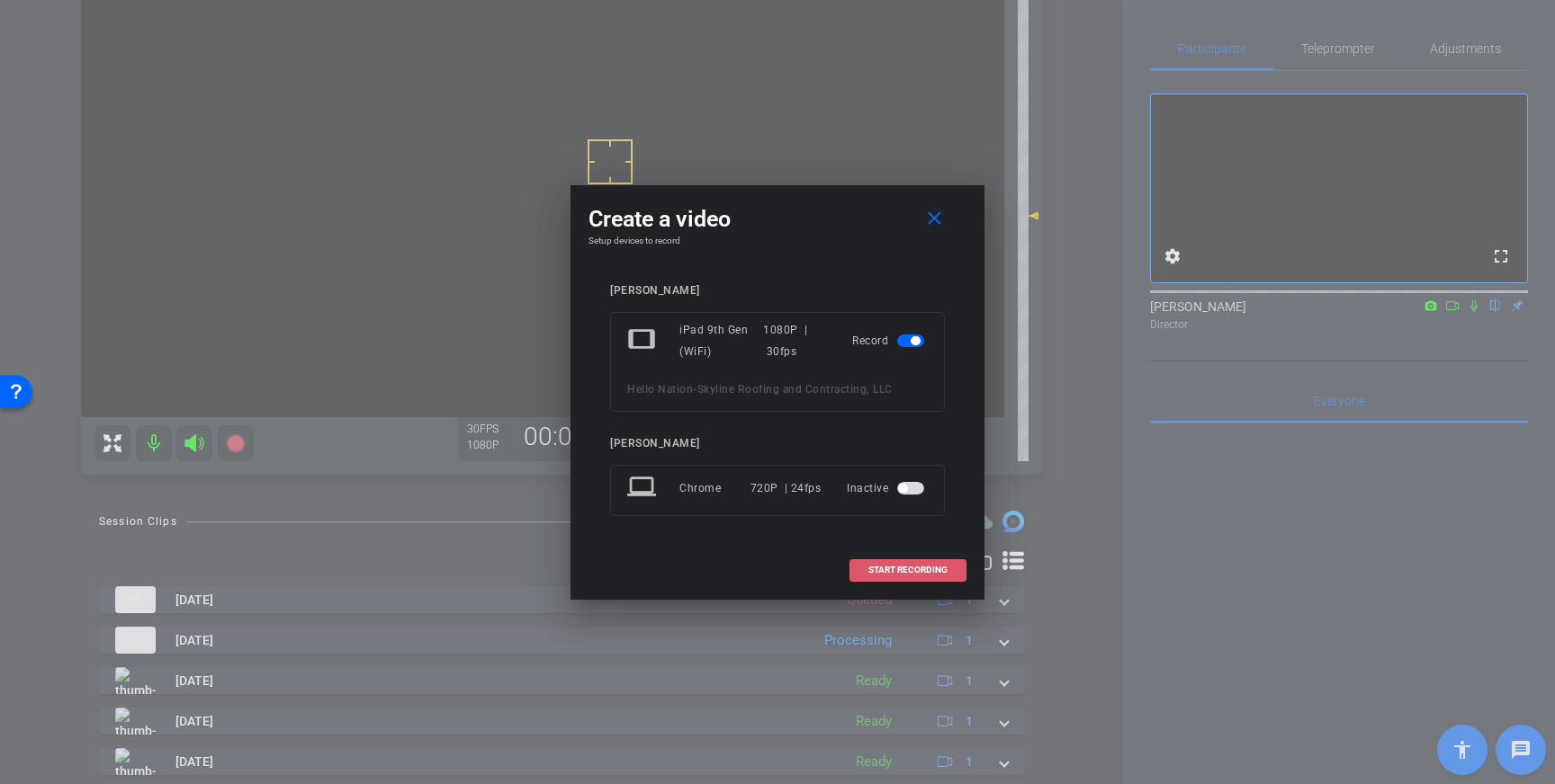
click at [884, 569] on span "START RECORDING" at bounding box center [908, 570] width 79 height 9
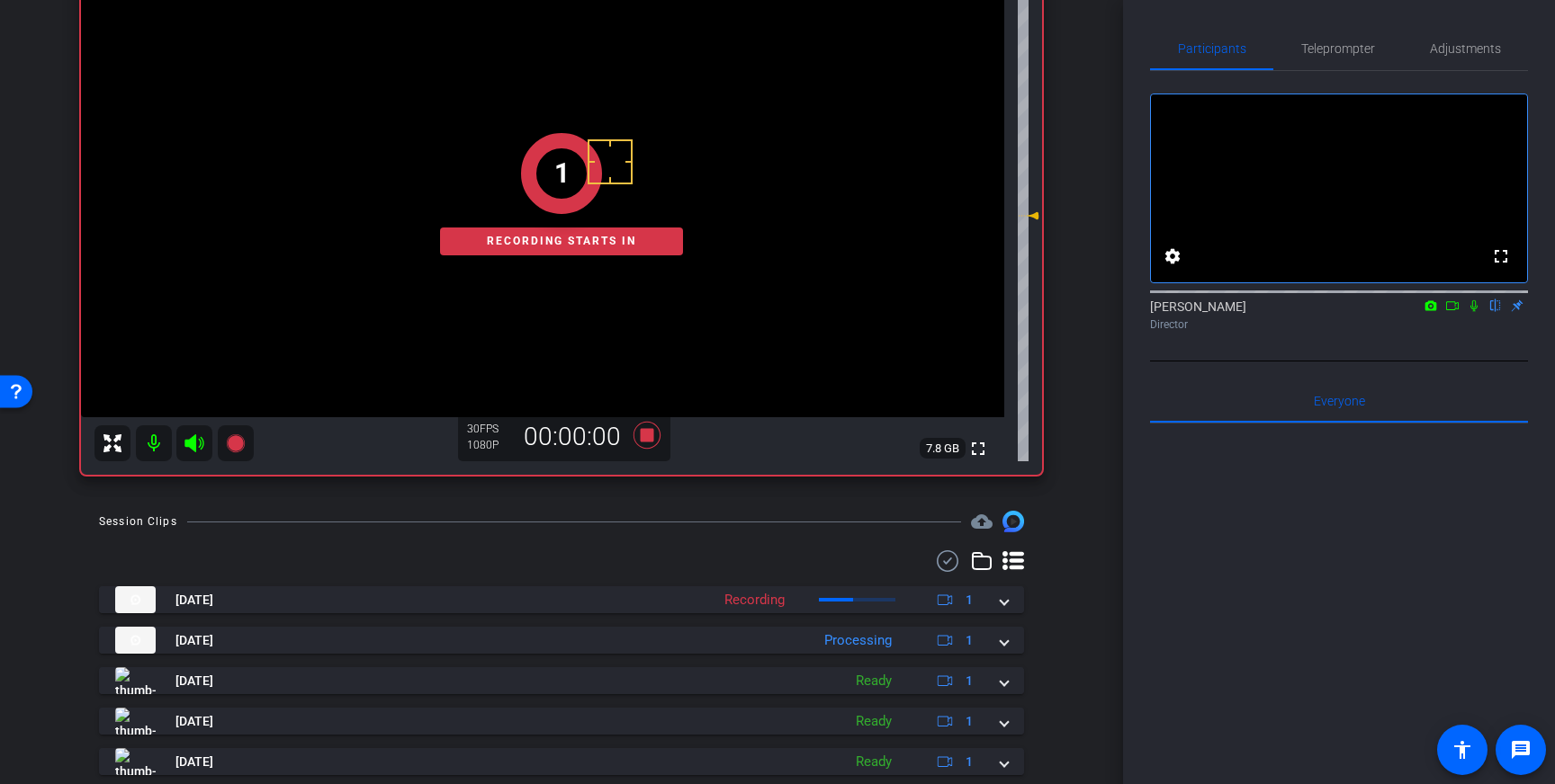
click at [1480, 312] on icon at bounding box center [1474, 305] width 15 height 13
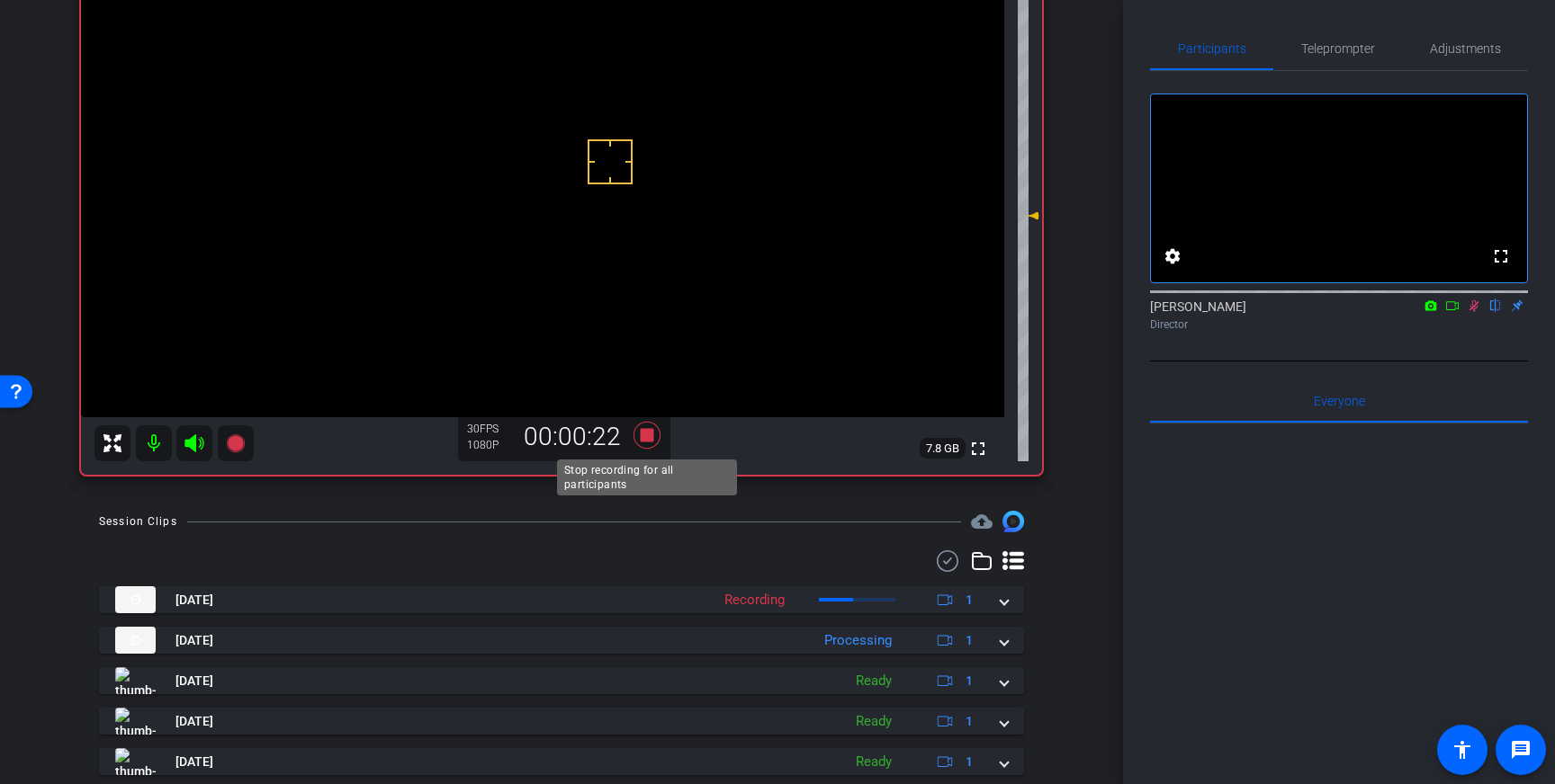
click at [650, 435] on icon at bounding box center [646, 434] width 27 height 27
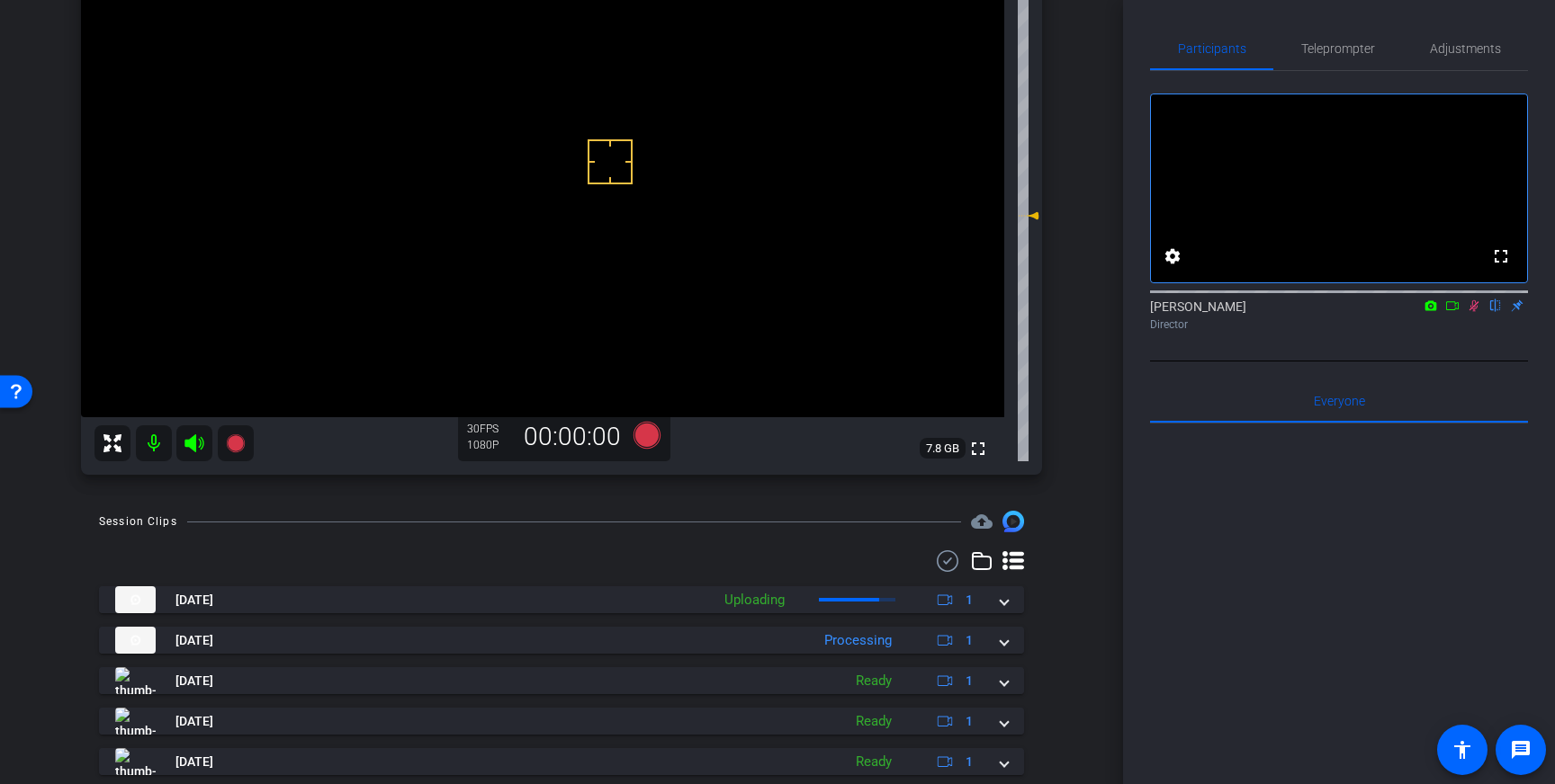
click at [1475, 312] on icon at bounding box center [1475, 306] width 10 height 12
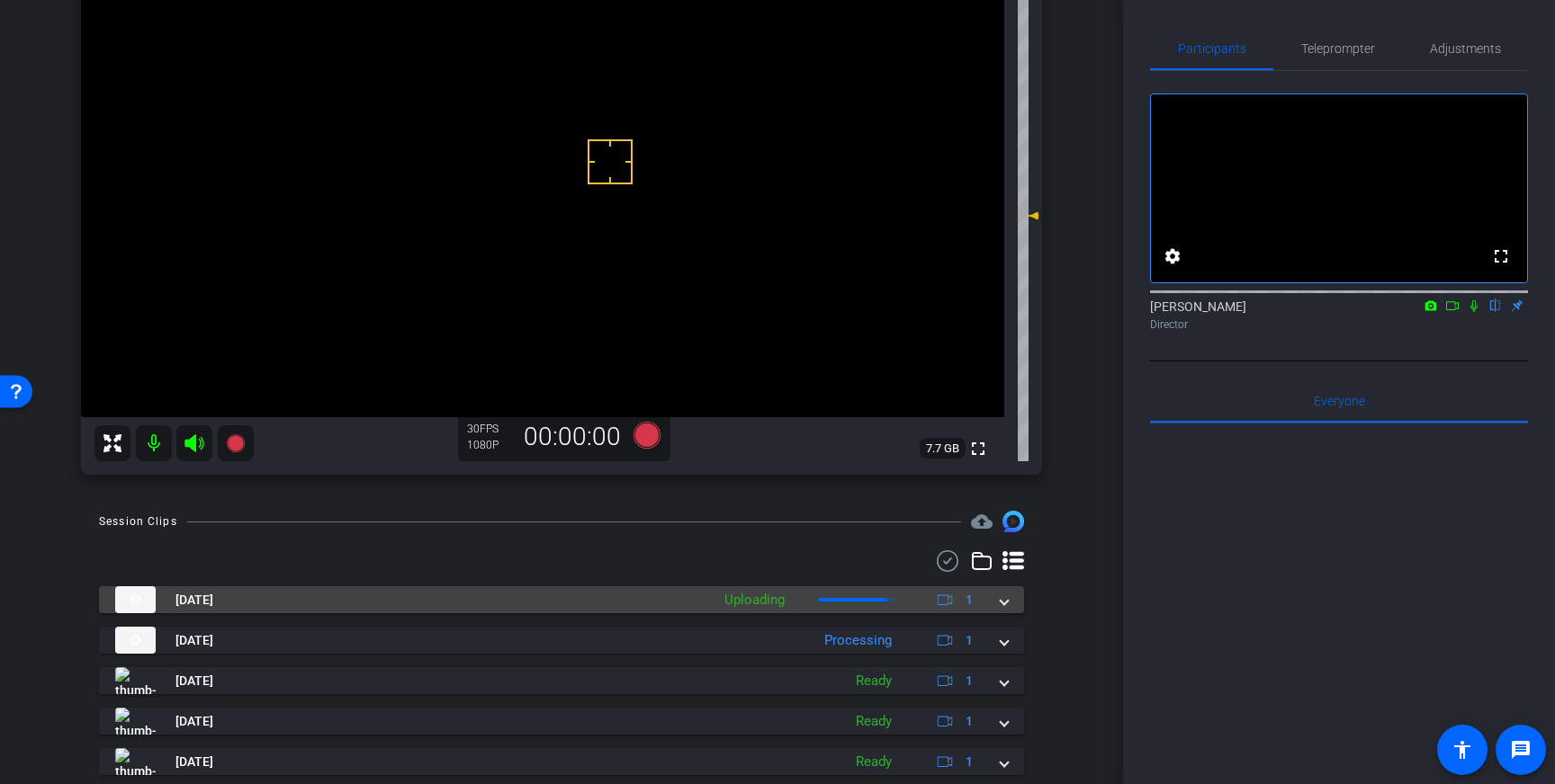
click at [1007, 606] on span at bounding box center [1004, 600] width 7 height 19
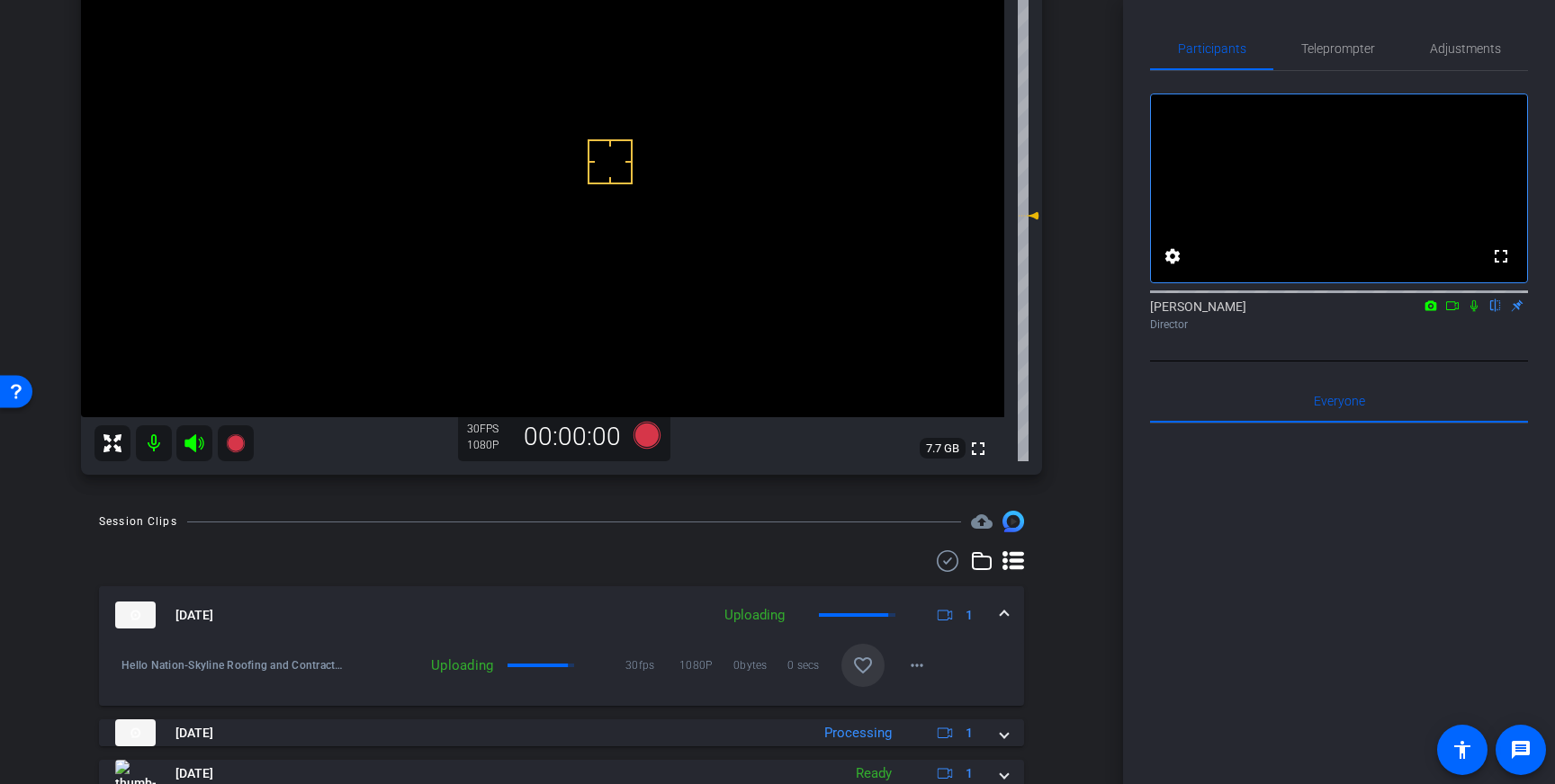
click at [868, 668] on mat-icon "favorite_border" at bounding box center [863, 666] width 22 height 22
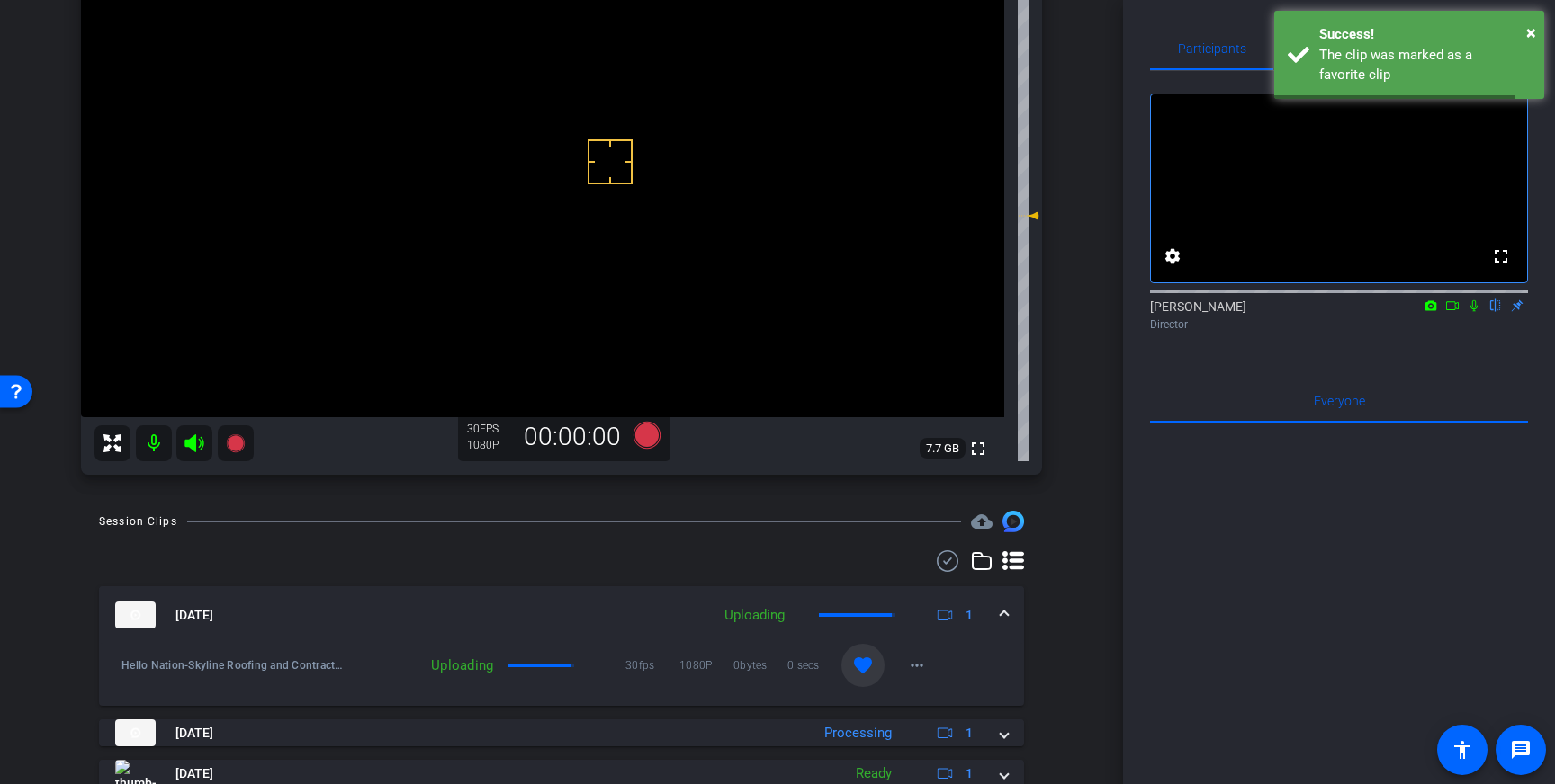
click at [997, 620] on div "Oct 9, 2025 Uploading 1" at bounding box center [558, 614] width 885 height 27
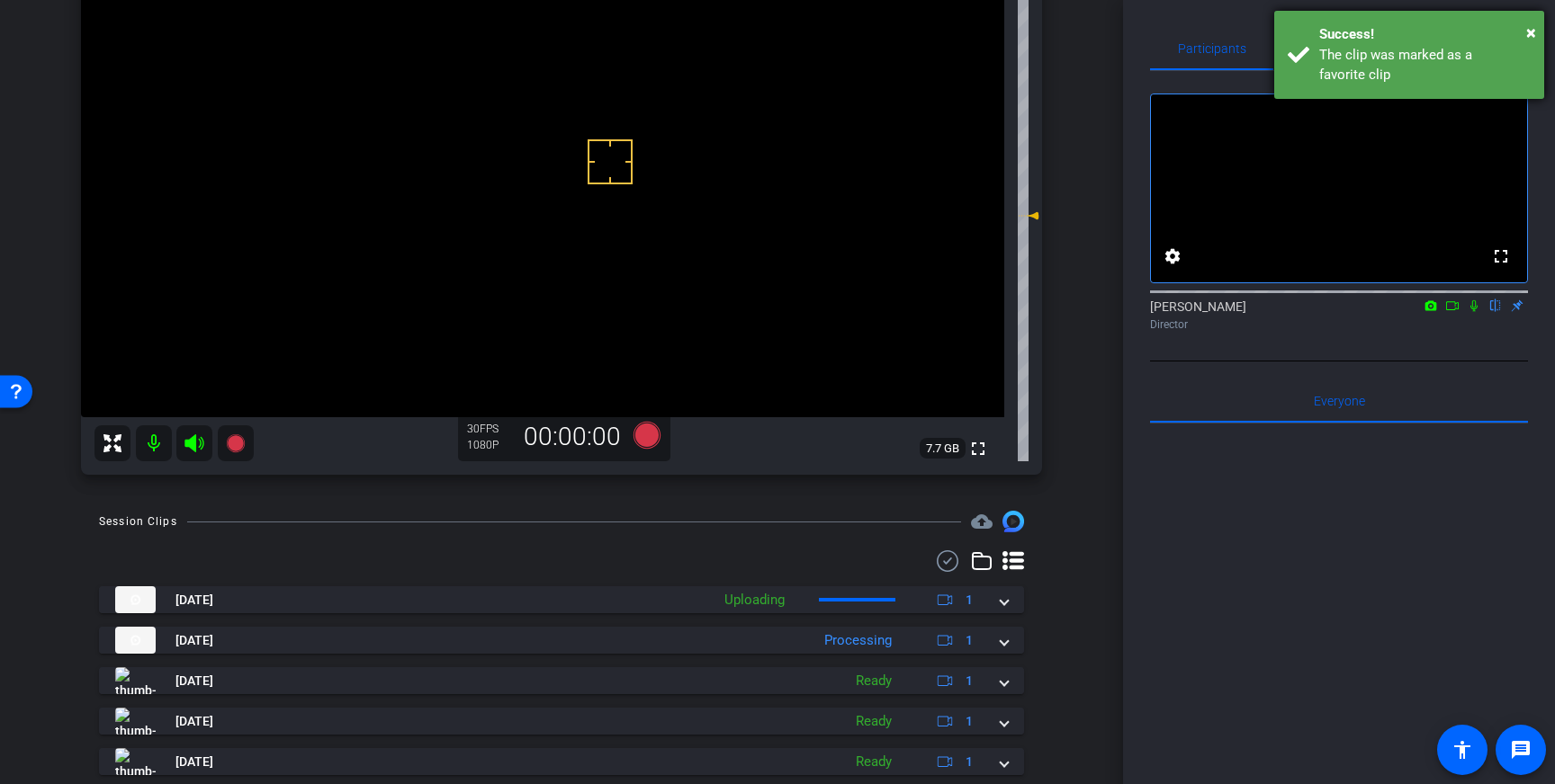
click at [1405, 45] on div "The clip was marked as a favorite clip" at bounding box center [1426, 65] width 211 height 40
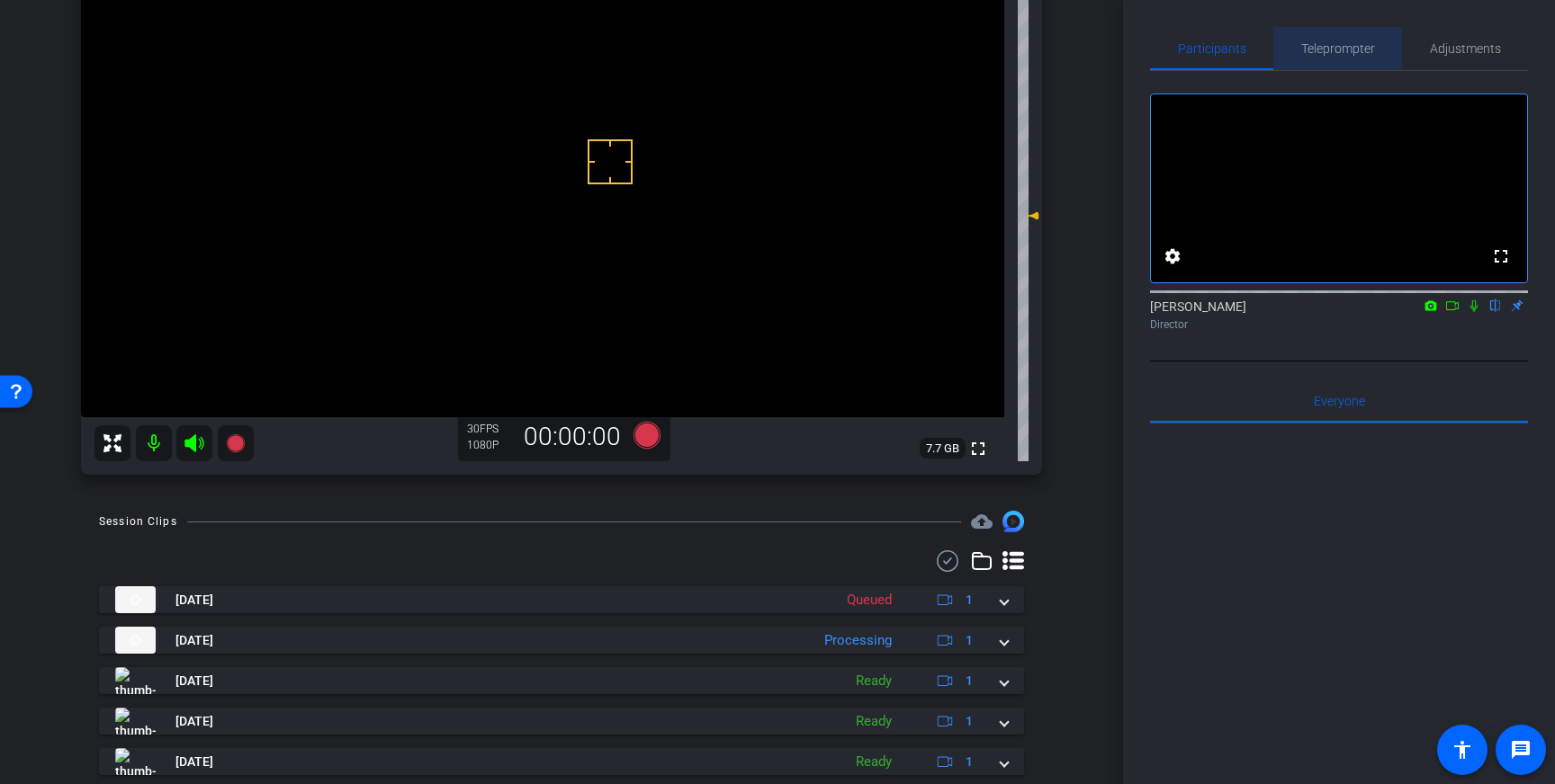
click at [1321, 34] on span "Teleprompter" at bounding box center [1338, 48] width 74 height 43
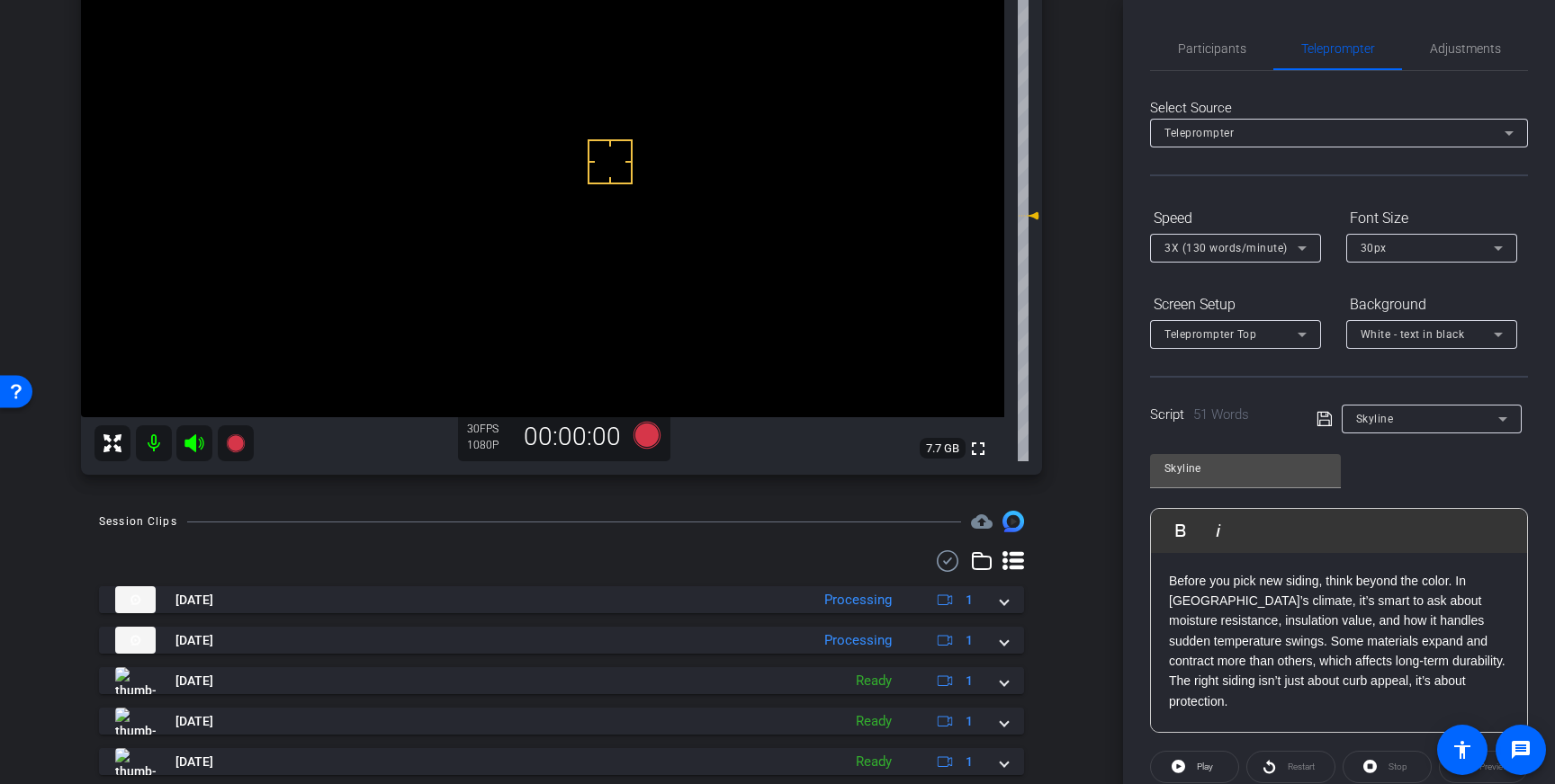
scroll to position [198, 0]
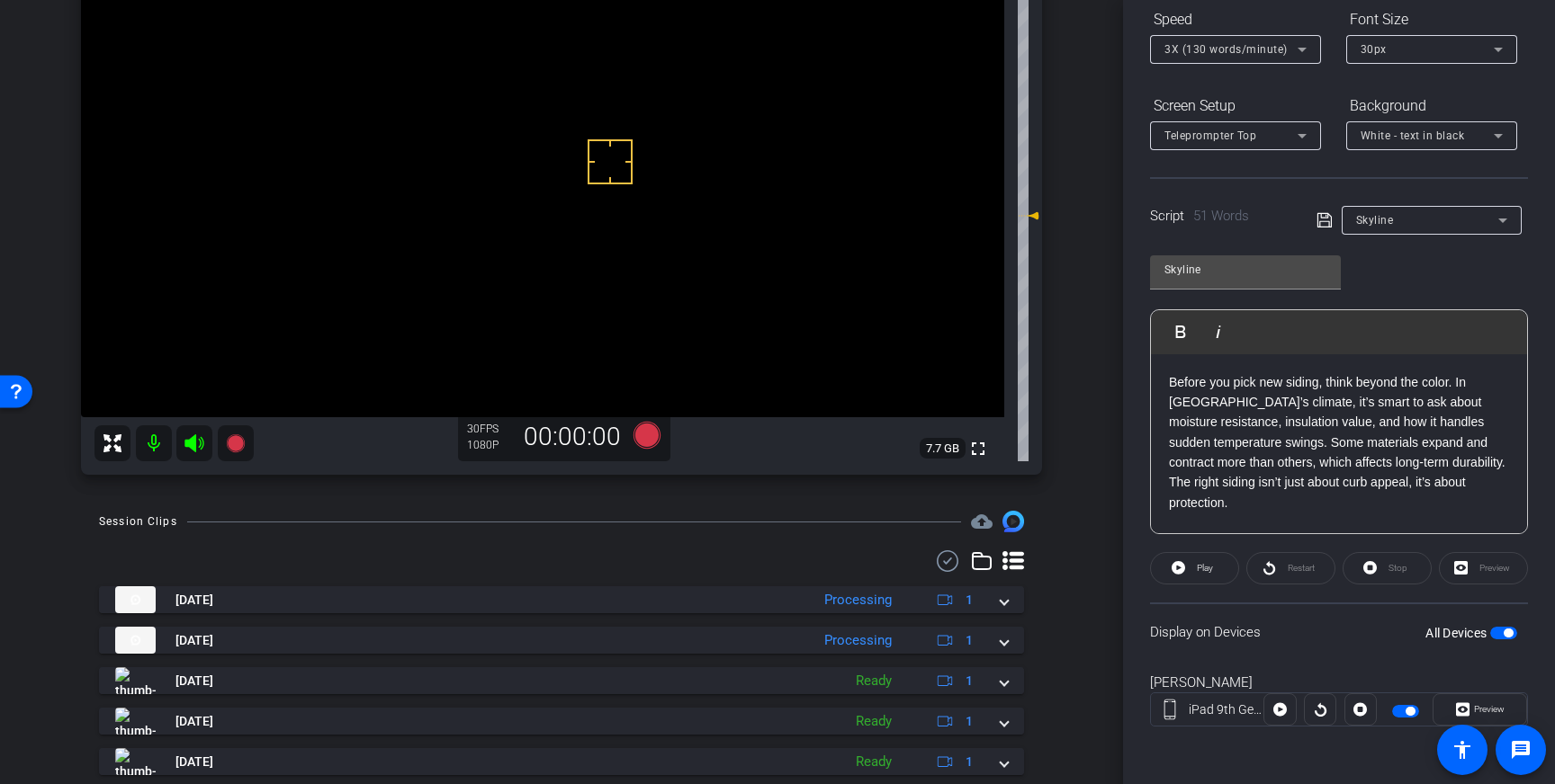
click at [1501, 638] on span "button" at bounding box center [1504, 633] width 27 height 13
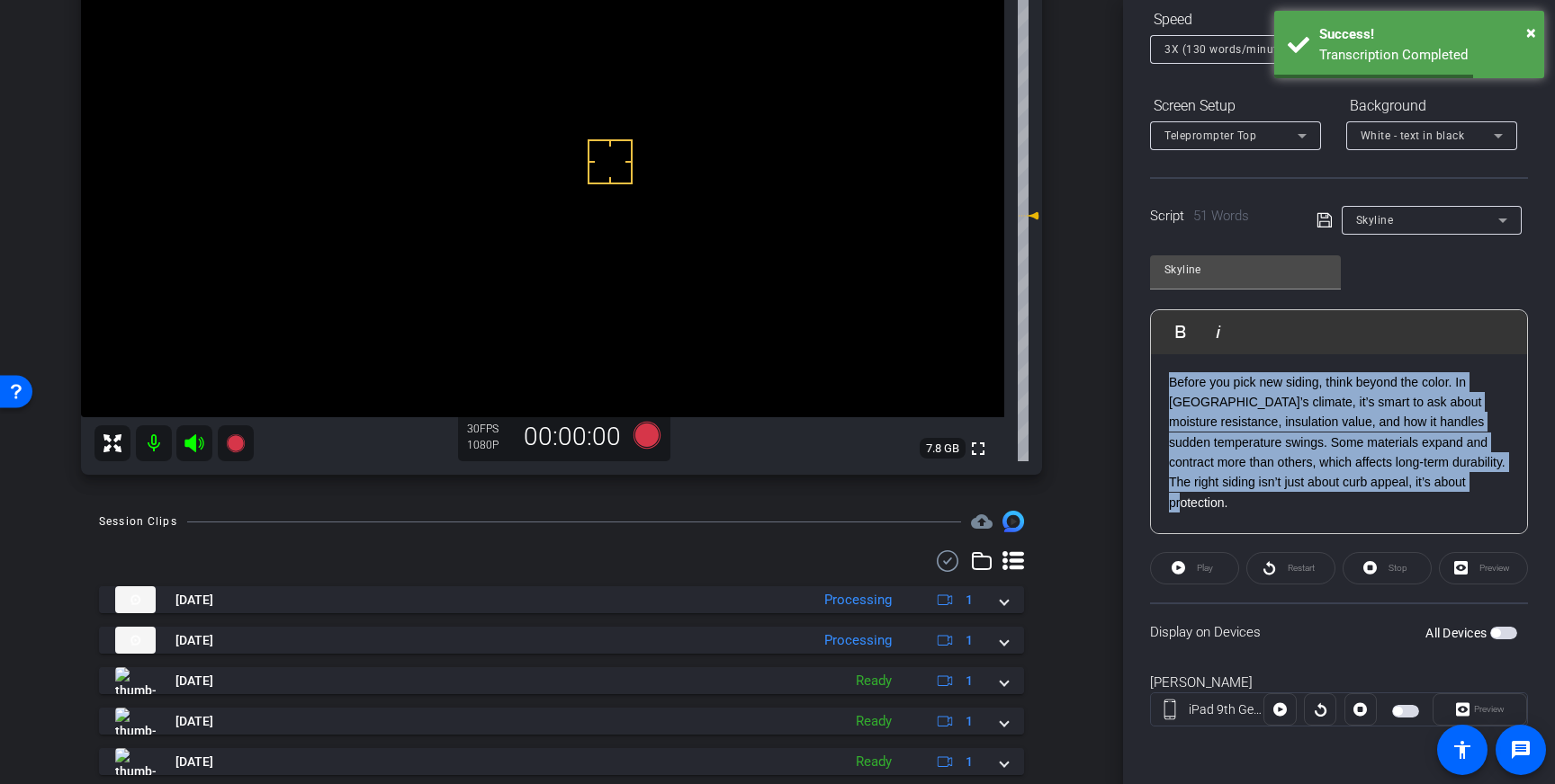
drag, startPoint x: 1513, startPoint y: 486, endPoint x: 1169, endPoint y: 376, distance: 361.2
click at [1169, 377] on div "Before you pick new siding, think beyond the color. In Richmond’s climate, it’s…" at bounding box center [1339, 444] width 376 height 180
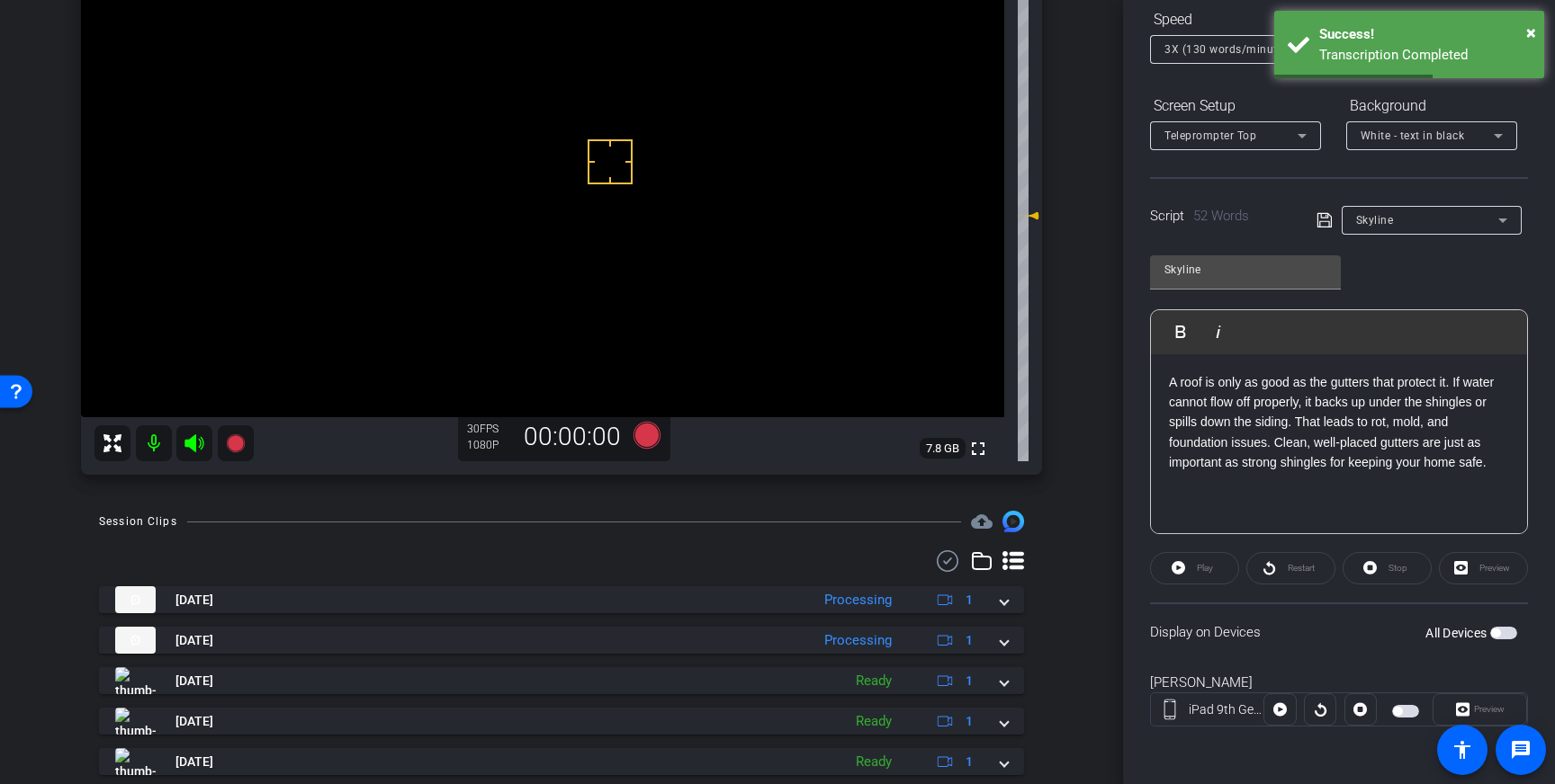
click at [1329, 221] on icon at bounding box center [1325, 220] width 16 height 22
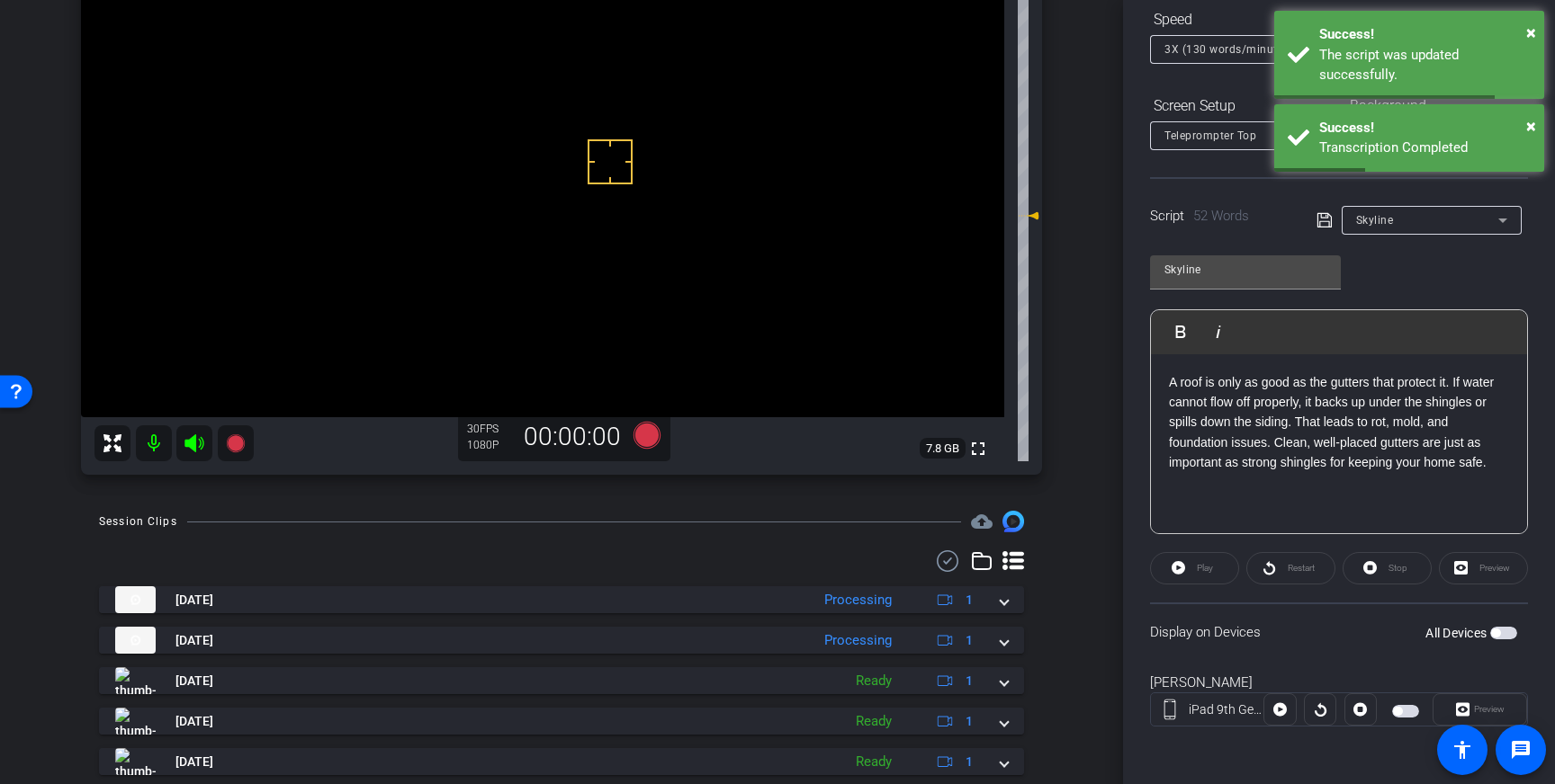
click at [1504, 630] on span "button" at bounding box center [1504, 633] width 27 height 13
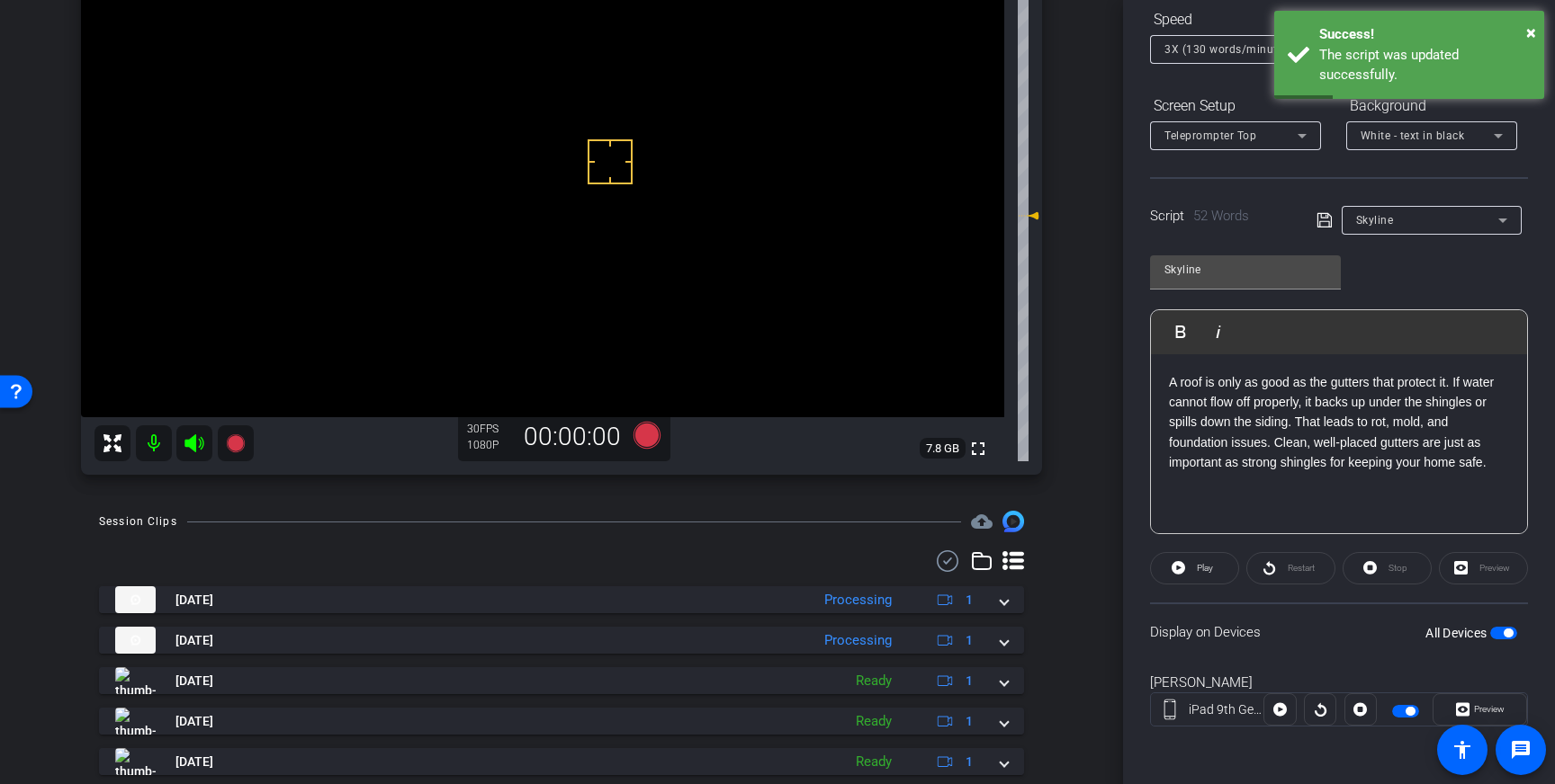
drag, startPoint x: 594, startPoint y: 207, endPoint x: 585, endPoint y: 199, distance: 12.0
drag, startPoint x: 602, startPoint y: 96, endPoint x: 606, endPoint y: 108, distance: 12.6
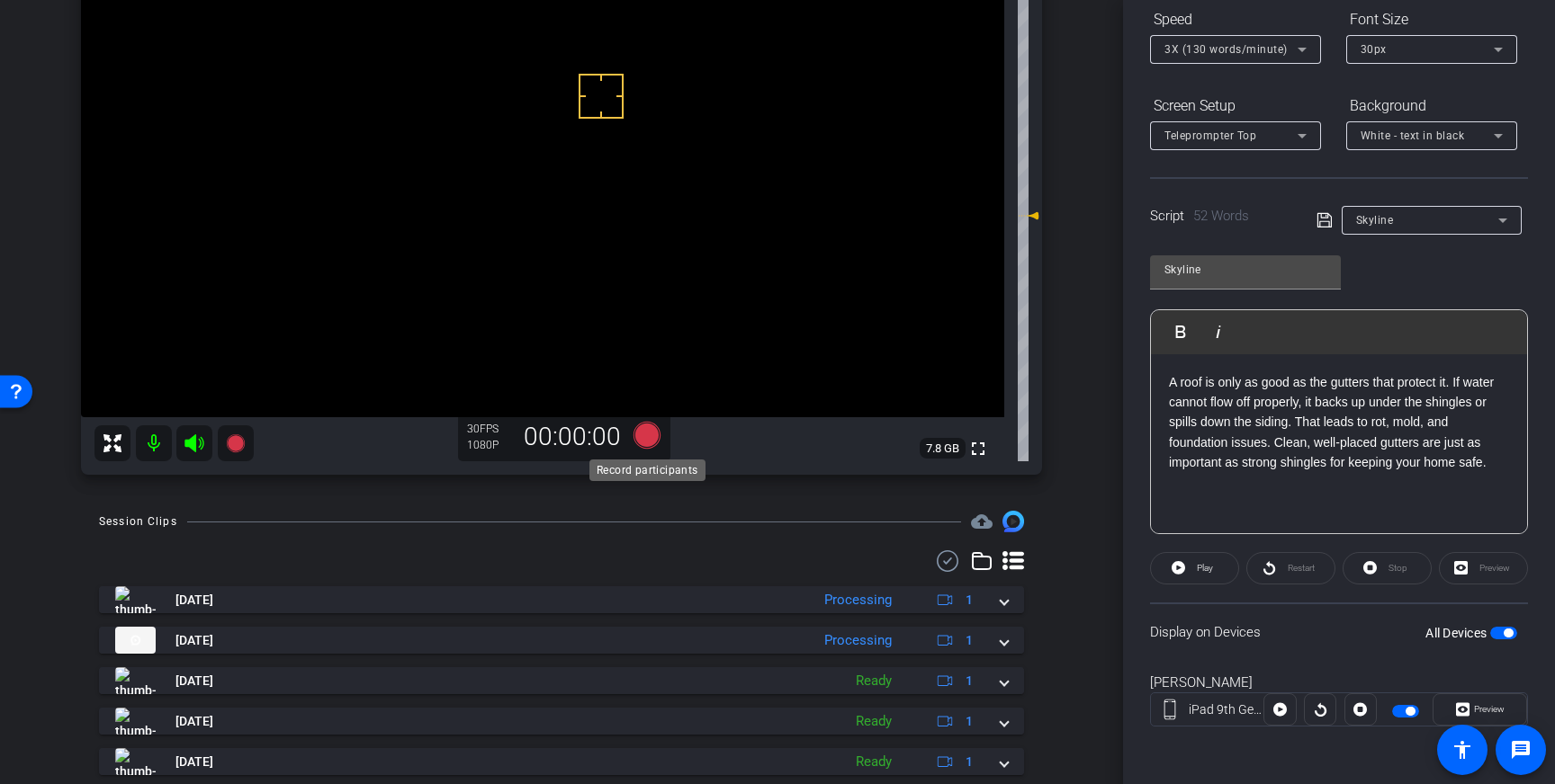
click at [649, 433] on icon at bounding box center [646, 434] width 27 height 27
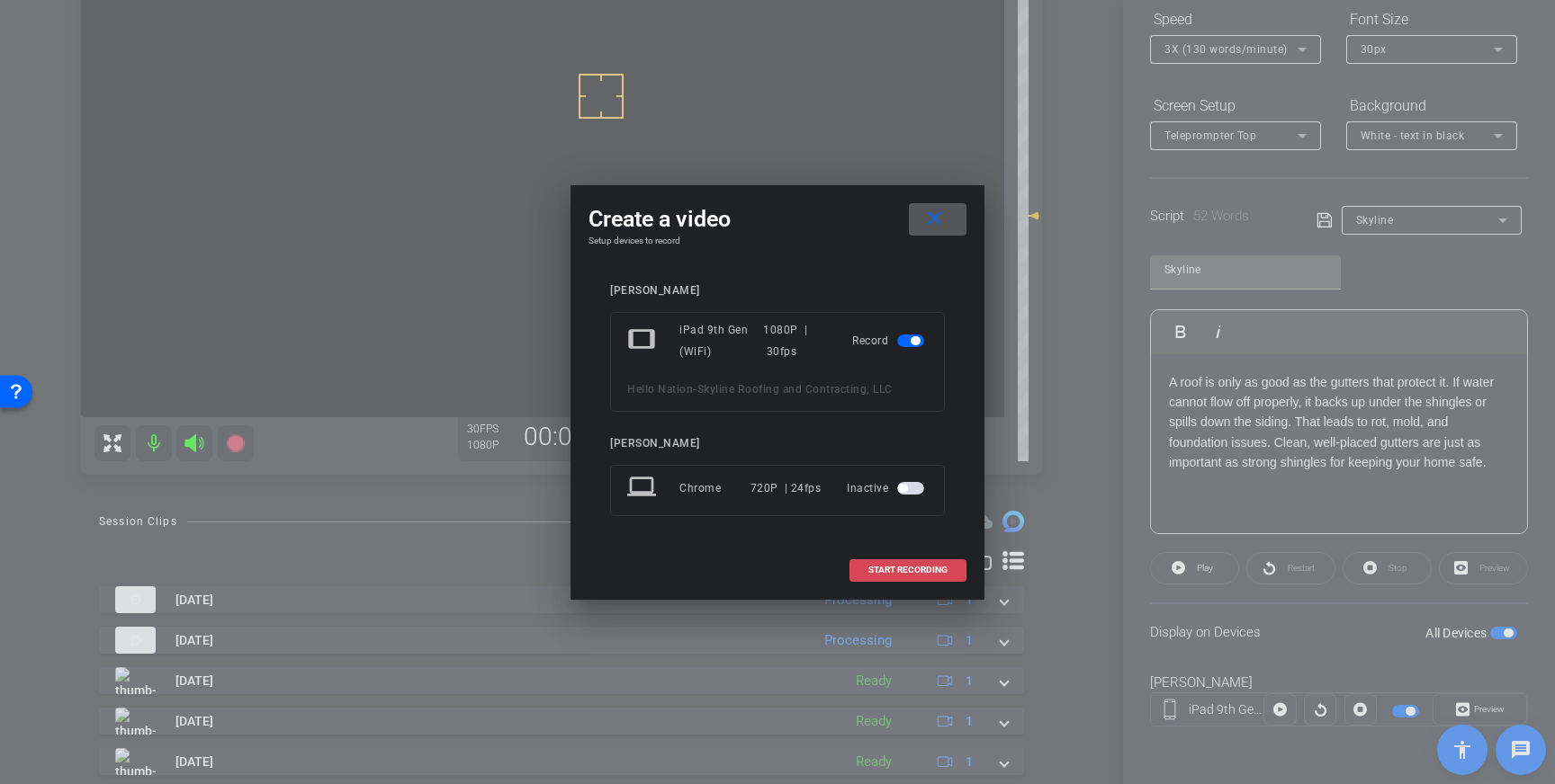
click at [875, 572] on span "START RECORDING" at bounding box center [908, 570] width 79 height 9
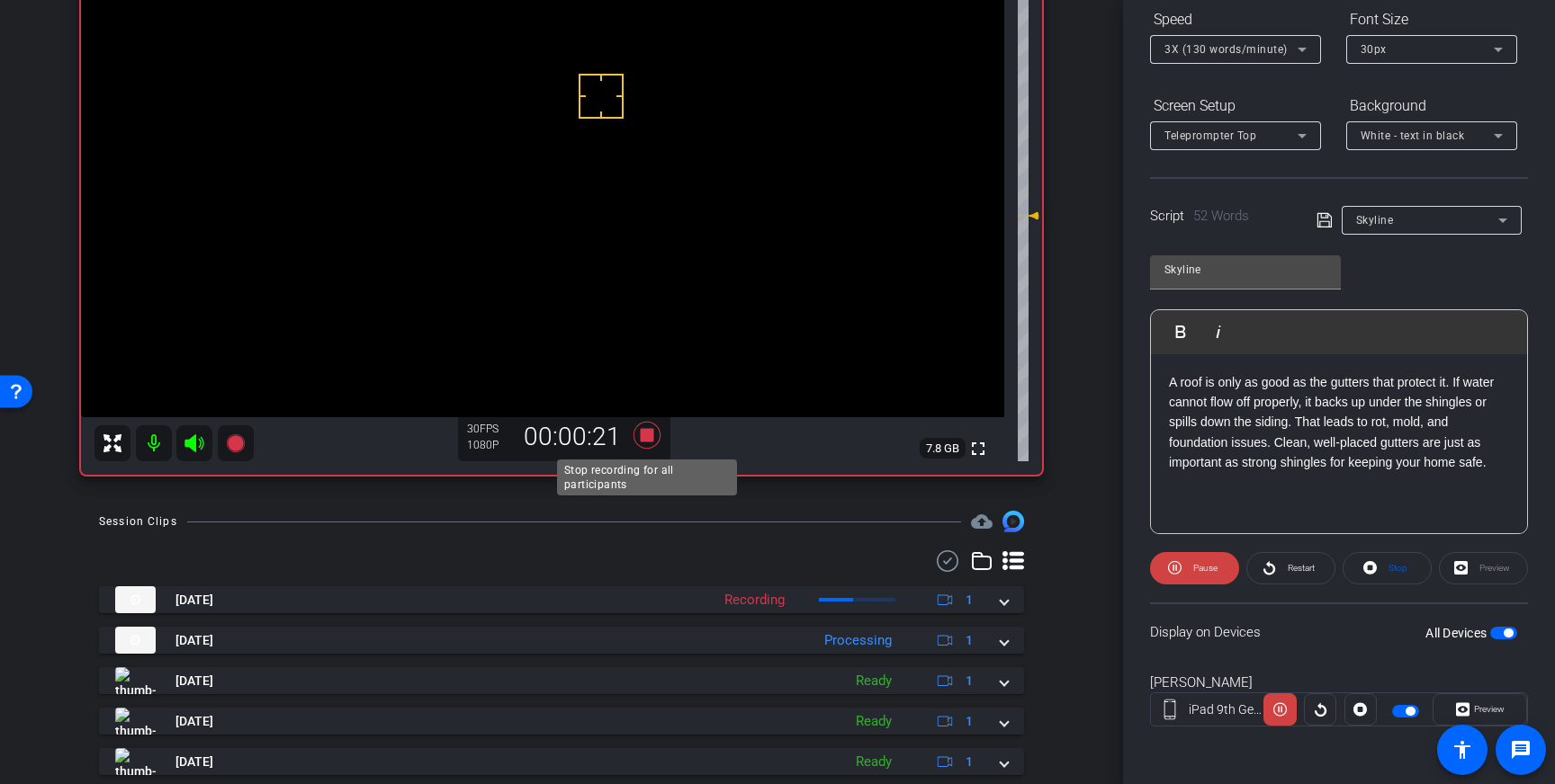
click at [643, 439] on icon at bounding box center [646, 434] width 27 height 27
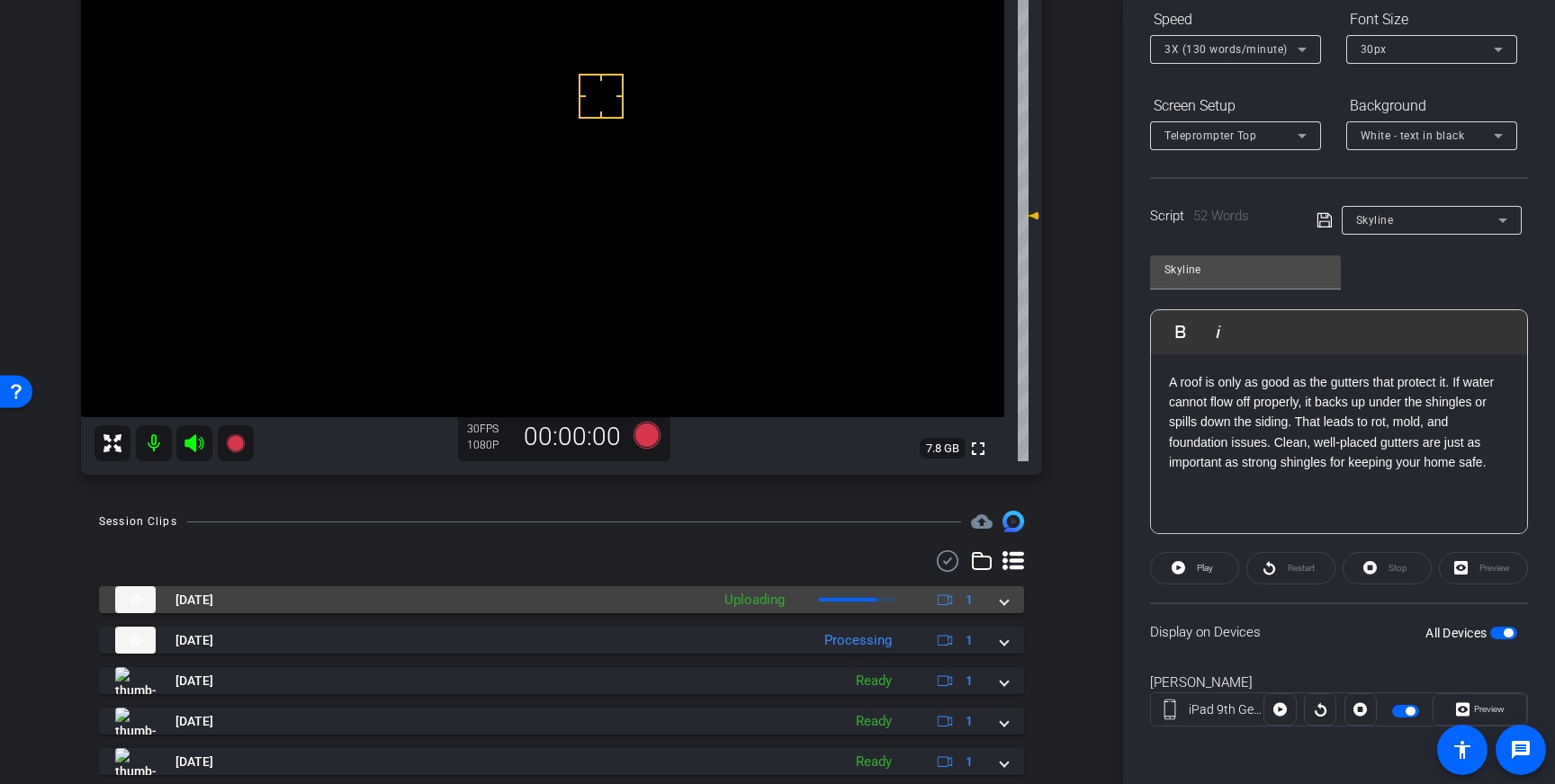
click at [1008, 601] on mat-expansion-panel-header "Oct 9, 2025 Uploading 1" at bounding box center [561, 599] width 926 height 27
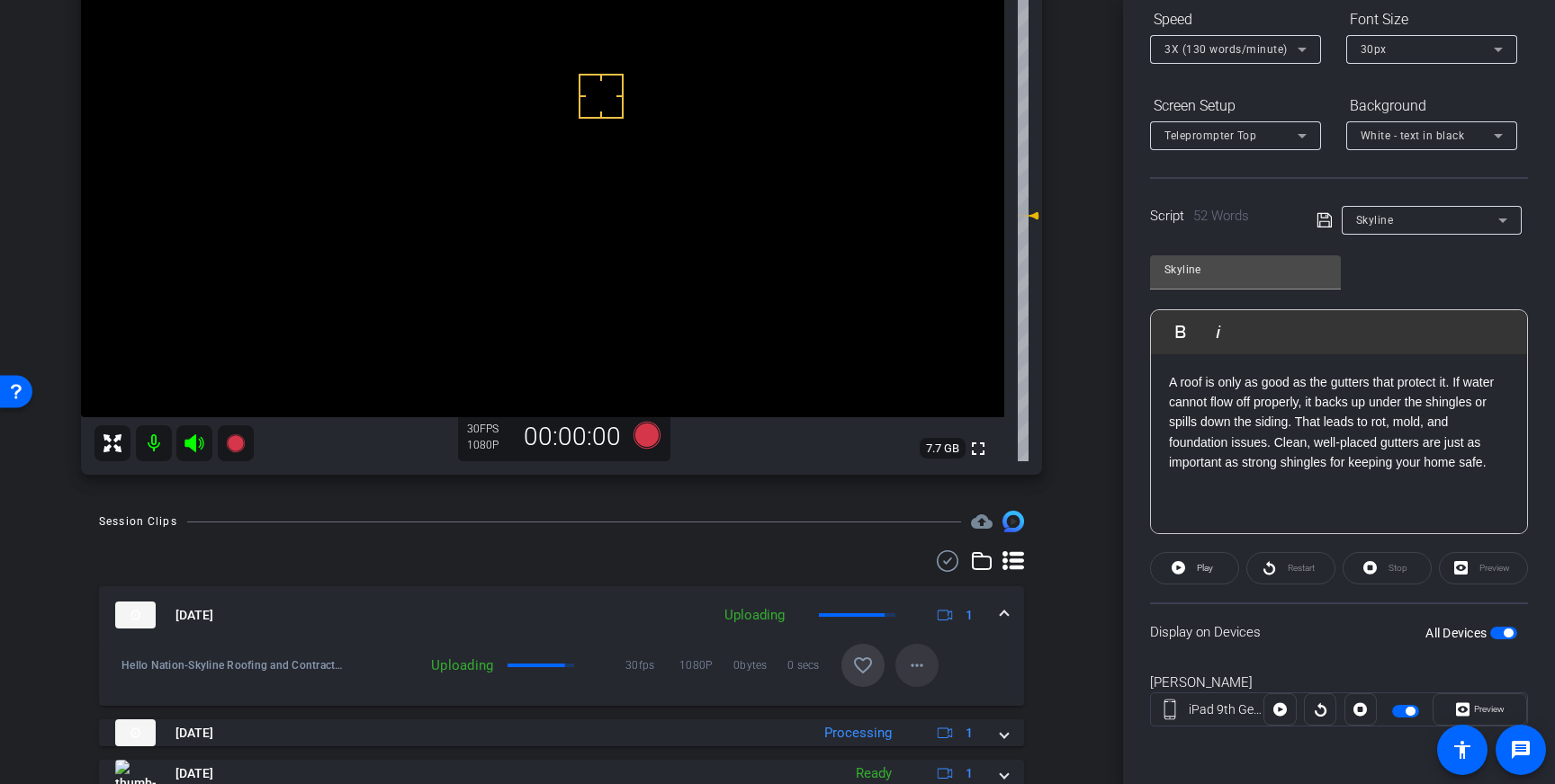
drag, startPoint x: 875, startPoint y: 661, endPoint x: 895, endPoint y: 658, distance: 20.2
click at [875, 661] on span at bounding box center [863, 666] width 43 height 43
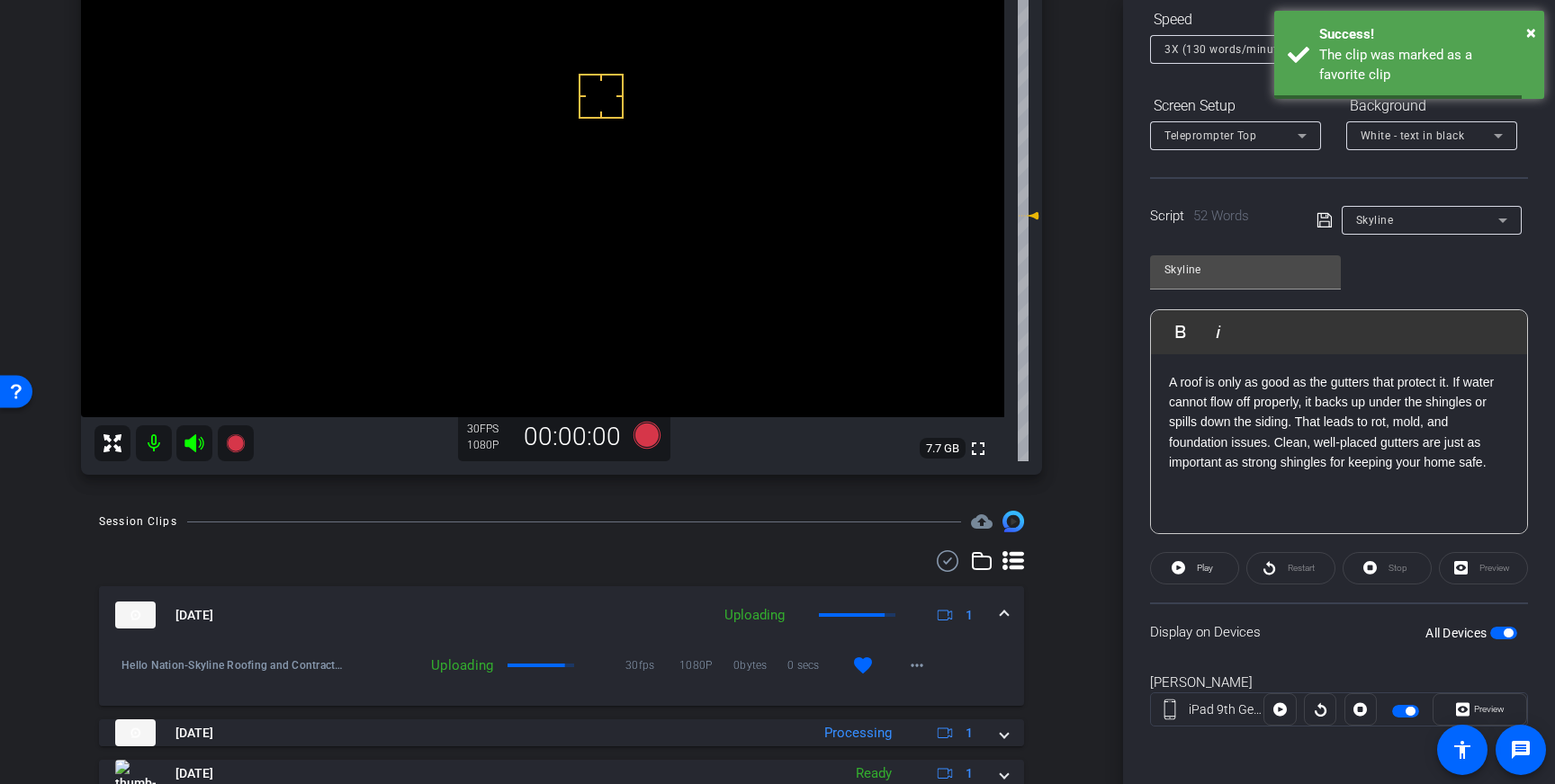
click at [1009, 612] on mat-expansion-panel-header "Oct 9, 2025 Uploading 1" at bounding box center [561, 615] width 926 height 57
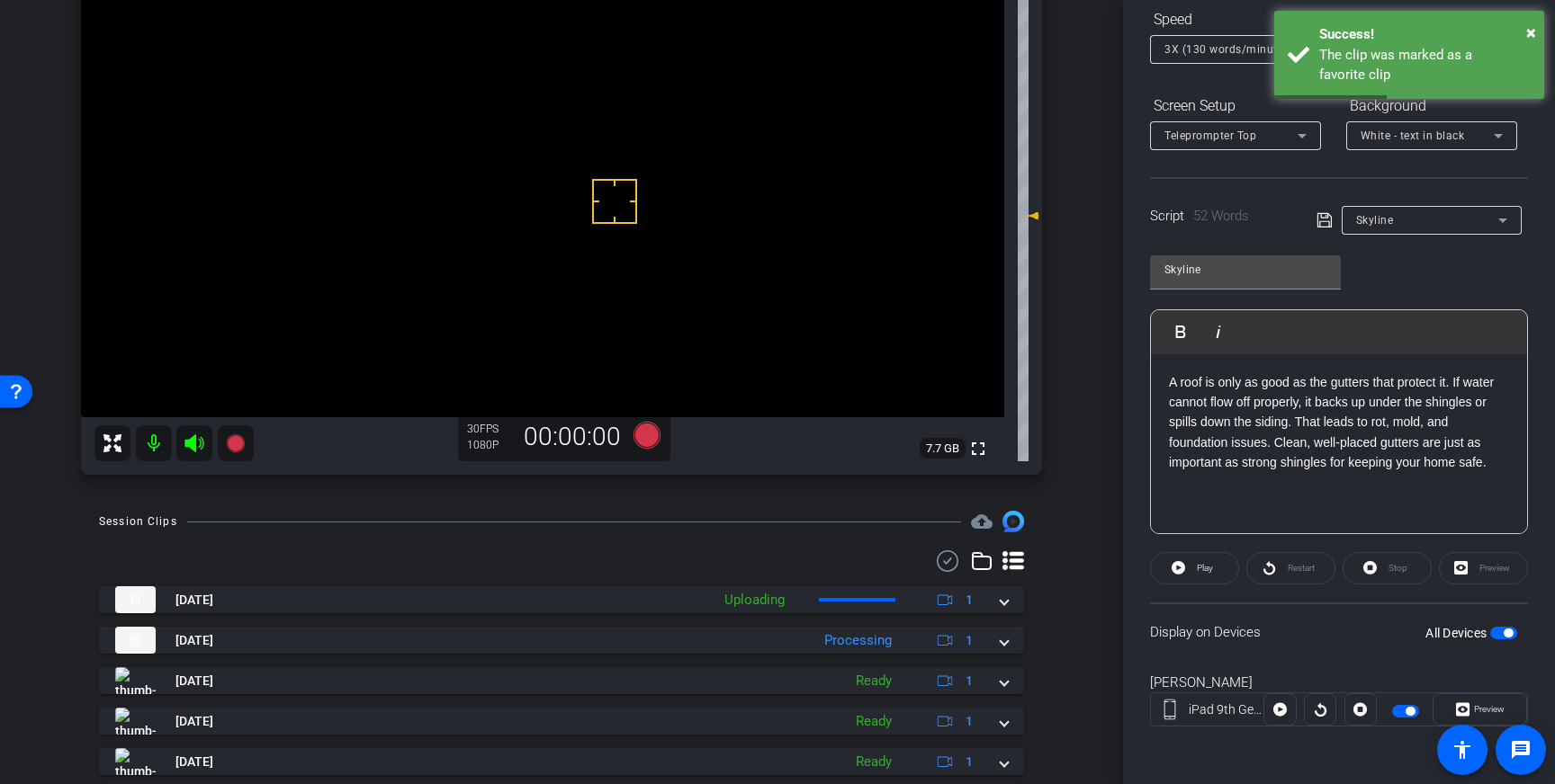
drag, startPoint x: 614, startPoint y: 201, endPoint x: 624, endPoint y: 202, distance: 10.0
drag, startPoint x: 649, startPoint y: 198, endPoint x: 653, endPoint y: 210, distance: 12.6
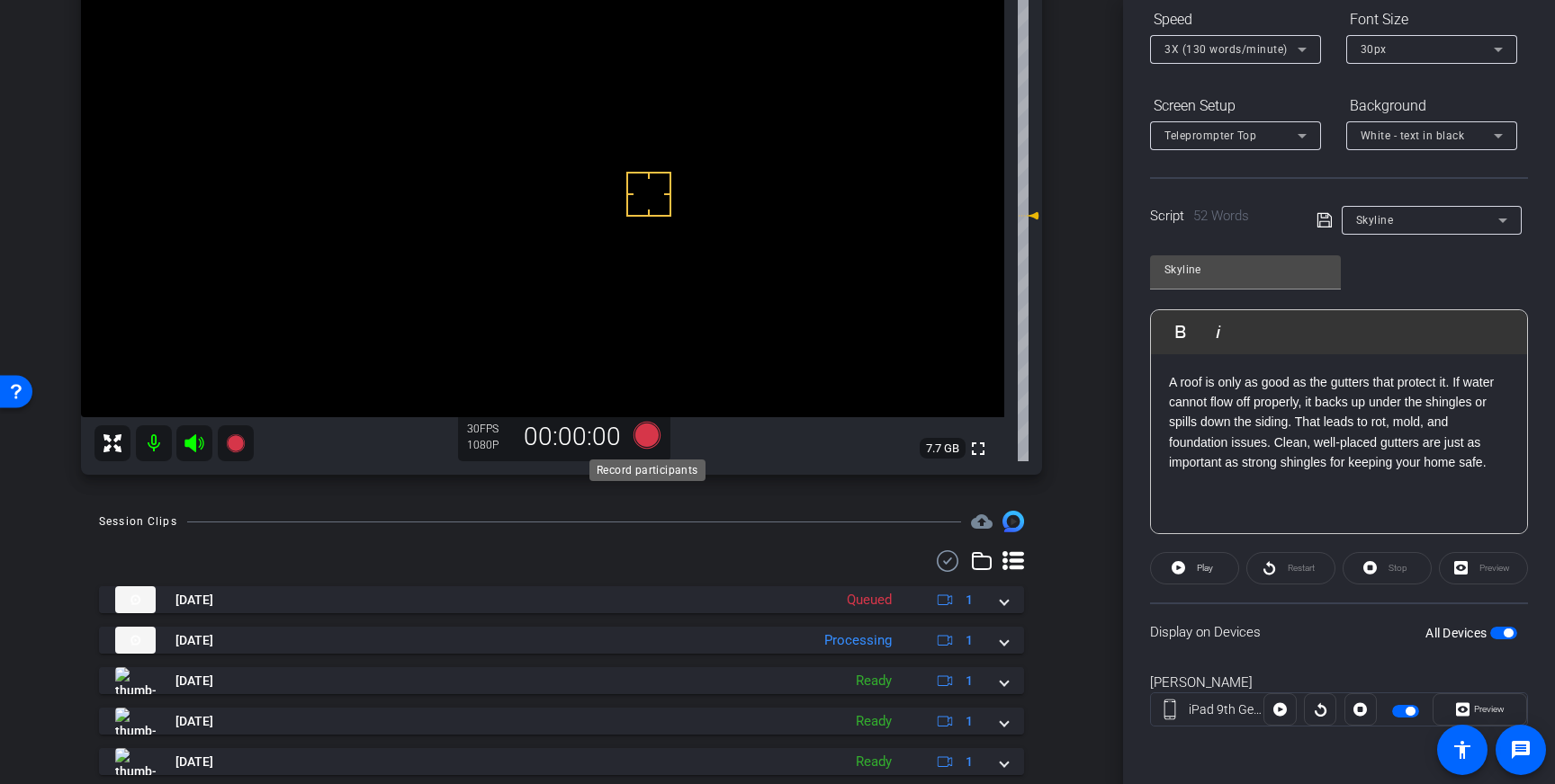
click at [646, 432] on icon at bounding box center [646, 434] width 27 height 27
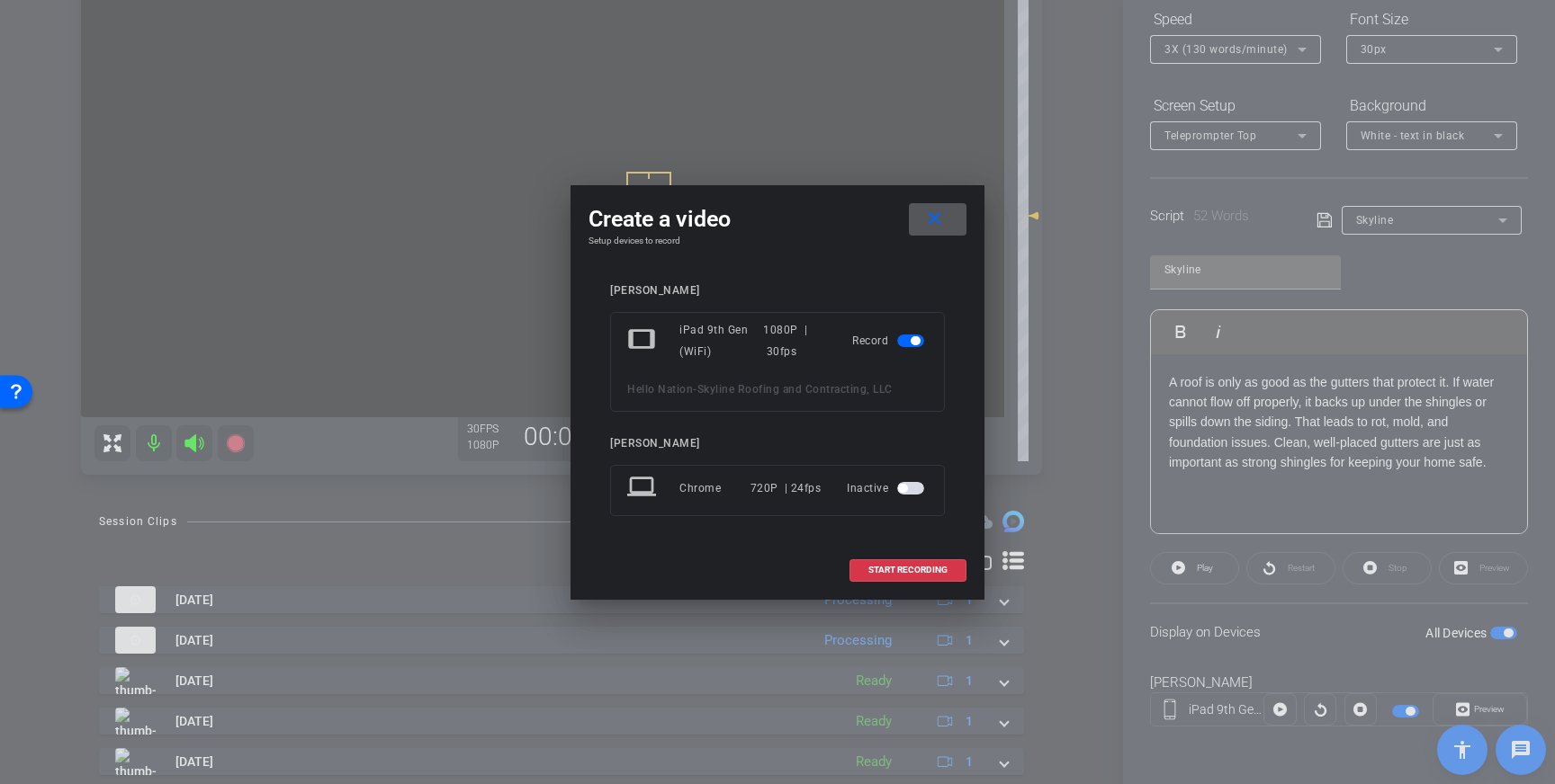
click at [900, 567] on span "START RECORDING" at bounding box center [908, 570] width 79 height 9
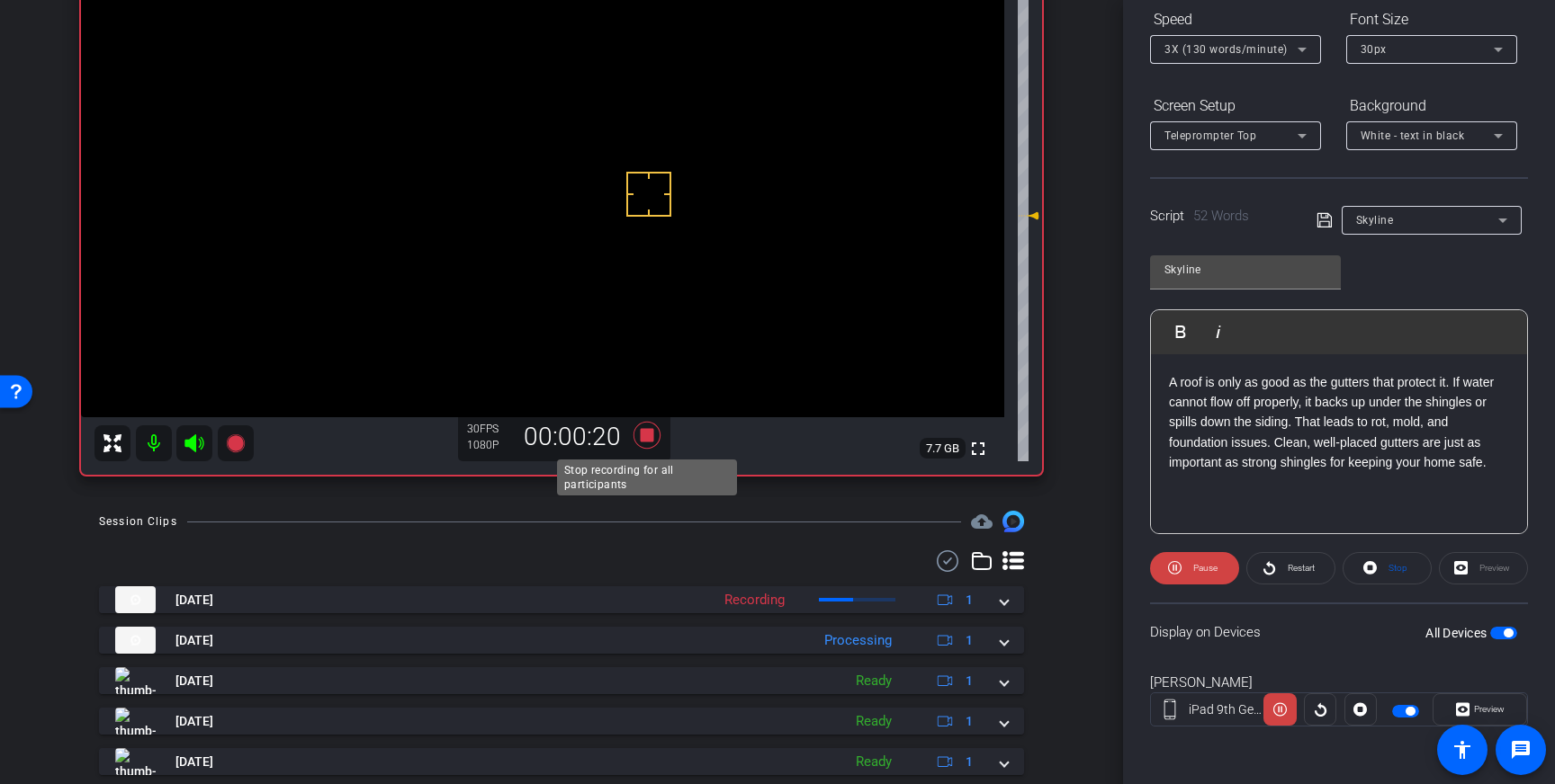
click at [646, 439] on icon at bounding box center [646, 434] width 27 height 27
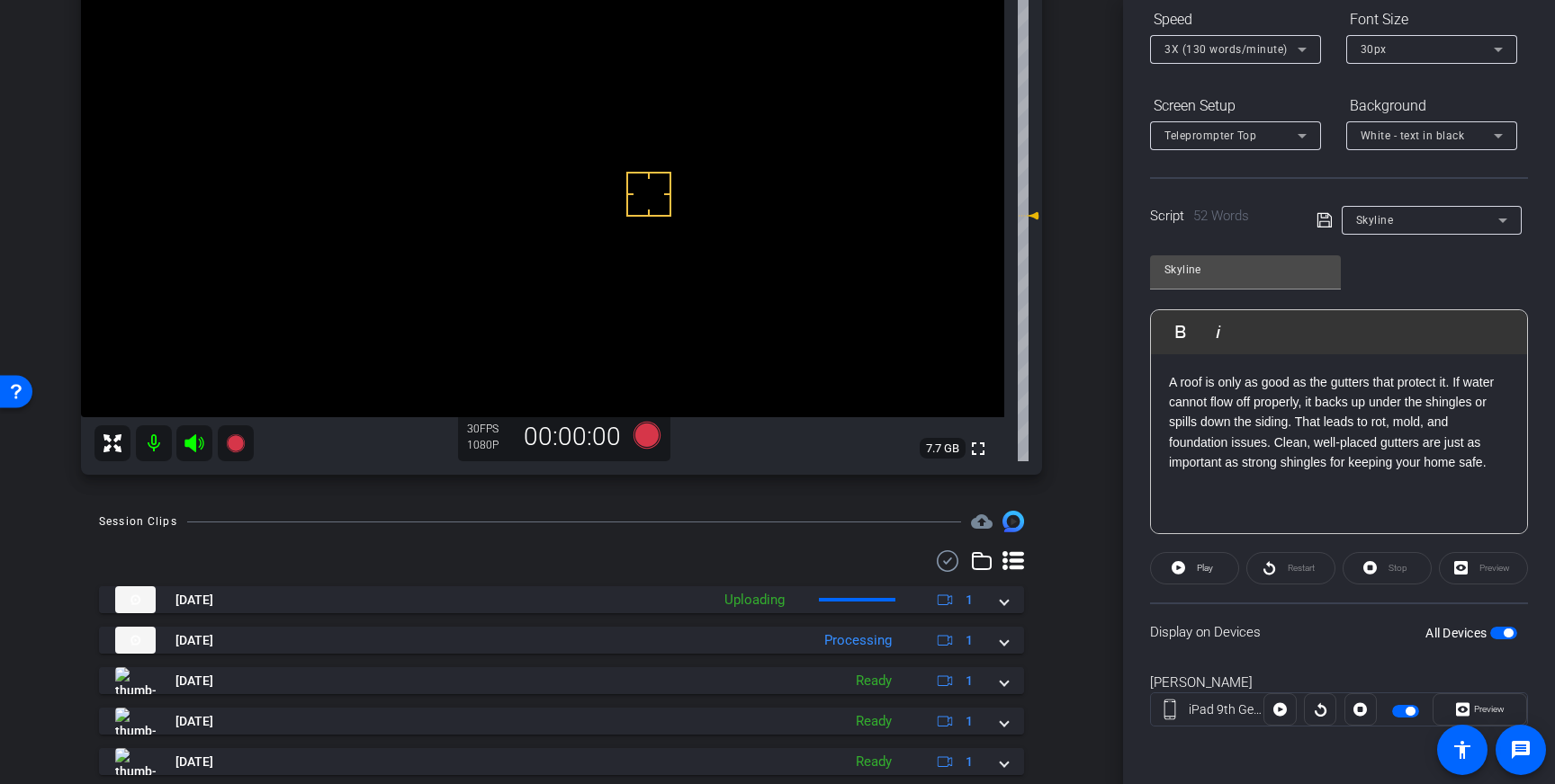
click at [1500, 632] on span "button" at bounding box center [1504, 633] width 27 height 13
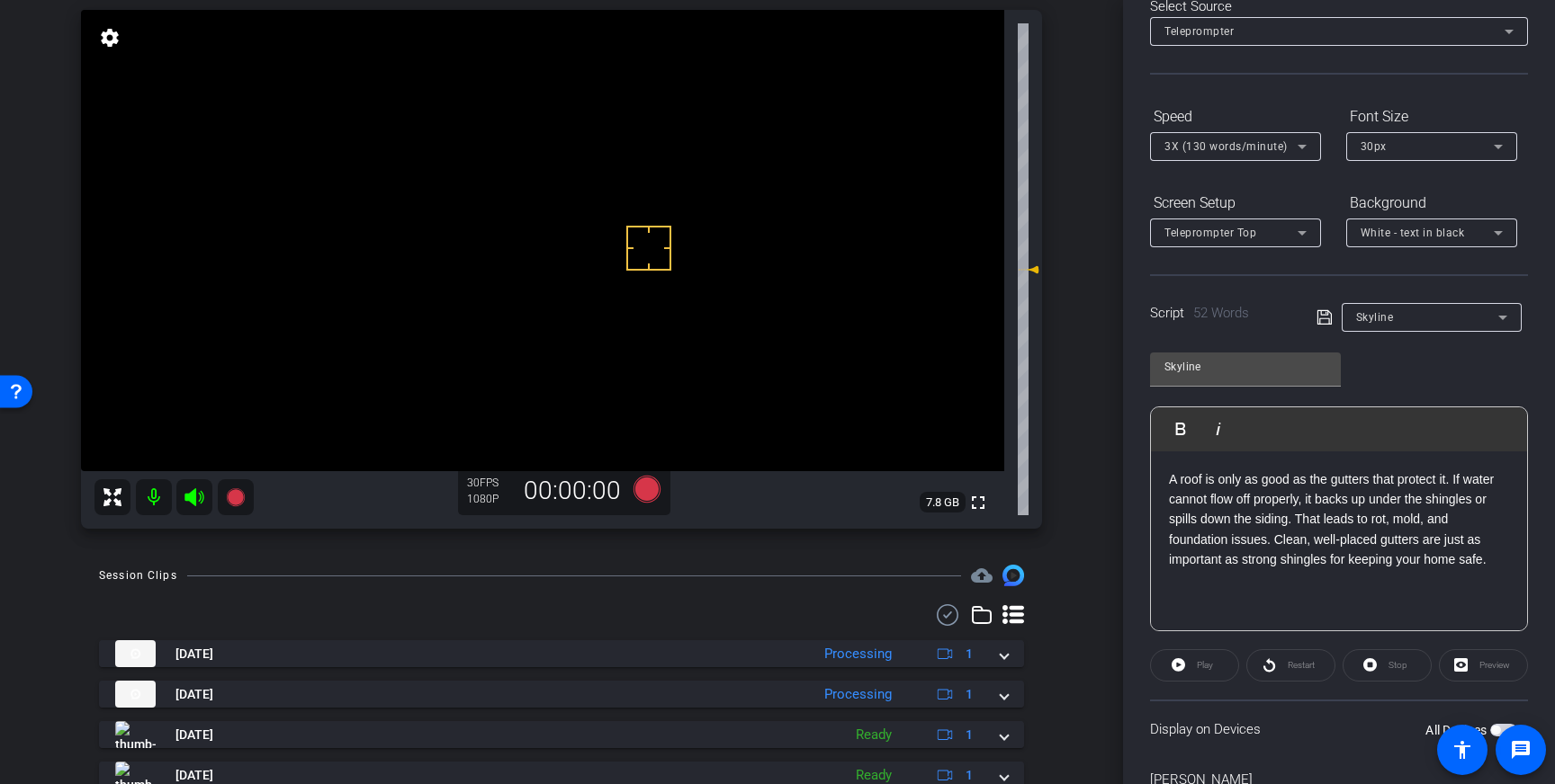
scroll to position [0, 0]
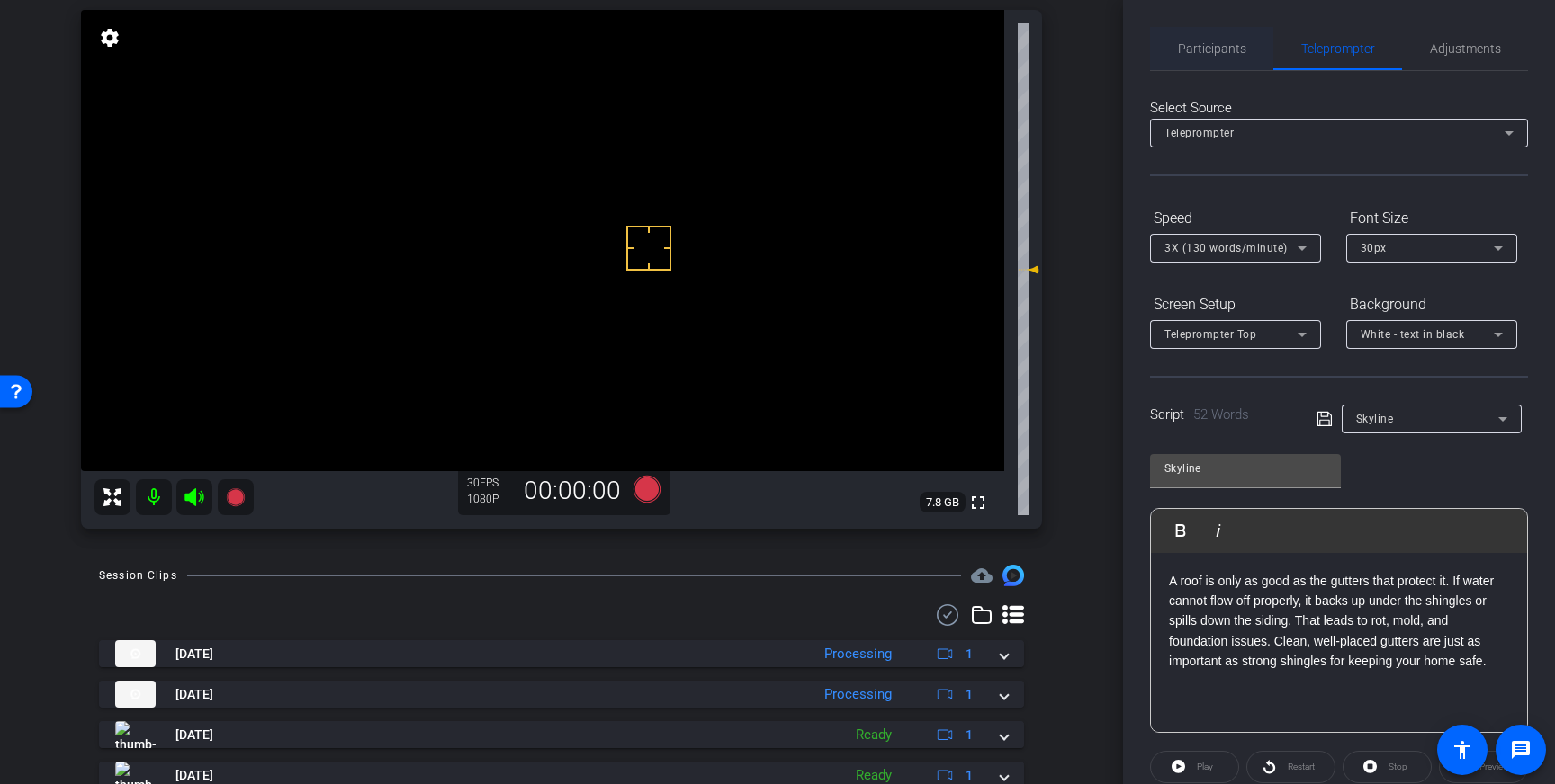
click at [1229, 56] on span "Participants" at bounding box center [1212, 48] width 68 height 43
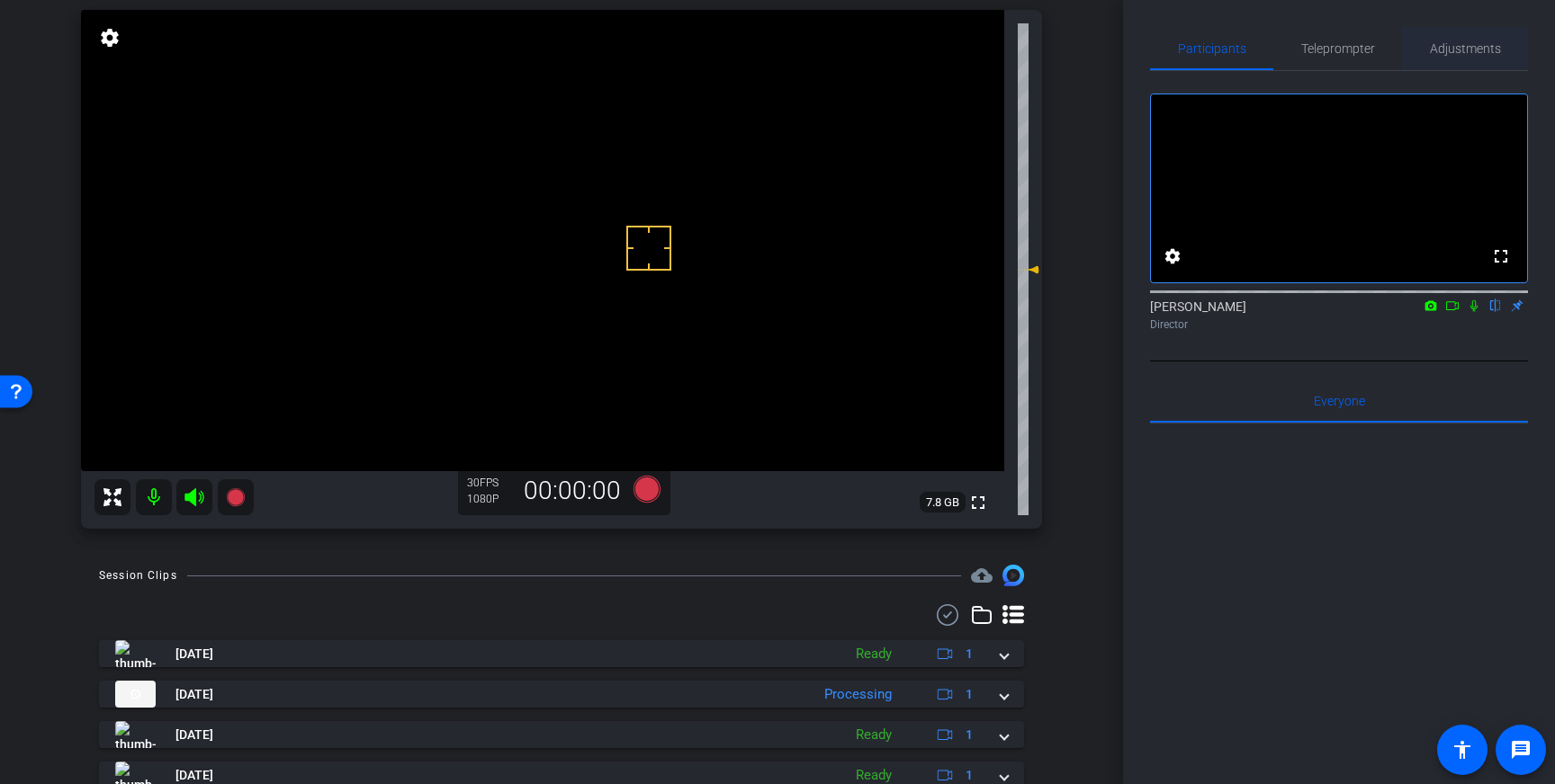
click at [1432, 53] on span "Adjustments" at bounding box center [1466, 48] width 71 height 13
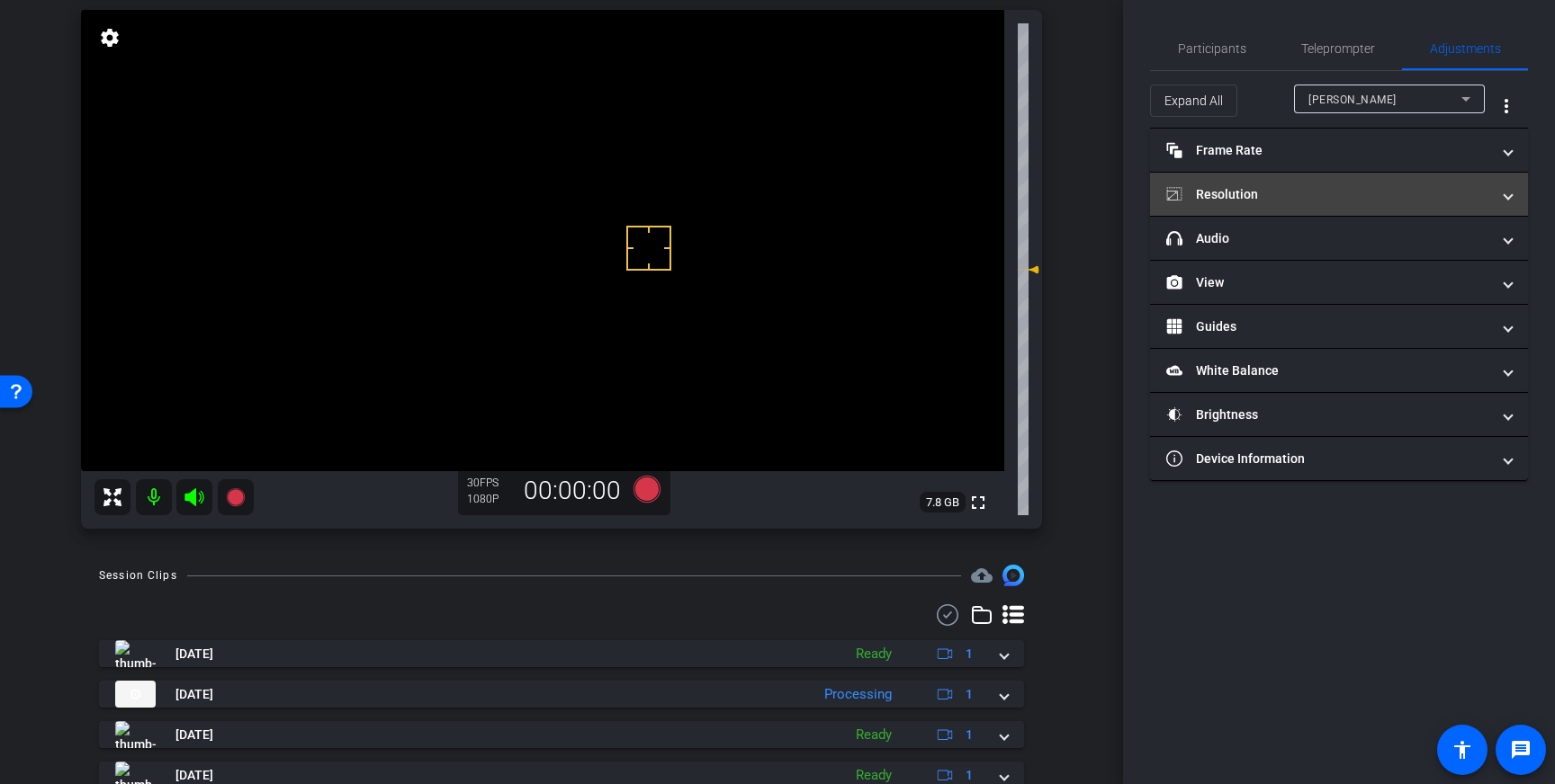
click at [1335, 197] on mat-panel-title "Resolution" at bounding box center [1329, 195] width 324 height 19
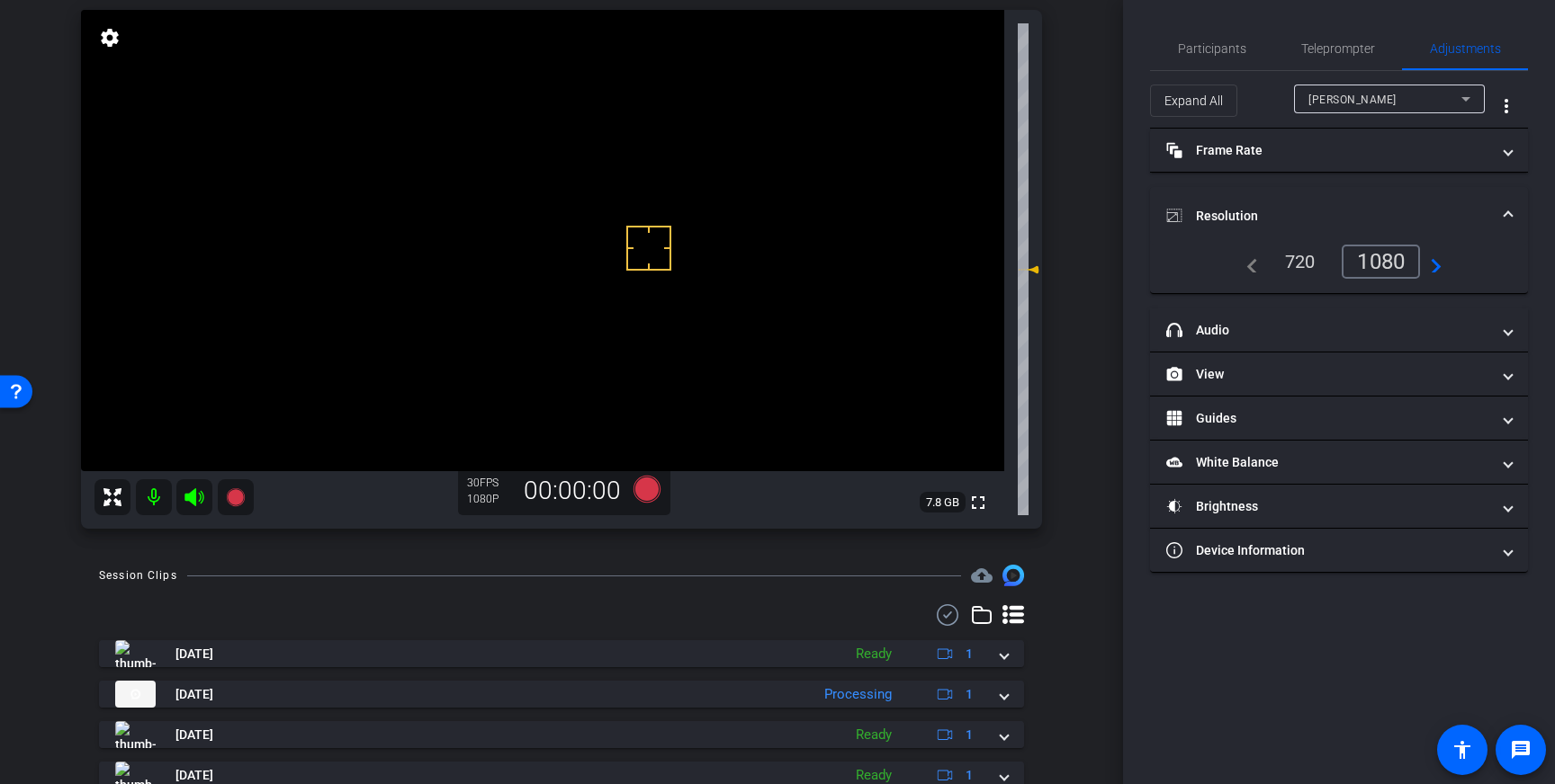
drag, startPoint x: 1509, startPoint y: 331, endPoint x: 1442, endPoint y: 374, distance: 79.6
click at [1509, 332] on span at bounding box center [1508, 330] width 7 height 19
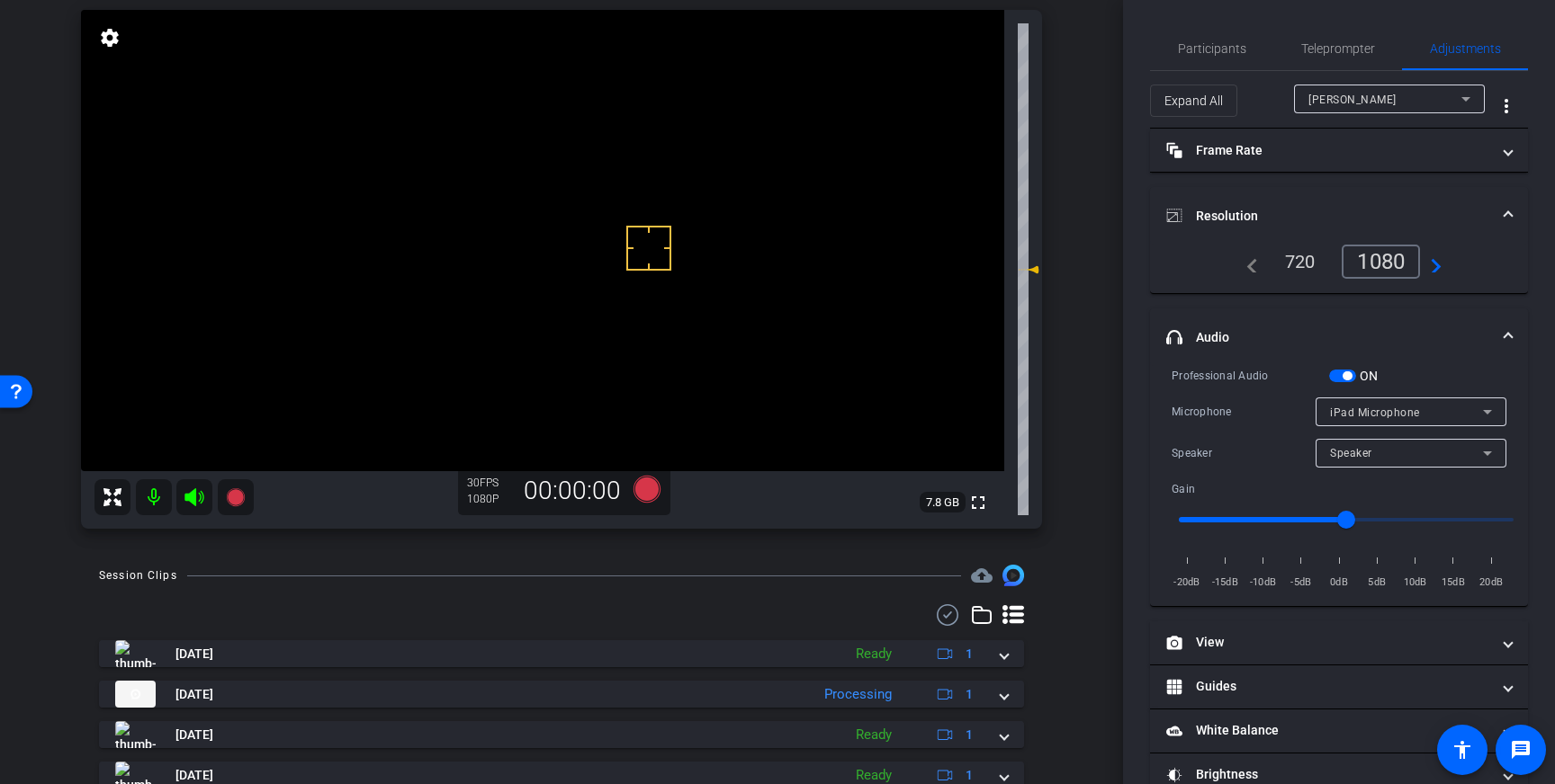
click at [1344, 374] on span "button" at bounding box center [1347, 375] width 9 height 9
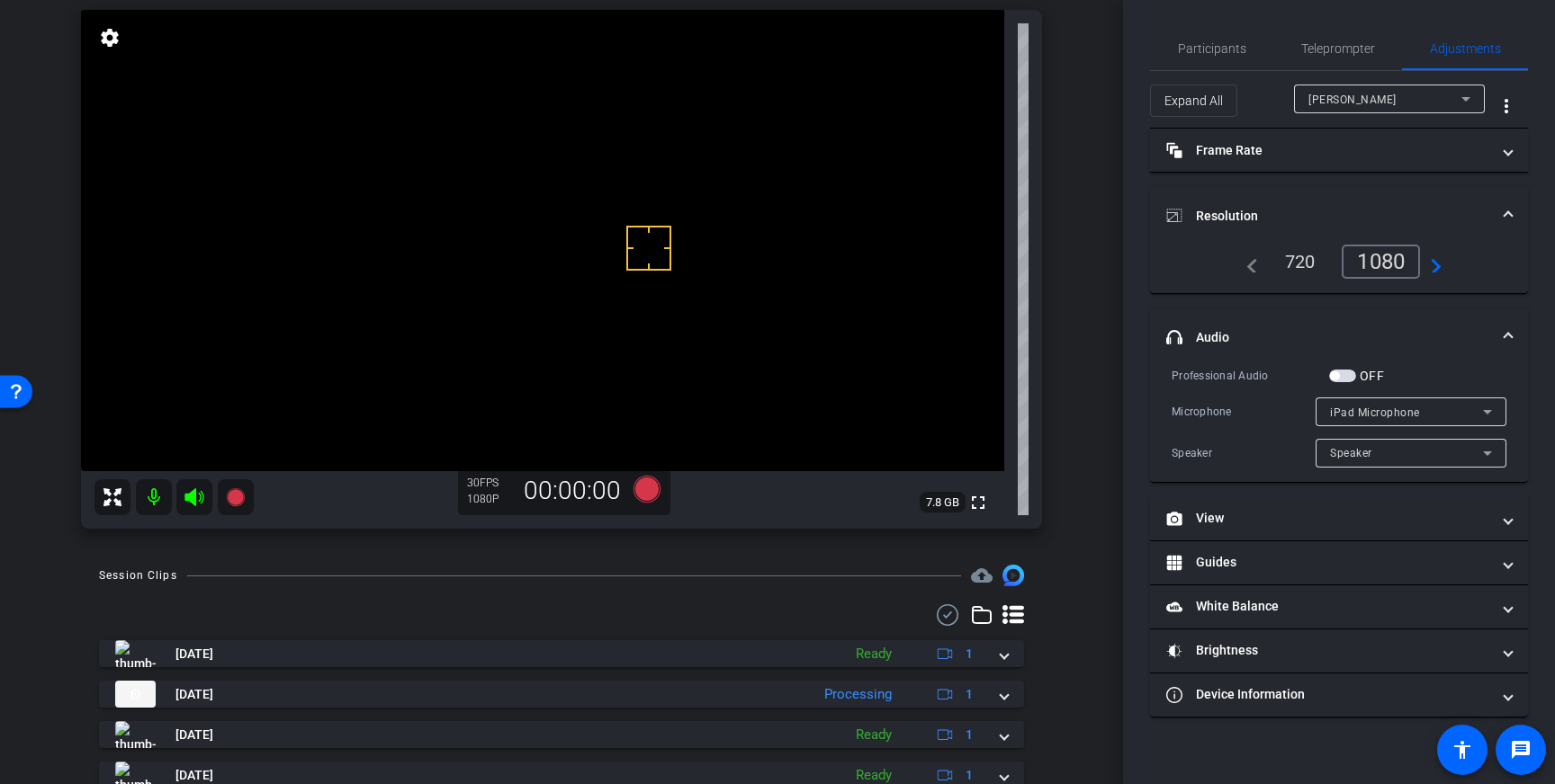
click at [1499, 332] on span "headphone icon Audio" at bounding box center [1336, 338] width 339 height 19
